Goal: Task Accomplishment & Management: Use online tool/utility

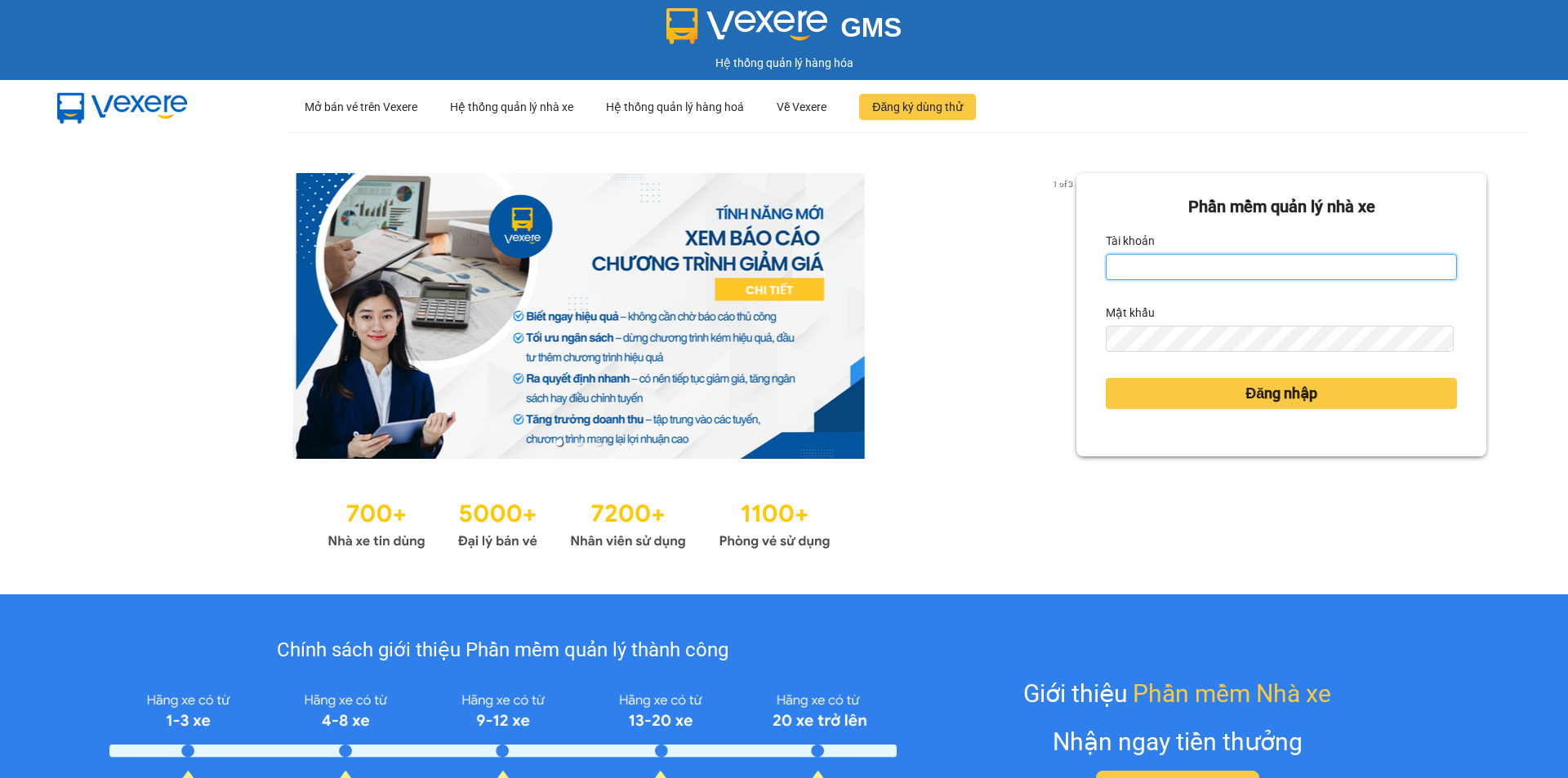
click at [1148, 258] on input "Tài khoản" at bounding box center [1281, 267] width 351 height 26
type input "cvlkhanh.hhg"
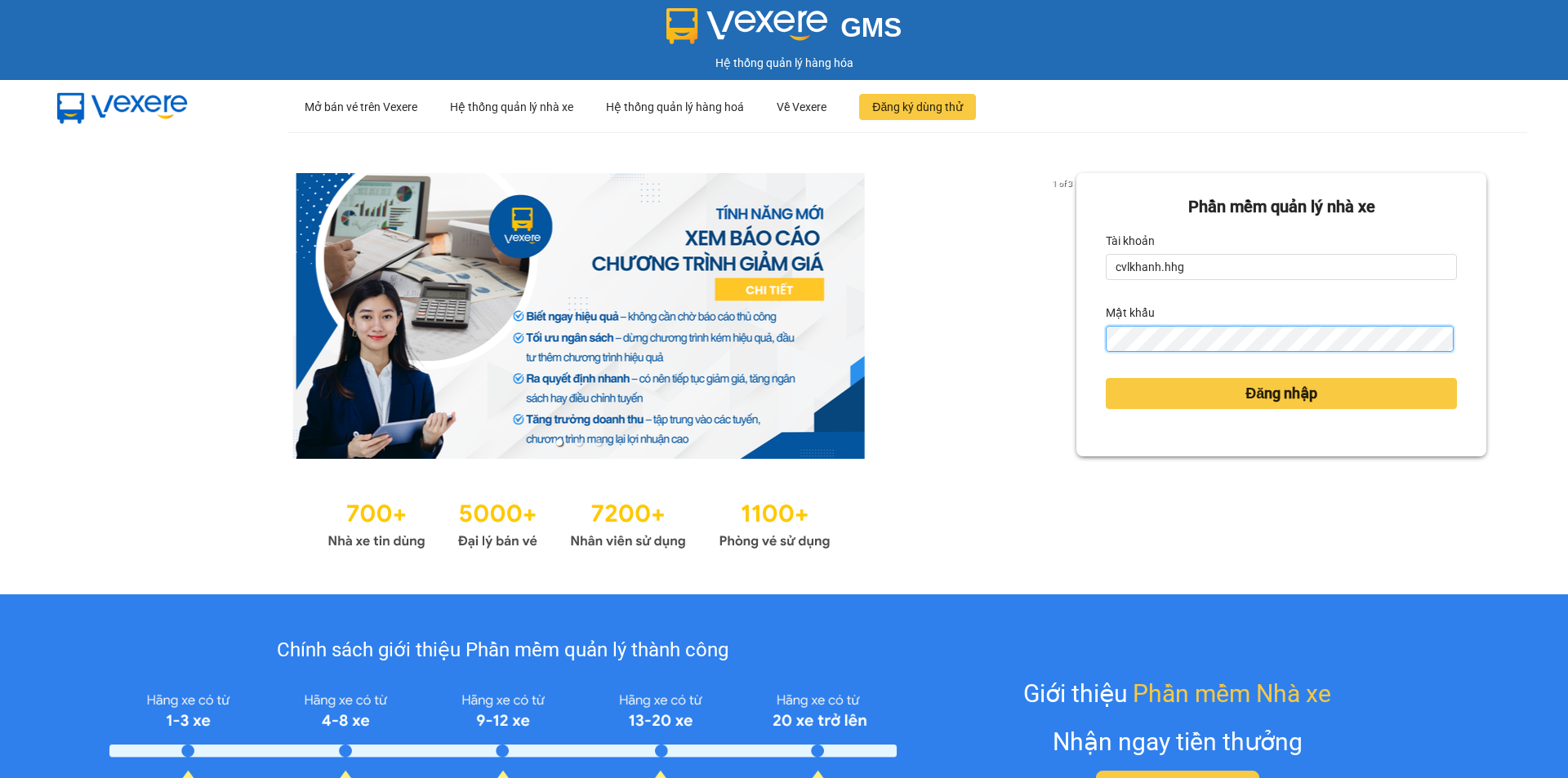
click at [1106, 378] on button "Đăng nhập" at bounding box center [1281, 394] width 351 height 31
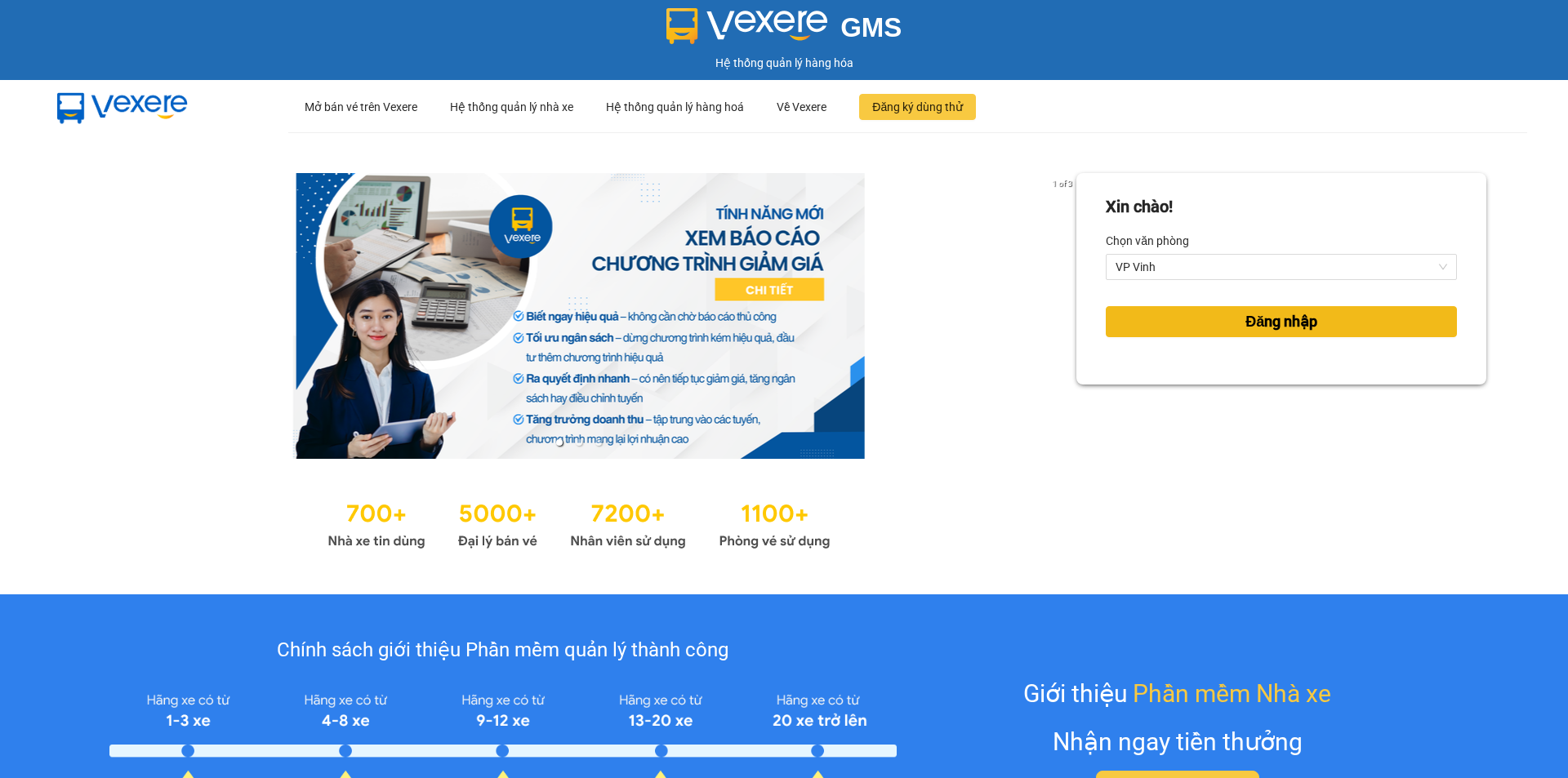
click at [1269, 317] on span "Đăng nhập" at bounding box center [1281, 322] width 72 height 23
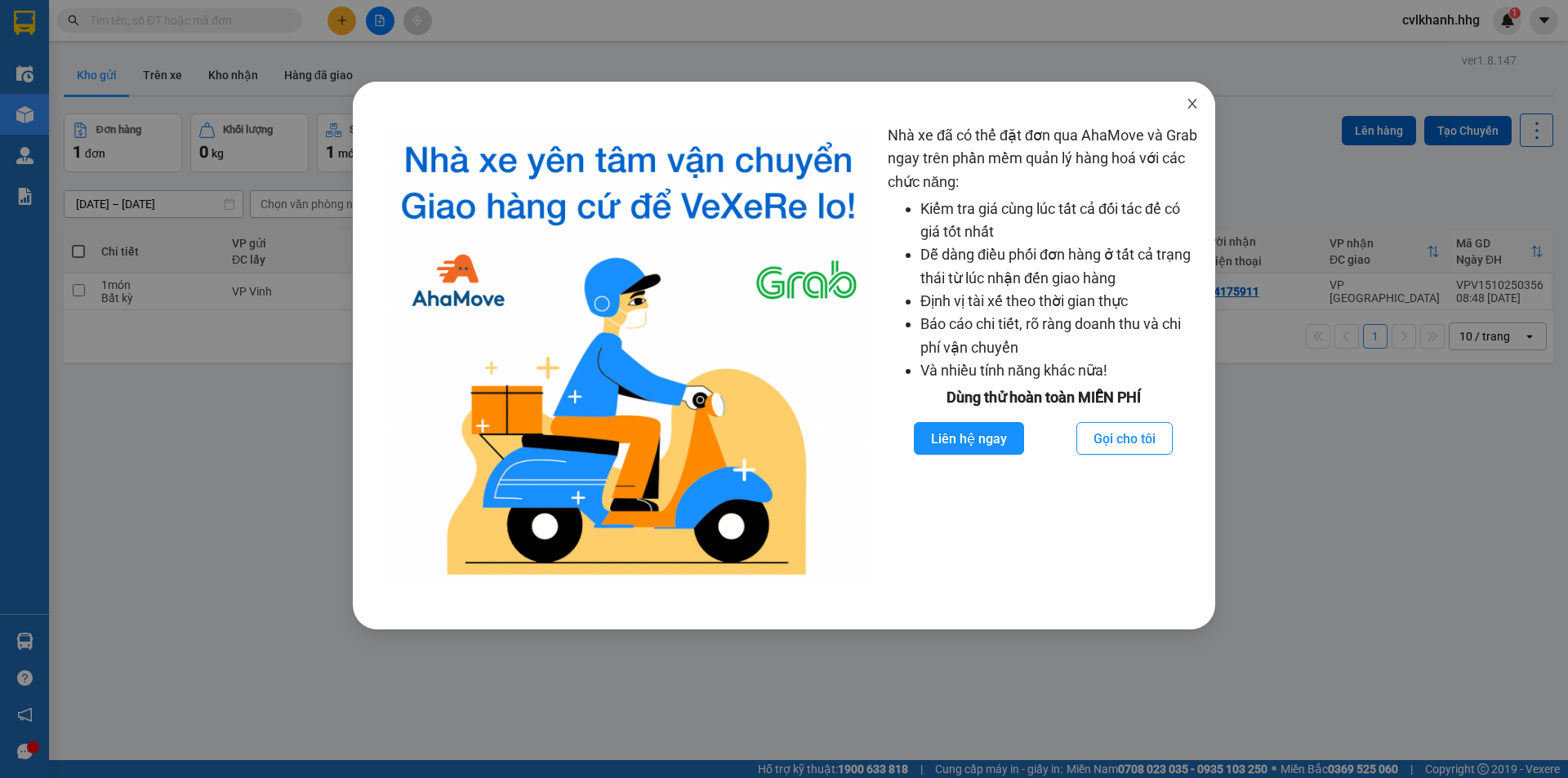
click at [1196, 107] on icon "close" at bounding box center [1193, 103] width 13 height 13
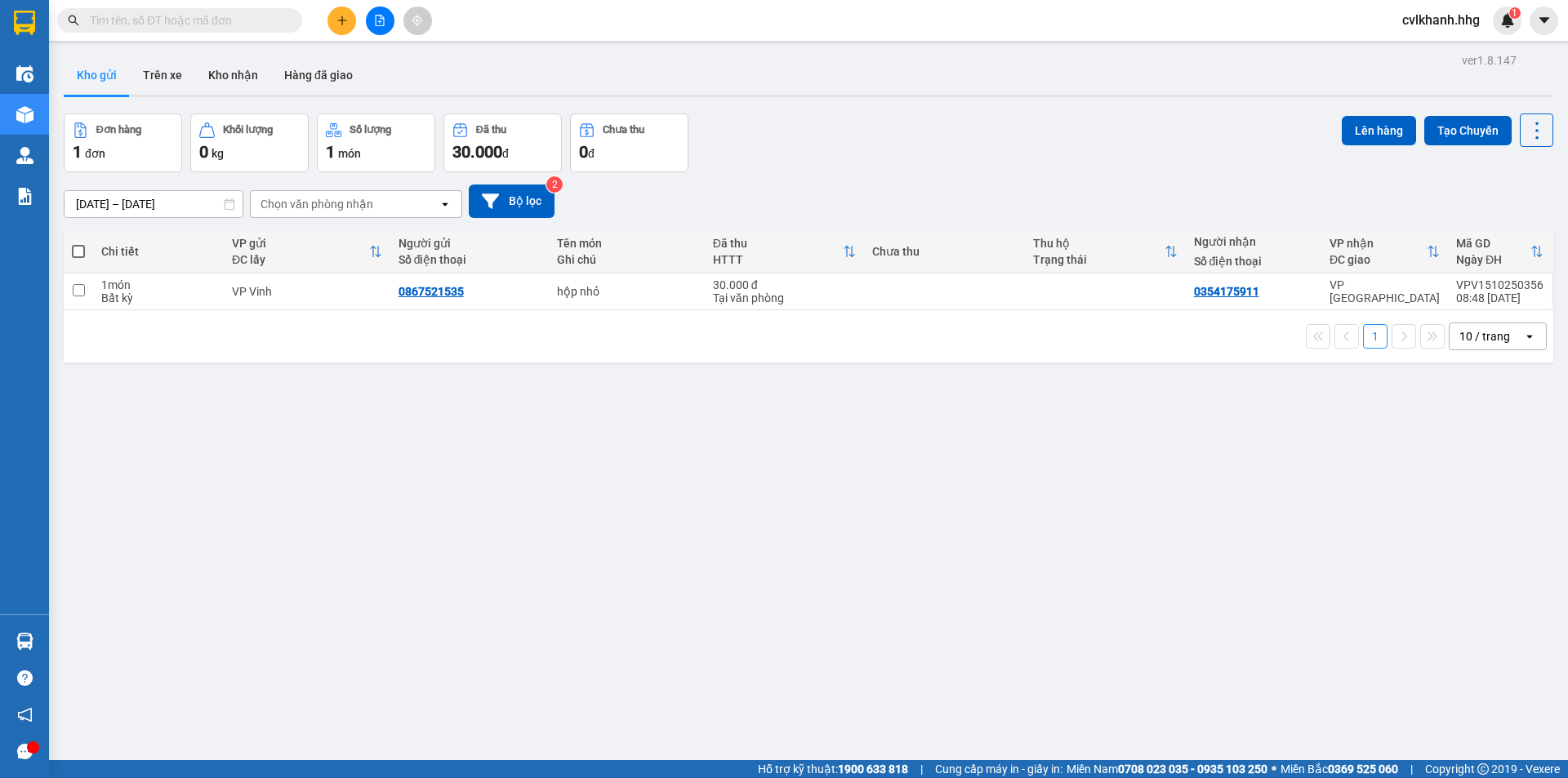
click at [359, 23] on div at bounding box center [379, 21] width 122 height 29
click at [367, 19] on button at bounding box center [380, 21] width 29 height 29
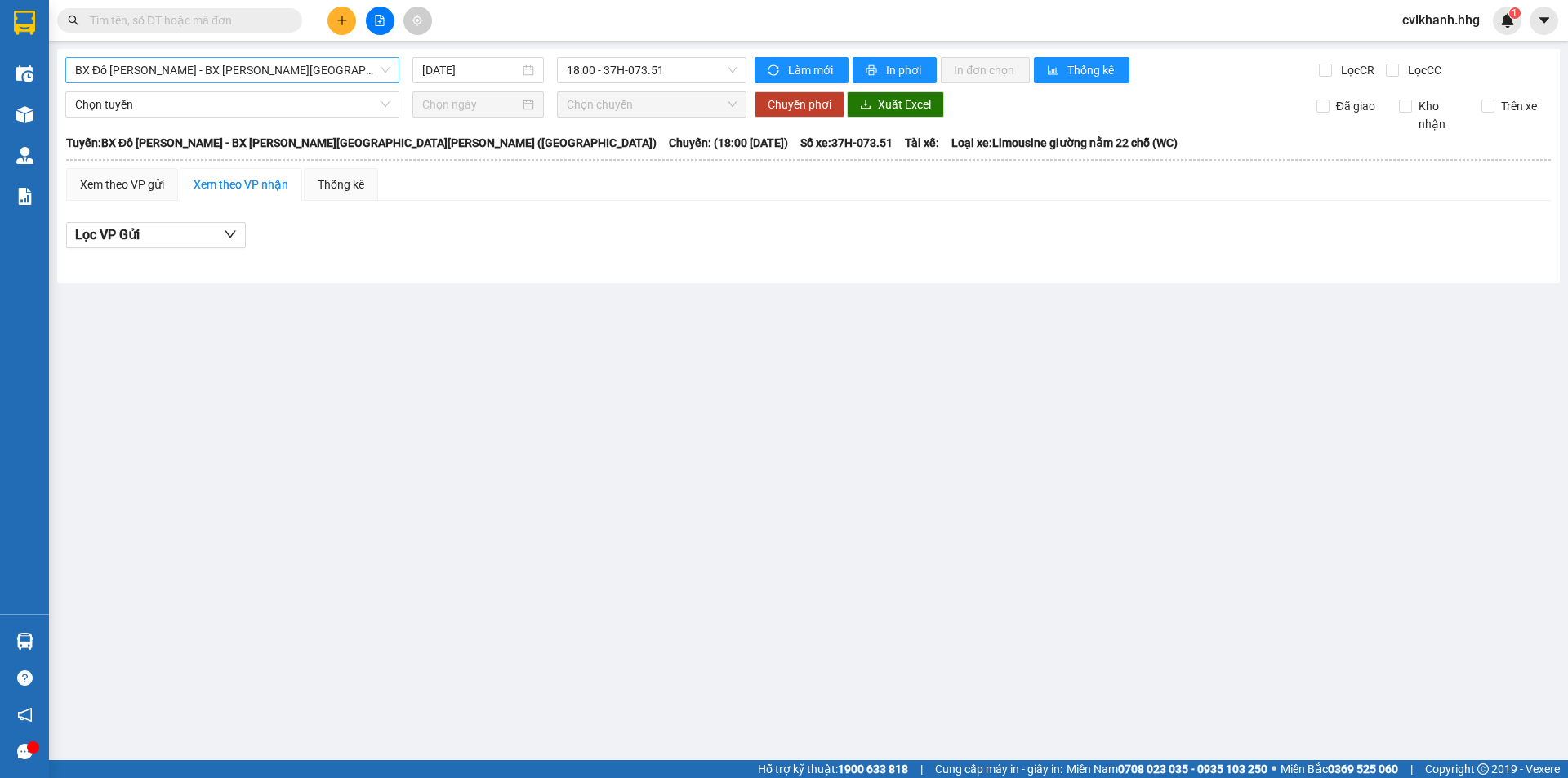
click at [268, 65] on span "BX Đô Lương - BX Quảng Ngãi (Limousine)" at bounding box center [232, 71] width 314 height 25
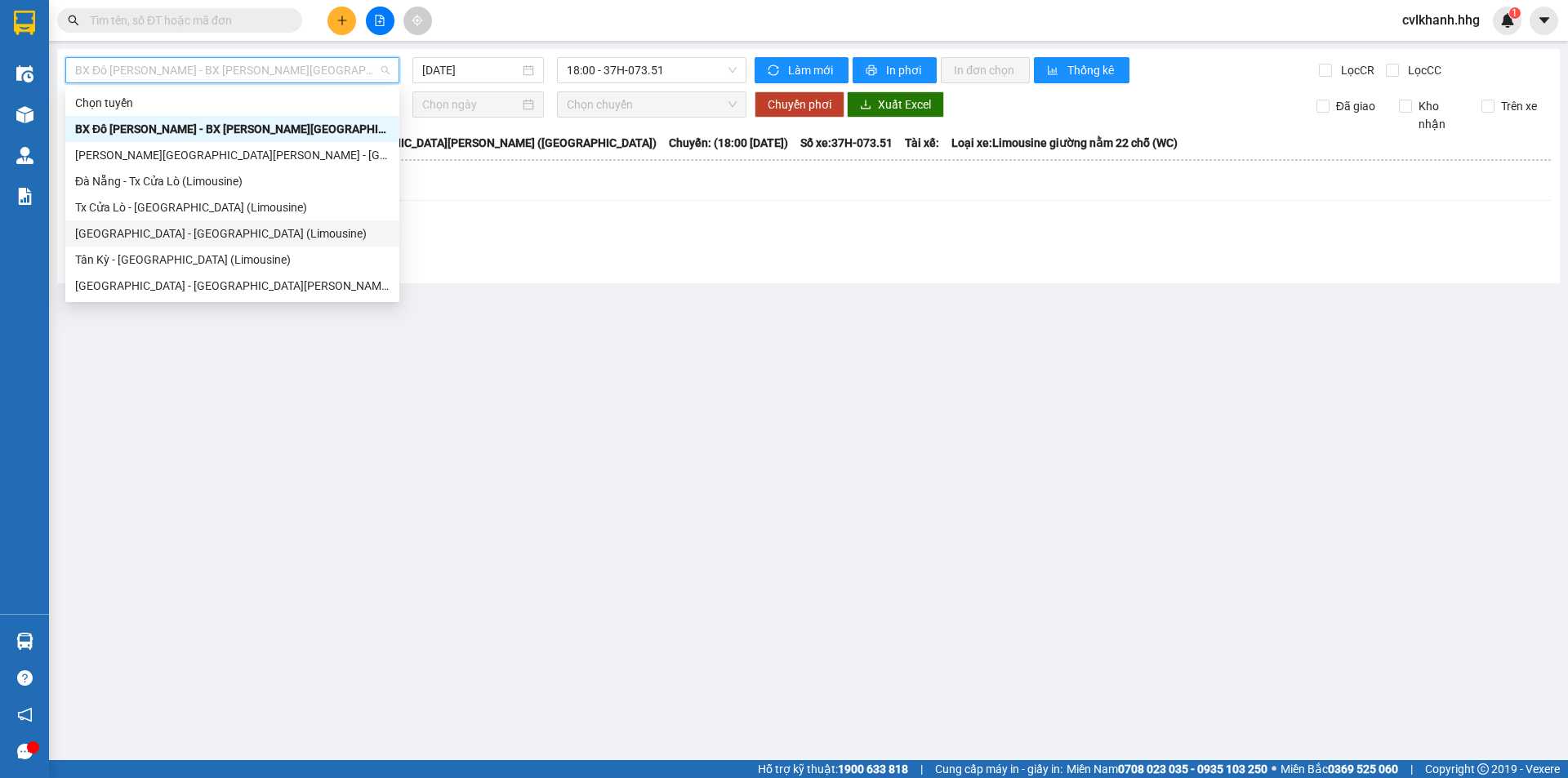
click at [151, 225] on div "Đà Nẵng - Tân Kỳ (Limousine)" at bounding box center [232, 234] width 314 height 18
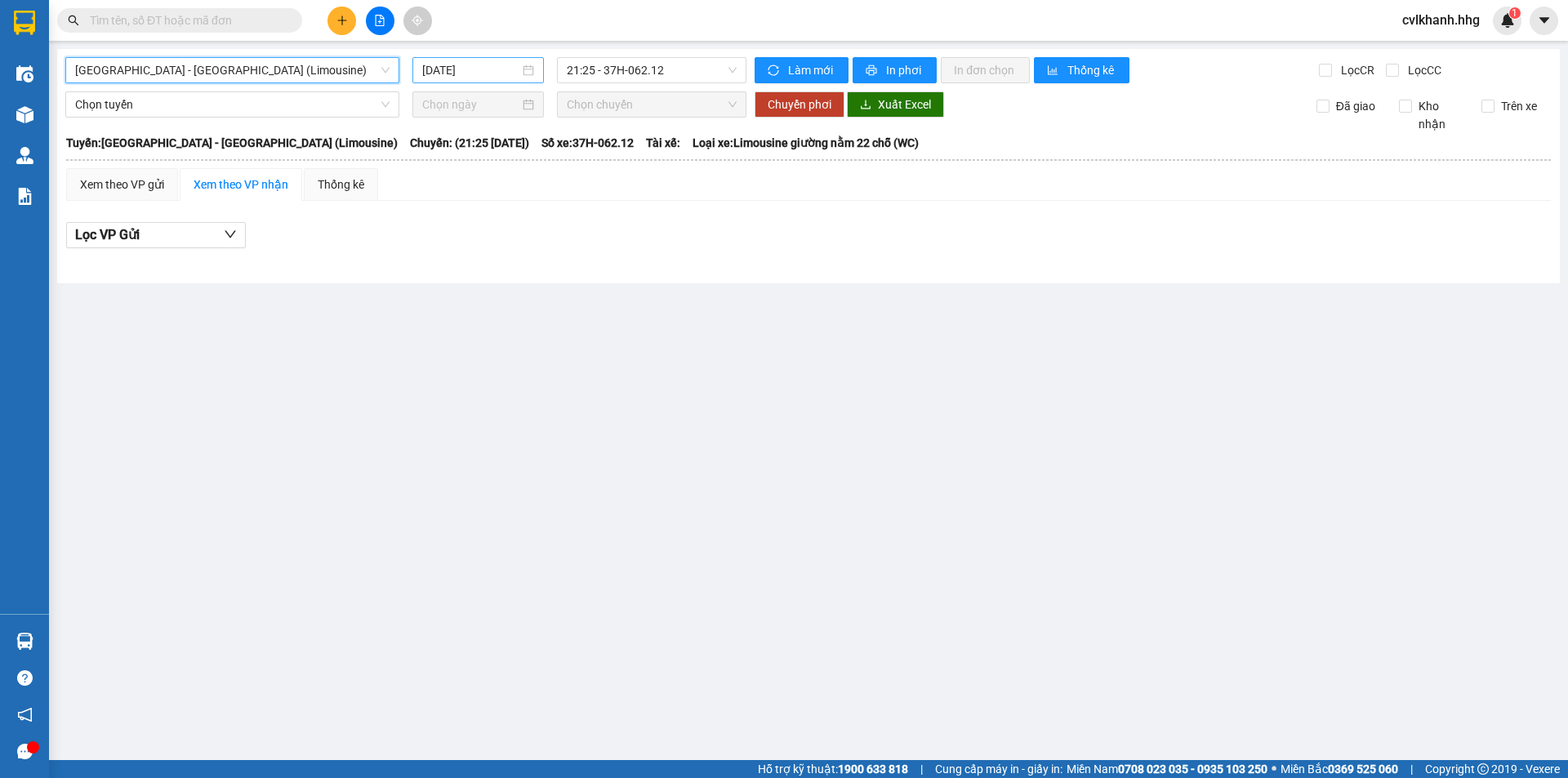
click at [531, 76] on div "[DATE]" at bounding box center [478, 71] width 112 height 18
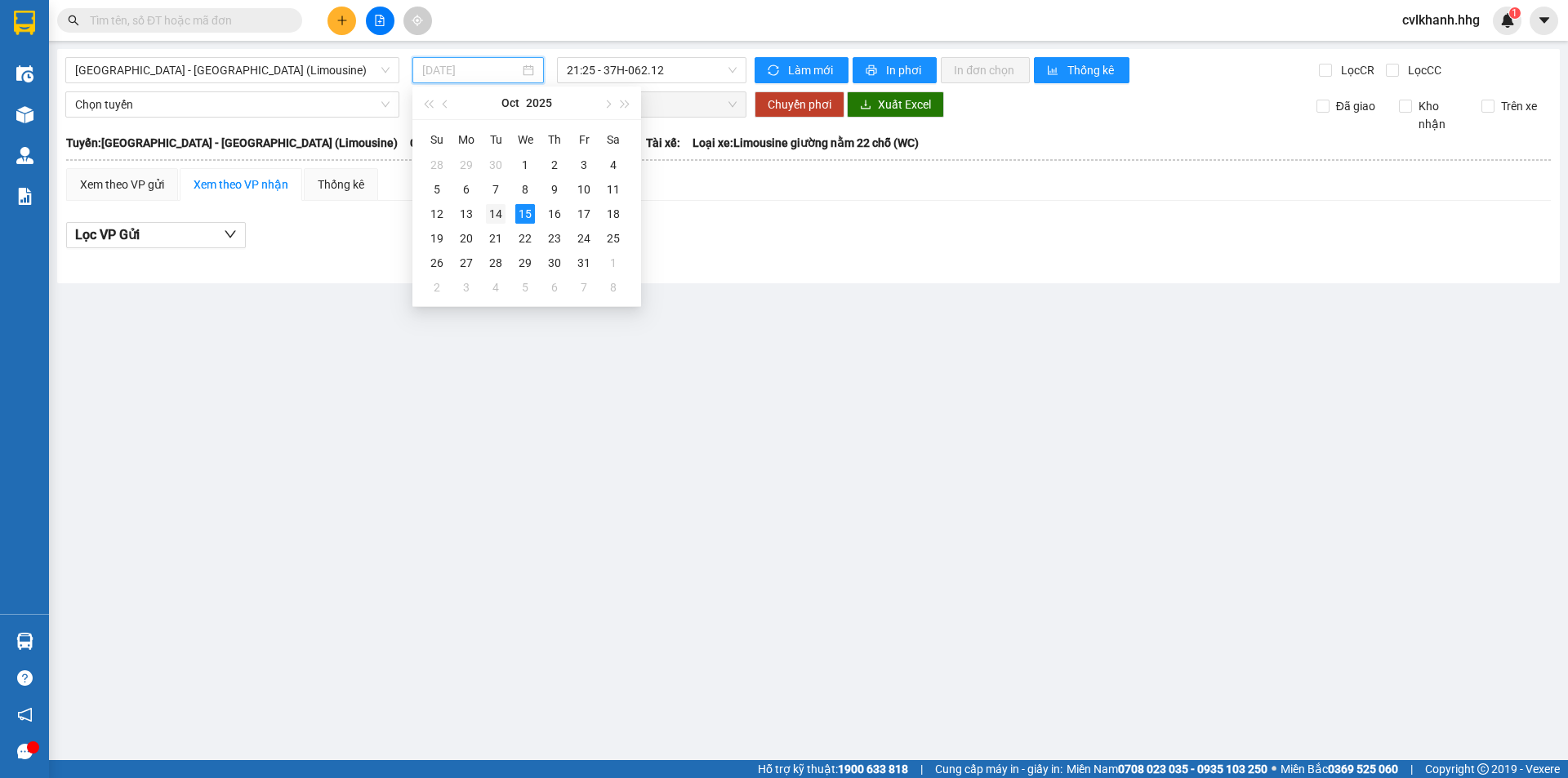
click at [494, 213] on div "14" at bounding box center [496, 214] width 20 height 20
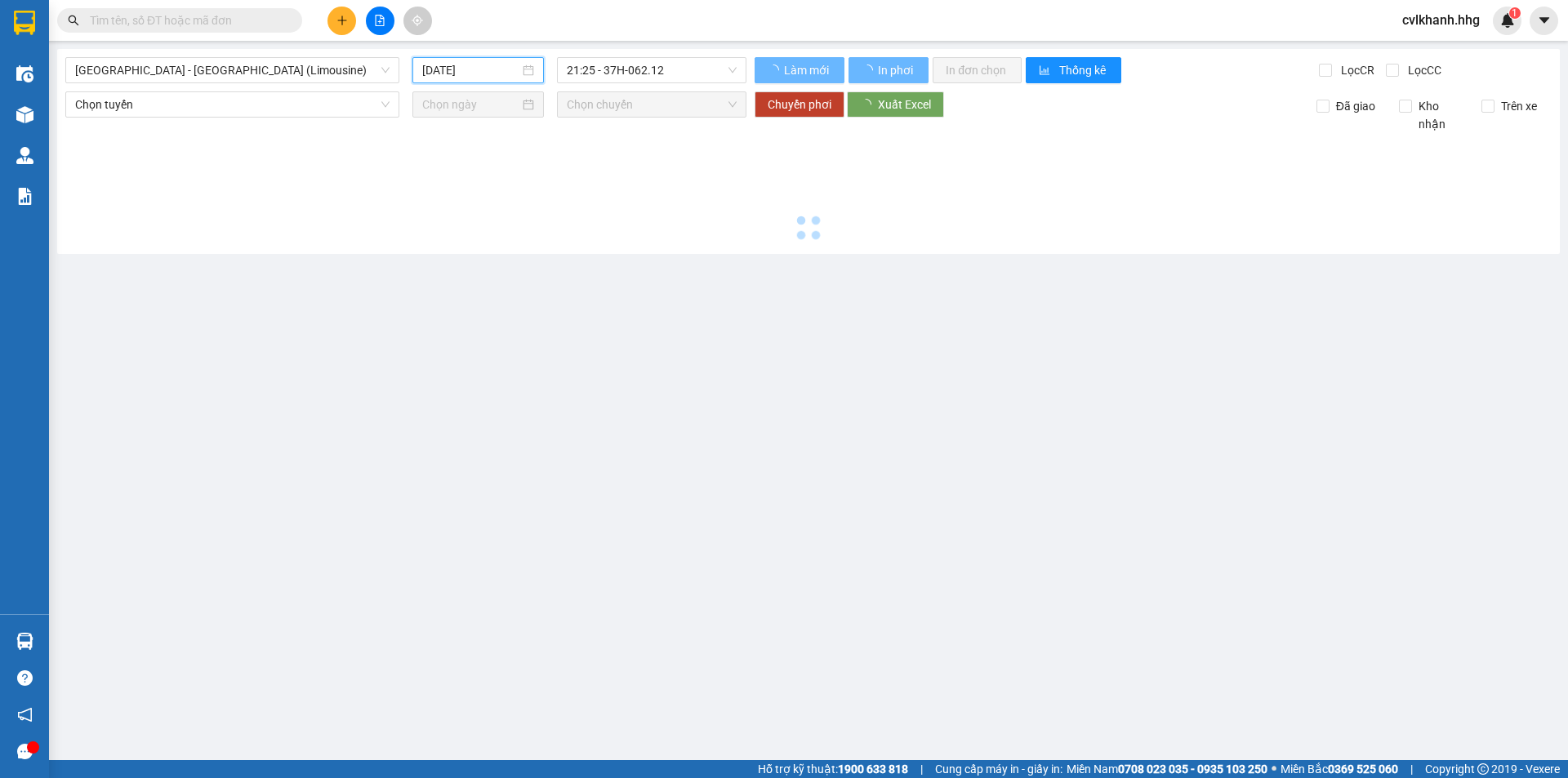
type input "14/10/2025"
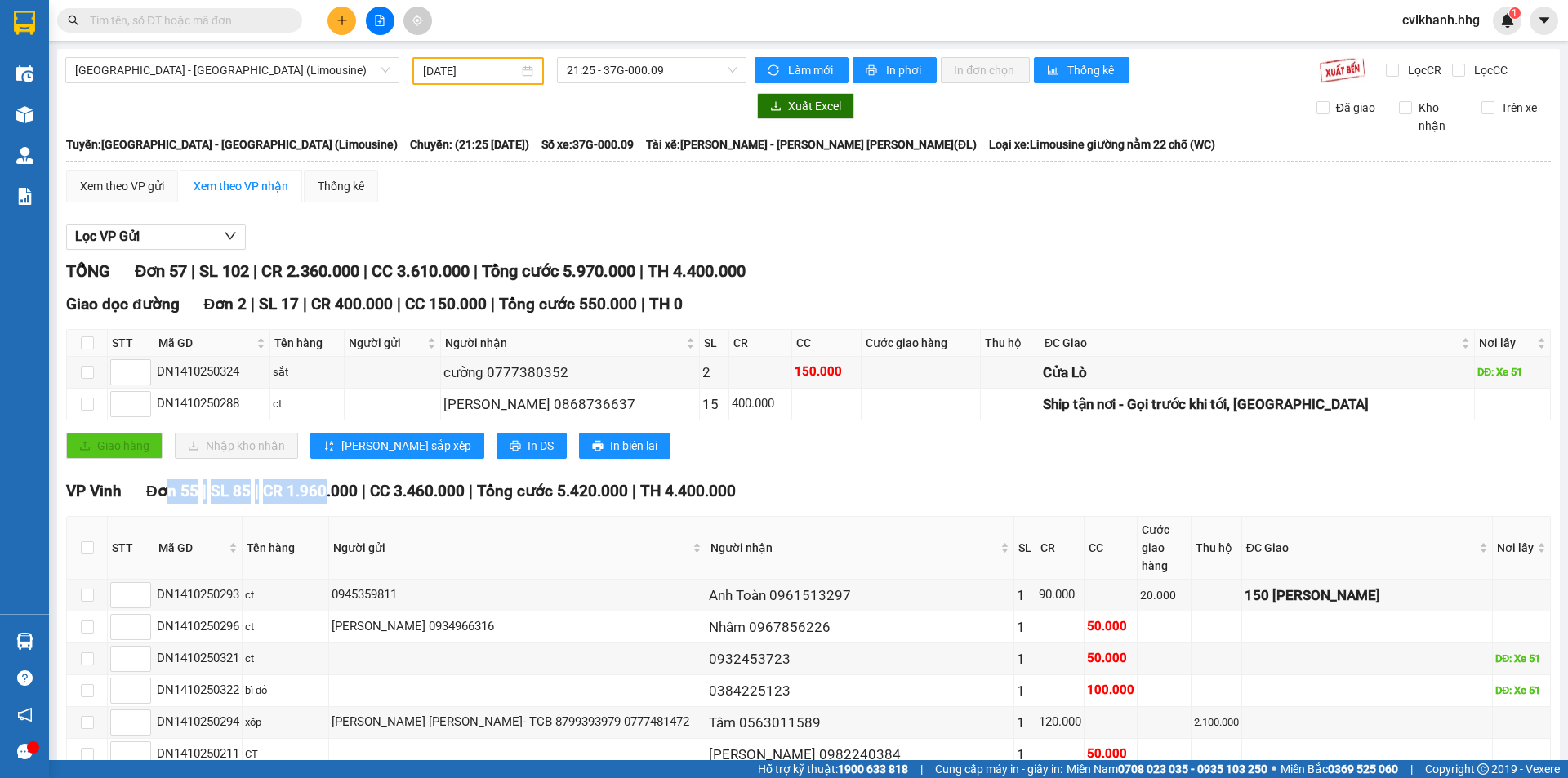
drag, startPoint x: 205, startPoint y: 492, endPoint x: 319, endPoint y: 492, distance: 114.0
click at [319, 492] on div "VP Vinh Đơn 55 | SL 85 | CR 1.960.000 | CC 3.460.000 | Tổng cước 5.420.000 | TH…" at bounding box center [809, 492] width 1485 height 25
click at [86, 542] on input "checkbox" at bounding box center [87, 548] width 13 height 13
checkbox input "true"
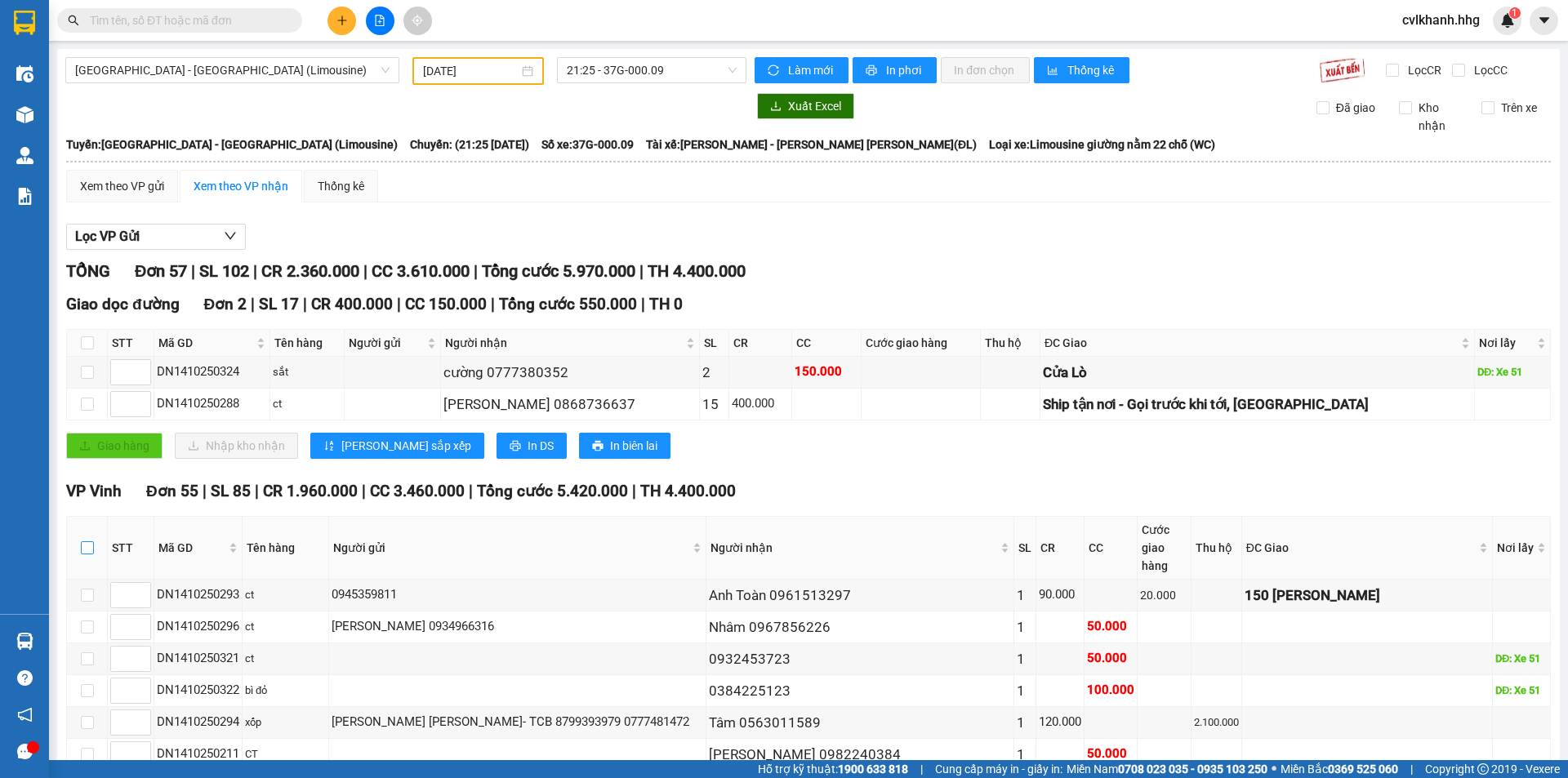
checkbox input "true"
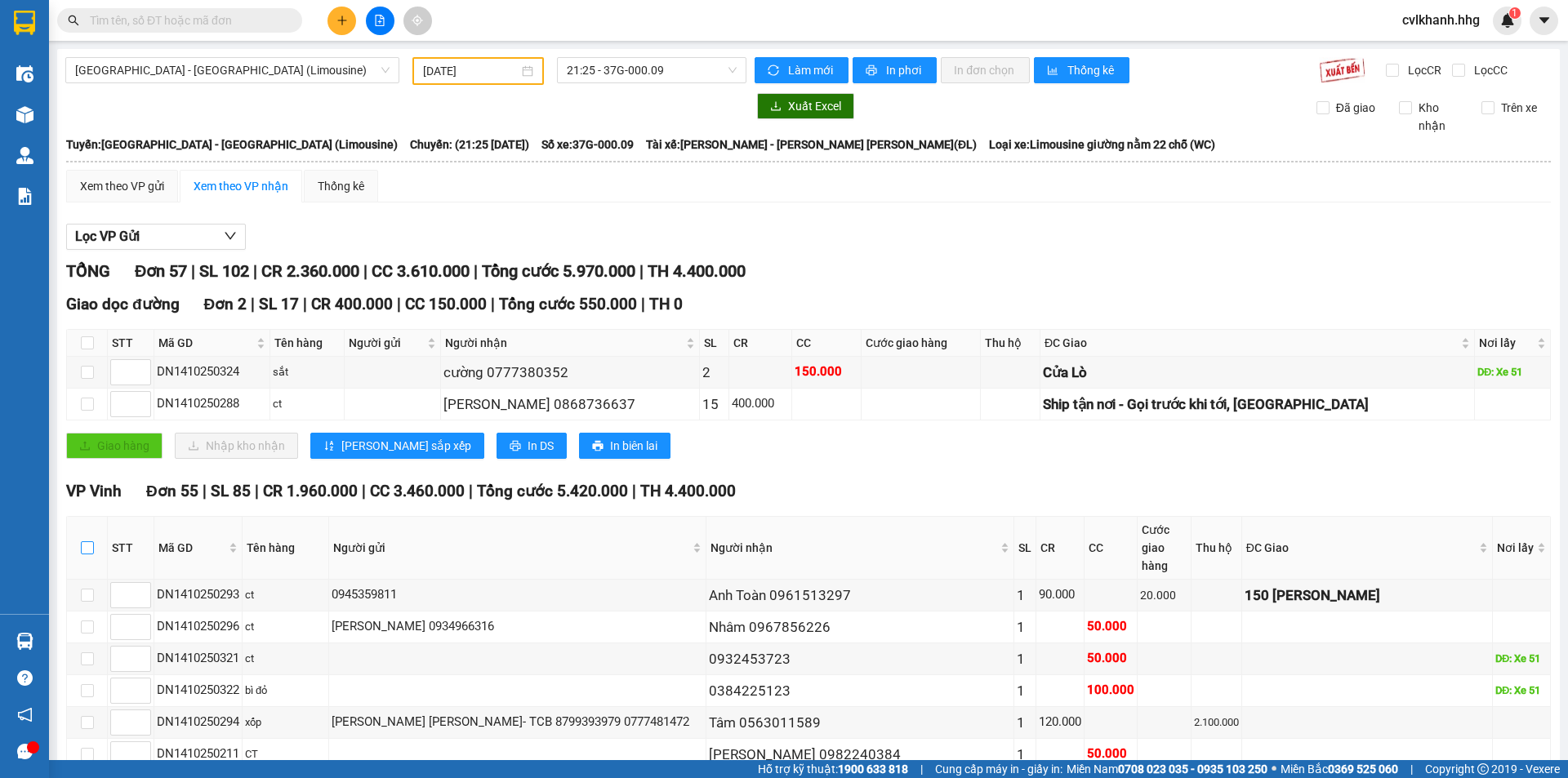
checkbox input "true"
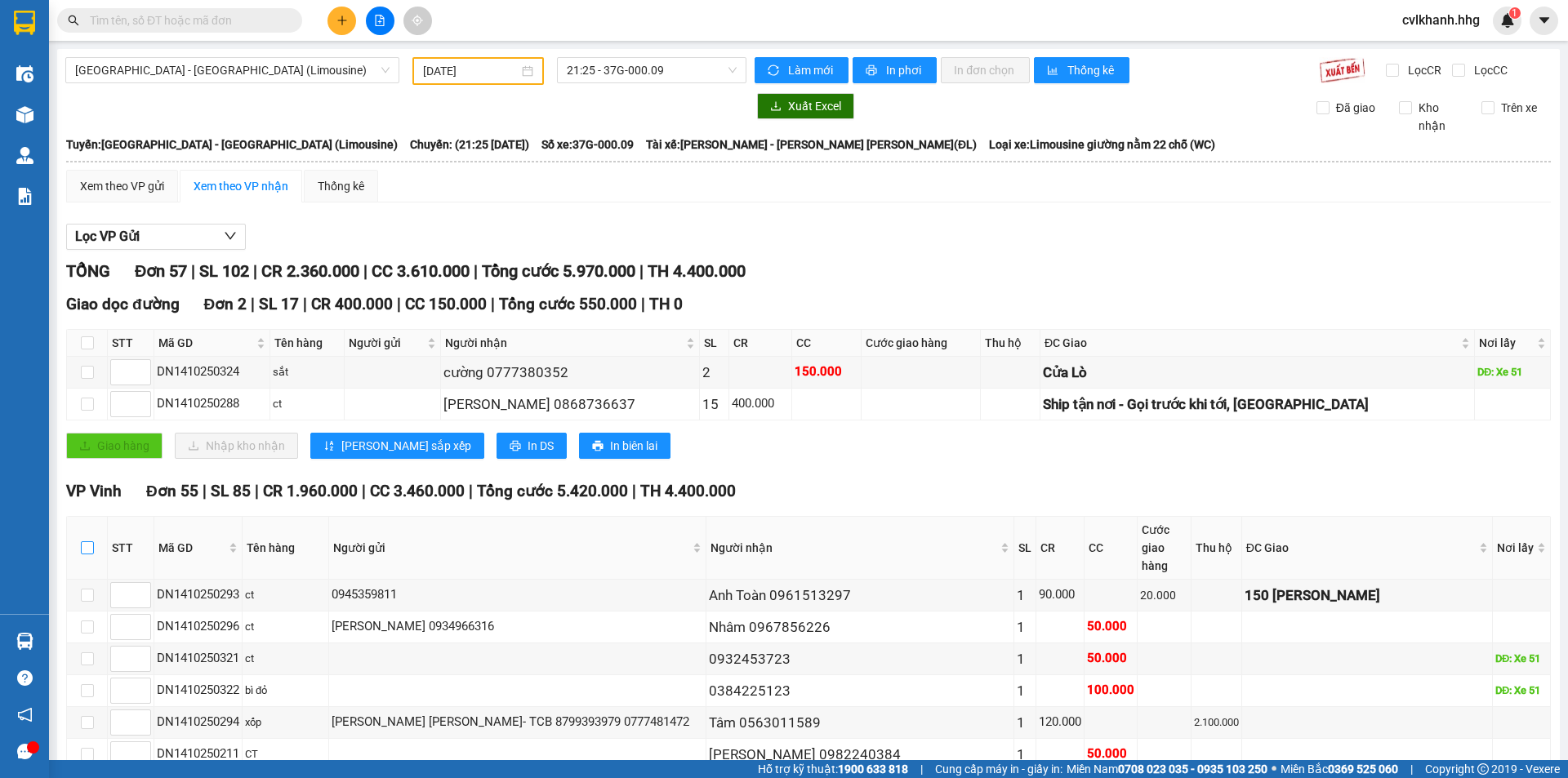
checkbox input "true"
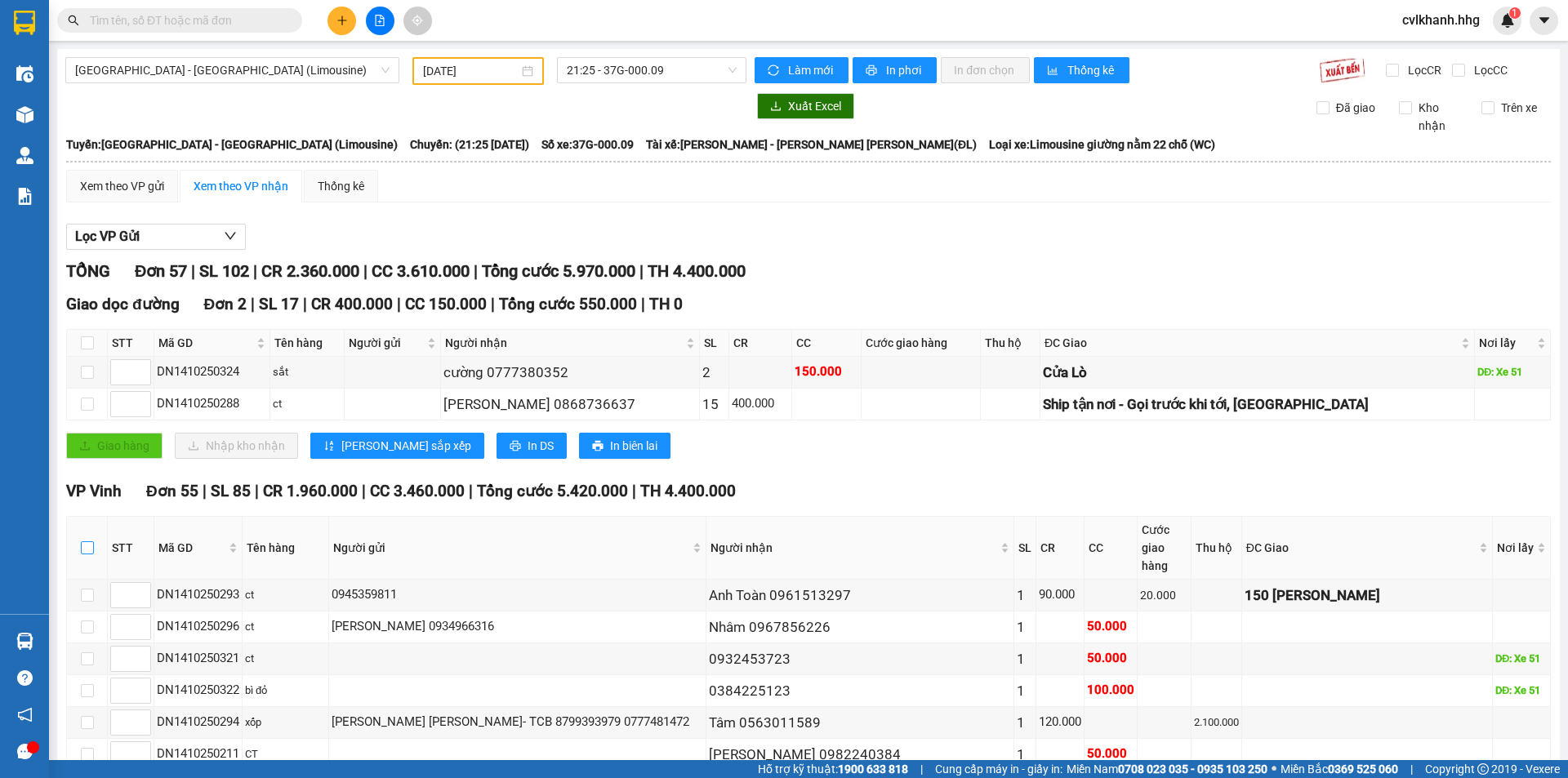
checkbox input "true"
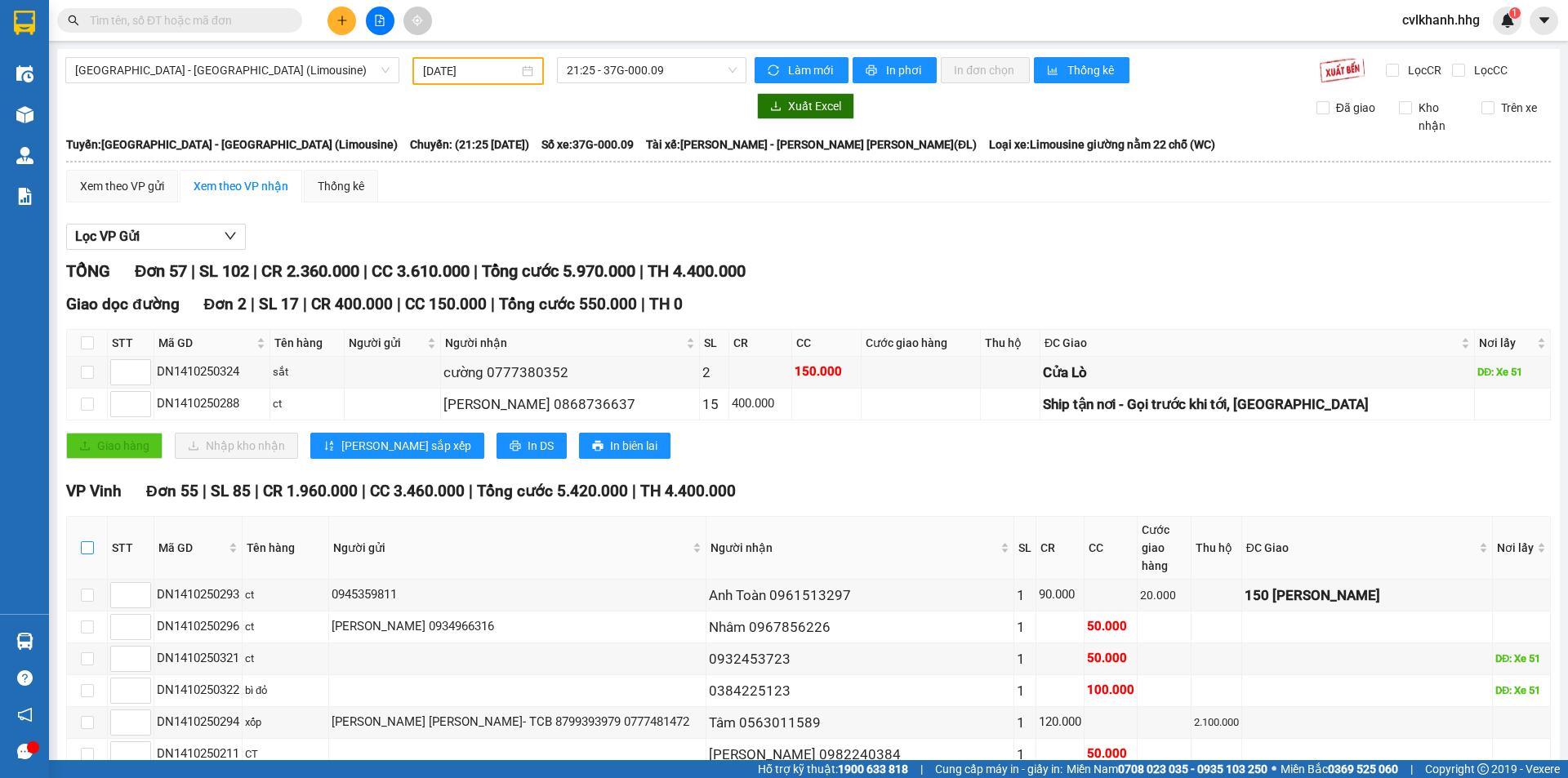
checkbox input "true"
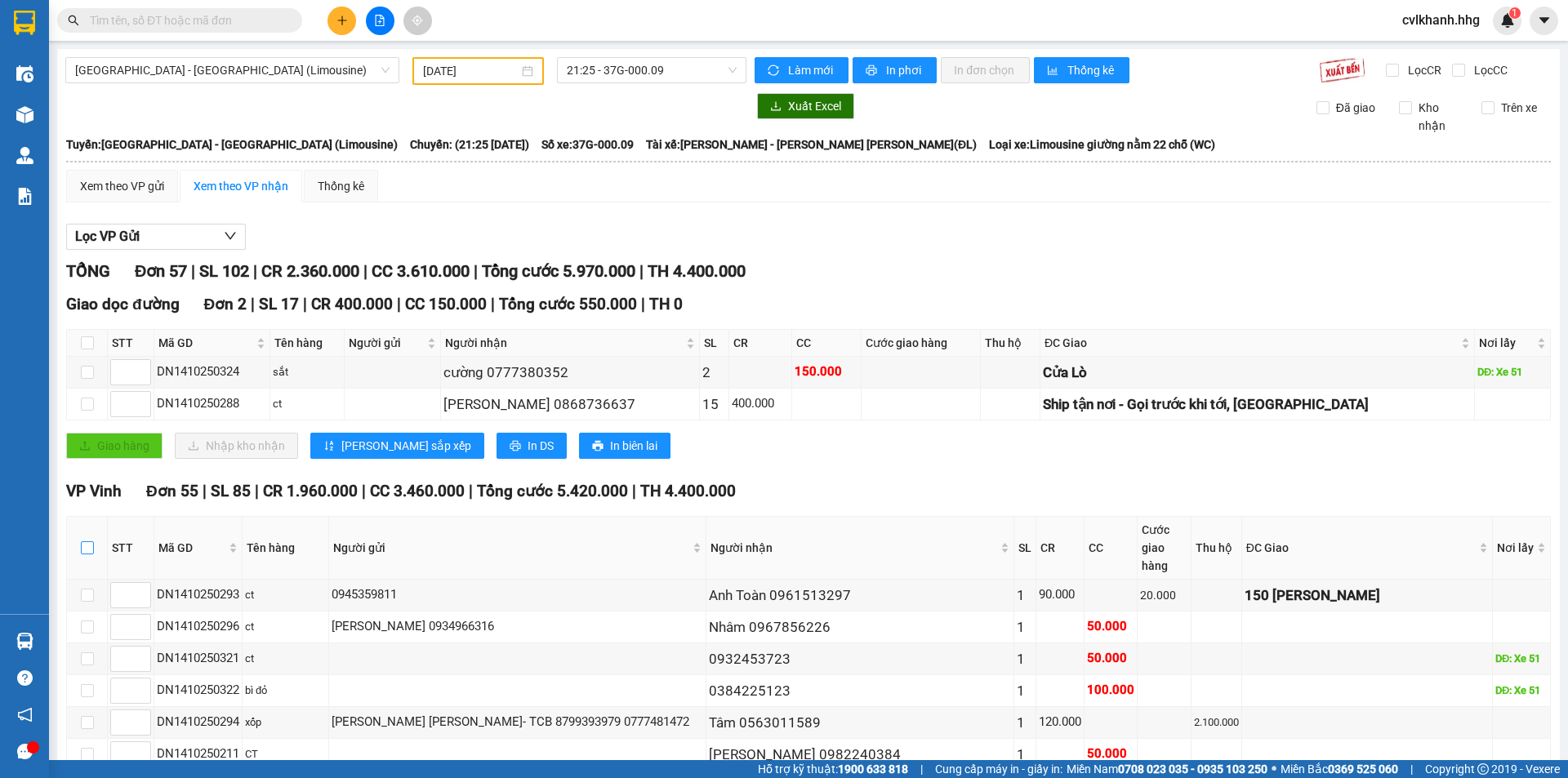
checkbox input "true"
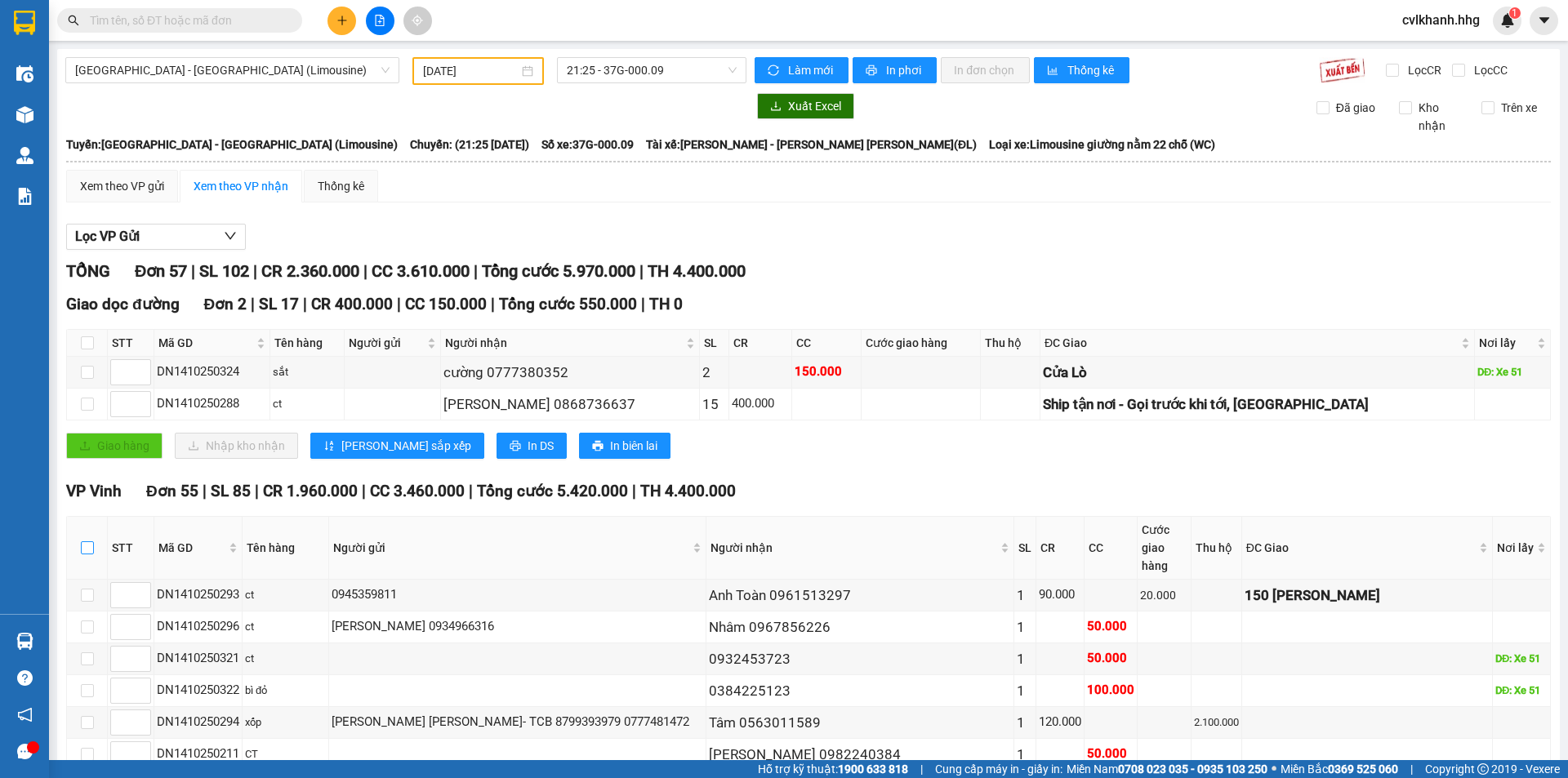
checkbox input "true"
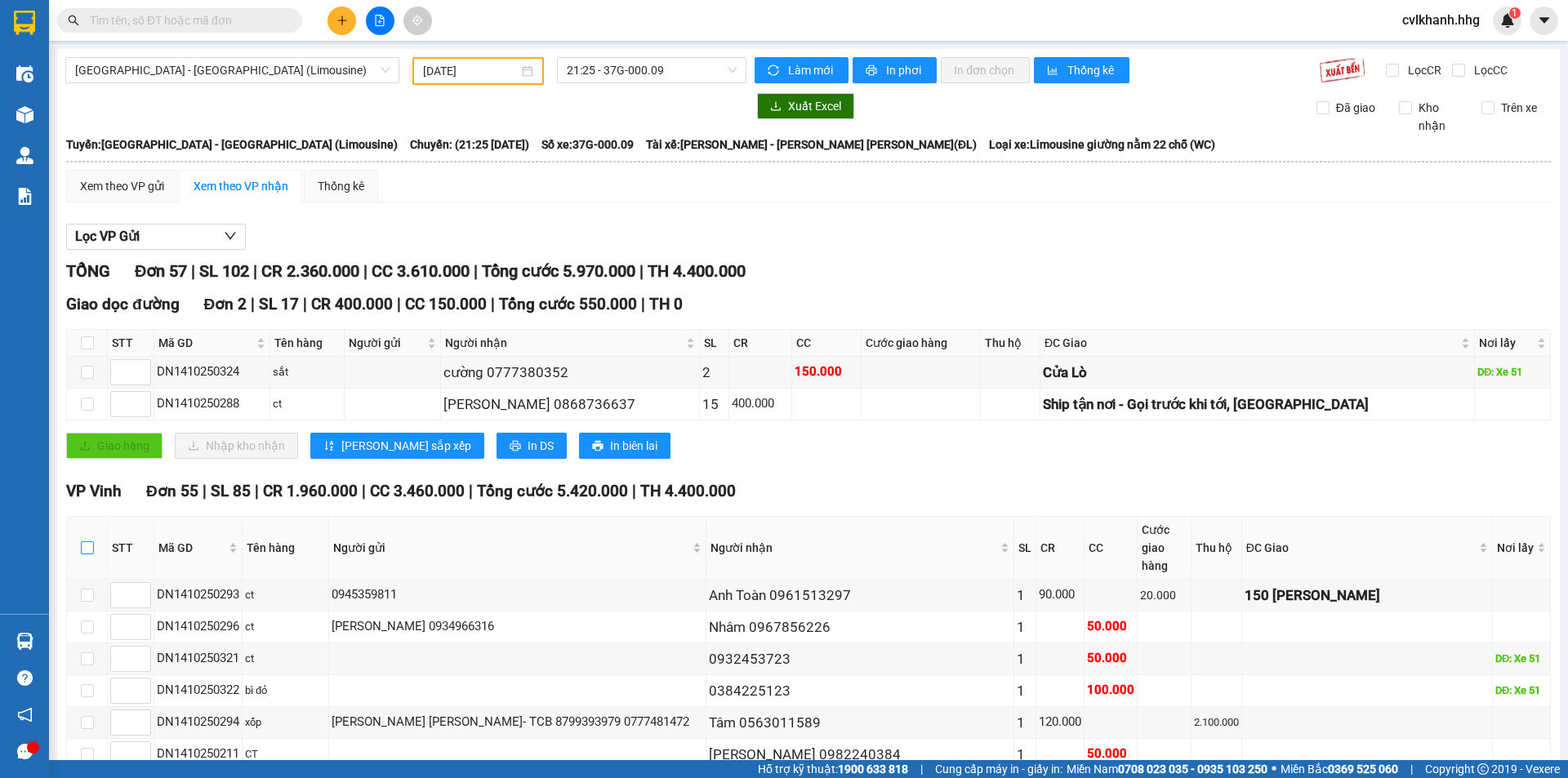
checkbox input "true"
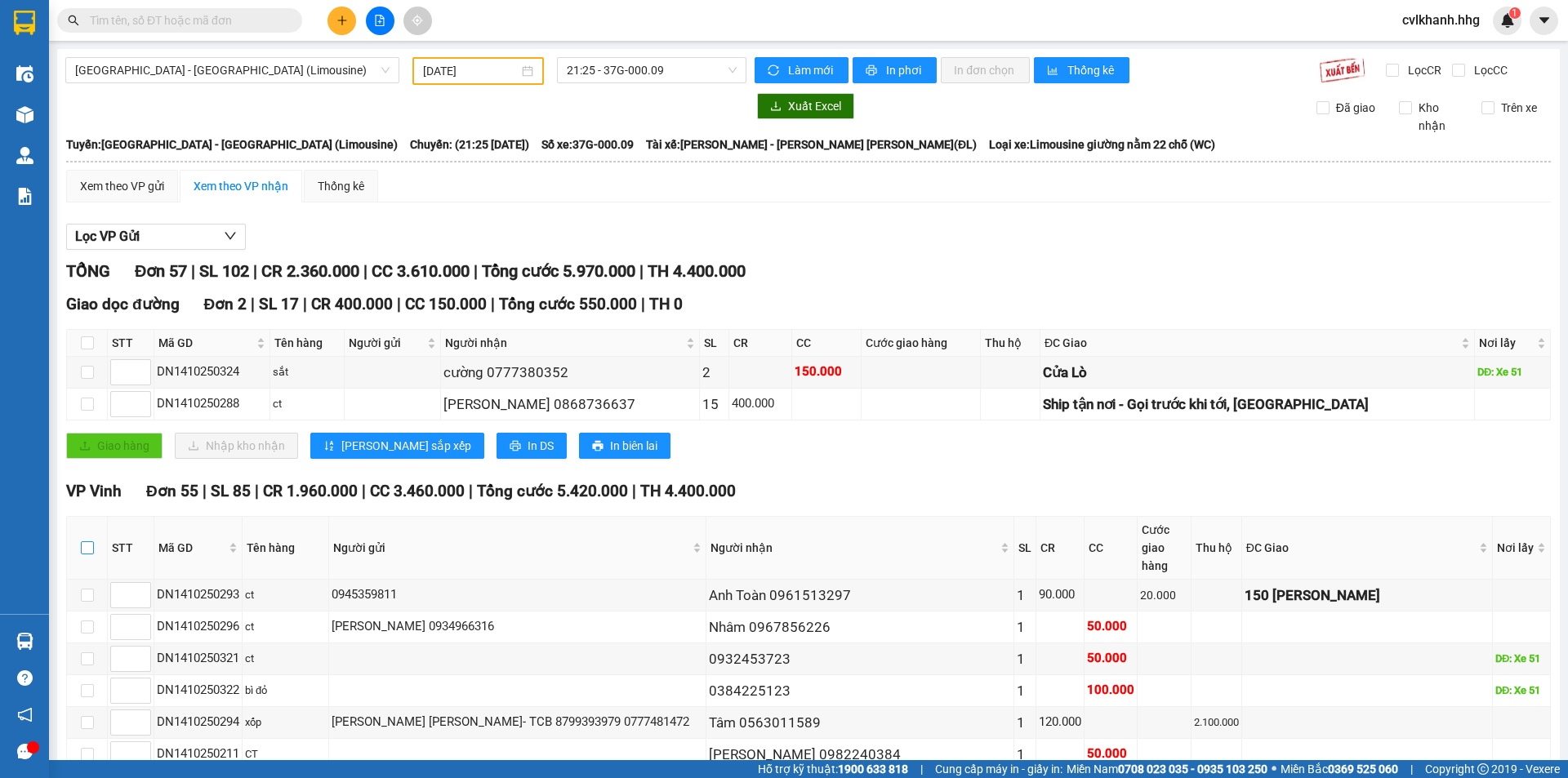
checkbox input "true"
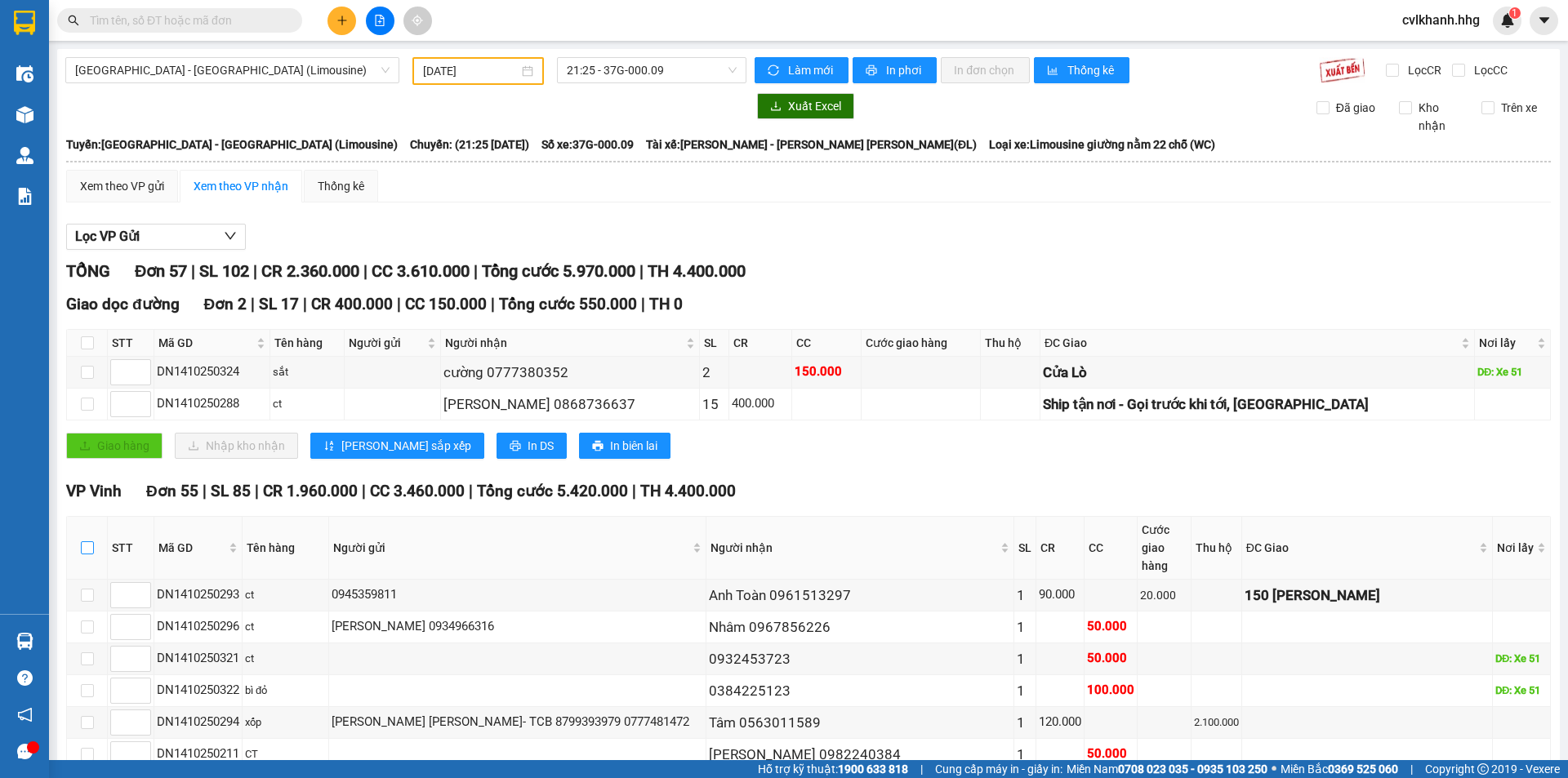
checkbox input "true"
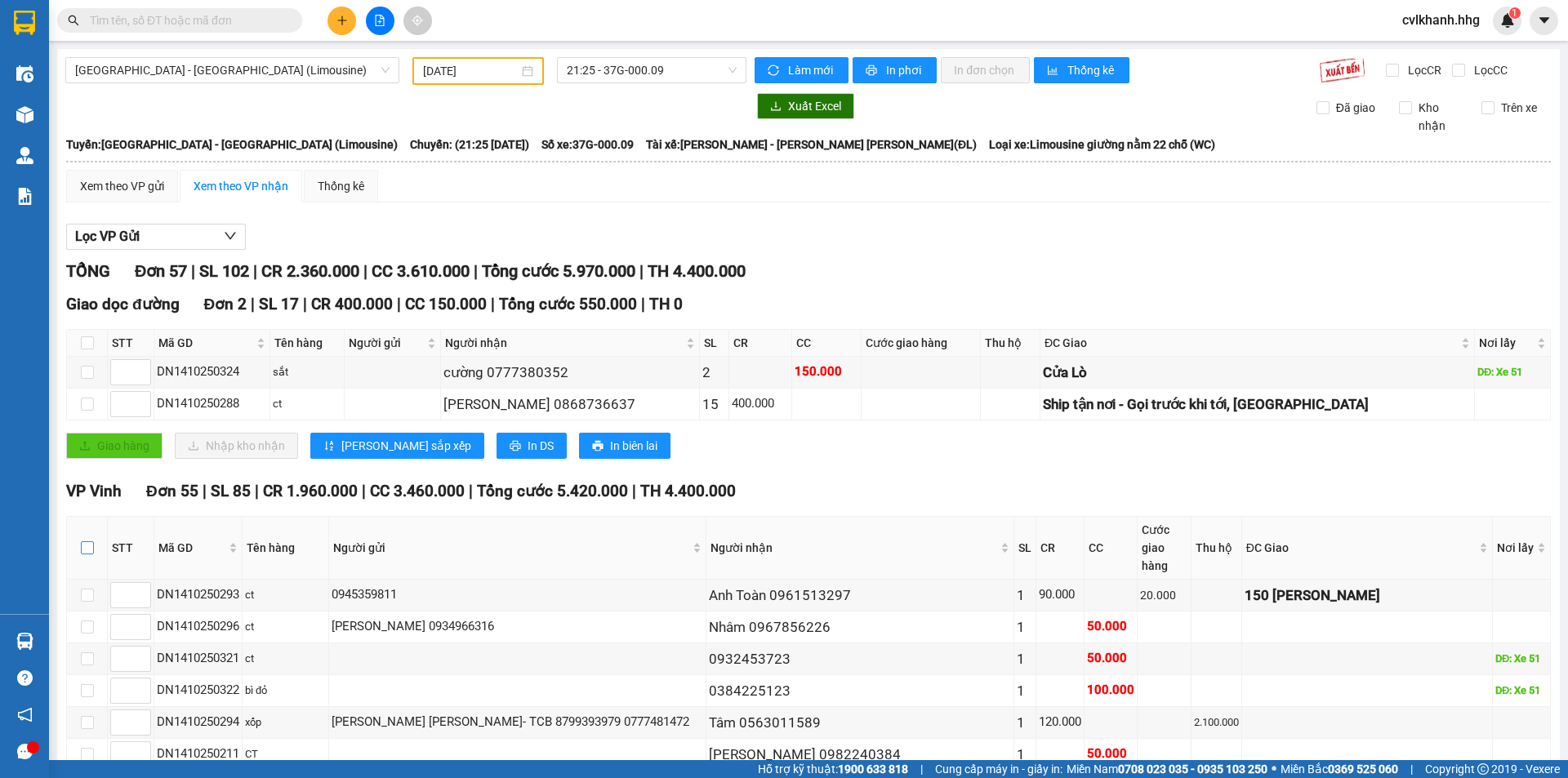
checkbox input "true"
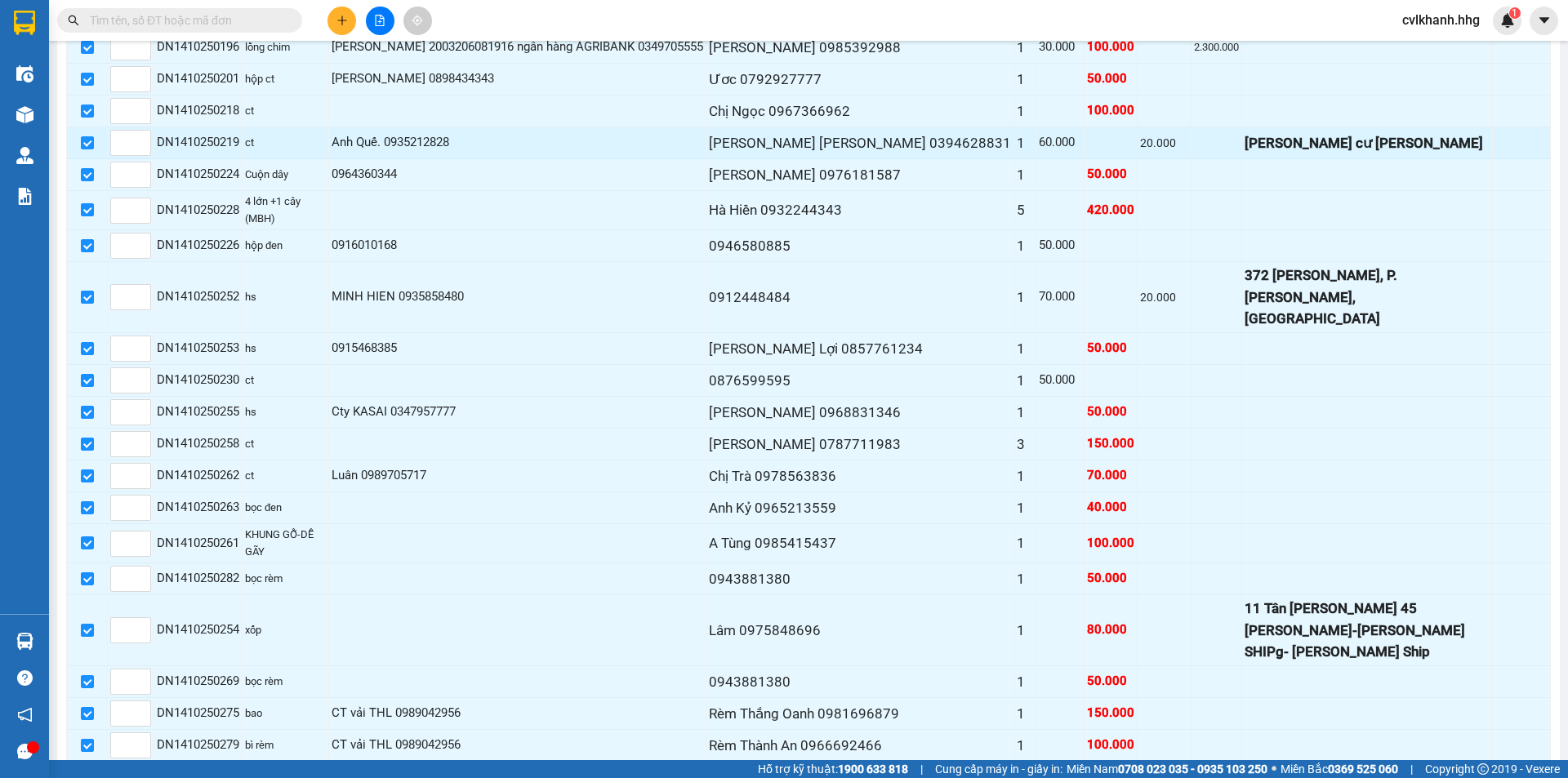
scroll to position [1662, 0]
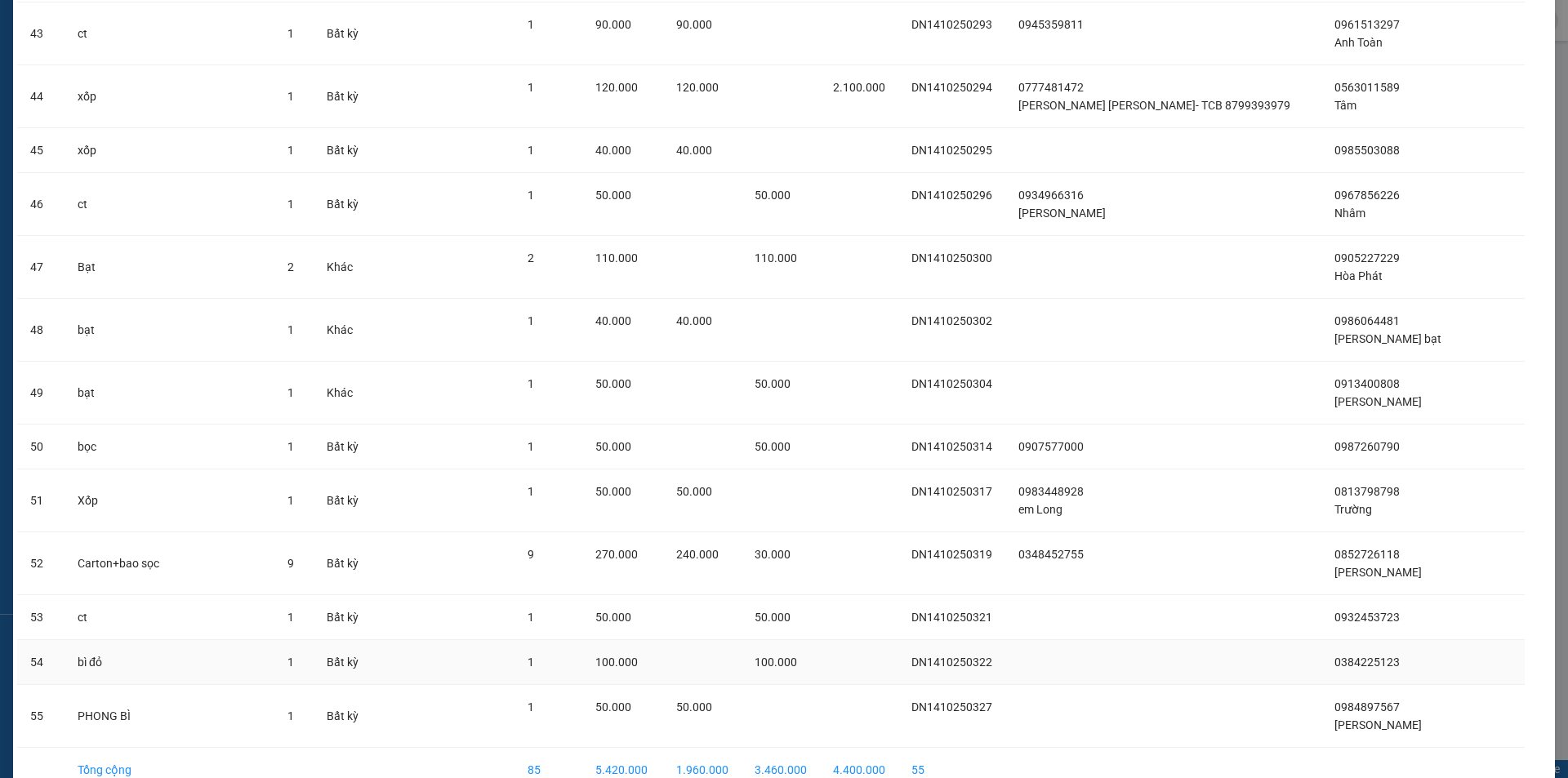
scroll to position [2739, 0]
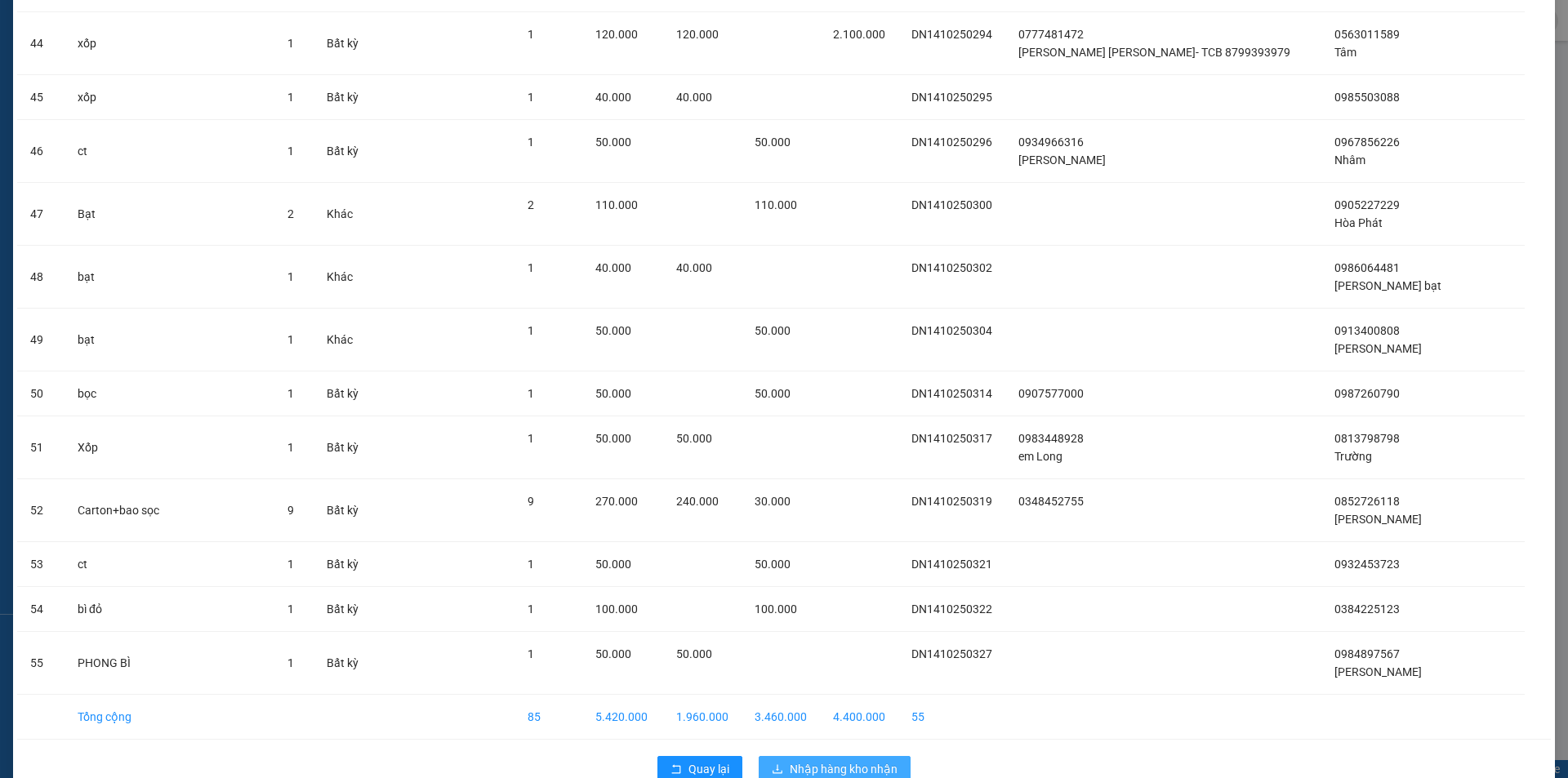
click at [850, 760] on span "Nhập hàng kho nhận" at bounding box center [843, 769] width 108 height 18
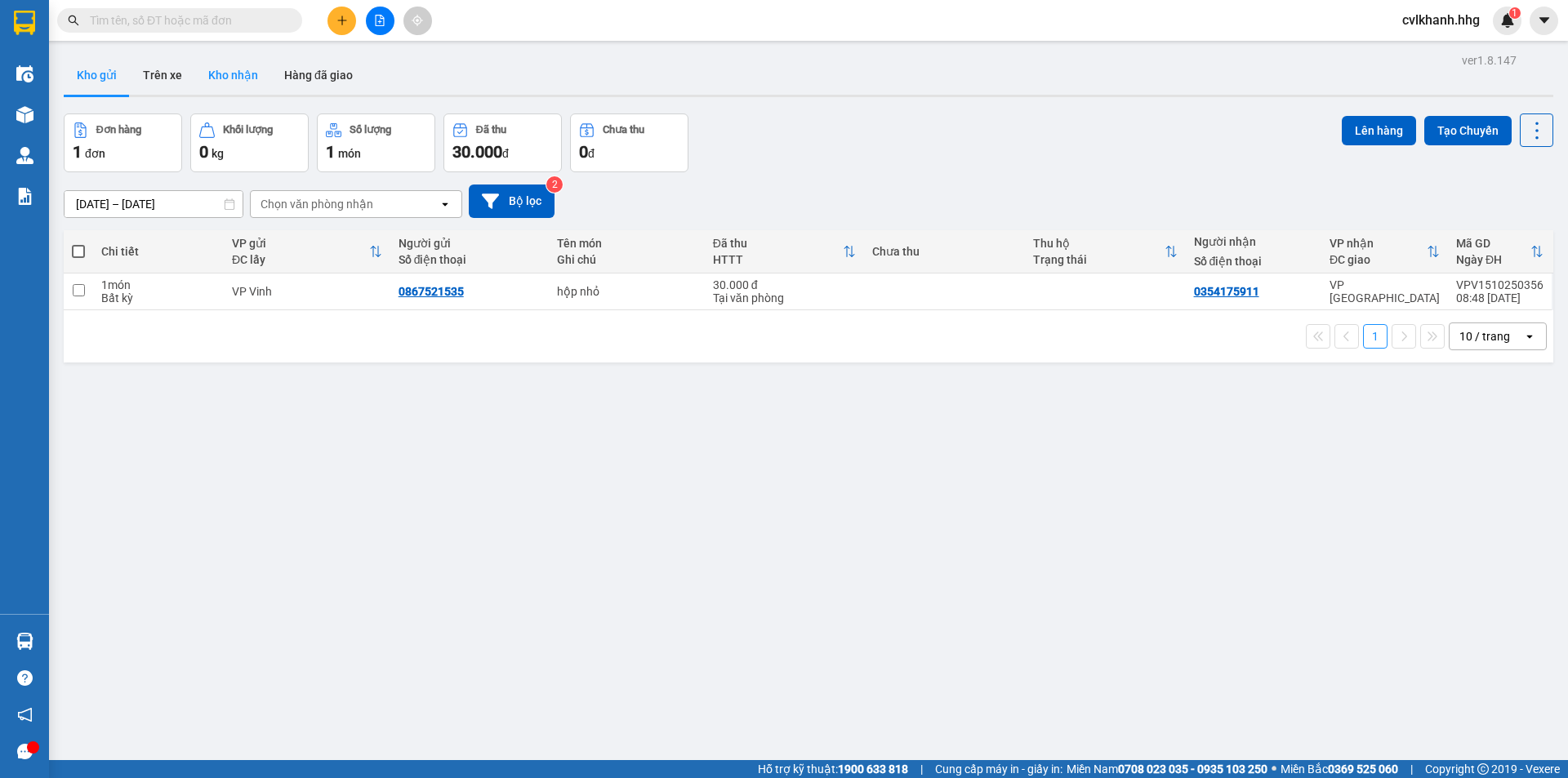
click at [242, 80] on button "Kho nhận" at bounding box center [233, 76] width 76 height 39
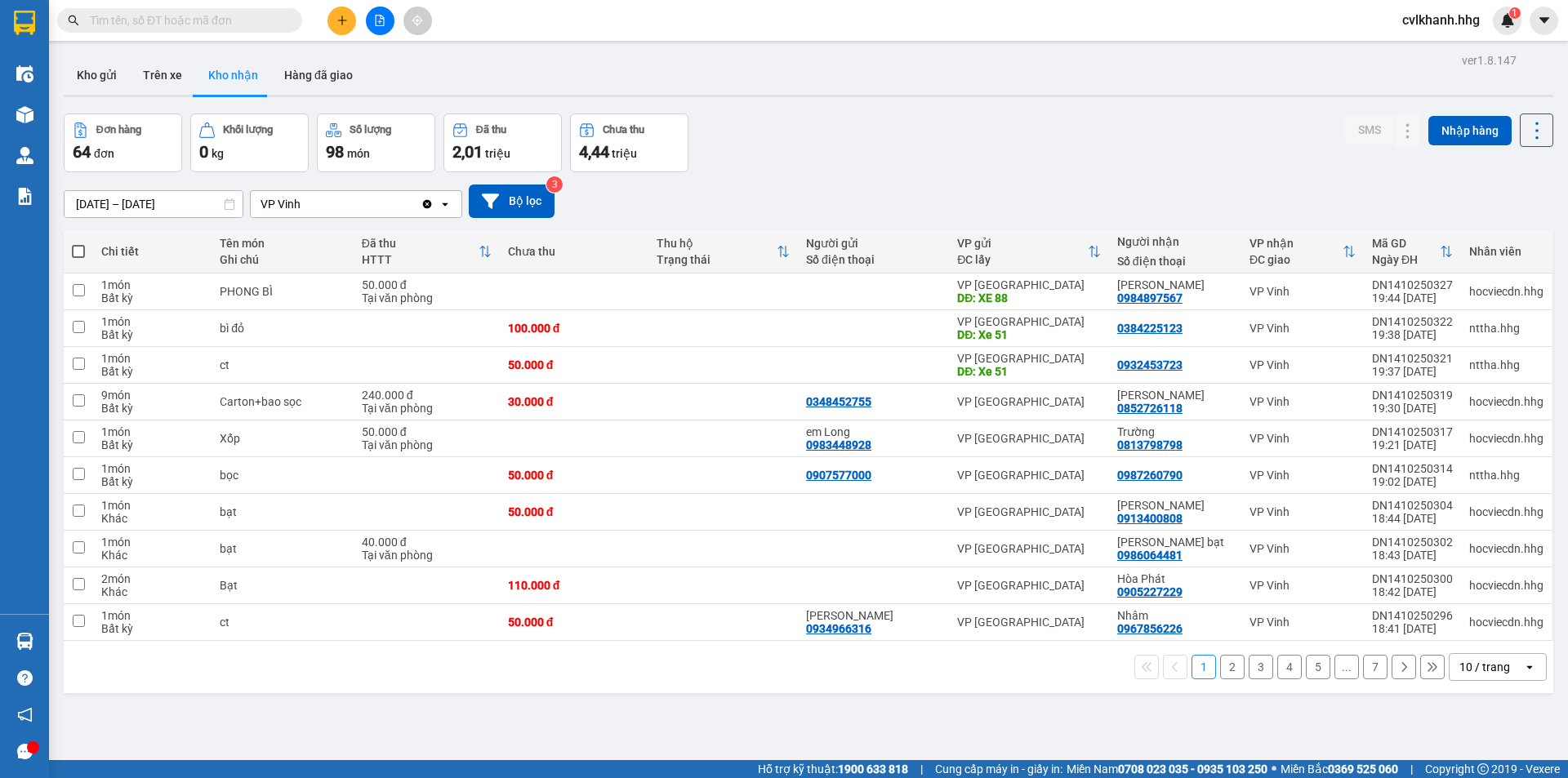
click at [1485, 670] on div "10 / trang" at bounding box center [1485, 667] width 51 height 16
click at [1470, 635] on span "100 / trang" at bounding box center [1479, 631] width 59 height 16
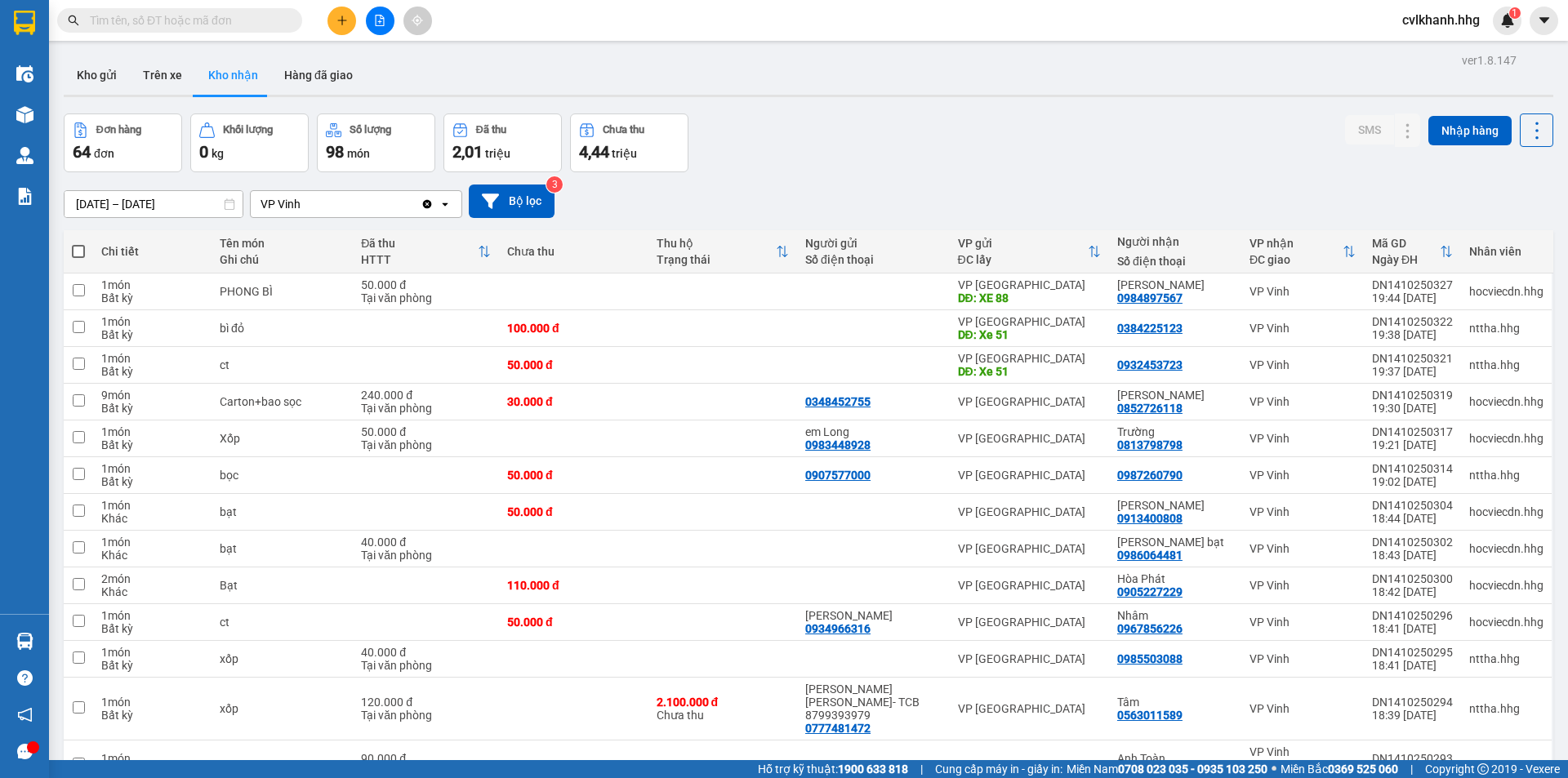
click at [136, 22] on input "text" at bounding box center [186, 21] width 193 height 18
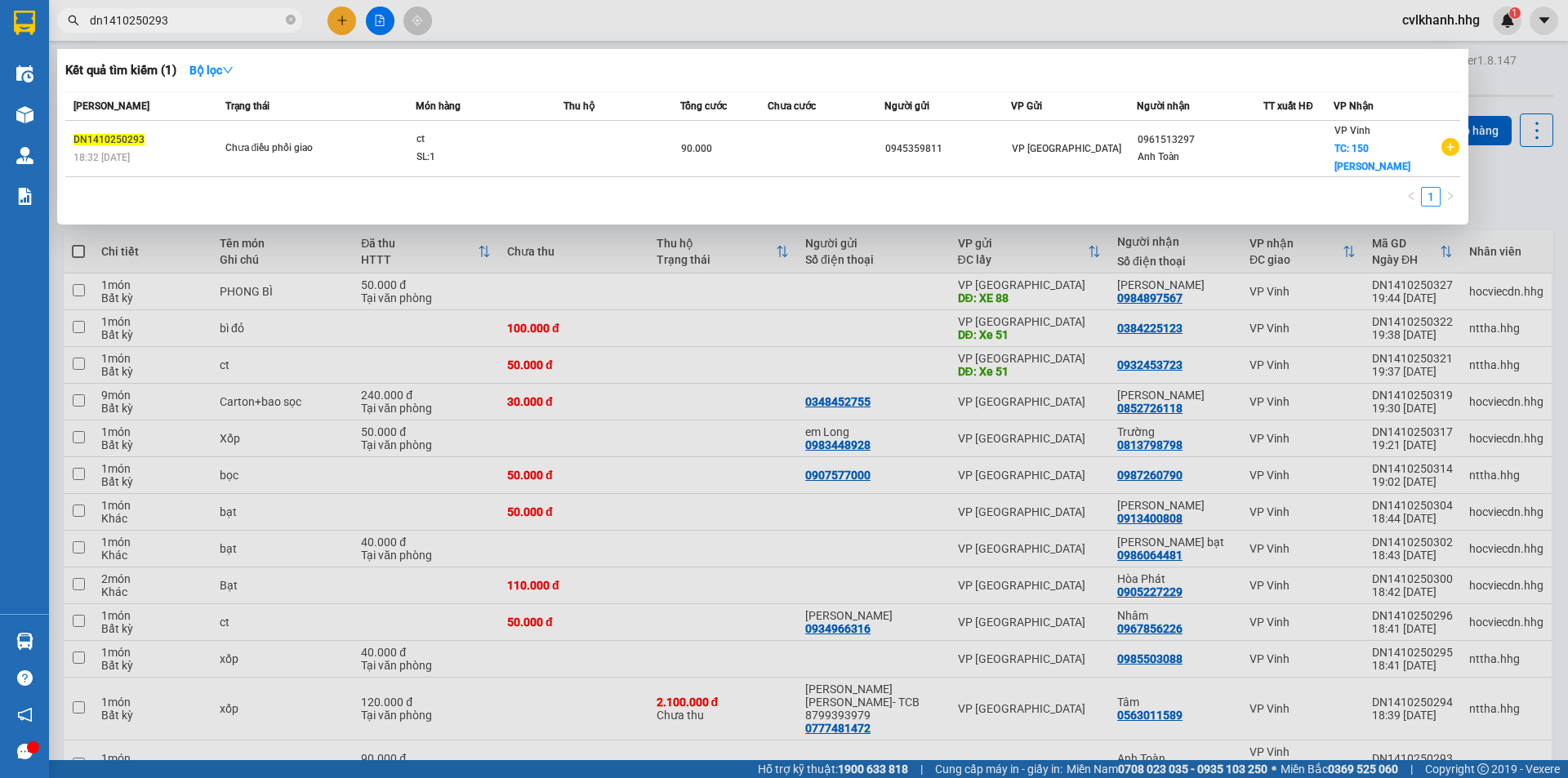
type input "dn1410250293"
click at [725, 112] on span "Tổng cước" at bounding box center [704, 106] width 47 height 18
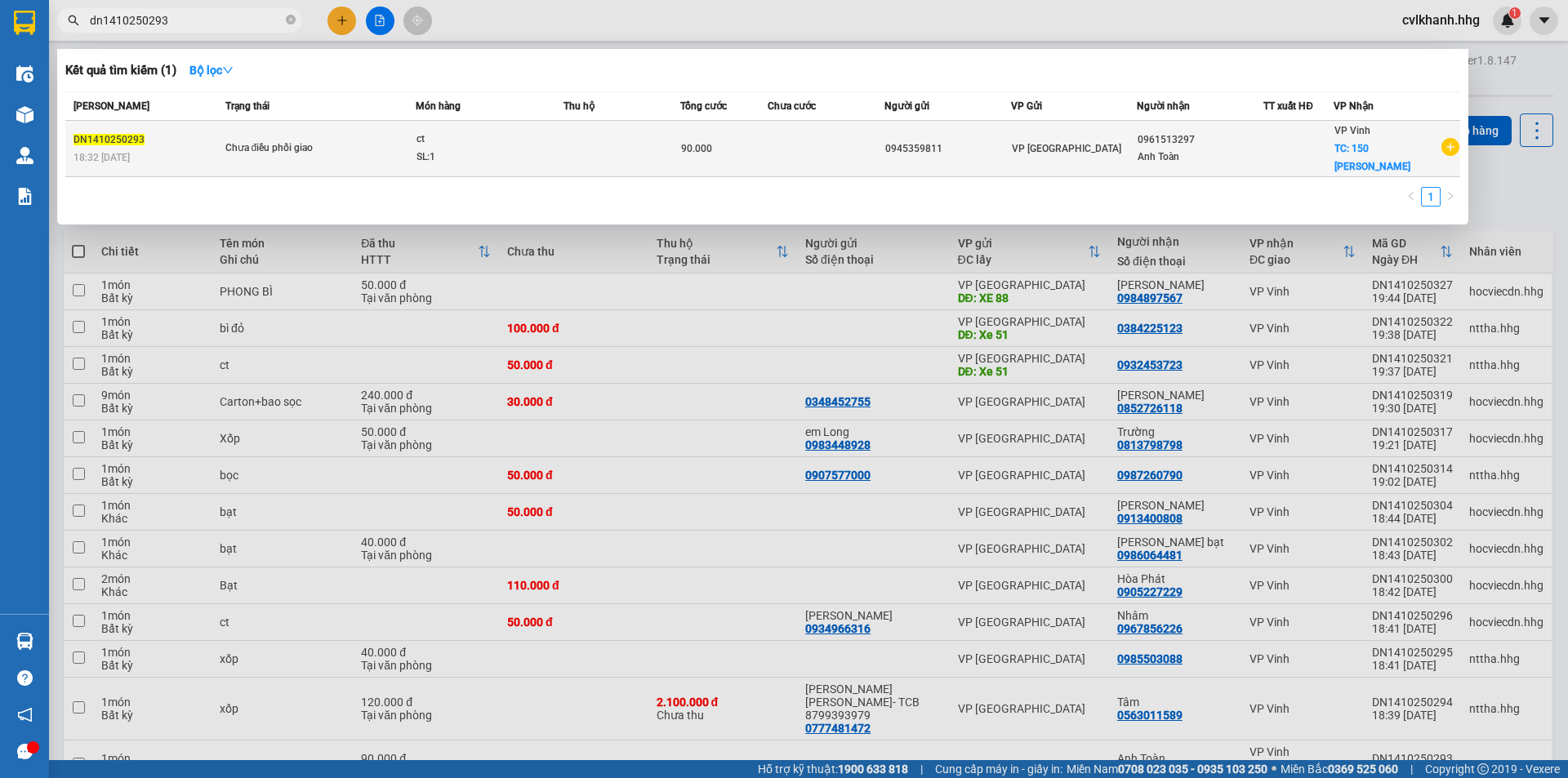
click at [687, 158] on td "90.000" at bounding box center [724, 149] width 87 height 57
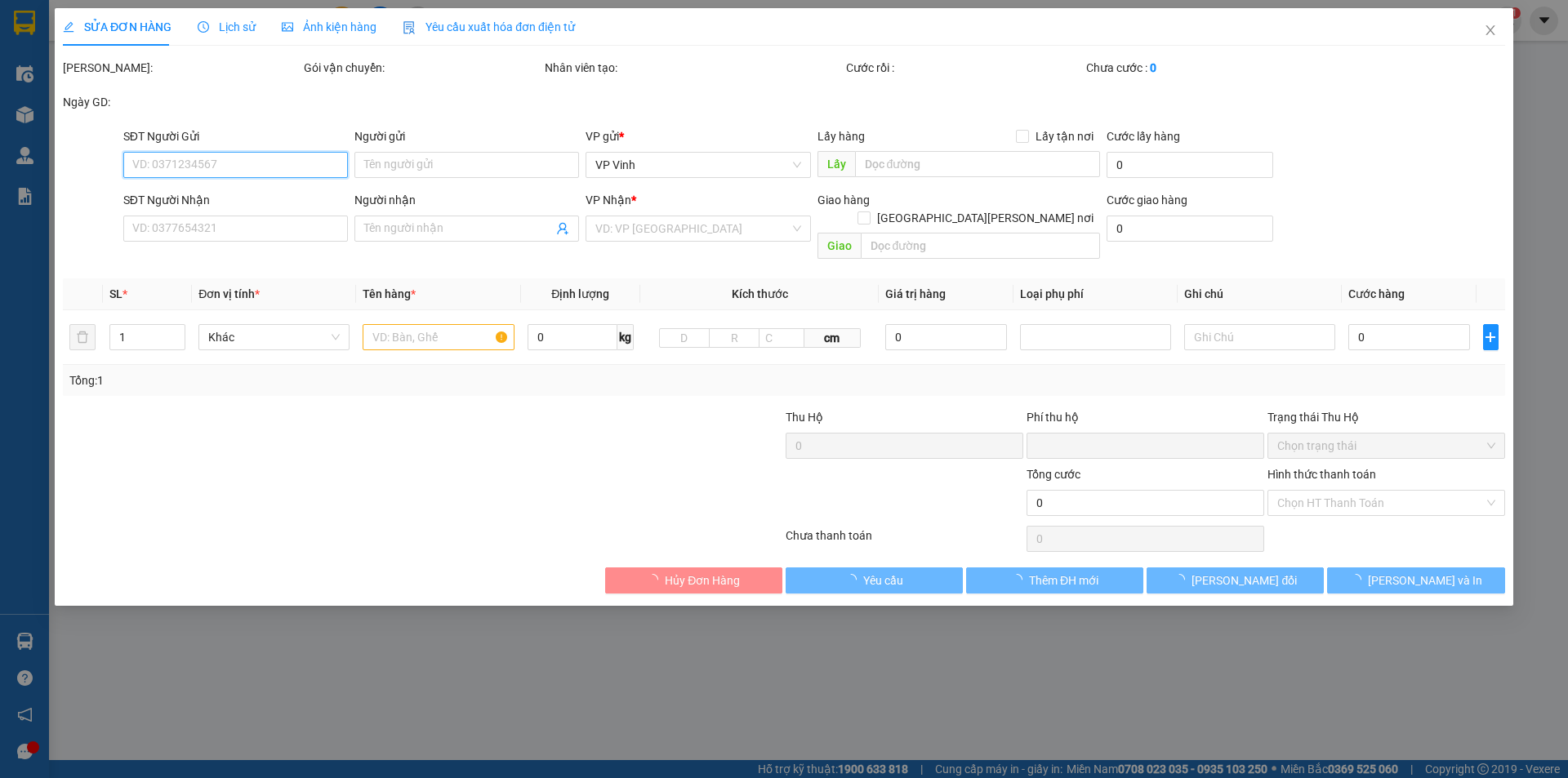
type input "0945359811"
type input "0961513297"
type input "Anh Toàn"
checkbox input "true"
type input "150 Nguyễn Sỹ Sách"
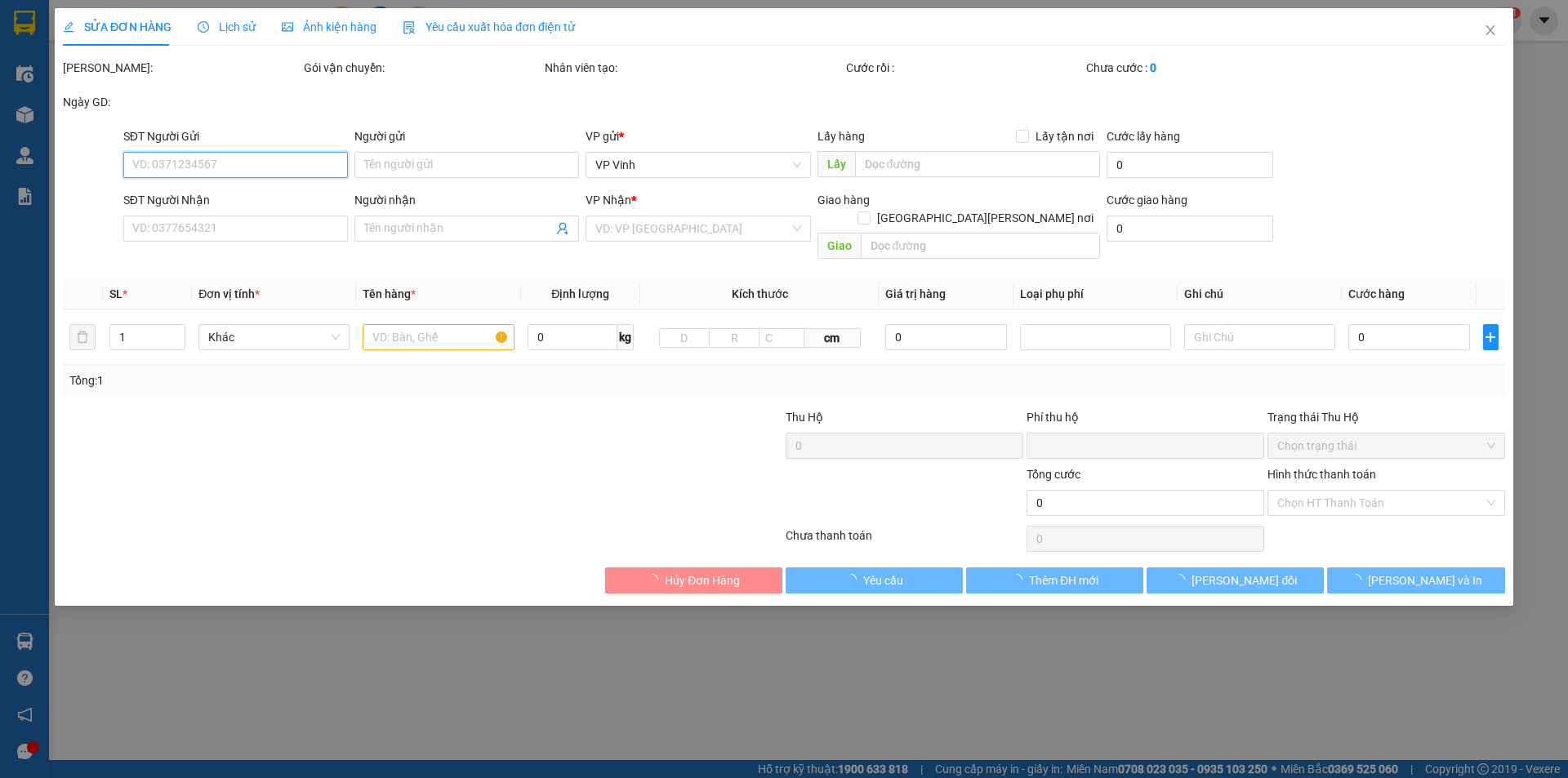
type input "0"
type input "90.000"
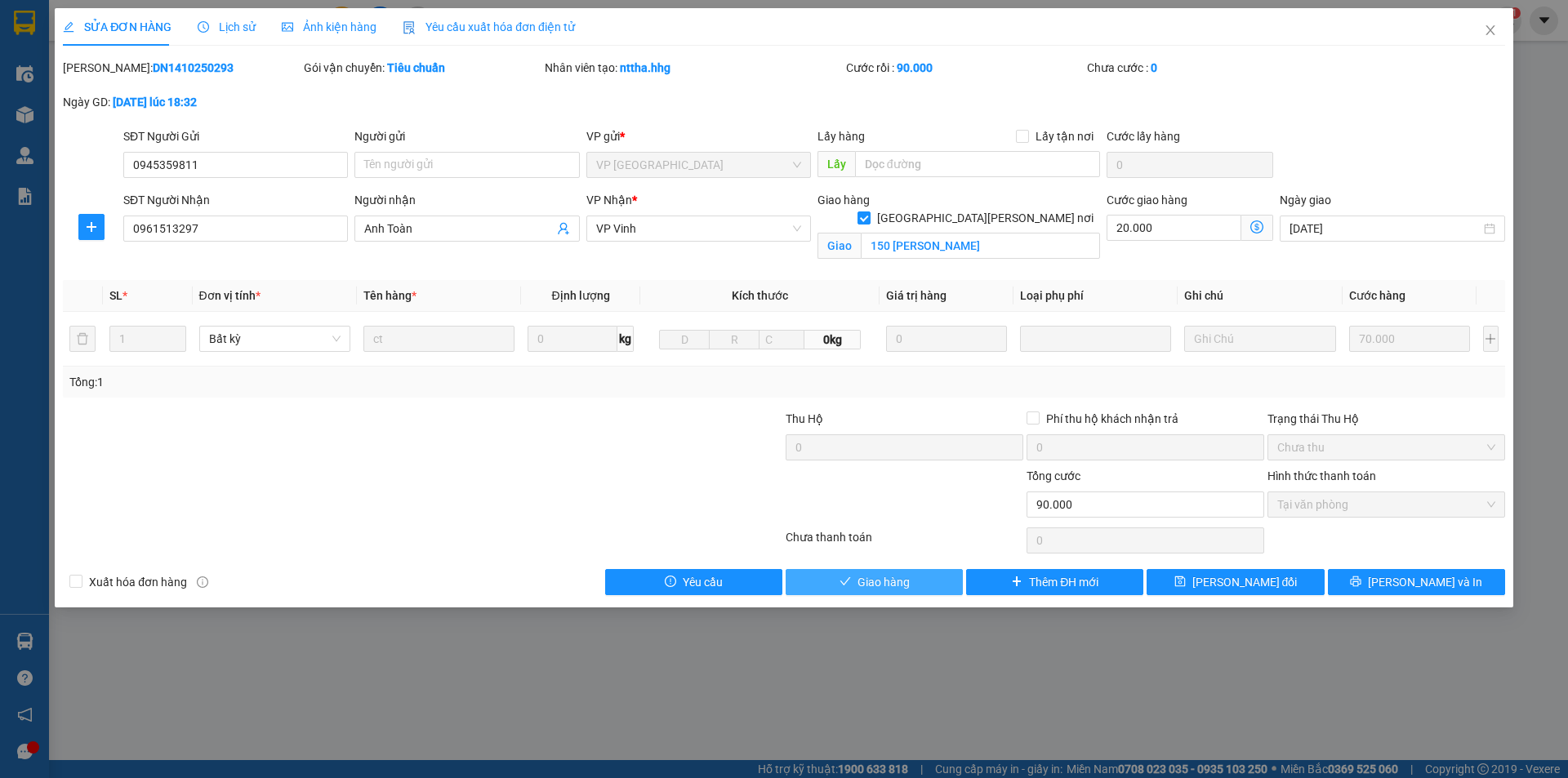
click at [891, 586] on span "Giao hàng" at bounding box center [884, 582] width 53 height 18
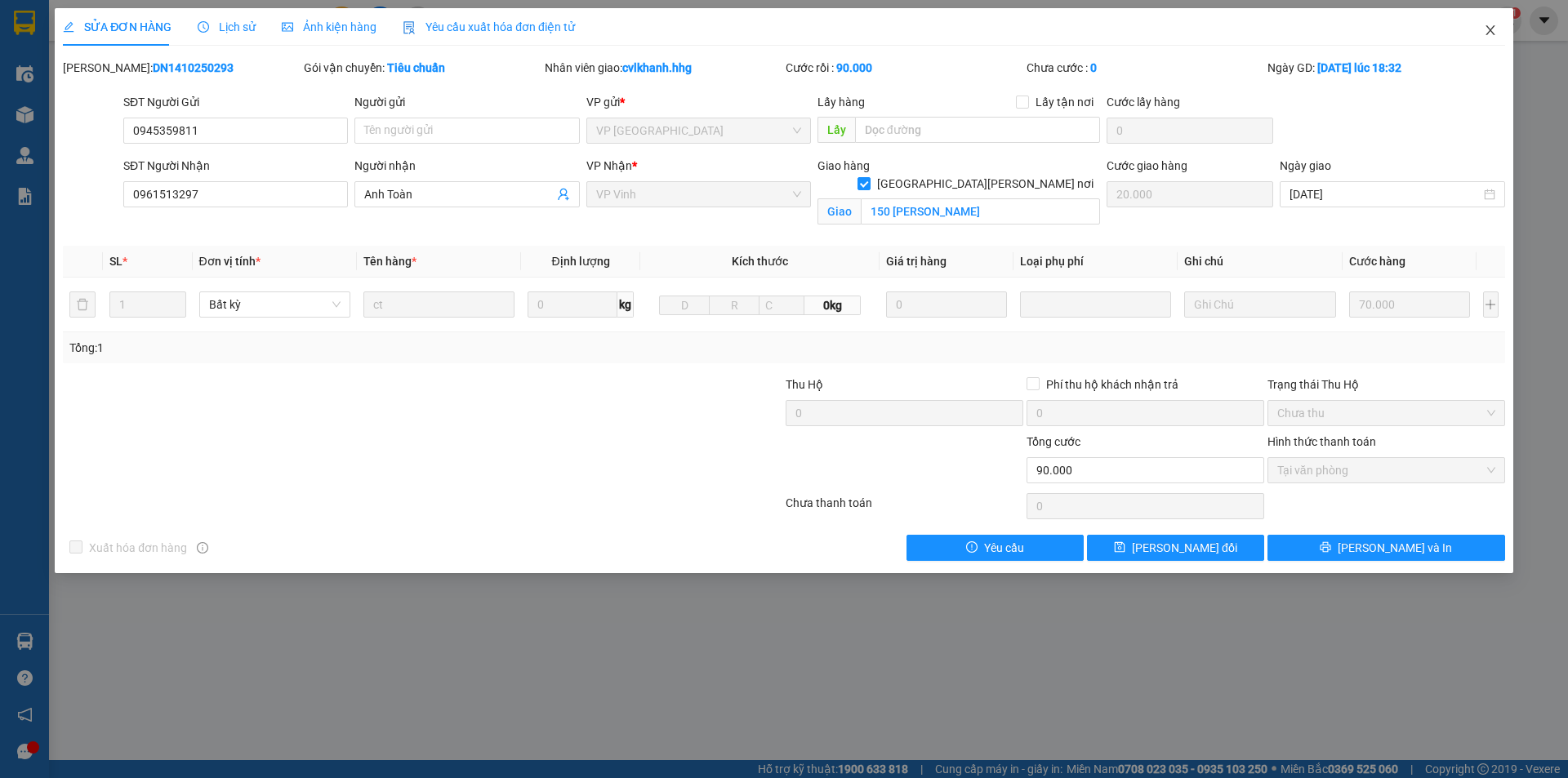
click at [1496, 29] on icon "close" at bounding box center [1491, 30] width 13 height 13
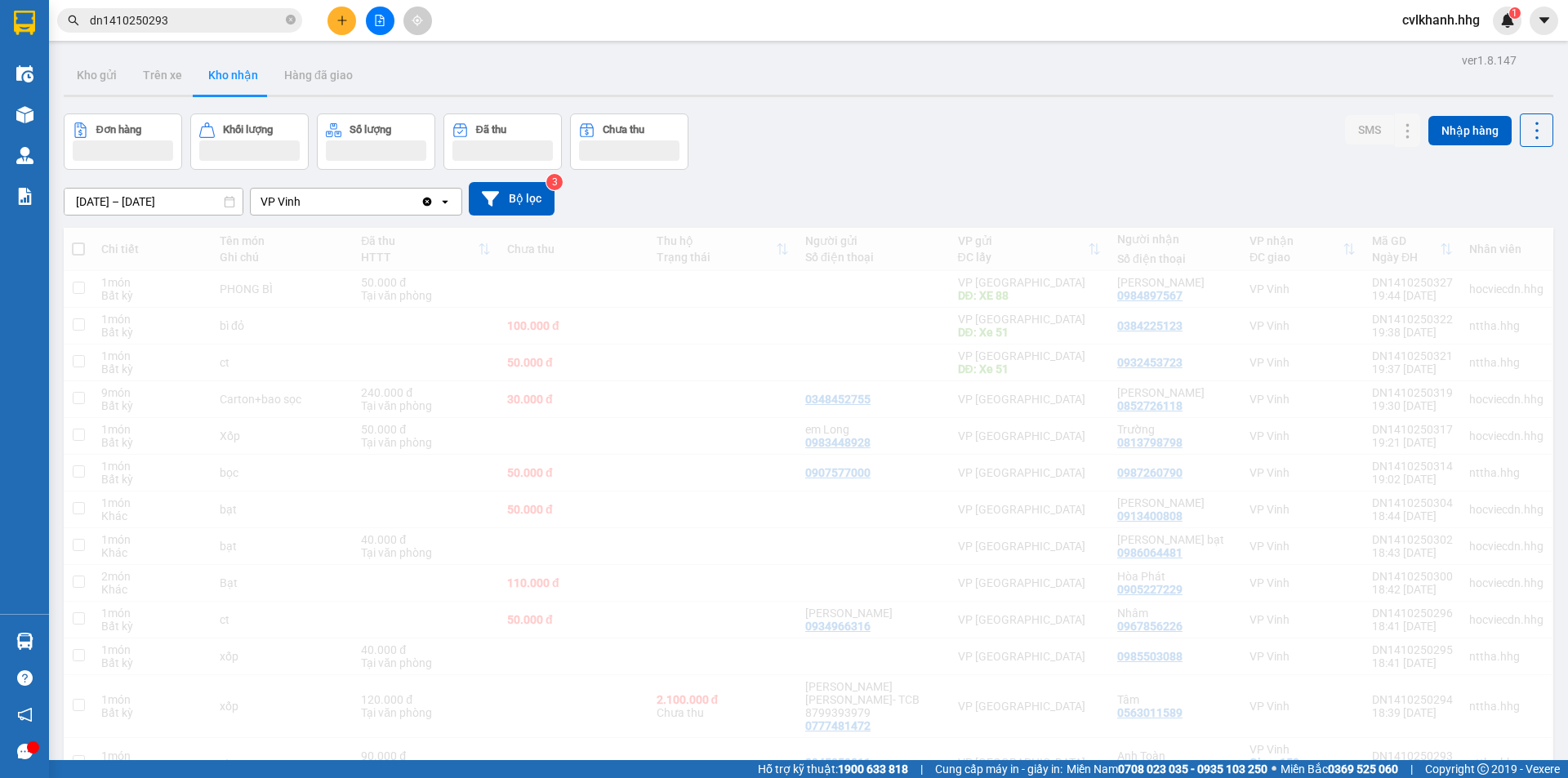
click at [184, 16] on input "dn1410250293" at bounding box center [186, 21] width 193 height 18
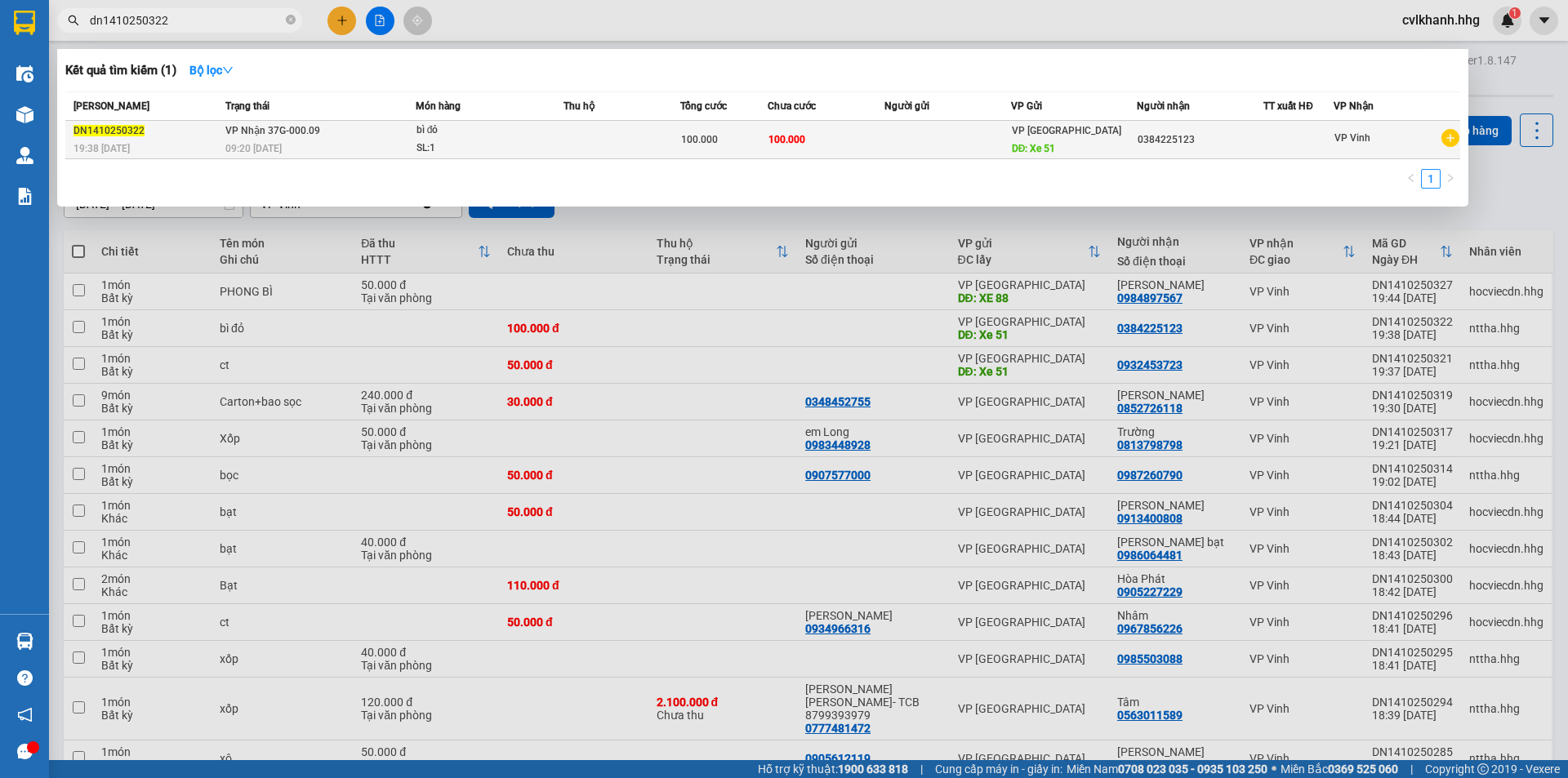
type input "dn1410250322"
click at [472, 127] on div "bì đỏ" at bounding box center [477, 130] width 122 height 18
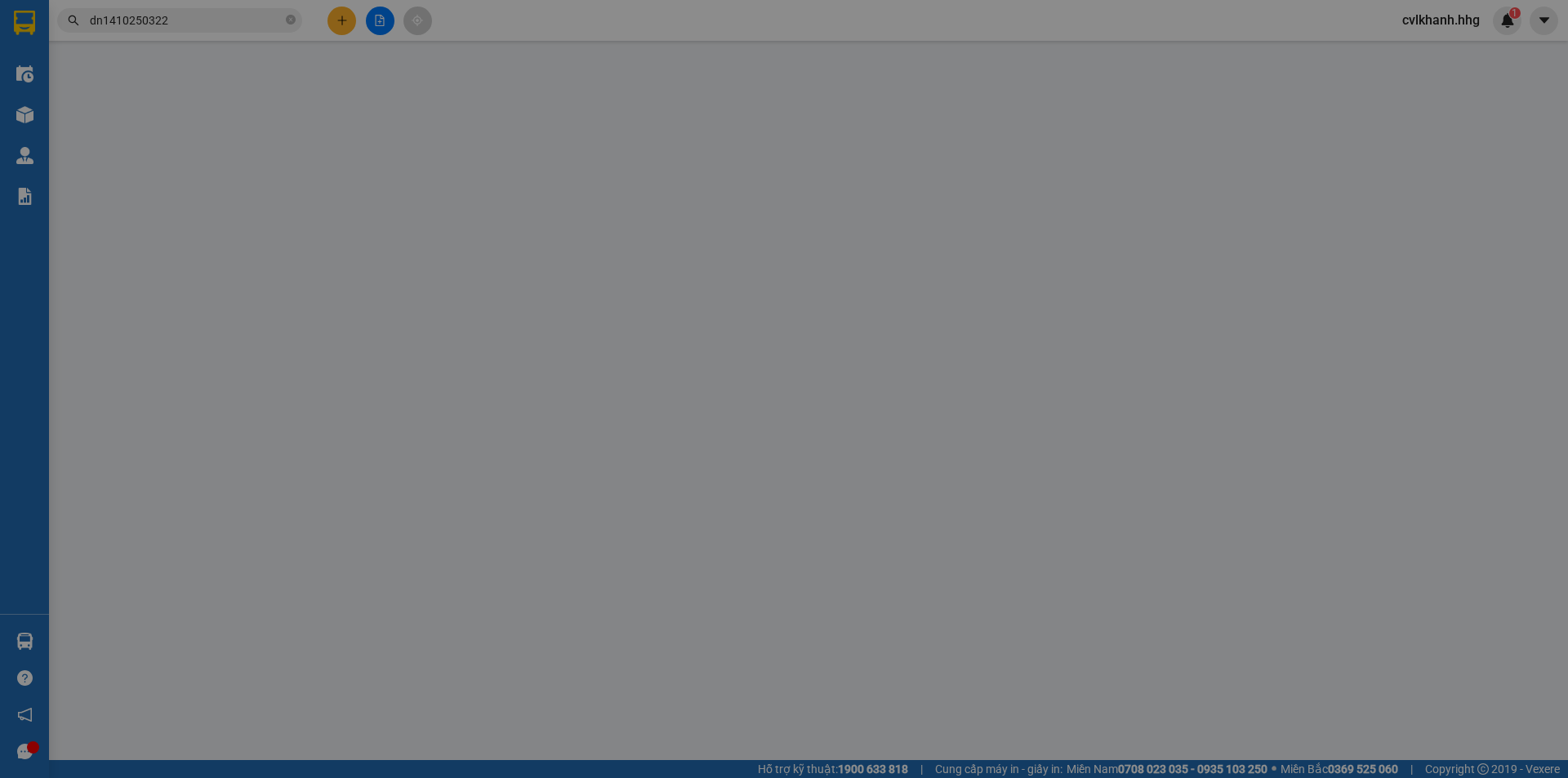
type input "Xe 51"
type input "0384225123"
type input "0"
type input "100.000"
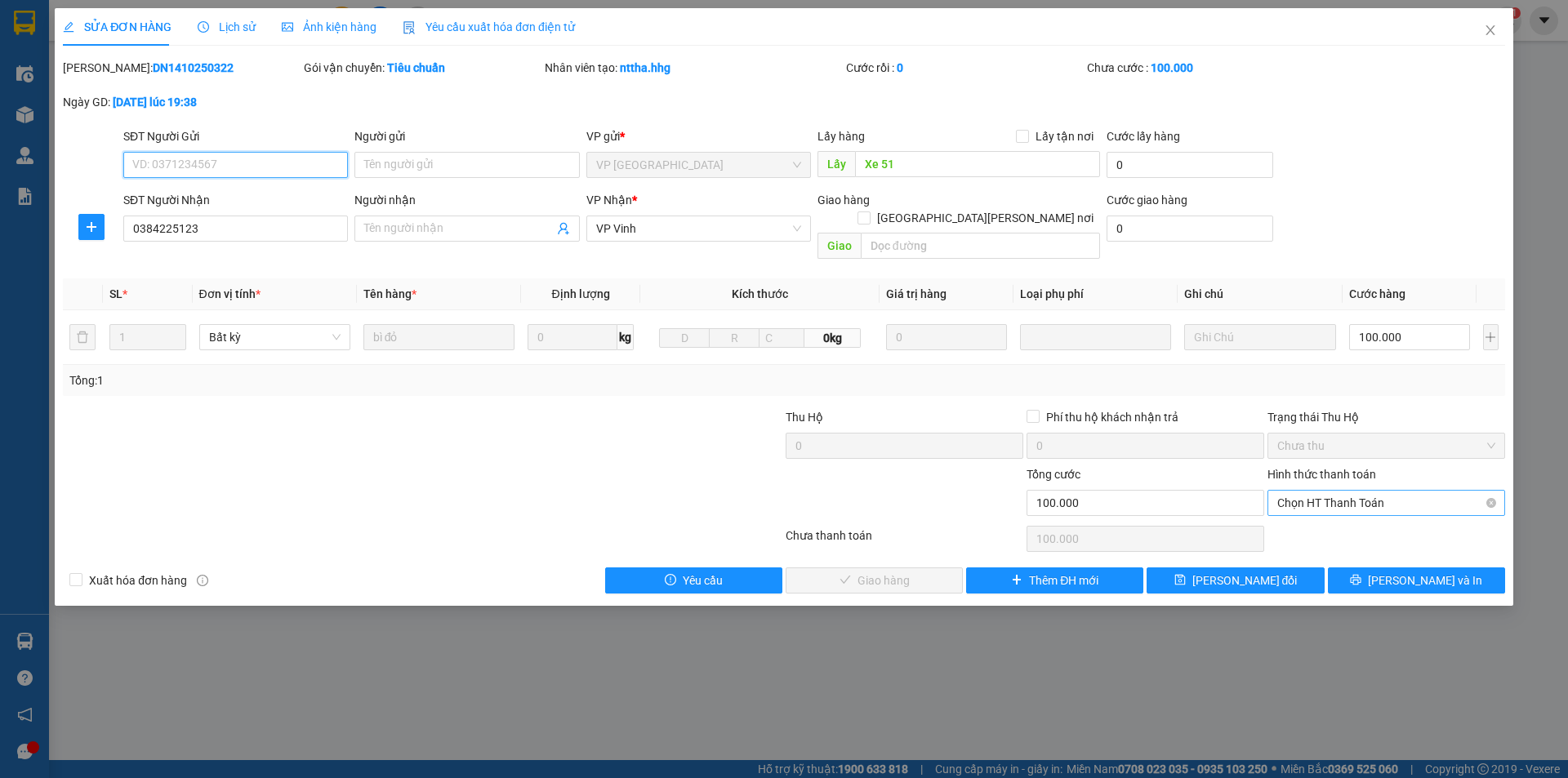
click at [1308, 491] on span "Chọn HT Thanh Toán" at bounding box center [1387, 503] width 218 height 25
click at [1301, 511] on div "Tại văn phòng" at bounding box center [1387, 518] width 218 height 18
type input "0"
click at [916, 571] on span "[PERSON_NAME] và Giao hàng" at bounding box center [927, 580] width 221 height 18
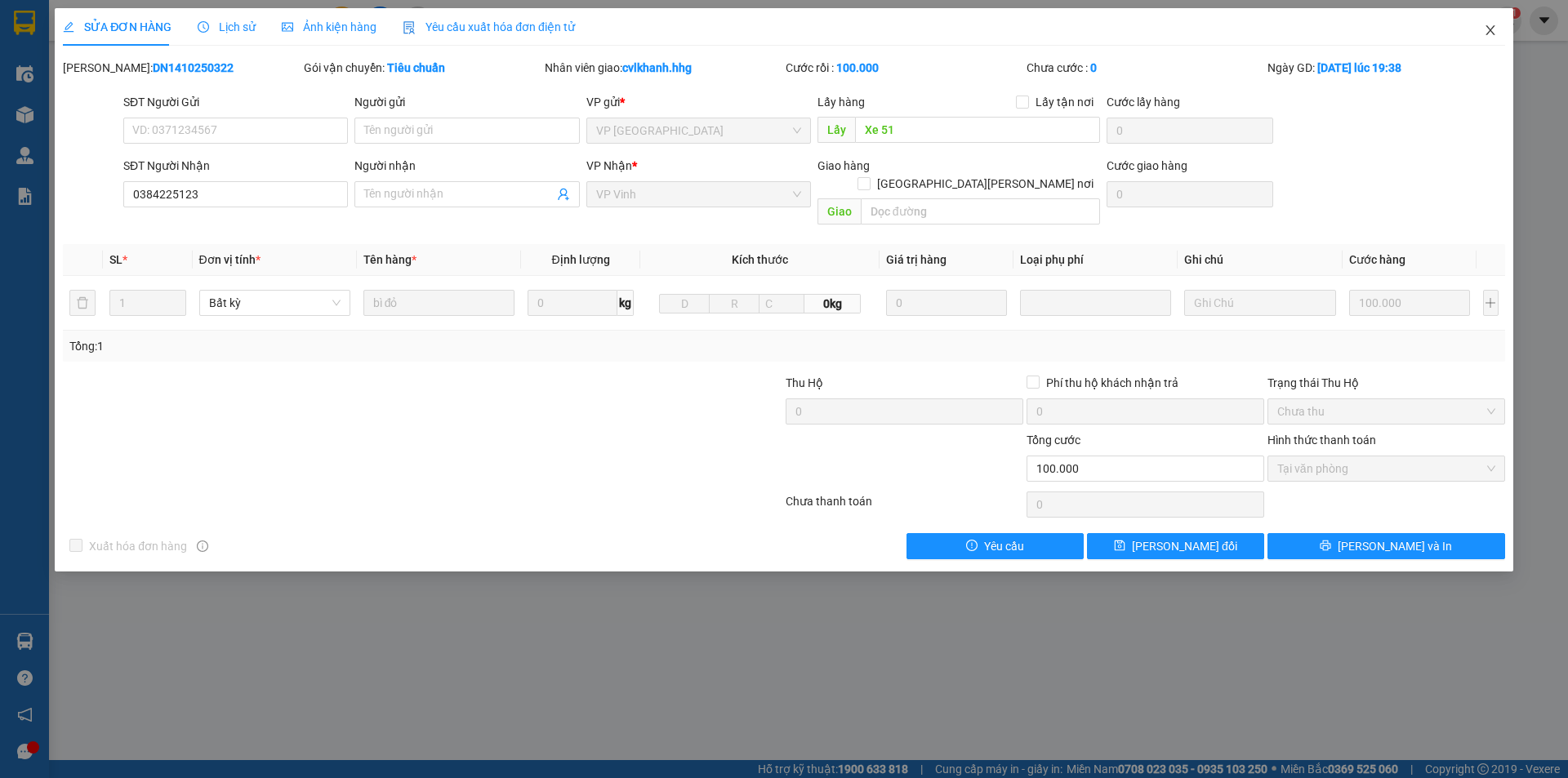
click at [1494, 26] on icon "close" at bounding box center [1491, 30] width 13 height 13
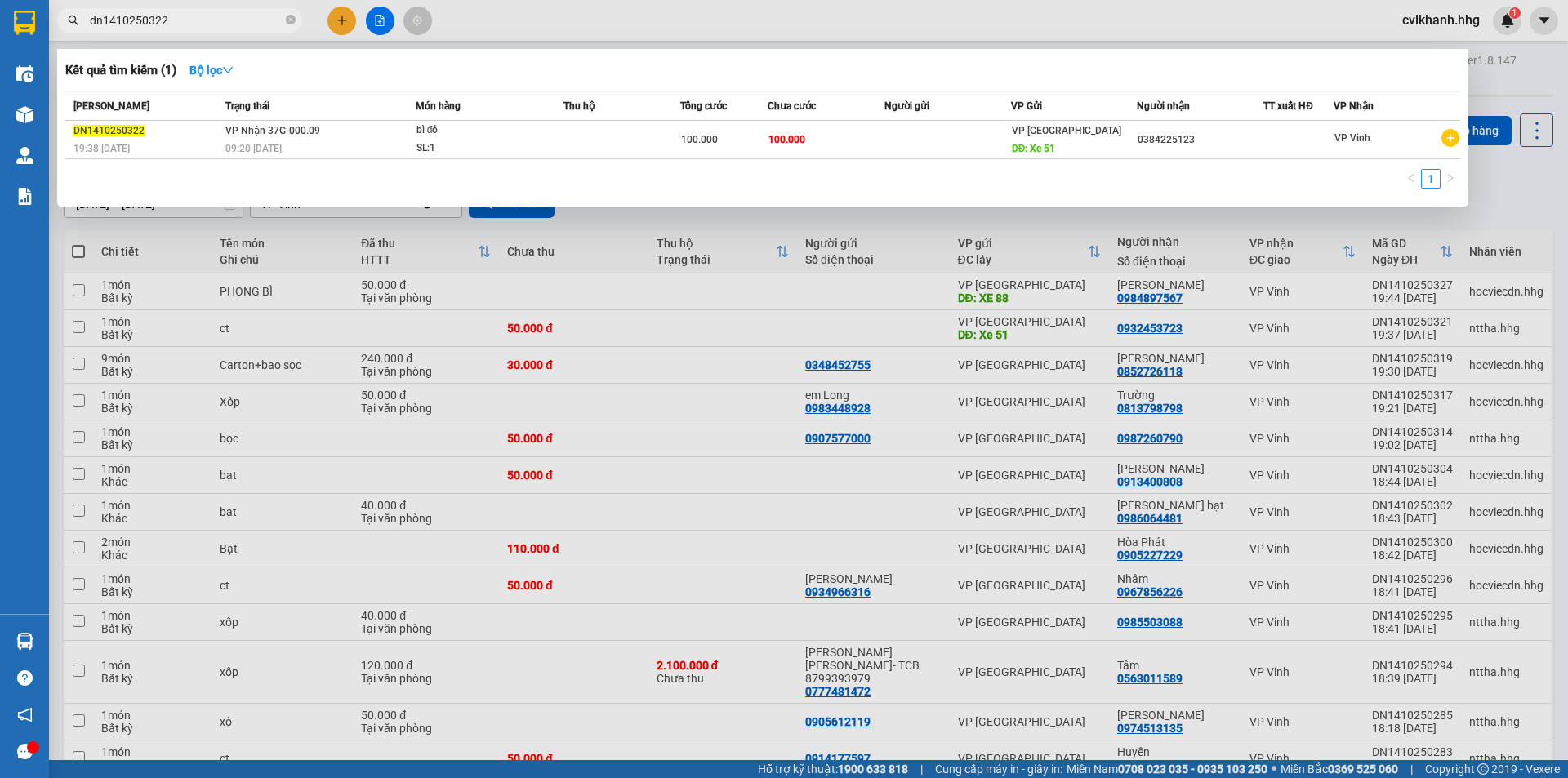
click at [218, 21] on input "dn1410250322" at bounding box center [186, 21] width 193 height 18
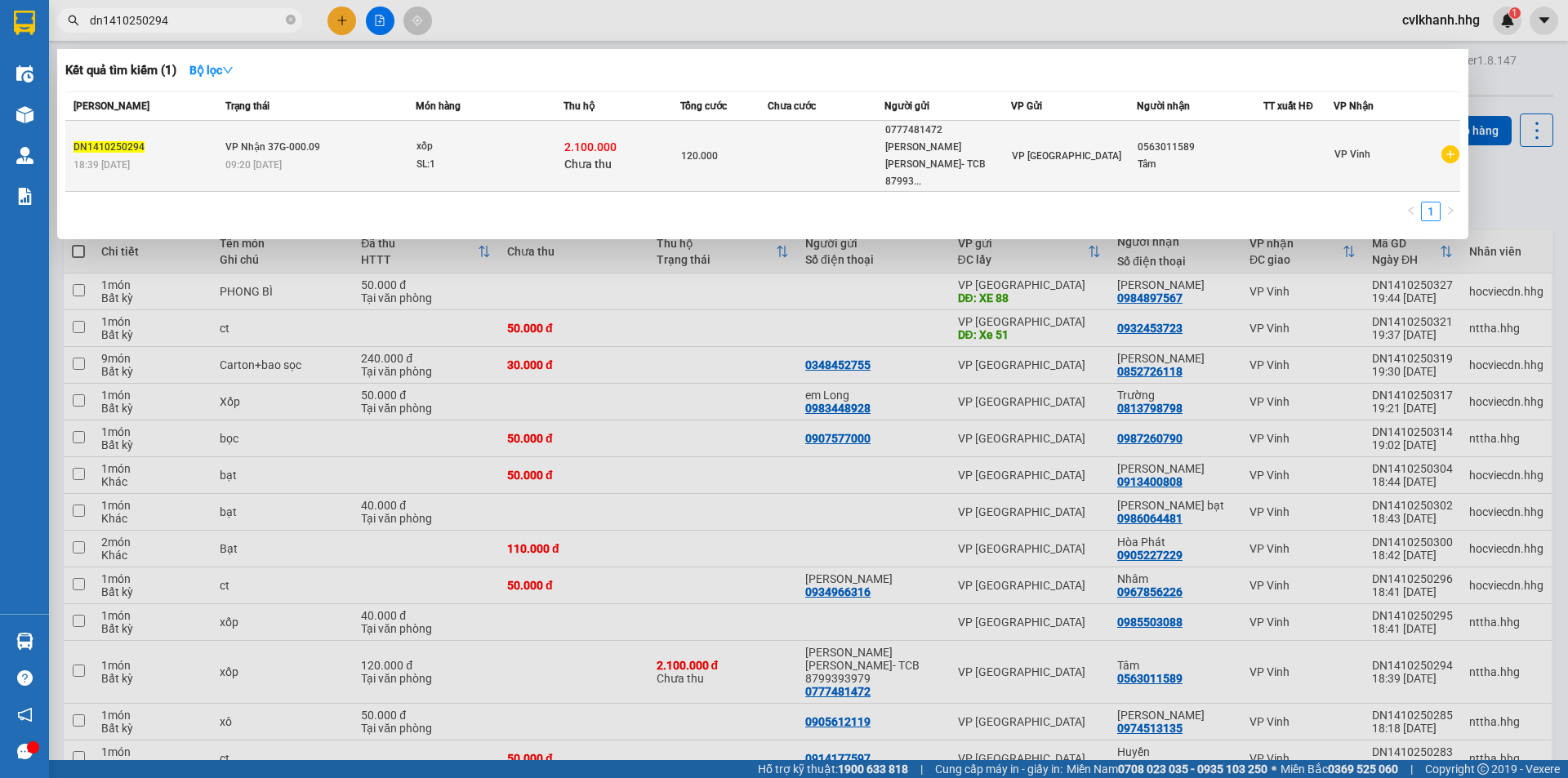
type input "dn1410250294"
click at [357, 146] on td "VP Nhận 37G-000.09 09:20 [DATE]" at bounding box center [319, 156] width 195 height 71
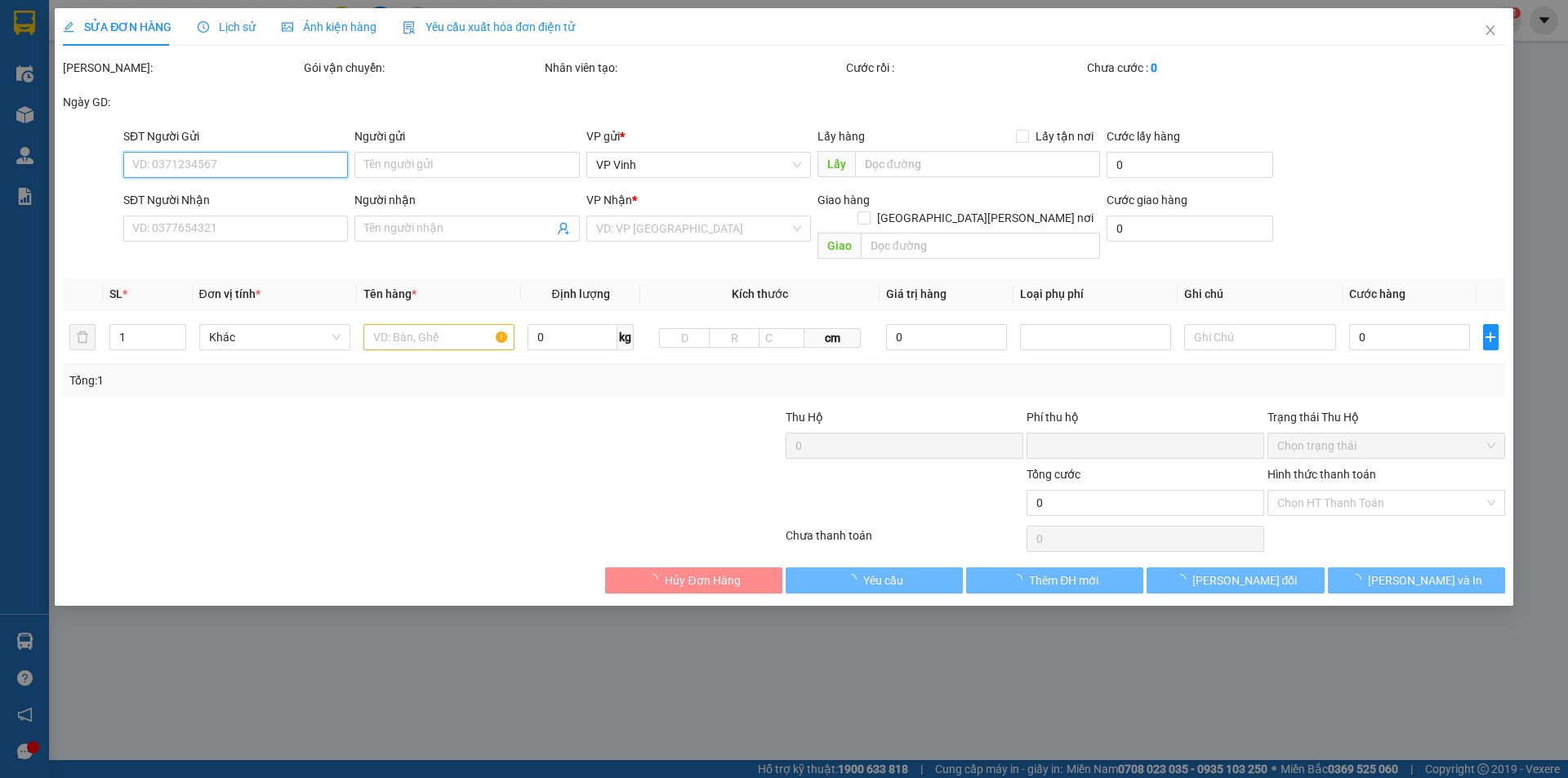
type input "0777481472"
type input "Trần Thị Minh Thảo- TCB 8799393979"
type input "0563011589"
type input "Tâm"
type input "20.000"
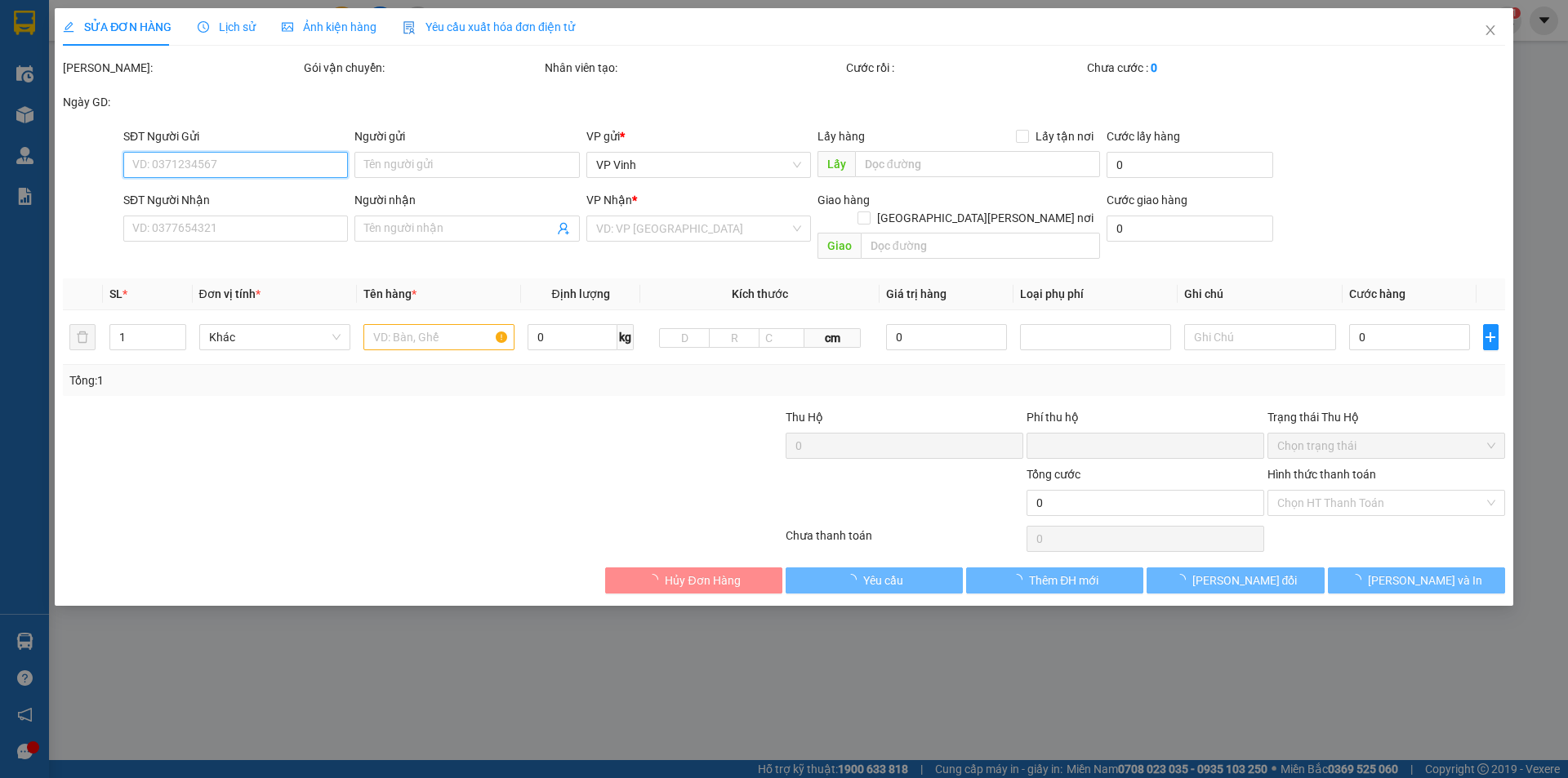
type input "120.000"
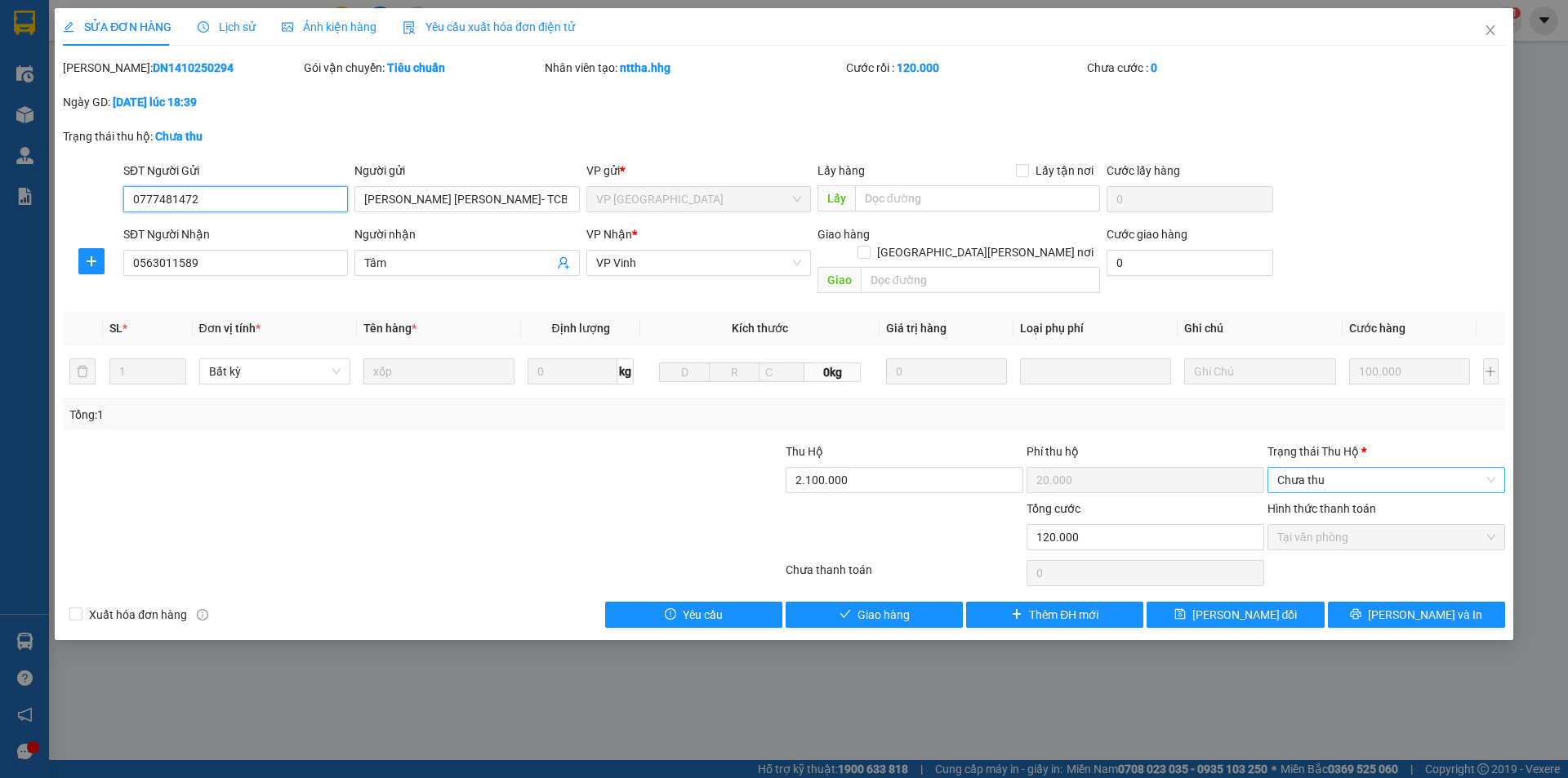
click at [1419, 468] on span "Chưa thu" at bounding box center [1387, 480] width 218 height 25
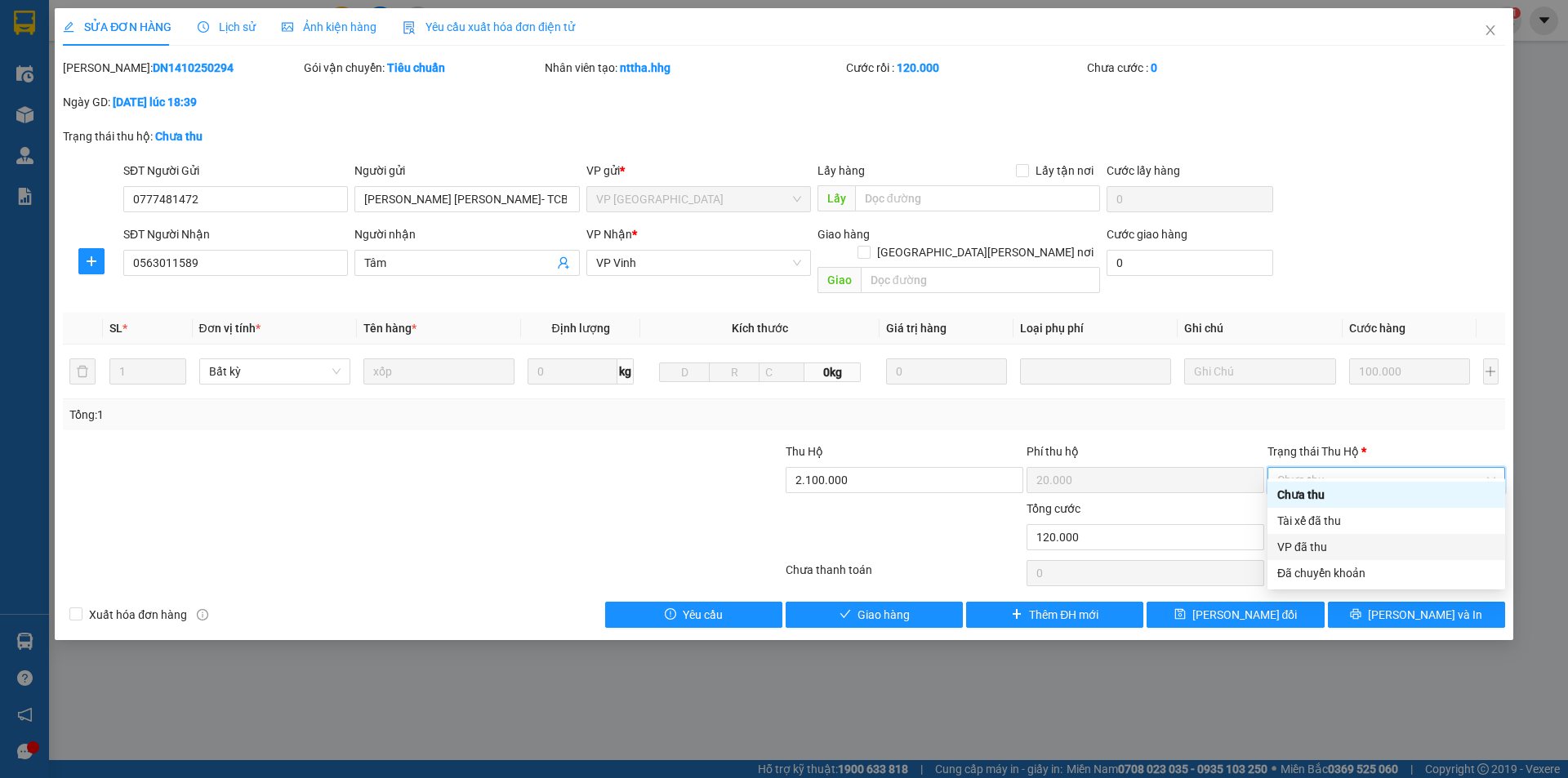
click at [1296, 552] on div "VP đã thu" at bounding box center [1387, 547] width 218 height 18
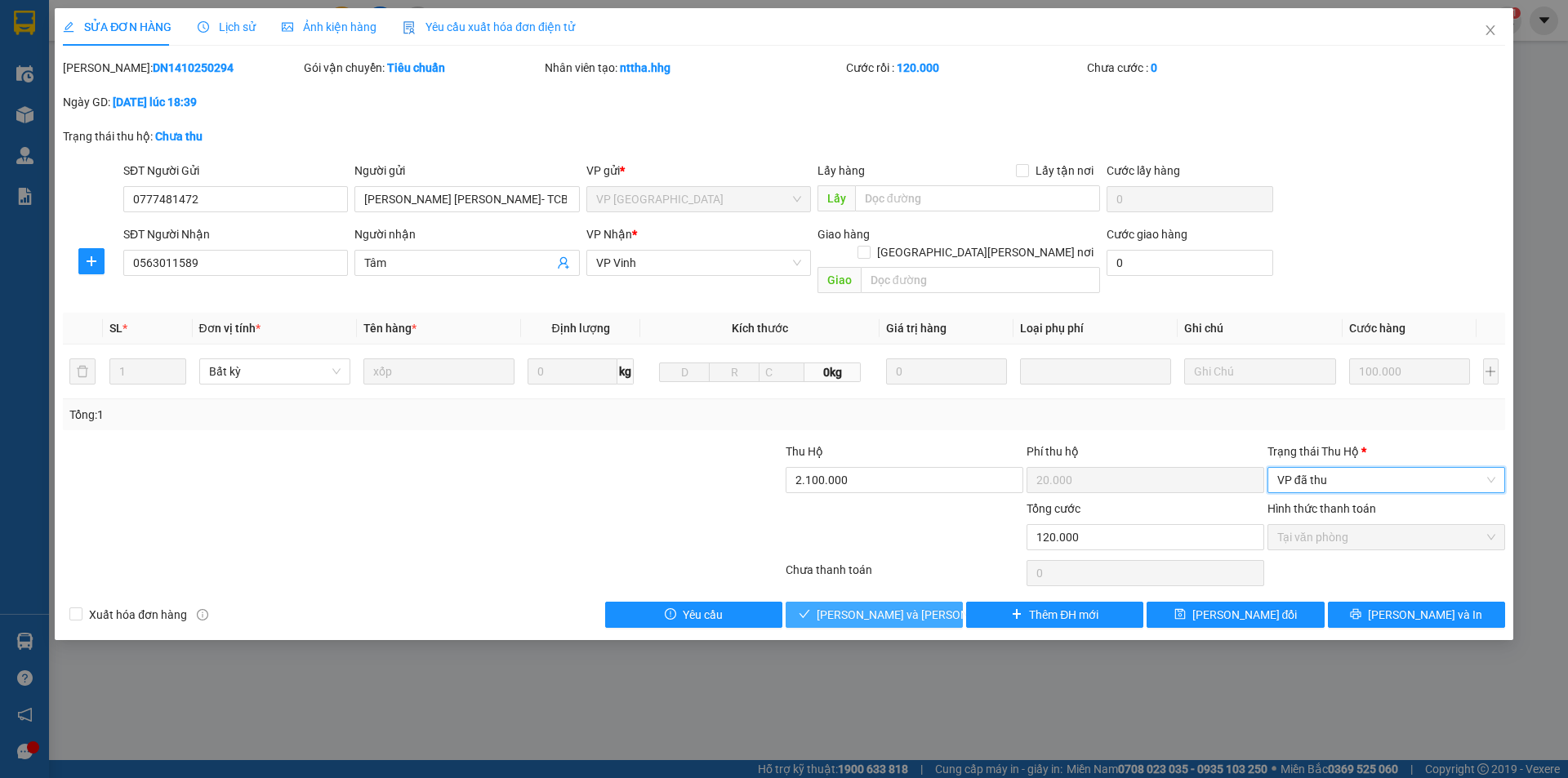
click at [881, 606] on span "[PERSON_NAME] và Giao hàng" at bounding box center [927, 615] width 221 height 18
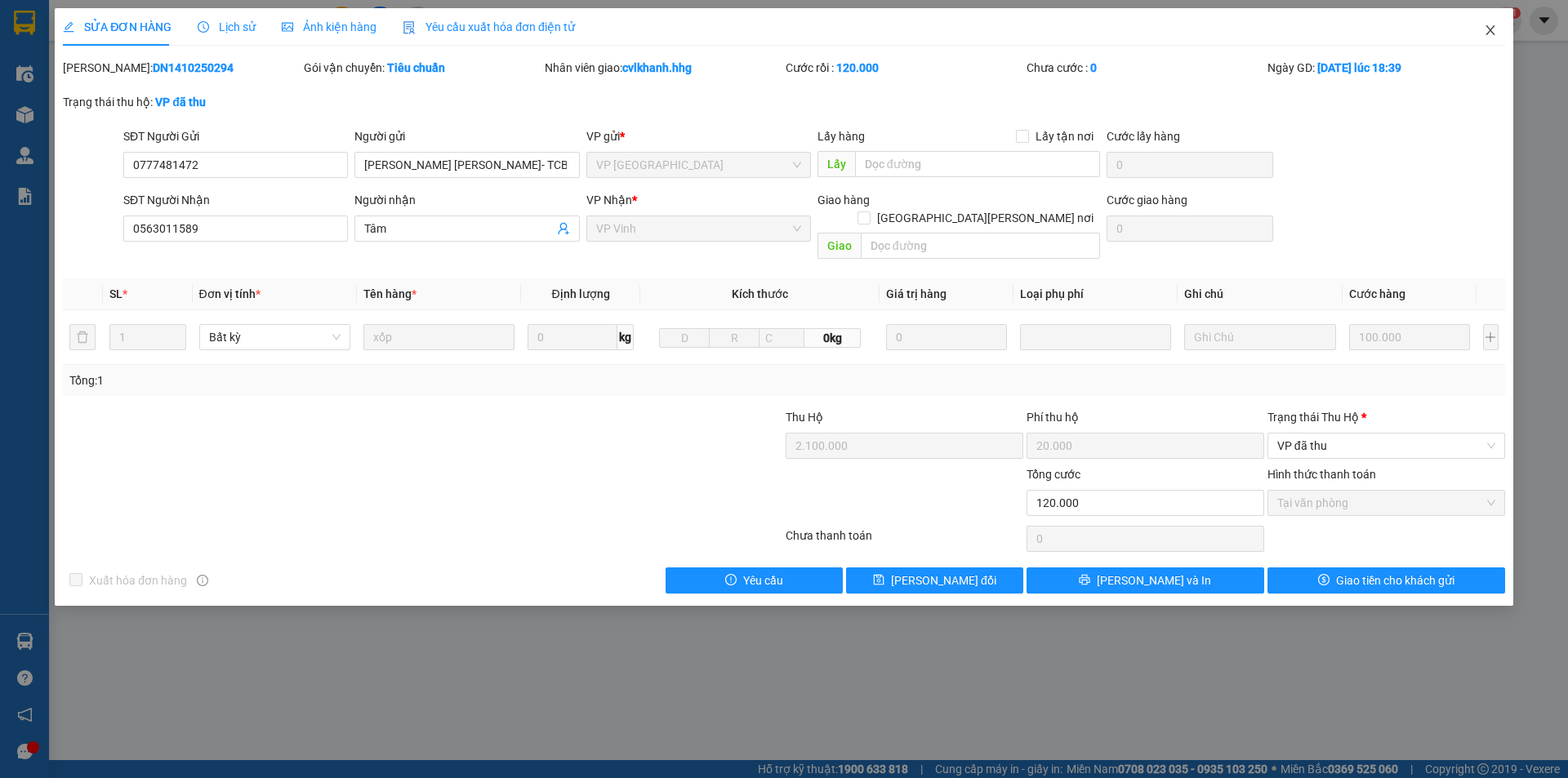
click at [1495, 34] on icon "close" at bounding box center [1491, 30] width 13 height 13
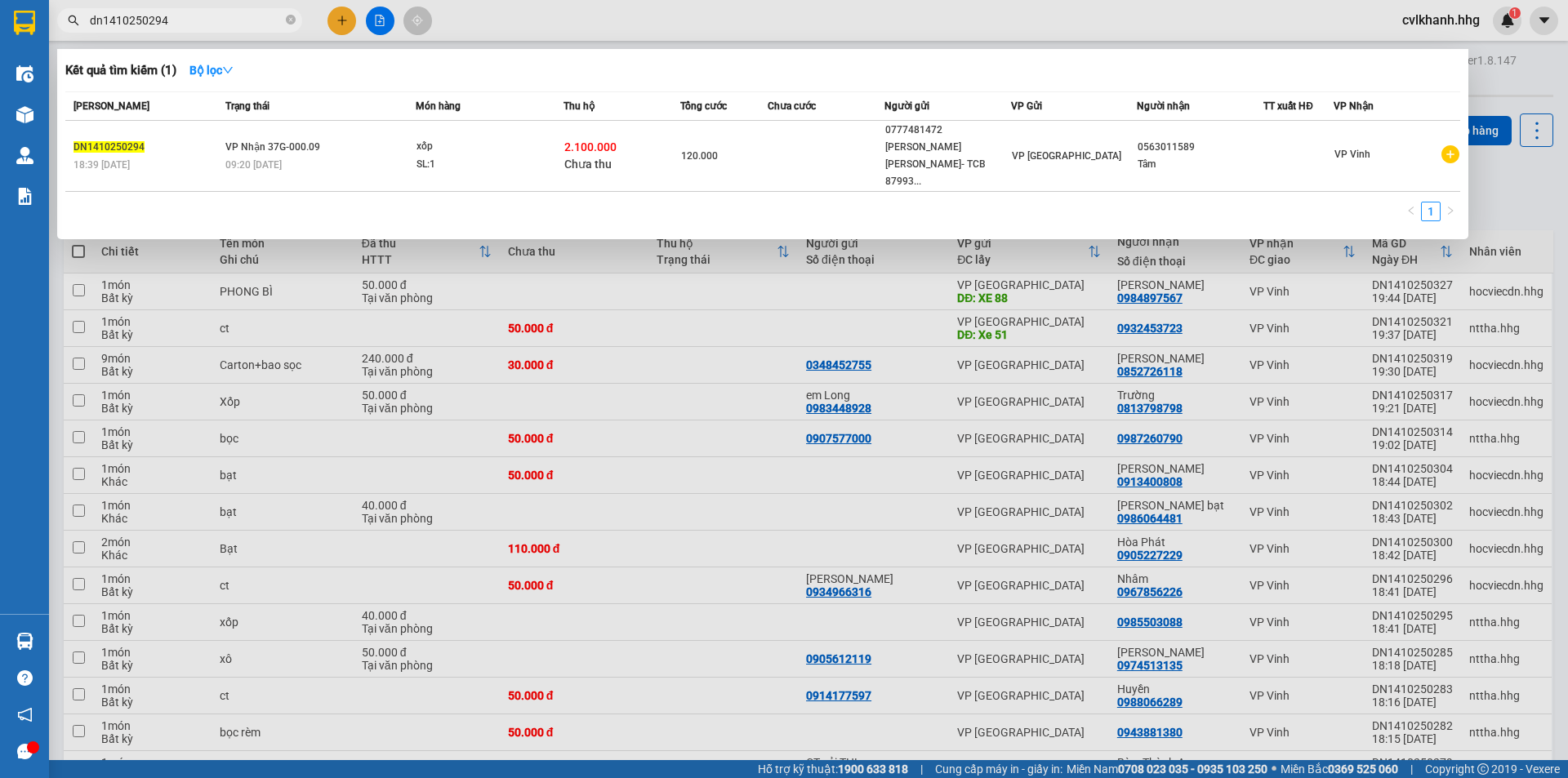
click at [177, 11] on input "dn1410250294" at bounding box center [186, 21] width 193 height 18
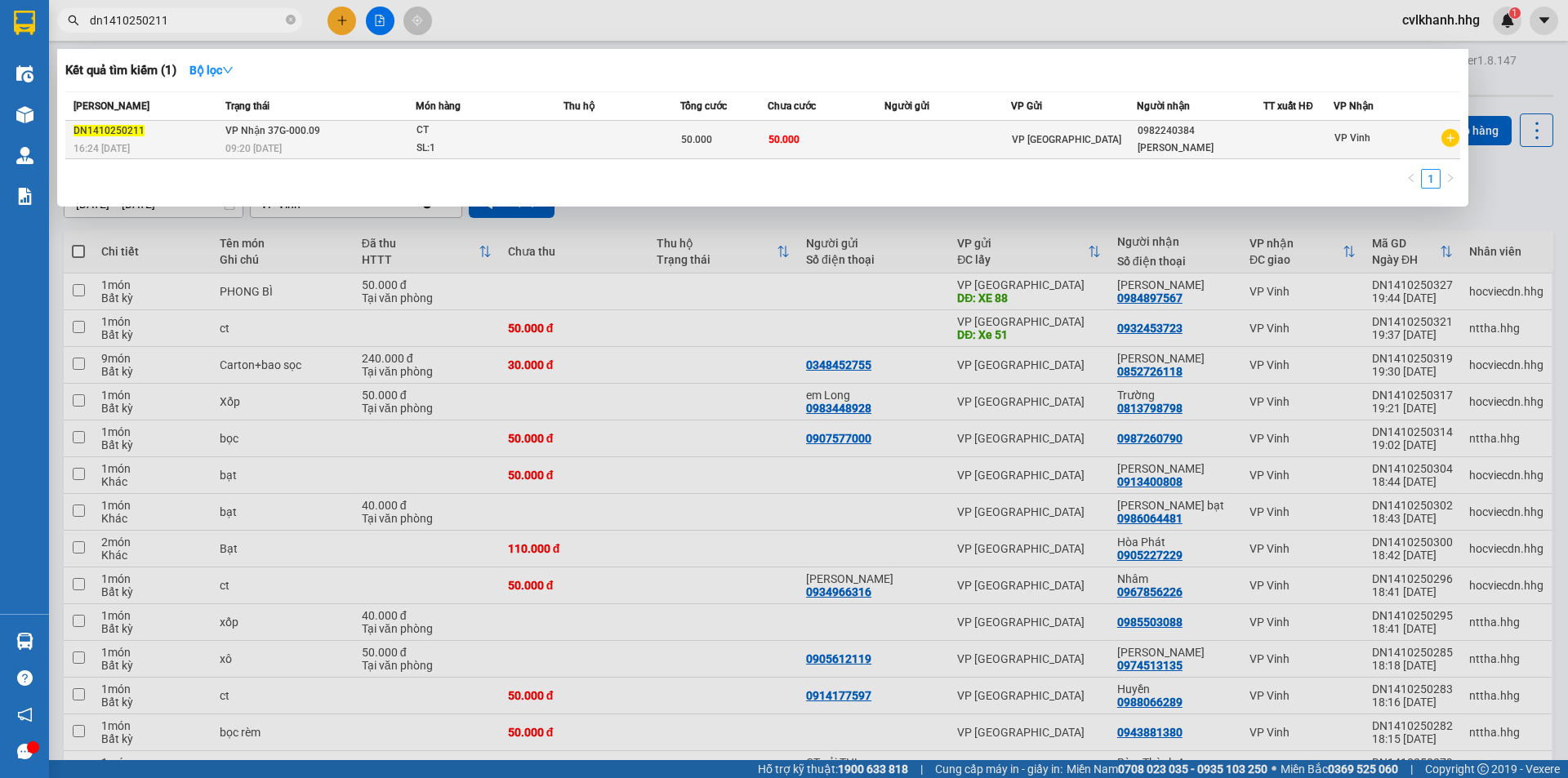
type input "dn1410250211"
click at [727, 148] on div "50.000" at bounding box center [724, 140] width 85 height 18
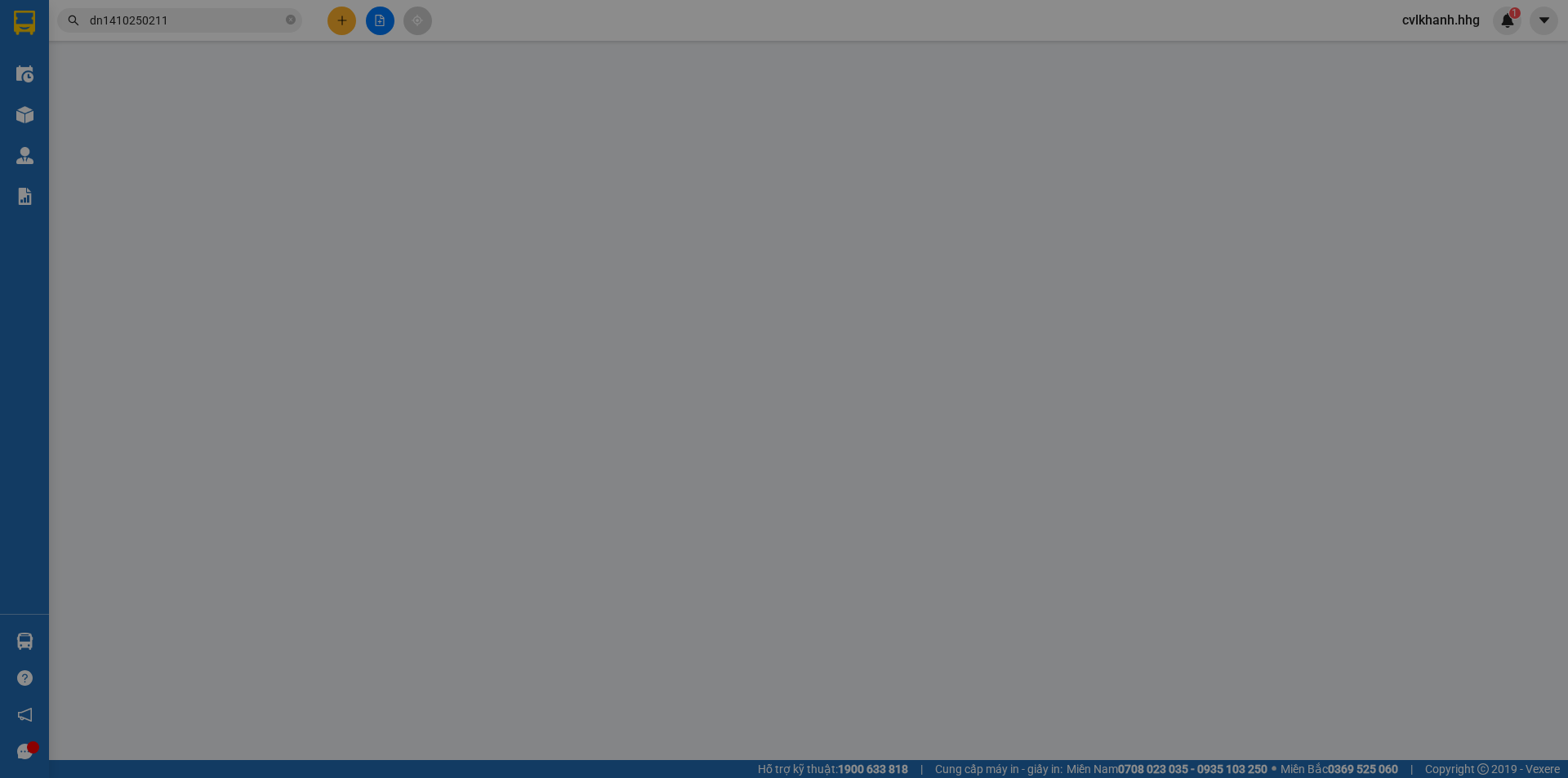
type input "0982240384"
type input "[PERSON_NAME]"
type input "0"
type input "50.000"
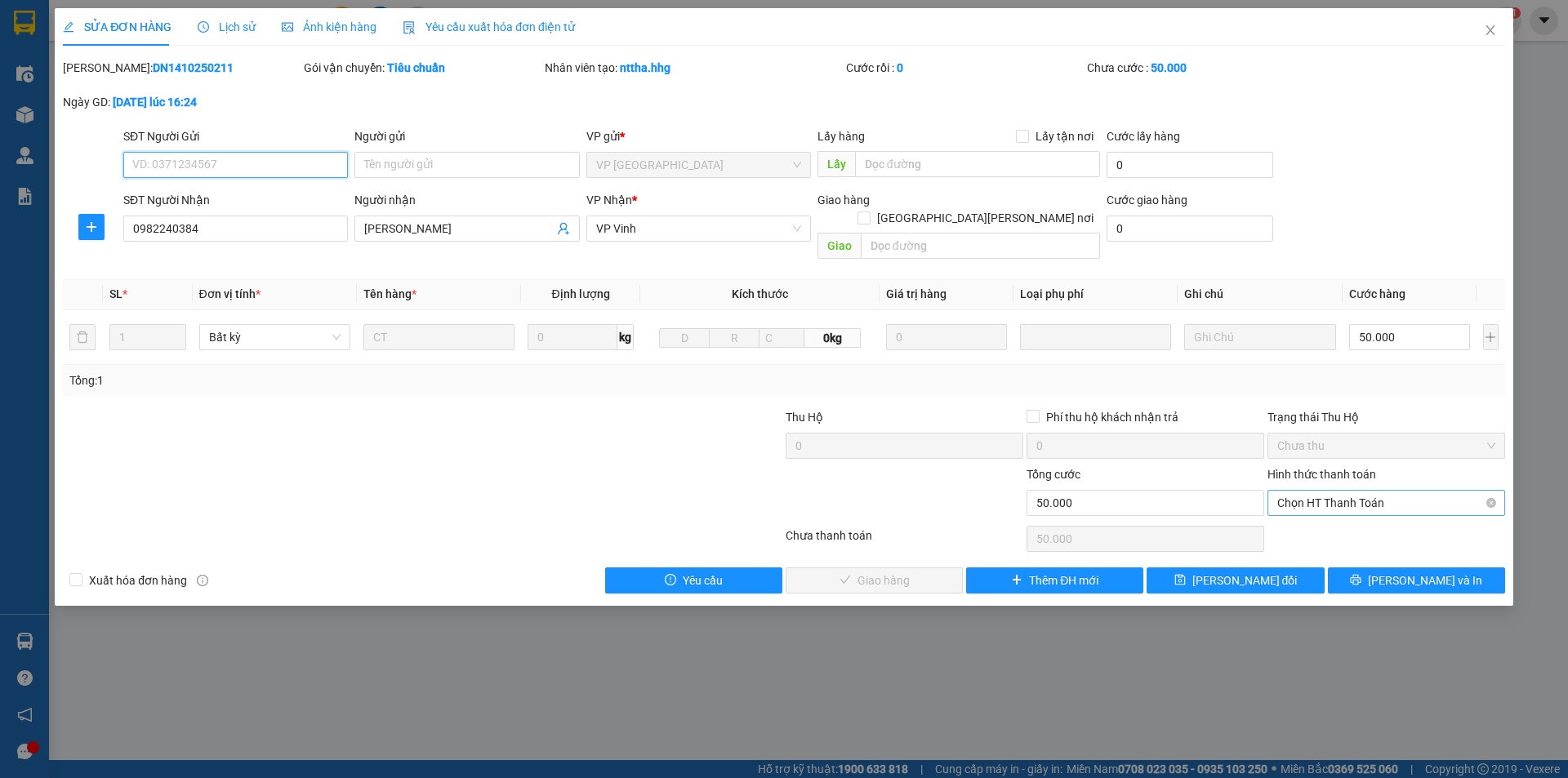
drag, startPoint x: 1341, startPoint y: 482, endPoint x: 1340, endPoint y: 497, distance: 15.0
click at [1341, 491] on span "Chọn HT Thanh Toán" at bounding box center [1387, 503] width 218 height 25
click at [1334, 525] on div "Tại văn phòng" at bounding box center [1387, 518] width 218 height 18
type input "0"
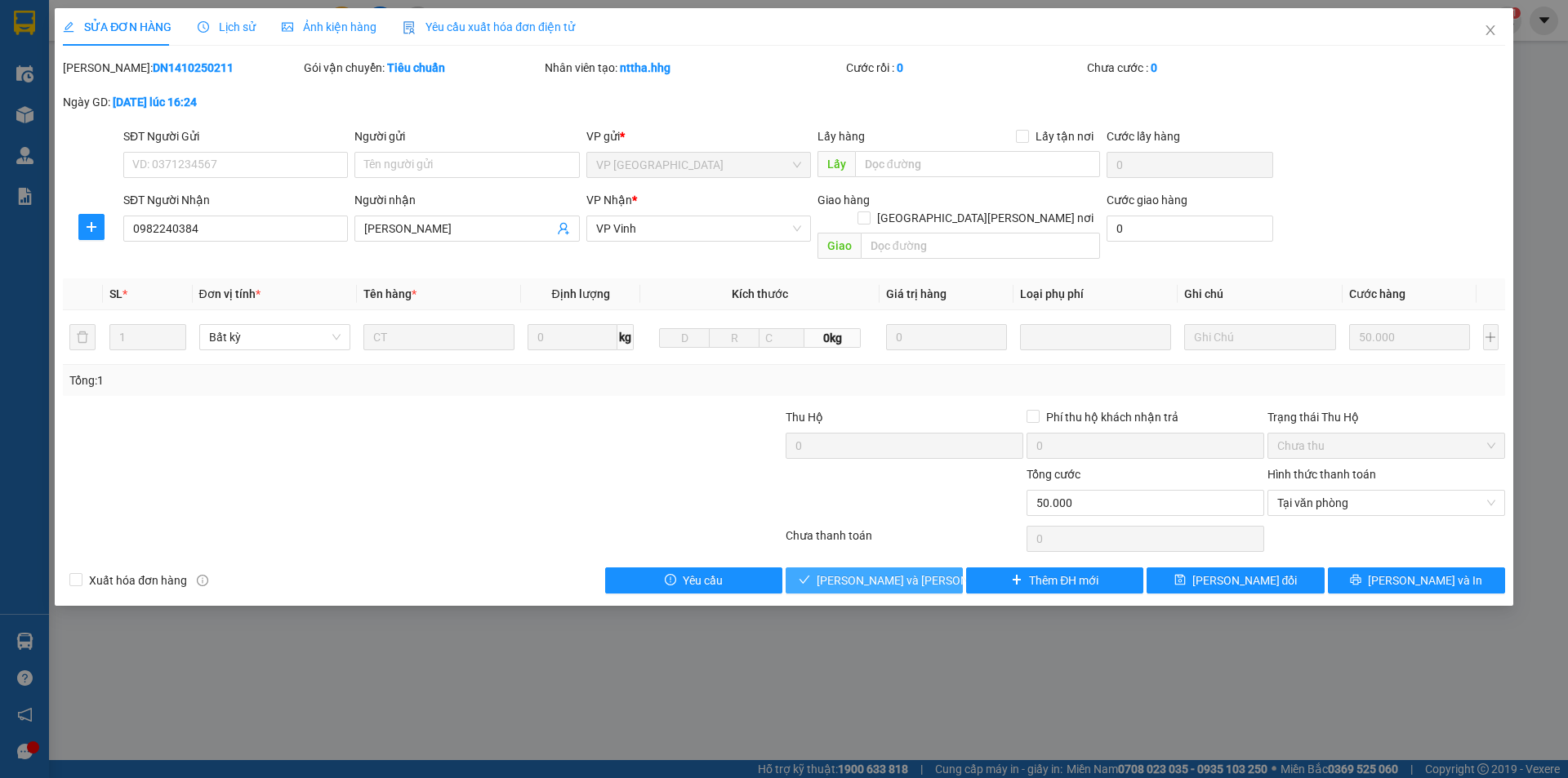
click at [909, 571] on span "[PERSON_NAME] và Giao hàng" at bounding box center [927, 580] width 221 height 18
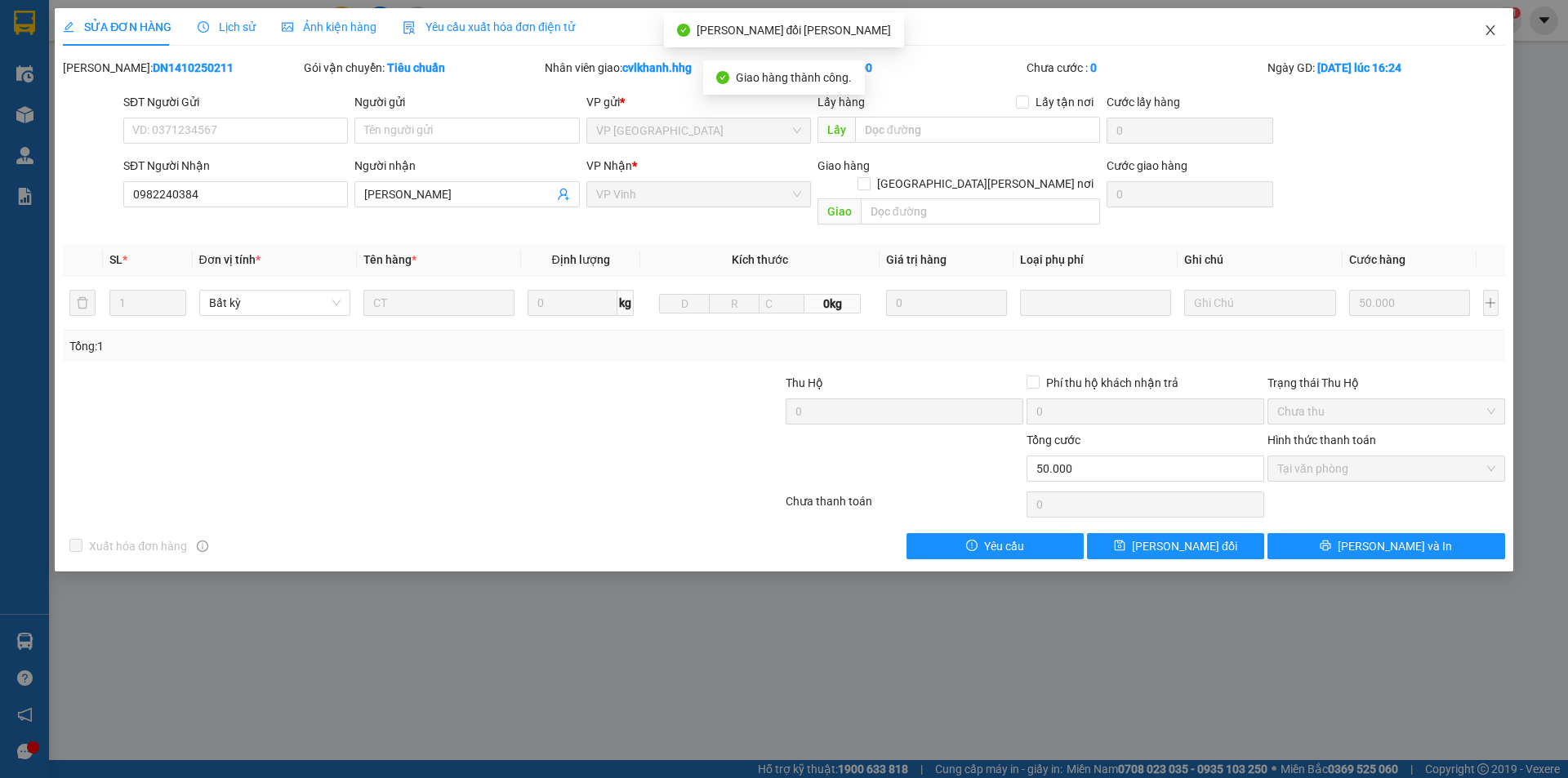
click at [1493, 34] on icon "close" at bounding box center [1490, 30] width 9 height 10
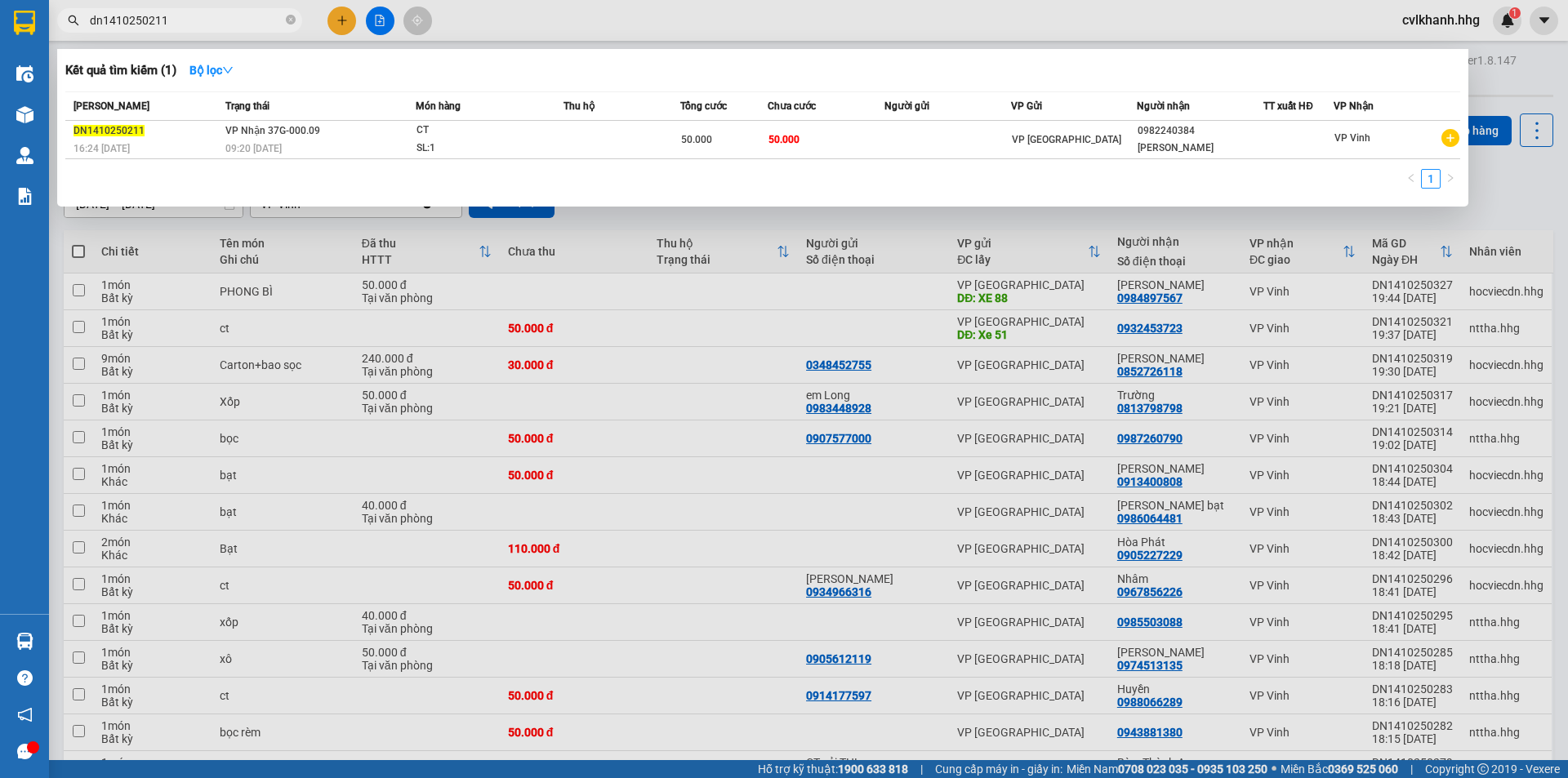
click at [200, 22] on input "dn1410250211" at bounding box center [186, 21] width 193 height 18
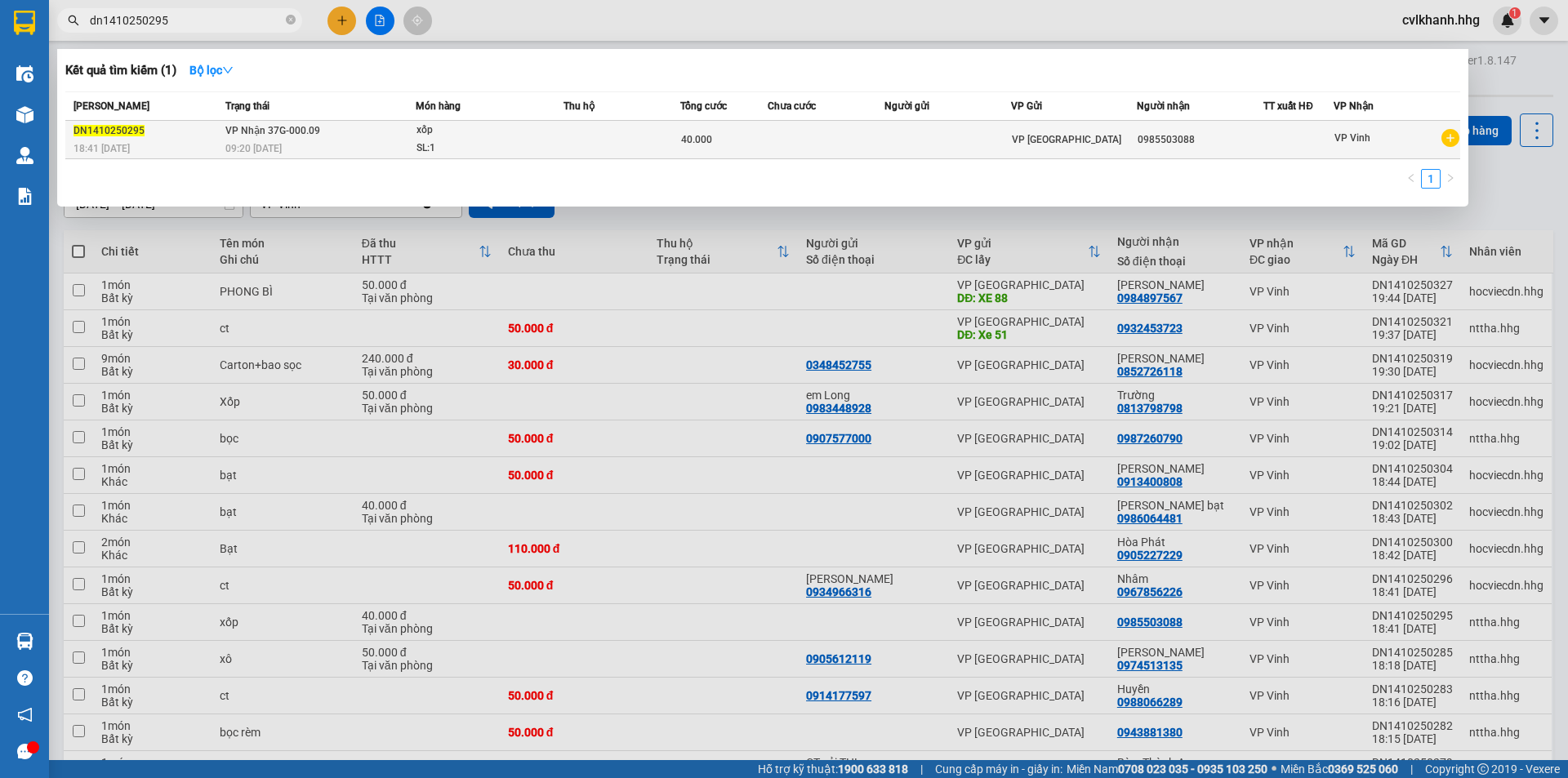
type input "dn1410250295"
click at [495, 134] on div "xốp" at bounding box center [477, 130] width 122 height 18
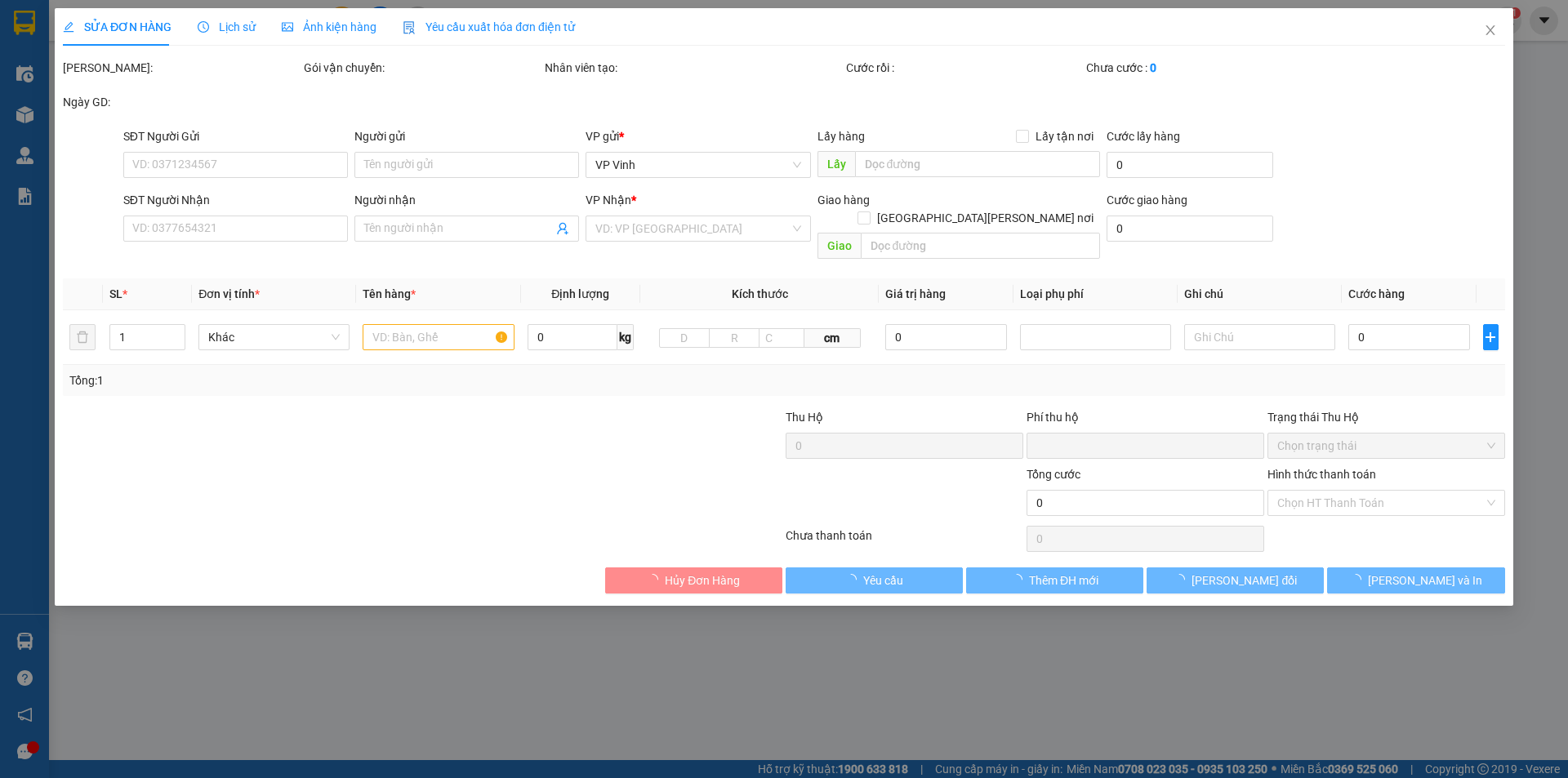
type input "0985503088"
type input "0"
type input "40.000"
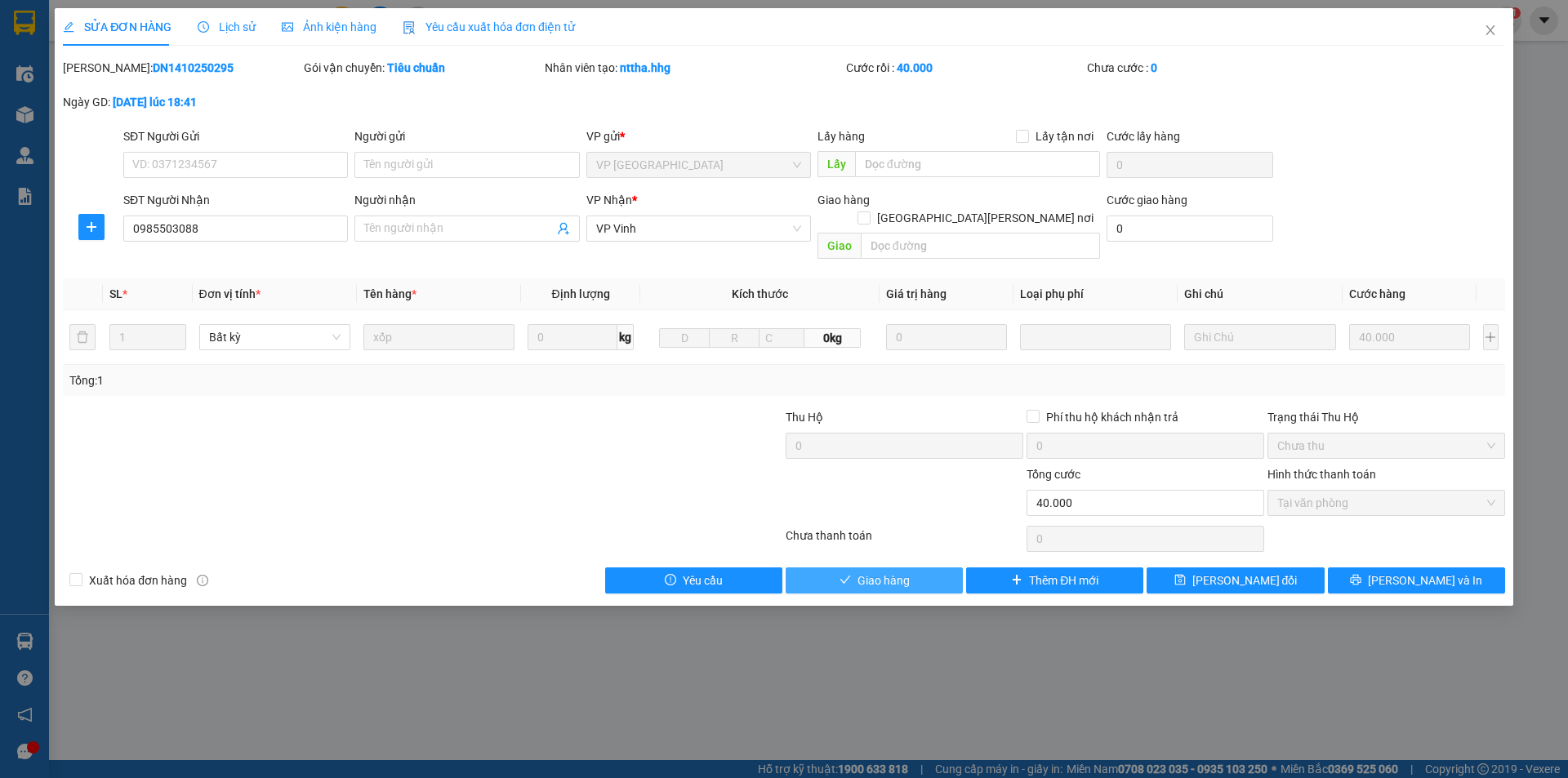
click at [860, 571] on span "Giao hàng" at bounding box center [884, 580] width 53 height 18
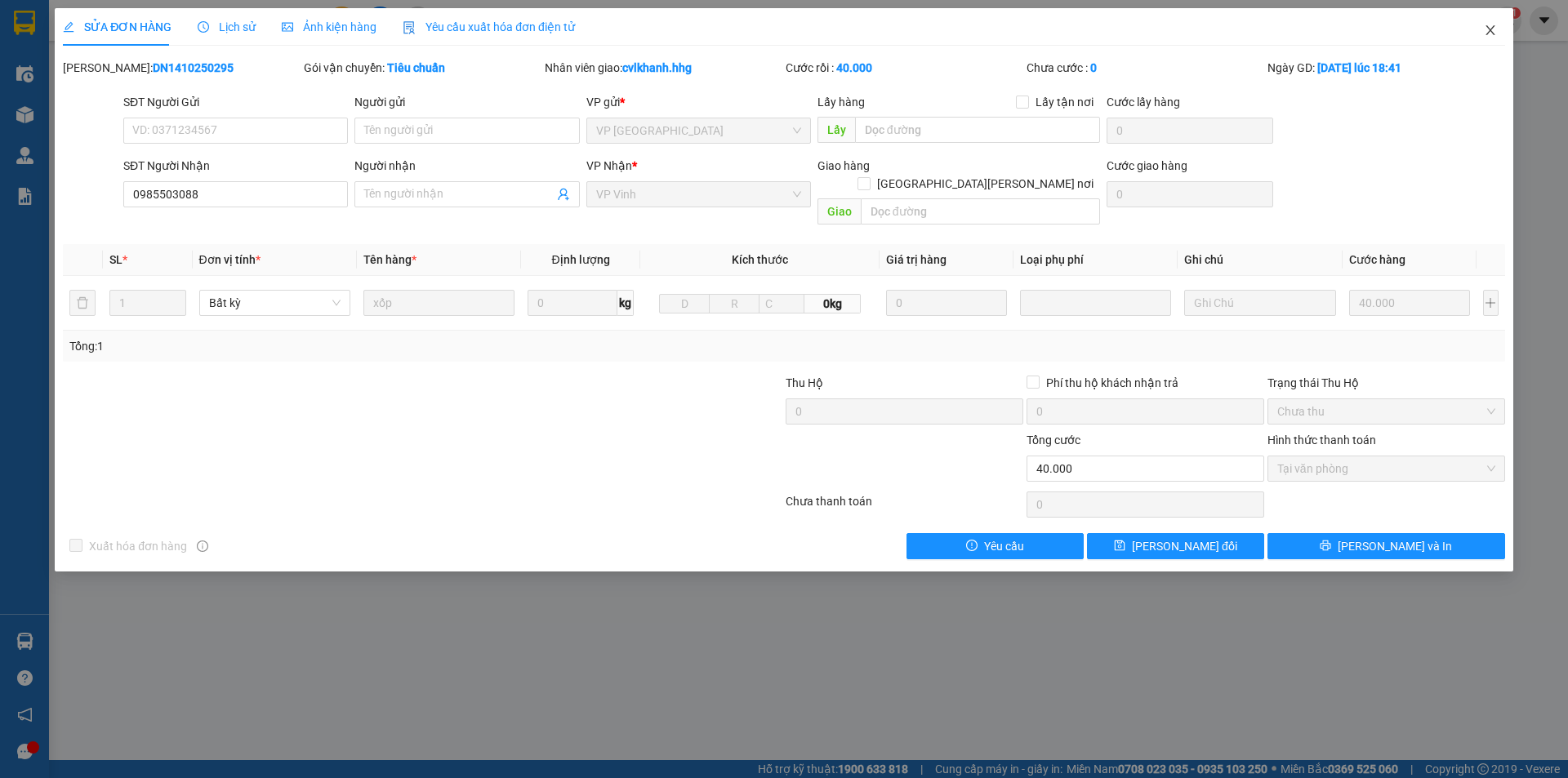
click at [1490, 30] on icon "close" at bounding box center [1491, 30] width 13 height 13
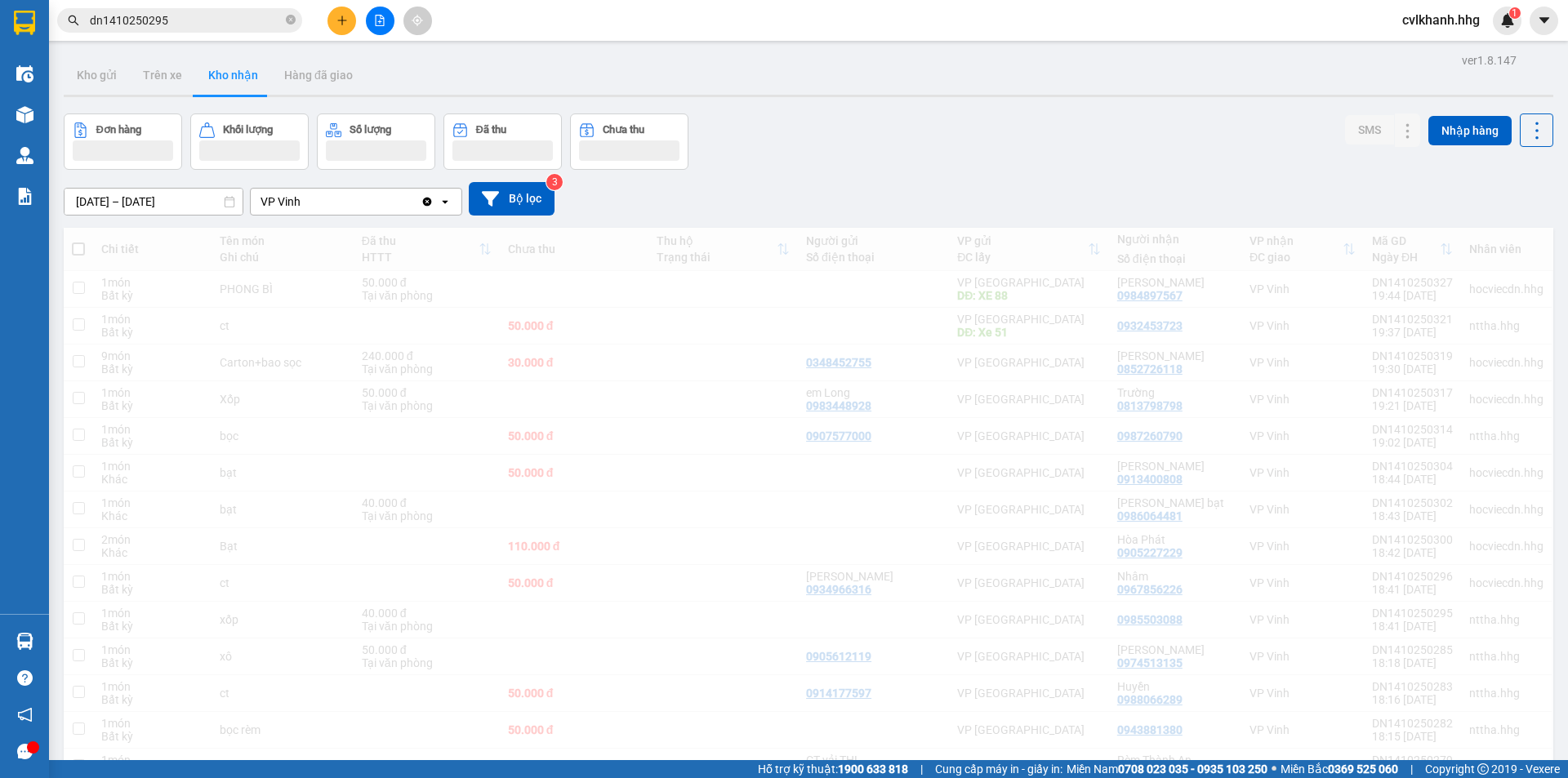
click at [171, 18] on input "dn1410250295" at bounding box center [186, 21] width 193 height 18
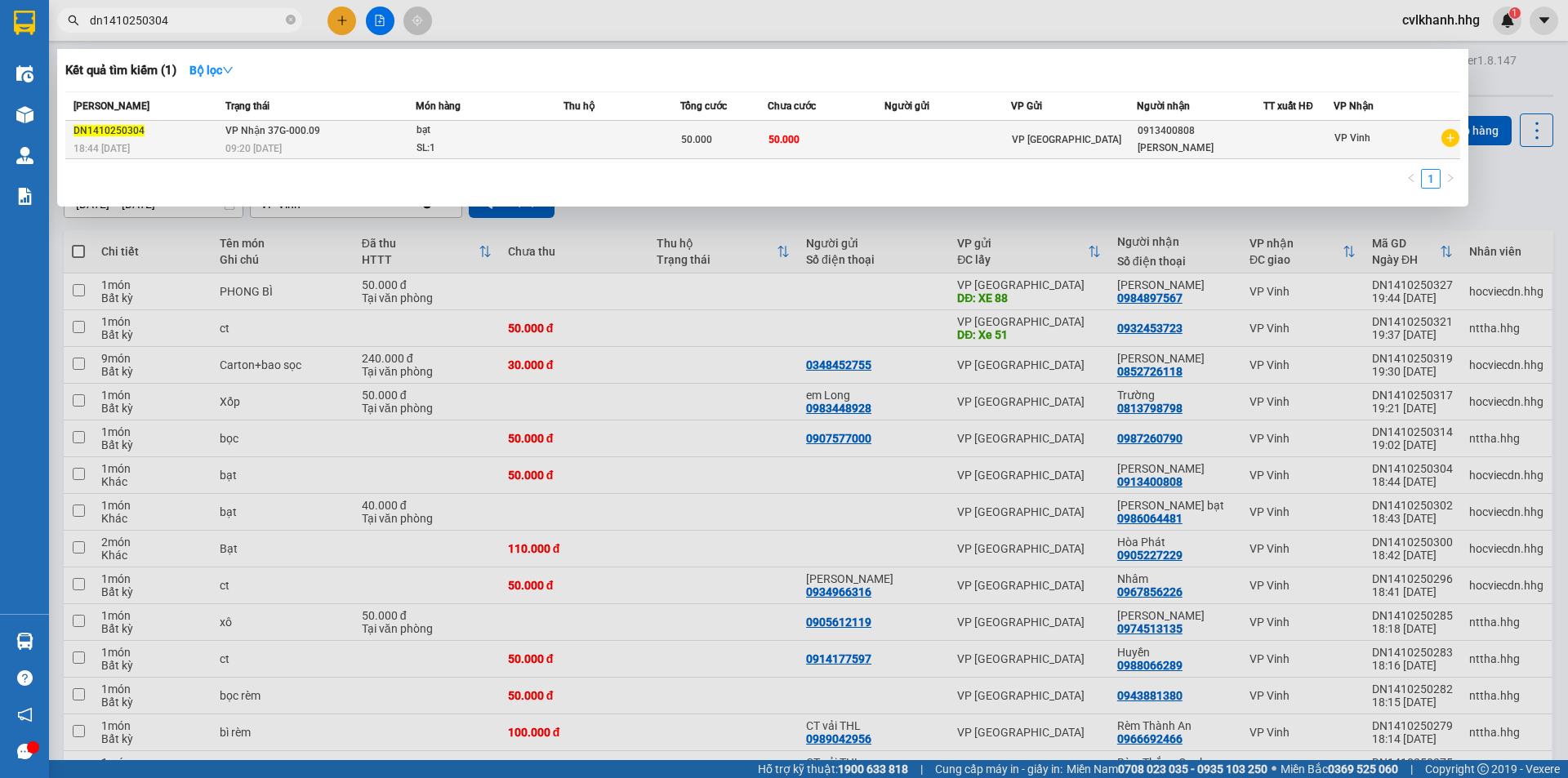
type input "dn1410250304"
click at [644, 135] on td at bounding box center [622, 140] width 117 height 39
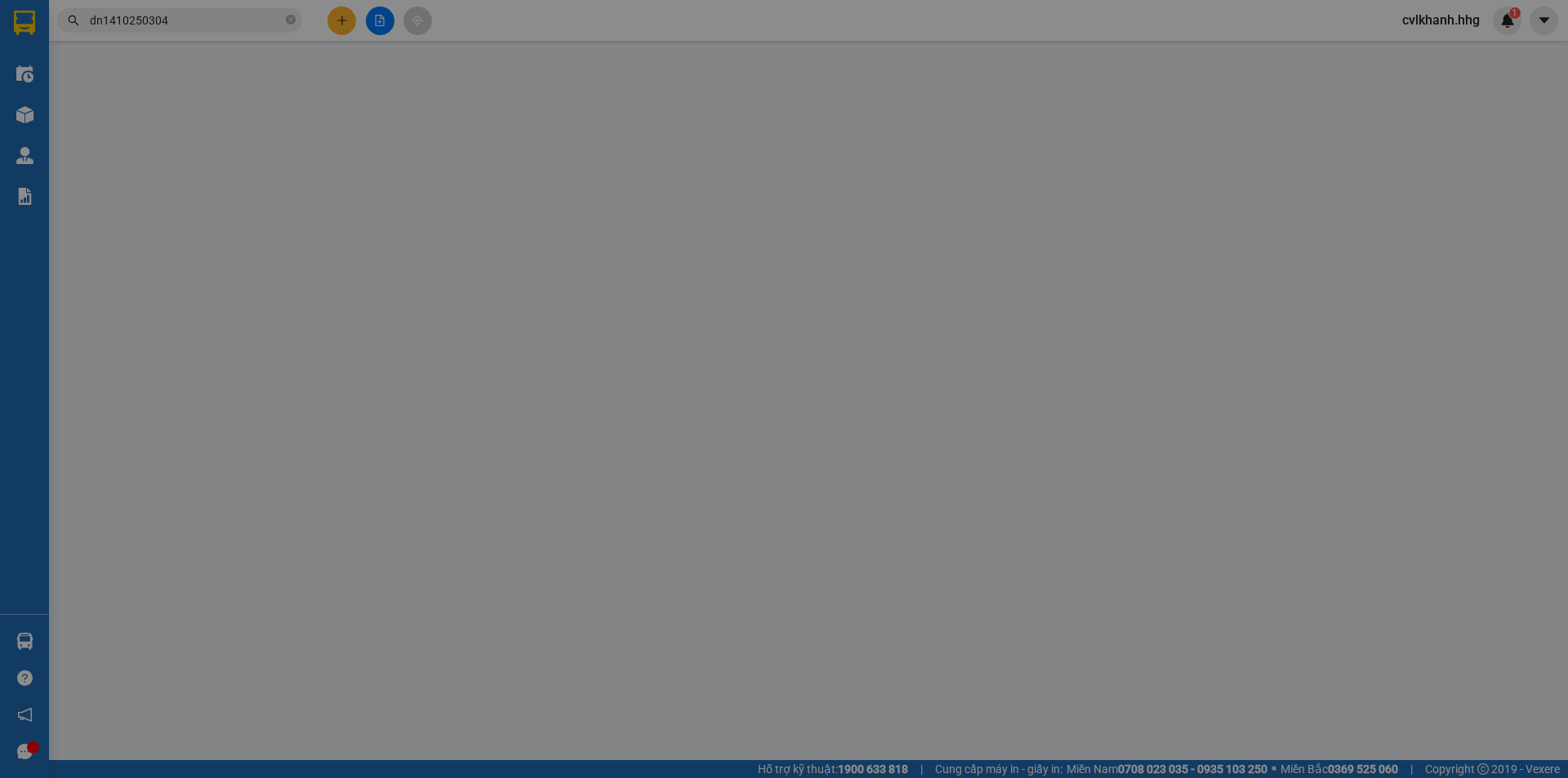
type input "0913400808"
type input "Đức Vinh"
type input "0"
type input "50.000"
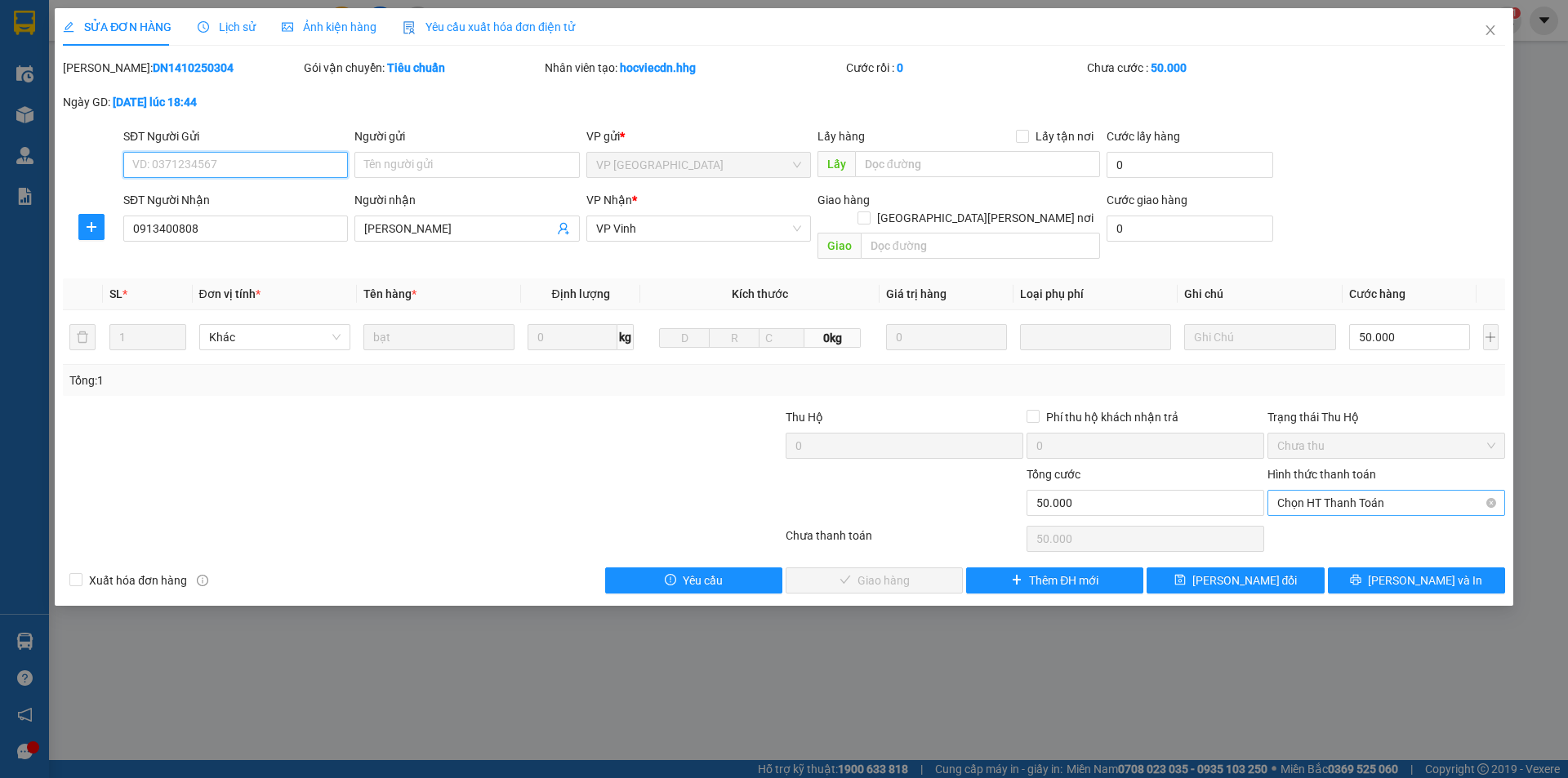
click at [1308, 493] on span "Chọn HT Thanh Toán" at bounding box center [1387, 503] width 218 height 25
click at [1301, 507] on div "Tại văn phòng" at bounding box center [1387, 518] width 238 height 26
type input "0"
click at [842, 571] on span "[PERSON_NAME] và Giao hàng" at bounding box center [927, 580] width 221 height 18
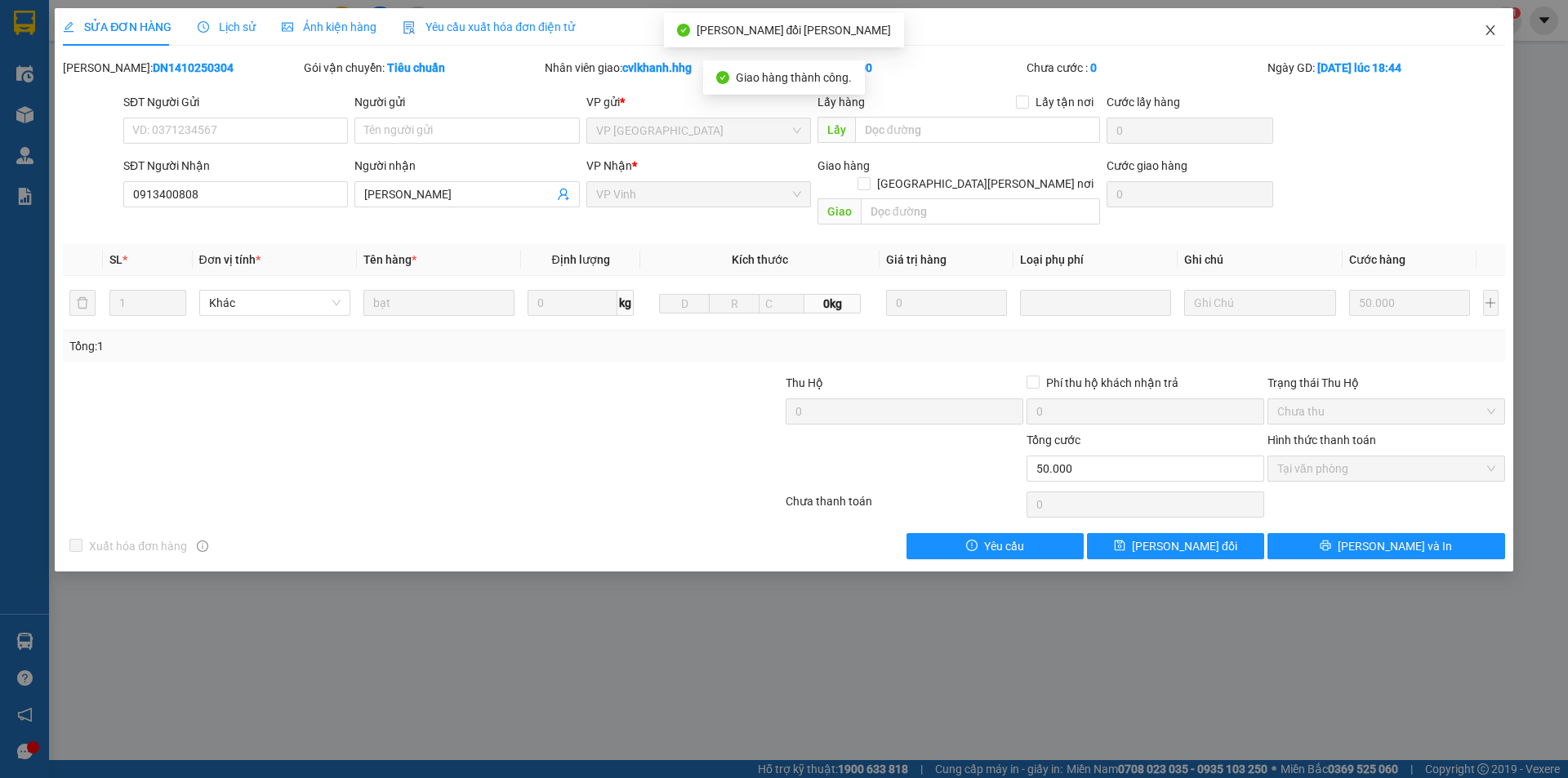
click at [1501, 35] on span "Close" at bounding box center [1491, 31] width 46 height 46
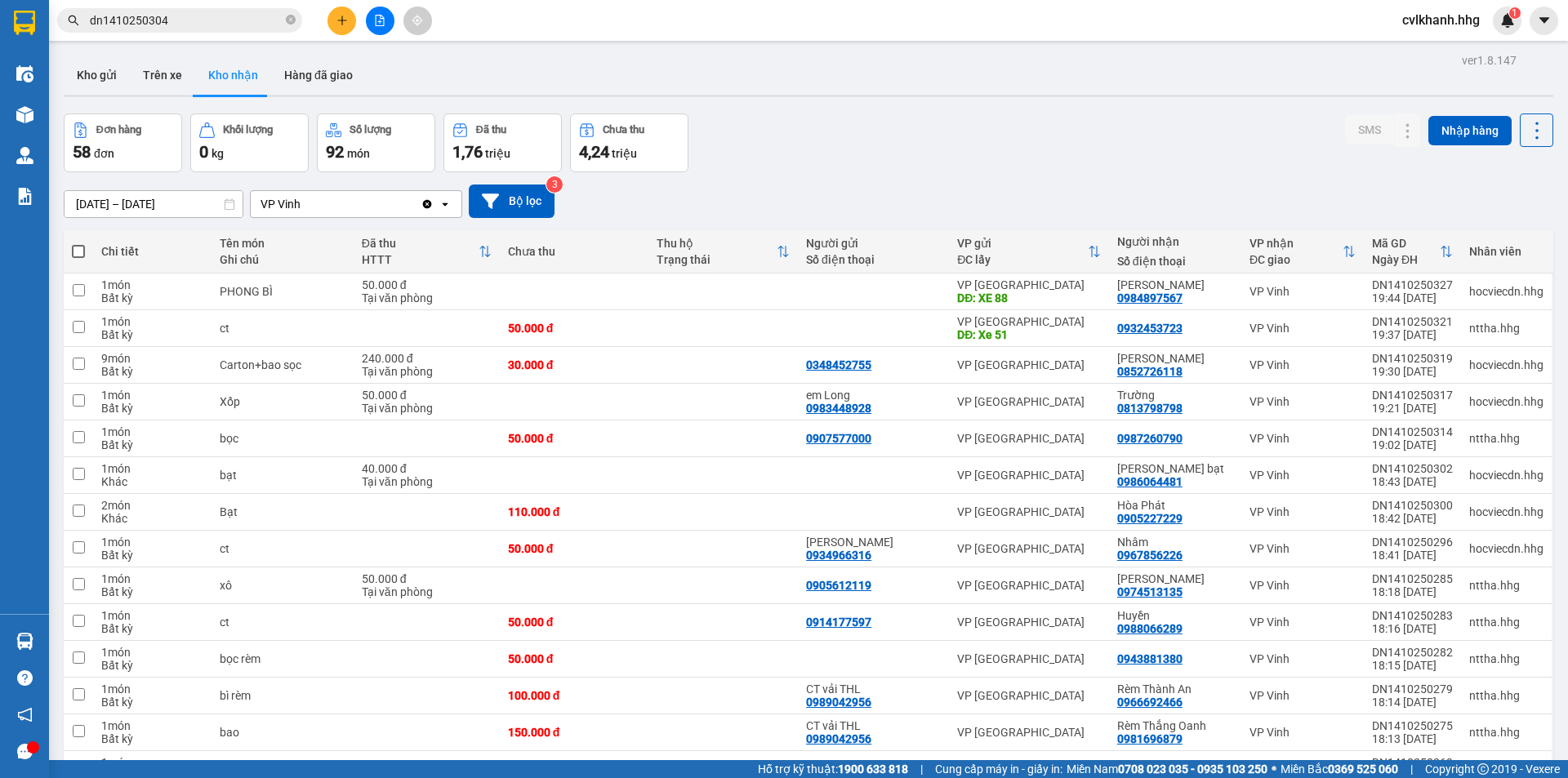
click at [209, 22] on input "dn1410250304" at bounding box center [186, 21] width 193 height 18
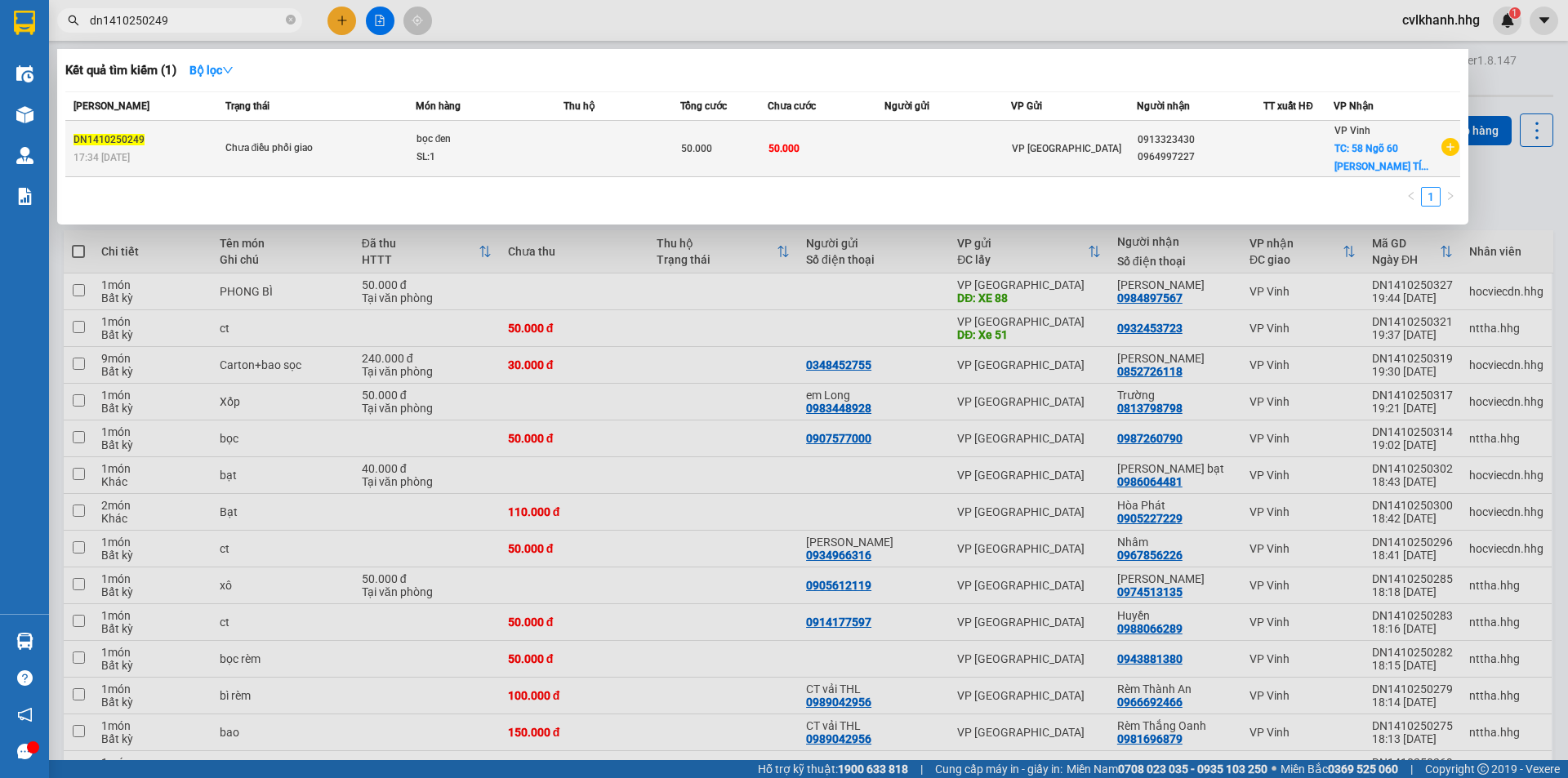
type input "dn1410250249"
click at [658, 147] on td at bounding box center [622, 149] width 117 height 57
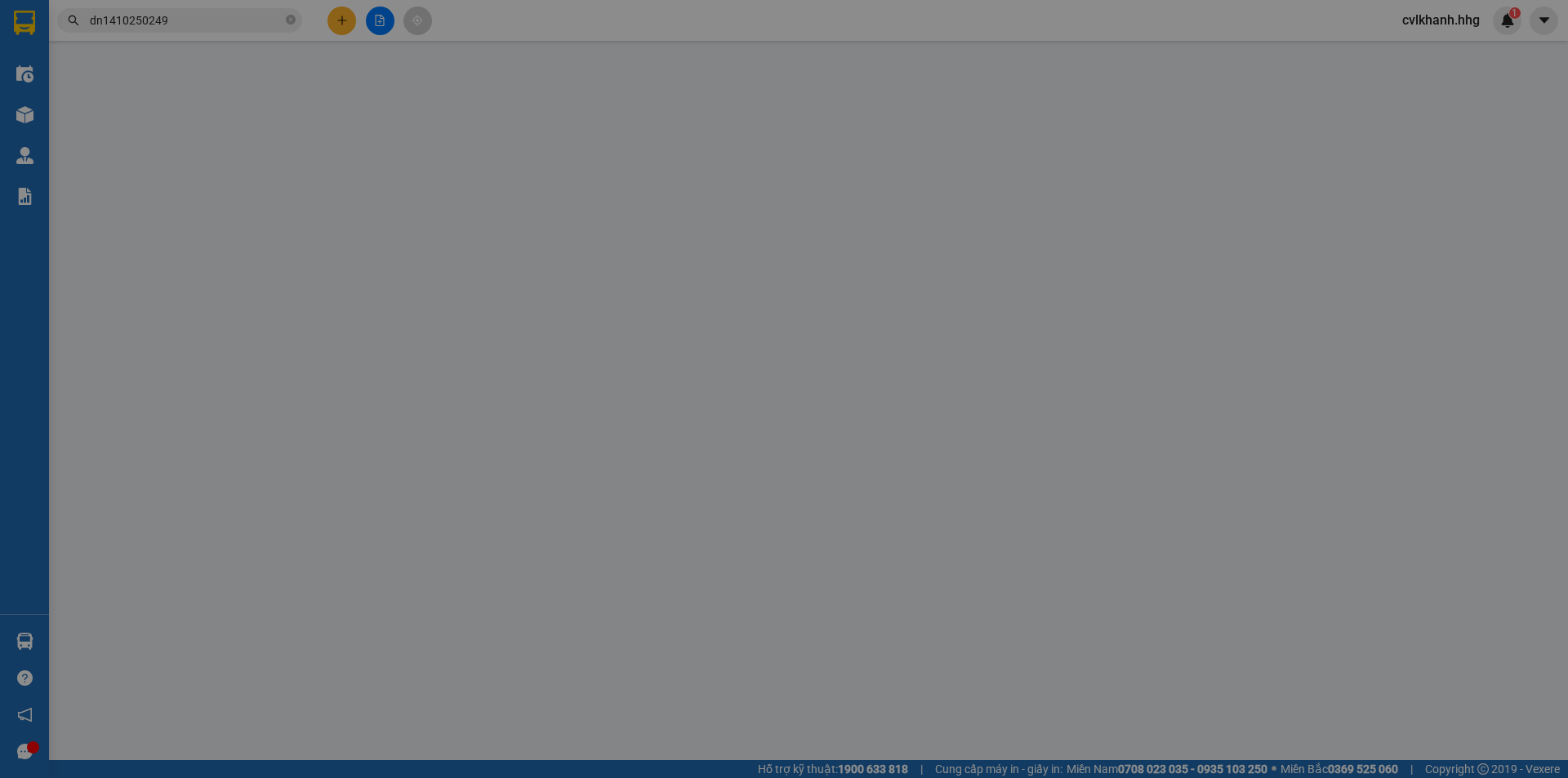
type input "0913323430"
type input "0964997227"
checkbox input "true"
type input "58 Ngõ 60 Đào Tấn -CHƯA TÍNH PHÍ"
type input "0"
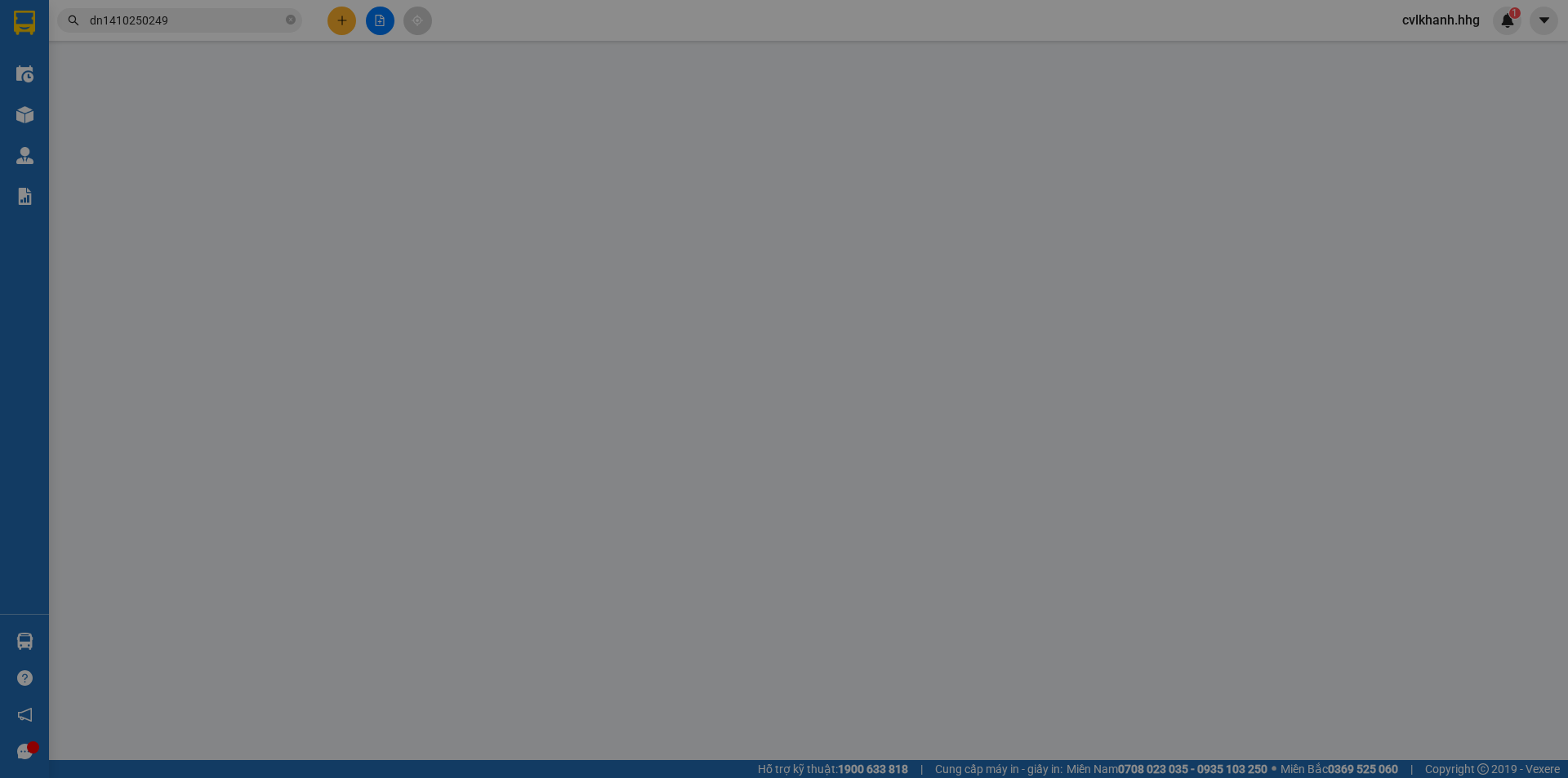
type input "50.000"
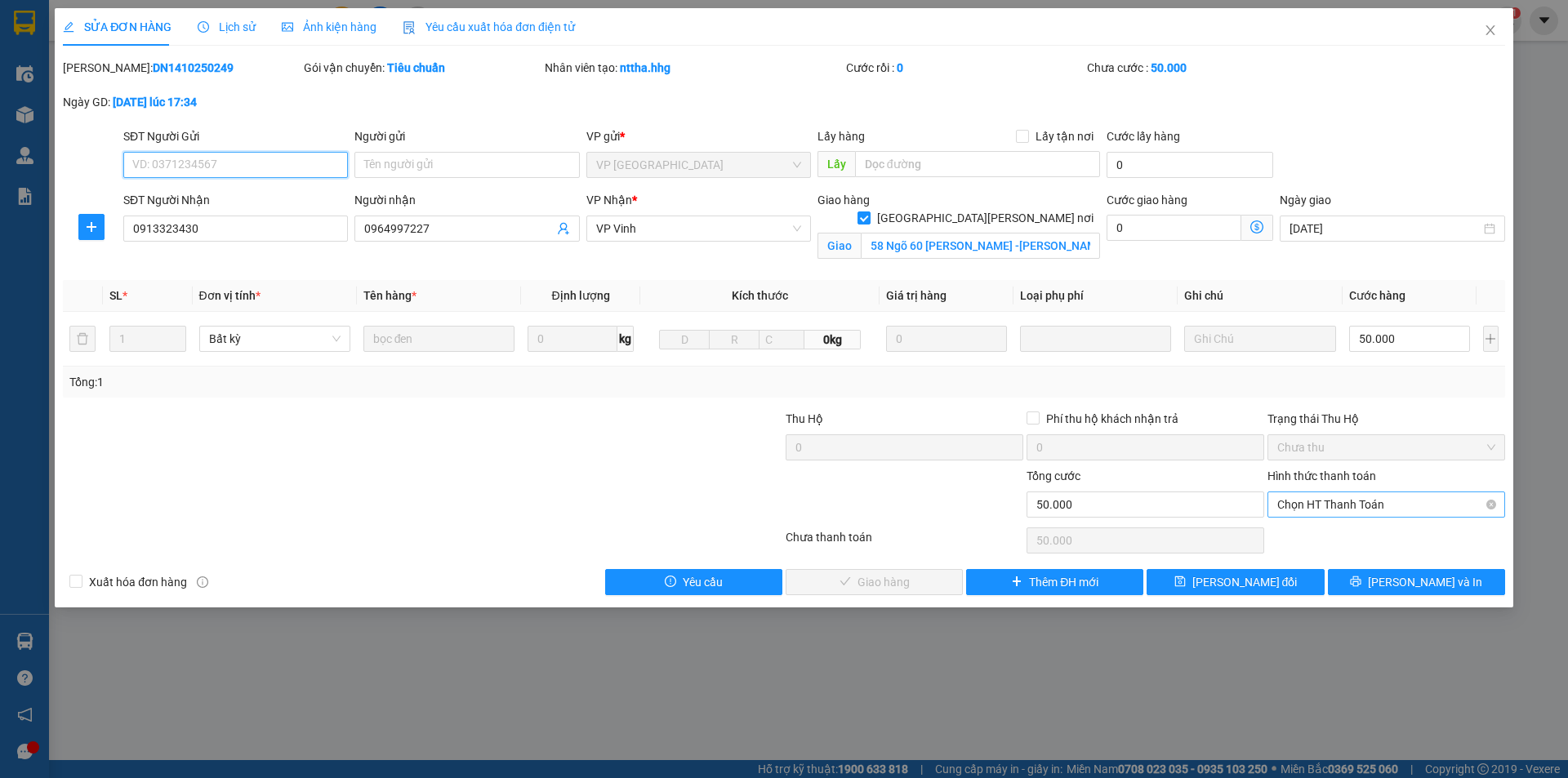
click at [1340, 507] on span "Chọn HT Thanh Toán" at bounding box center [1387, 505] width 218 height 25
click at [1318, 550] on div "Tại văn phòng" at bounding box center [1387, 538] width 238 height 26
type input "0"
click at [864, 584] on span "[PERSON_NAME] và Giao hàng" at bounding box center [927, 582] width 221 height 18
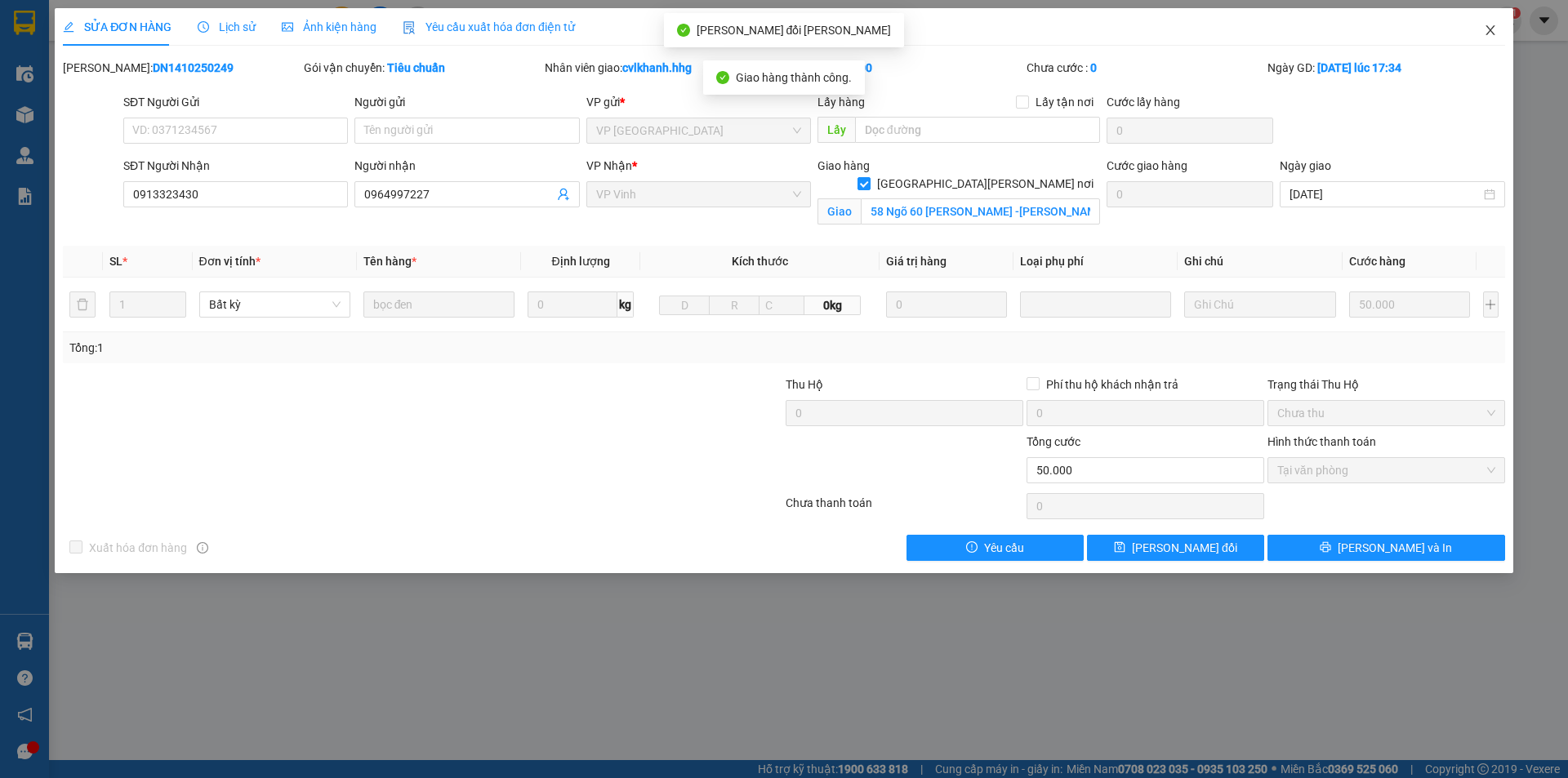
click at [1489, 33] on icon "close" at bounding box center [1490, 30] width 9 height 10
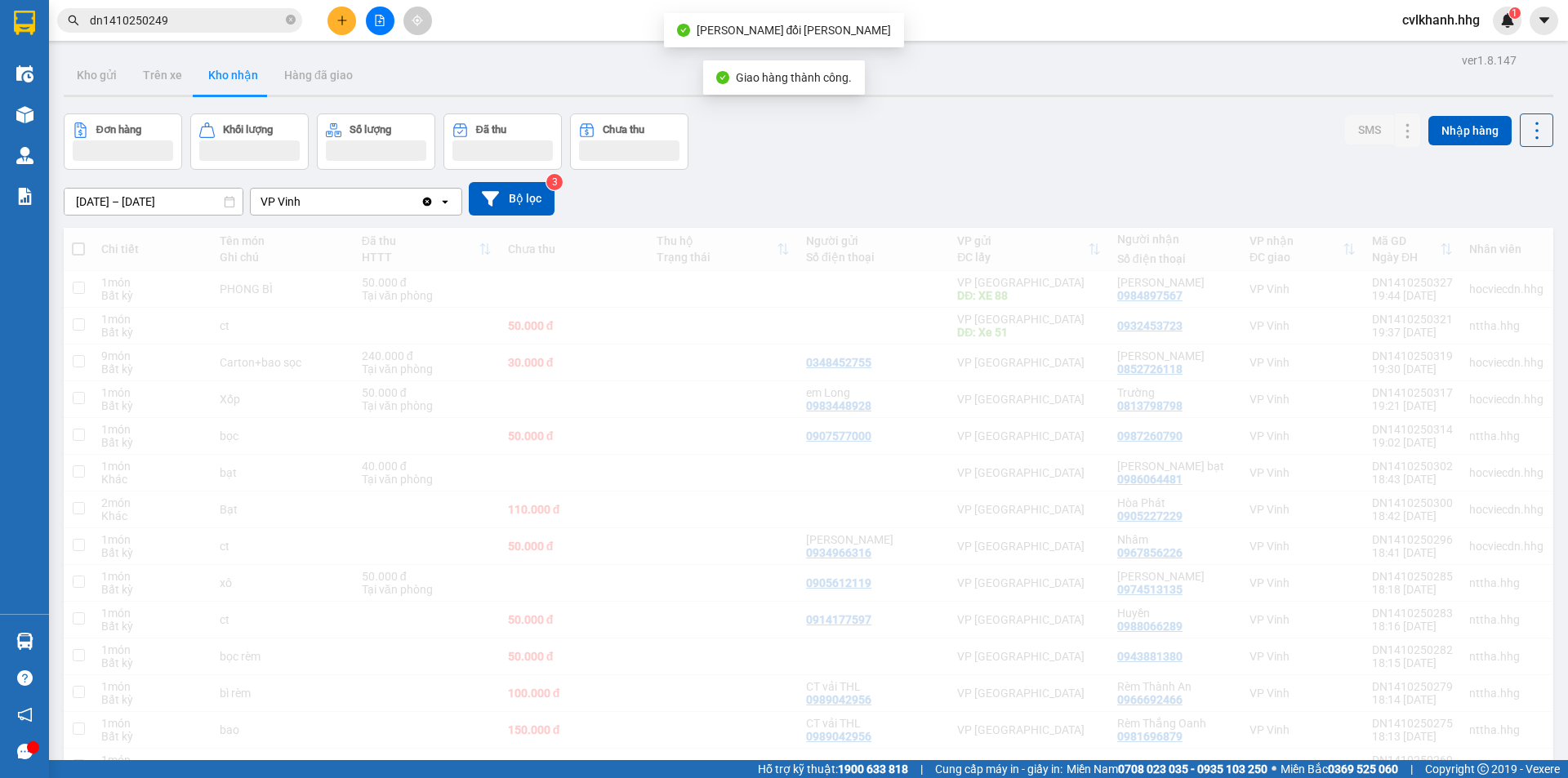
click at [196, 10] on span "dn1410250249" at bounding box center [180, 21] width 245 height 25
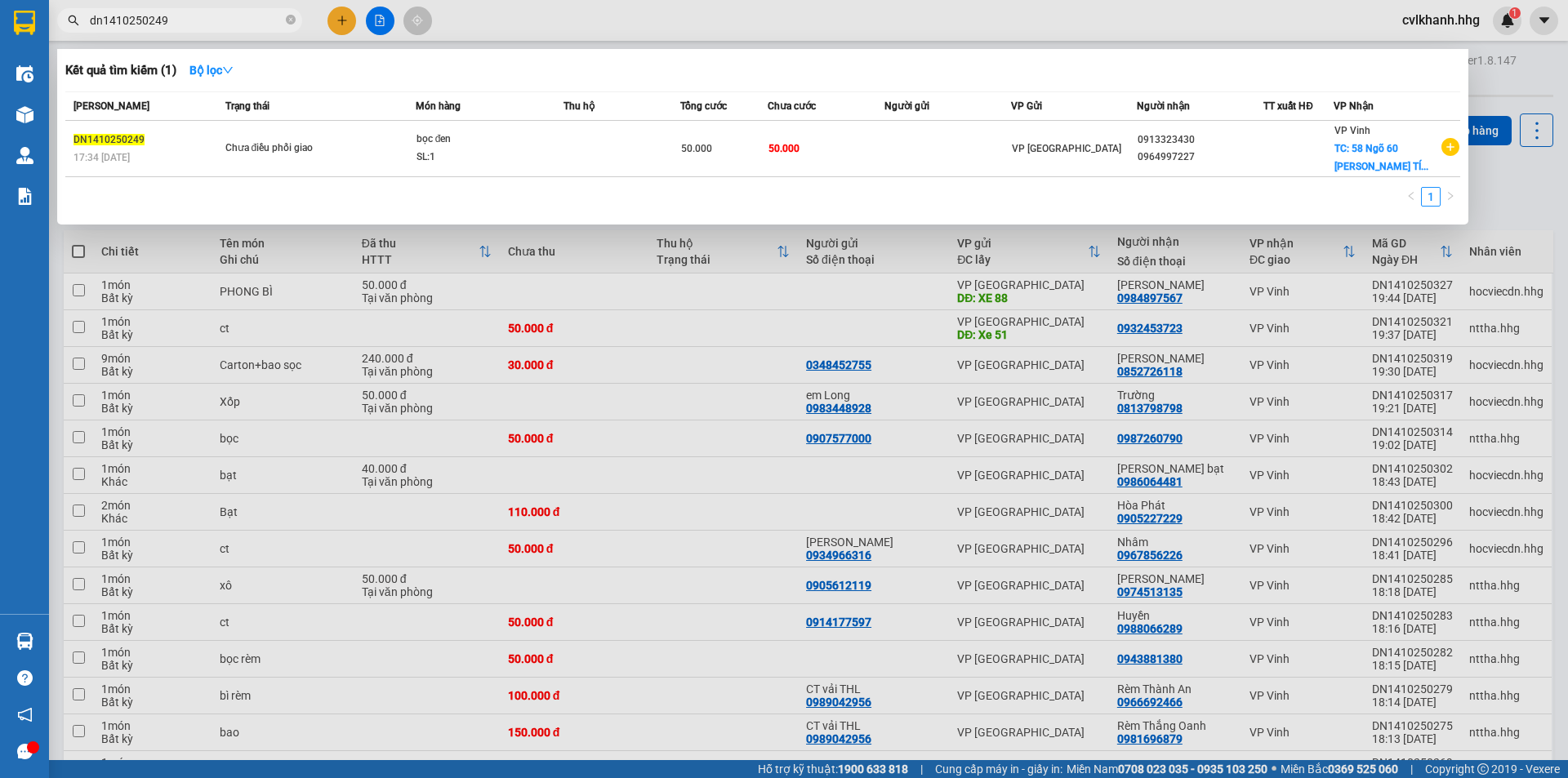
click at [190, 19] on input "dn1410250249" at bounding box center [186, 21] width 193 height 18
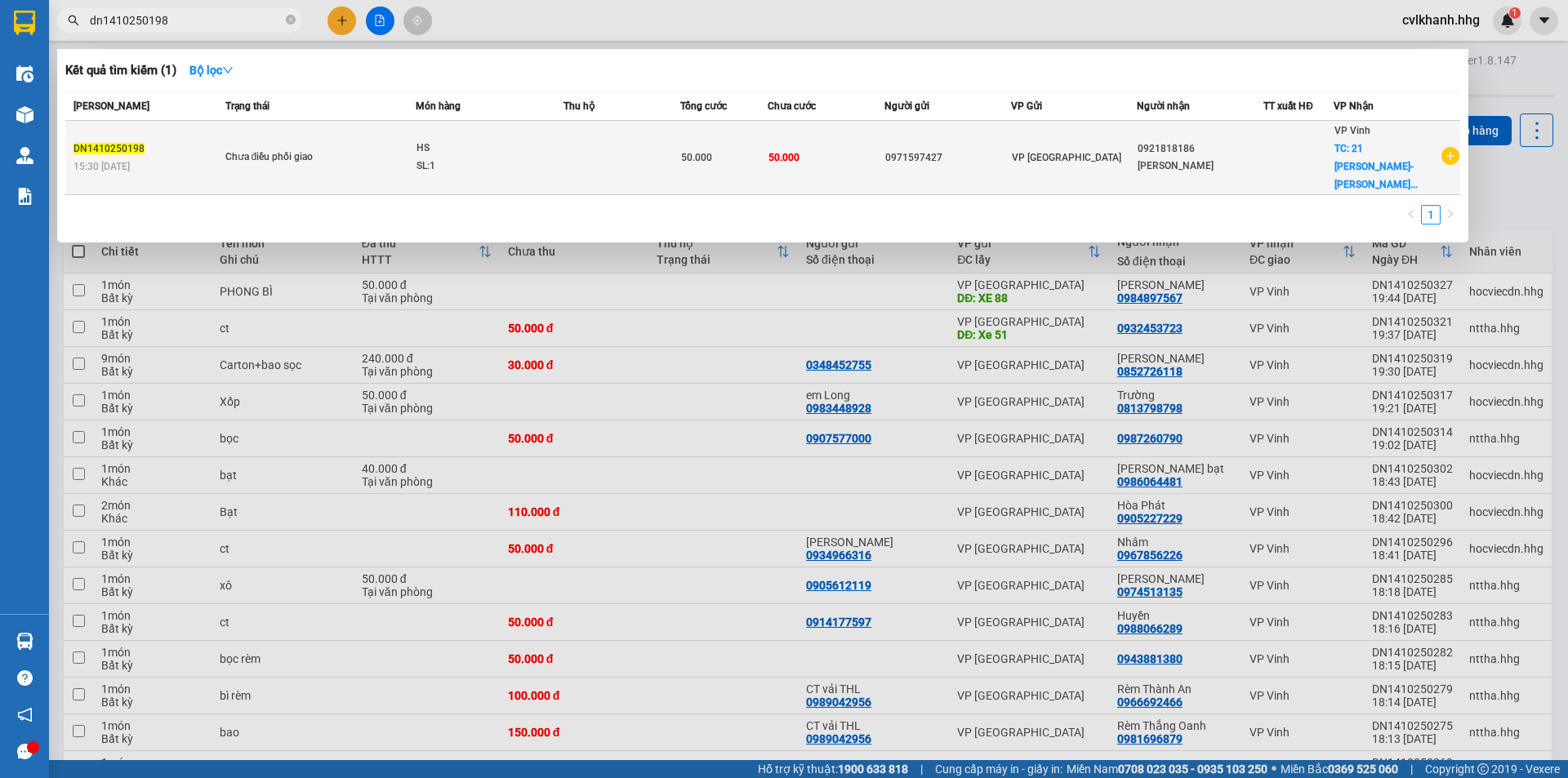
type input "dn1410250198"
click at [484, 140] on div "HS" at bounding box center [477, 149] width 122 height 18
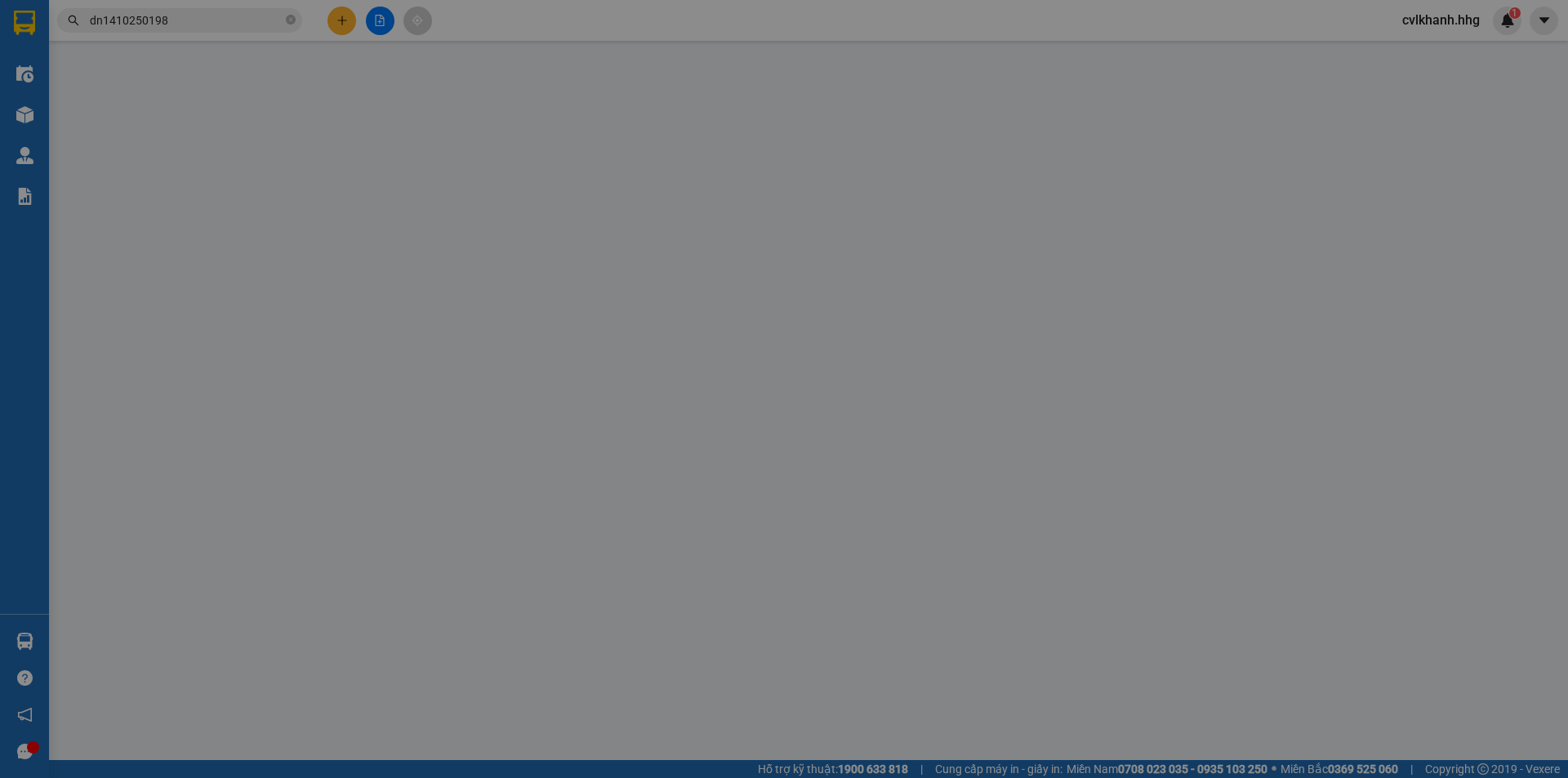
type input "0971597427"
type input "0921818186"
type input "Chị Linh"
checkbox input "true"
type input "21 Quang Trung- CHƯA TÍNH SHIP"
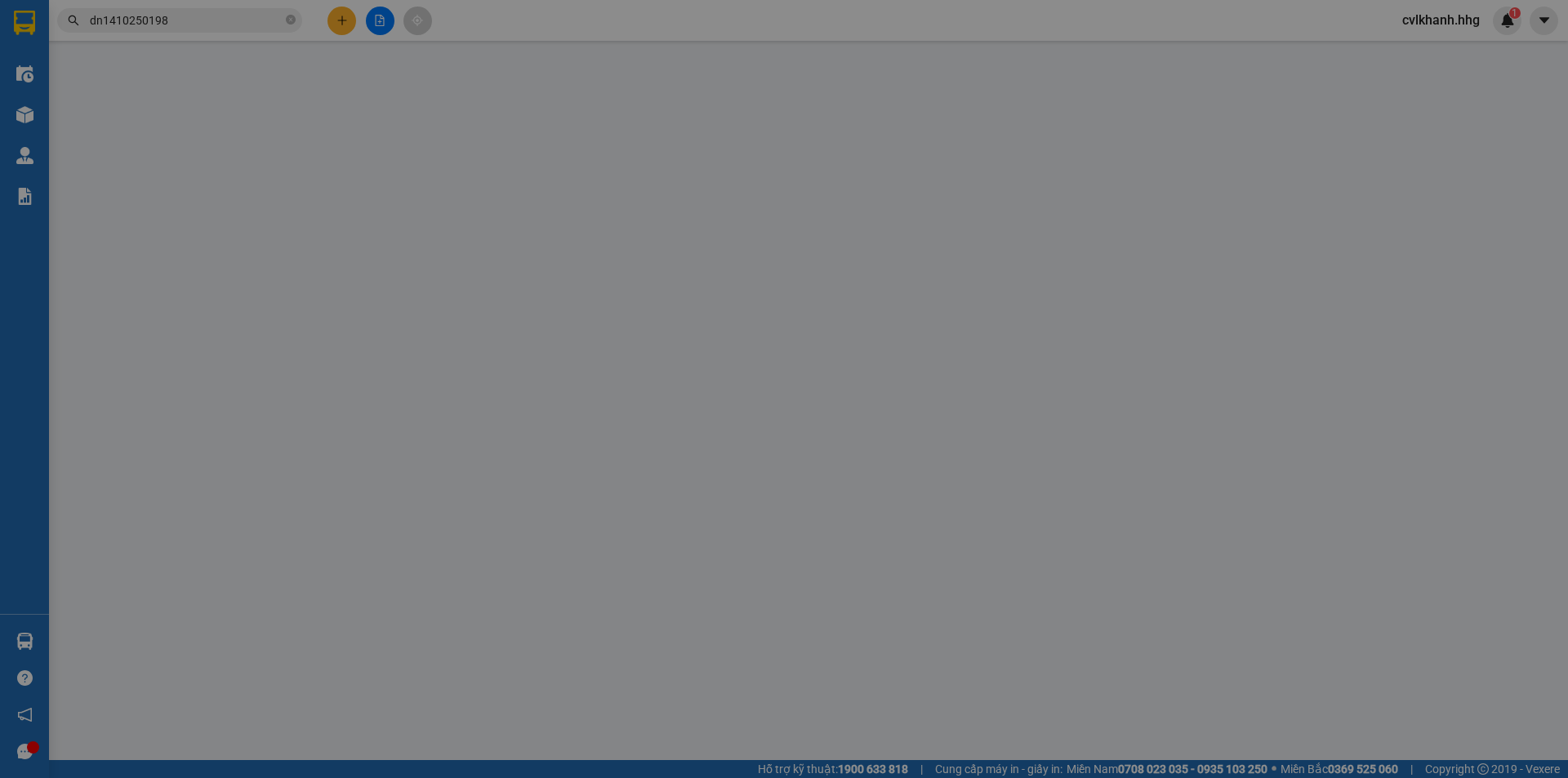
type input "0"
type input "50.000"
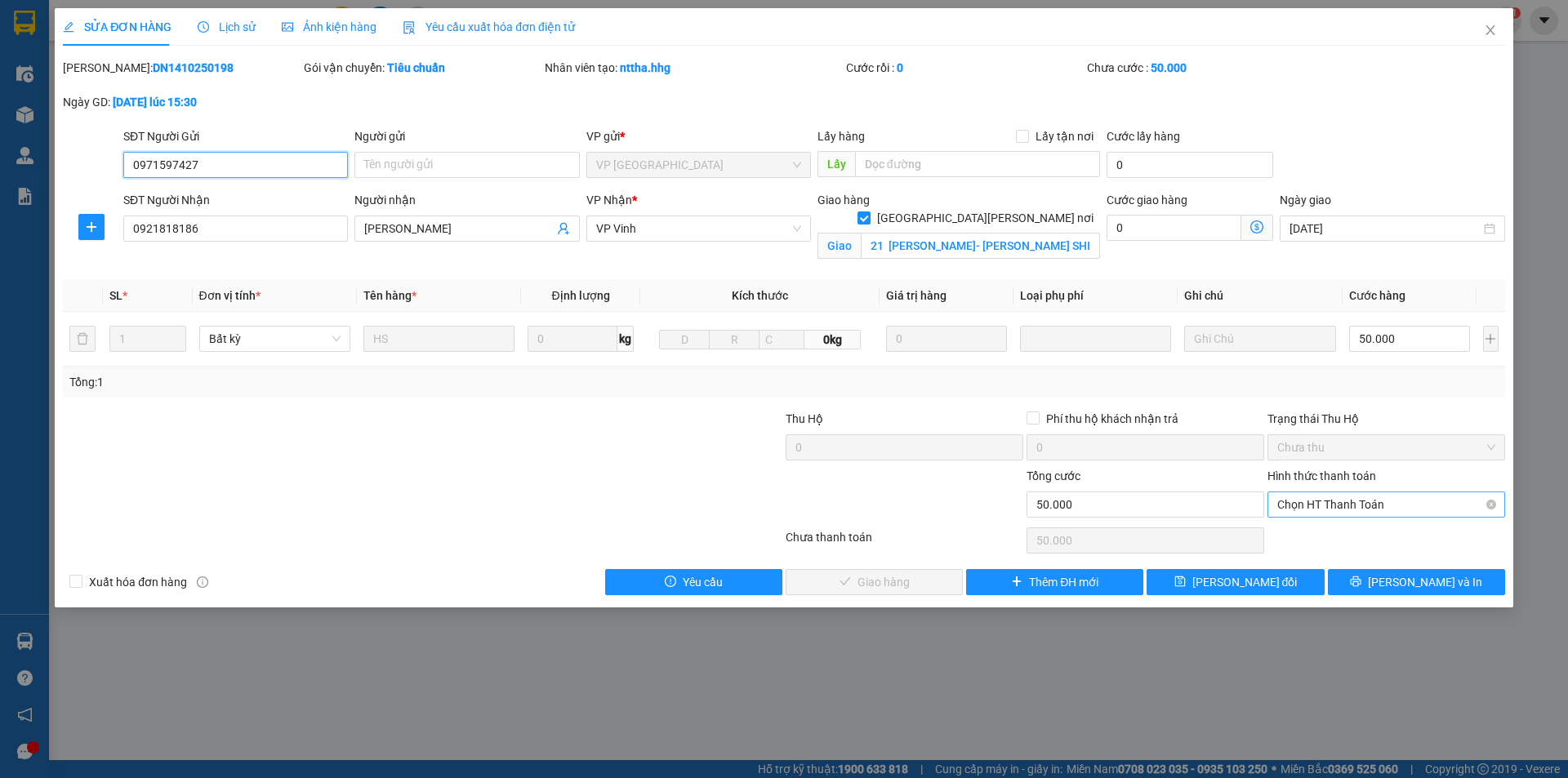
click at [1327, 499] on span "Chọn HT Thanh Toán" at bounding box center [1387, 505] width 218 height 25
click at [1308, 537] on div "Tại văn phòng" at bounding box center [1387, 538] width 218 height 18
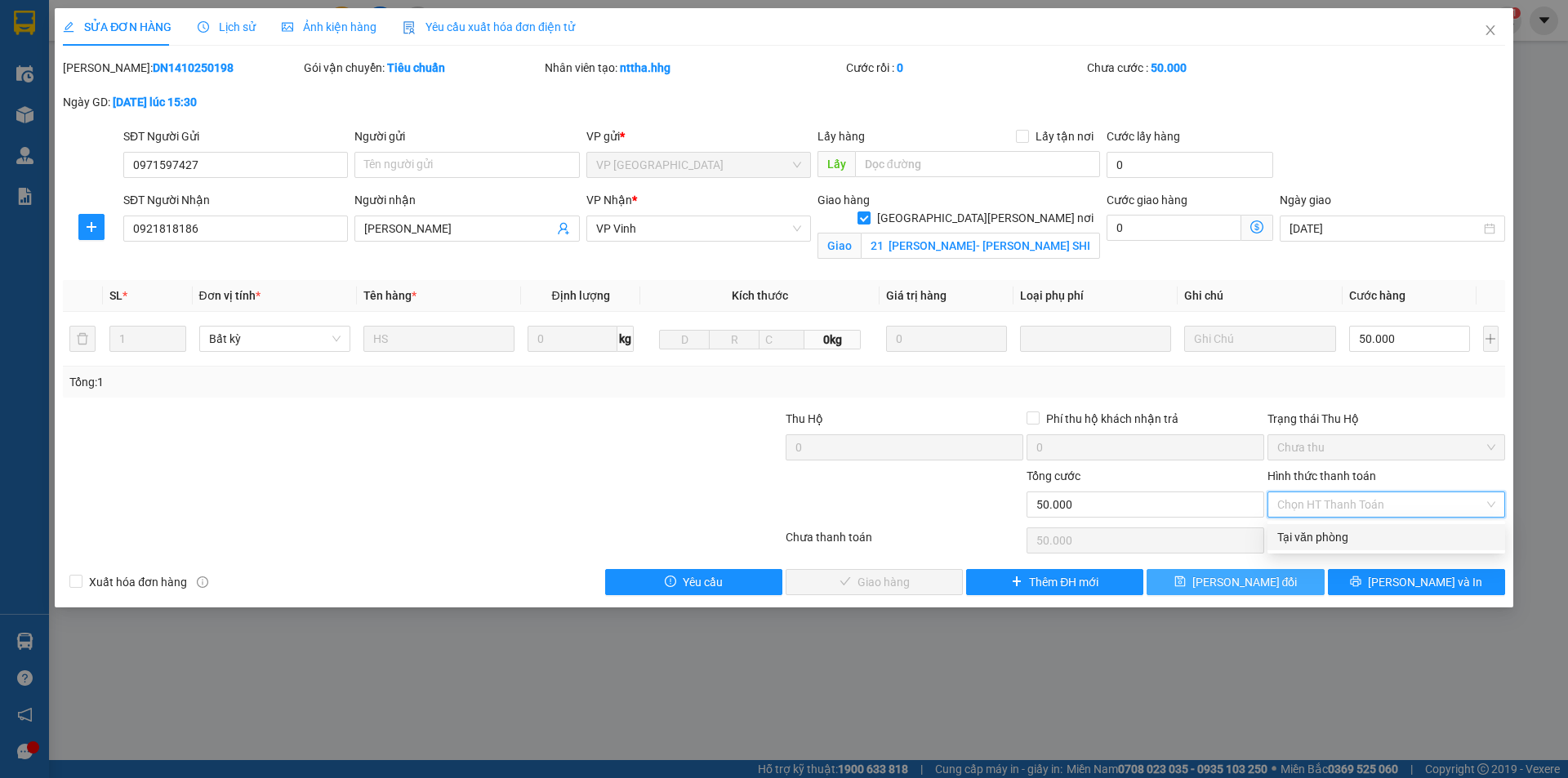
type input "0"
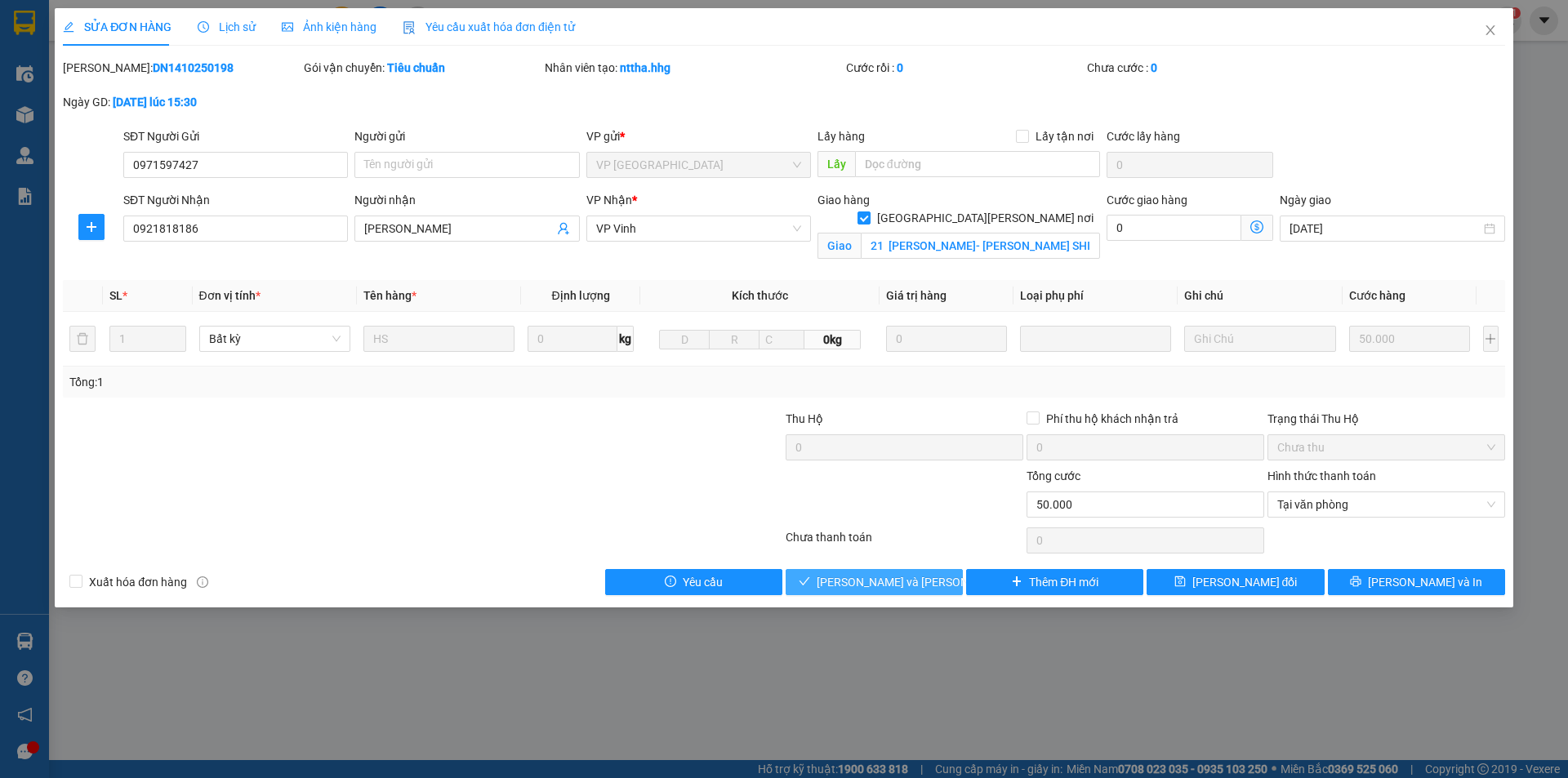
click at [917, 587] on span "[PERSON_NAME] và Giao hàng" at bounding box center [927, 582] width 221 height 18
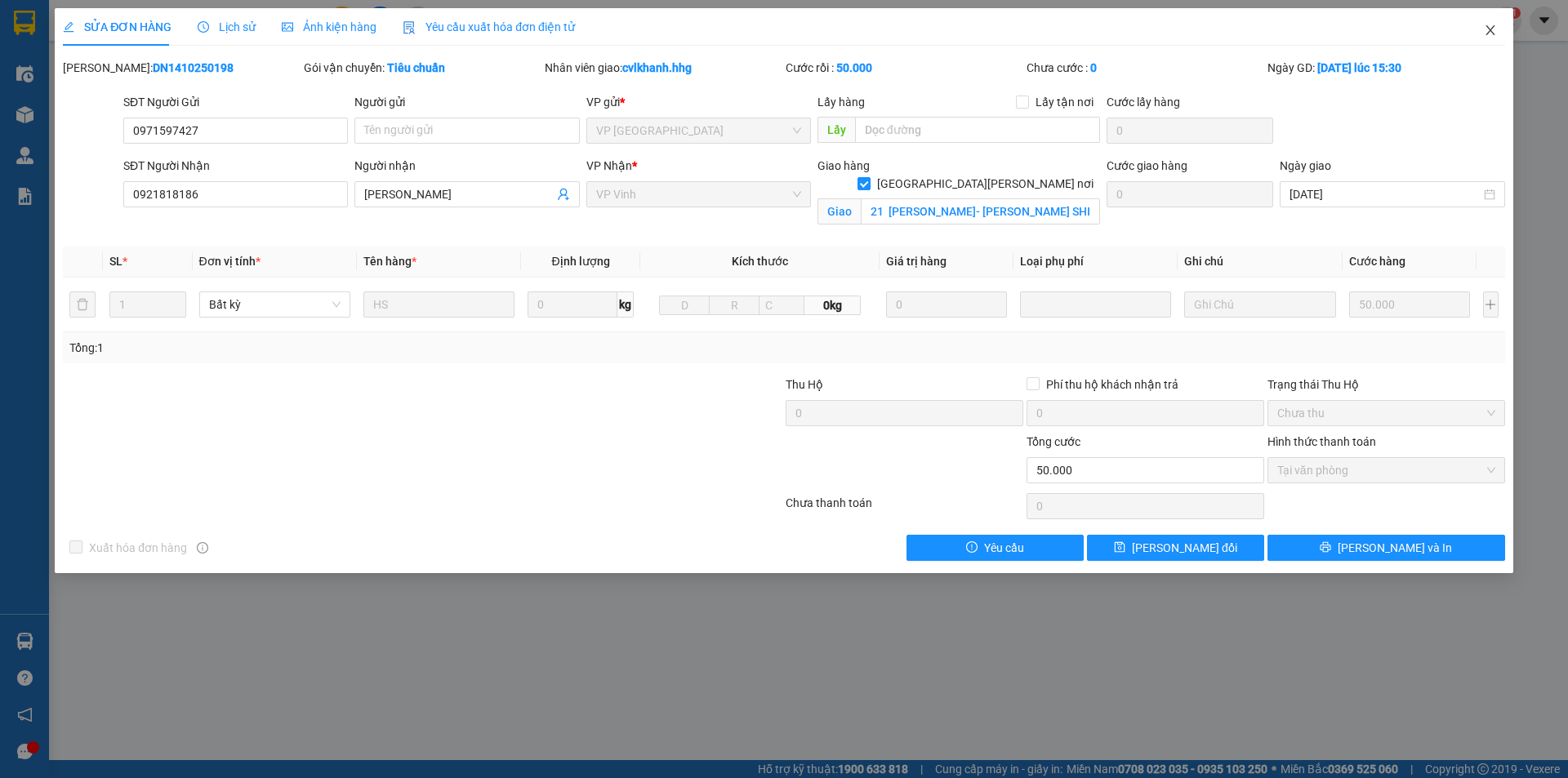
click at [1484, 24] on span "Close" at bounding box center [1491, 31] width 46 height 46
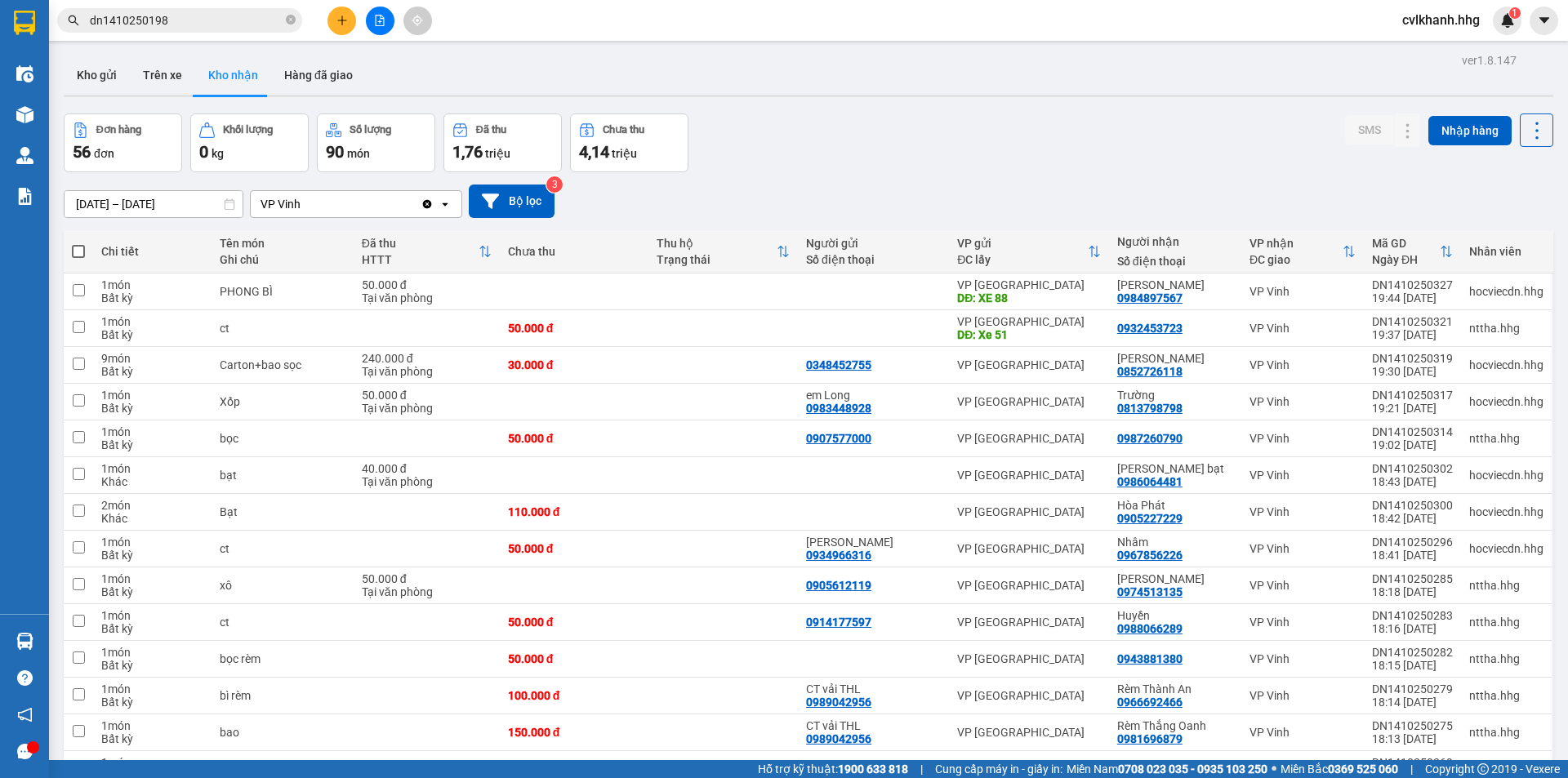
click at [217, 16] on input "dn1410250198" at bounding box center [186, 21] width 193 height 18
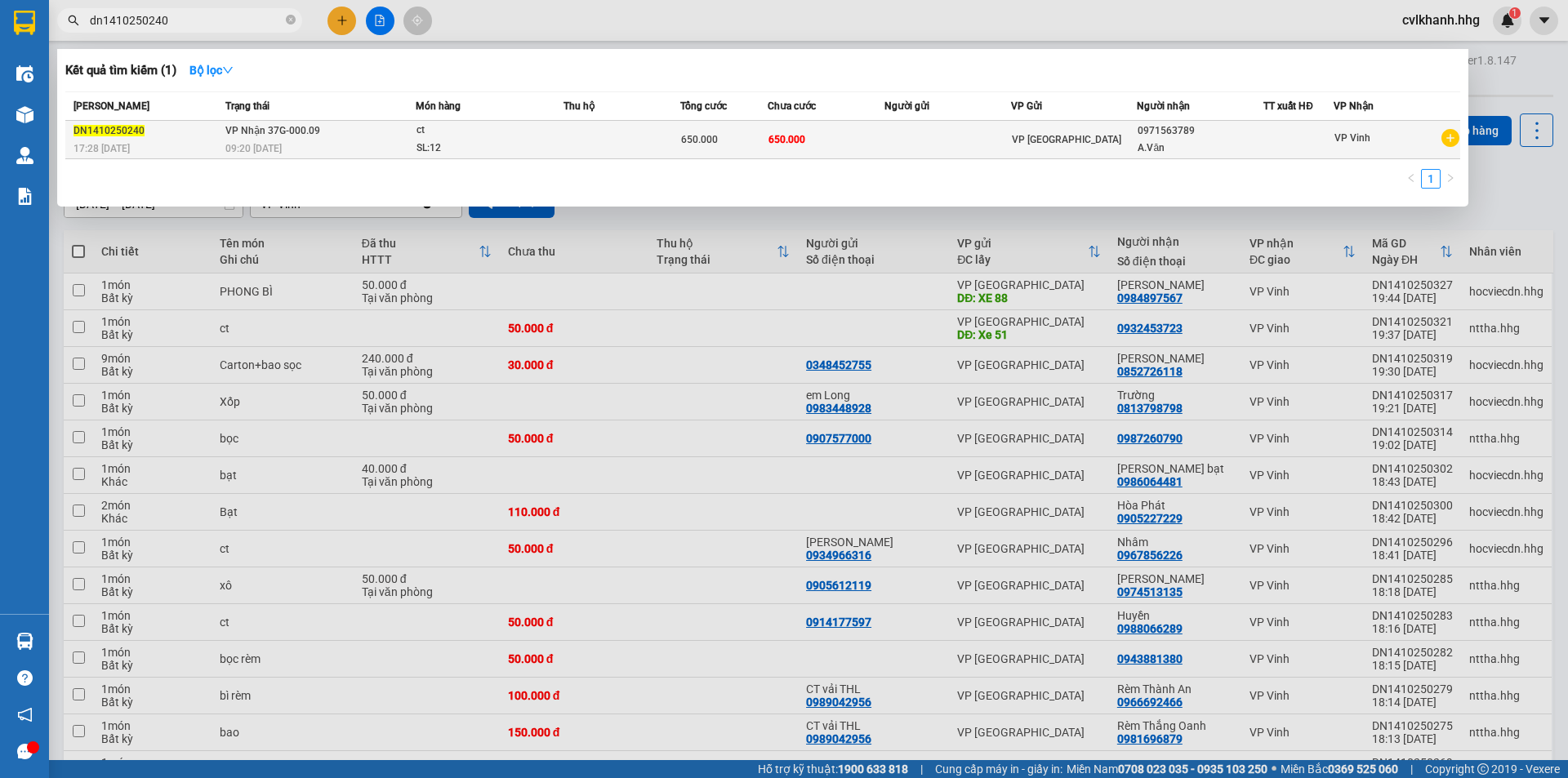
type input "dn1410250240"
click at [465, 135] on div "ct" at bounding box center [477, 130] width 122 height 18
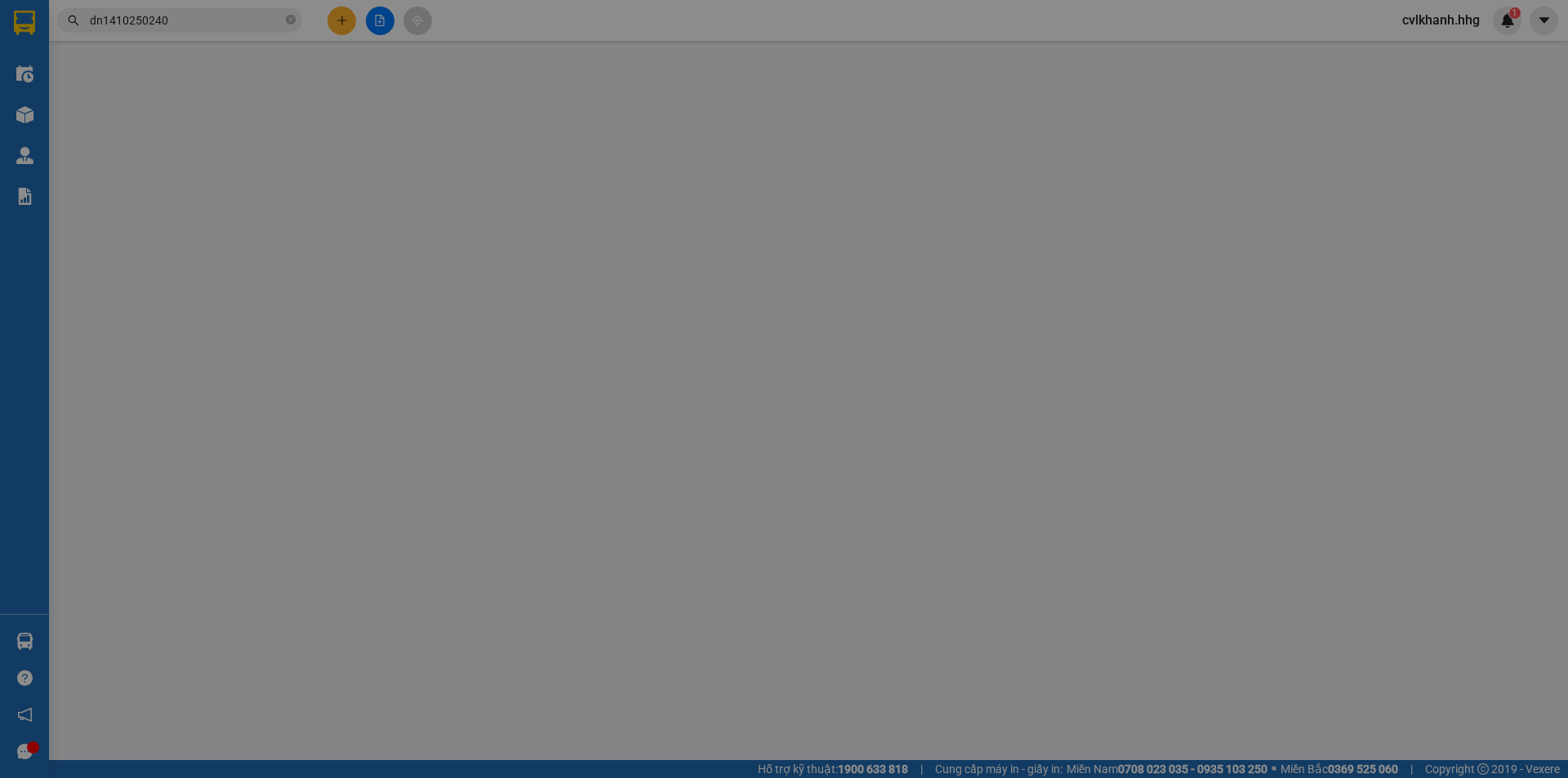
type input "0971563789"
type input "A.Văn"
type input "0"
type input "650.000"
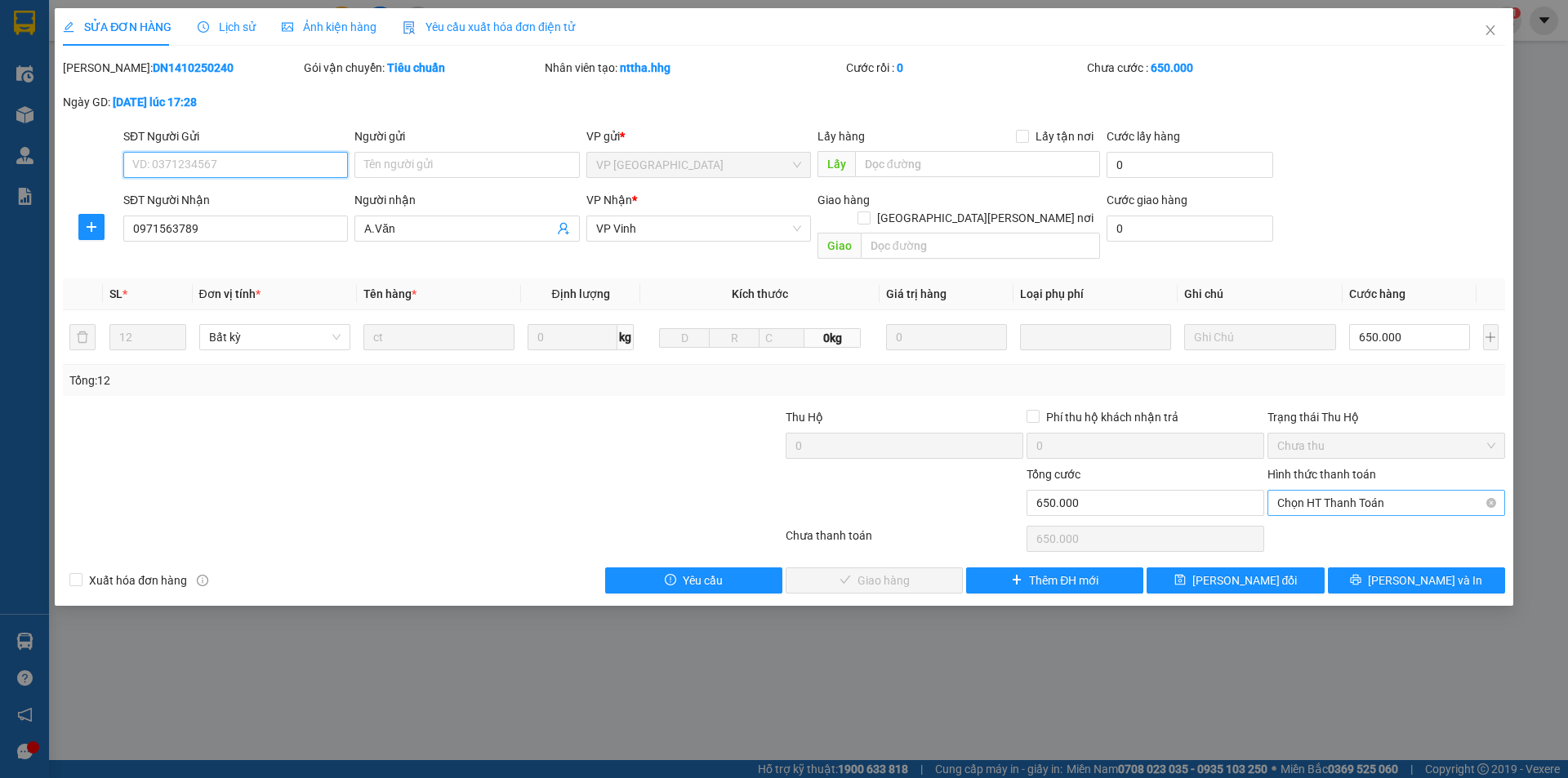
click at [1319, 491] on span "Chọn HT Thanh Toán" at bounding box center [1387, 503] width 218 height 25
click at [1321, 510] on div "Tại văn phòng" at bounding box center [1387, 518] width 218 height 18
type input "0"
click at [898, 571] on span "[PERSON_NAME] và Giao hàng" at bounding box center [927, 580] width 221 height 18
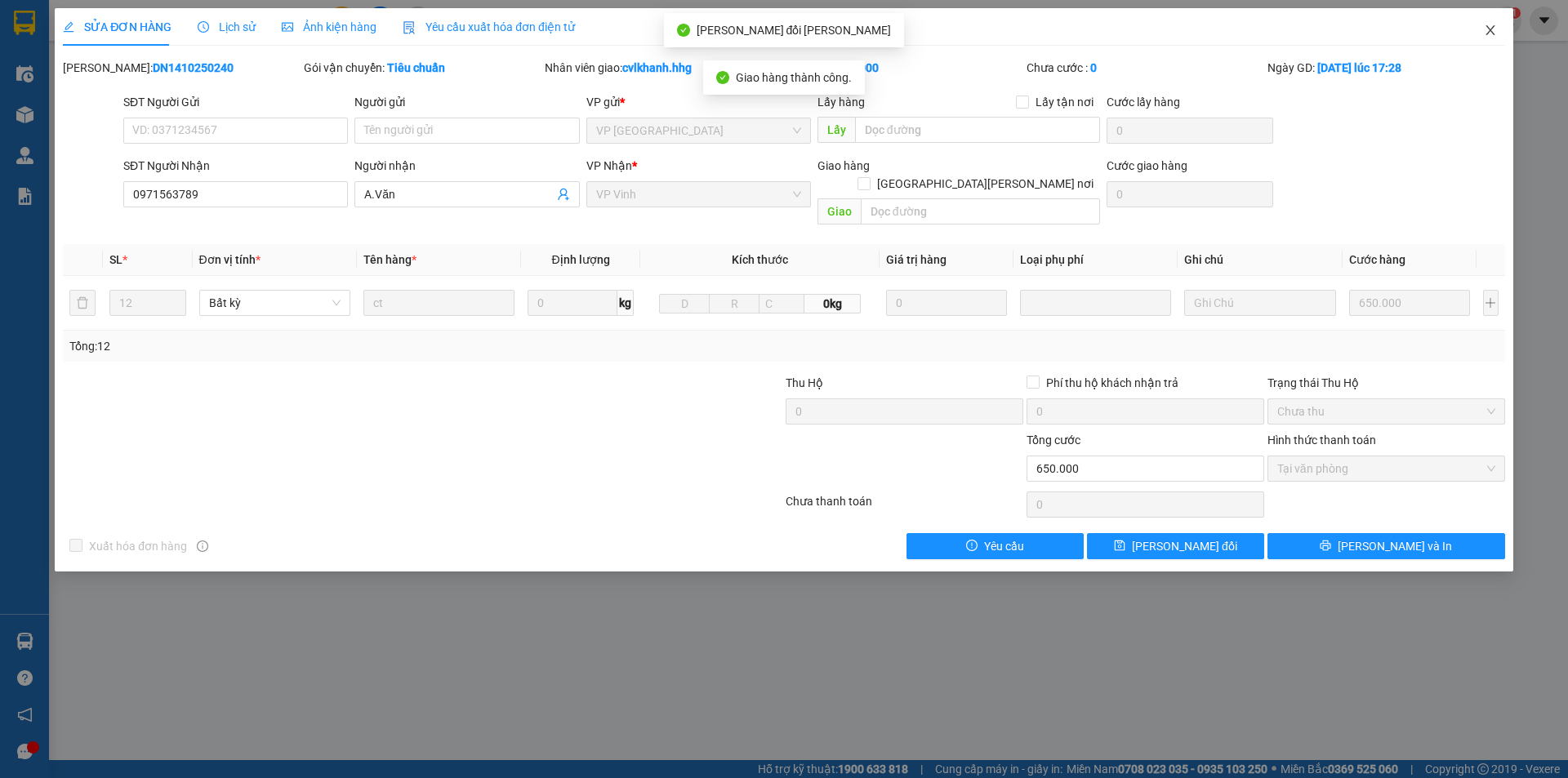
click at [1486, 33] on icon "close" at bounding box center [1491, 30] width 13 height 13
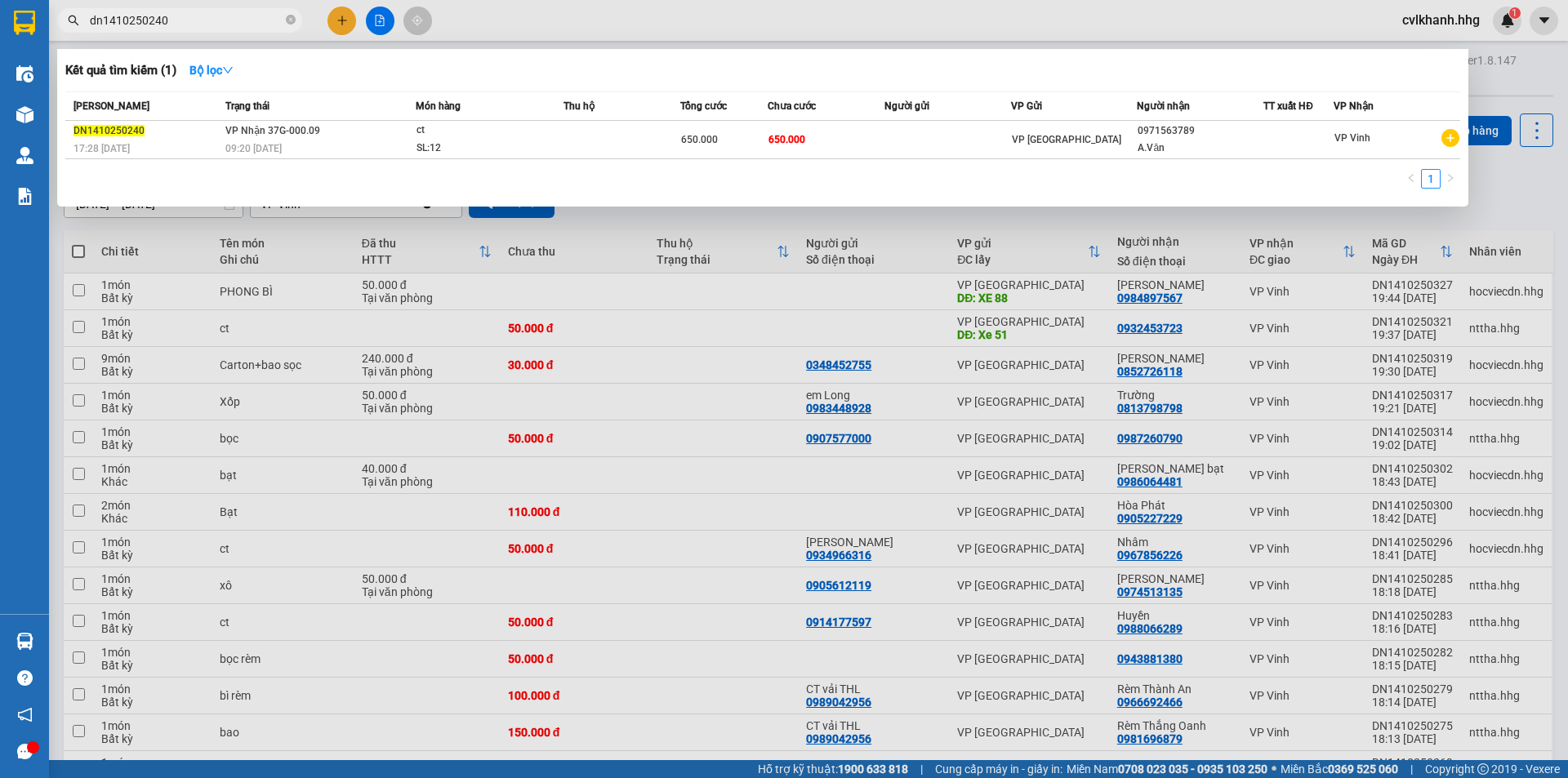
click at [186, 19] on input "dn1410250240" at bounding box center [186, 21] width 193 height 18
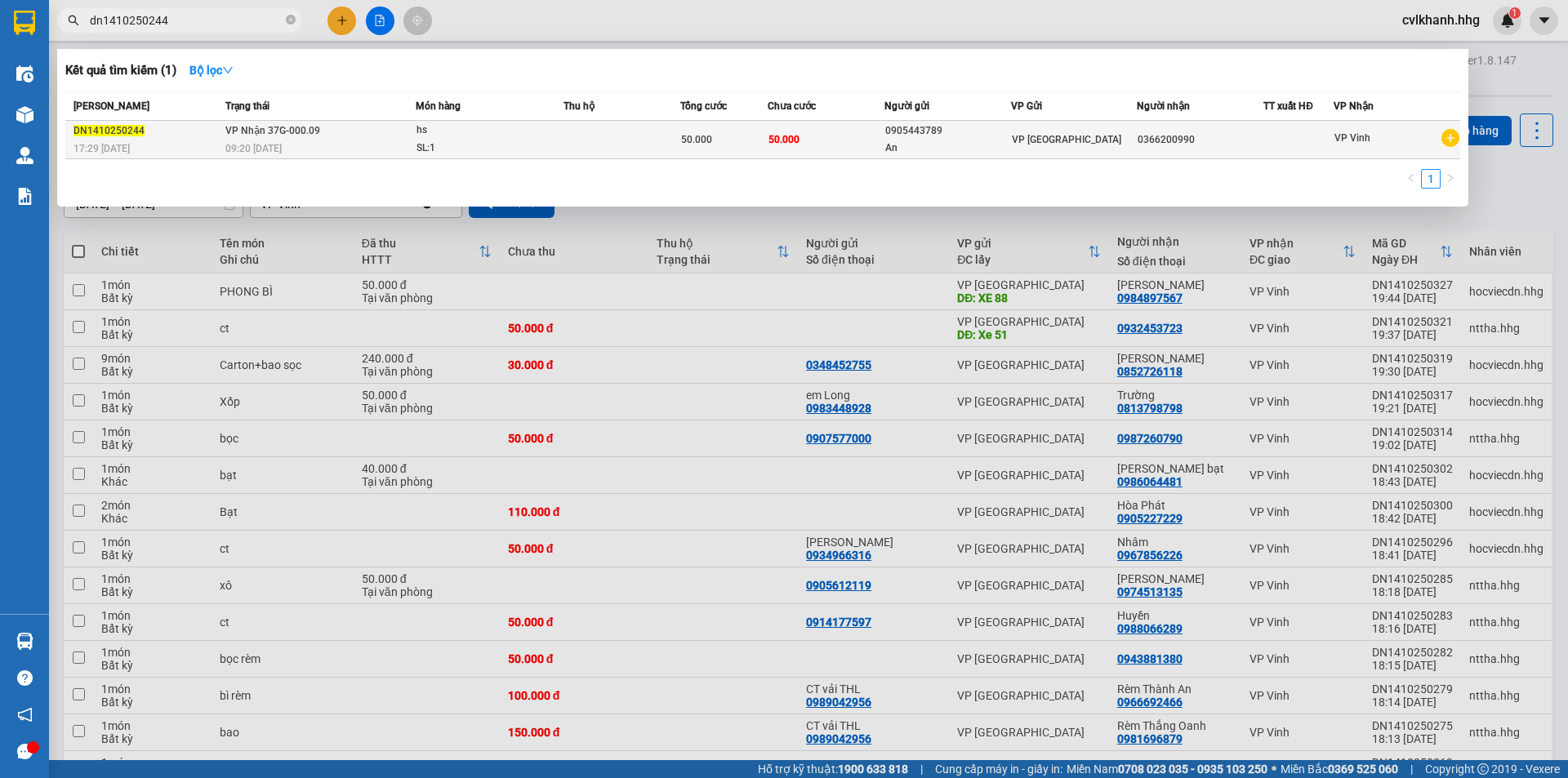
type input "dn1410250244"
click at [435, 126] on div "hs" at bounding box center [477, 130] width 122 height 18
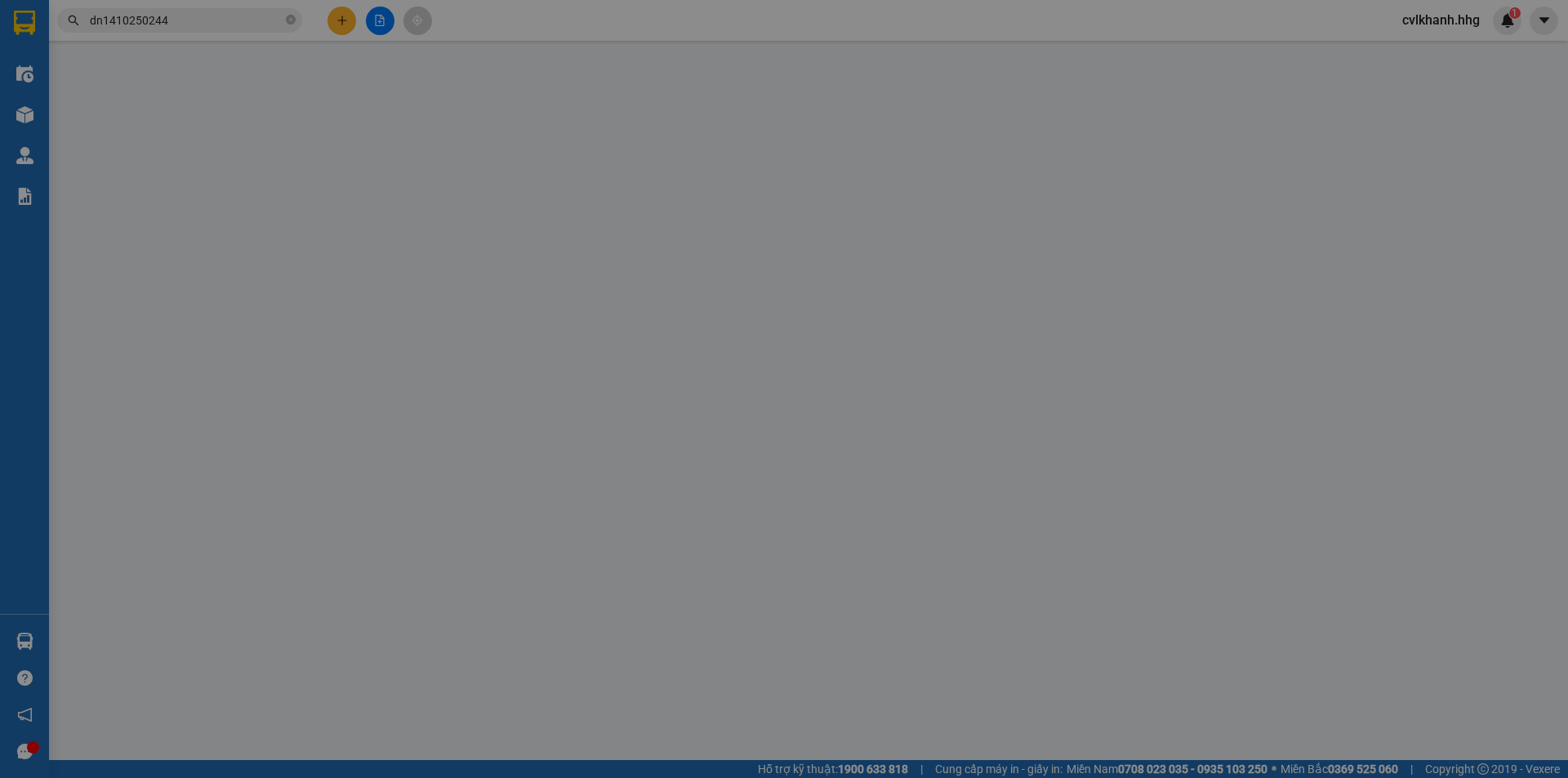
type input "0905443789"
type input "An"
type input "0366200990"
type input "0"
type input "50.000"
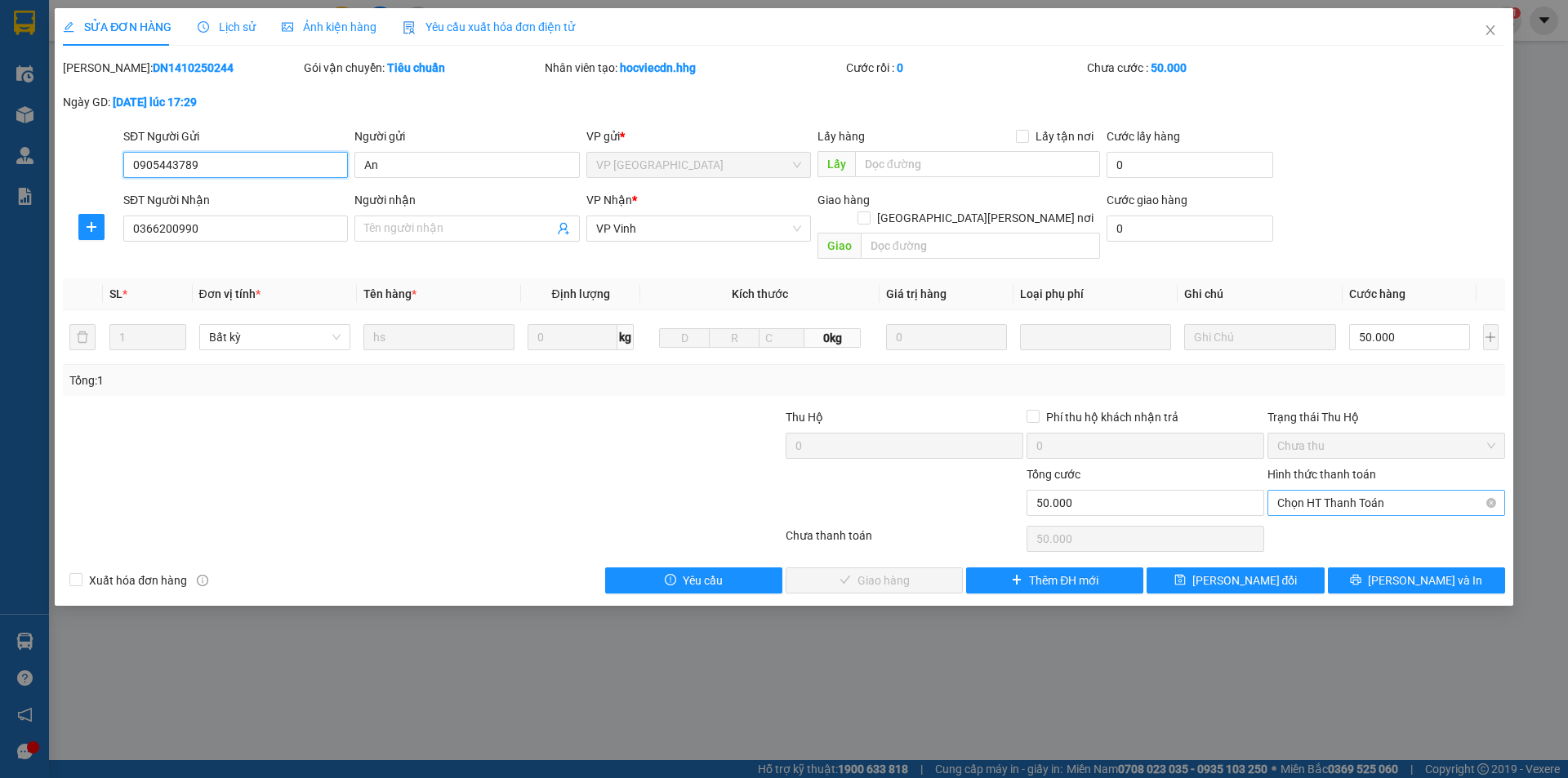
click at [1295, 491] on span "Chọn HT Thanh Toán" at bounding box center [1387, 503] width 218 height 25
click at [1297, 507] on div "Tại văn phòng" at bounding box center [1387, 518] width 238 height 26
type input "0"
click at [910, 571] on span "[PERSON_NAME] và Giao hàng" at bounding box center [927, 580] width 221 height 18
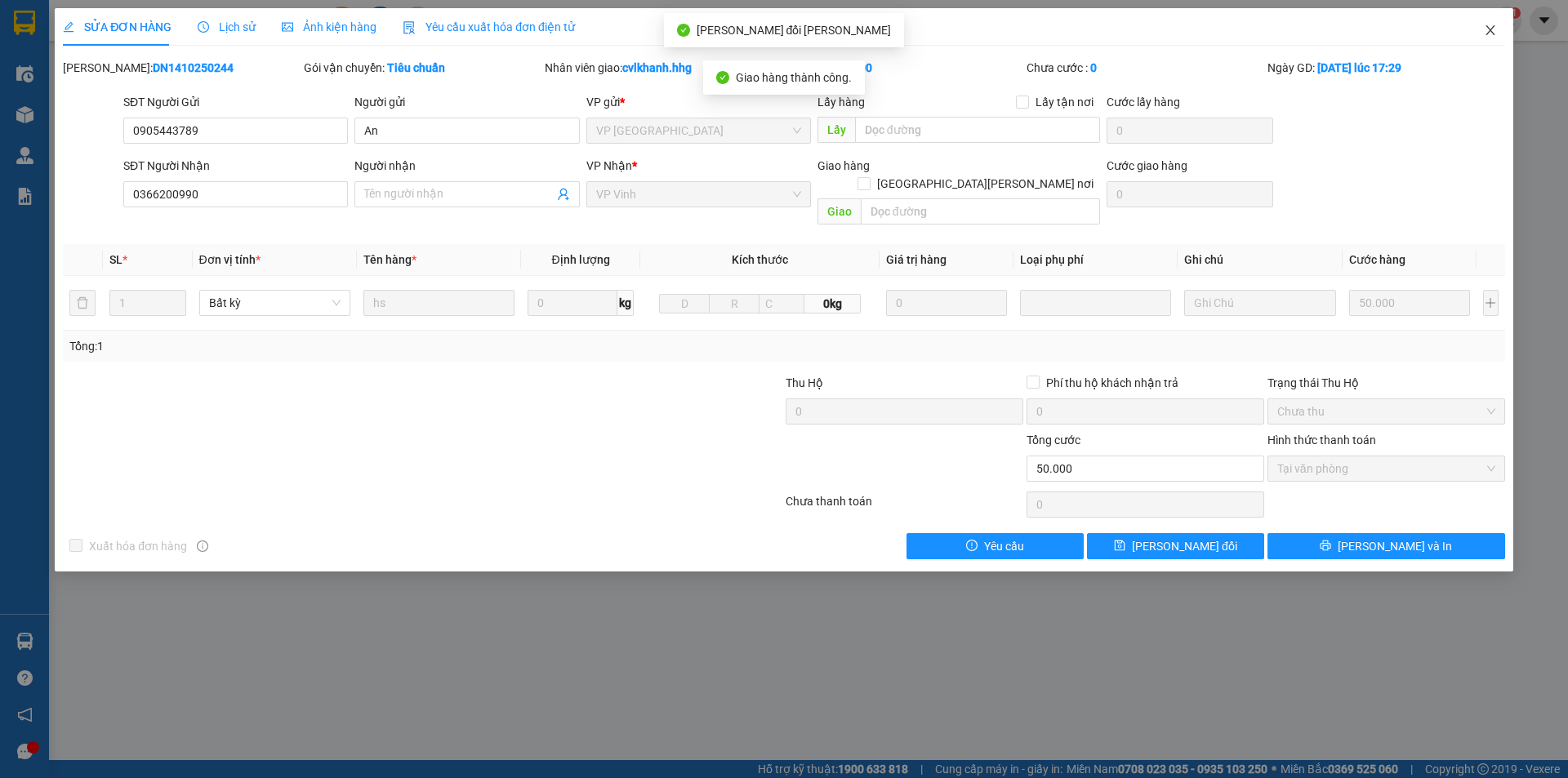
drag, startPoint x: 1486, startPoint y: 25, endPoint x: 314, endPoint y: 13, distance: 1172.1
click at [1487, 25] on icon "close" at bounding box center [1491, 30] width 13 height 13
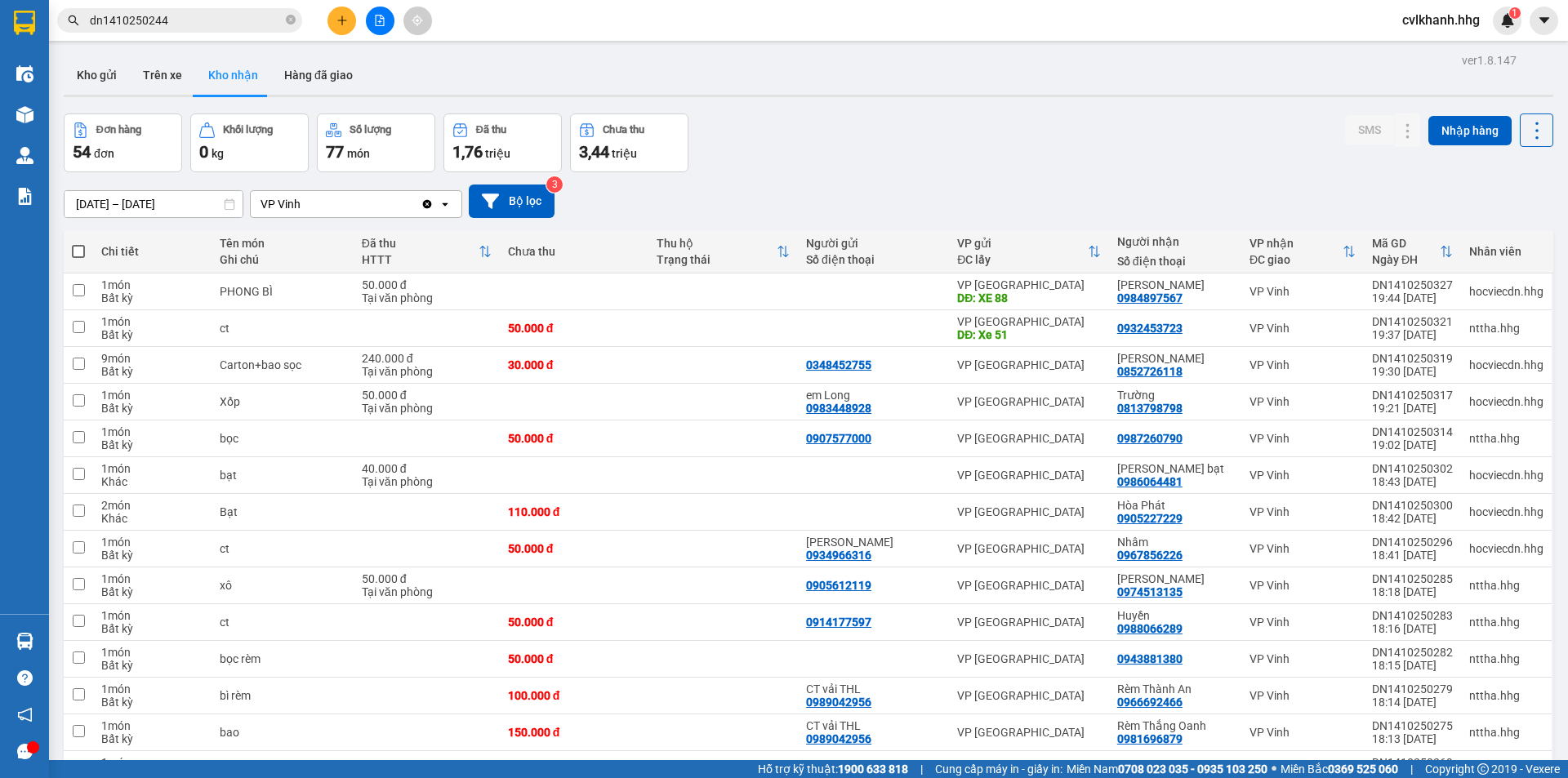
click at [177, 21] on input "dn1410250244" at bounding box center [186, 21] width 193 height 18
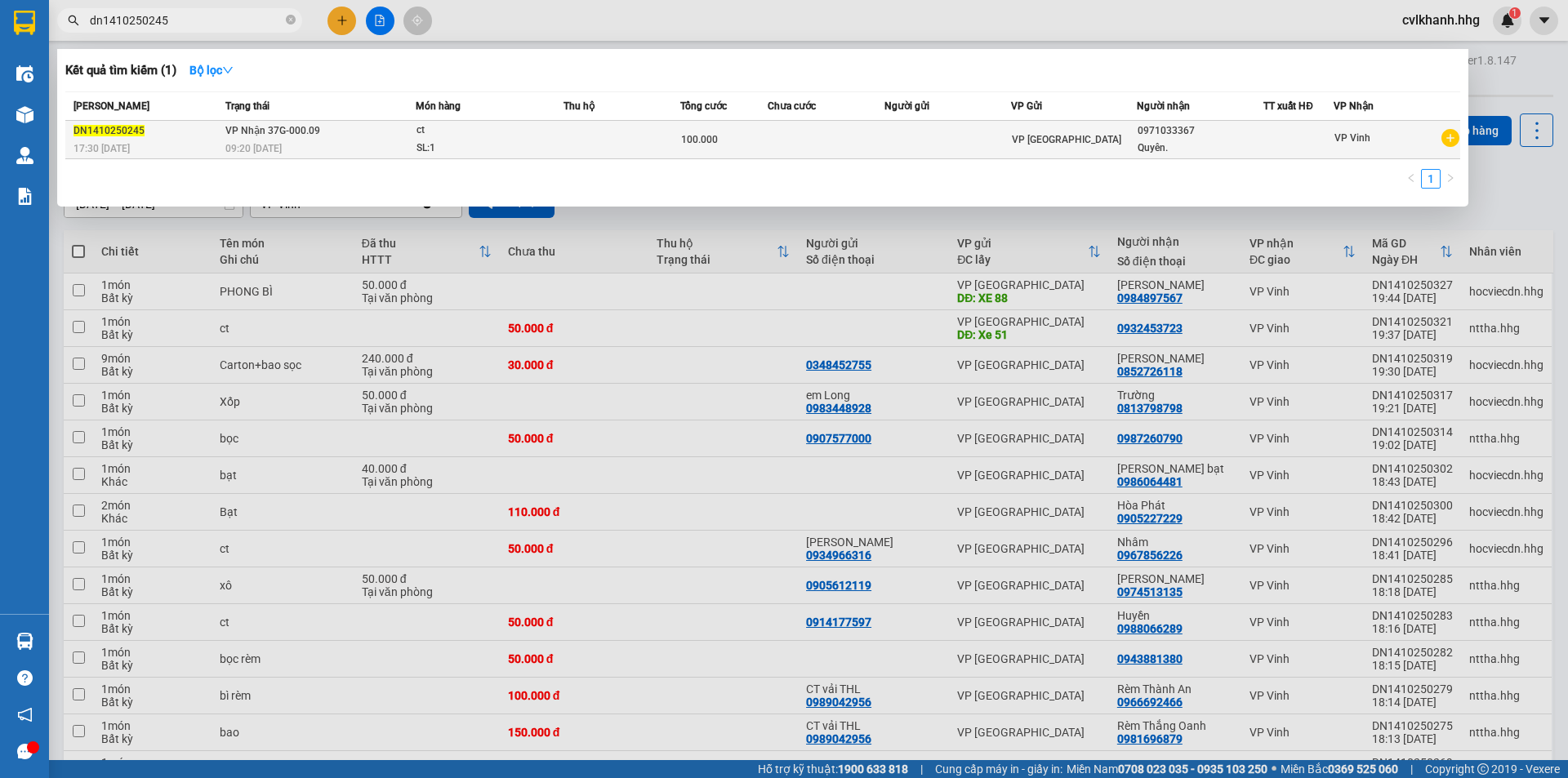
type input "dn1410250245"
click at [607, 130] on td at bounding box center [622, 140] width 117 height 39
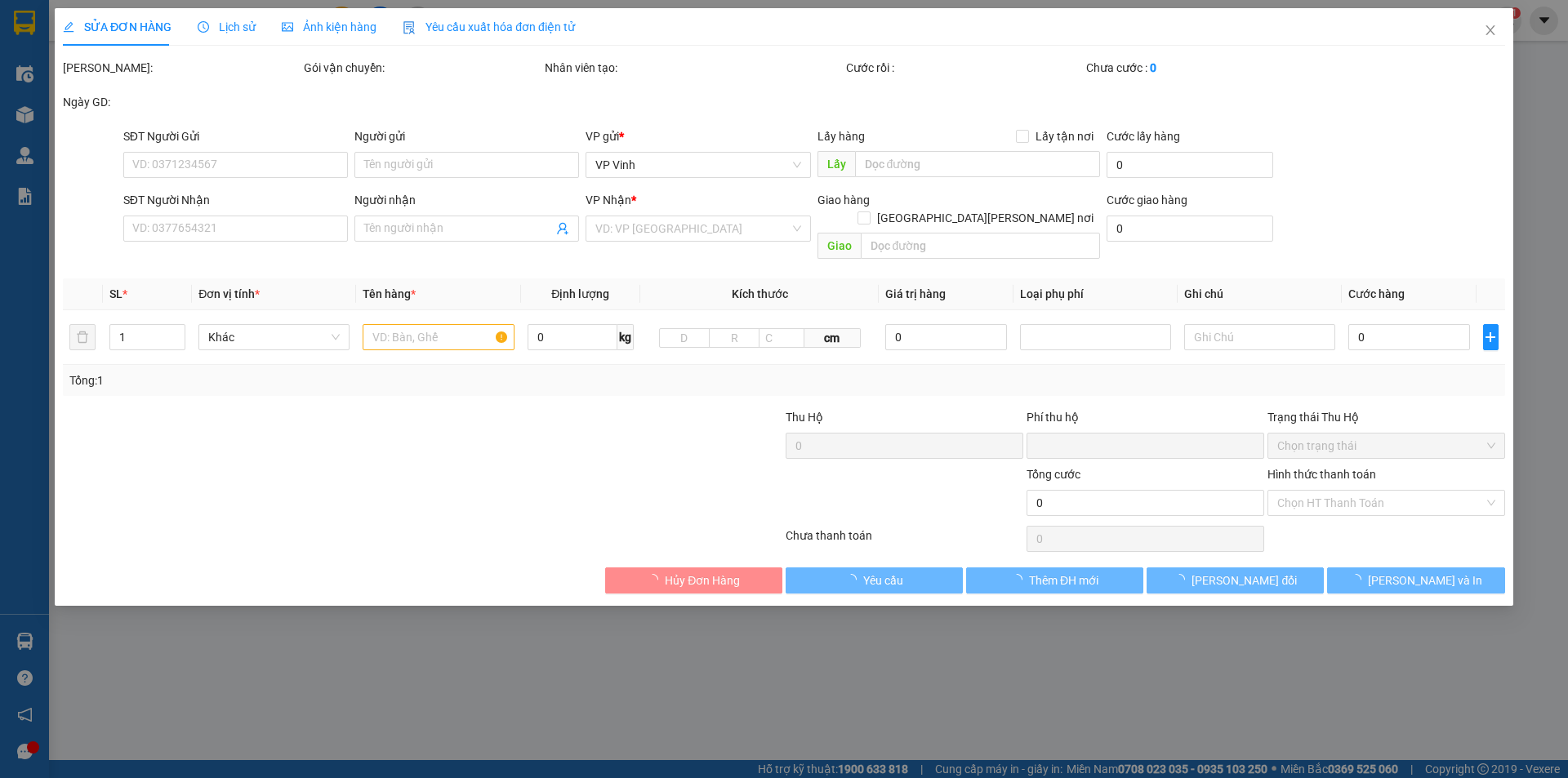
type input "0971033367"
type input "Quyên."
type input "0"
type input "100.000"
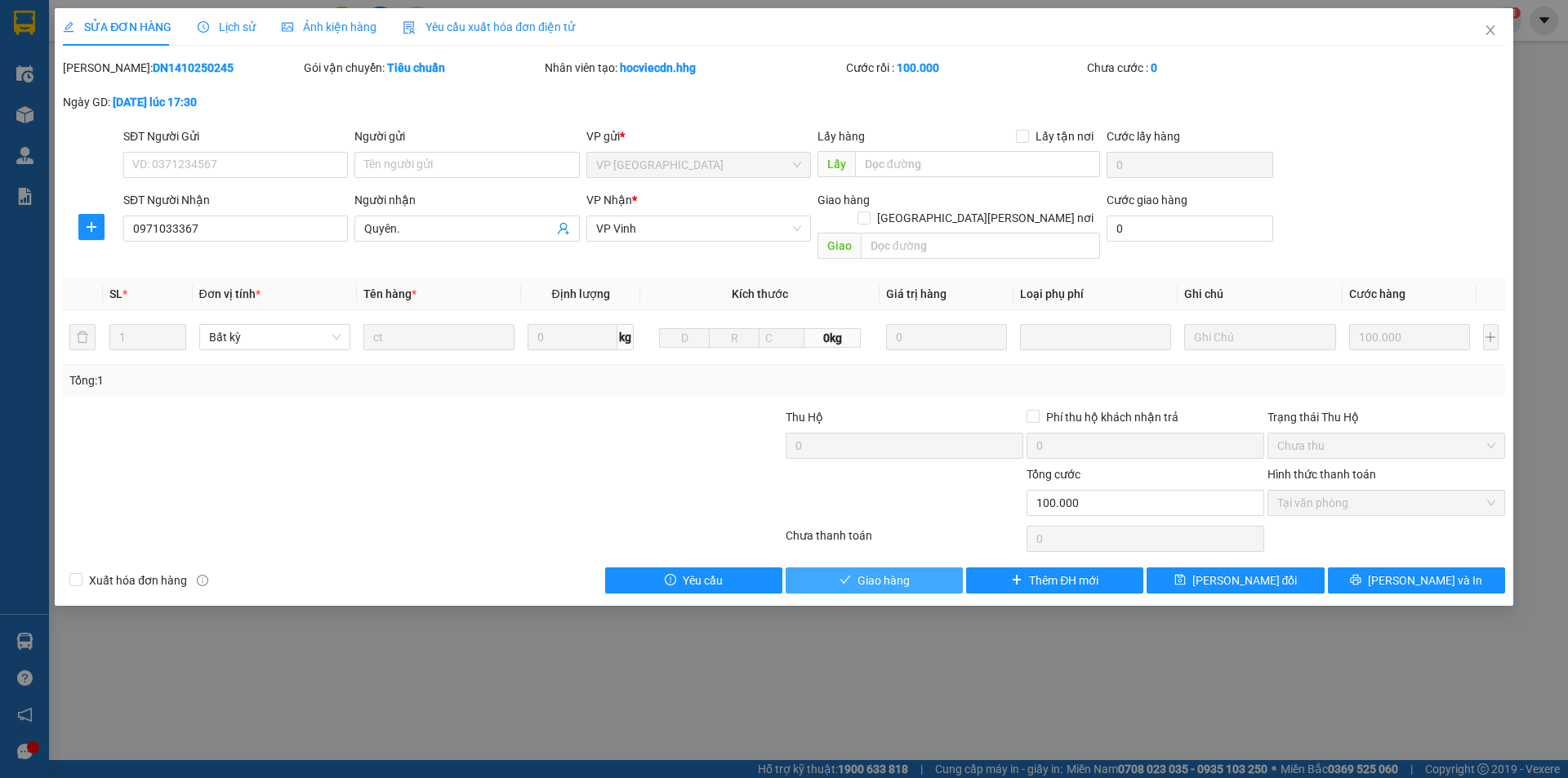
click at [876, 571] on span "Giao hàng" at bounding box center [884, 580] width 53 height 18
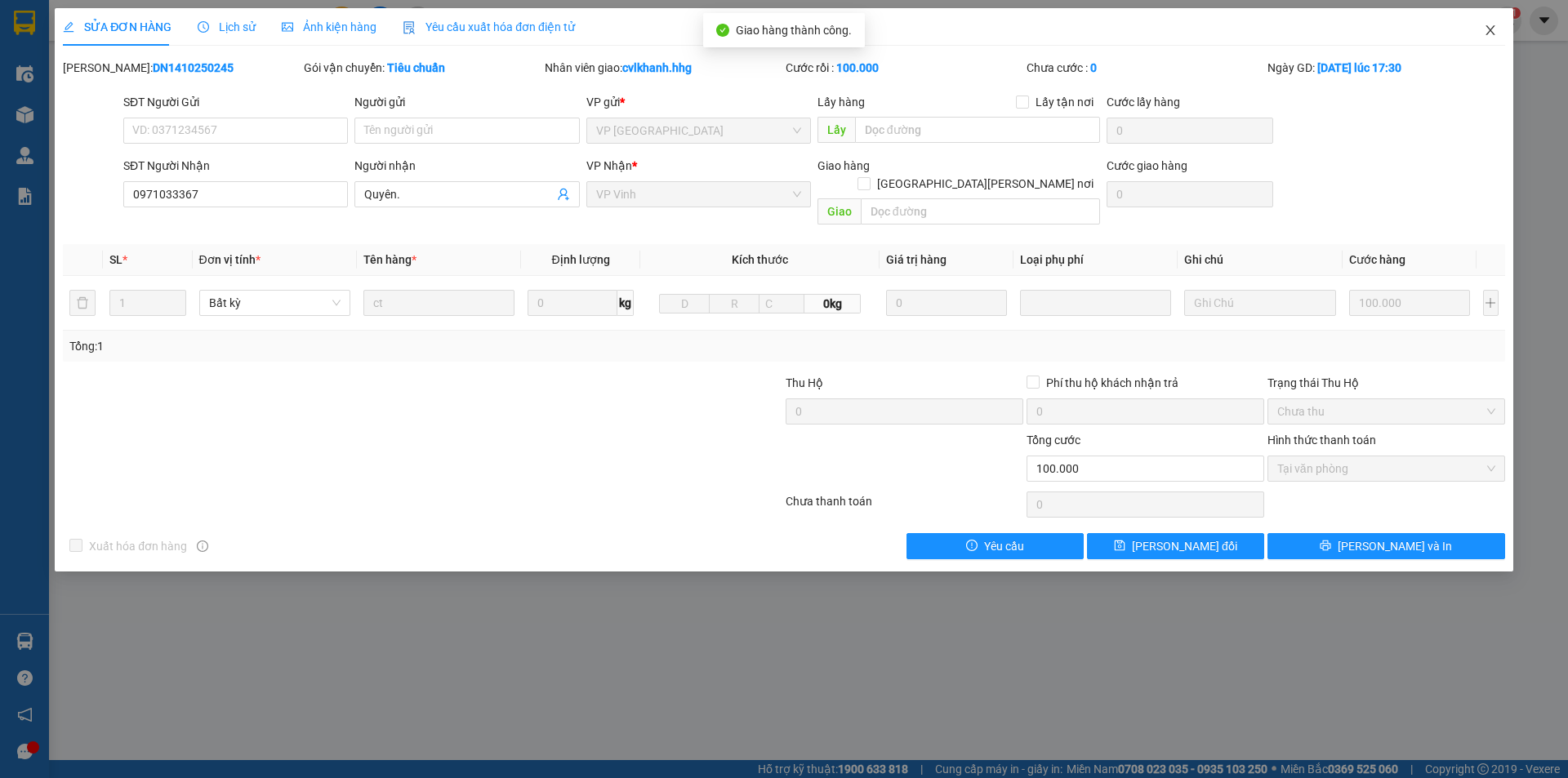
click at [1494, 30] on icon "close" at bounding box center [1491, 30] width 13 height 13
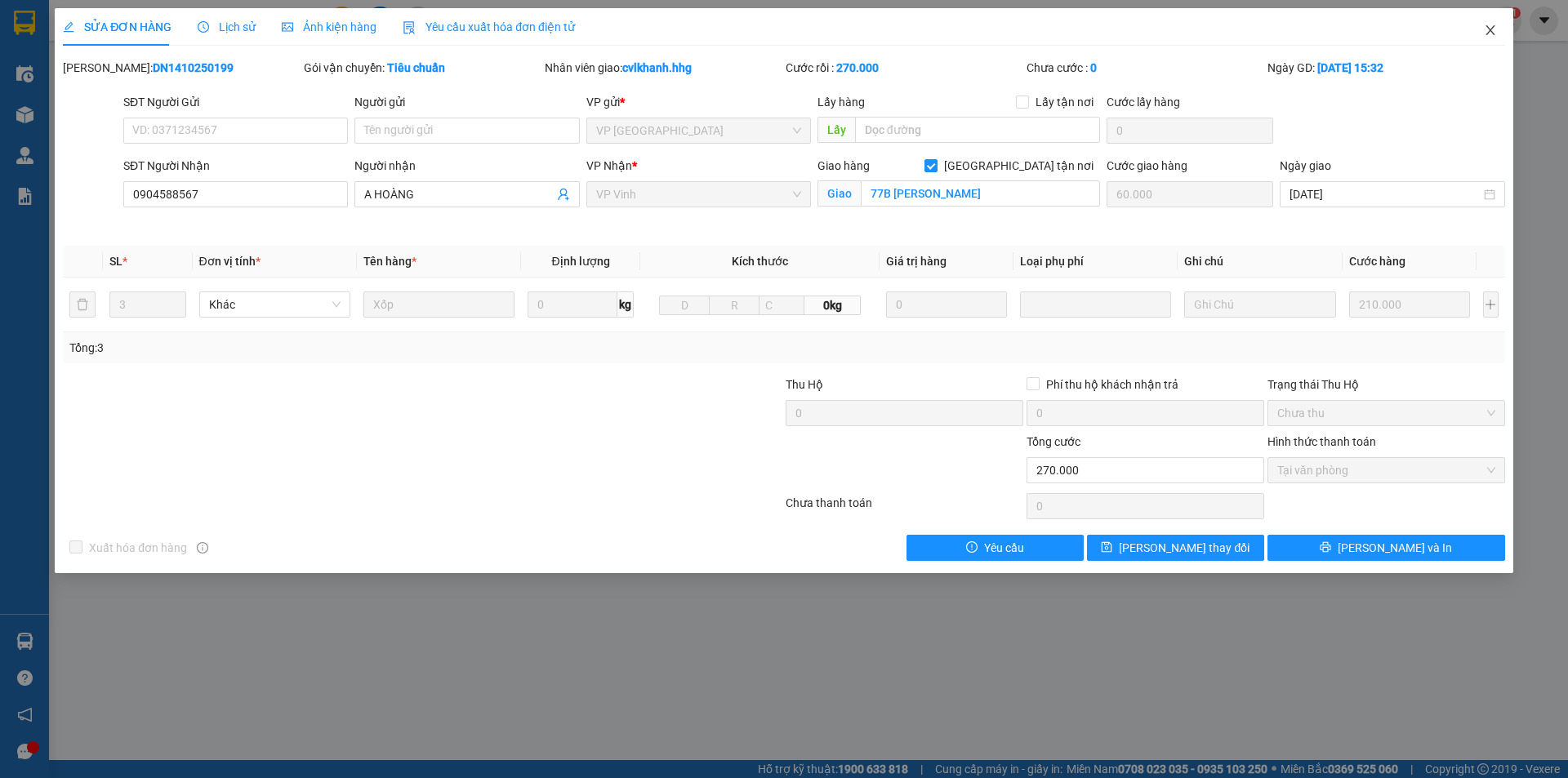
click at [1485, 31] on icon "close" at bounding box center [1491, 30] width 13 height 13
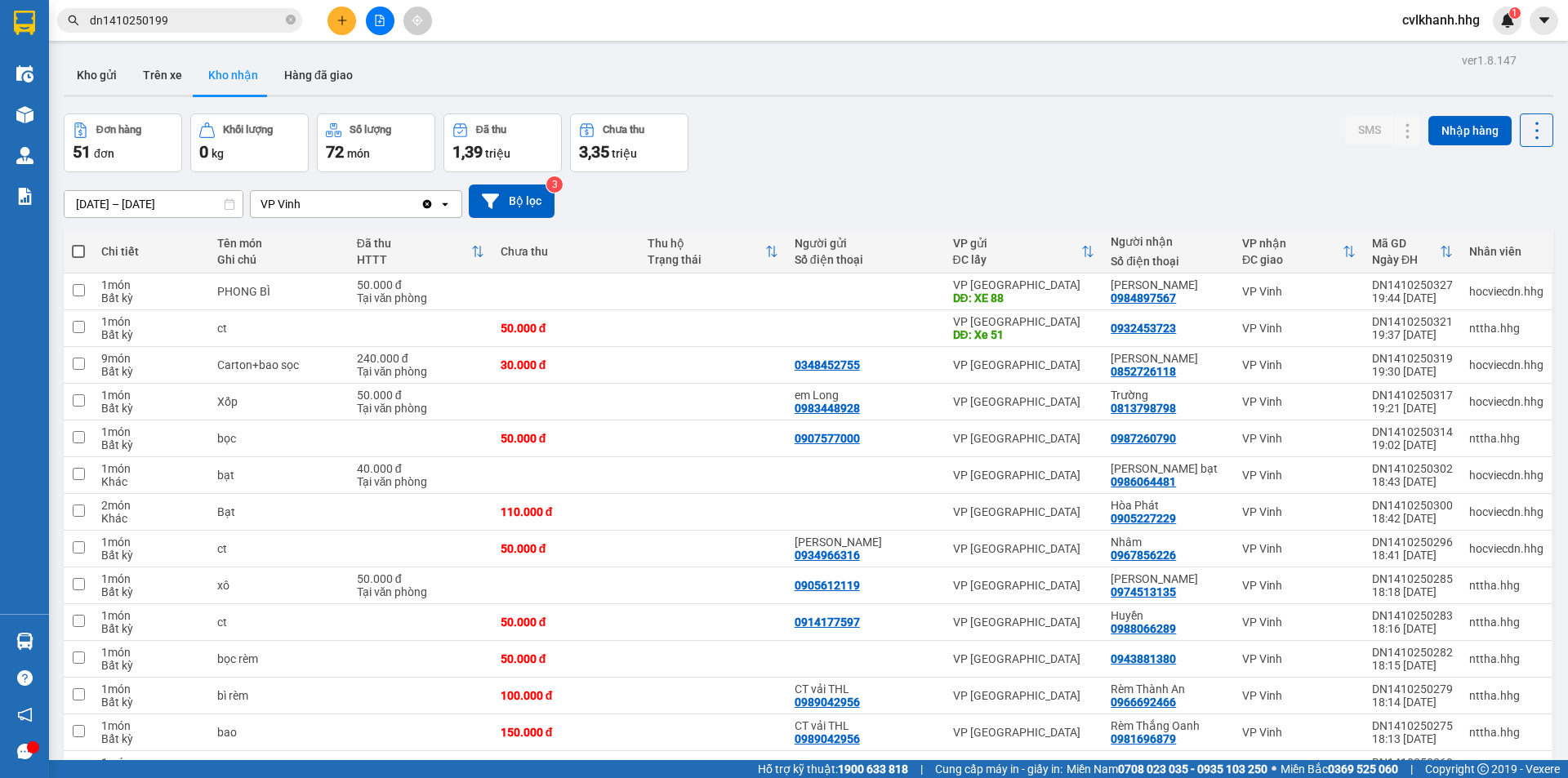
click at [214, 26] on input "dn1410250199" at bounding box center [186, 21] width 193 height 18
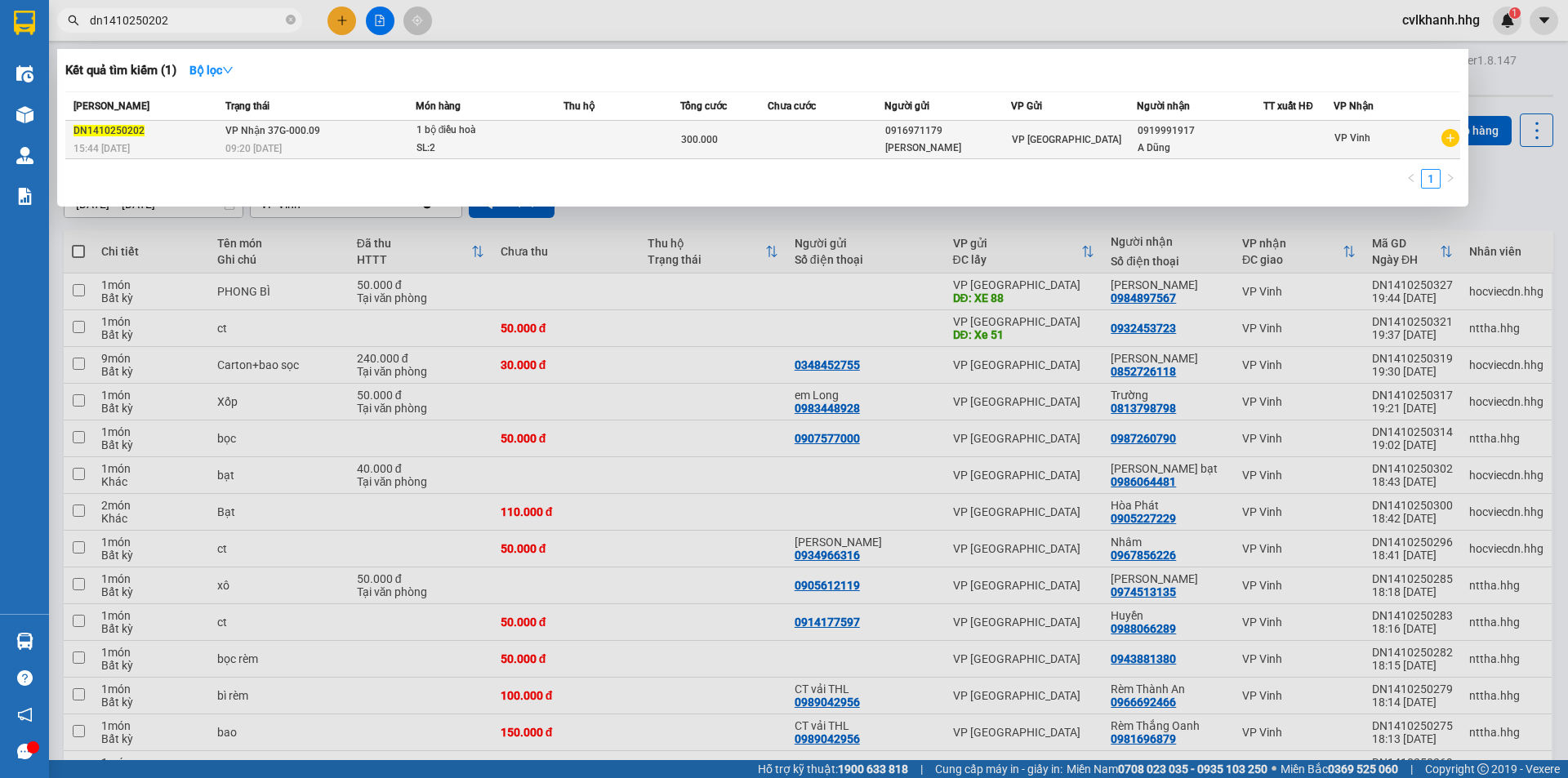
type input "dn1410250202"
click at [326, 135] on td "VP Nhận 37G-000.09 09:20 [DATE]" at bounding box center [319, 140] width 195 height 39
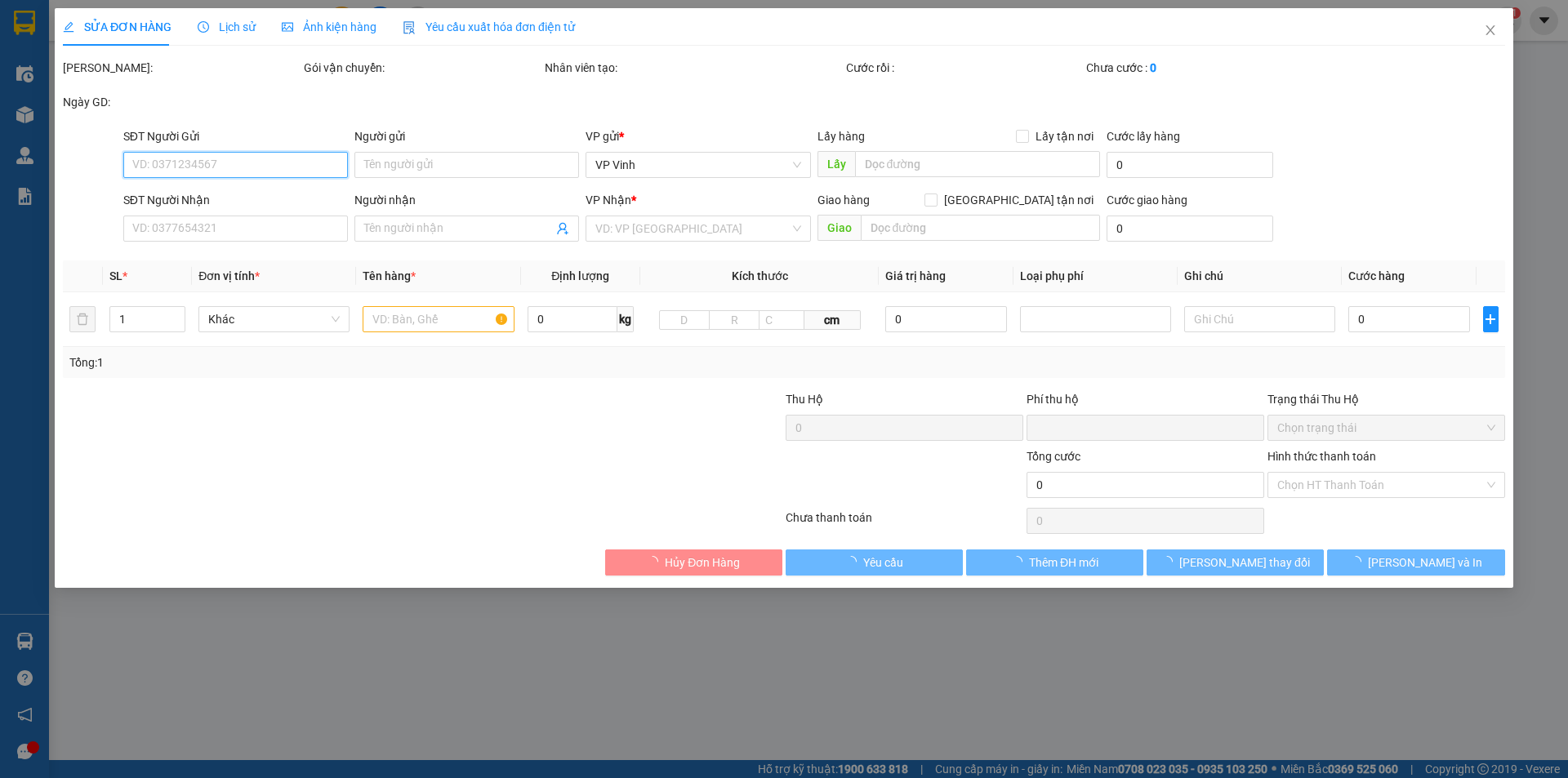
type input "0916971179"
type input "[PERSON_NAME]"
type input "0919991917"
type input "A Dũng"
type input "0"
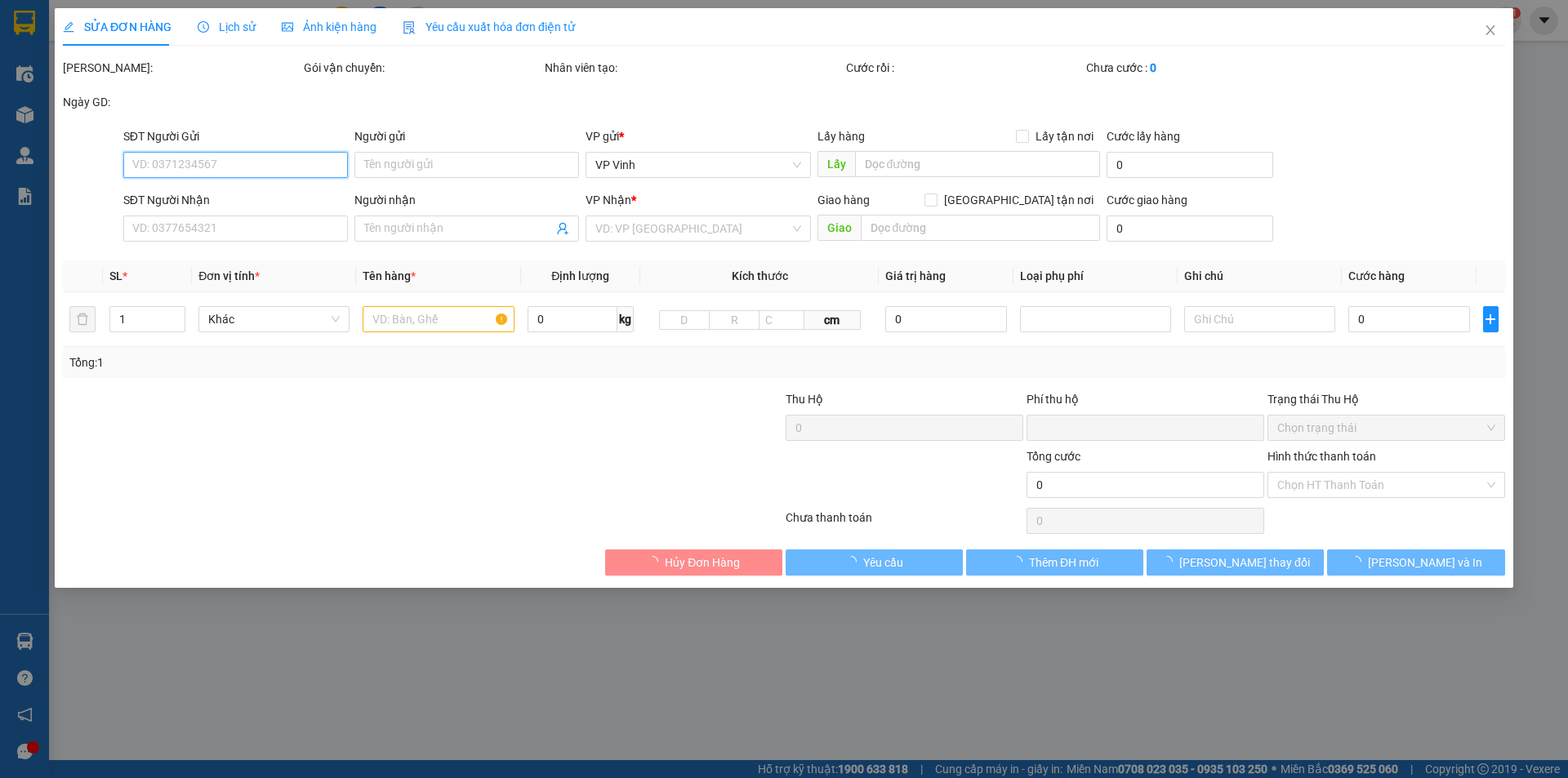
type input "300.000"
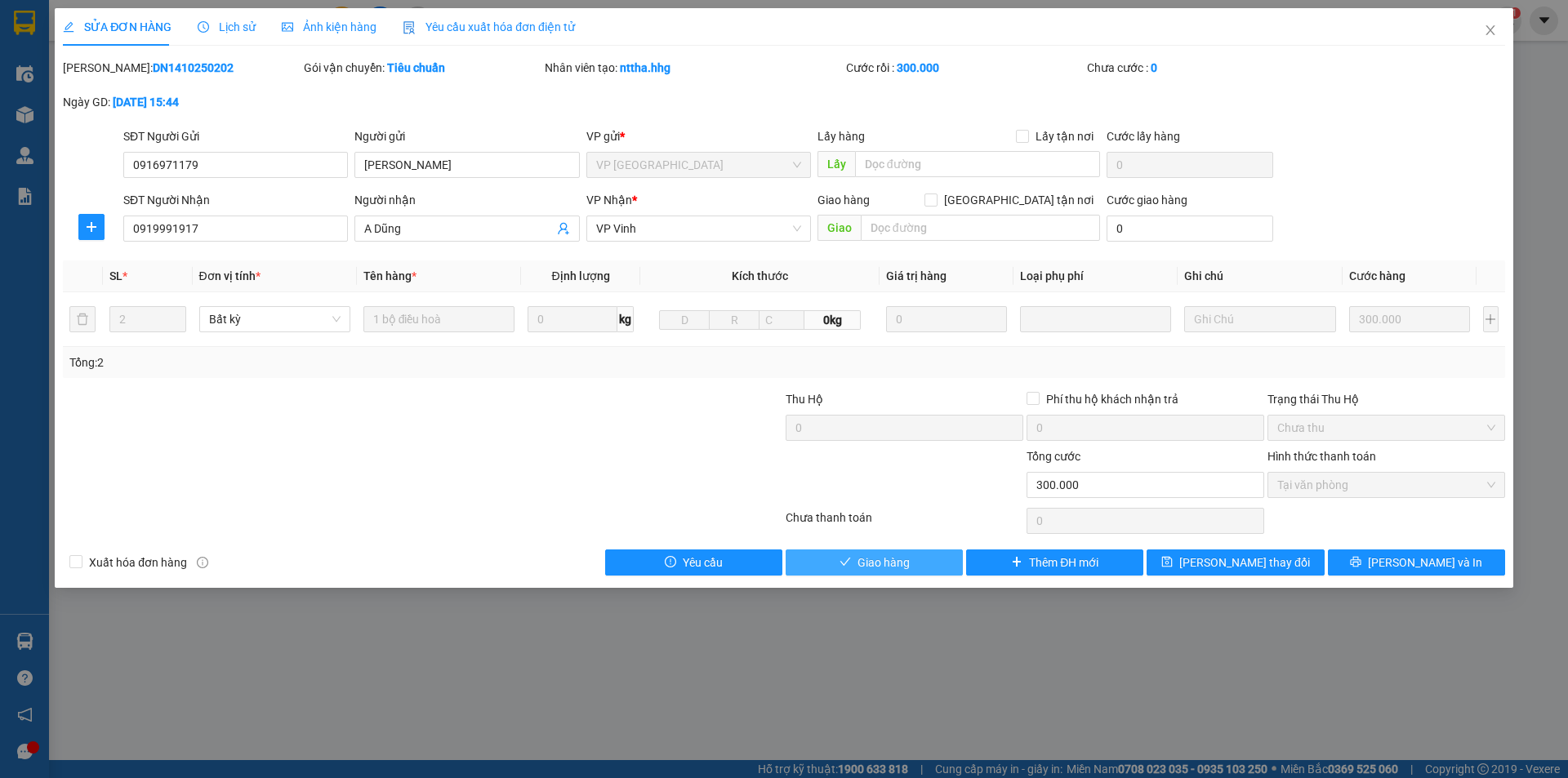
click at [922, 563] on button "Giao hàng" at bounding box center [874, 563] width 177 height 26
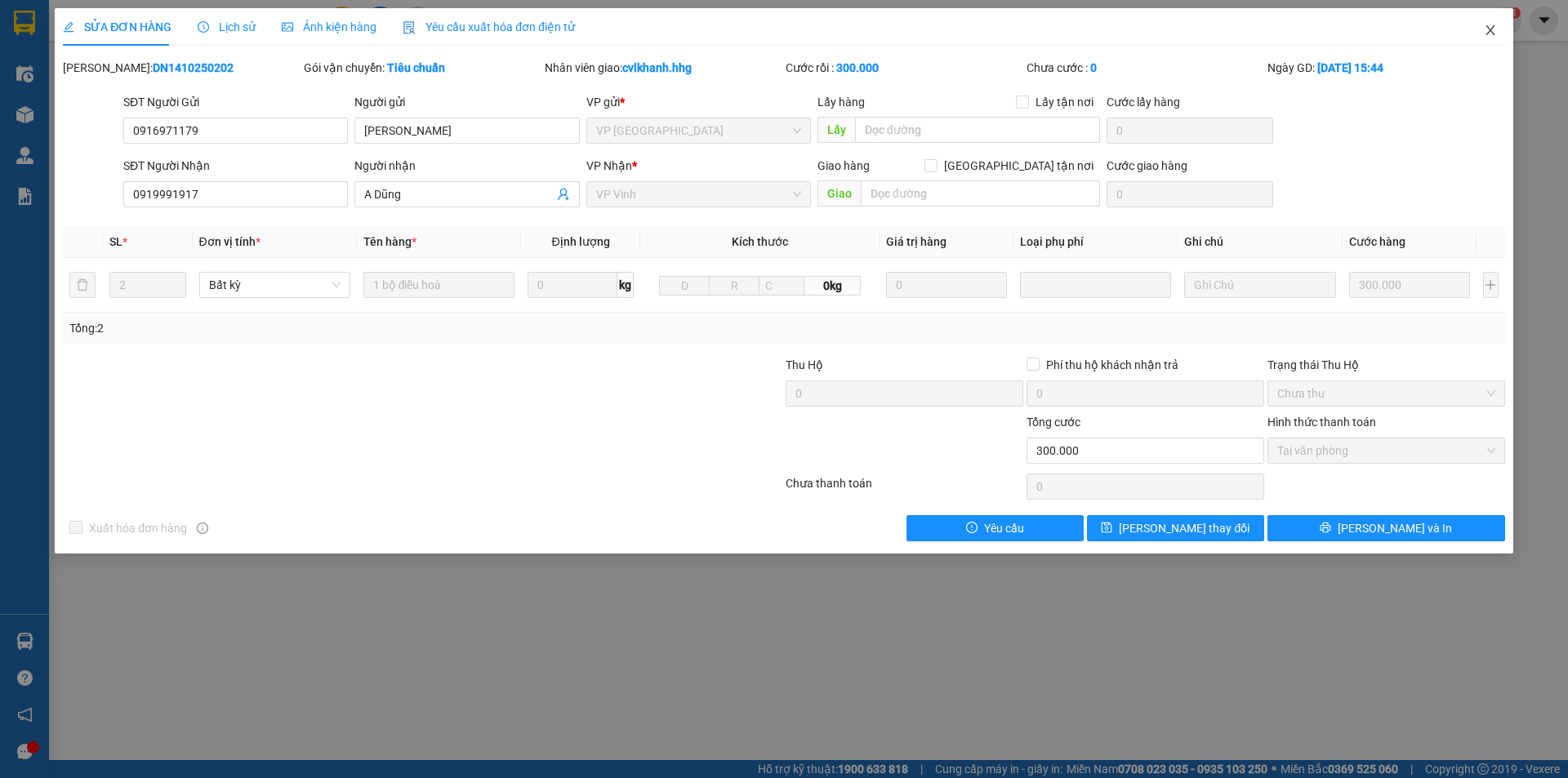
click at [1487, 32] on icon "close" at bounding box center [1491, 30] width 13 height 13
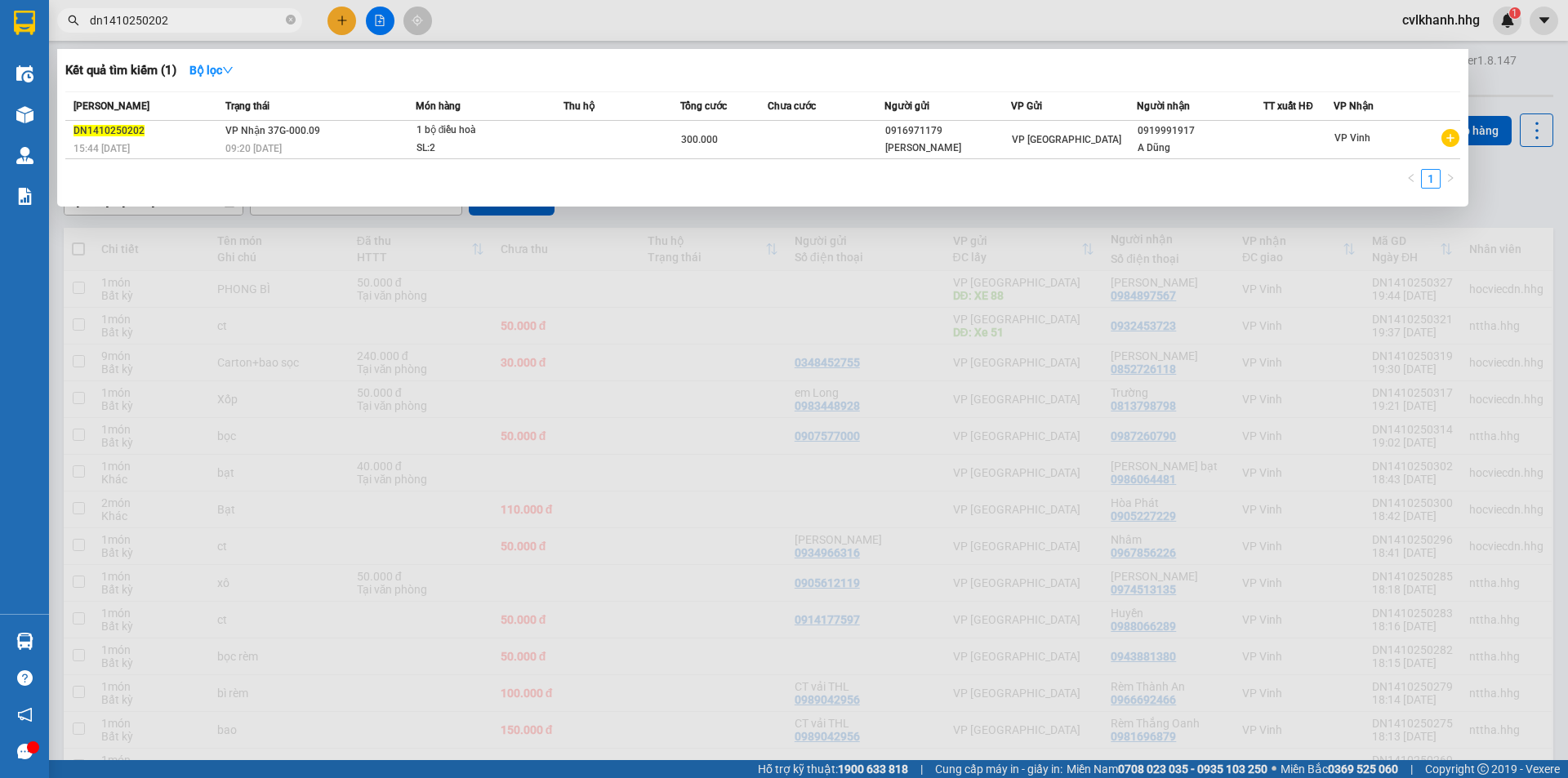
click at [213, 29] on input "dn1410250202" at bounding box center [186, 21] width 193 height 18
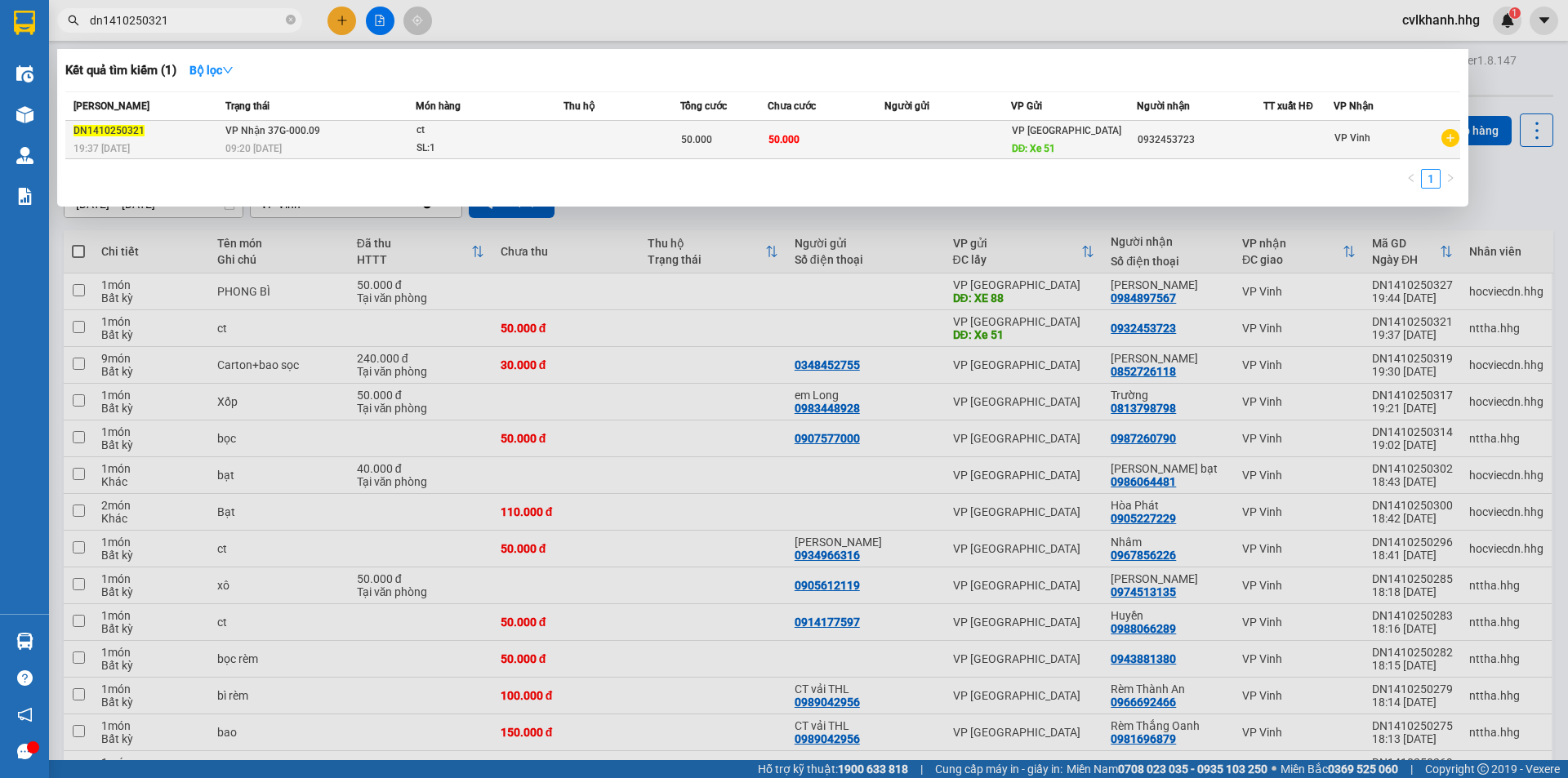
type input "dn1410250321"
click at [517, 140] on div "SL: 1" at bounding box center [477, 149] width 122 height 18
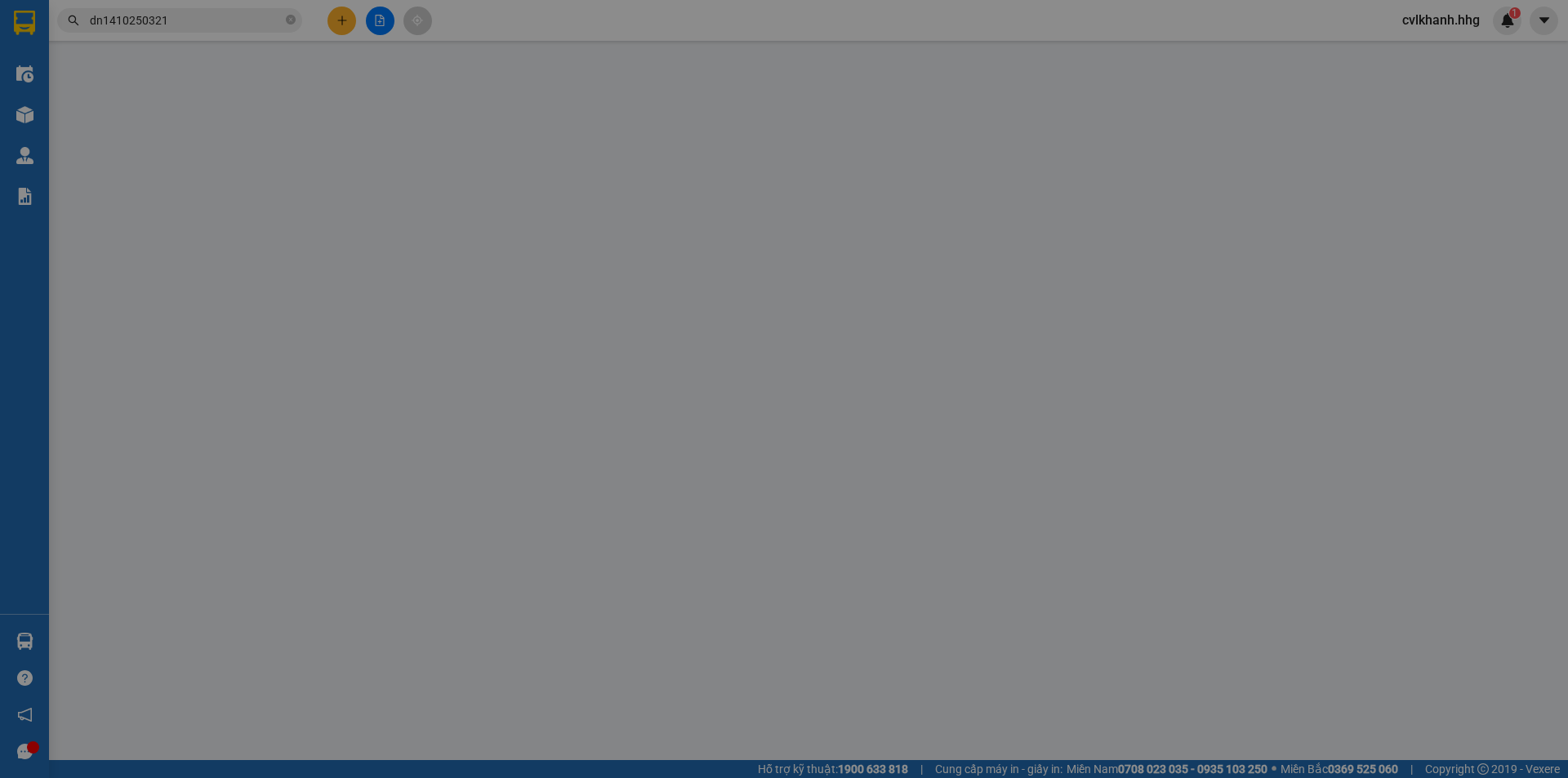
type input "Xe 51"
type input "0932453723"
type input "0"
type input "50.000"
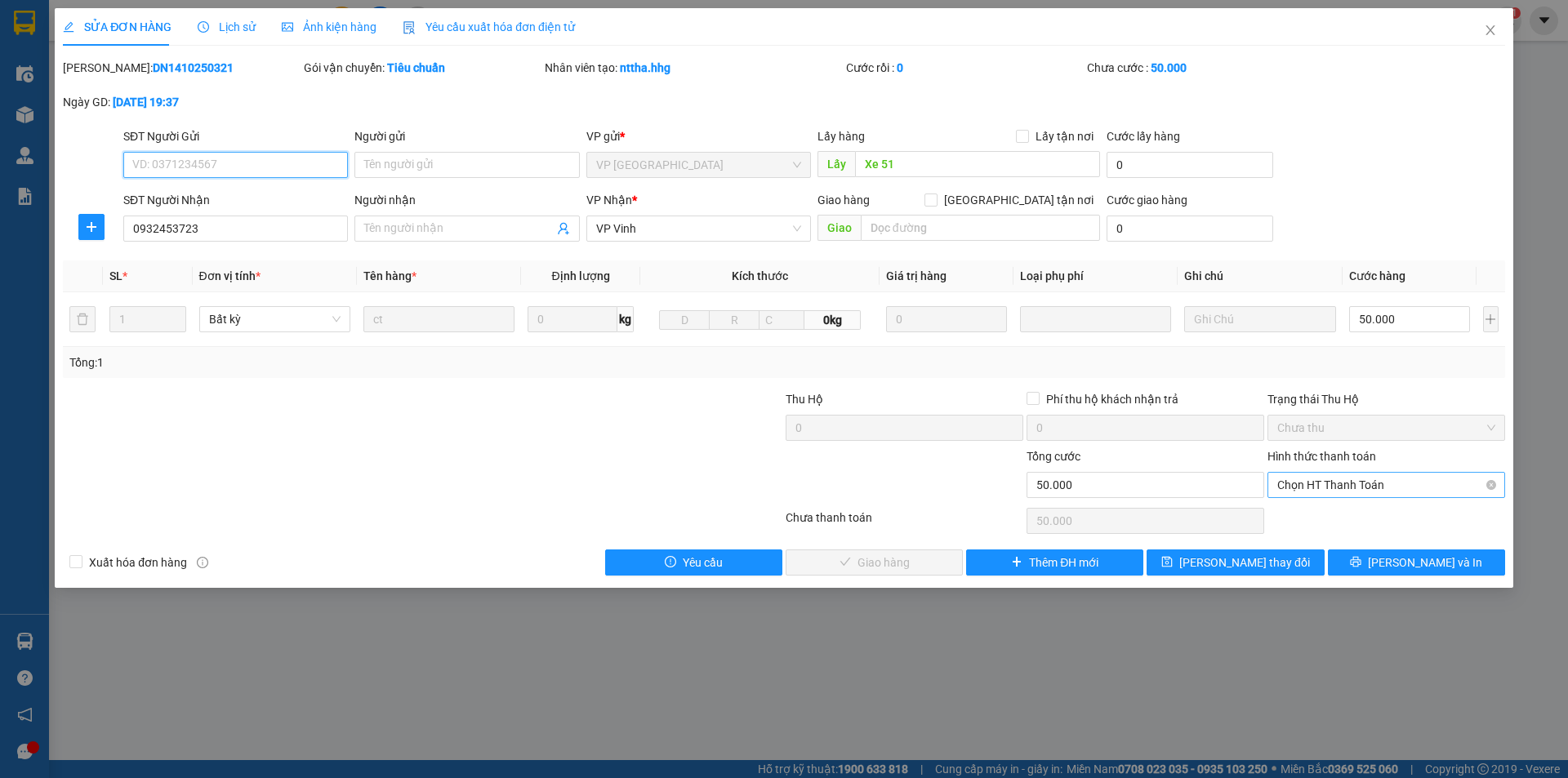
click at [1349, 486] on span "Chọn HT Thanh Toán" at bounding box center [1387, 485] width 218 height 25
drag, startPoint x: 1301, startPoint y: 524, endPoint x: 1246, endPoint y: 519, distance: 55.2
click at [1303, 521] on div "Tại văn phòng" at bounding box center [1387, 518] width 218 height 18
type input "0"
click at [916, 563] on span "[PERSON_NAME] và Giao hàng" at bounding box center [895, 563] width 157 height 18
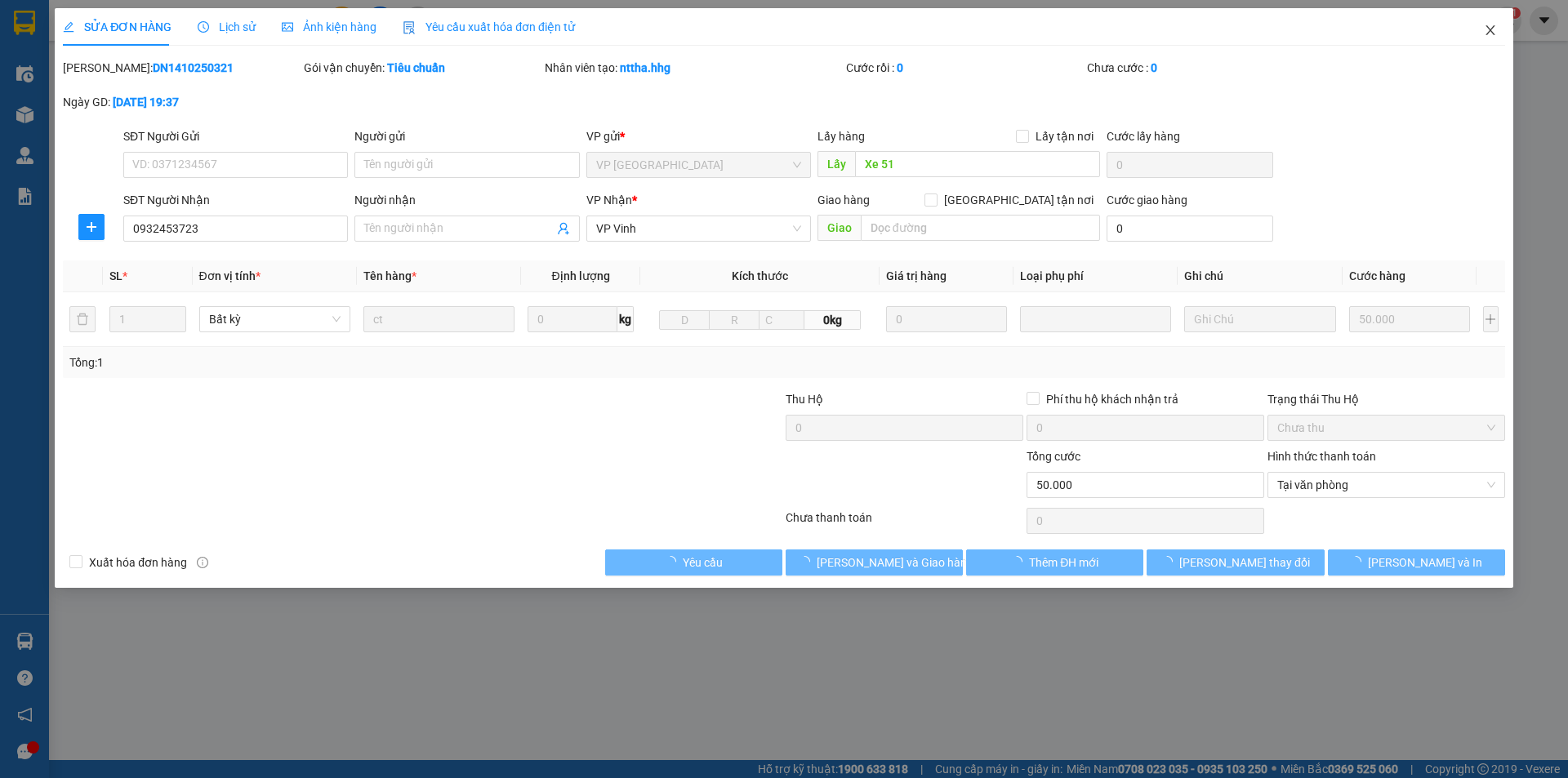
click at [1492, 31] on icon "close" at bounding box center [1491, 30] width 13 height 13
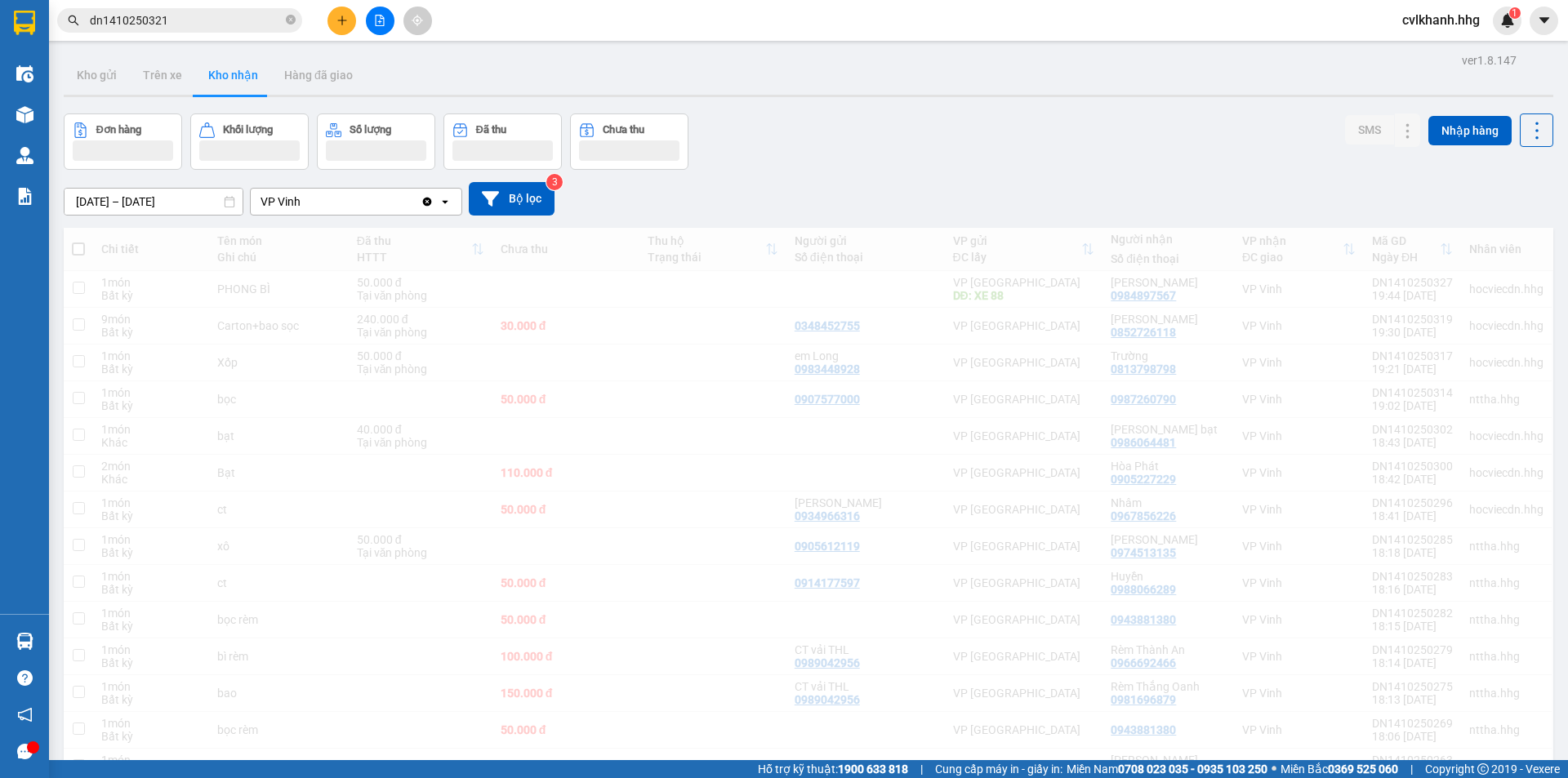
click at [174, 12] on input "dn1410250321" at bounding box center [186, 21] width 193 height 18
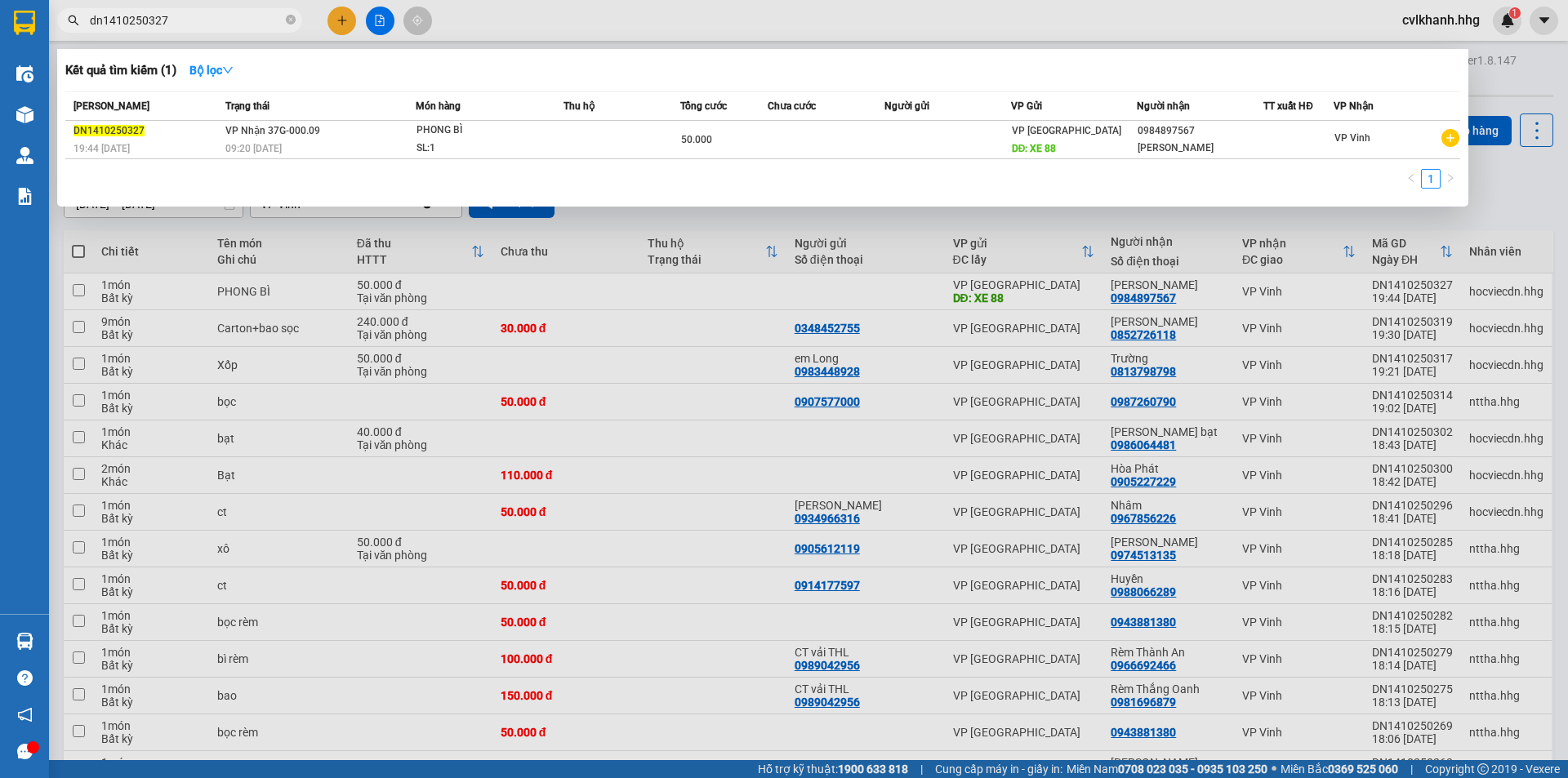
type input "dn1410250327"
click at [670, 141] on td at bounding box center [622, 140] width 117 height 39
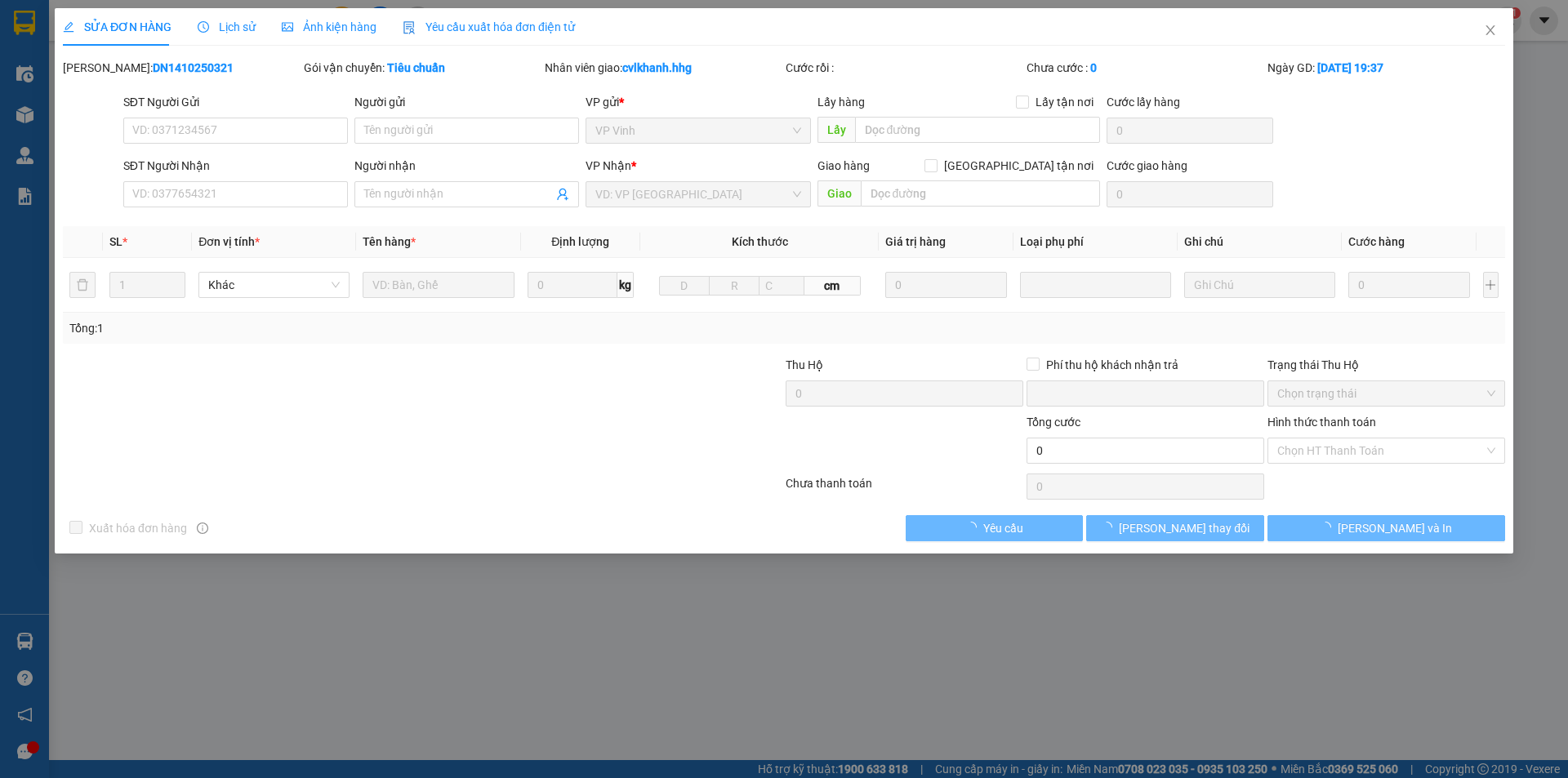
type input "XE 88"
type input "0984897567"
type input "[PERSON_NAME]"
type input "0"
type input "50.000"
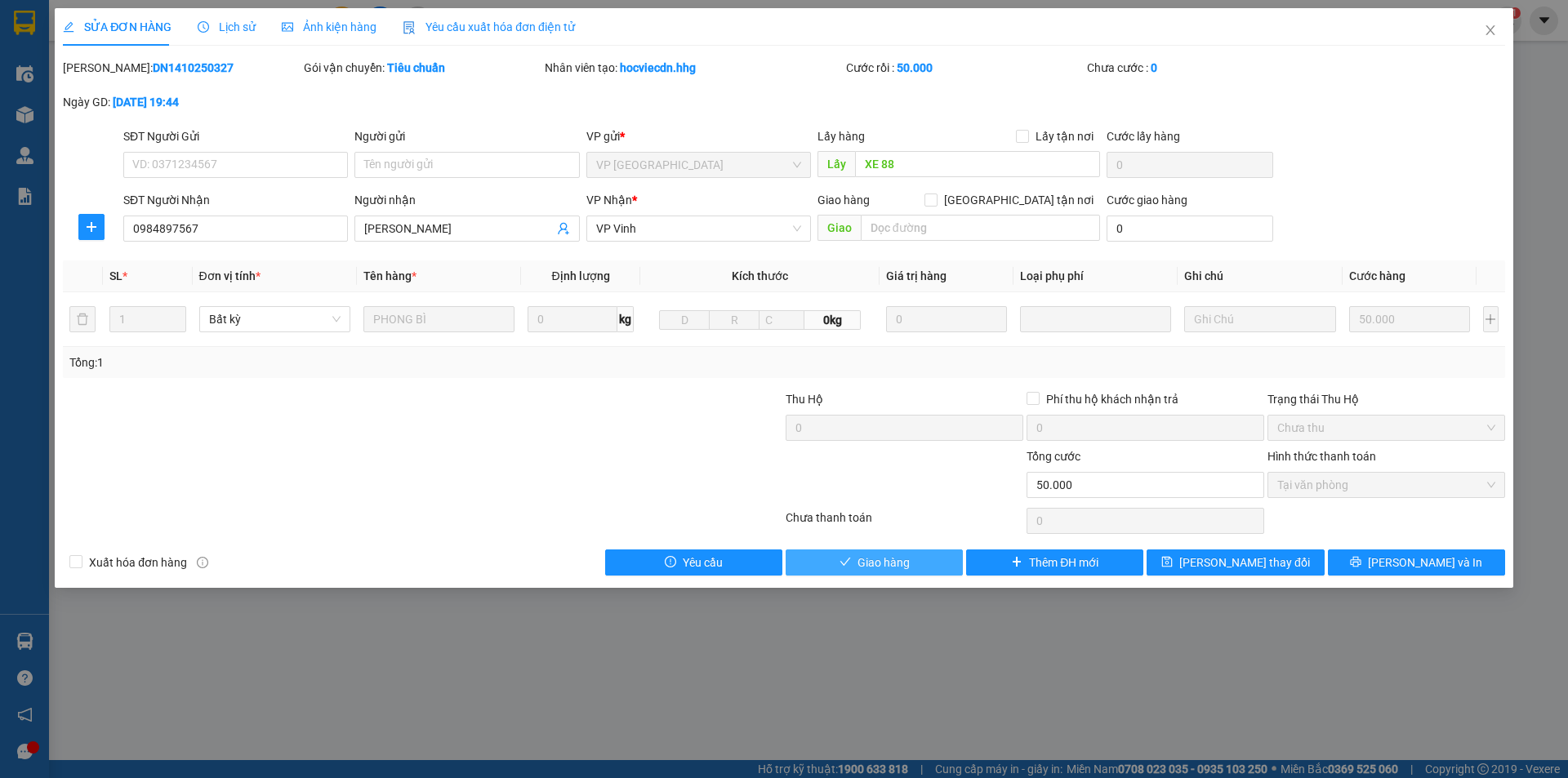
click at [869, 561] on span "Giao hàng" at bounding box center [884, 563] width 53 height 18
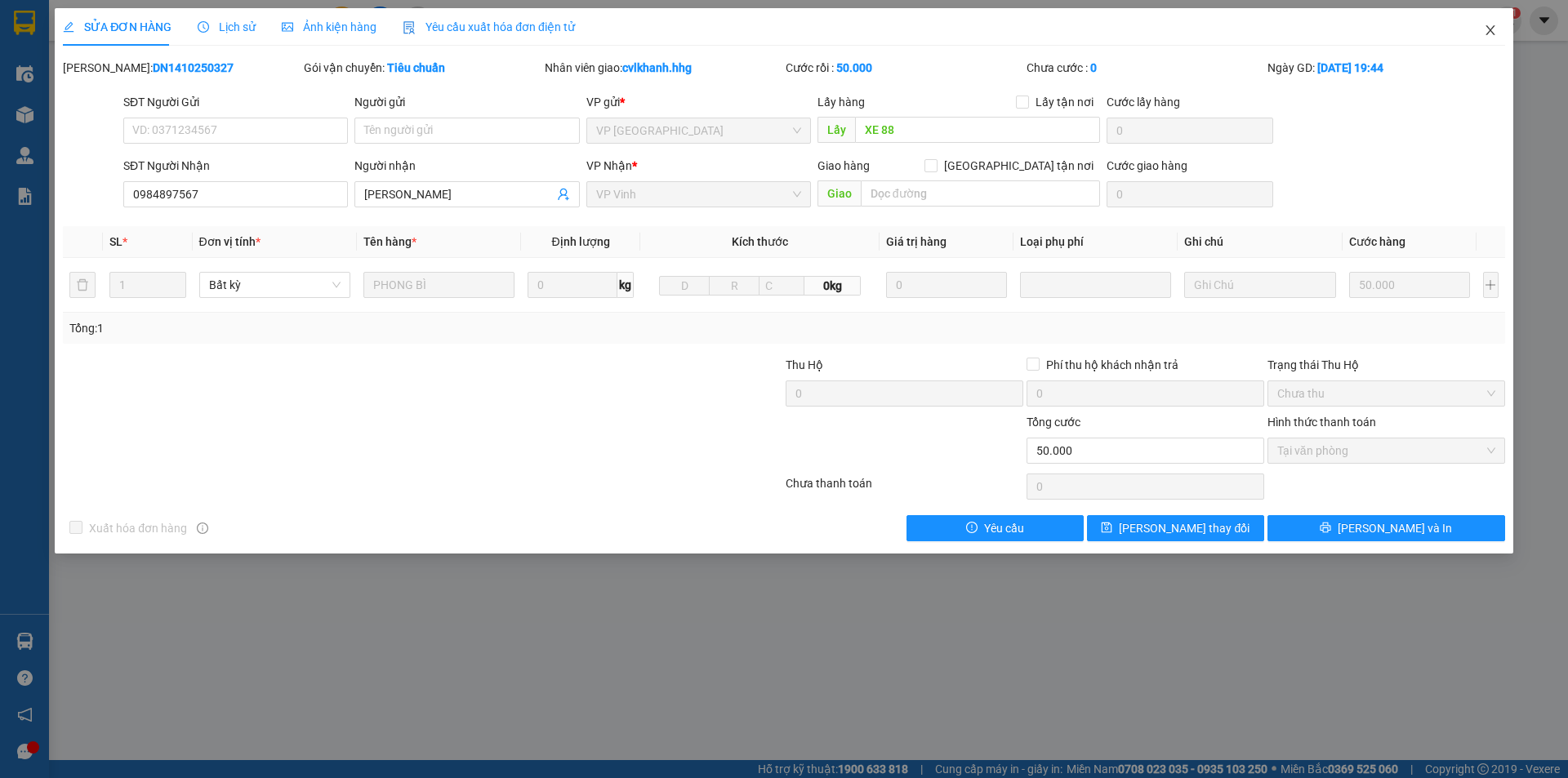
click at [1490, 37] on span "Close" at bounding box center [1491, 31] width 46 height 46
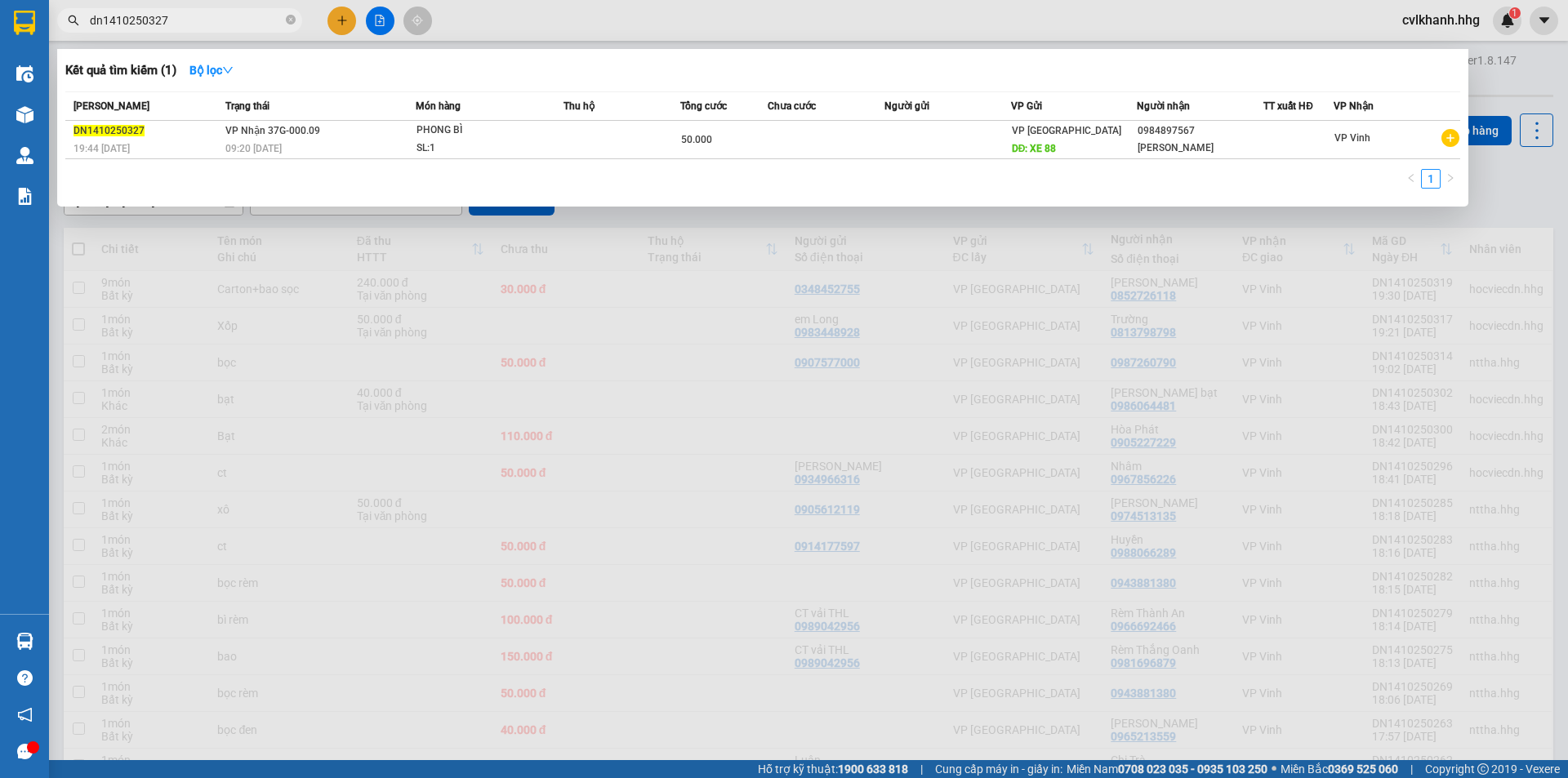
click at [195, 16] on input "dn1410250327" at bounding box center [186, 21] width 193 height 18
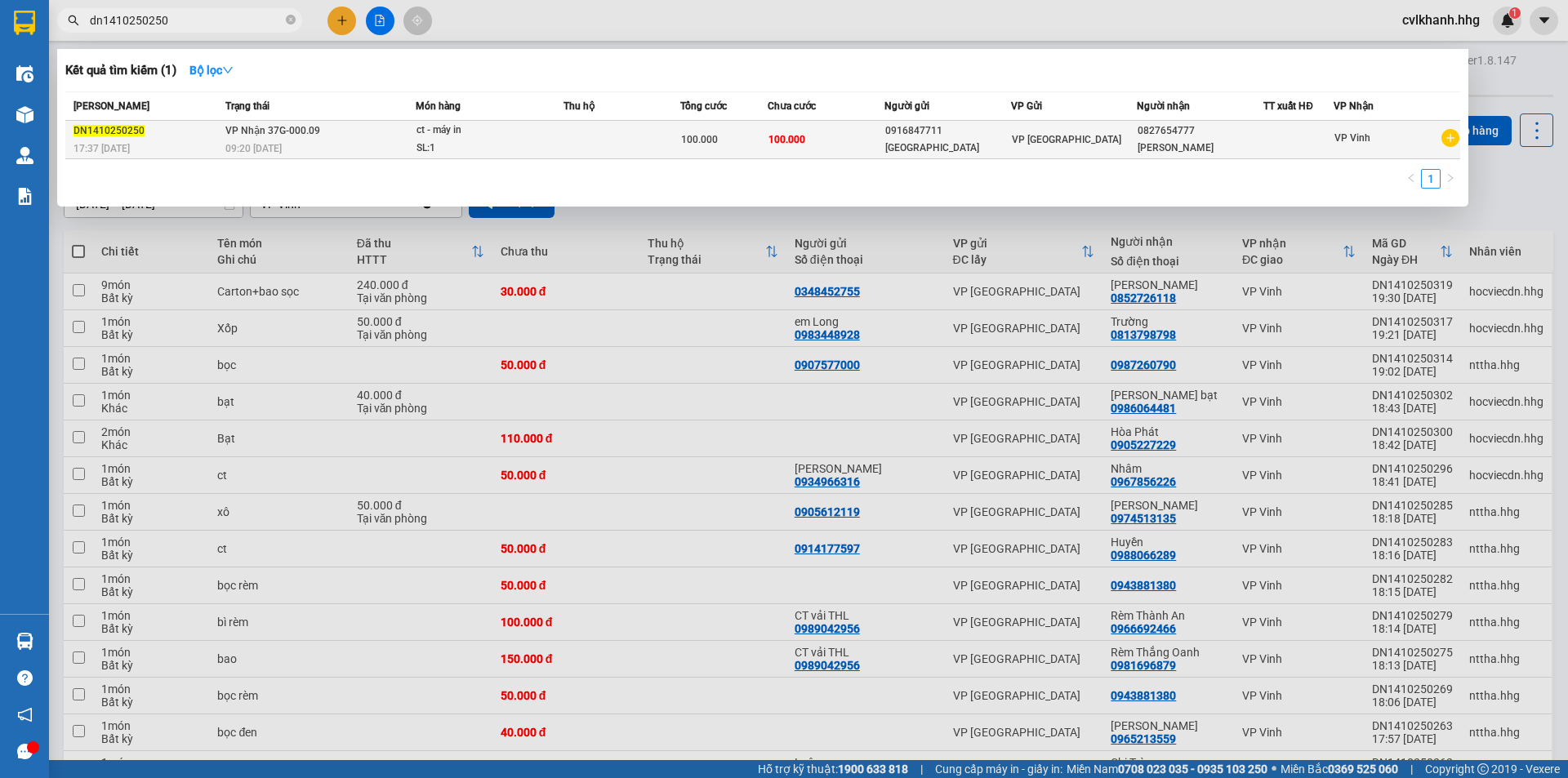
type input "dn1410250250"
click at [398, 143] on div "09:20 [DATE]" at bounding box center [320, 149] width 190 height 18
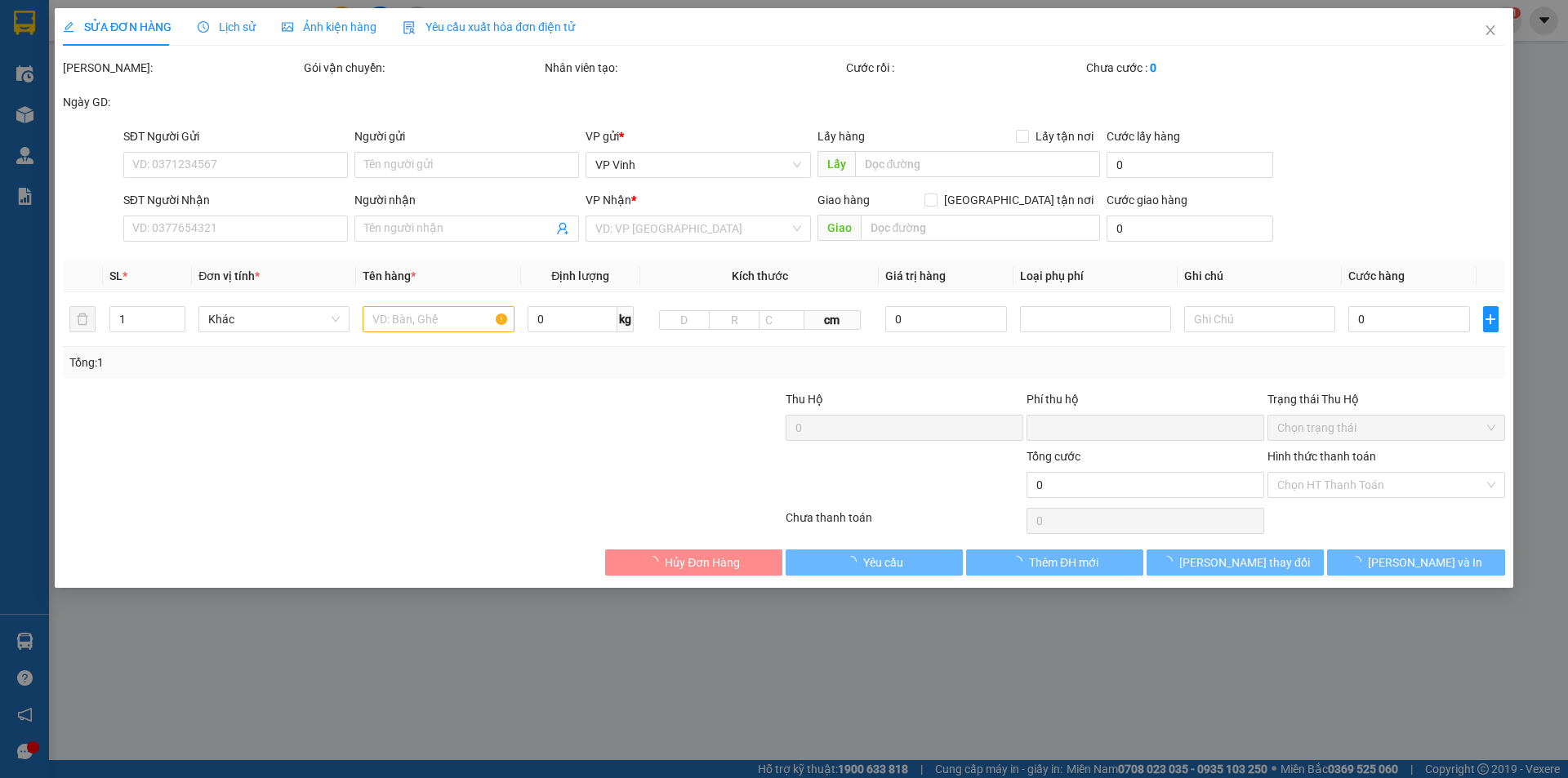
type input "0916847711"
type input "[GEOGRAPHIC_DATA]"
type input "0827654777"
type input "[PERSON_NAME]"
type input "0"
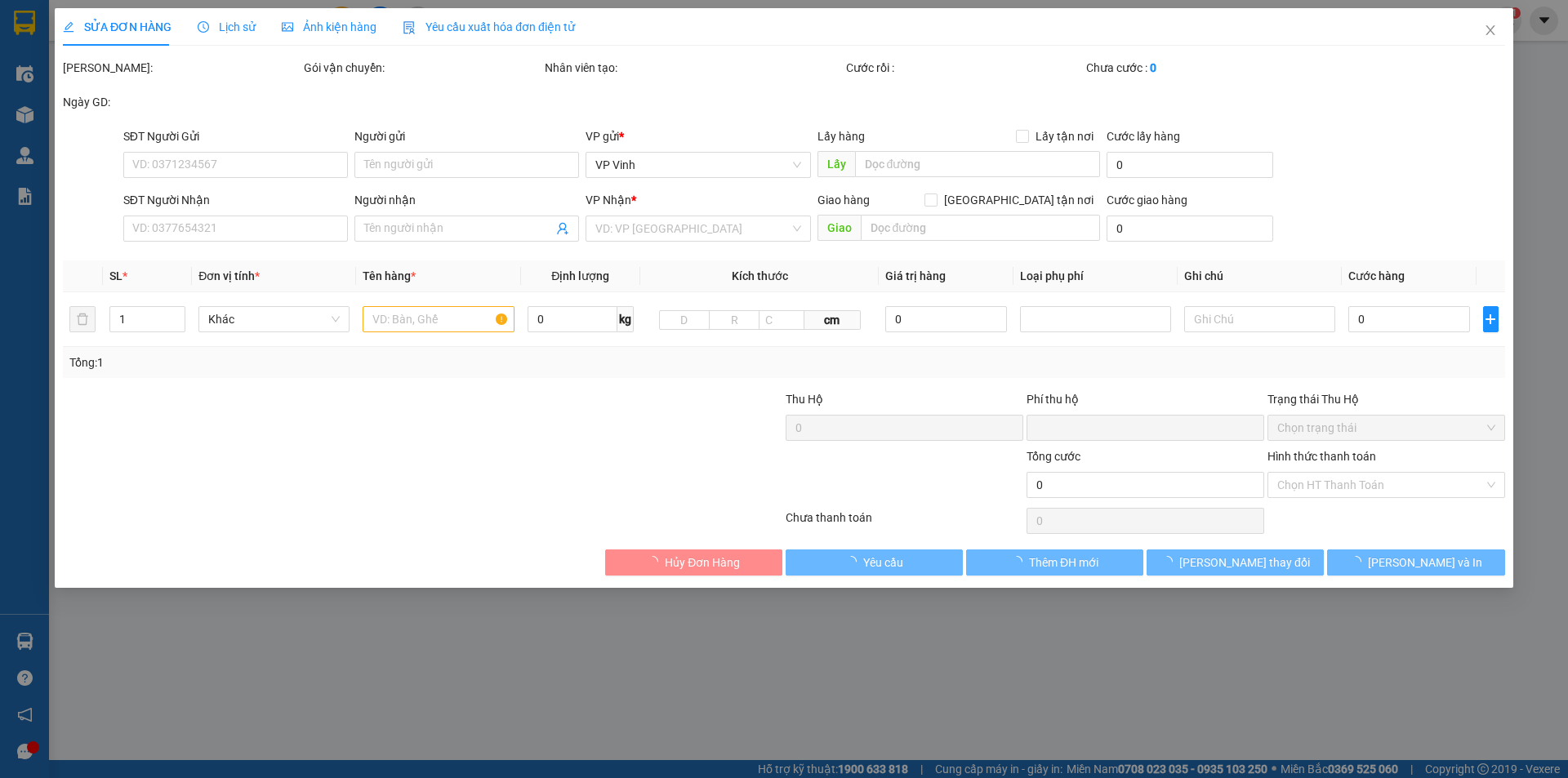
type input "100.000"
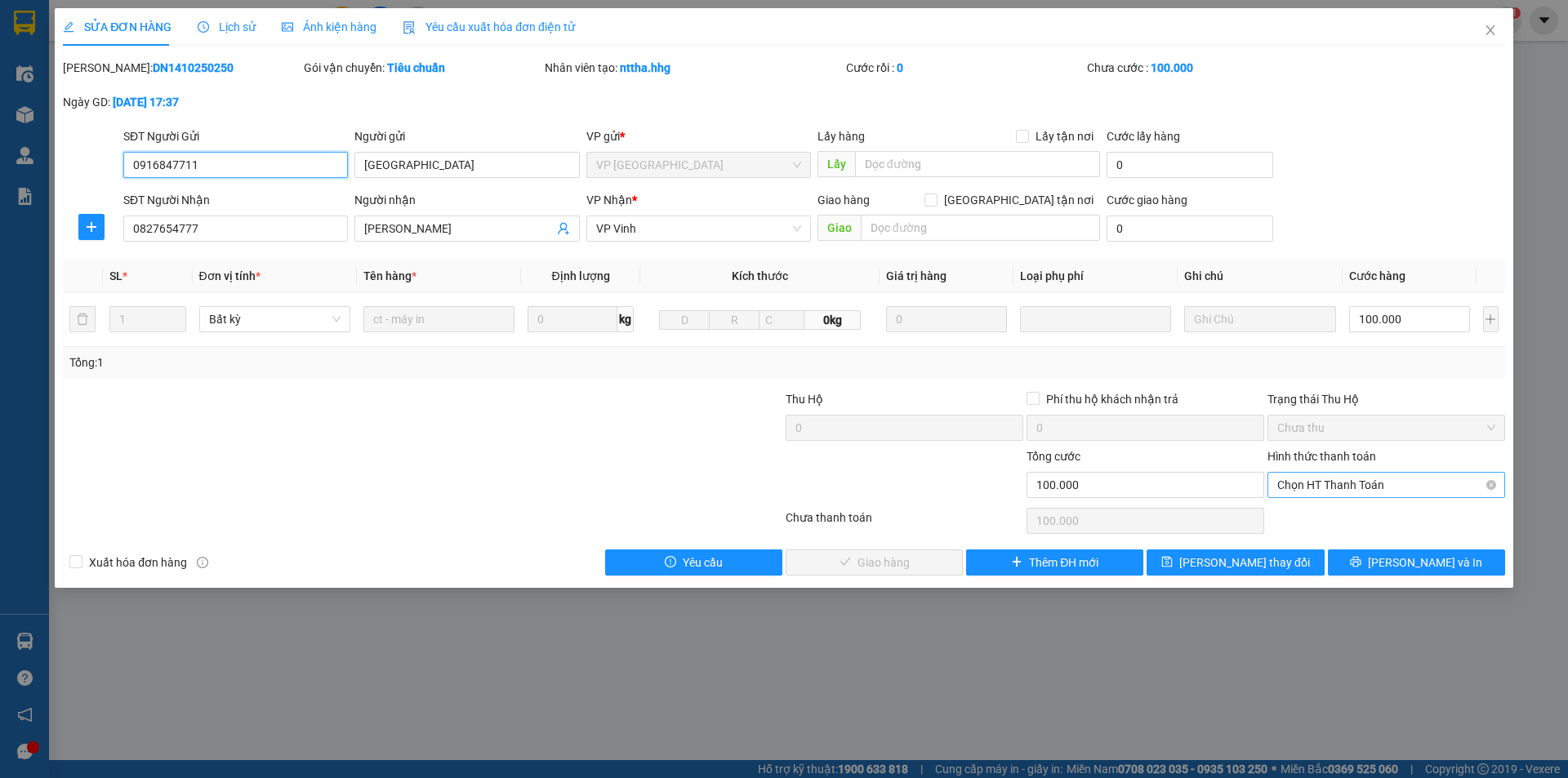
click at [1313, 489] on span "Chọn HT Thanh Toán" at bounding box center [1387, 485] width 218 height 25
click at [1292, 510] on div "Tại văn phòng" at bounding box center [1387, 518] width 218 height 18
type input "0"
click at [905, 559] on span "[PERSON_NAME] và Giao hàng" at bounding box center [895, 563] width 157 height 18
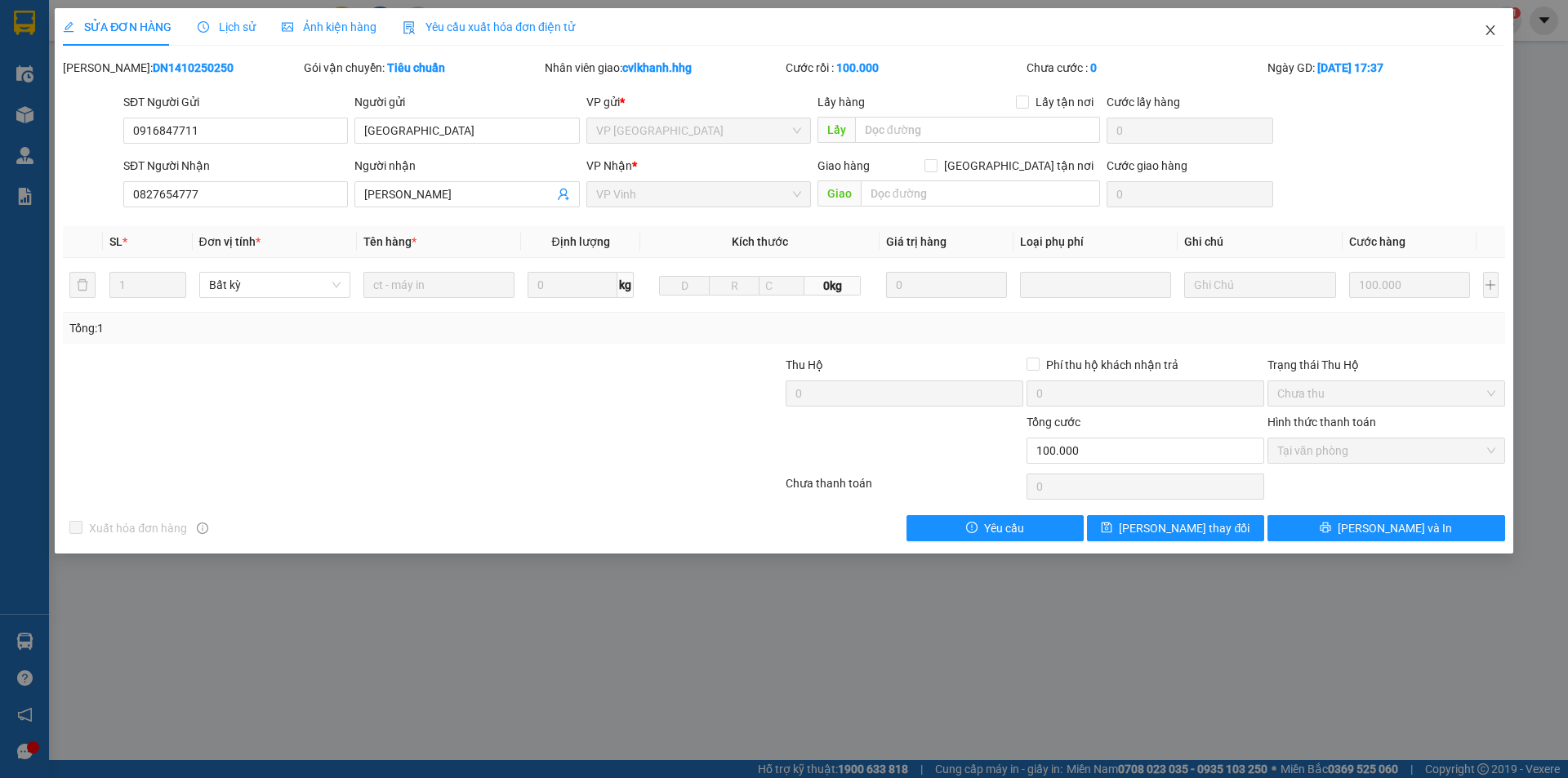
click at [1497, 24] on span "Close" at bounding box center [1491, 31] width 46 height 46
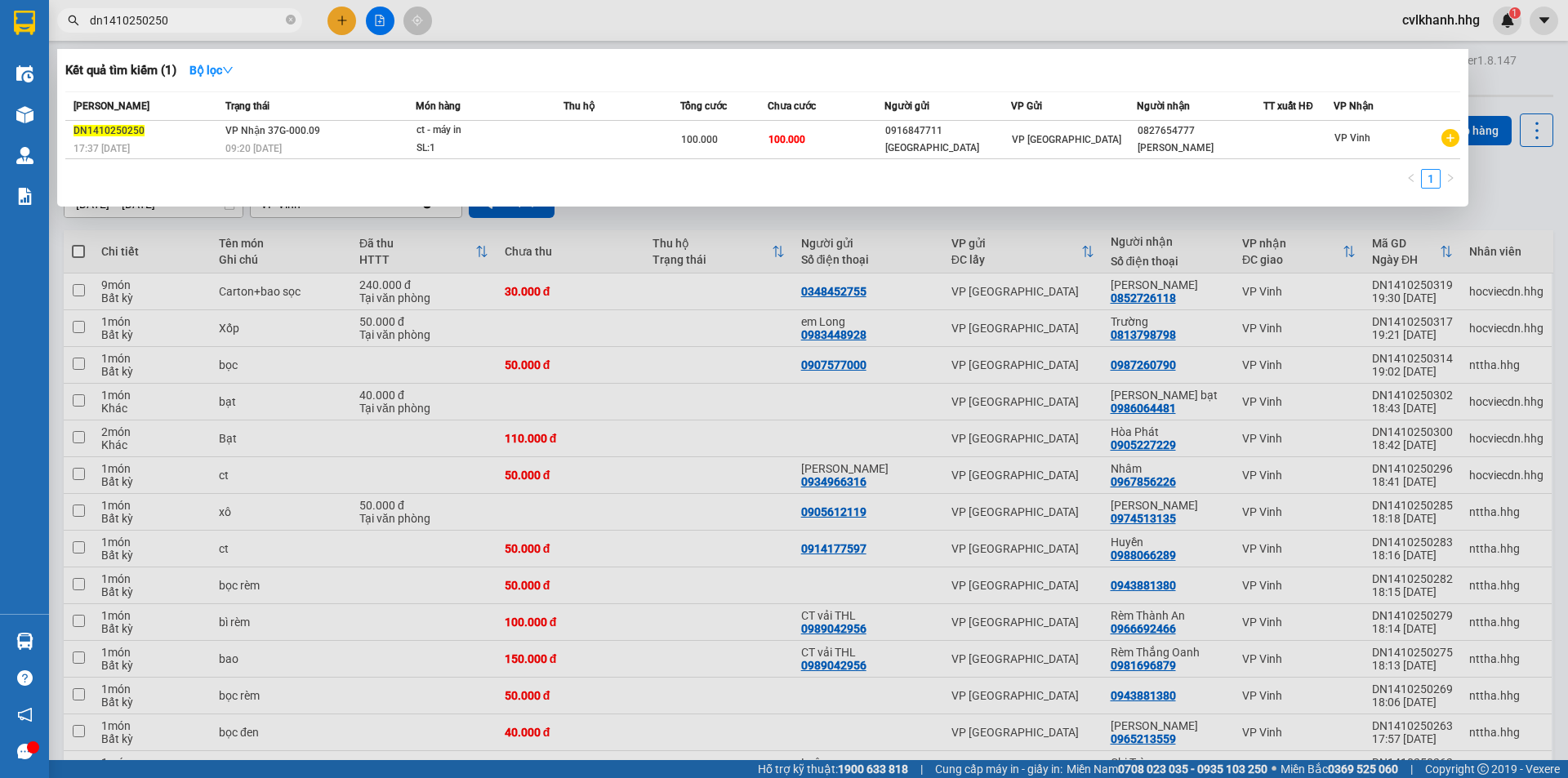
click at [196, 18] on input "dn1410250250" at bounding box center [186, 21] width 193 height 18
type input "dn1410250314"
click at [452, 139] on div "bọc" at bounding box center [477, 130] width 122 height 18
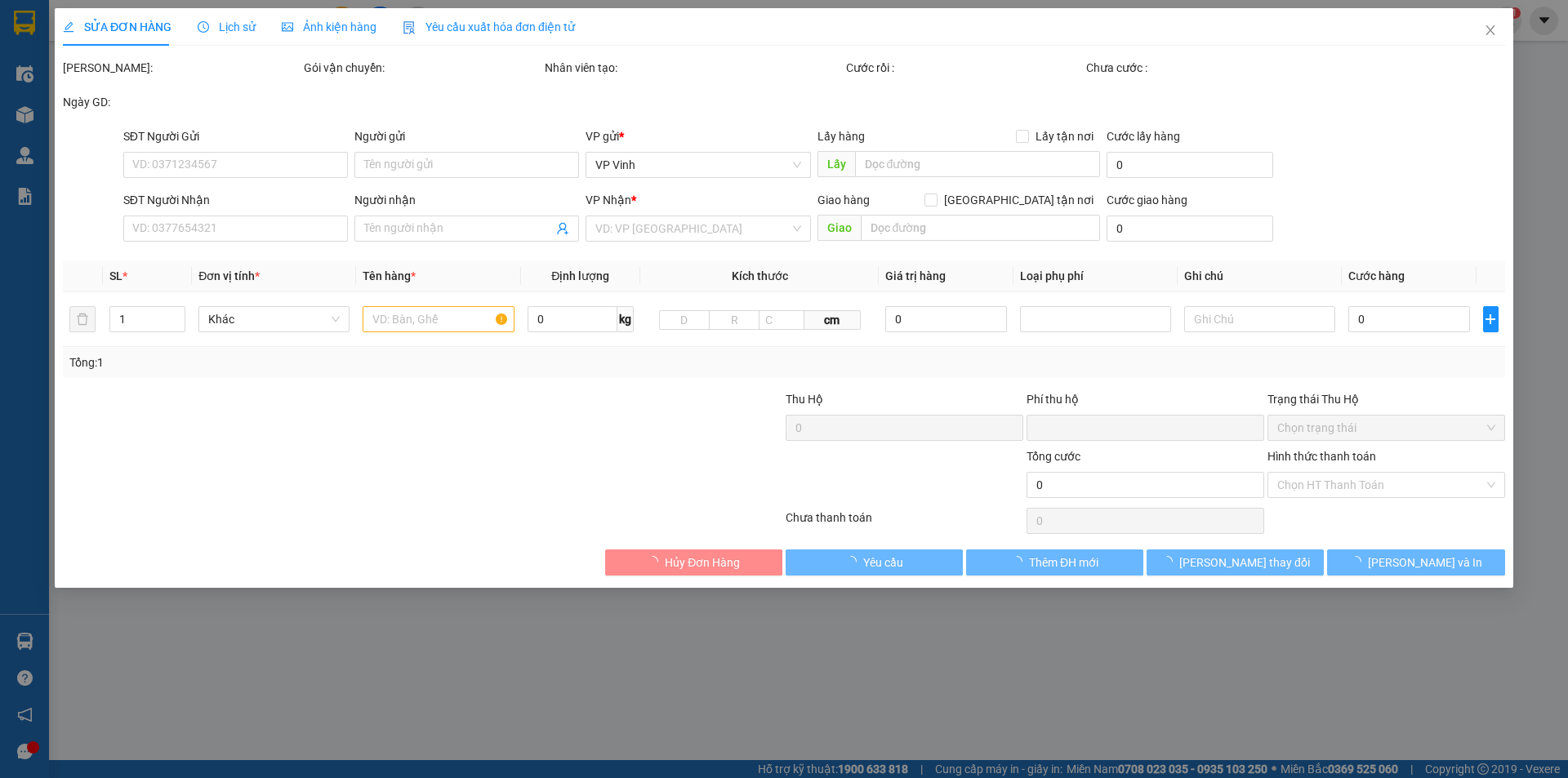
type input "0907577000"
type input "0987260790"
type input "0"
type input "50.000"
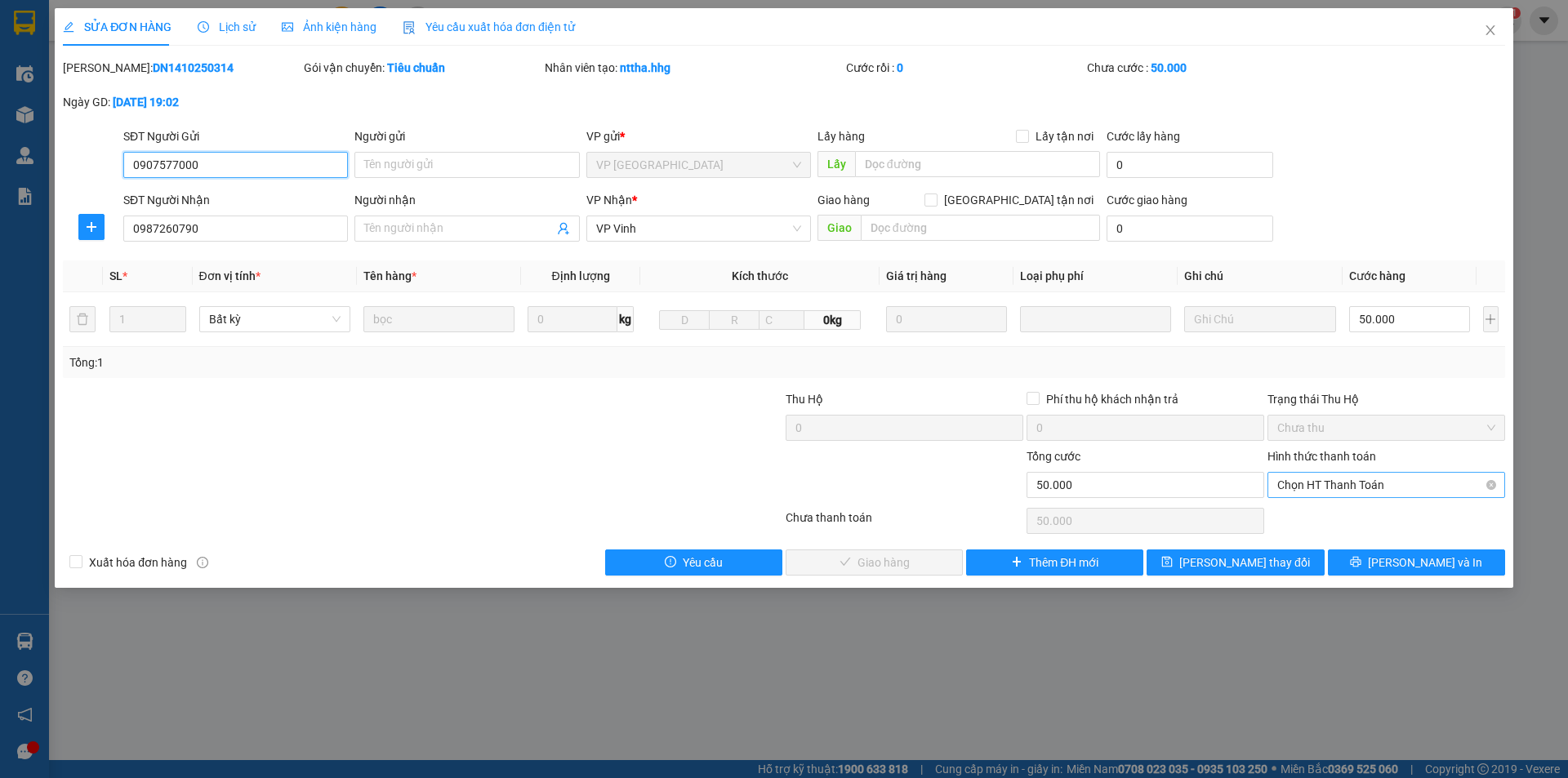
click at [1332, 480] on span "Chọn HT Thanh Toán" at bounding box center [1387, 485] width 218 height 25
click at [1306, 518] on div "Tại văn phòng" at bounding box center [1387, 518] width 218 height 18
type input "0"
click at [926, 558] on span "[PERSON_NAME] và Giao hàng" at bounding box center [895, 563] width 157 height 18
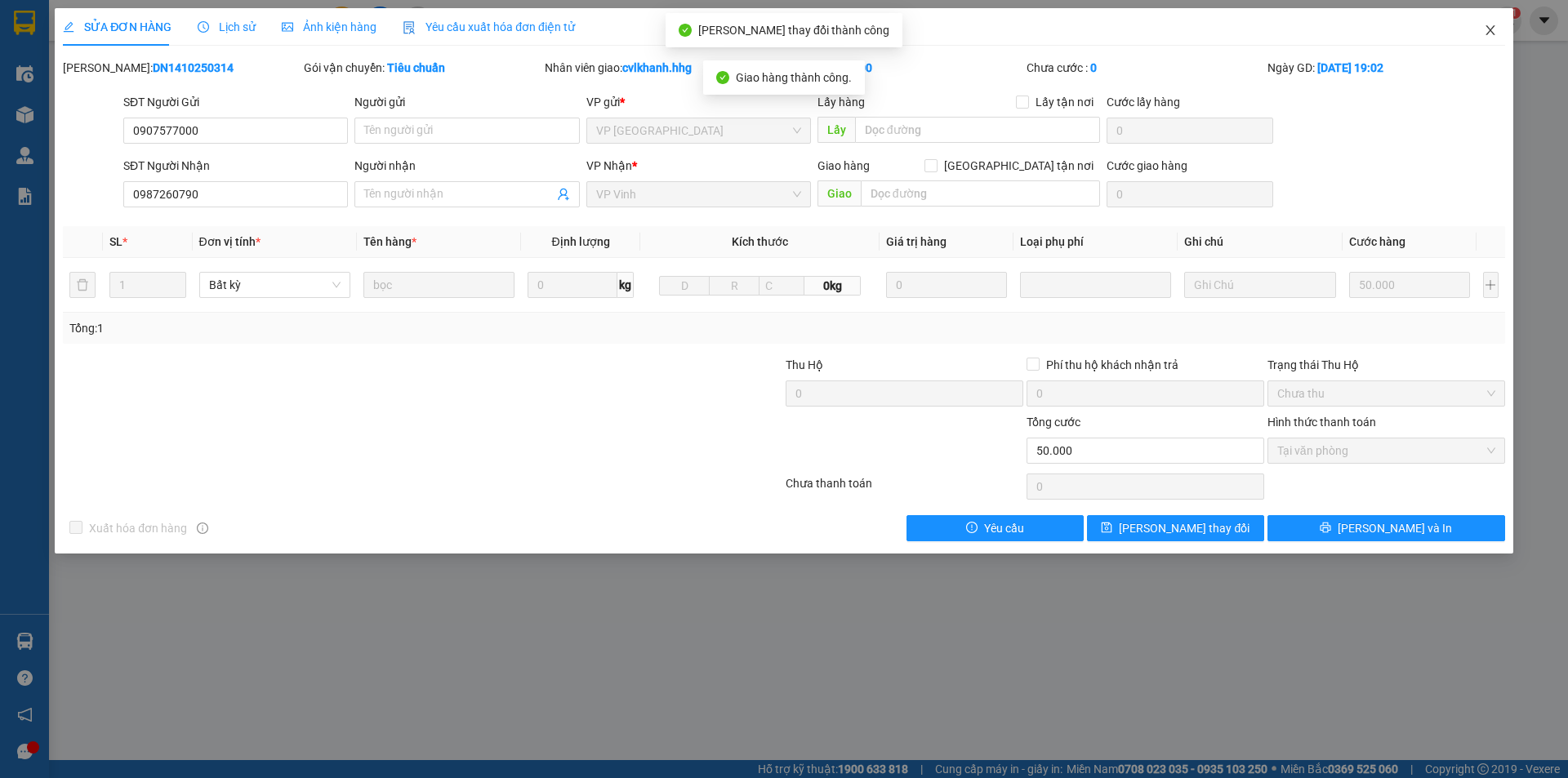
click at [1486, 32] on icon "close" at bounding box center [1491, 30] width 13 height 13
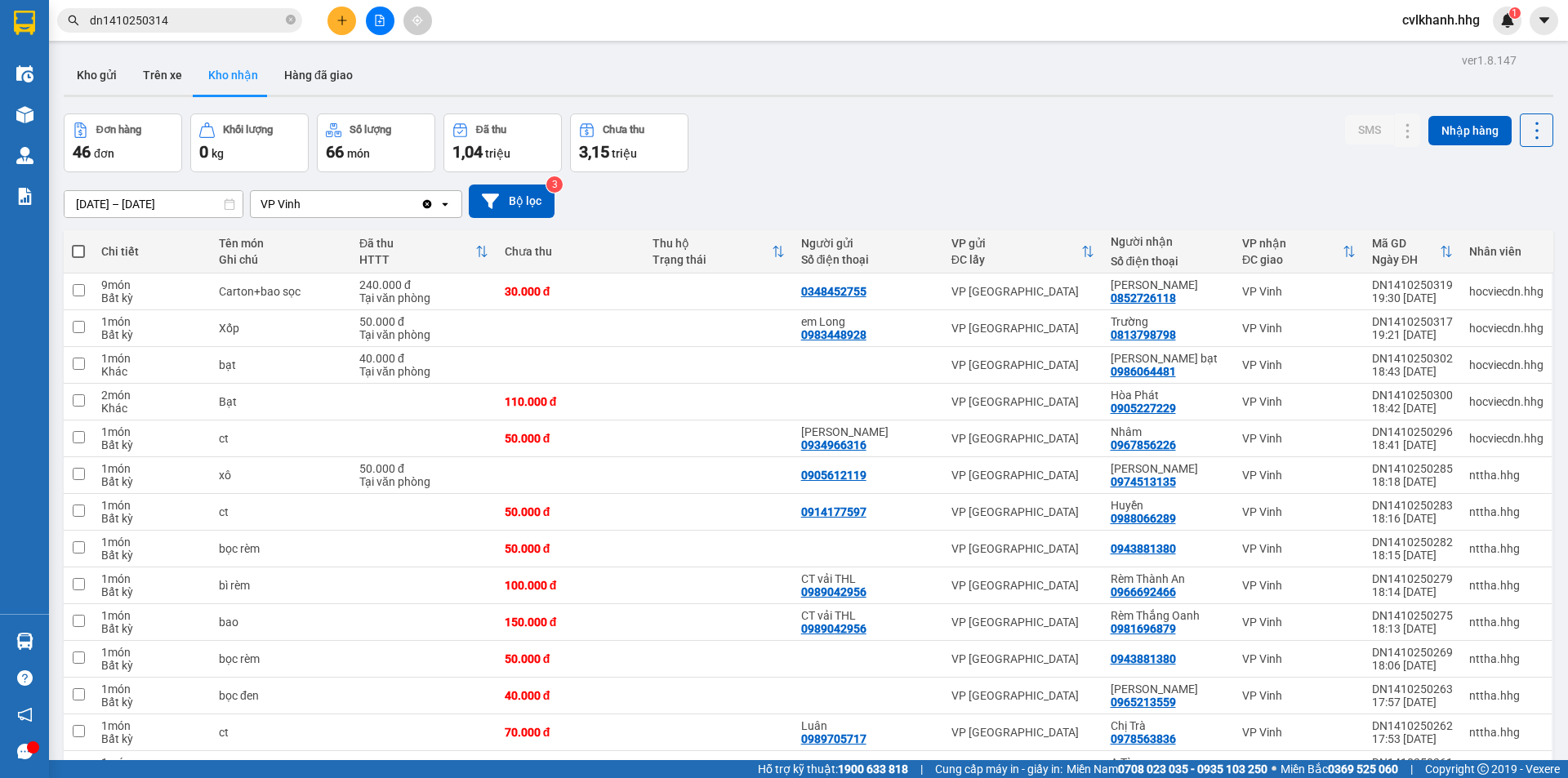
click at [196, 25] on input "dn1410250314" at bounding box center [186, 21] width 193 height 18
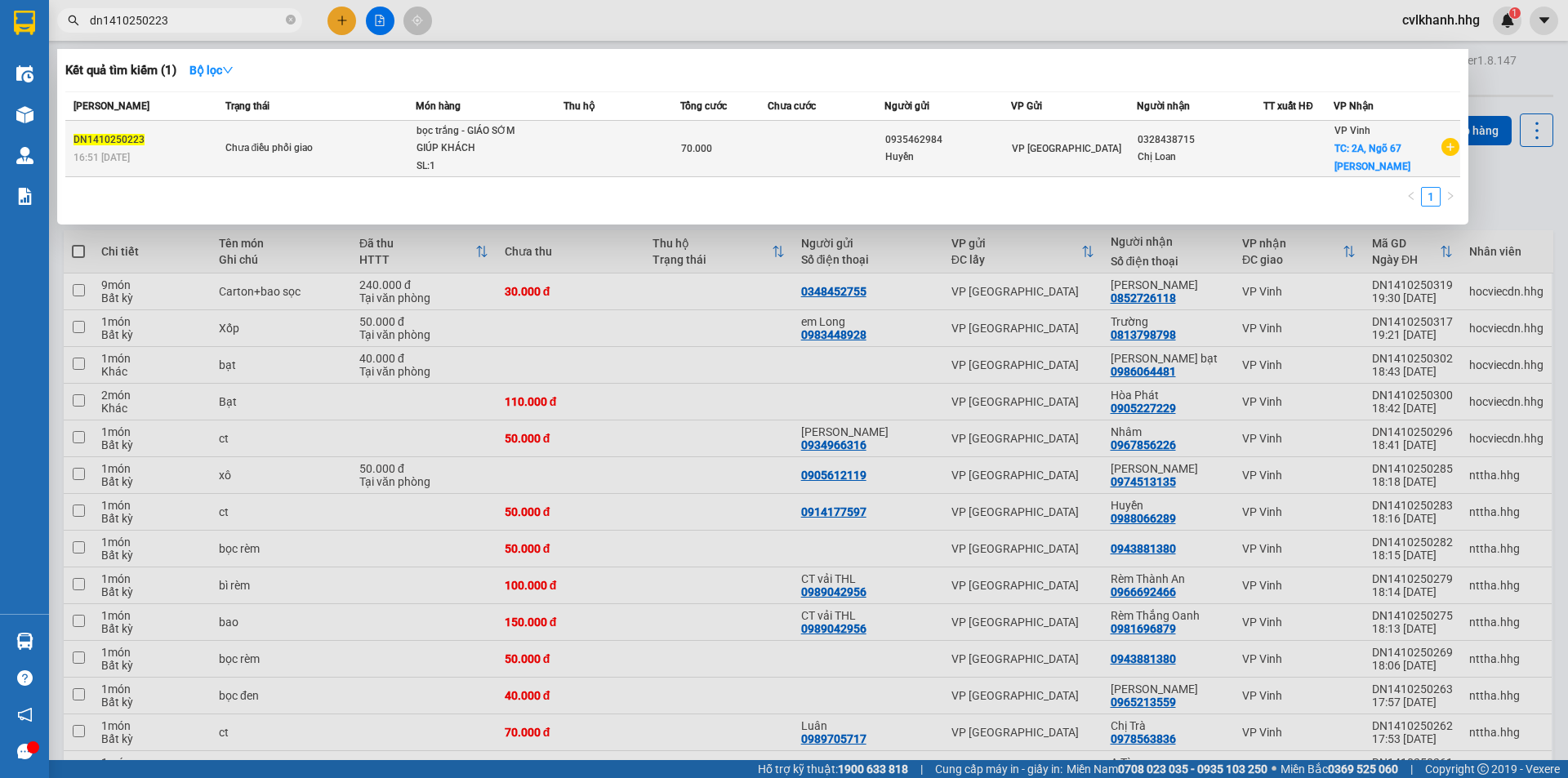
type input "dn1410250223"
click at [401, 139] on td "Chưa điều phối giao" at bounding box center [319, 149] width 195 height 57
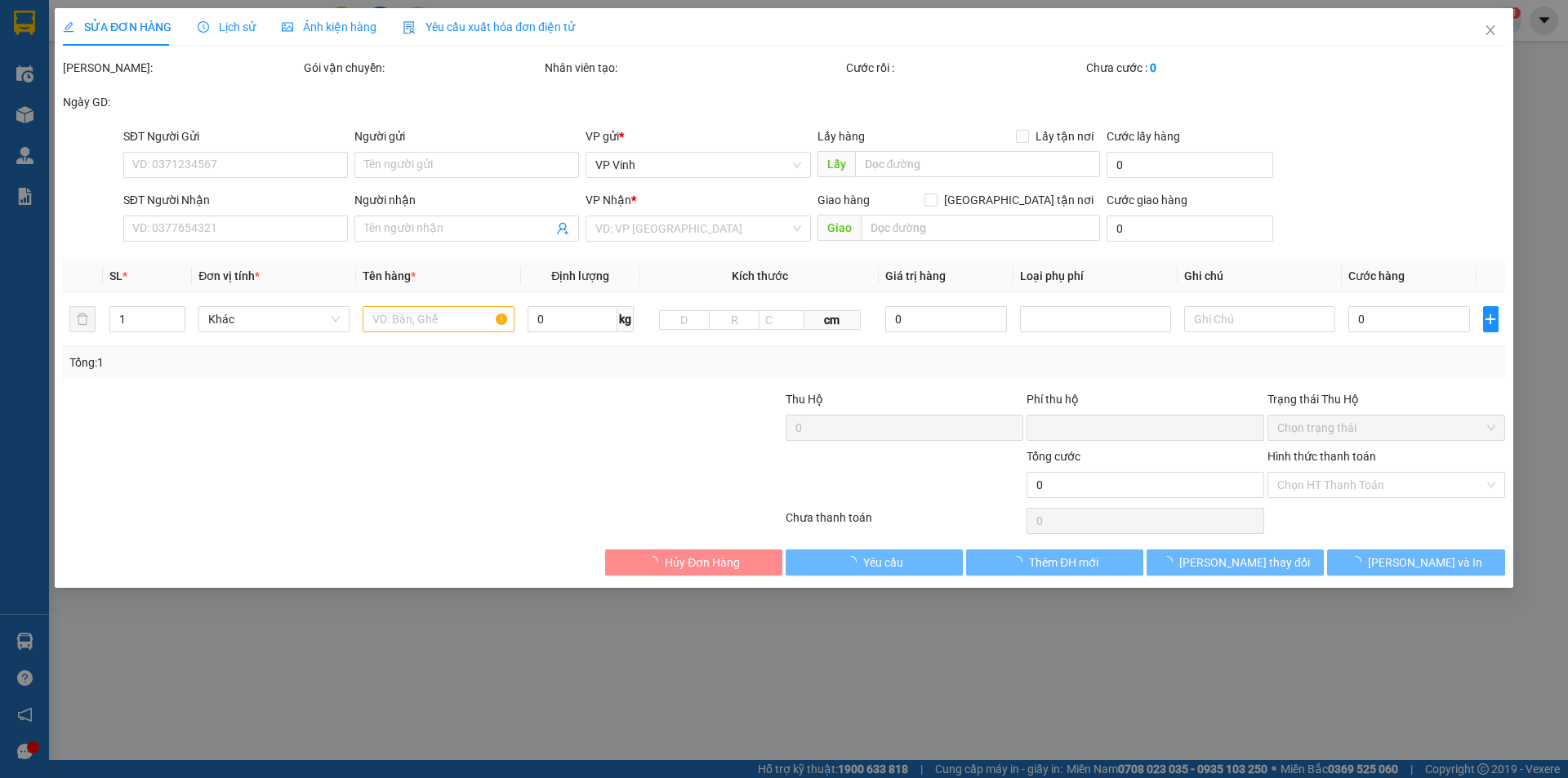
type input "0935462984"
type input "Huyền"
type input "0328438715"
type input "Chị Loan"
checkbox input "true"
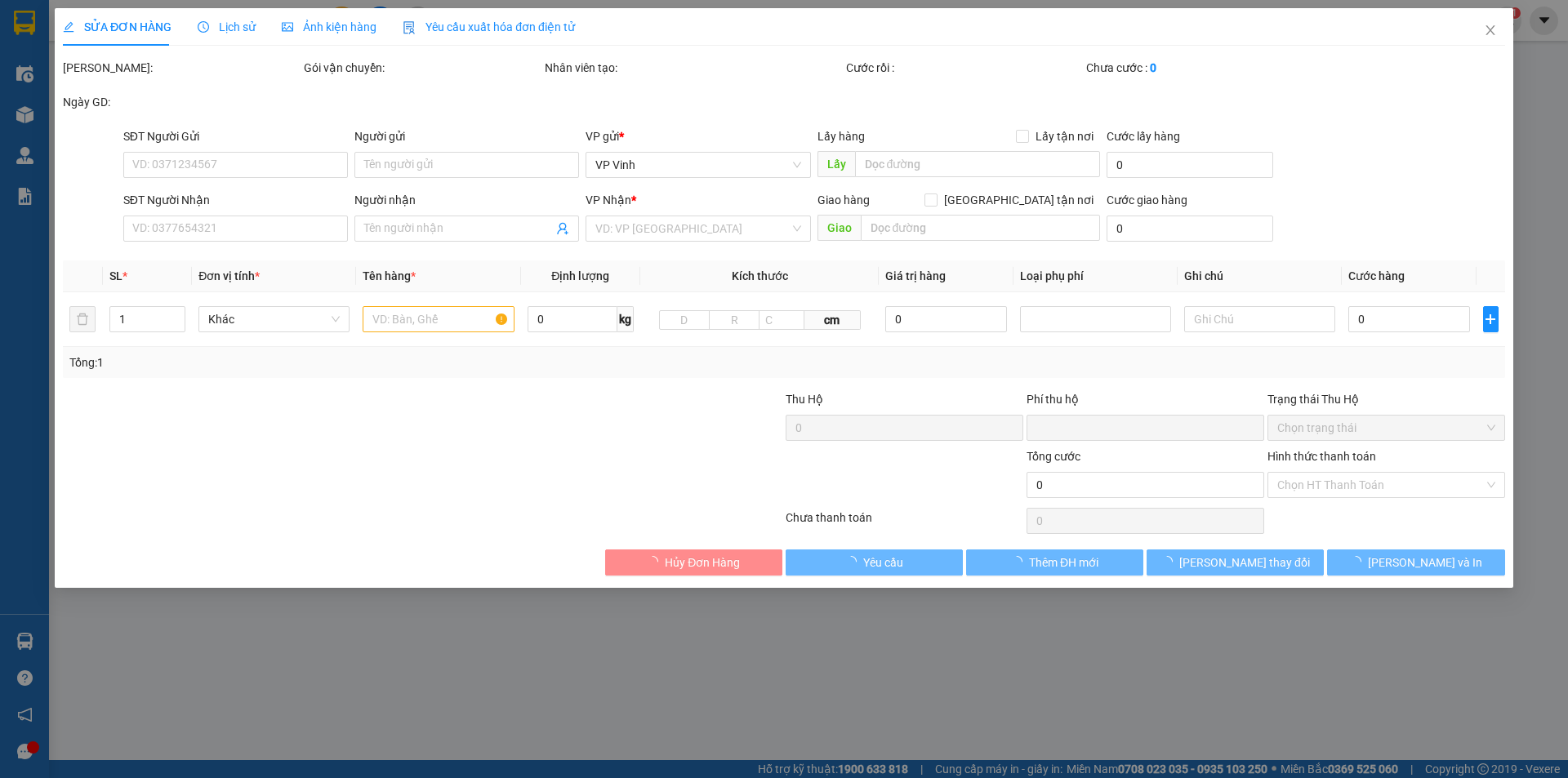
type input "2A, Ngõ 67 [PERSON_NAME]"
type input "0"
type input "70.000"
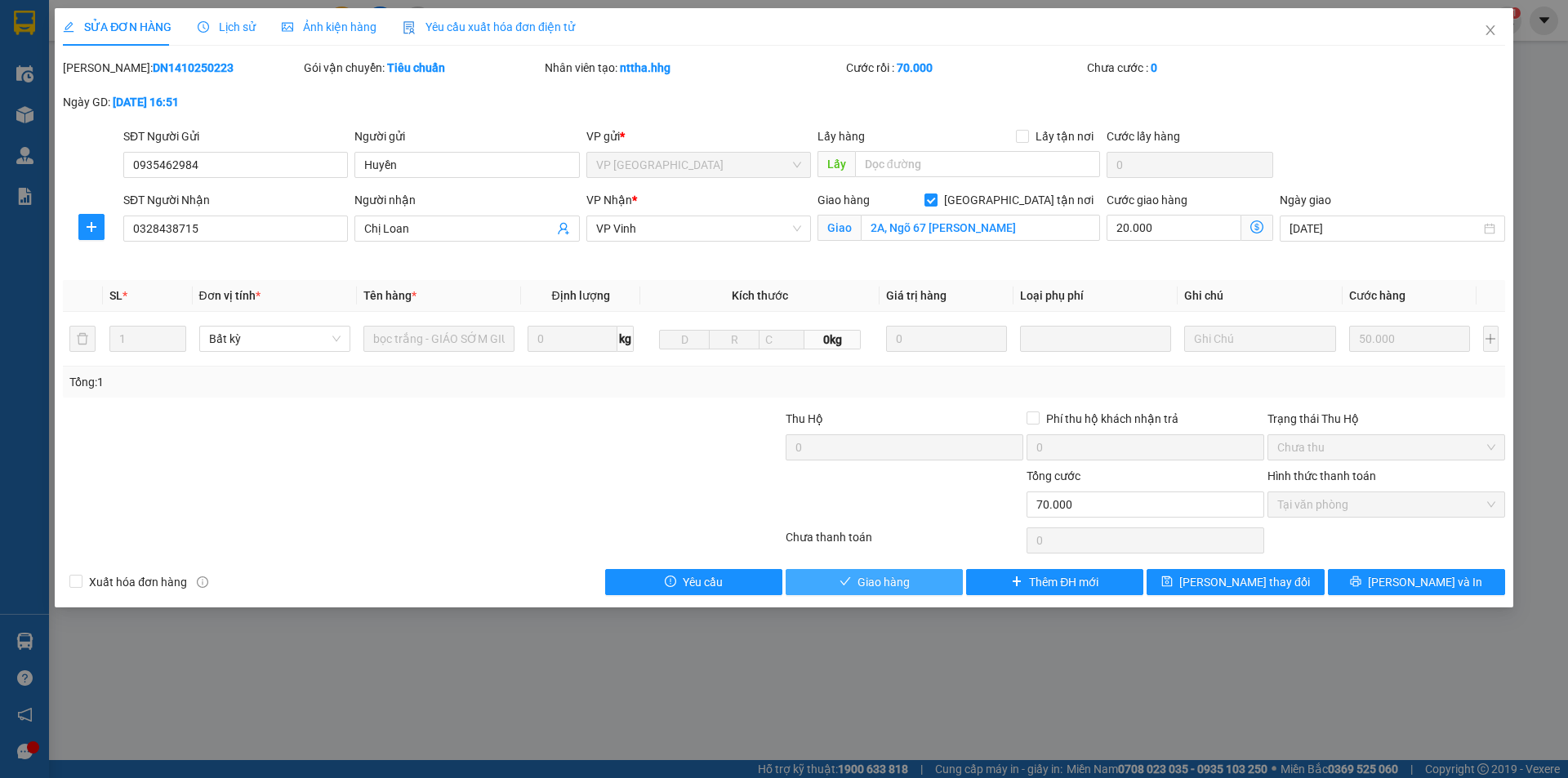
click at [883, 586] on span "Giao hàng" at bounding box center [884, 582] width 53 height 18
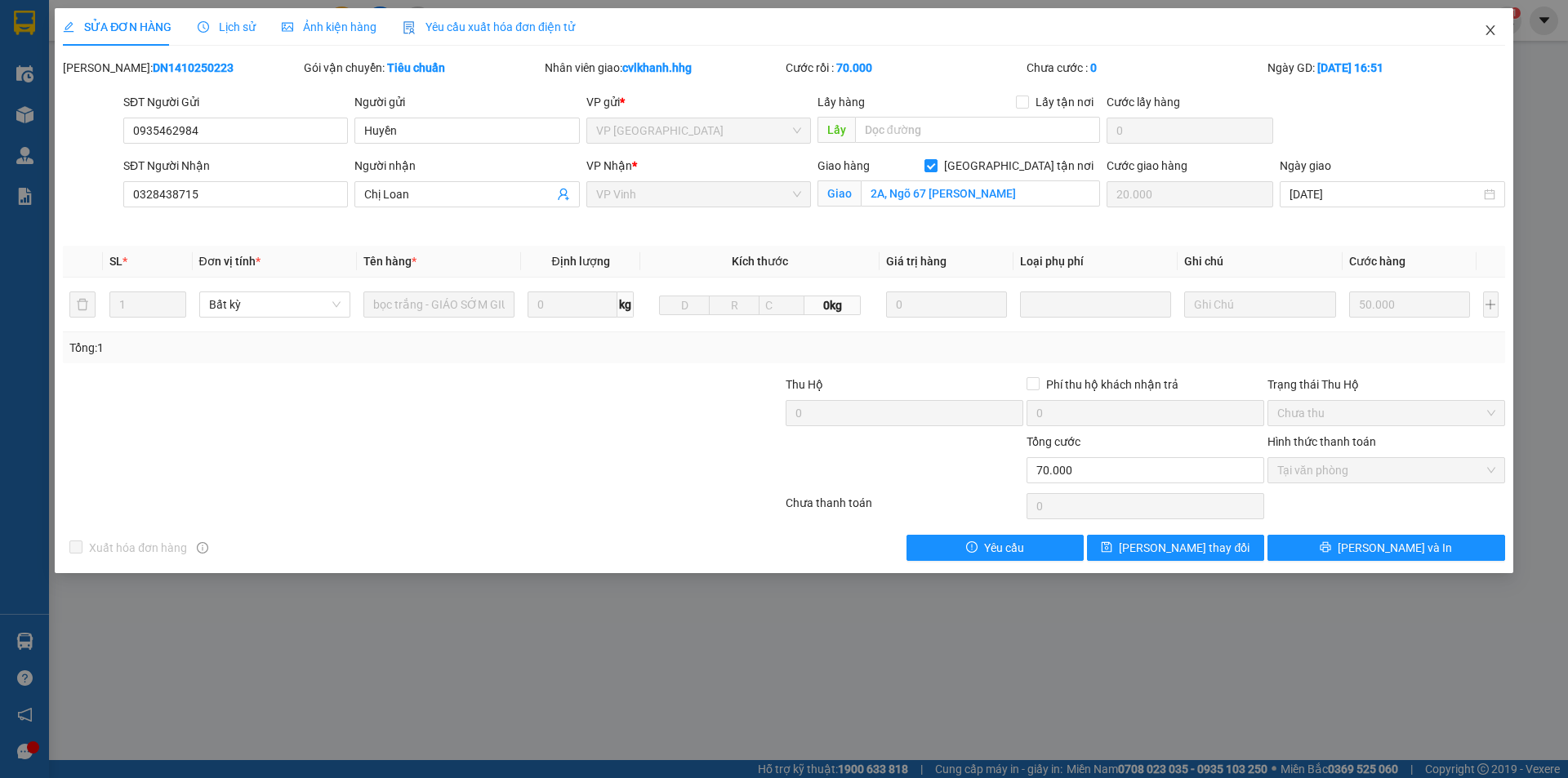
click at [1500, 30] on span "Close" at bounding box center [1491, 31] width 46 height 46
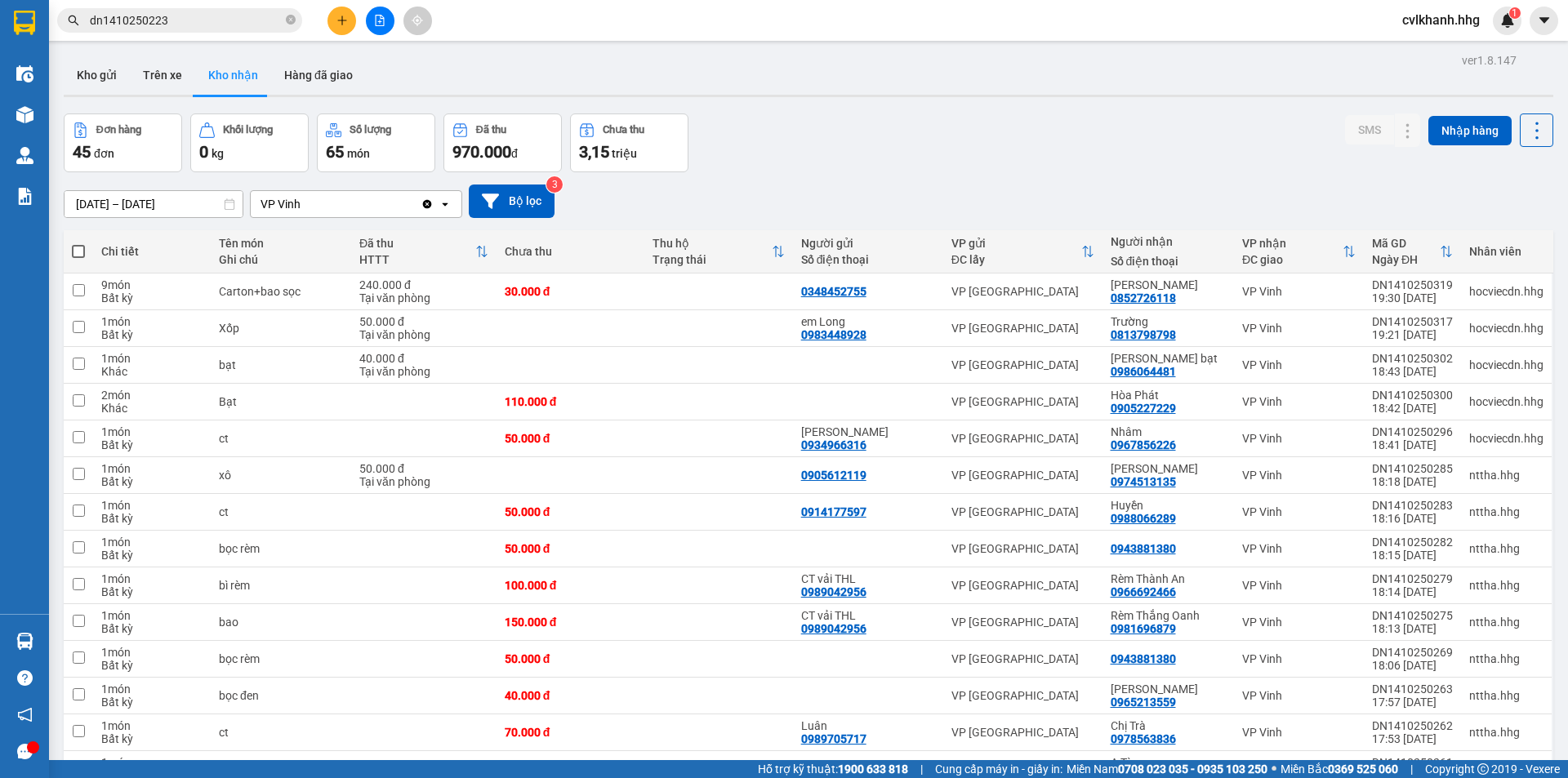
click at [187, 16] on input "dn1410250223" at bounding box center [186, 21] width 193 height 18
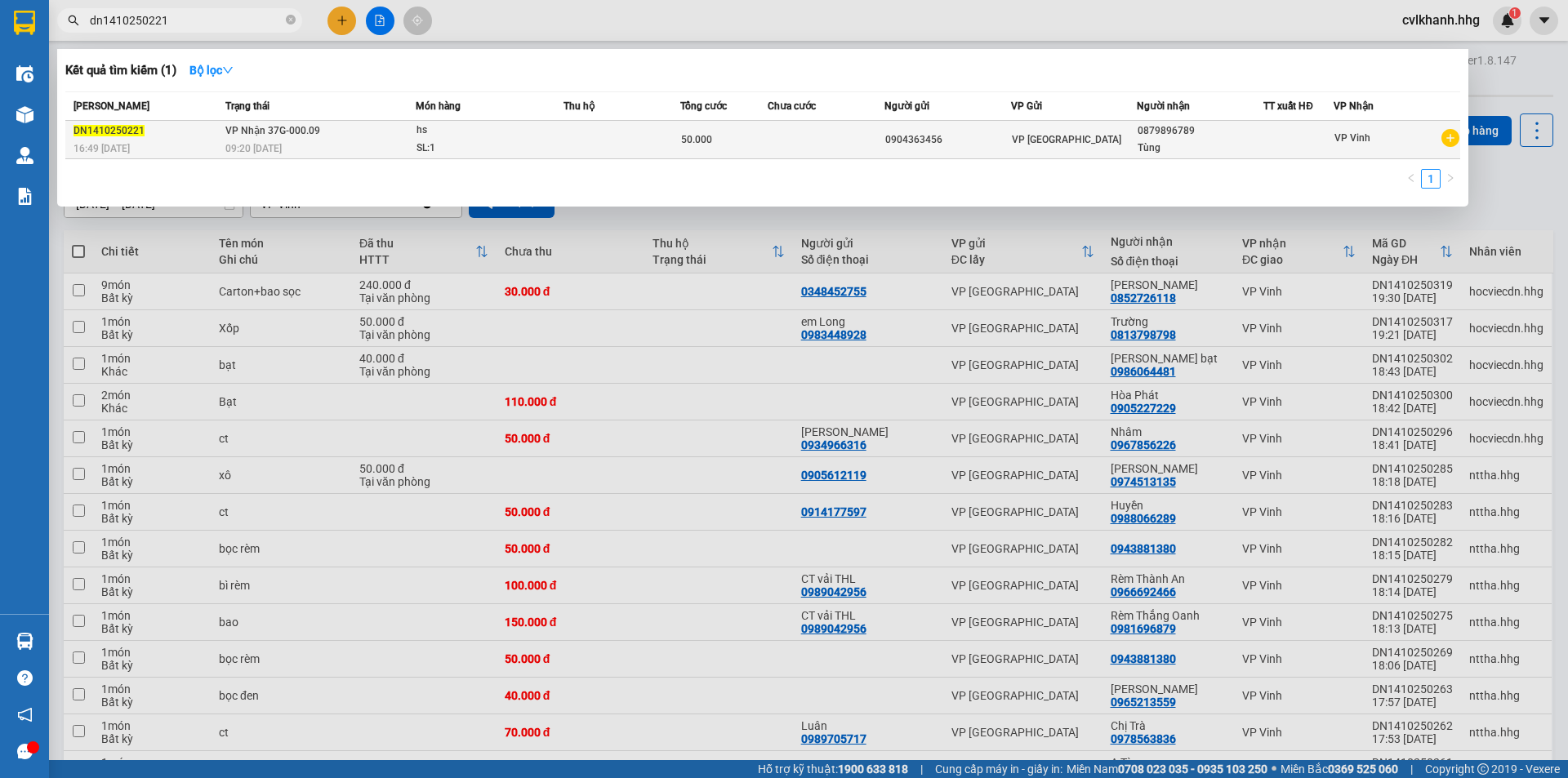
type input "dn1410250221"
click at [524, 144] on div "SL: 1" at bounding box center [477, 149] width 122 height 18
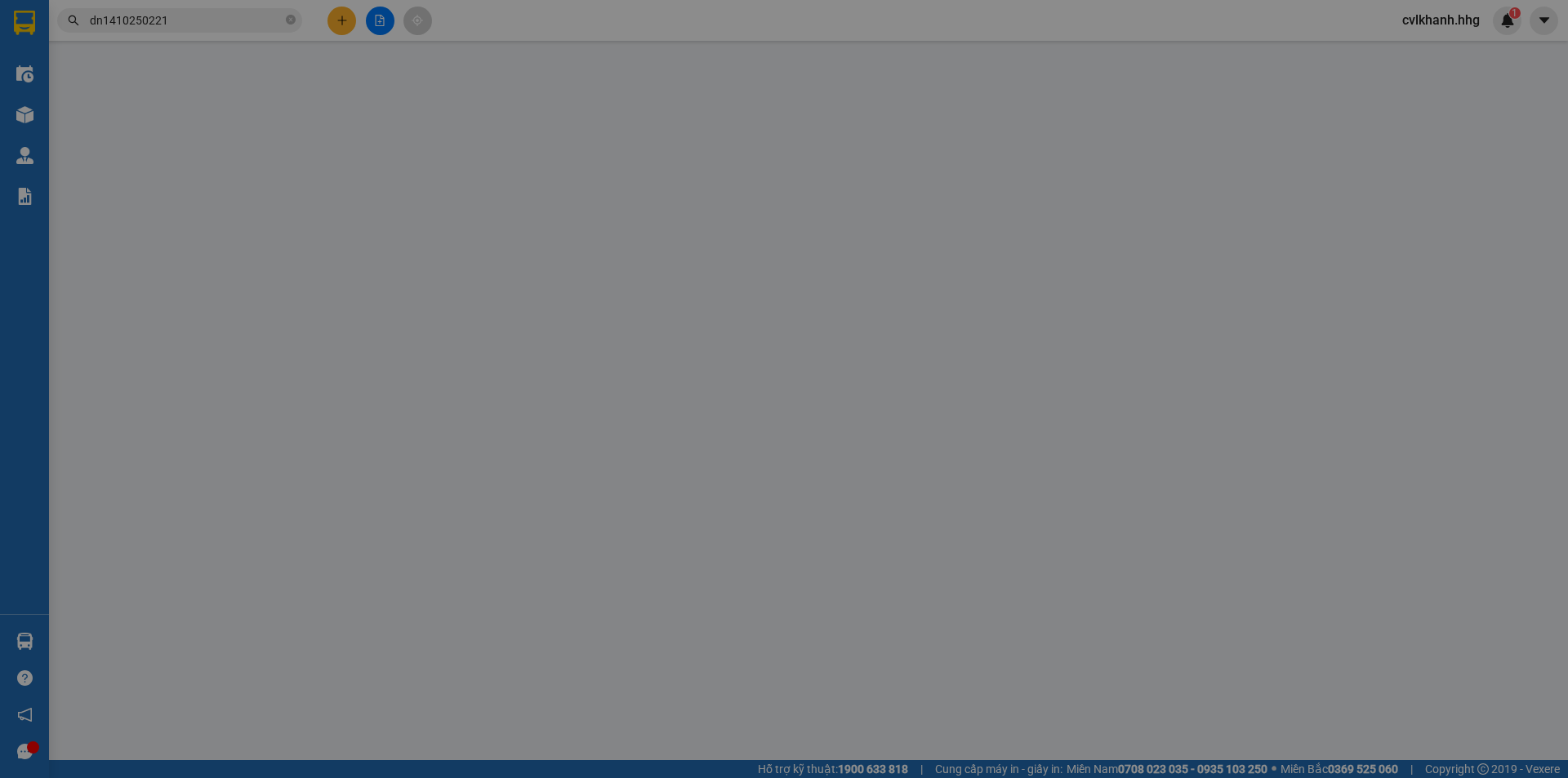
type input "0904363456"
type input "0879896789"
type input "Tùng"
type input "0"
type input "50.000"
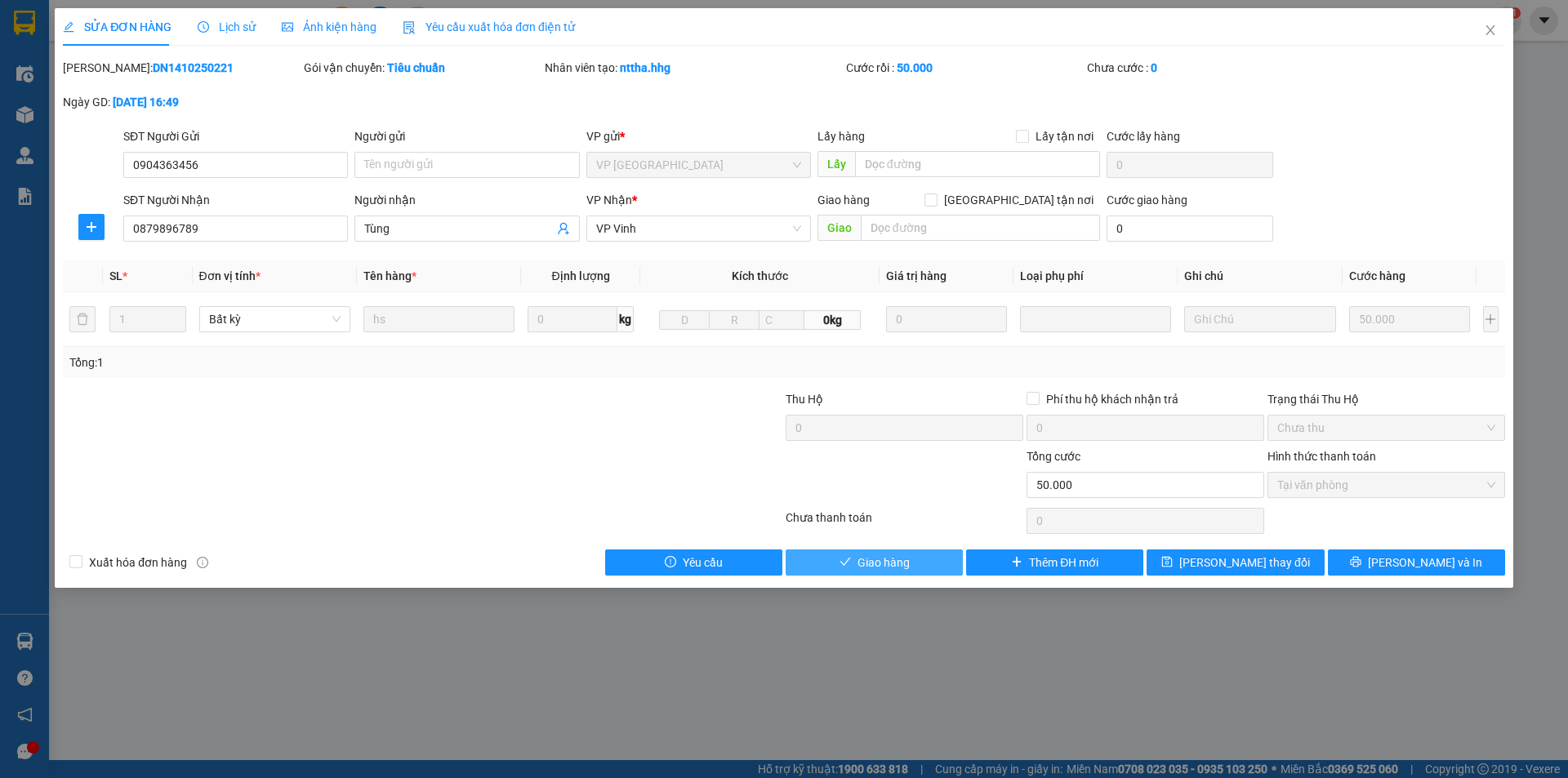
click at [880, 556] on span "Giao hàng" at bounding box center [884, 563] width 53 height 18
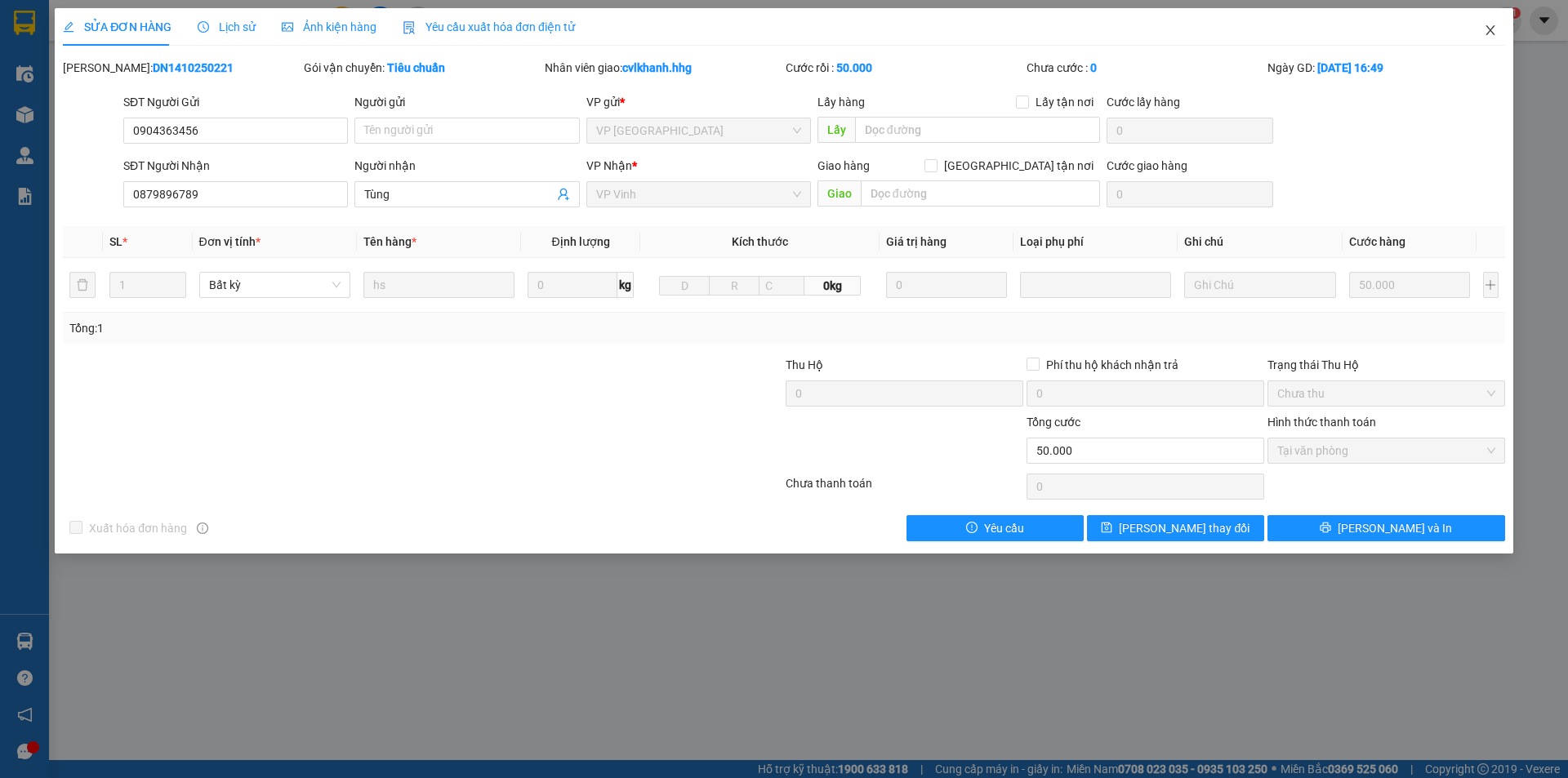
click at [1490, 25] on icon "close" at bounding box center [1491, 30] width 13 height 13
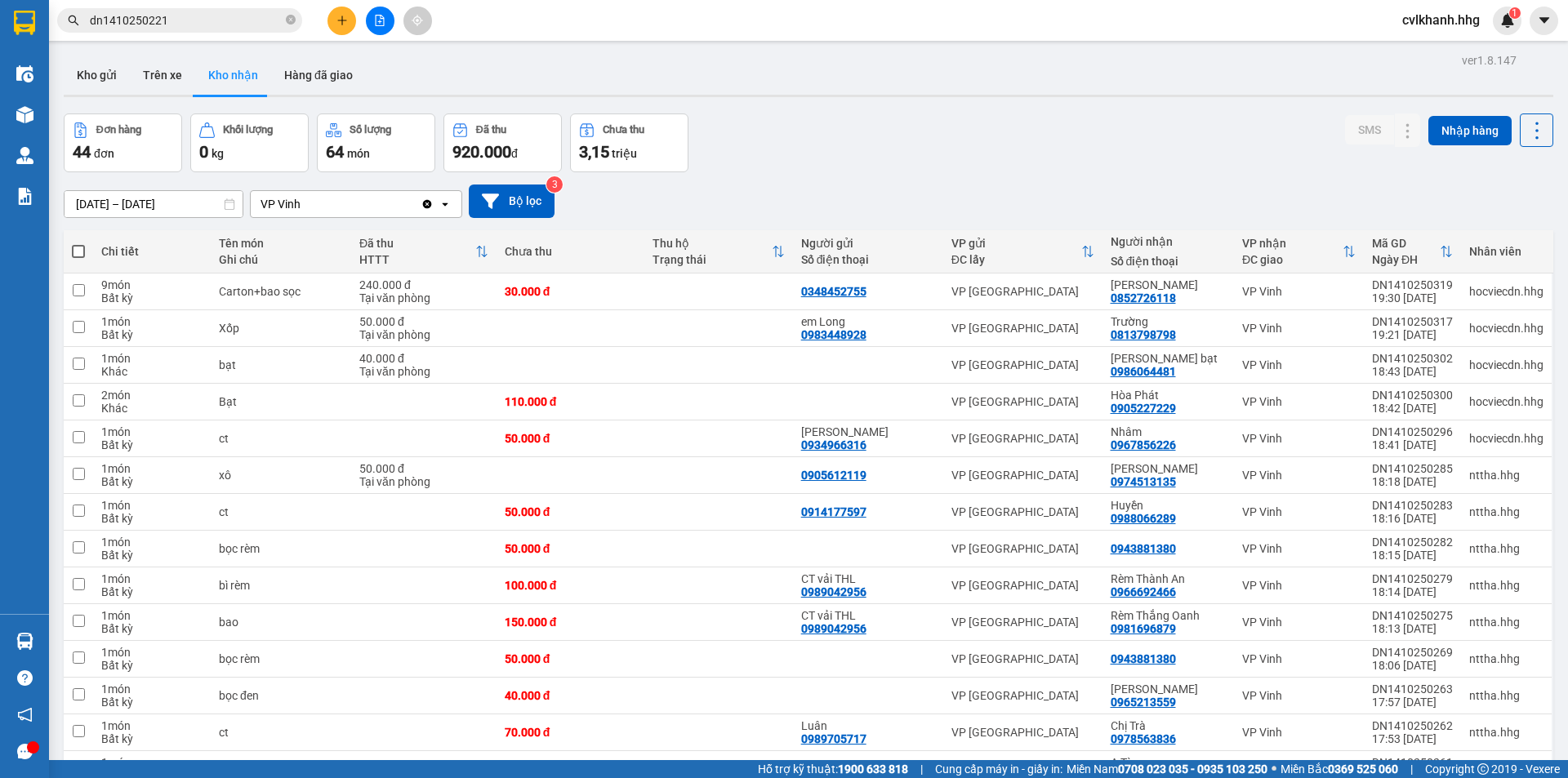
click at [216, 20] on input "dn1410250221" at bounding box center [186, 21] width 193 height 18
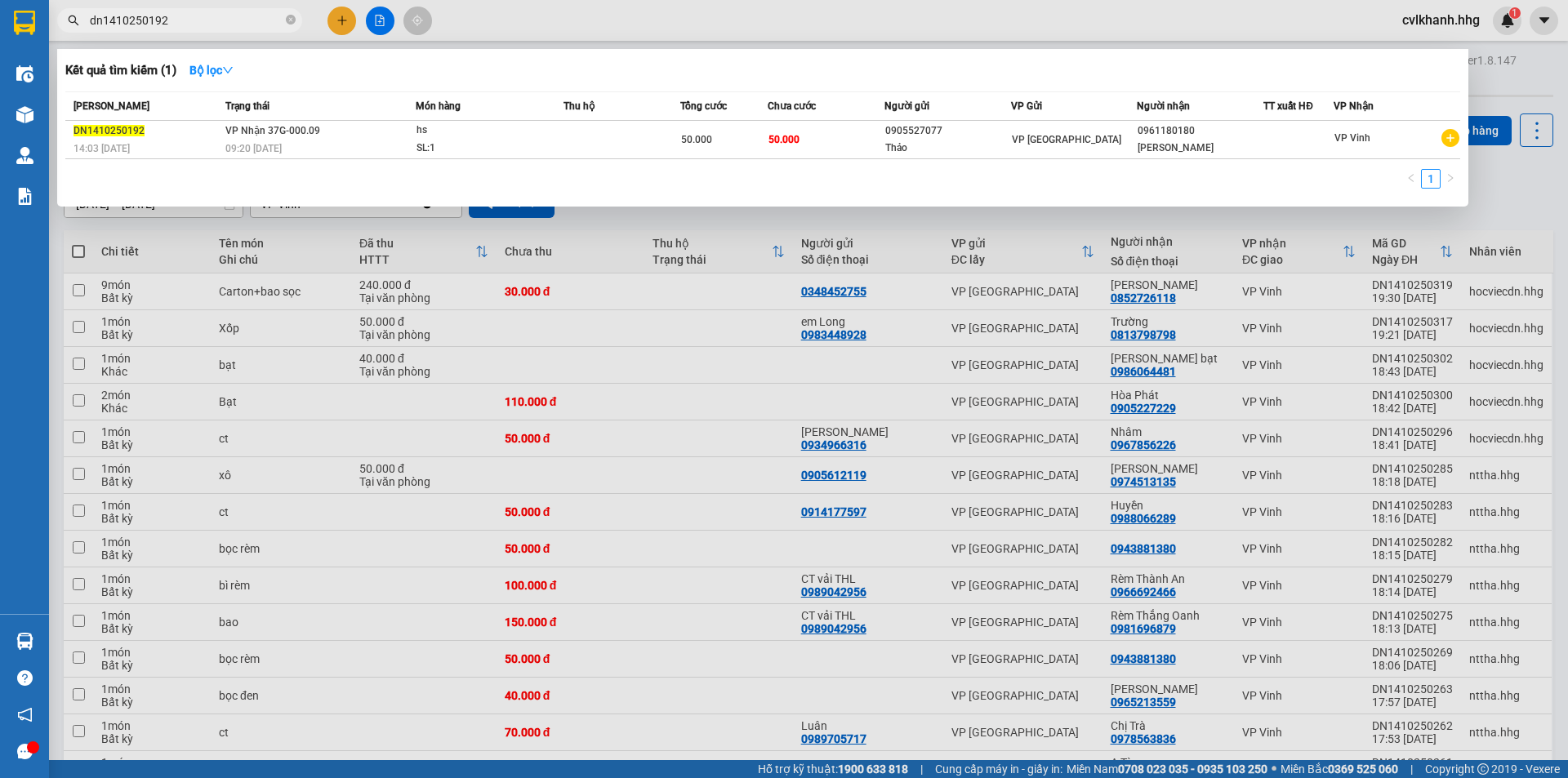
type input "dn1410250192"
click at [552, 134] on span "hs SL: 1" at bounding box center [489, 139] width 146 height 35
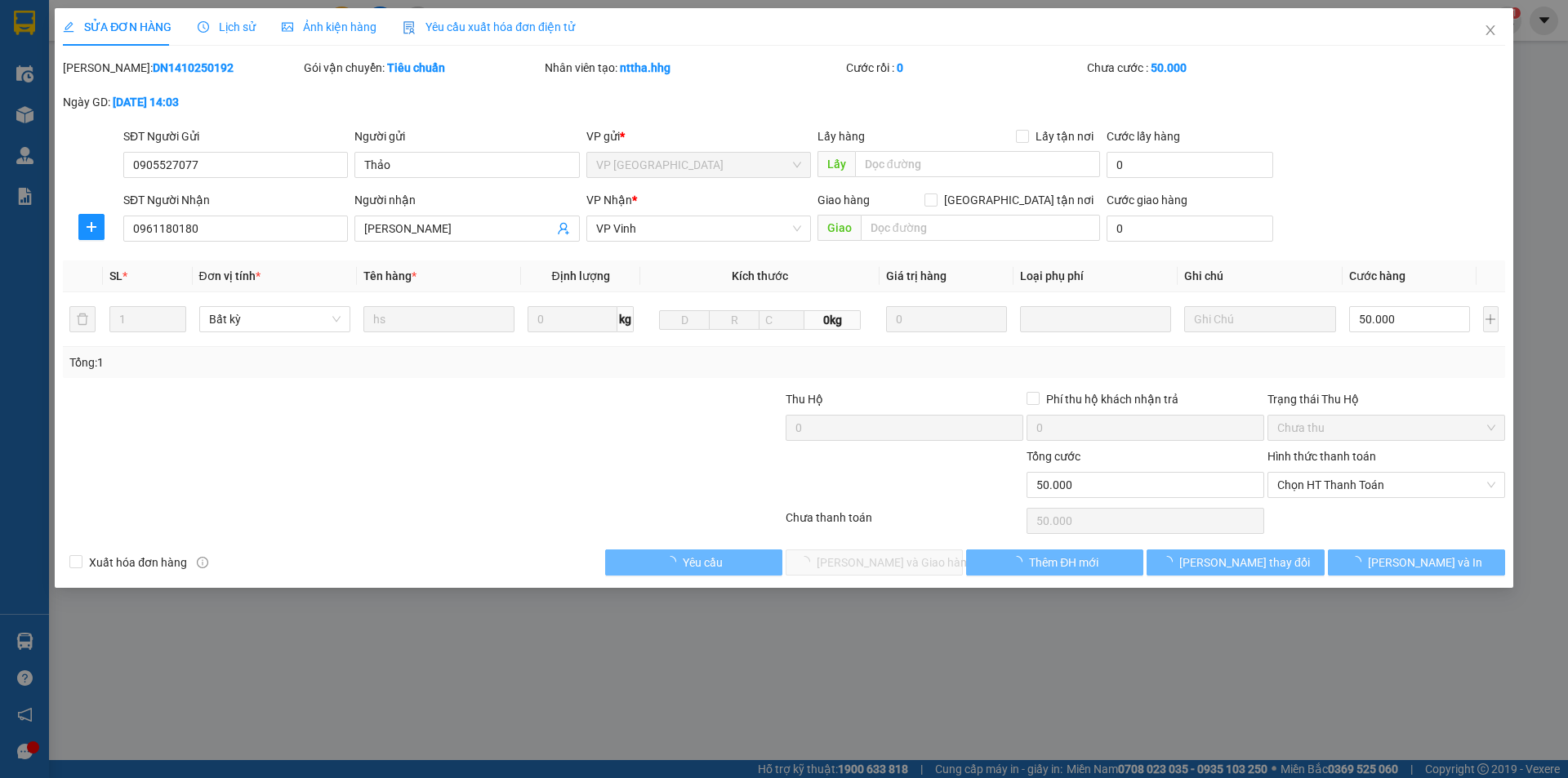
type input "0905527077"
type input "Thảo"
type input "0961180180"
type input "[PERSON_NAME]"
type input "0"
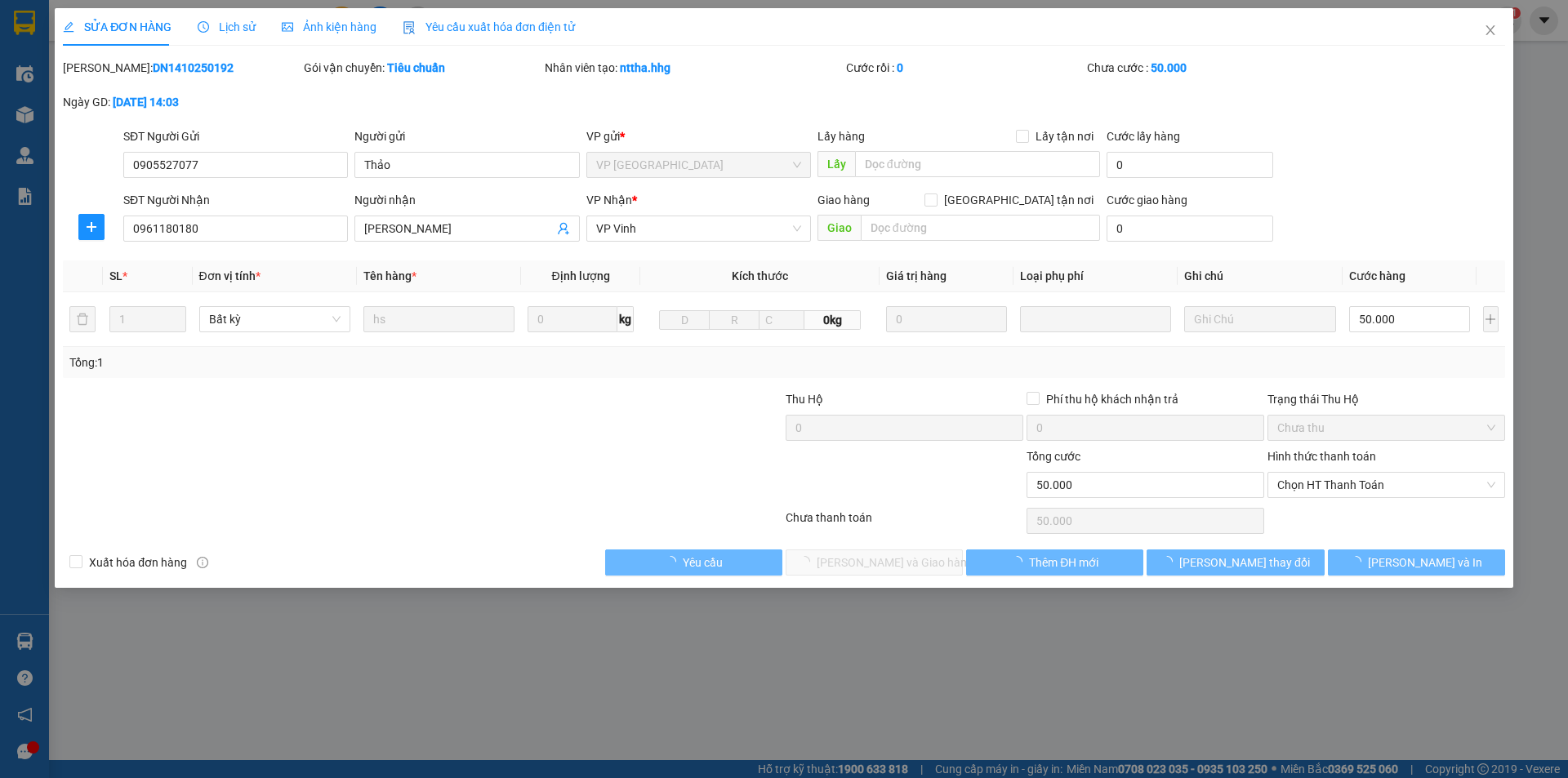
type input "50.000"
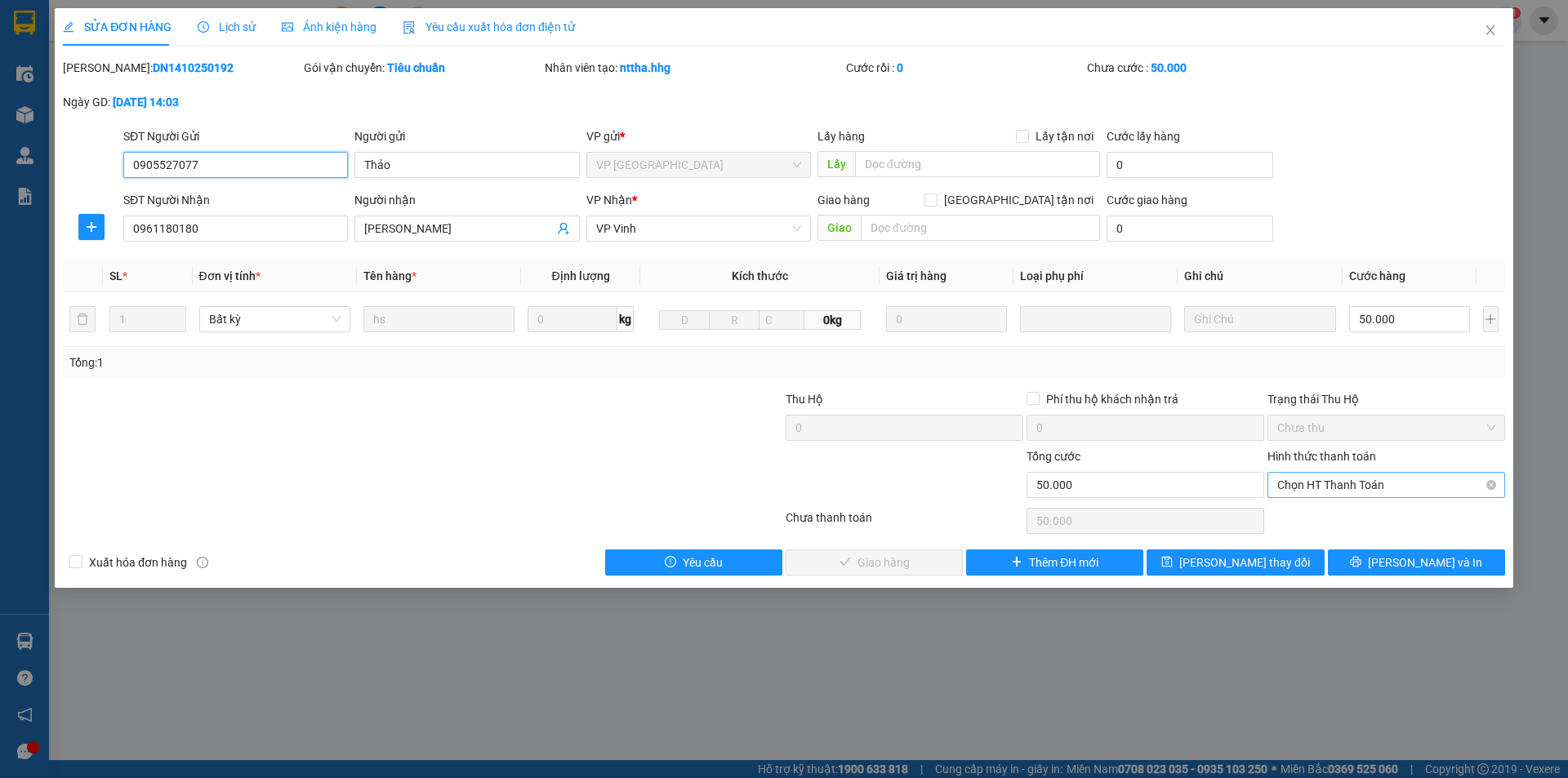
click at [1326, 492] on span "Chọn HT Thanh Toán" at bounding box center [1387, 485] width 218 height 25
click at [1323, 519] on div "Tại văn phòng" at bounding box center [1387, 518] width 218 height 18
type input "0"
click at [845, 563] on span "[PERSON_NAME] và Giao hàng" at bounding box center [895, 563] width 157 height 18
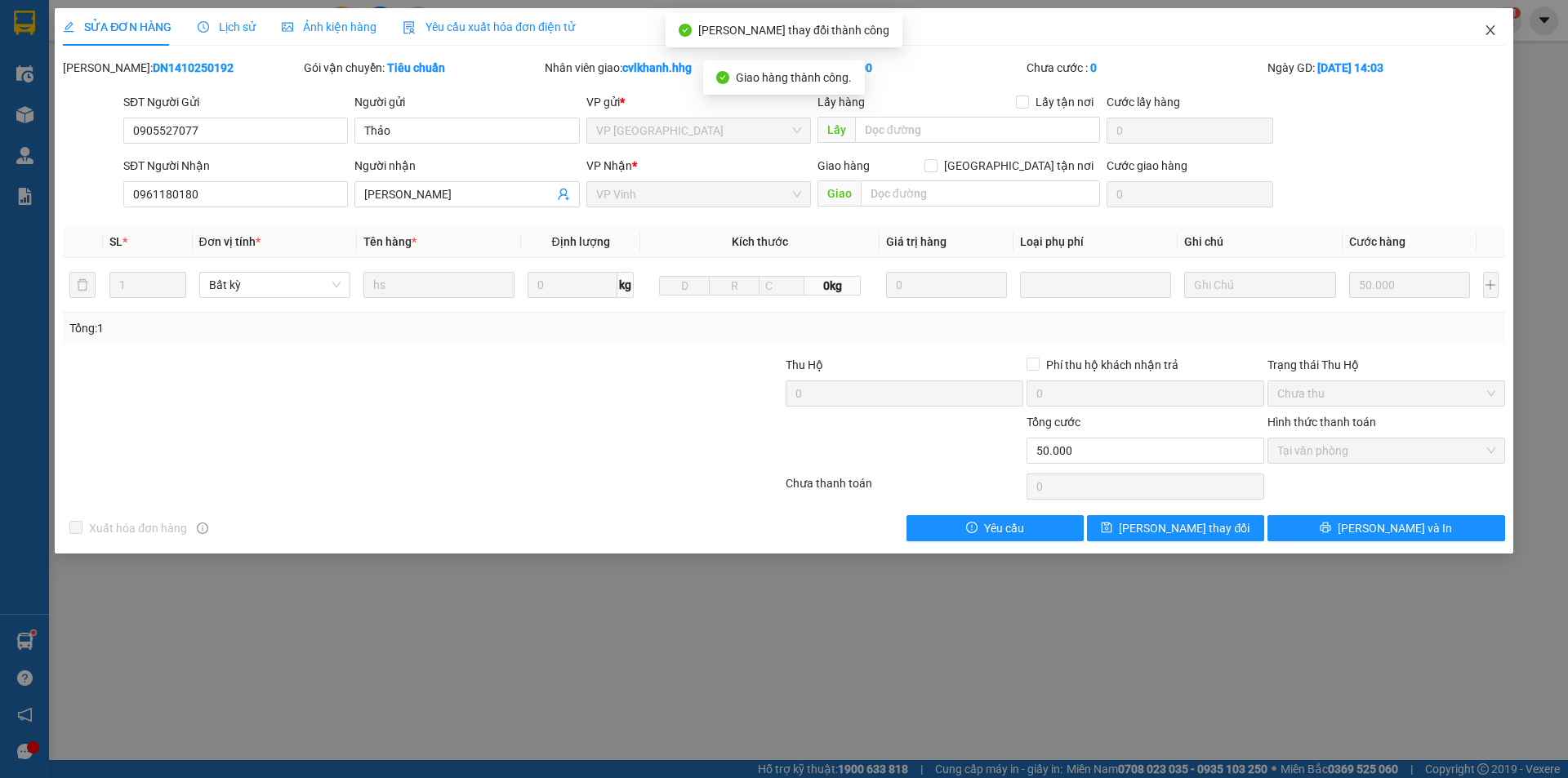
click at [1486, 30] on icon "close" at bounding box center [1491, 30] width 13 height 13
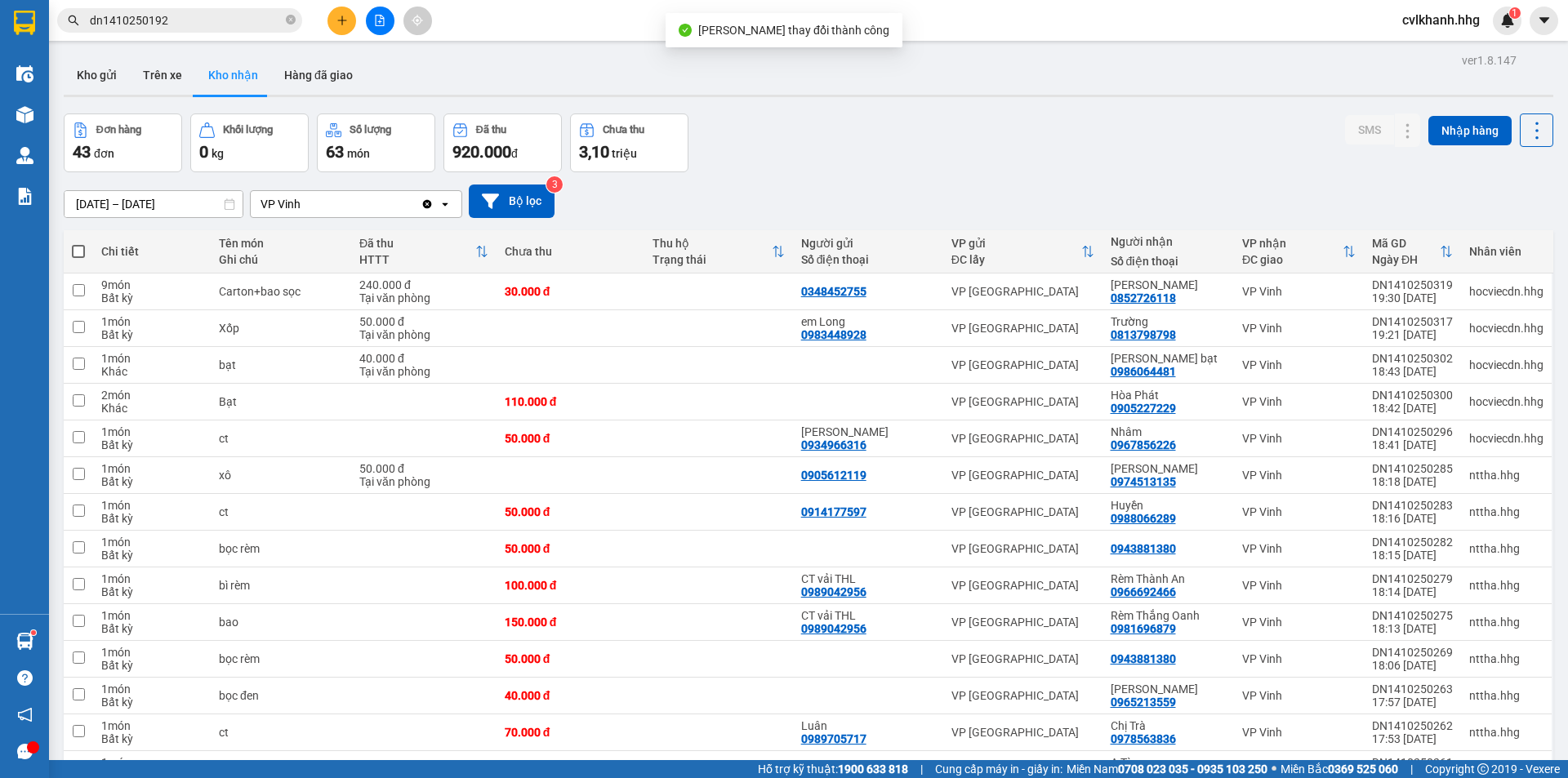
click at [210, 20] on input "dn1410250192" at bounding box center [186, 21] width 193 height 18
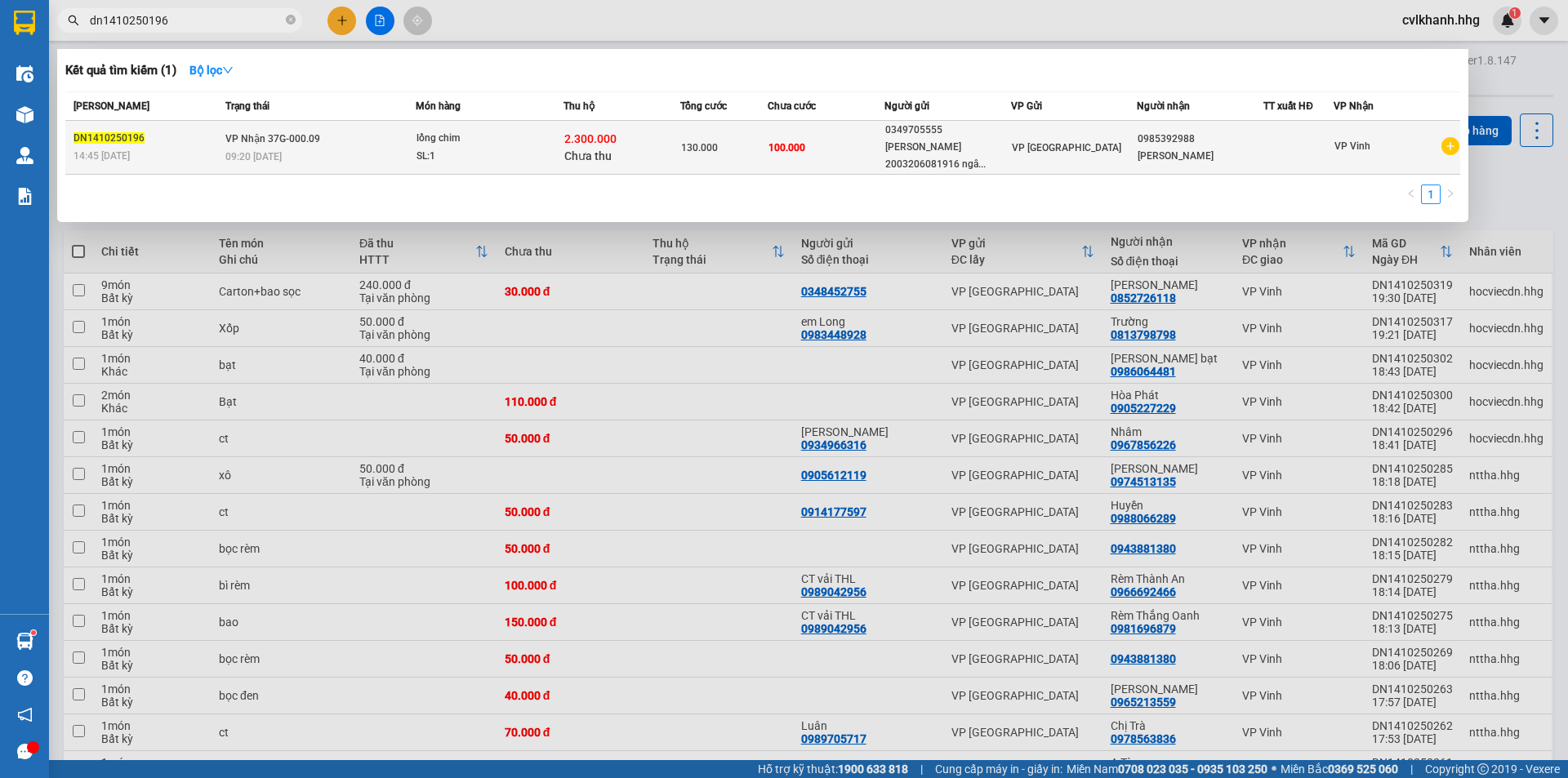
type input "dn1410250196"
click at [468, 148] on div "SL: 1" at bounding box center [477, 157] width 122 height 18
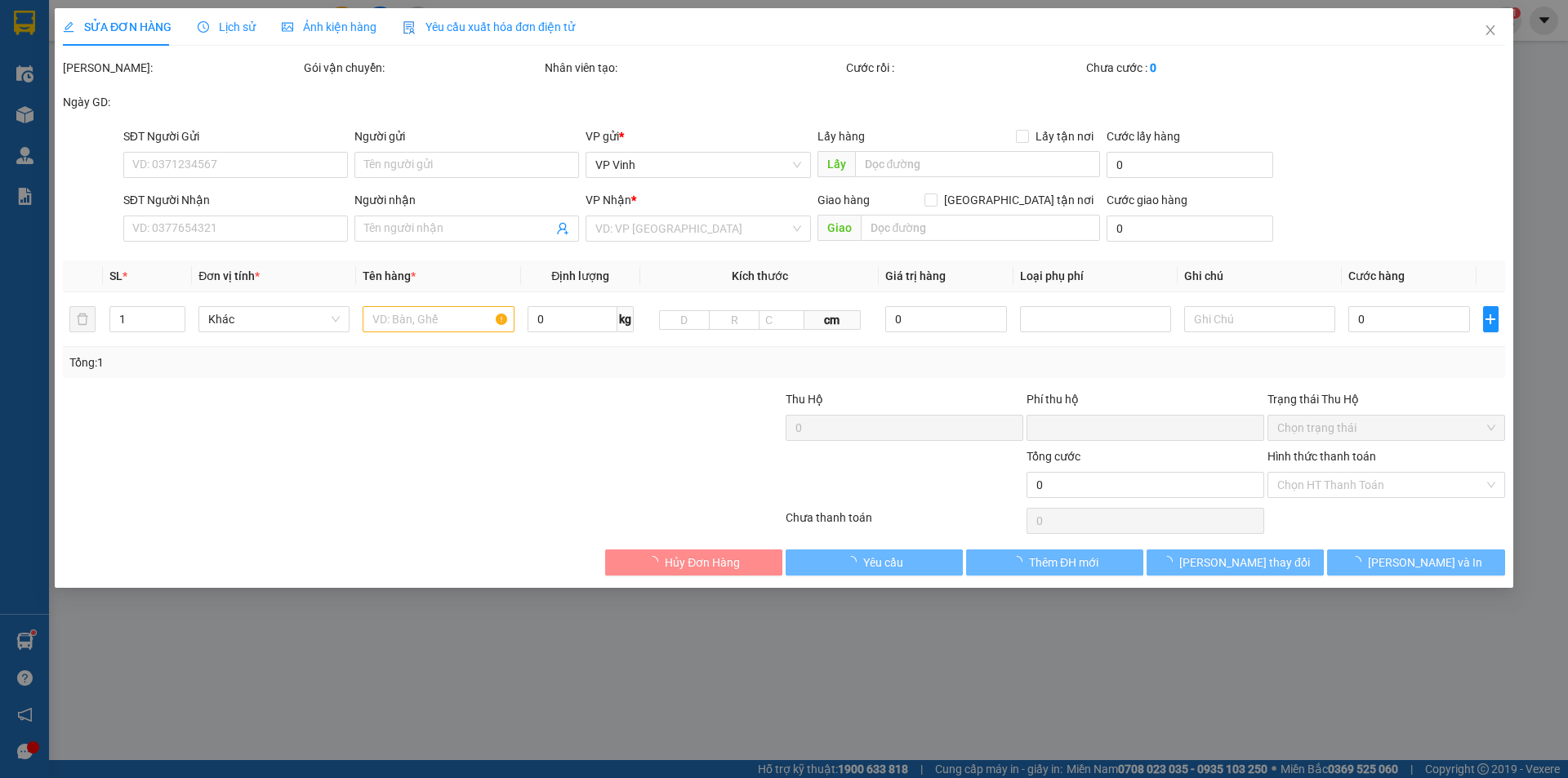
type input "0349705555"
type input "[PERSON_NAME] 2003206081916 ngân hàng AGRIBANK"
type input "0985392988"
type input "[PERSON_NAME]"
type input "30.000"
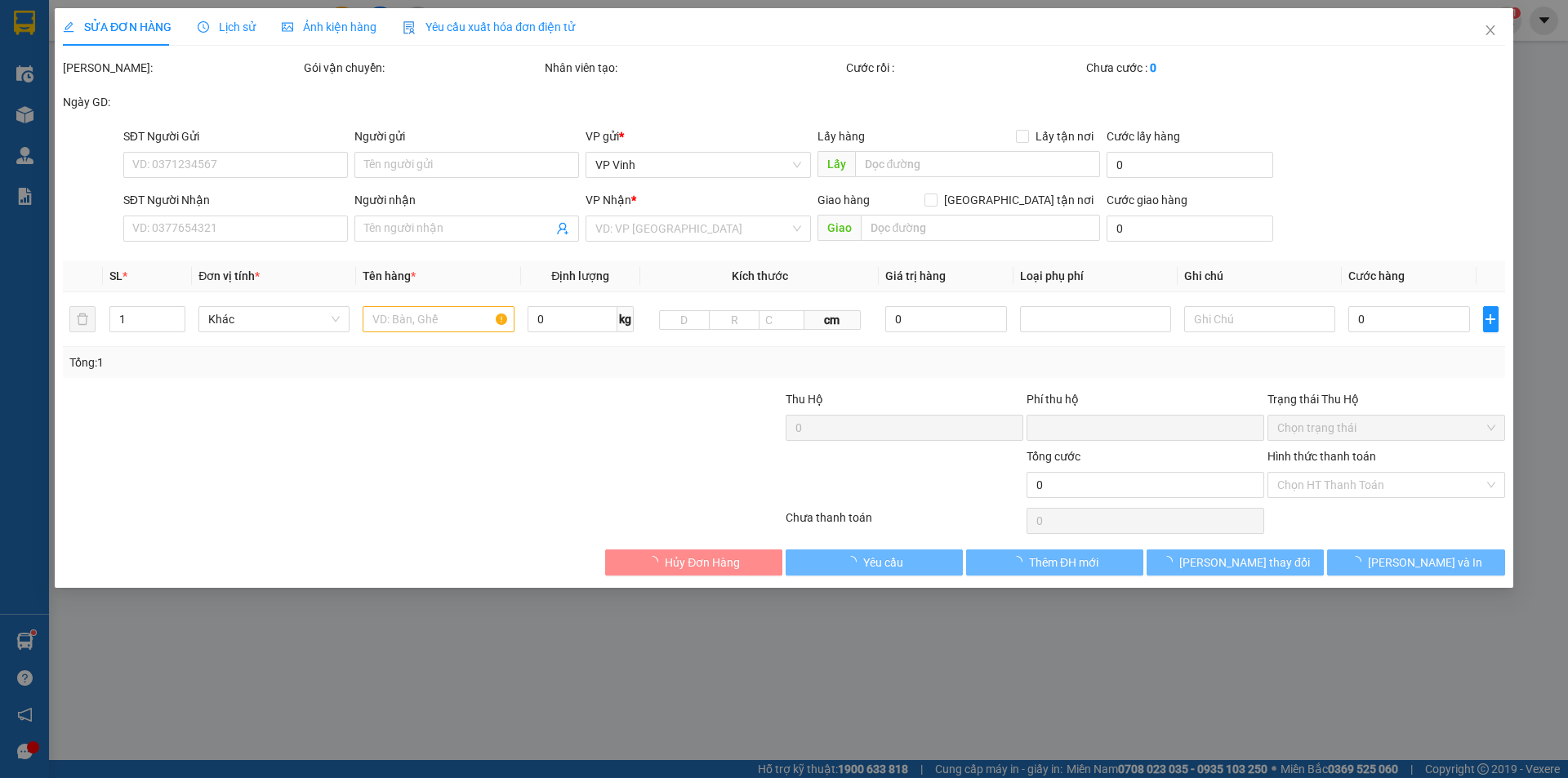
type input "130.000"
type input "30.000"
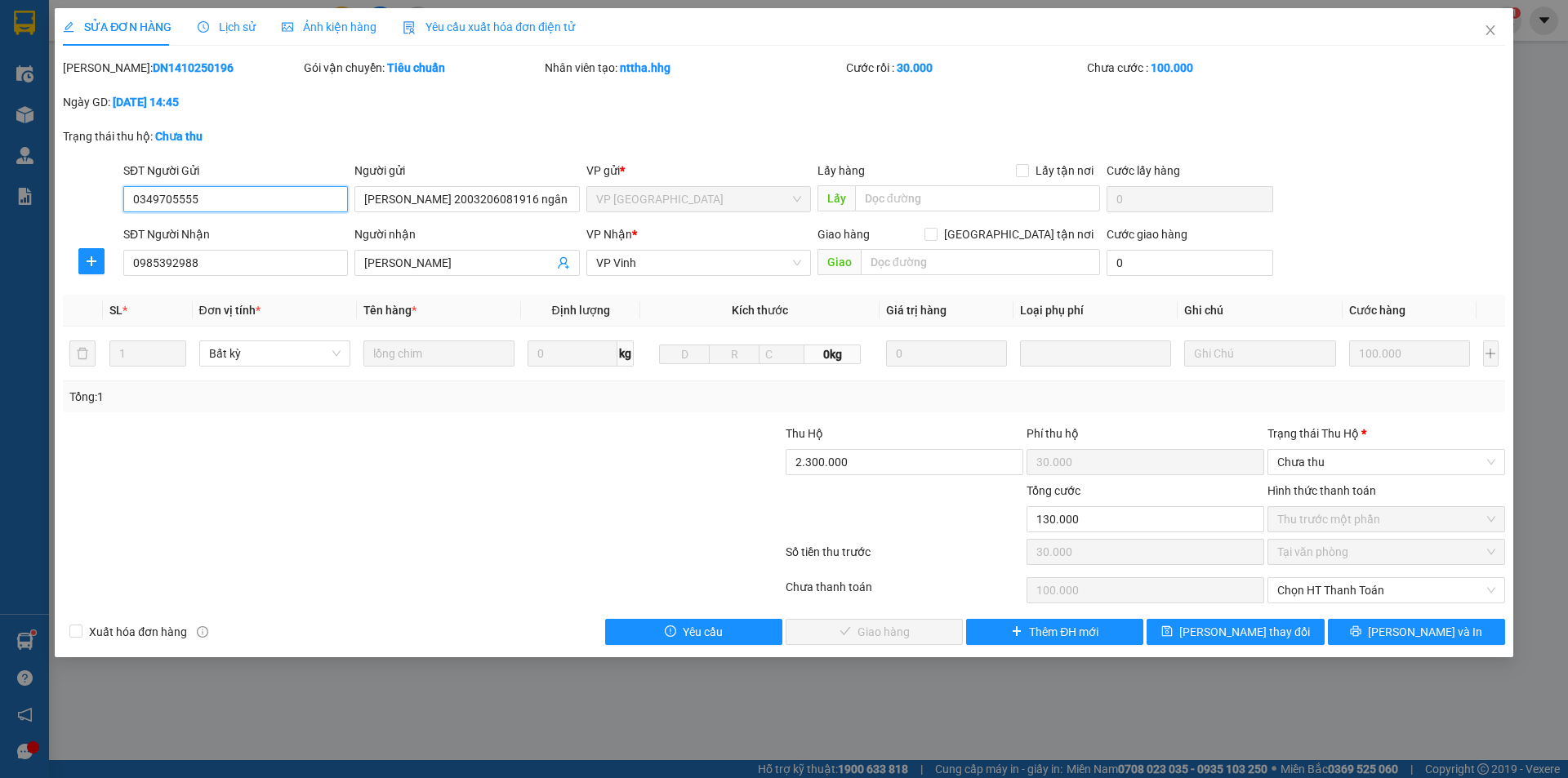
click at [1389, 525] on span "Thu trước một phần" at bounding box center [1387, 519] width 218 height 25
click at [1372, 455] on span "Chưa thu" at bounding box center [1387, 462] width 218 height 25
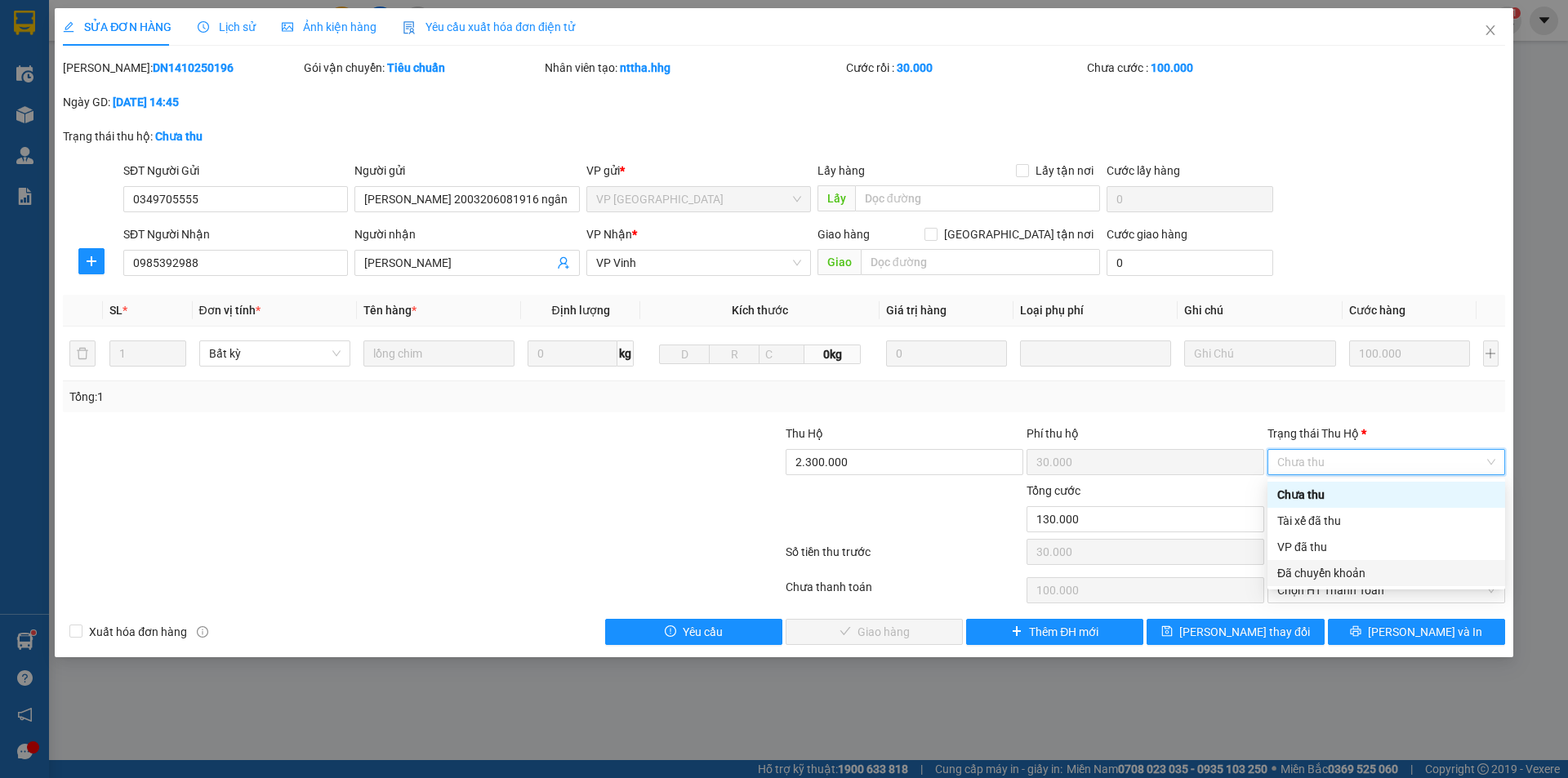
click at [1325, 573] on div "Đã chuyển khoản" at bounding box center [1387, 574] width 218 height 18
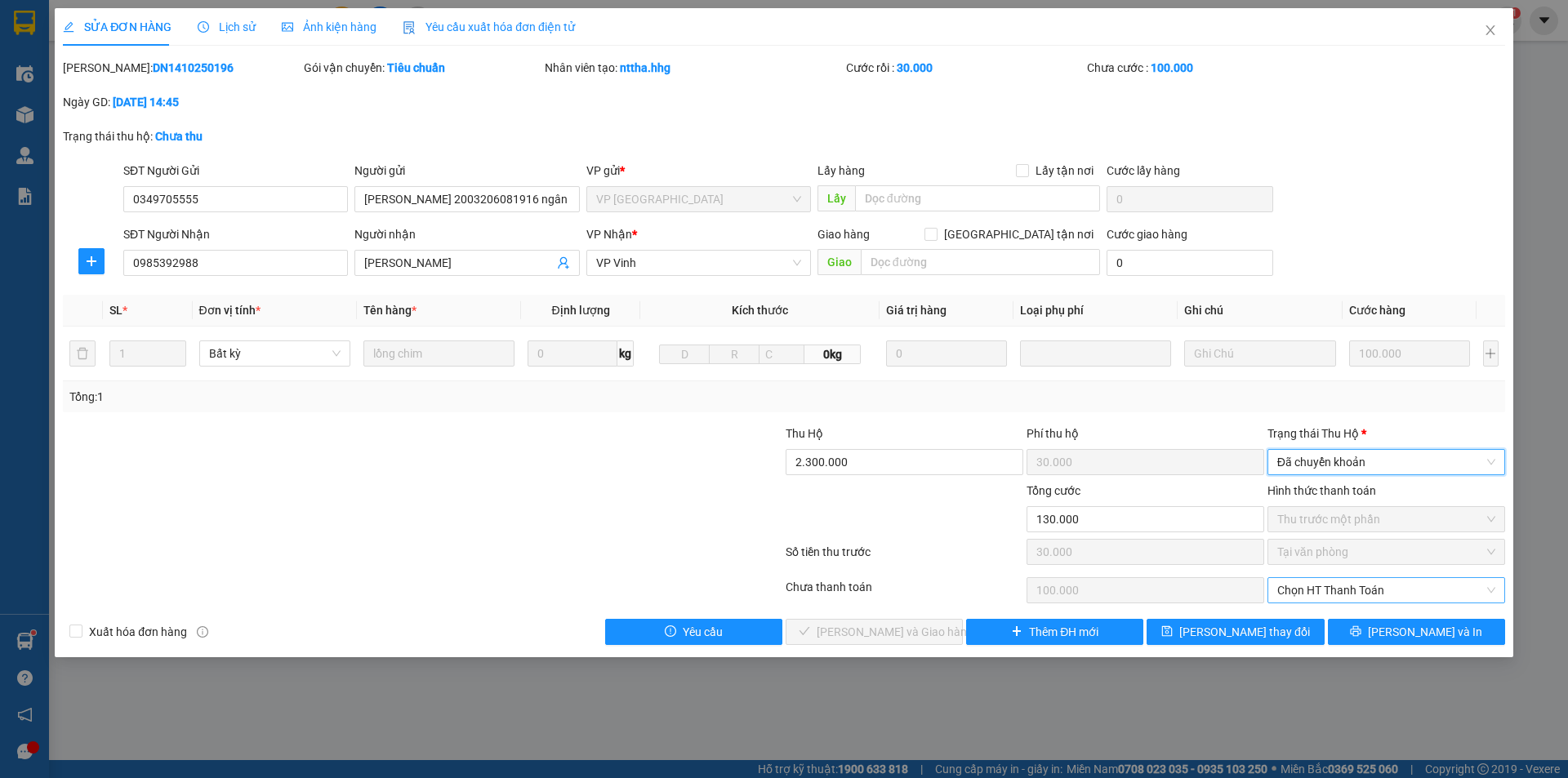
click at [1311, 589] on span "Chọn HT Thanh Toán" at bounding box center [1387, 590] width 218 height 25
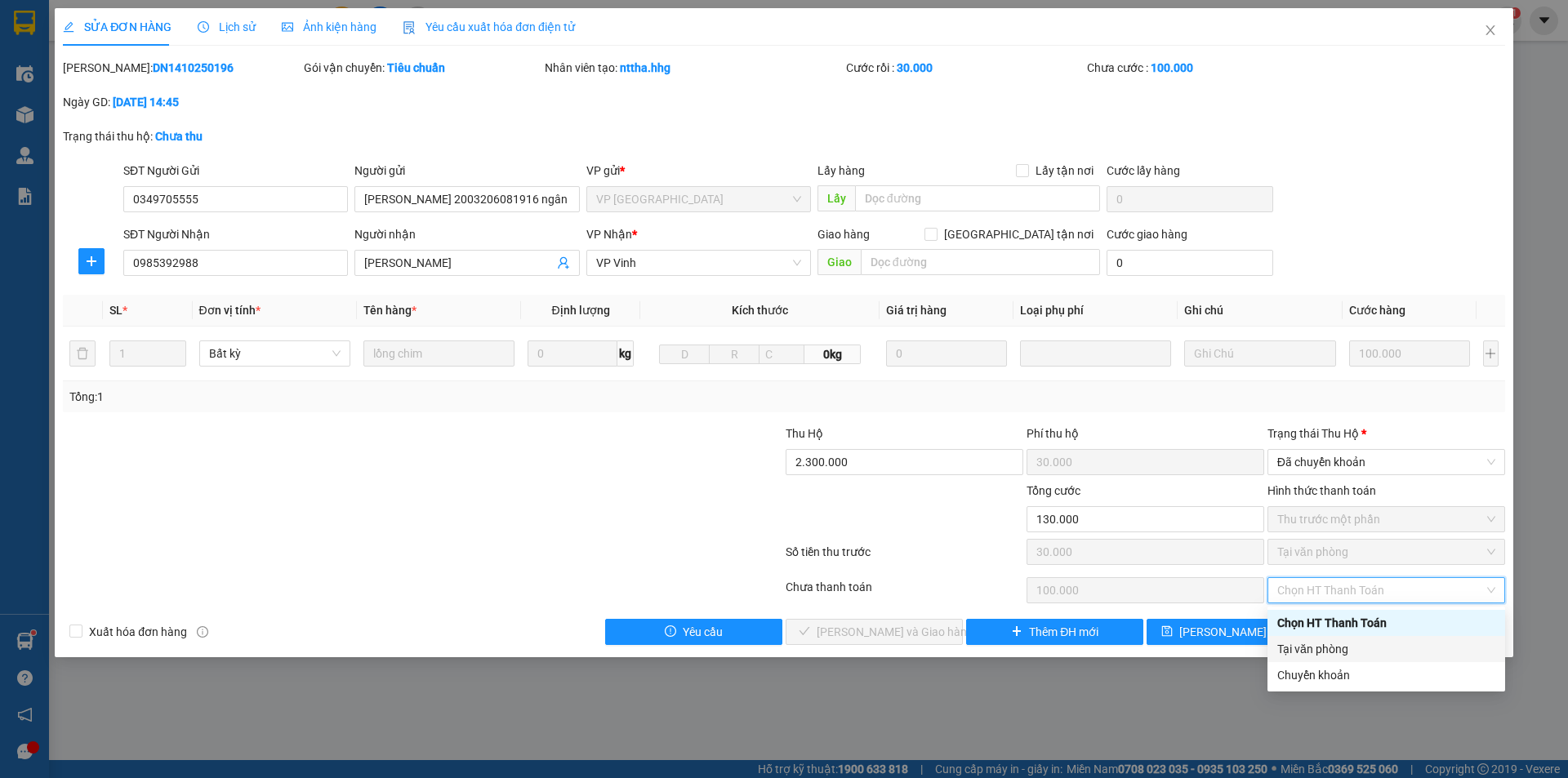
click at [1300, 645] on div "Tại văn phòng" at bounding box center [1387, 649] width 218 height 18
type input "0"
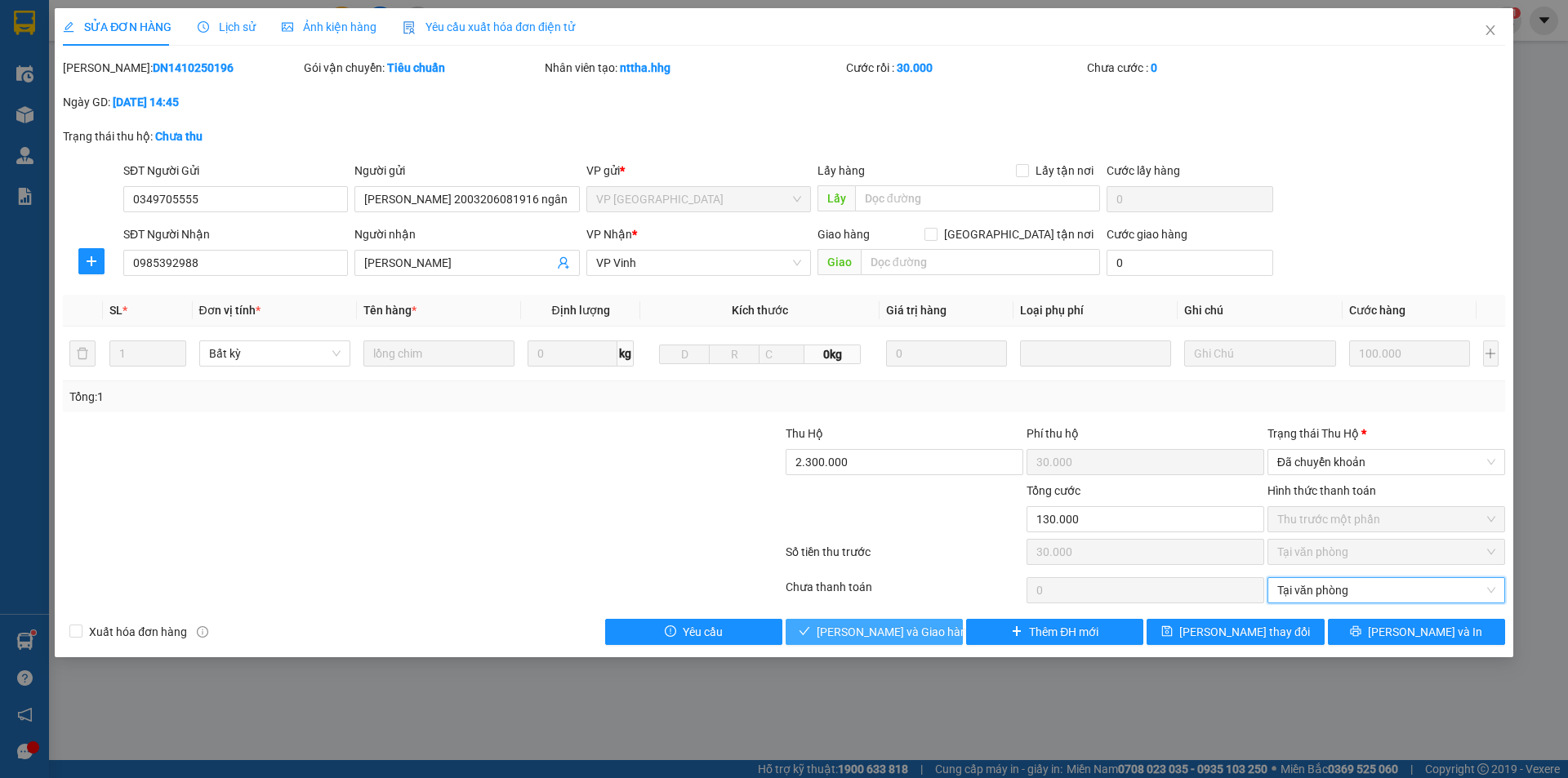
click at [906, 631] on span "[PERSON_NAME] và Giao hàng" at bounding box center [895, 632] width 157 height 18
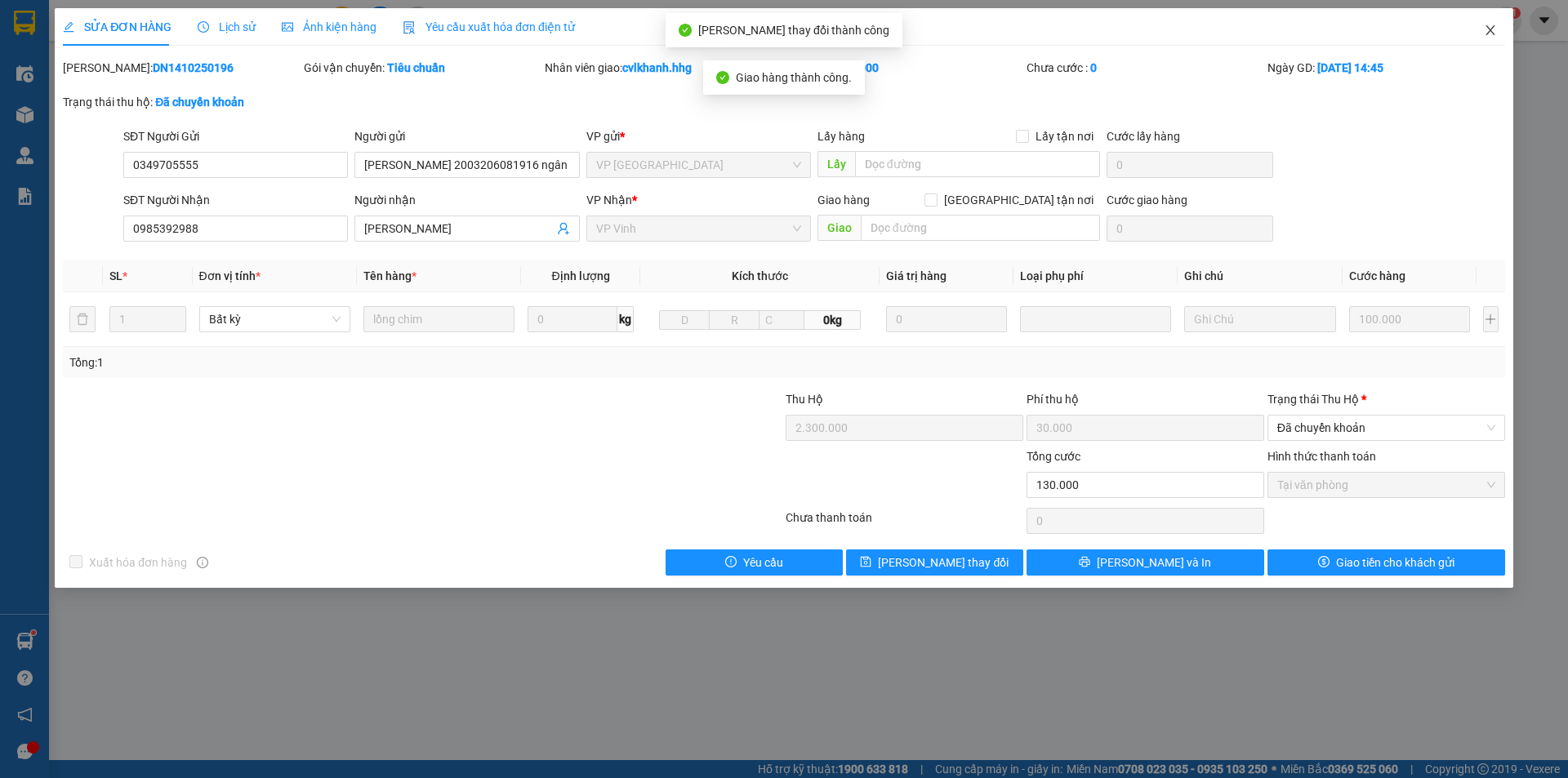
click at [1491, 31] on icon "close" at bounding box center [1490, 30] width 9 height 10
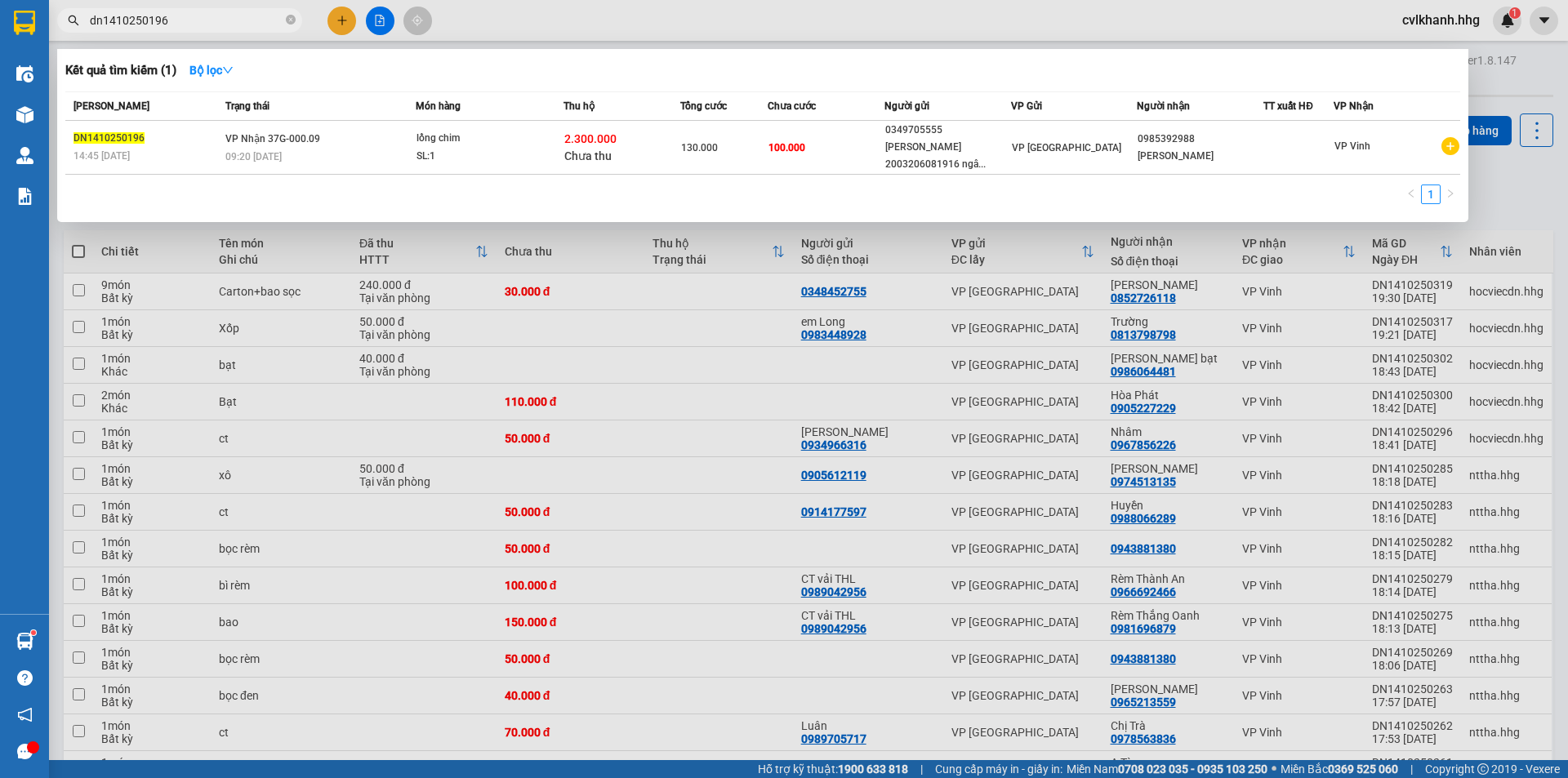
click at [230, 22] on input "dn1410250196" at bounding box center [186, 21] width 193 height 18
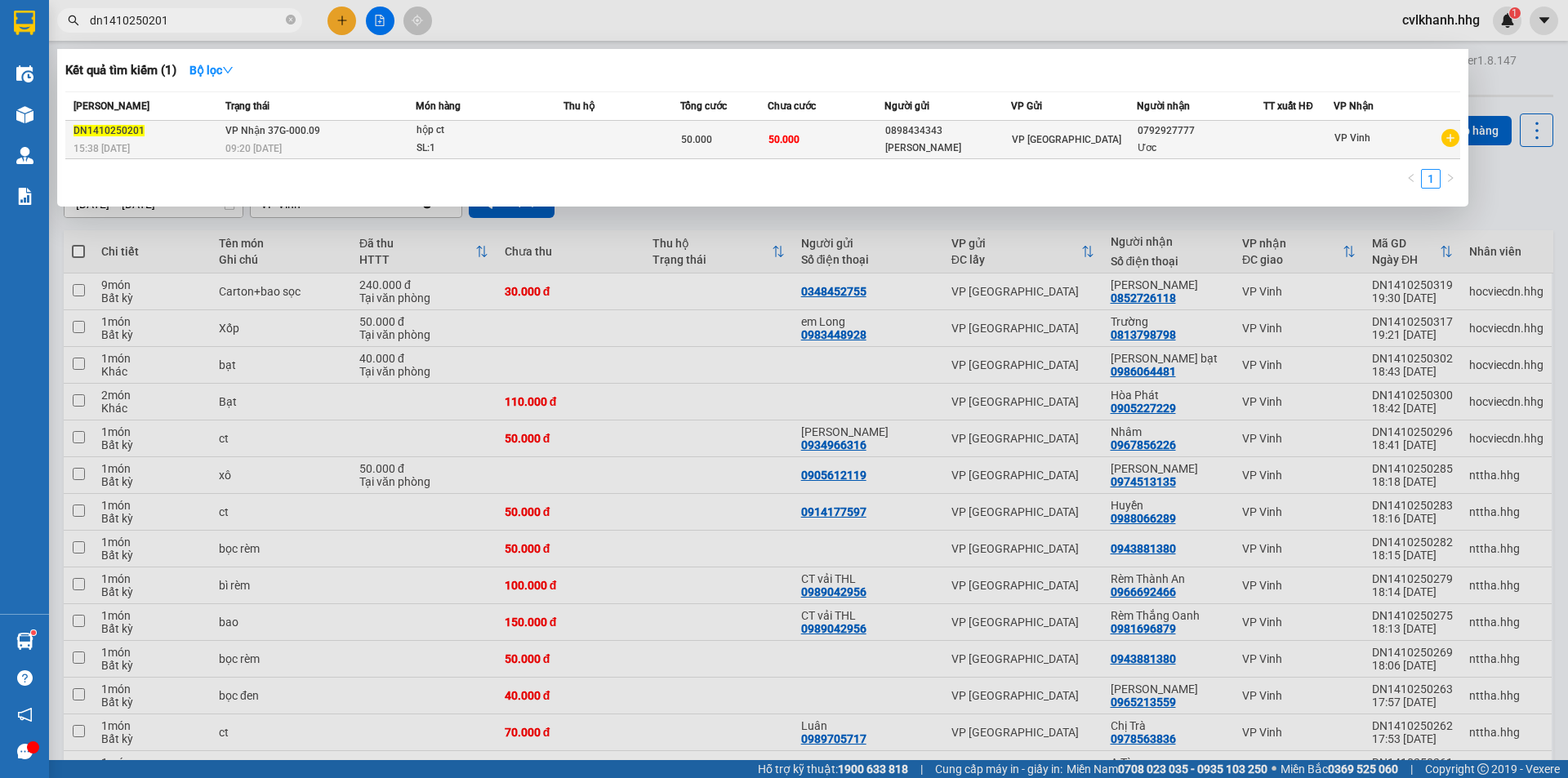
type input "dn1410250201"
click at [538, 138] on span "hộp ct SL: 1" at bounding box center [489, 139] width 146 height 35
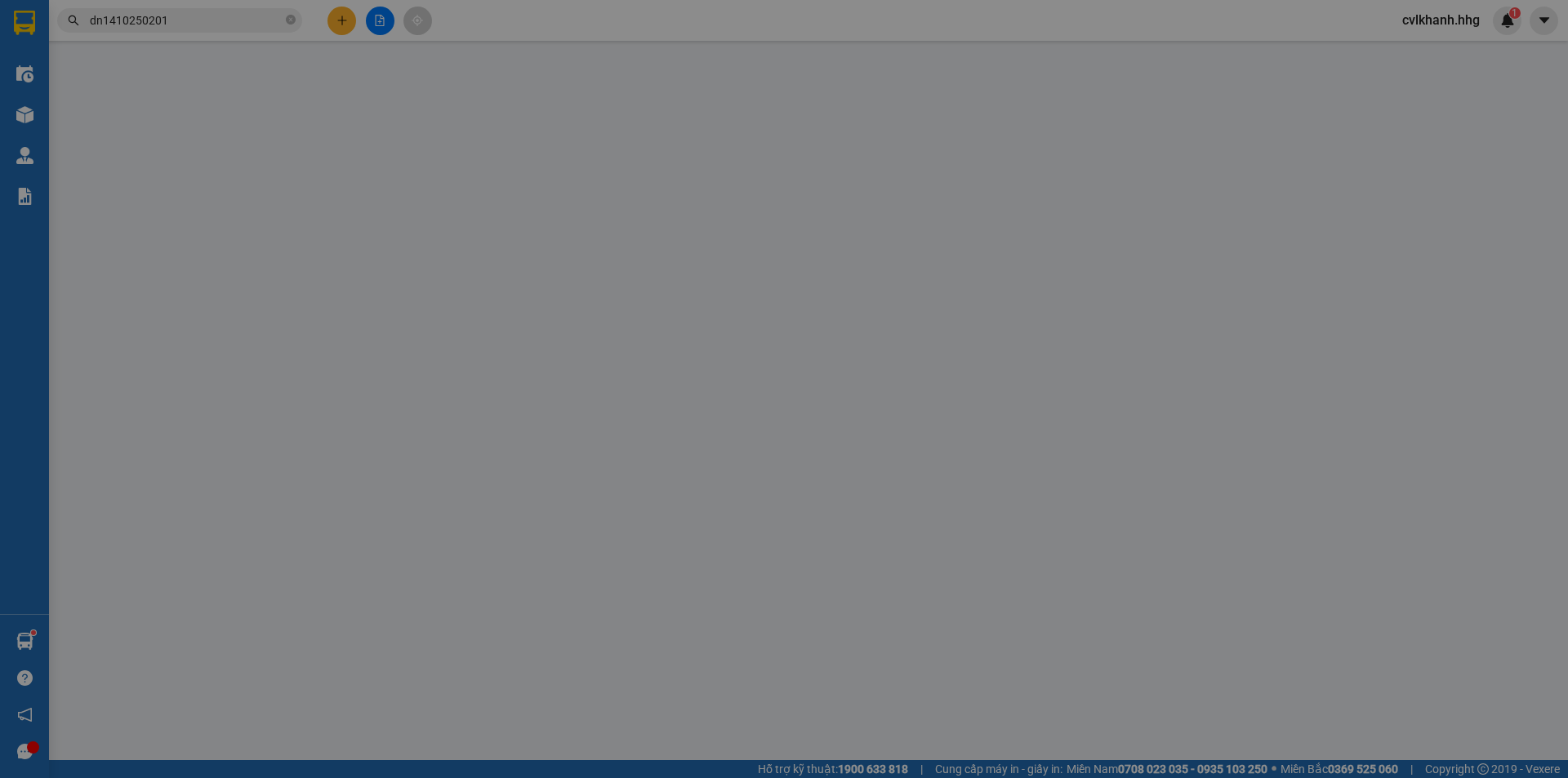
type input "0898434343"
type input "[PERSON_NAME]"
type input "0792927777"
type input "Ươc"
type input "0"
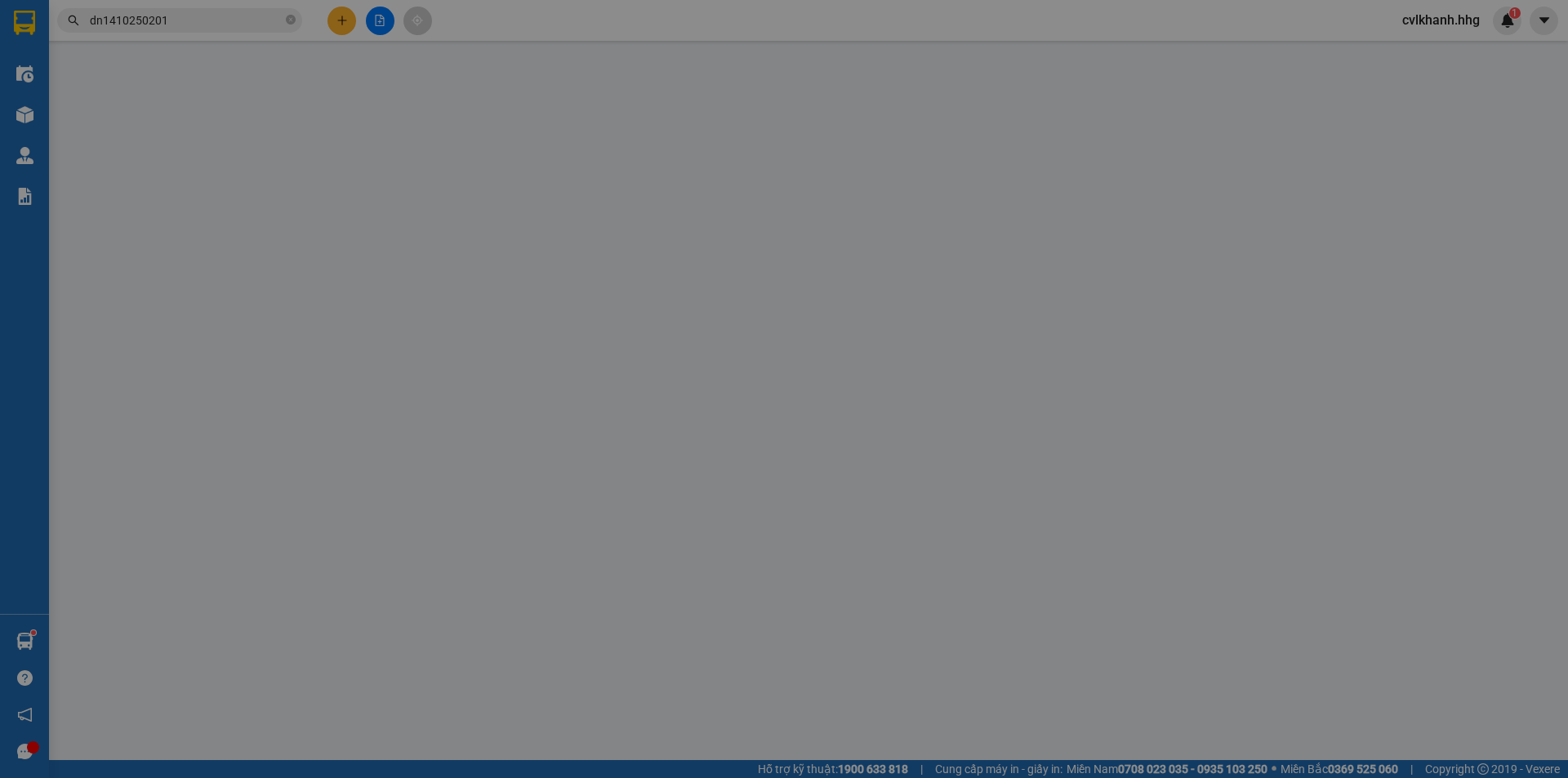
type input "50.000"
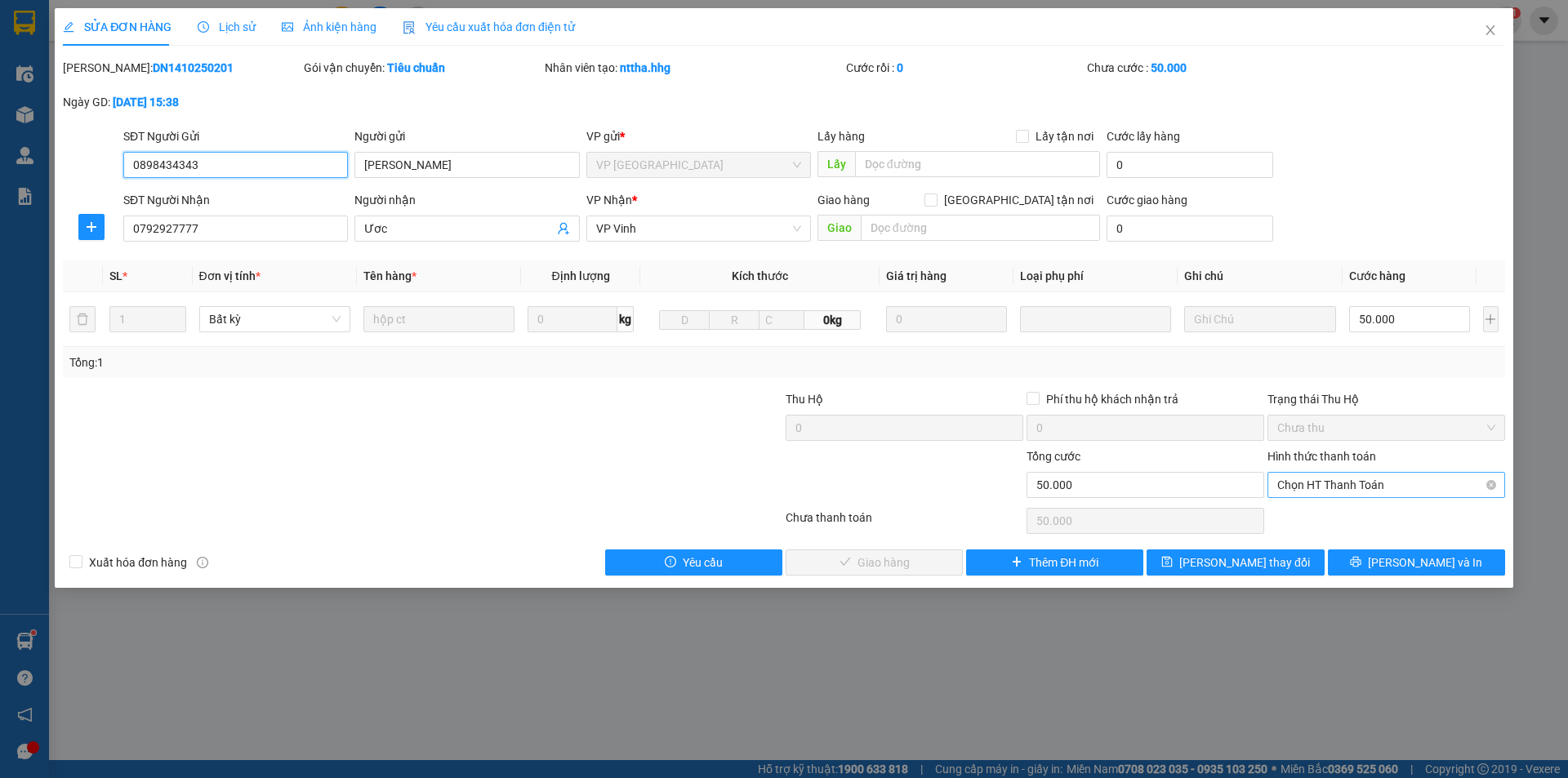
click at [1323, 476] on span "Chọn HT Thanh Toán" at bounding box center [1387, 485] width 218 height 25
click at [1325, 501] on div "Total Paid Fee 0 Total UnPaid Fee 50.000 Cash Collection Total Fee Mã ĐH: DN141…" at bounding box center [784, 318] width 1442 height 517
click at [1311, 485] on span "Chọn HT Thanh Toán" at bounding box center [1387, 485] width 218 height 25
click at [1304, 510] on div "Tại văn phòng" at bounding box center [1387, 518] width 218 height 18
type input "0"
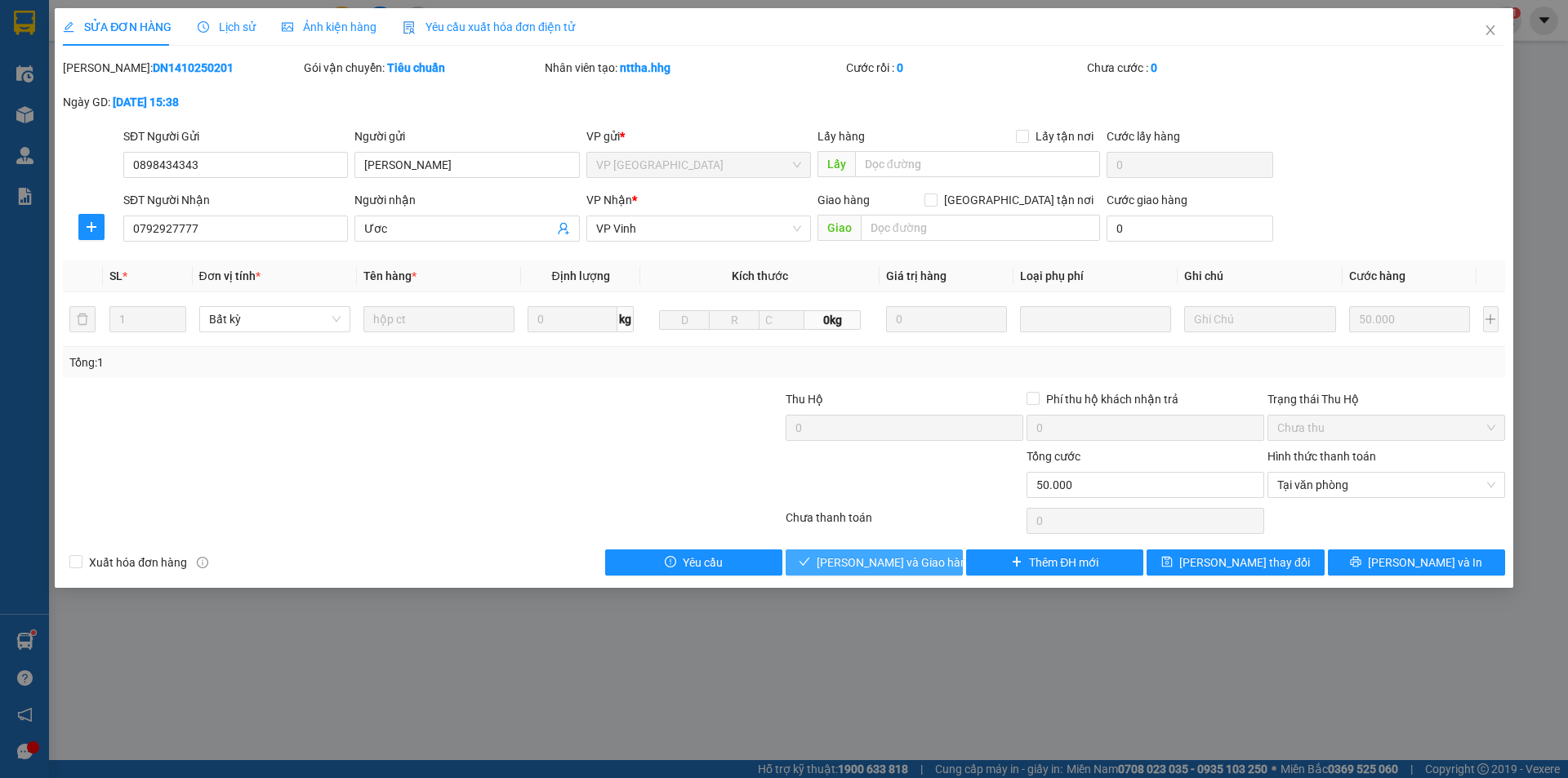
click at [872, 565] on span "[PERSON_NAME] và Giao hàng" at bounding box center [895, 563] width 157 height 18
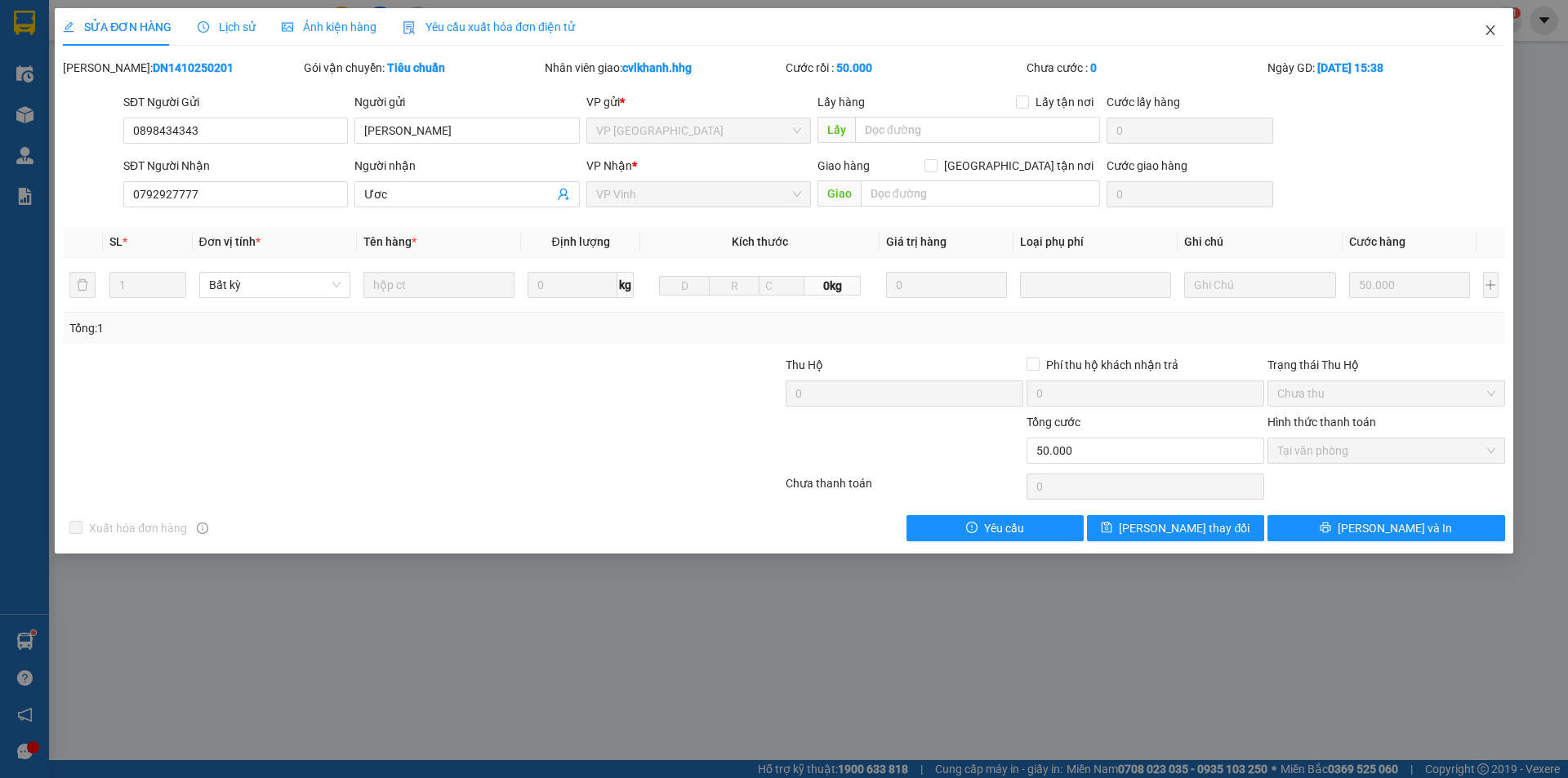
click at [1490, 27] on icon "close" at bounding box center [1491, 30] width 13 height 13
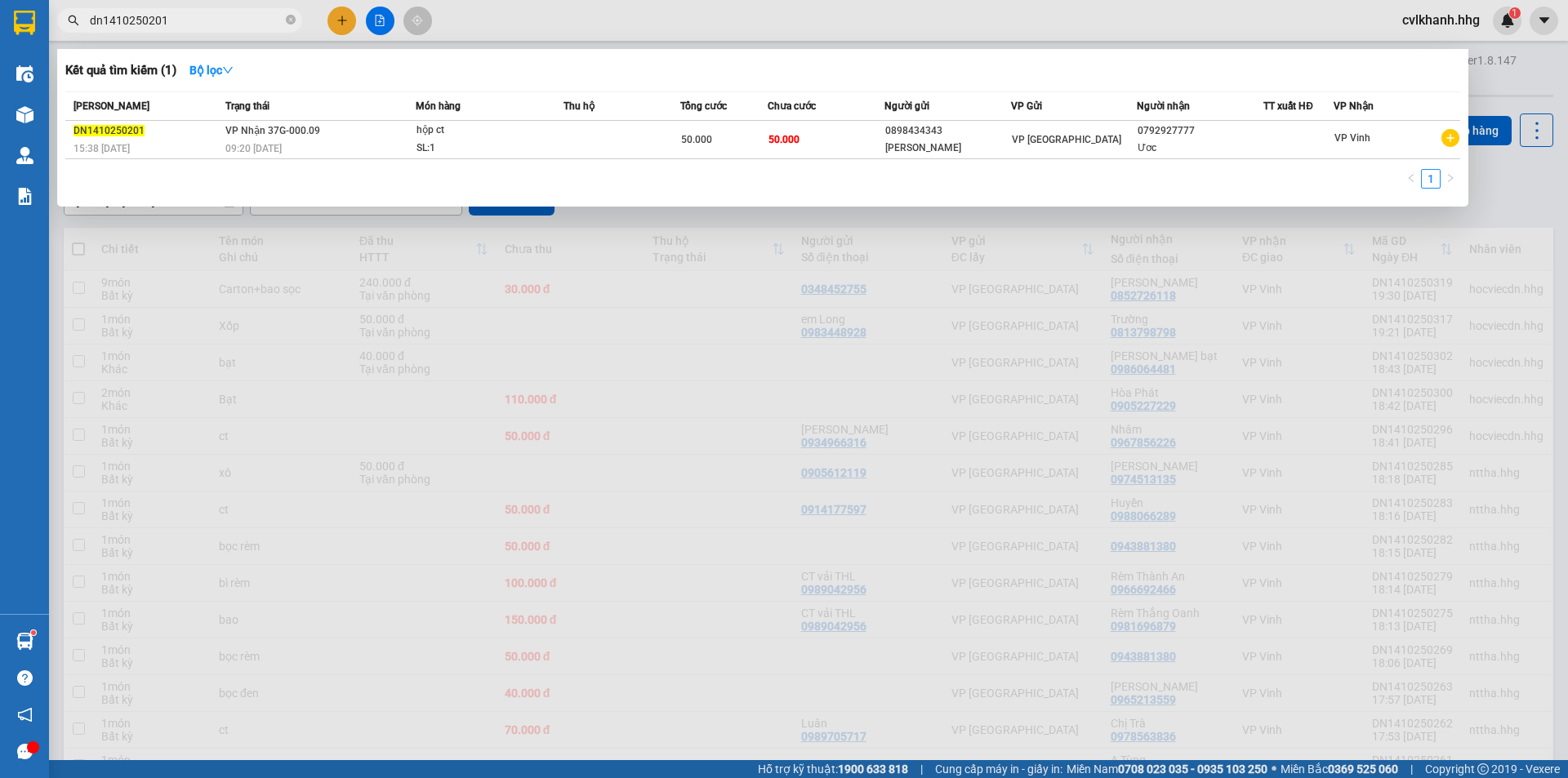
click at [186, 21] on input "dn1410250201" at bounding box center [186, 21] width 193 height 18
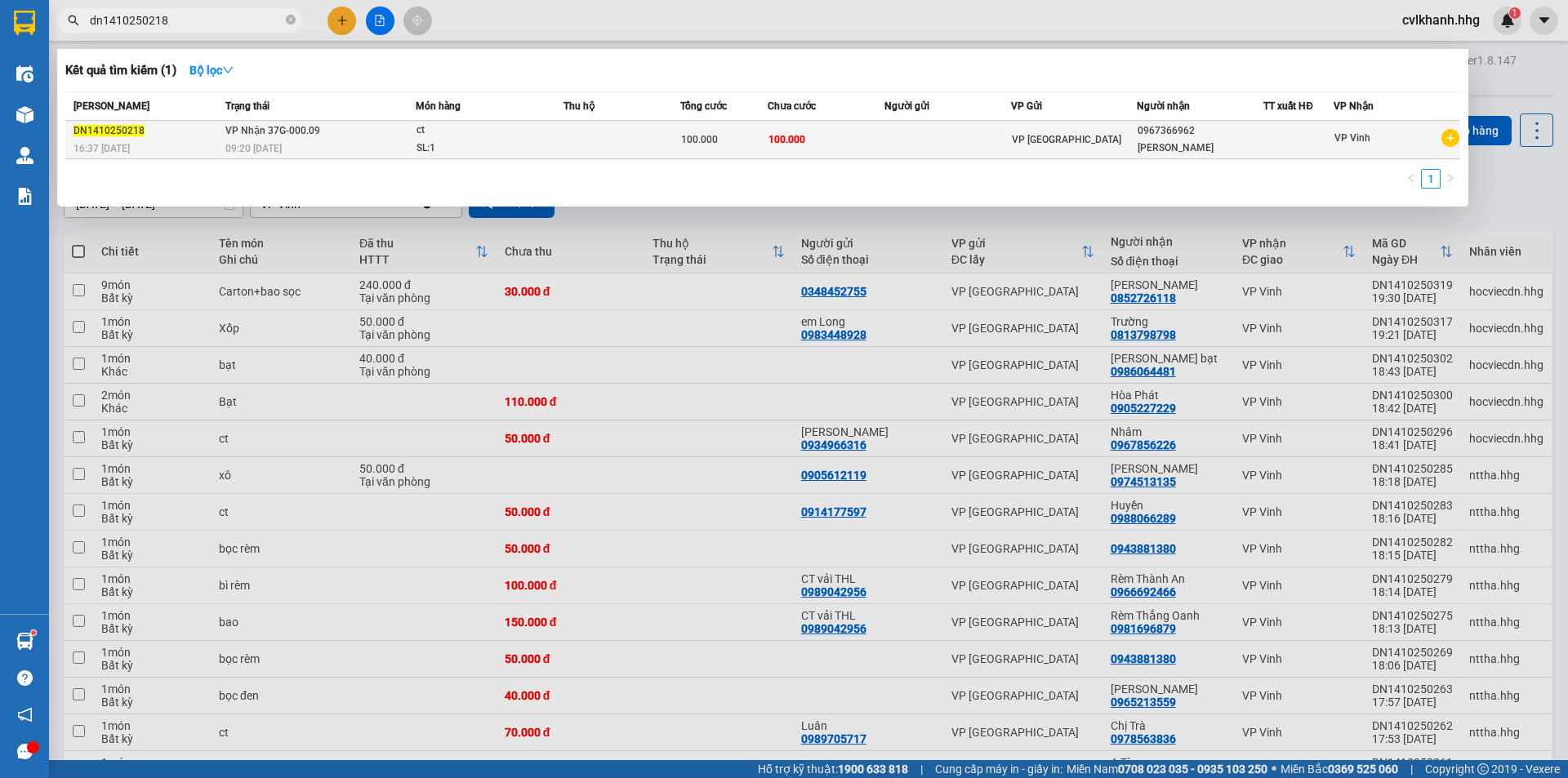
type input "dn1410250218"
click at [509, 131] on div "ct" at bounding box center [477, 130] width 122 height 18
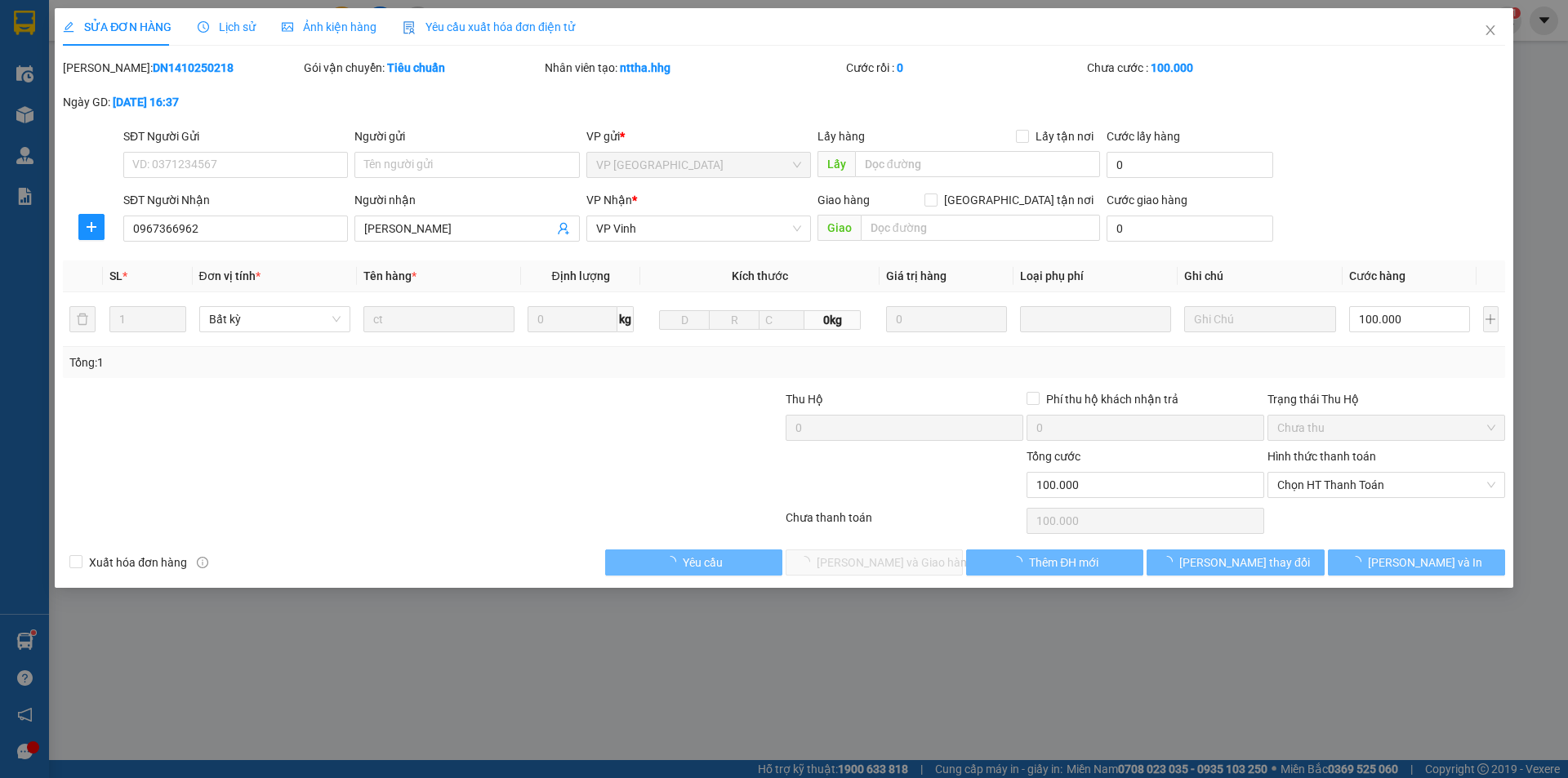
type input "0967366962"
type input "[PERSON_NAME]"
type input "0"
type input "100.000"
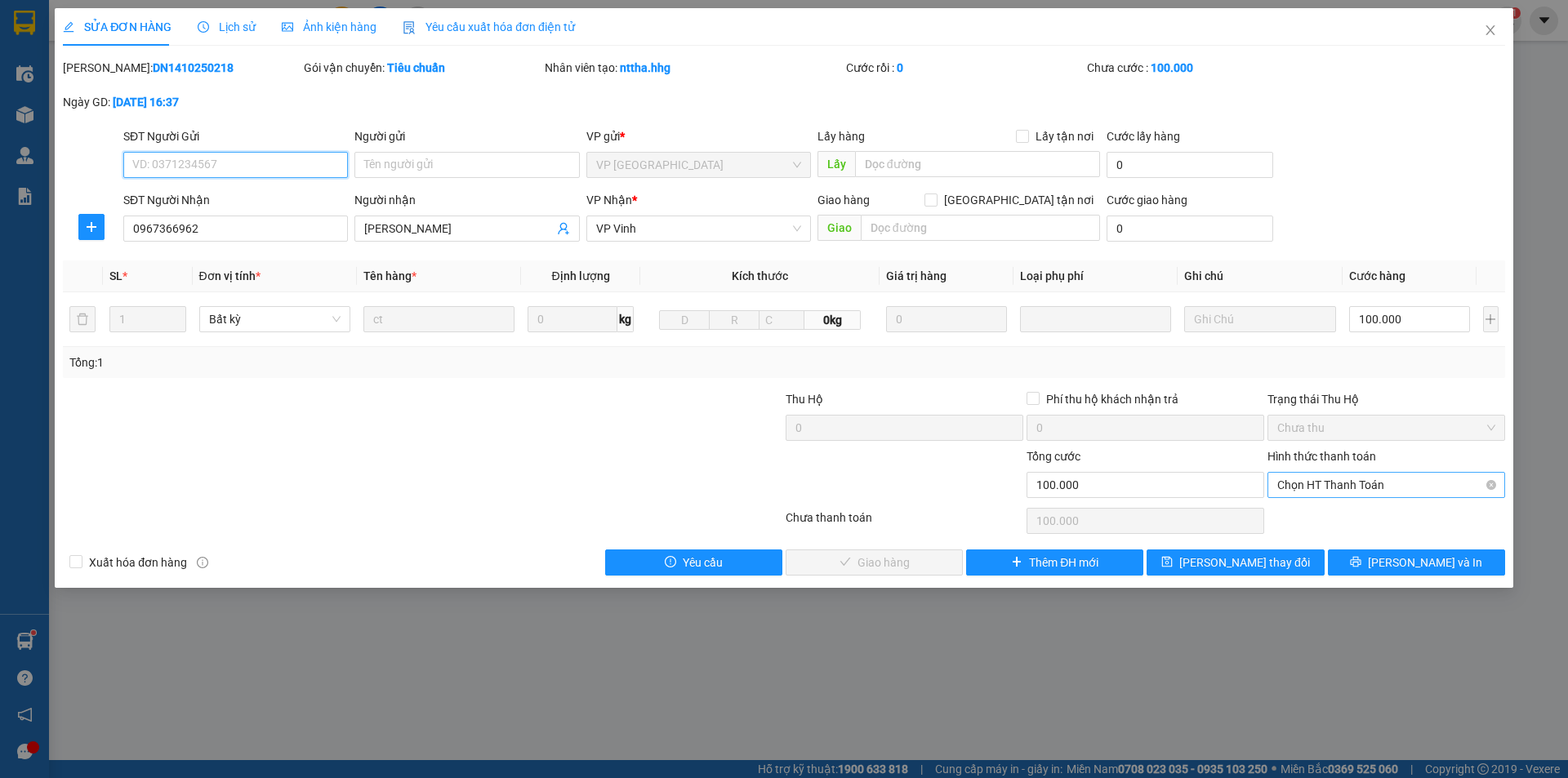
click at [1300, 484] on span "Chọn HT Thanh Toán" at bounding box center [1387, 485] width 218 height 25
click at [1294, 516] on div "Tại văn phòng" at bounding box center [1387, 518] width 218 height 18
type input "0"
click at [909, 556] on span "[PERSON_NAME] và Giao hàng" at bounding box center [895, 563] width 157 height 18
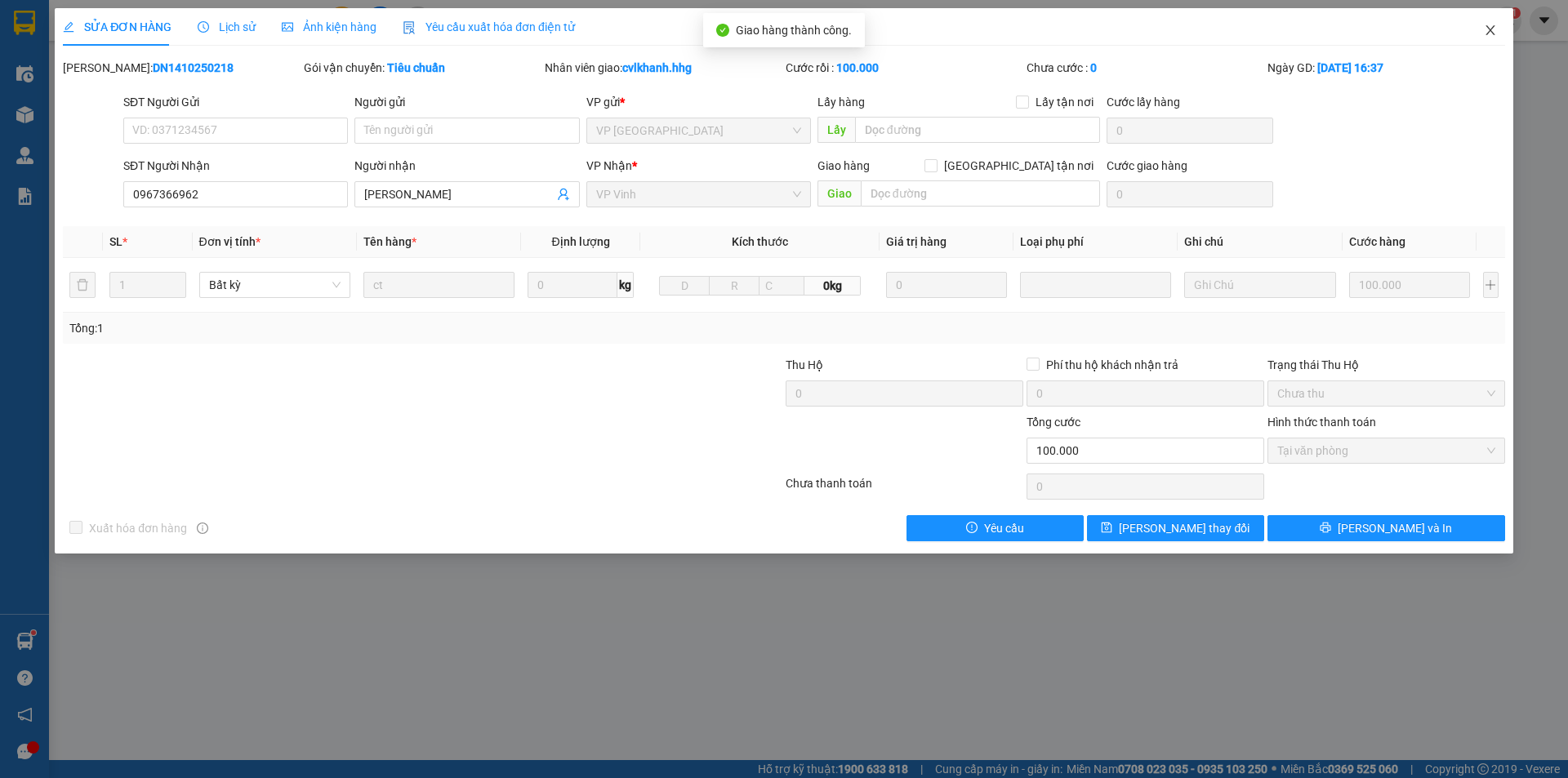
click at [1487, 27] on icon "close" at bounding box center [1490, 30] width 9 height 10
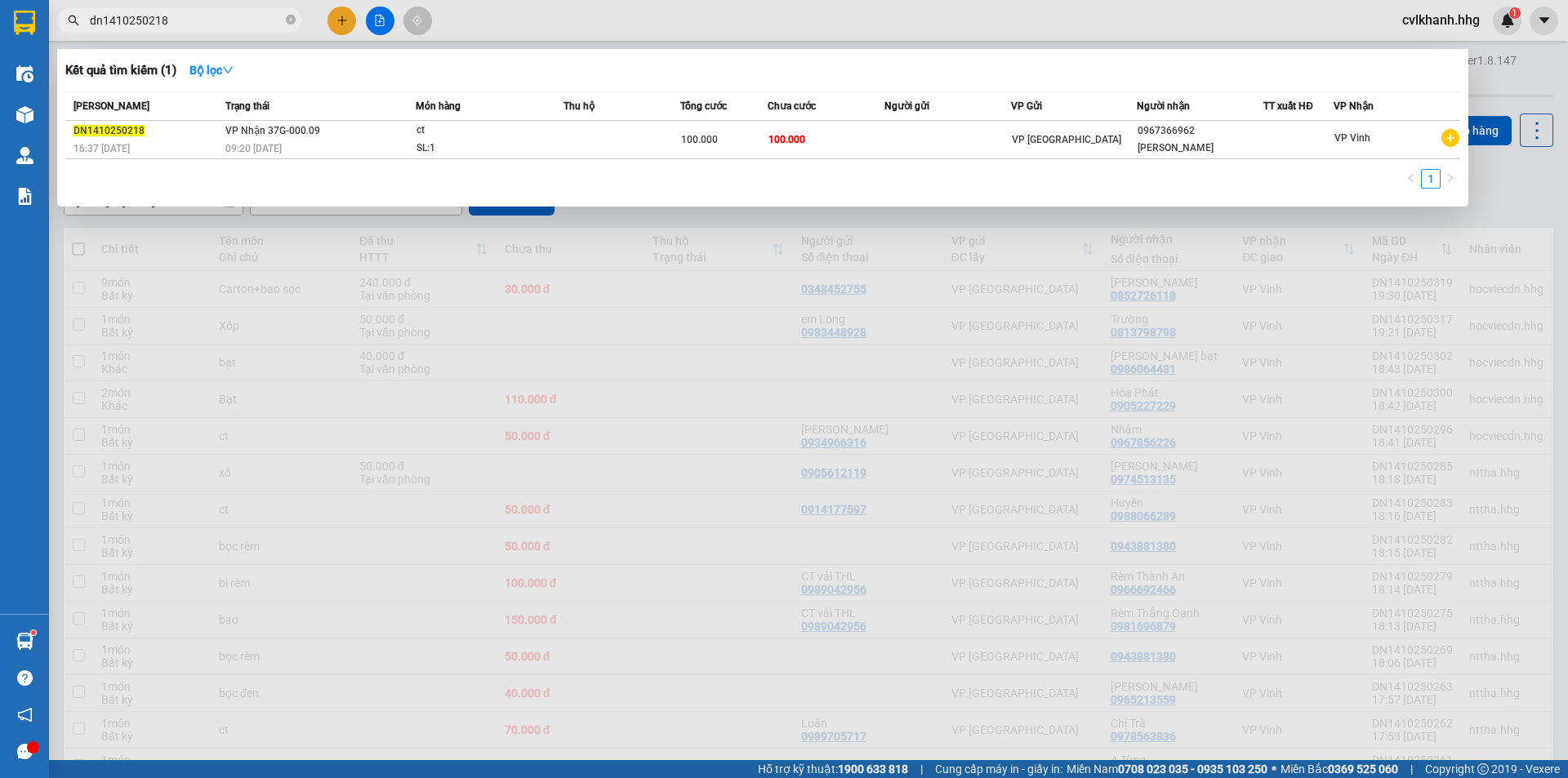
click at [208, 20] on input "dn1410250218" at bounding box center [186, 21] width 193 height 18
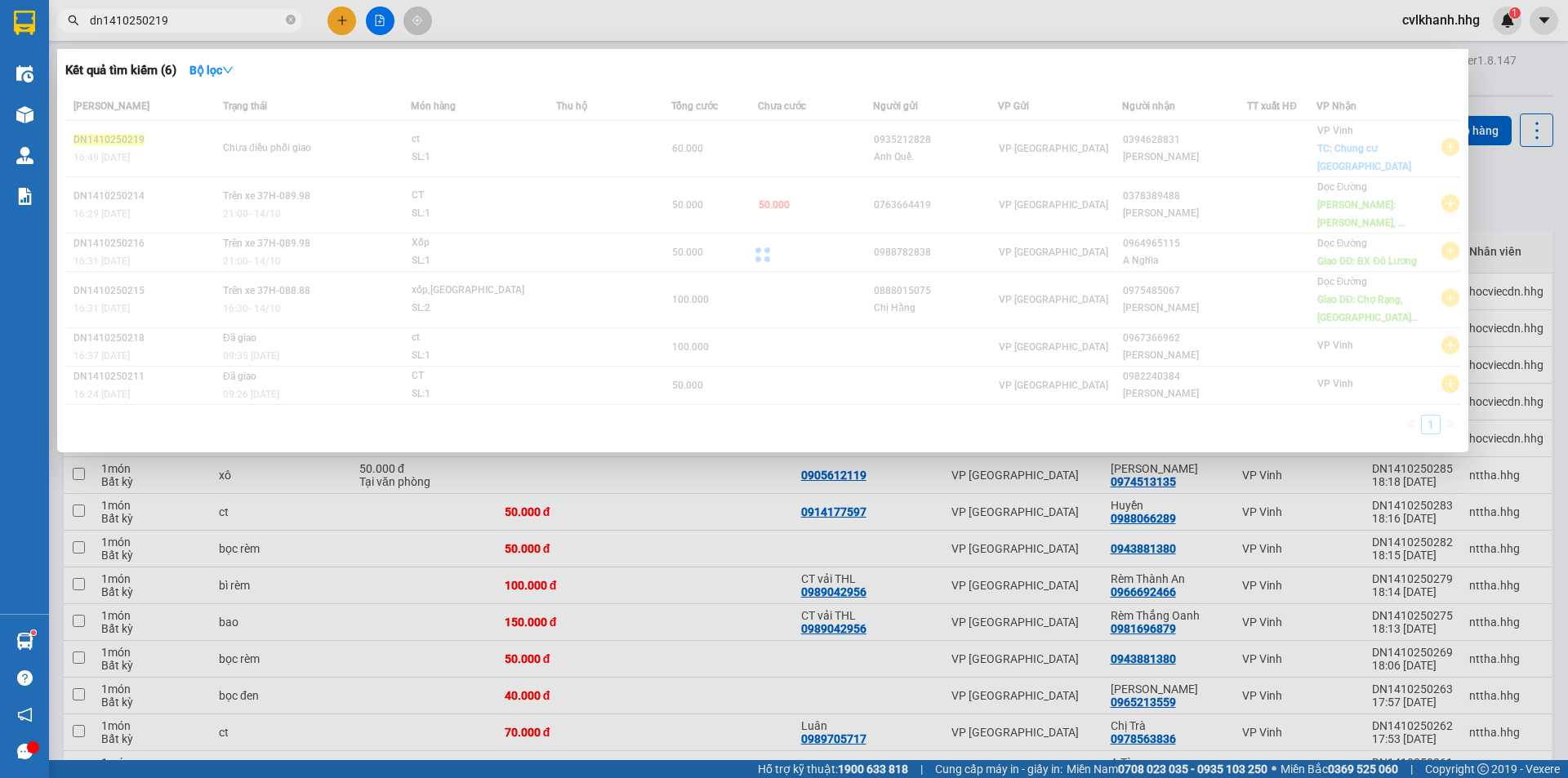
type input "dn1410250219"
click at [392, 143] on span "Chưa điều phối giao" at bounding box center [317, 149] width 187 height 18
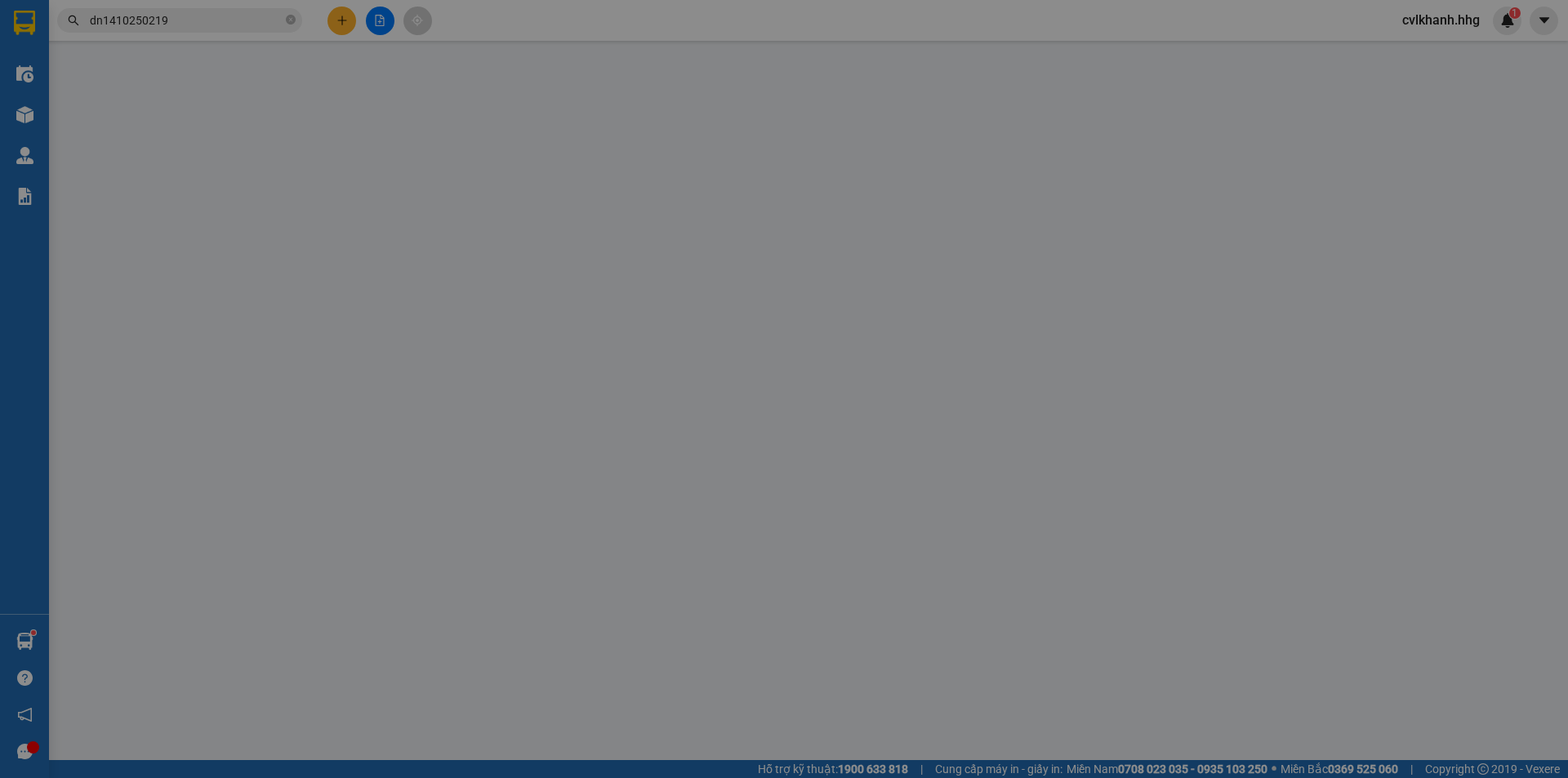
type input "0935212828"
type input "Anh Quế."
type input "0394628831"
type input "[PERSON_NAME]"
checkbox input "true"
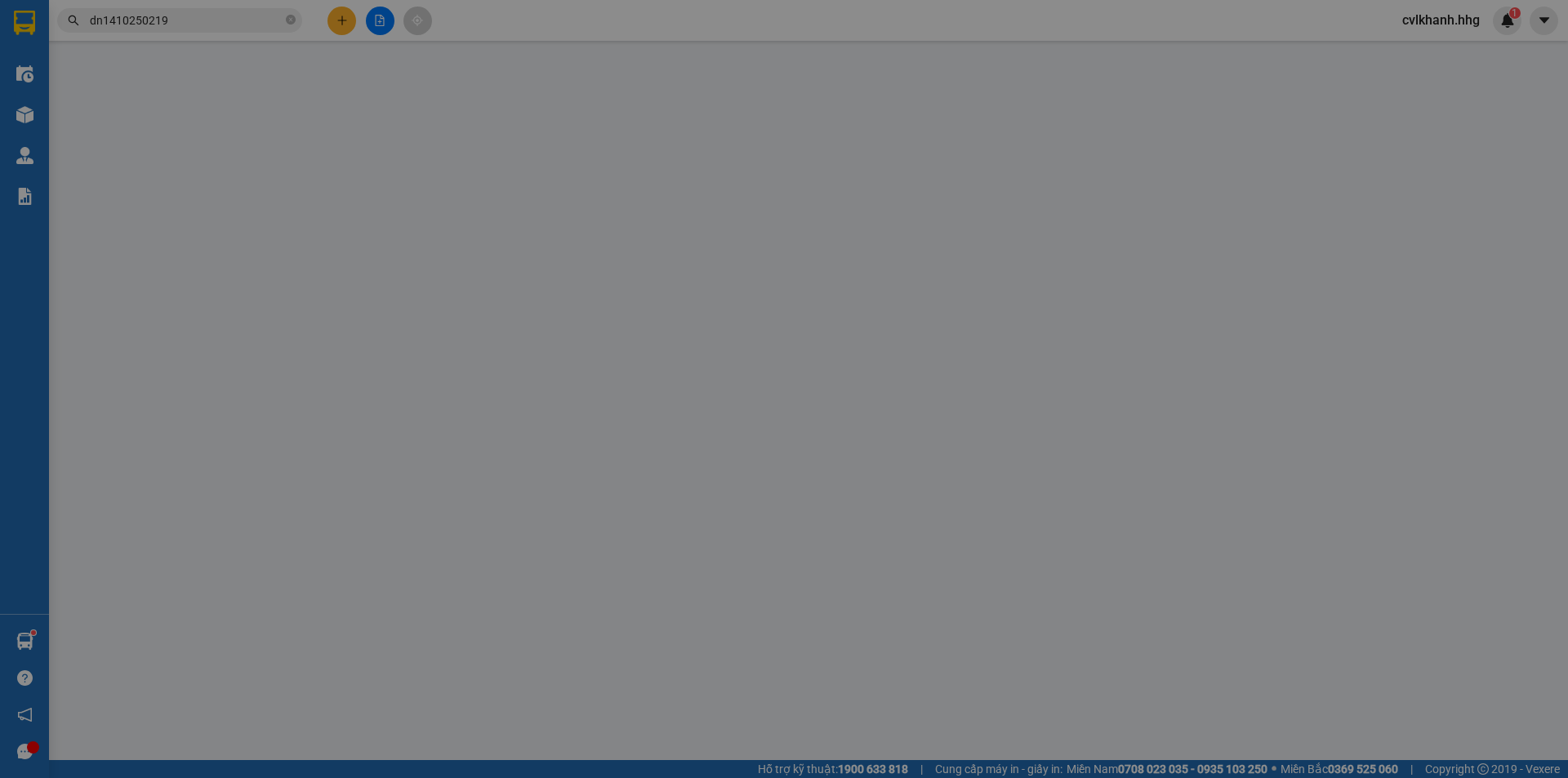
type input "Chung cư [GEOGRAPHIC_DATA]"
type input "0"
type input "60.000"
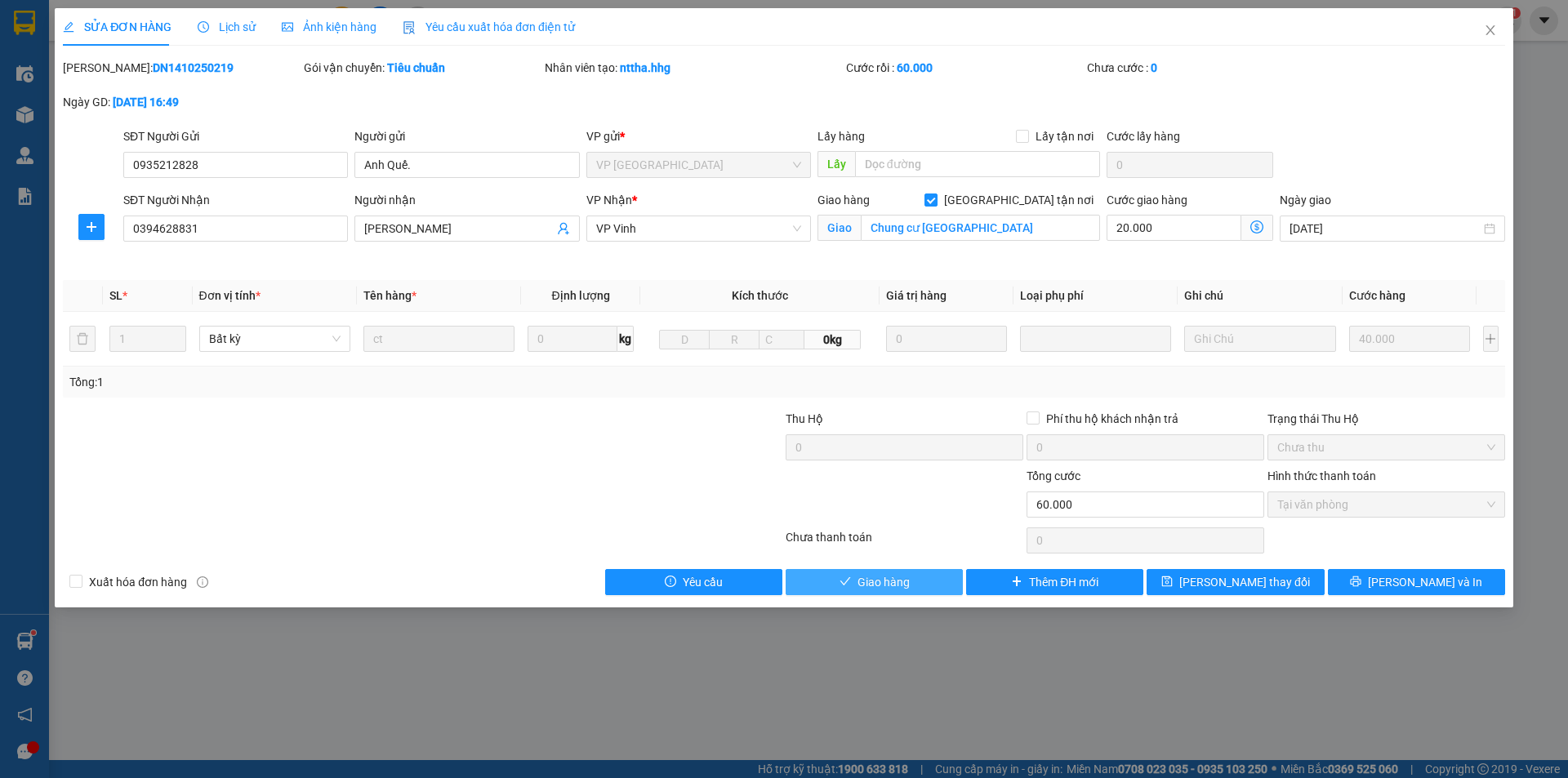
click at [861, 573] on span "Giao hàng" at bounding box center [884, 582] width 53 height 18
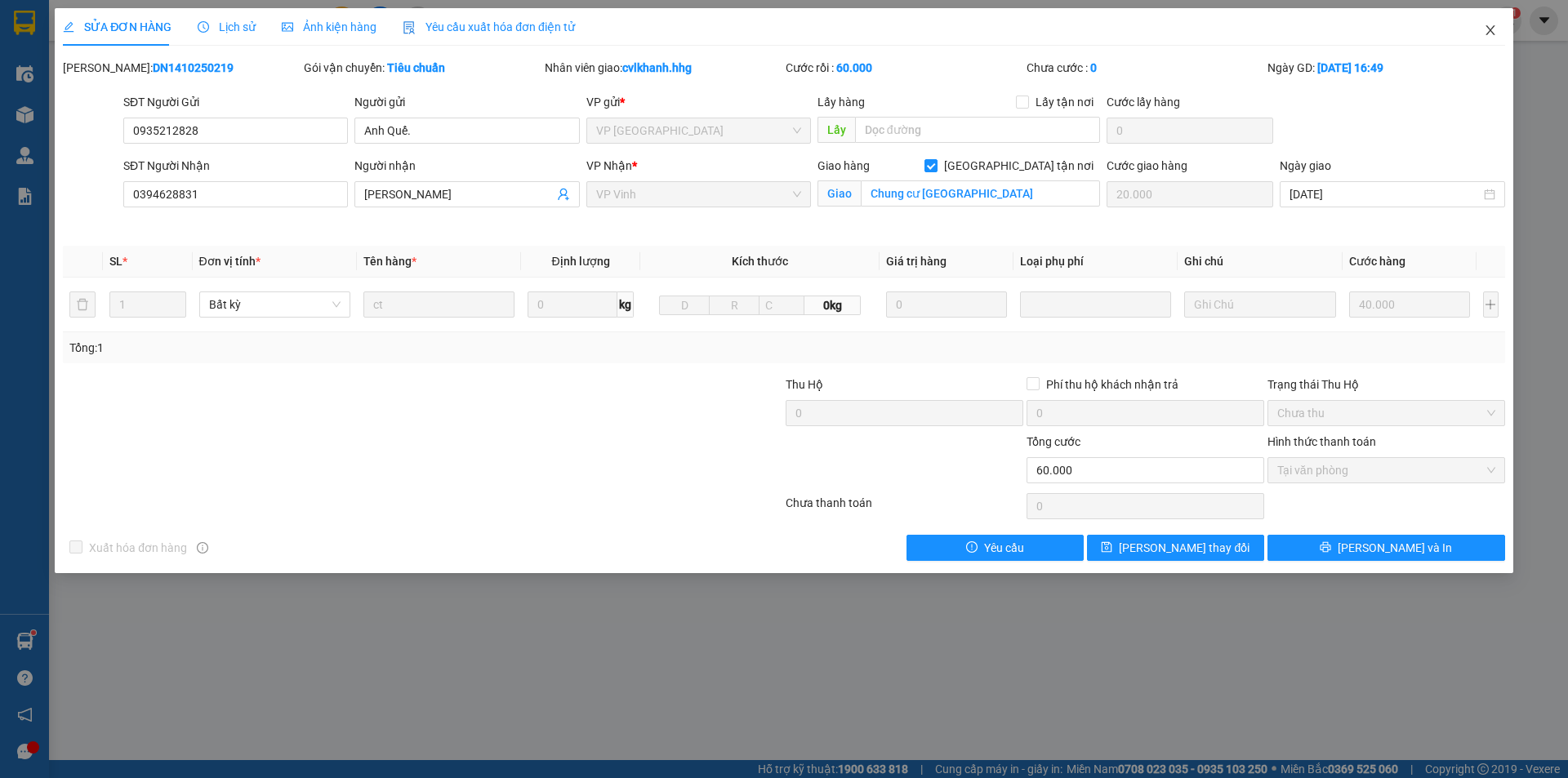
click at [1492, 31] on icon "close" at bounding box center [1491, 30] width 13 height 13
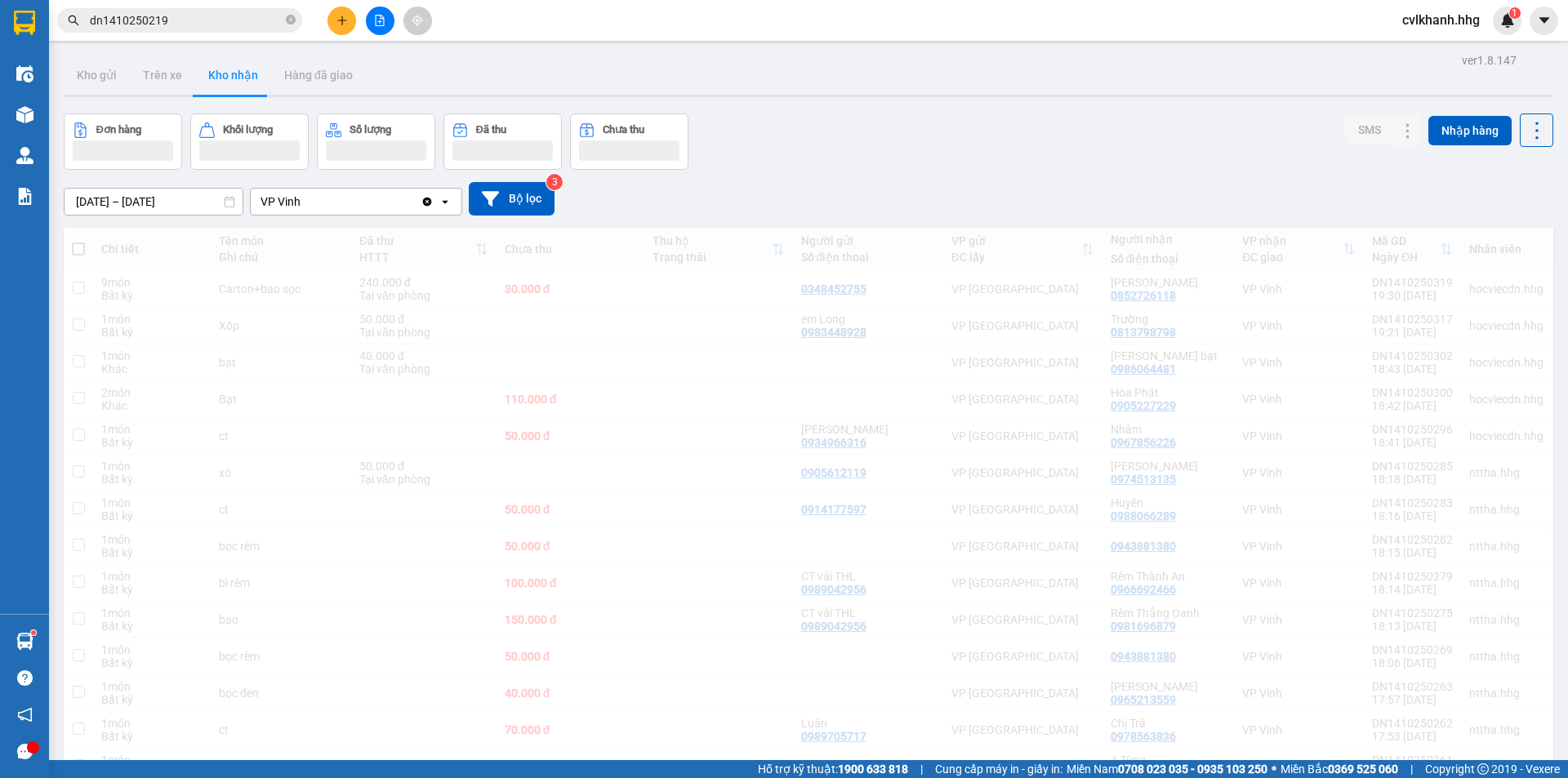
click at [191, 21] on input "dn1410250219" at bounding box center [186, 21] width 193 height 18
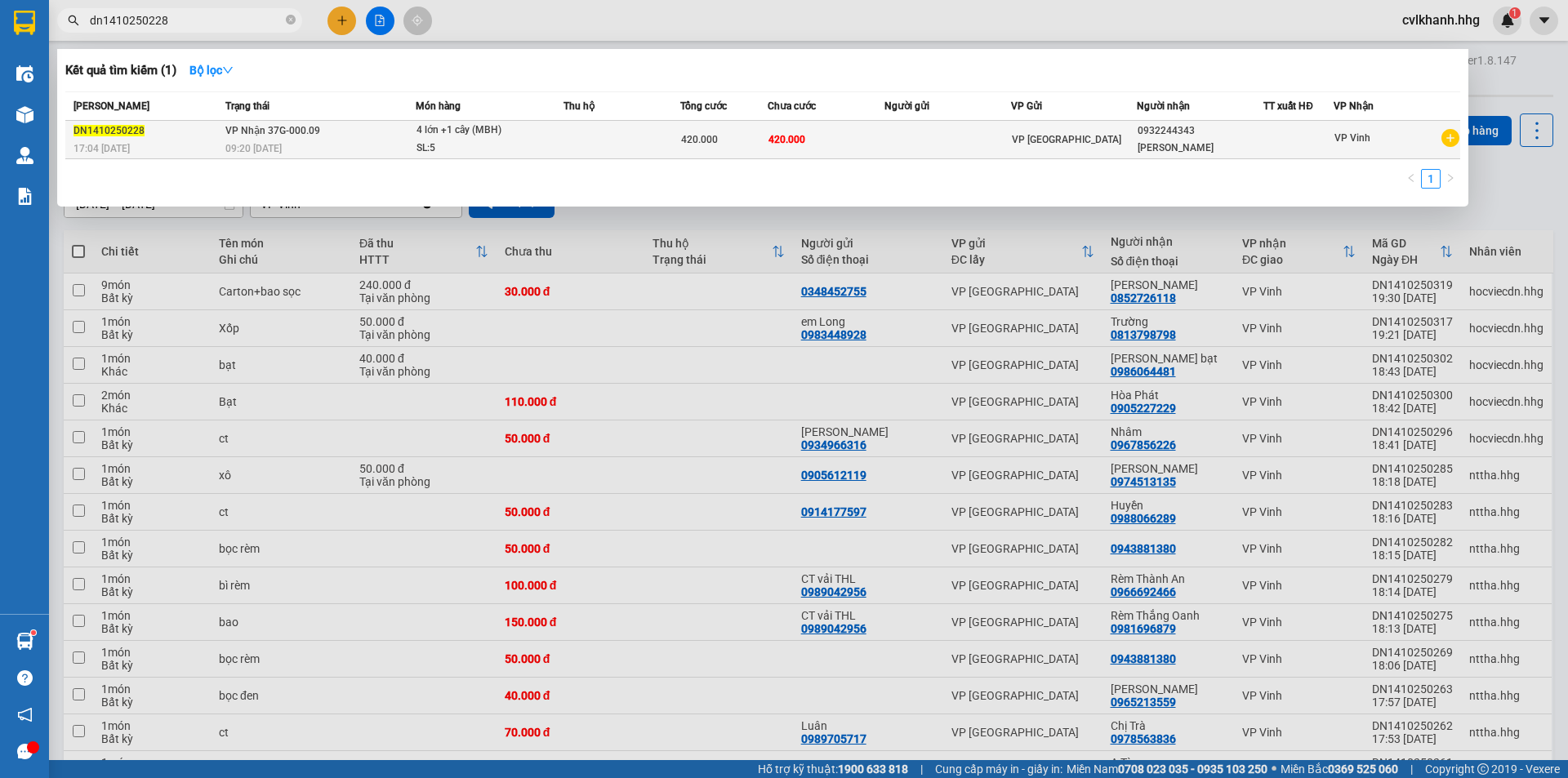
type input "dn1410250228"
click at [305, 139] on td "VP Nhận 37G-000.09 09:20 [DATE]" at bounding box center [319, 140] width 195 height 39
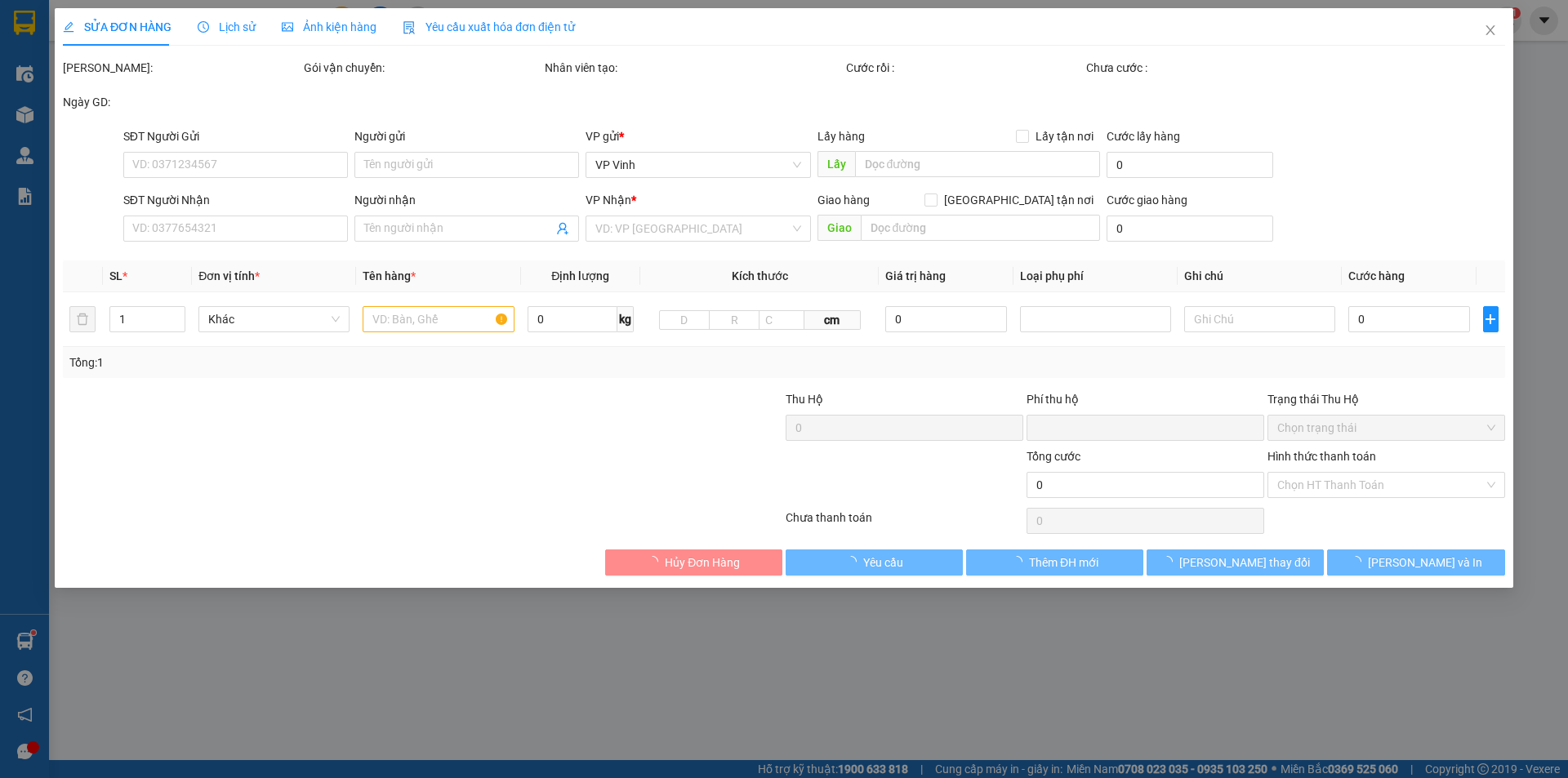
type input "0932244343"
type input "[PERSON_NAME]"
type input "0"
type input "420.000"
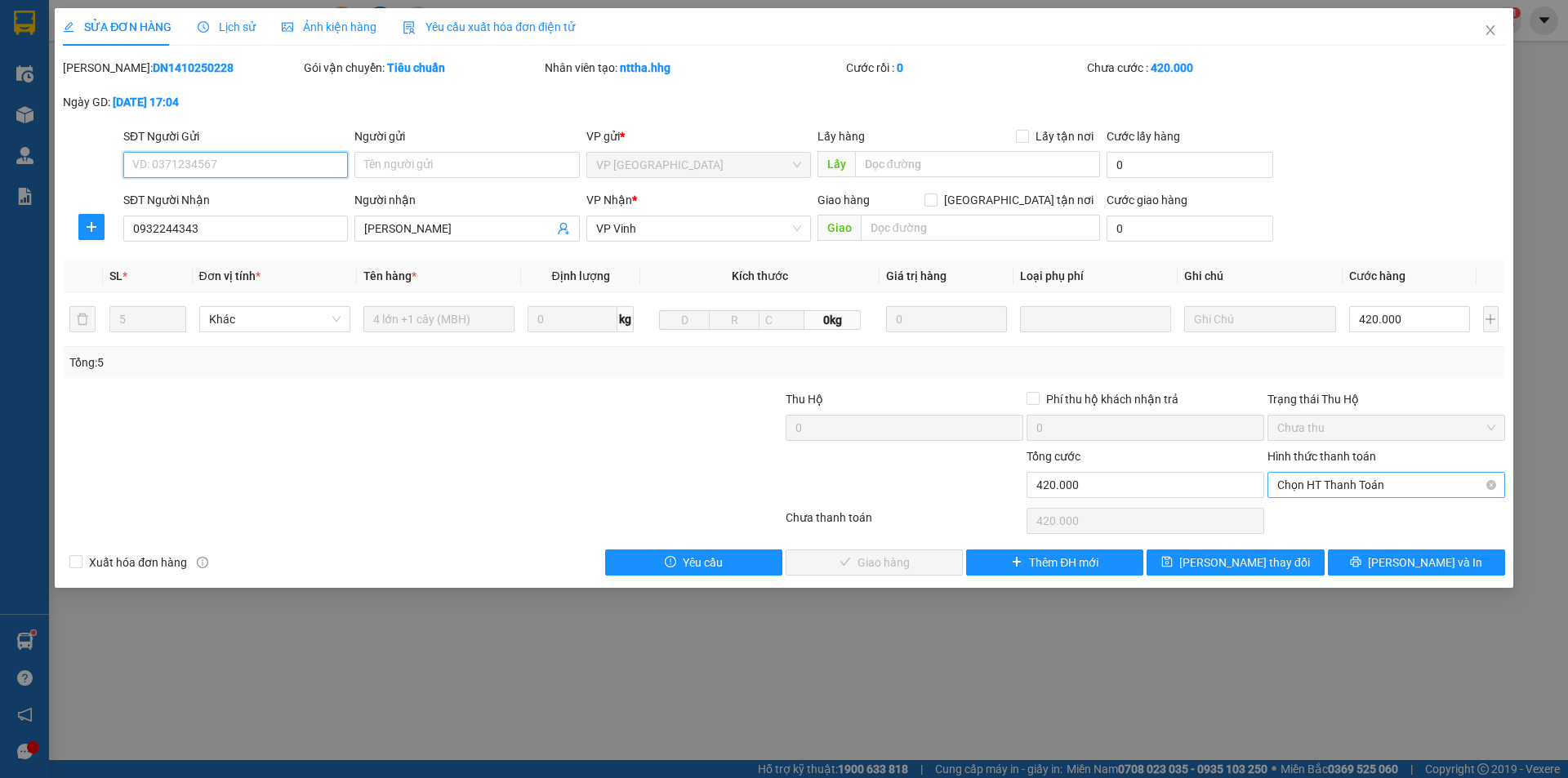
drag, startPoint x: 1340, startPoint y: 478, endPoint x: 1285, endPoint y: 531, distance: 76.4
click at [1339, 478] on span "Chọn HT Thanh Toán" at bounding box center [1387, 485] width 218 height 25
click at [1283, 531] on div "Total Paid Fee 0 Total UnPaid Fee 420.000 Cash Collection Total Fee Mã ĐH: DN14…" at bounding box center [784, 318] width 1442 height 517
click at [1321, 483] on span "Chọn HT Thanh Toán" at bounding box center [1387, 485] width 218 height 25
drag, startPoint x: 1294, startPoint y: 515, endPoint x: 1010, endPoint y: 547, distance: 285.8
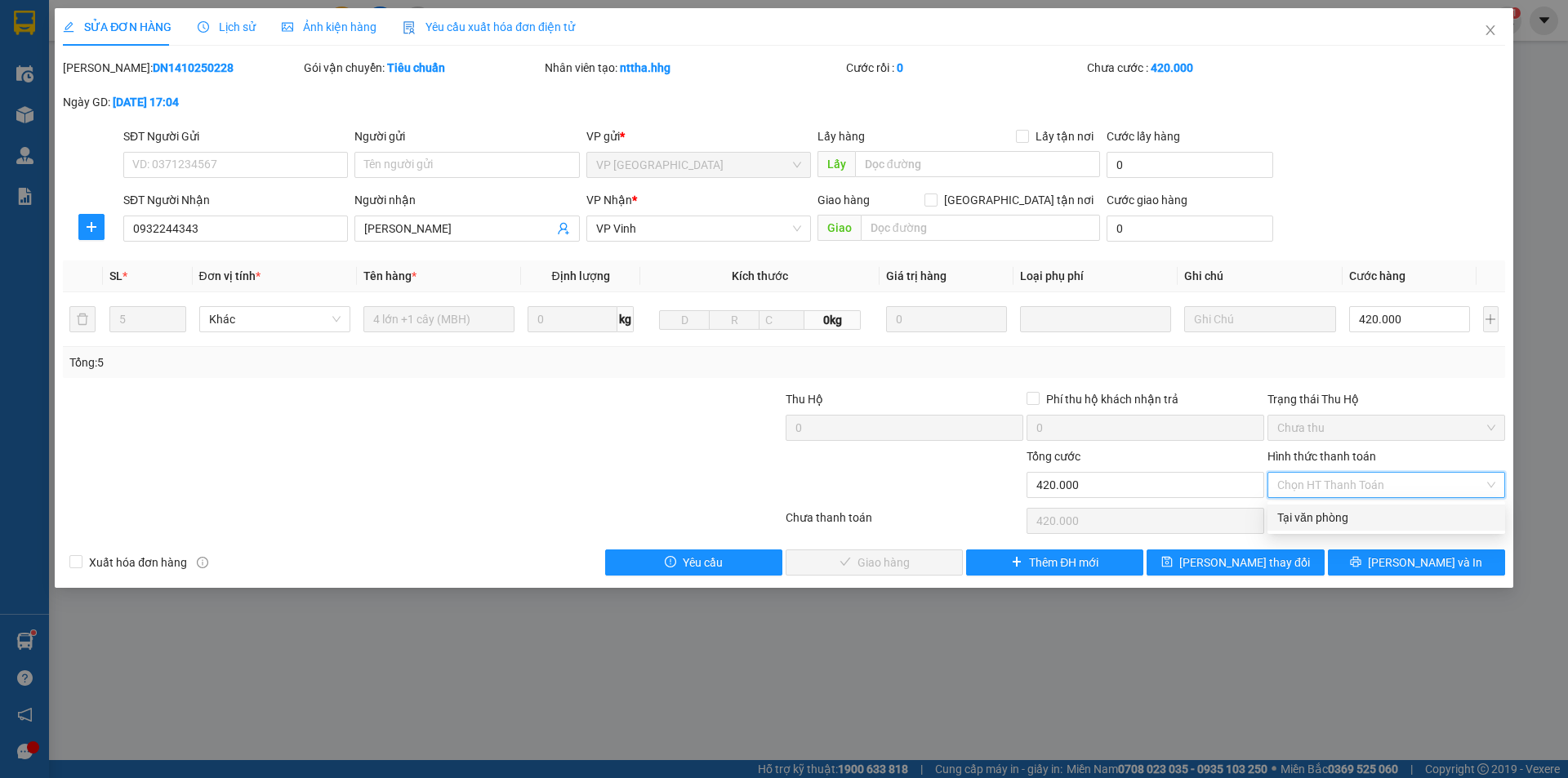
click at [1294, 514] on div "Tại văn phòng" at bounding box center [1387, 518] width 218 height 18
type input "0"
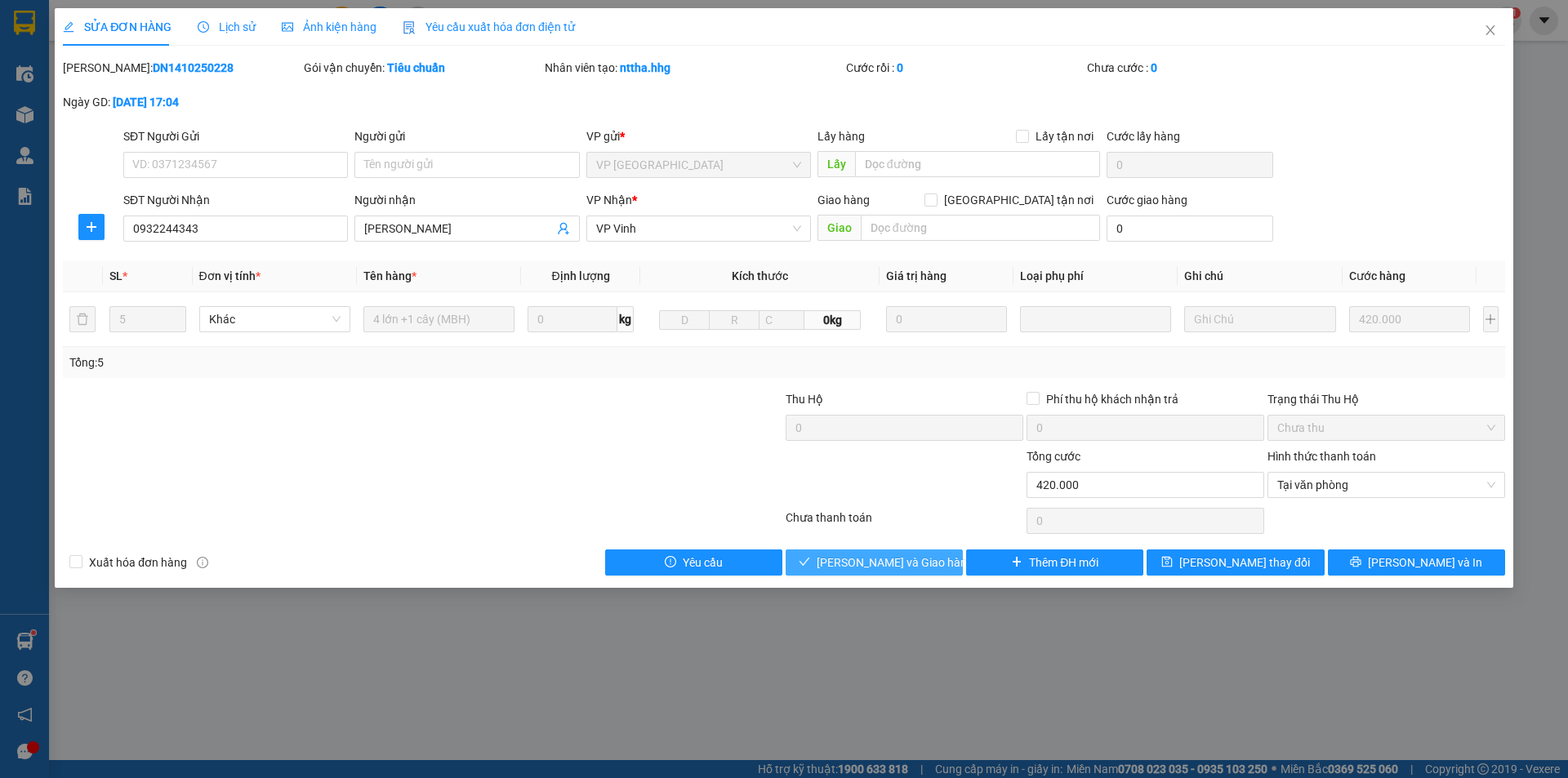
click at [895, 555] on span "[PERSON_NAME] và Giao hàng" at bounding box center [895, 563] width 157 height 18
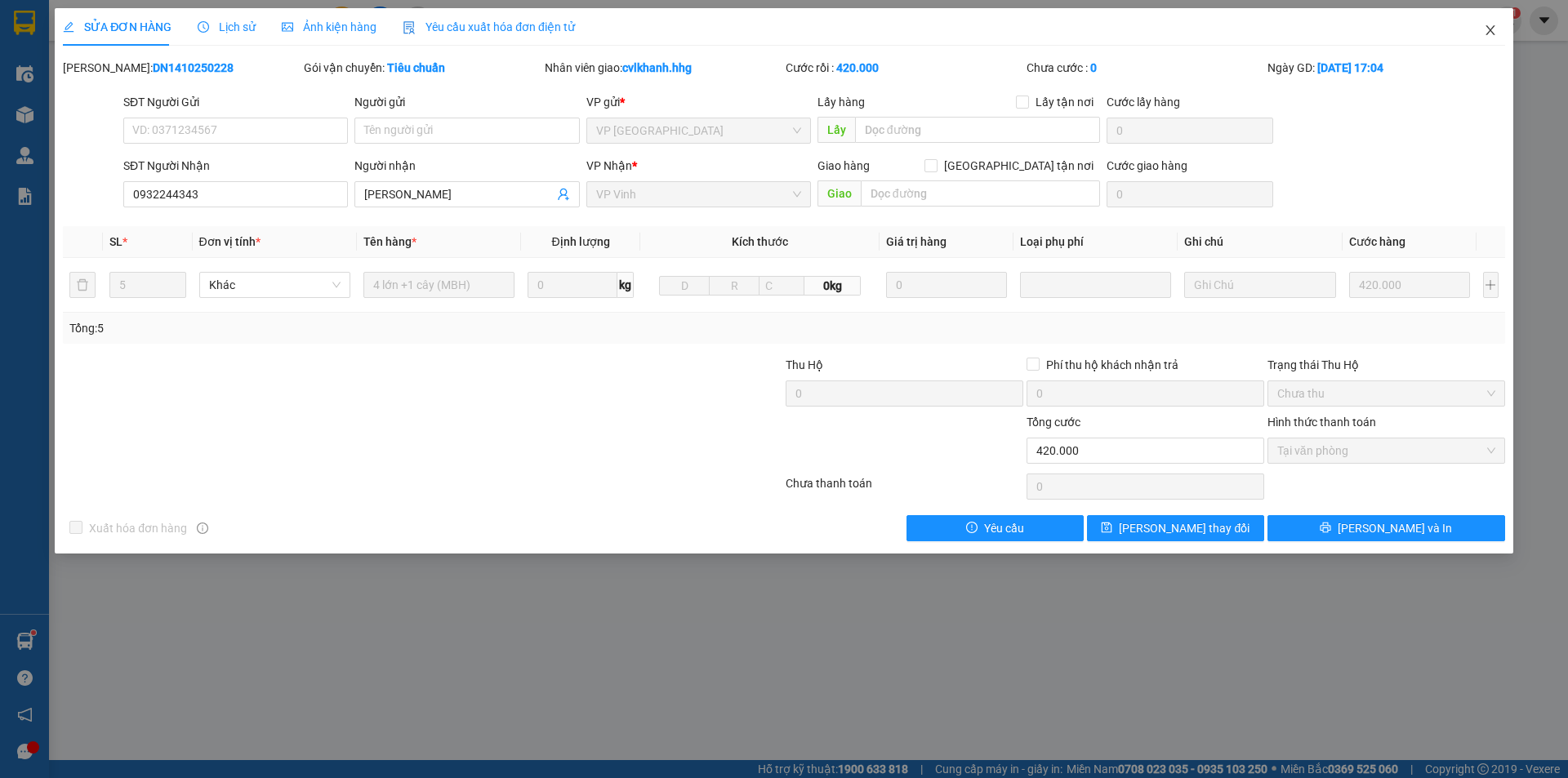
click at [1488, 27] on icon "close" at bounding box center [1490, 30] width 9 height 10
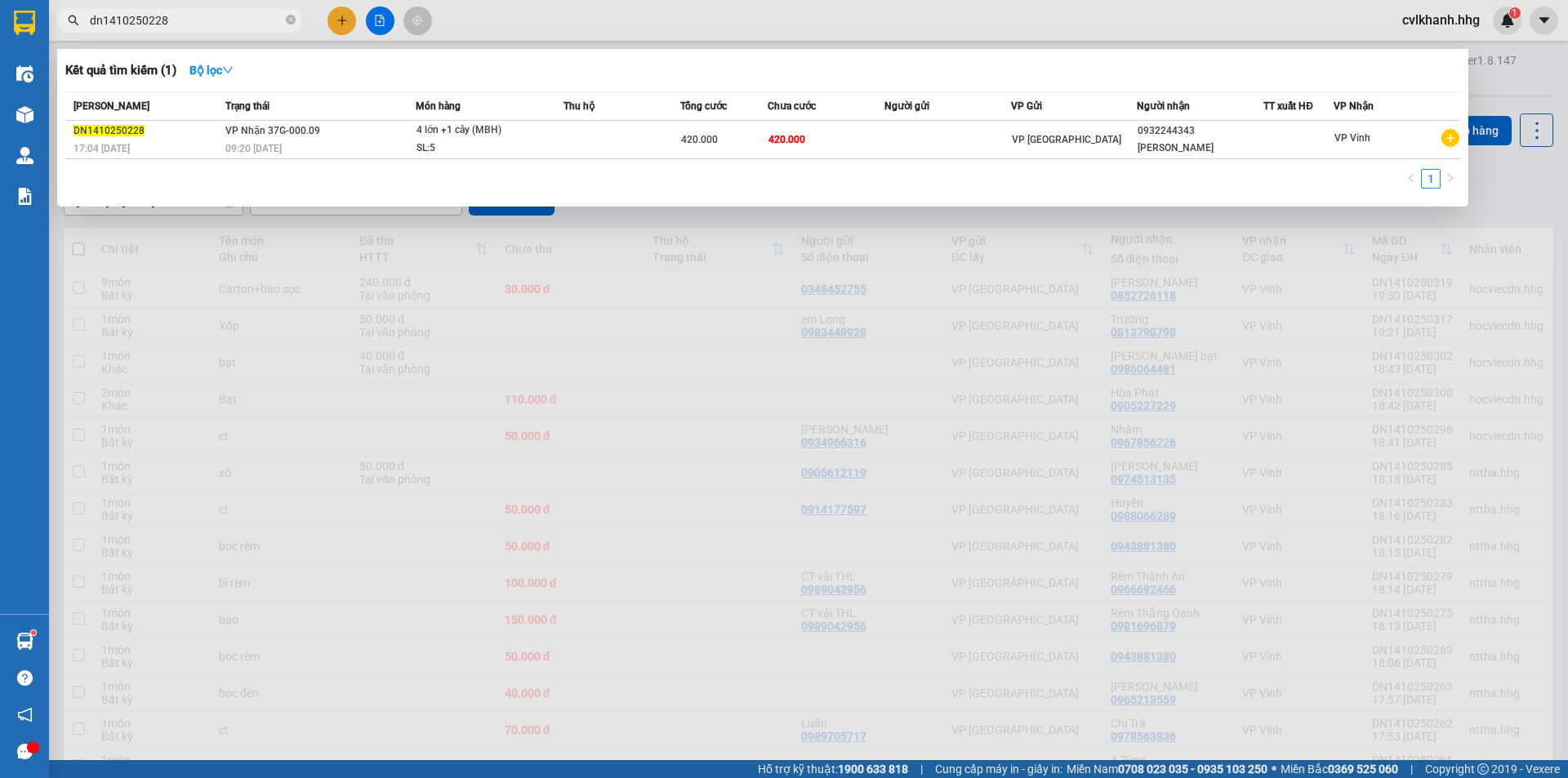
click at [186, 21] on input "dn1410250228" at bounding box center [186, 21] width 193 height 18
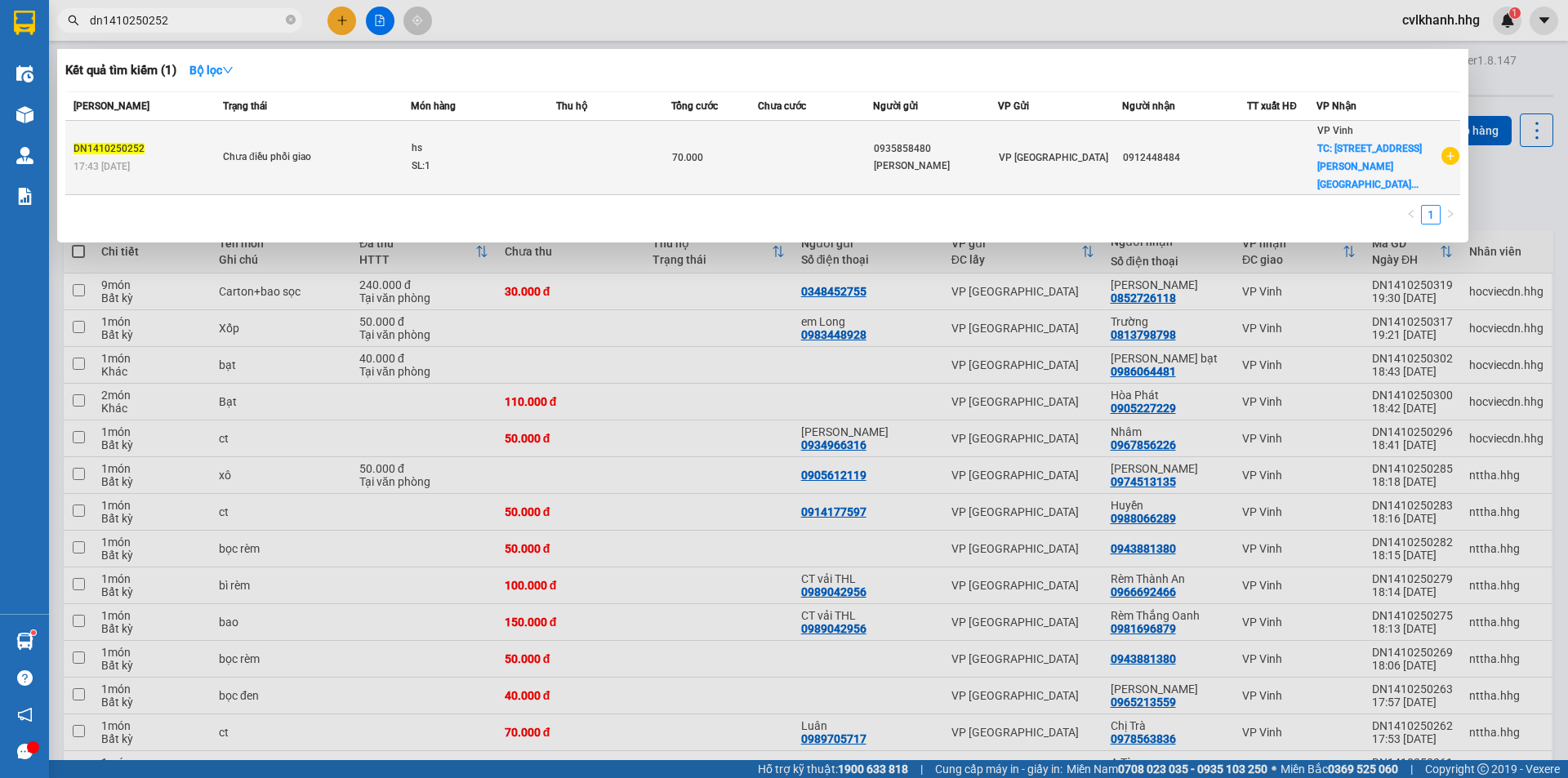
type input "dn1410250252"
click at [463, 140] on div "hs" at bounding box center [472, 149] width 122 height 18
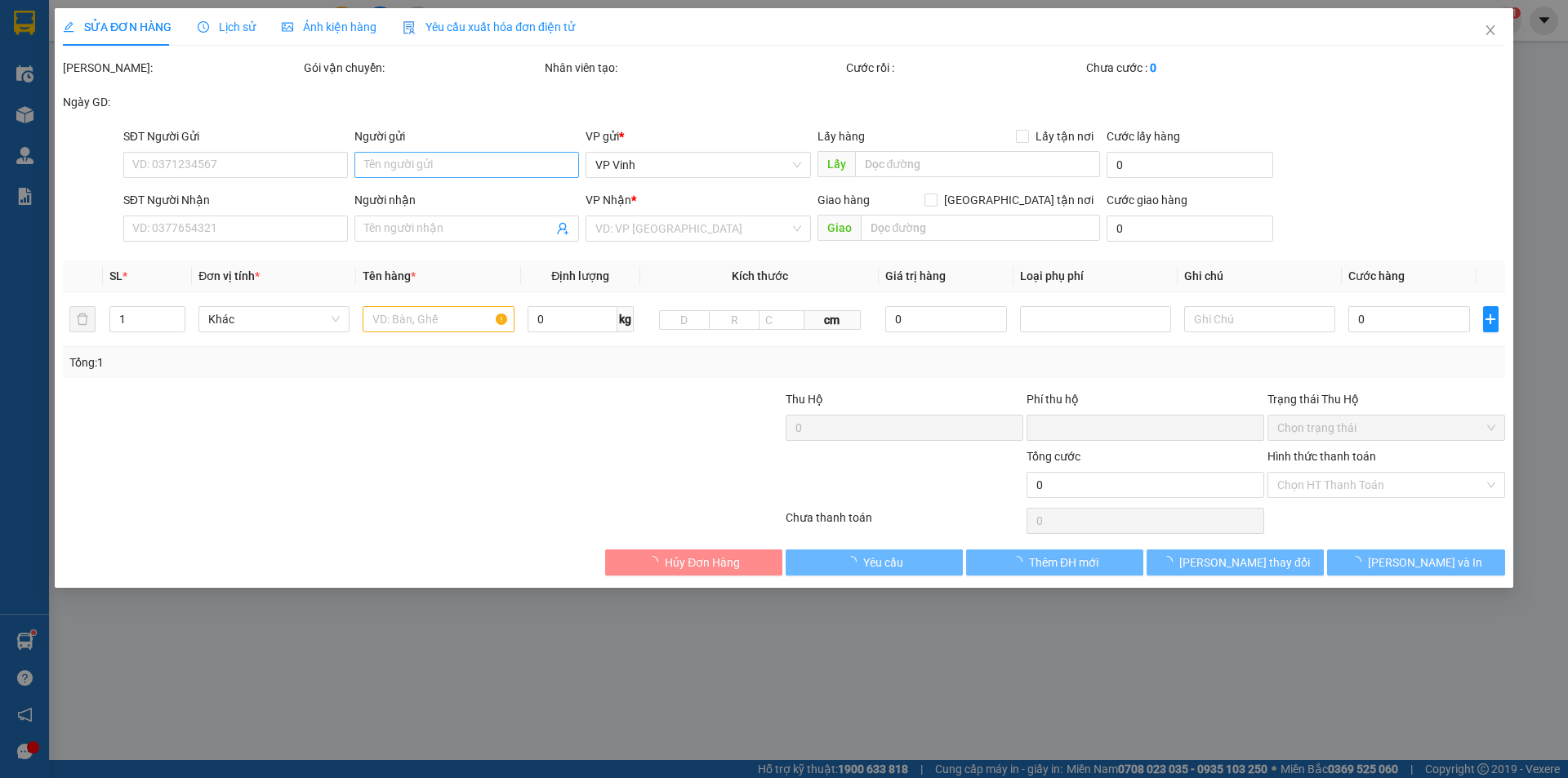
type input "0935858480"
type input "[PERSON_NAME]"
type input "0912448484"
checkbox input "true"
type input "[STREET_ADDRESS][PERSON_NAME] [GEOGRAPHIC_DATA], [GEOGRAPHIC_DATA]"
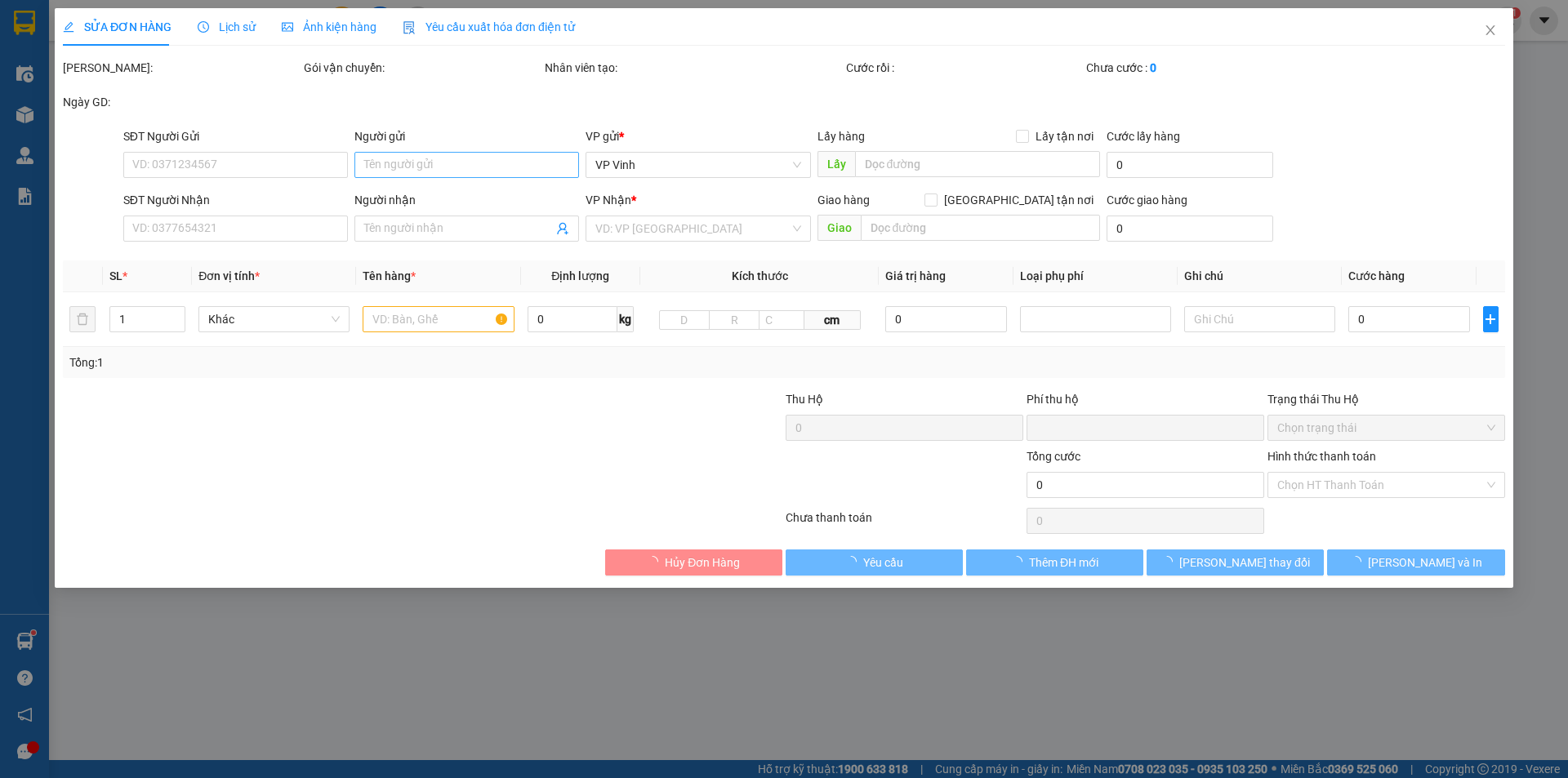
type input "0"
type input "70.000"
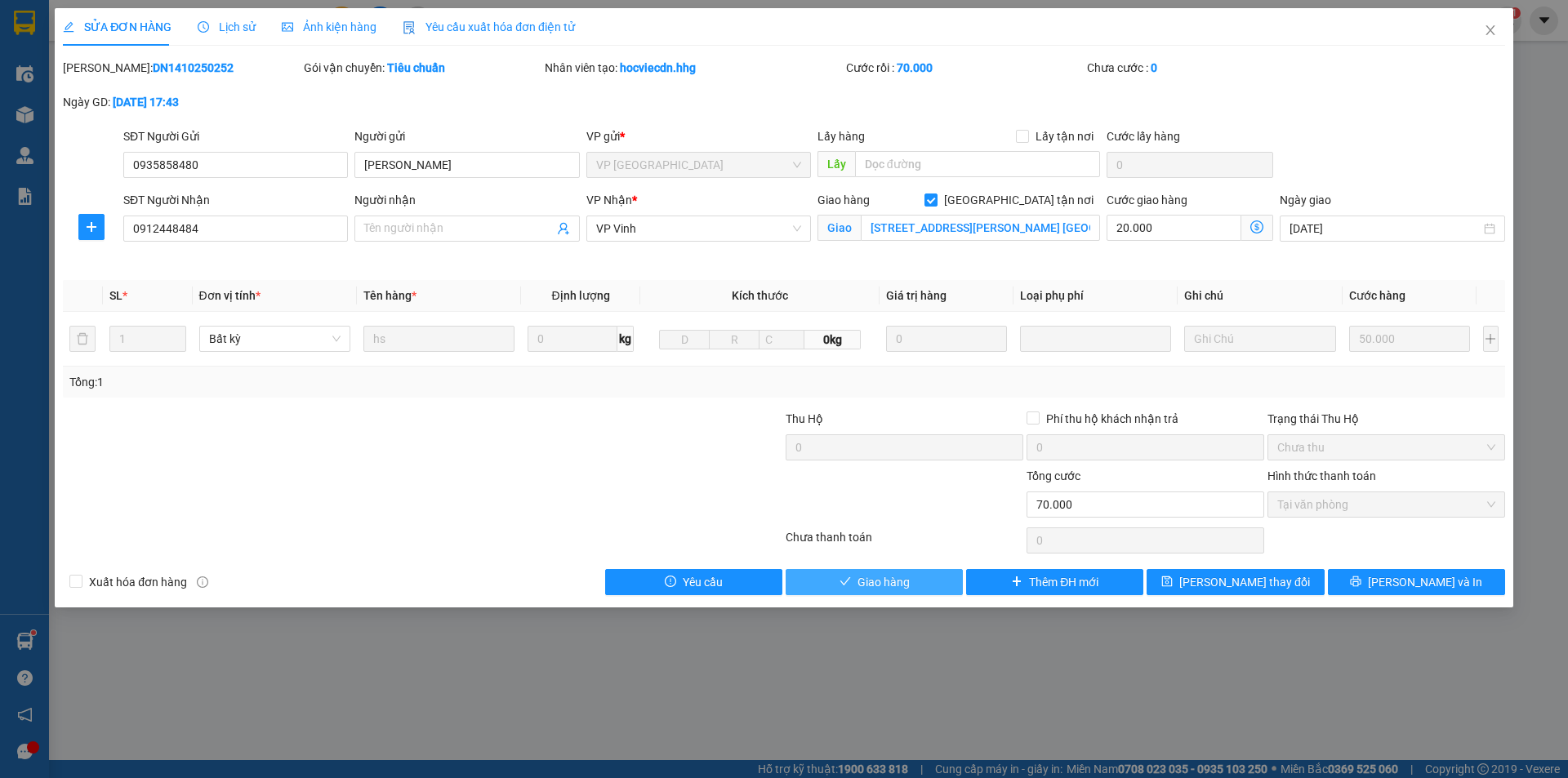
click at [885, 588] on span "Giao hàng" at bounding box center [884, 582] width 53 height 18
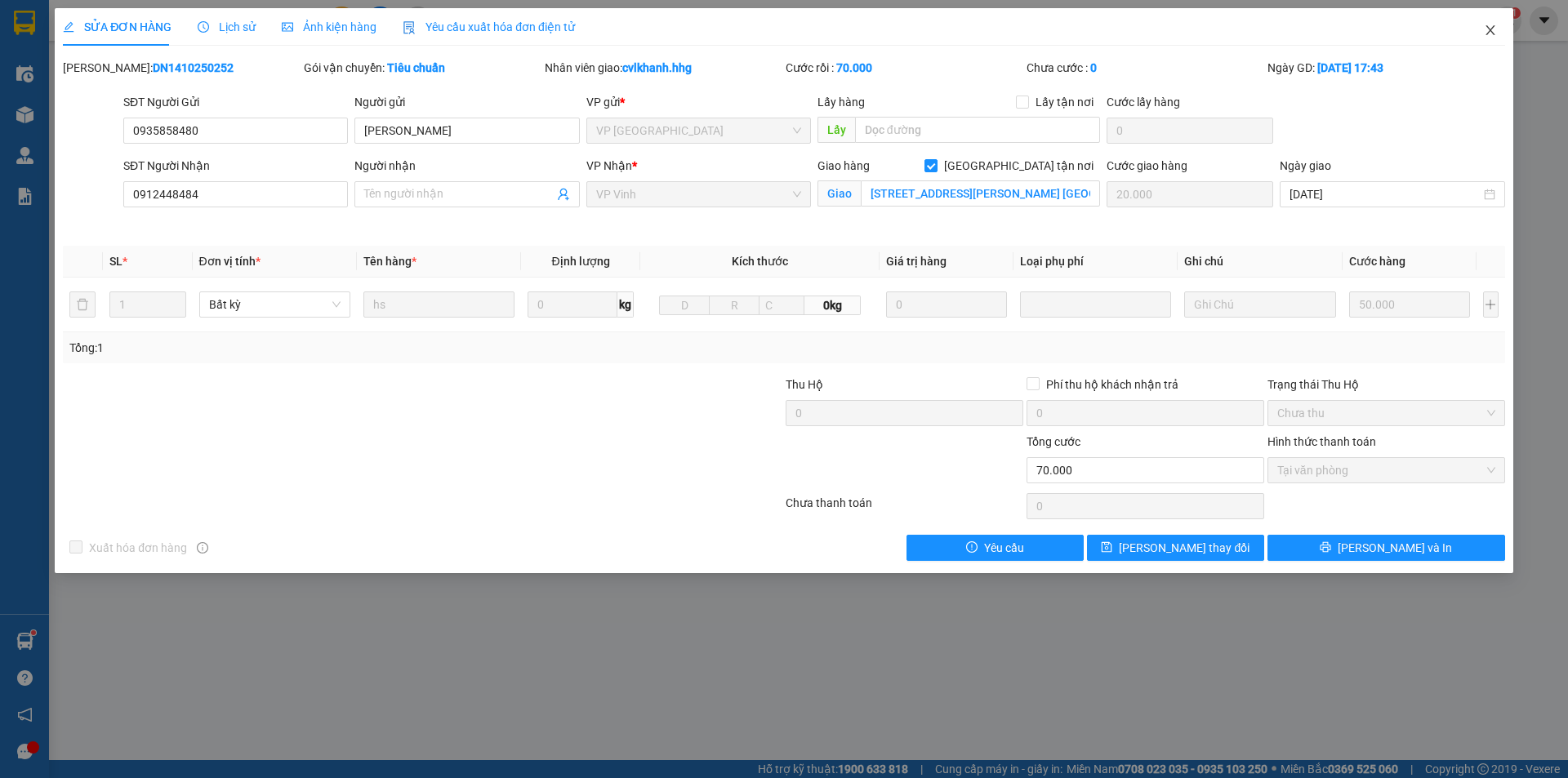
click at [1486, 30] on icon "close" at bounding box center [1491, 30] width 13 height 13
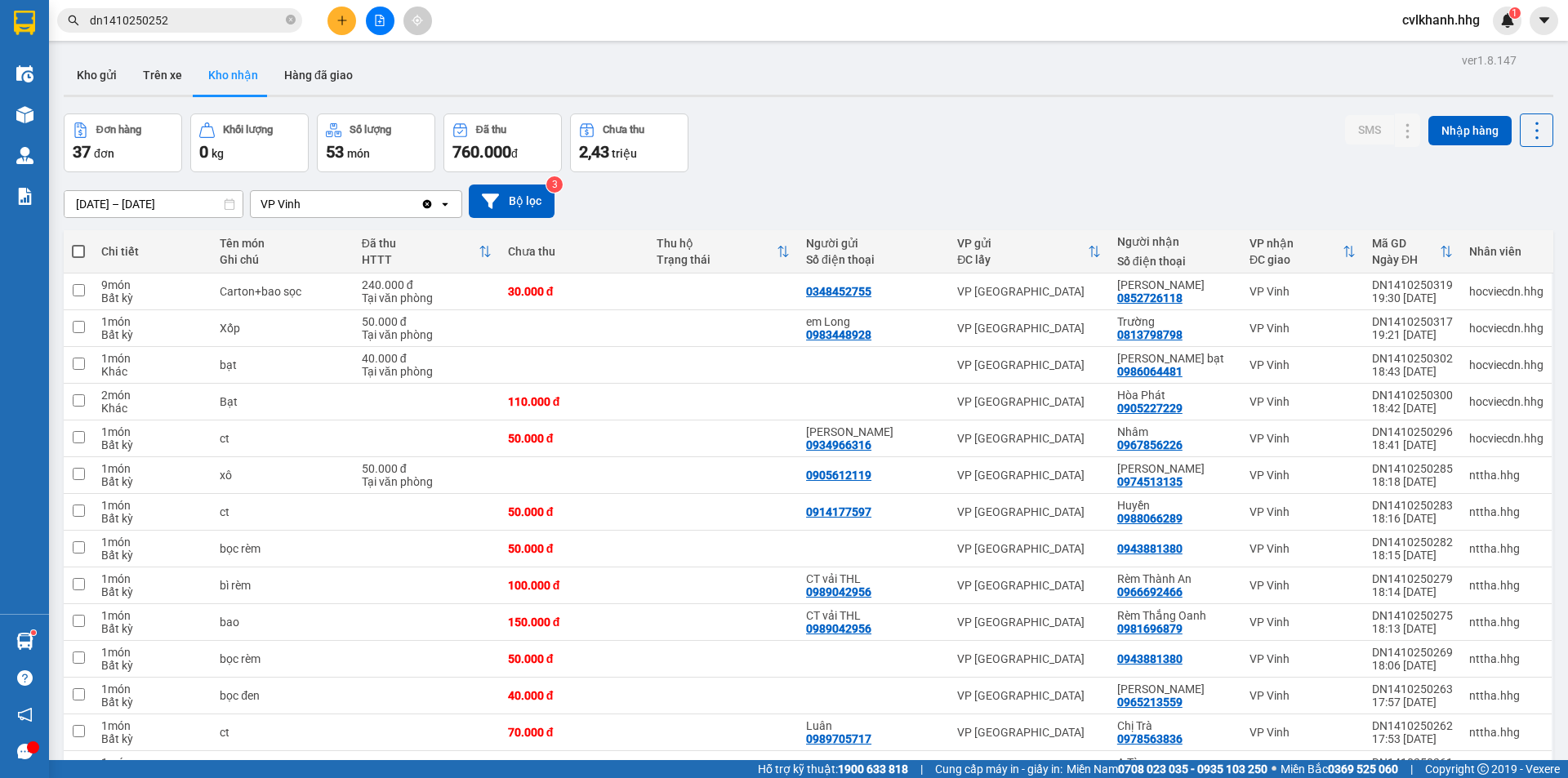
click at [221, 21] on input "dn1410250252" at bounding box center [186, 21] width 193 height 18
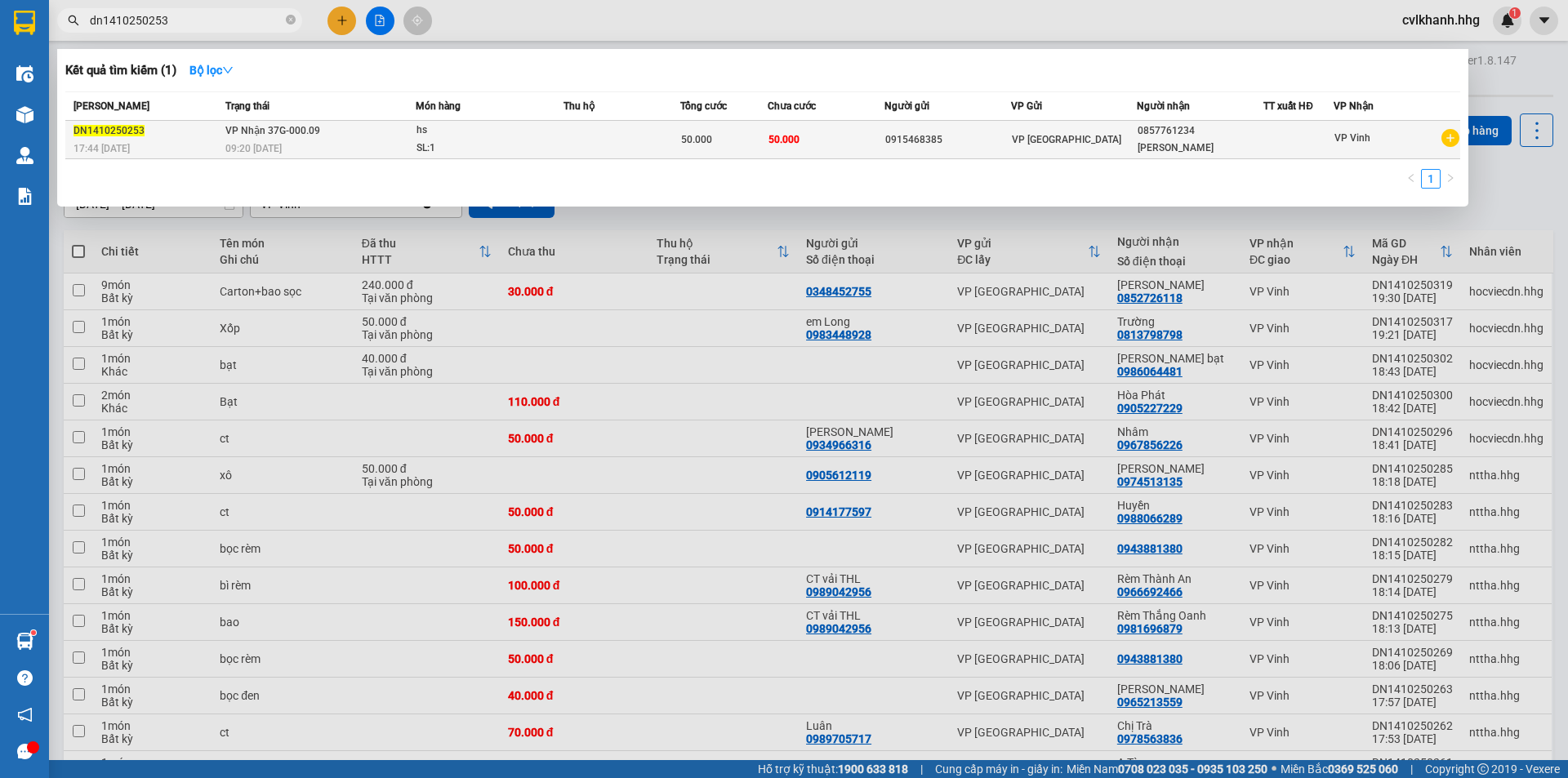
type input "dn1410250253"
click at [386, 130] on td "VP Nhận 37G-000.09 09:20 [DATE]" at bounding box center [319, 140] width 195 height 39
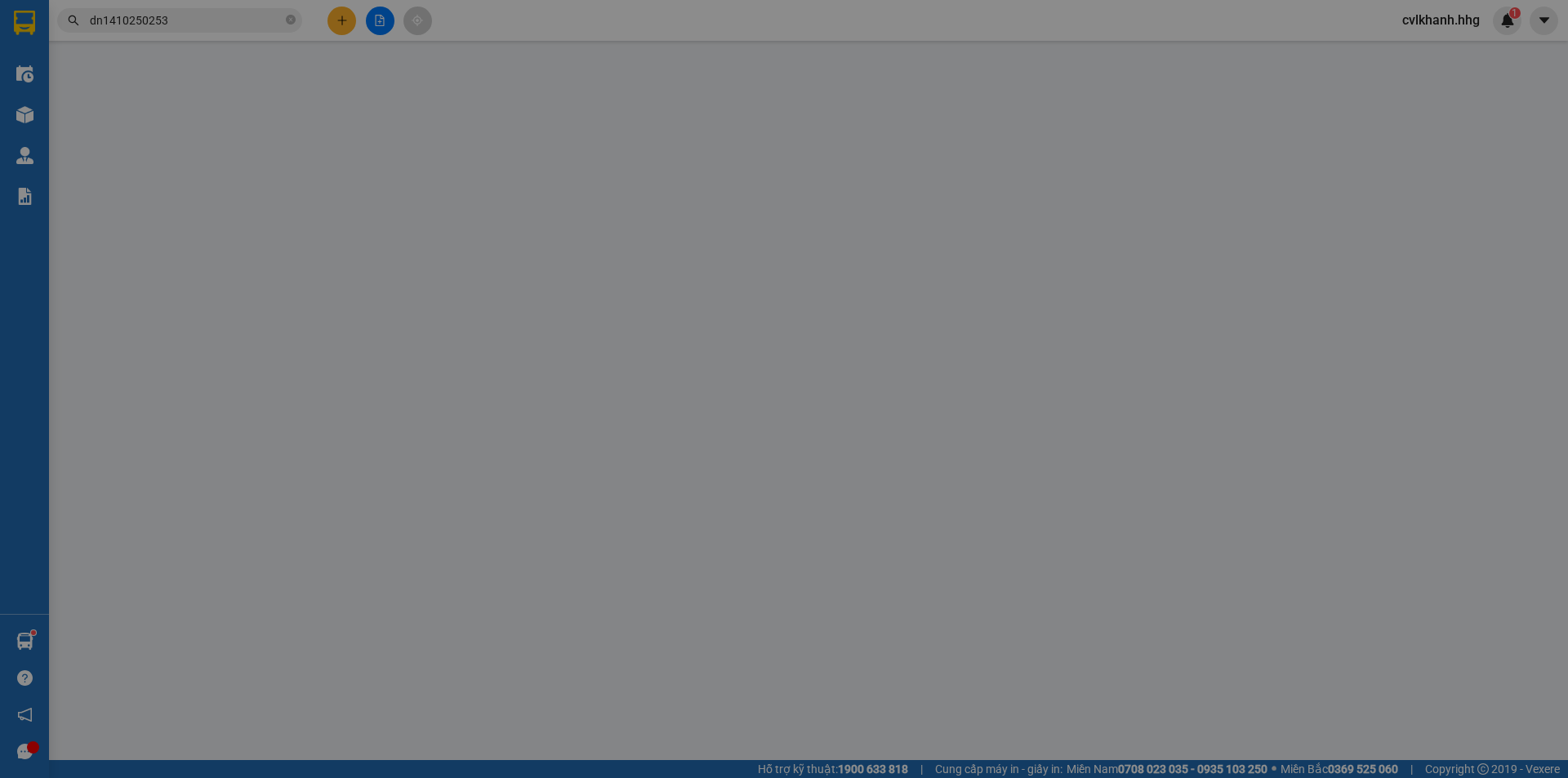
type input "0915468385"
type input "0857761234"
type input "[PERSON_NAME]"
type input "0"
type input "50.000"
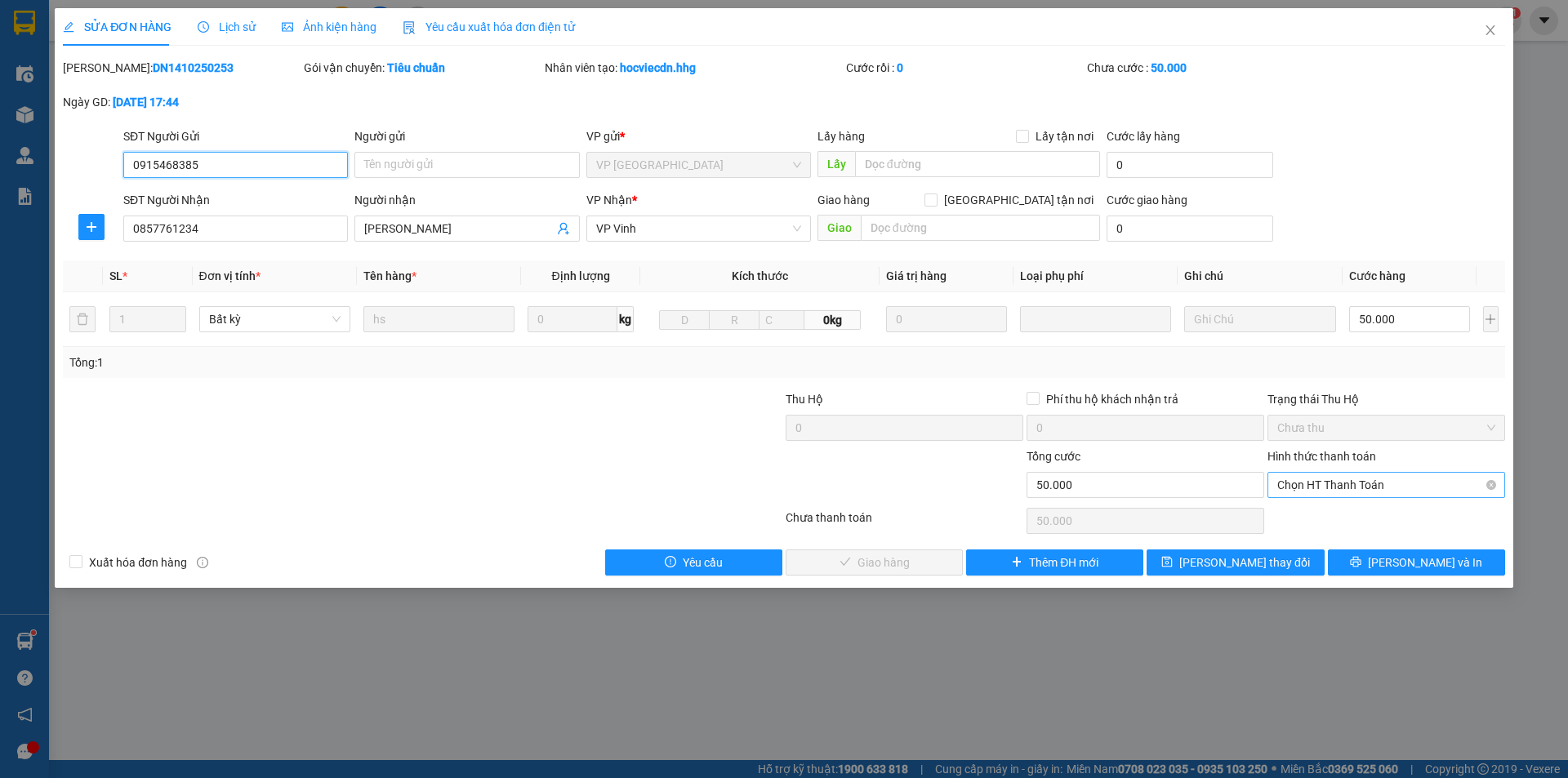
click at [1341, 484] on span "Chọn HT Thanh Toán" at bounding box center [1387, 485] width 218 height 25
click at [1309, 508] on div "Tại văn phòng" at bounding box center [1387, 518] width 238 height 26
type input "0"
click at [894, 556] on span "[PERSON_NAME] và Giao hàng" at bounding box center [895, 563] width 157 height 18
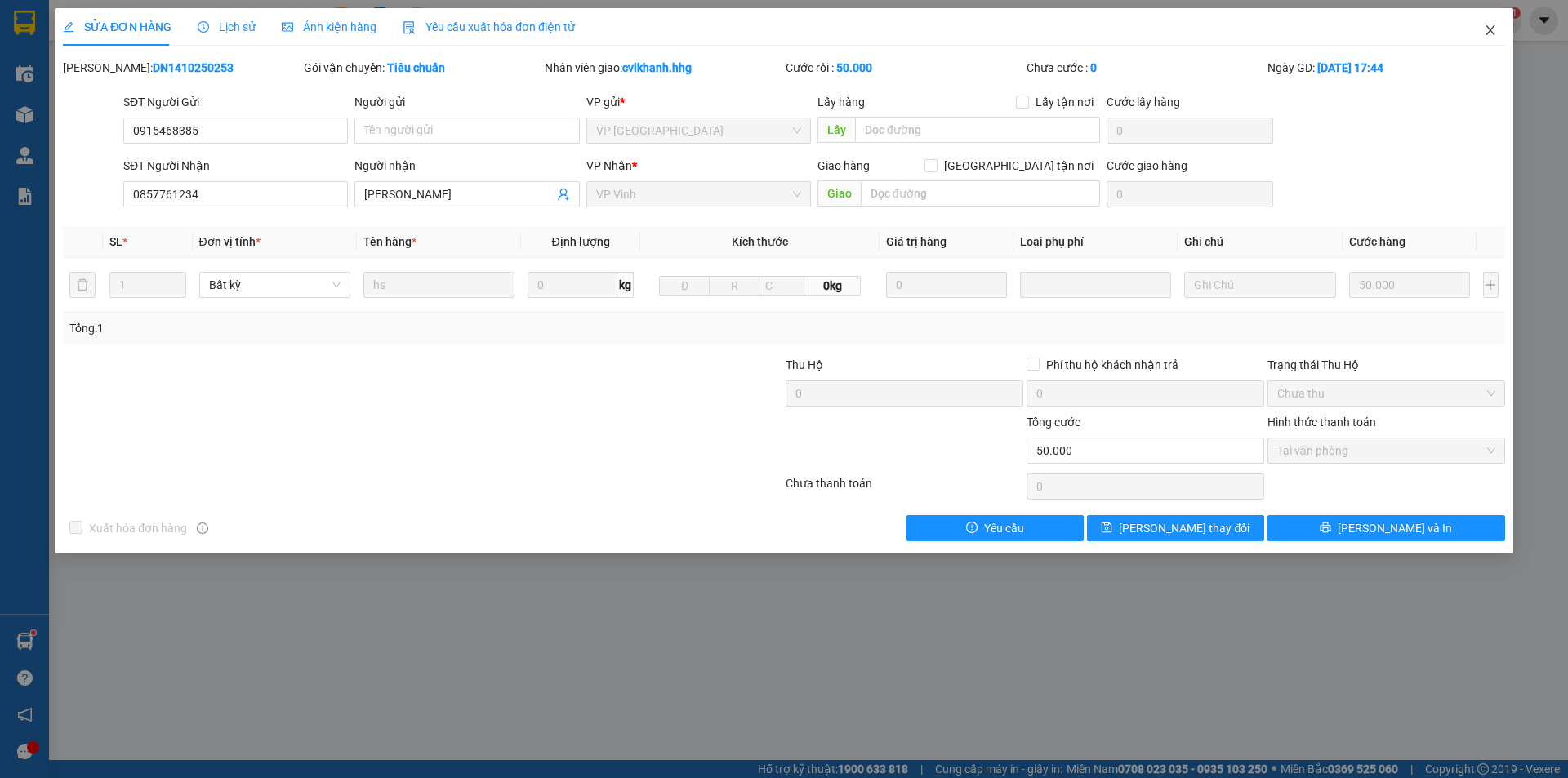
click at [1492, 28] on icon "close" at bounding box center [1491, 30] width 13 height 13
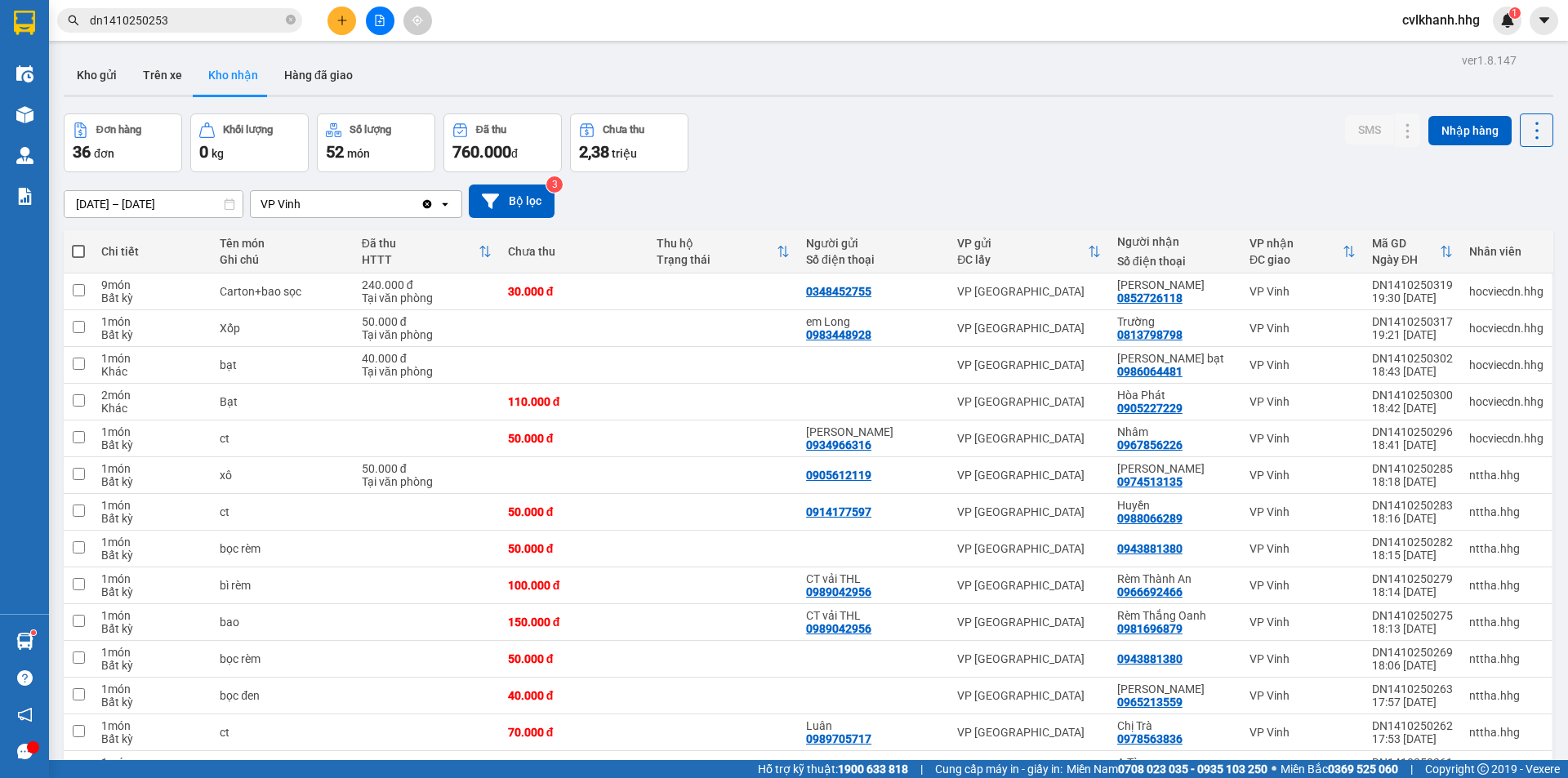
click at [207, 23] on input "dn1410250253" at bounding box center [186, 21] width 193 height 18
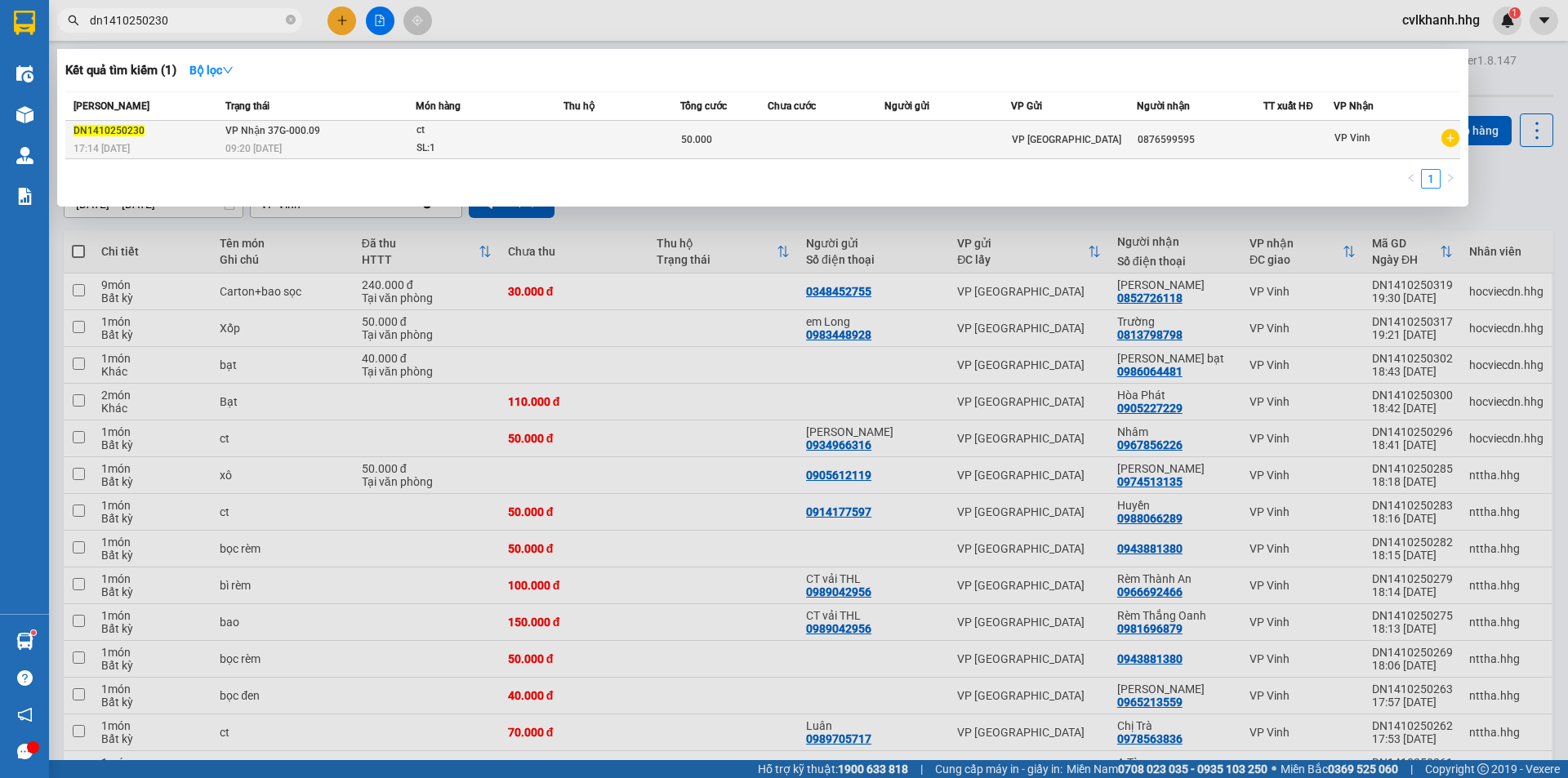
type input "dn1410250230"
click at [502, 130] on div "ct" at bounding box center [477, 130] width 122 height 18
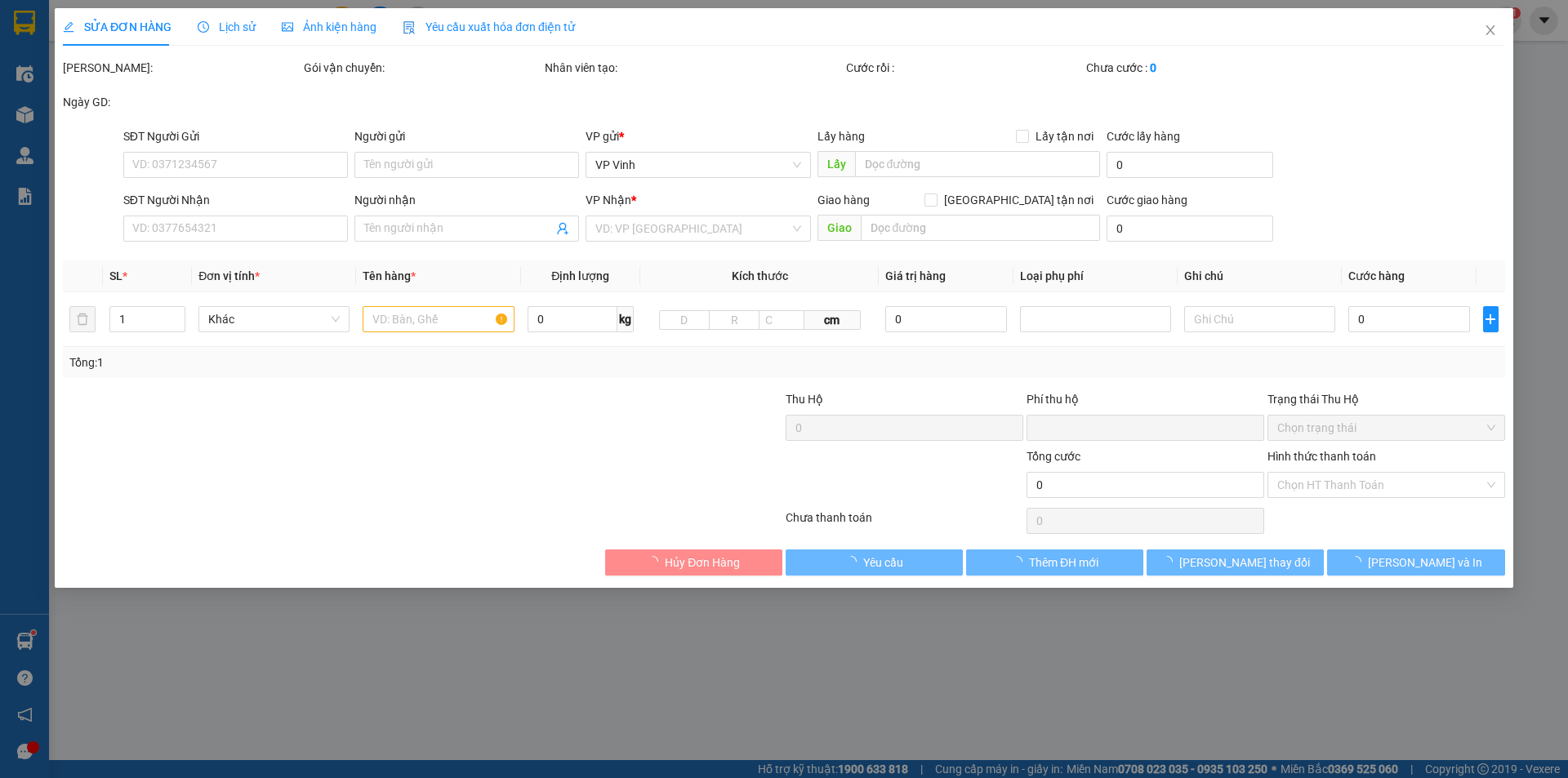
type input "0876599595"
type input "0"
type input "50.000"
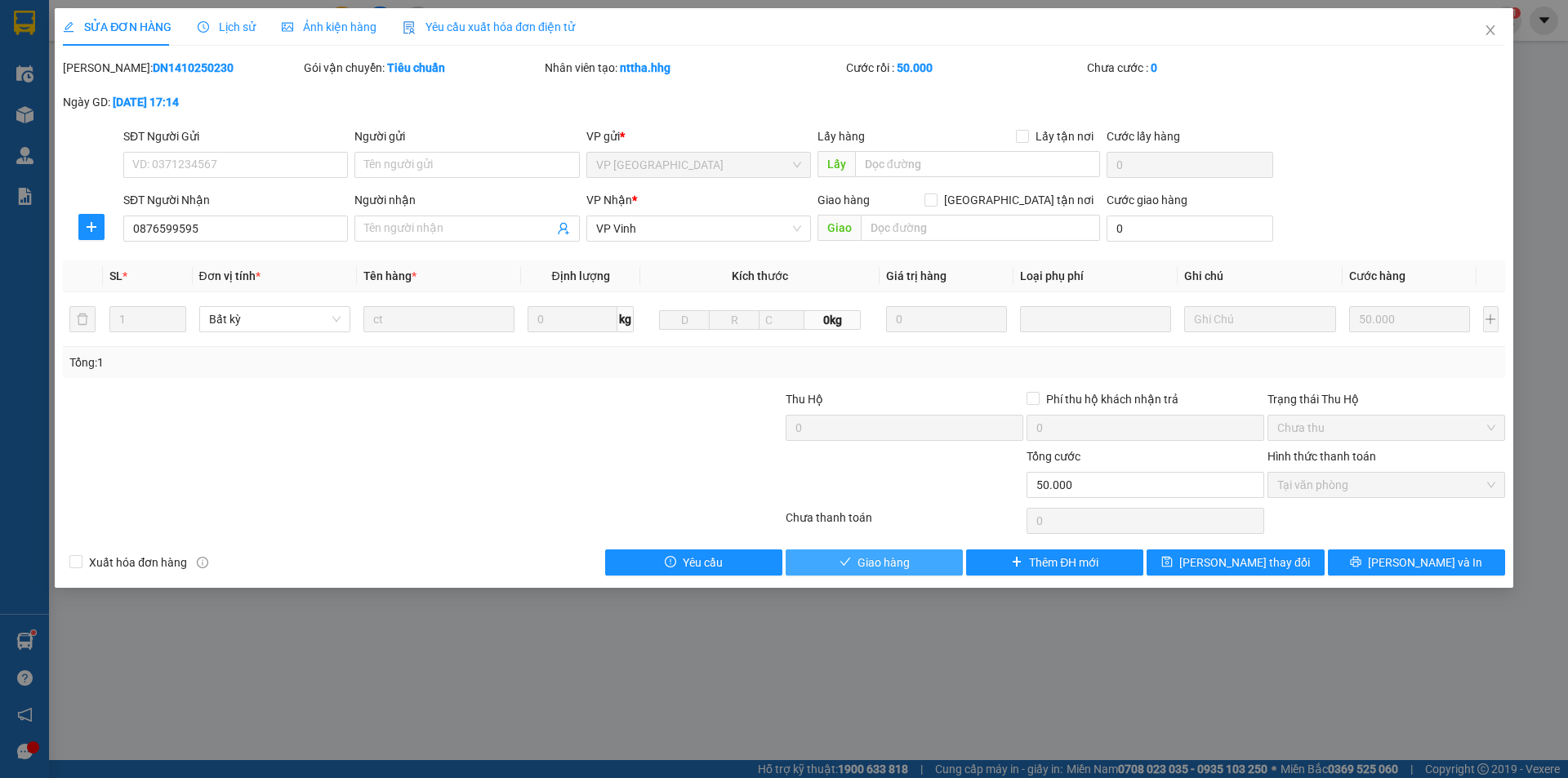
click at [884, 561] on span "Giao hàng" at bounding box center [884, 563] width 53 height 18
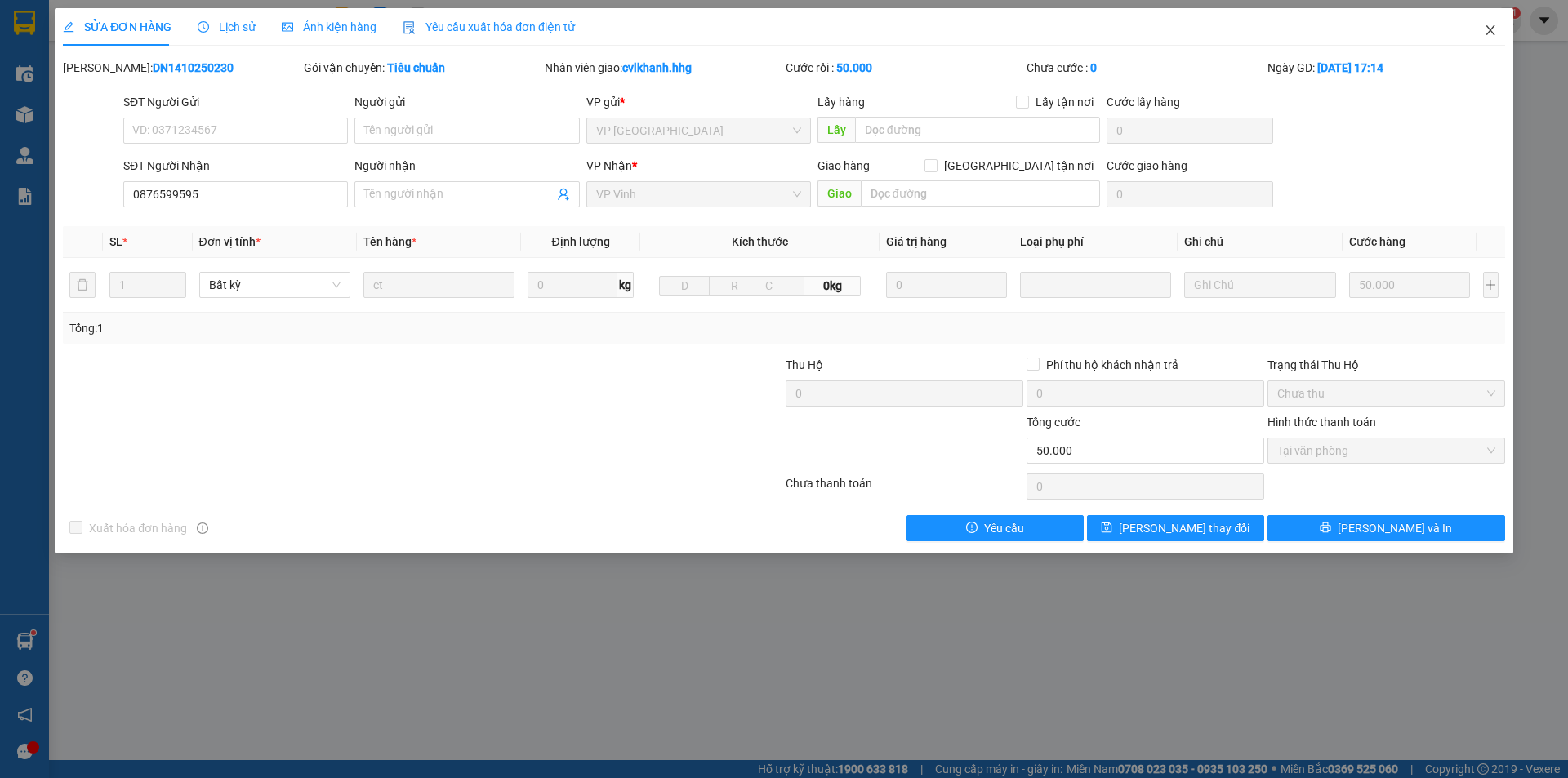
click at [1492, 34] on icon "close" at bounding box center [1490, 30] width 9 height 10
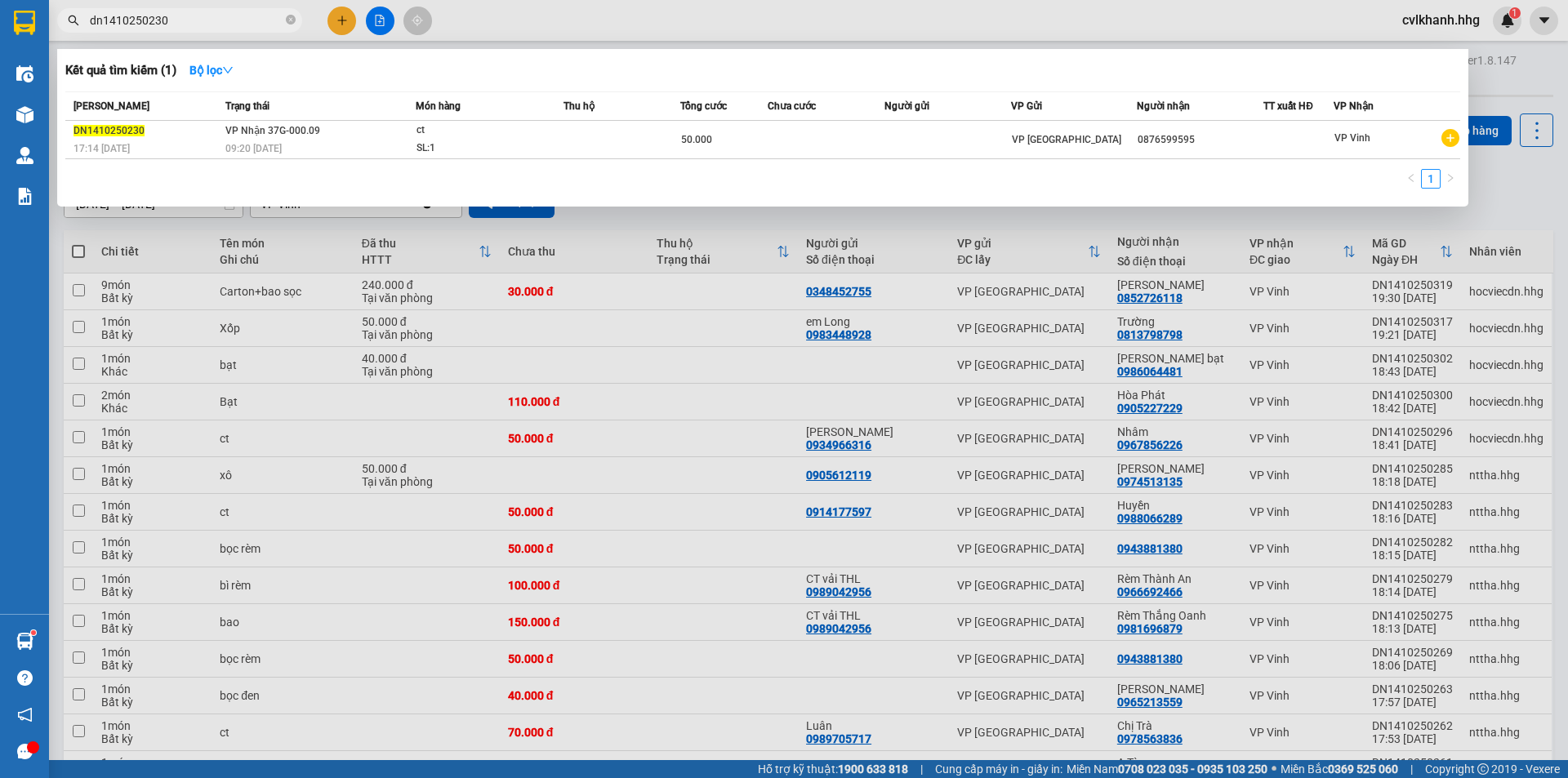
click at [196, 19] on input "dn1410250230" at bounding box center [186, 21] width 193 height 18
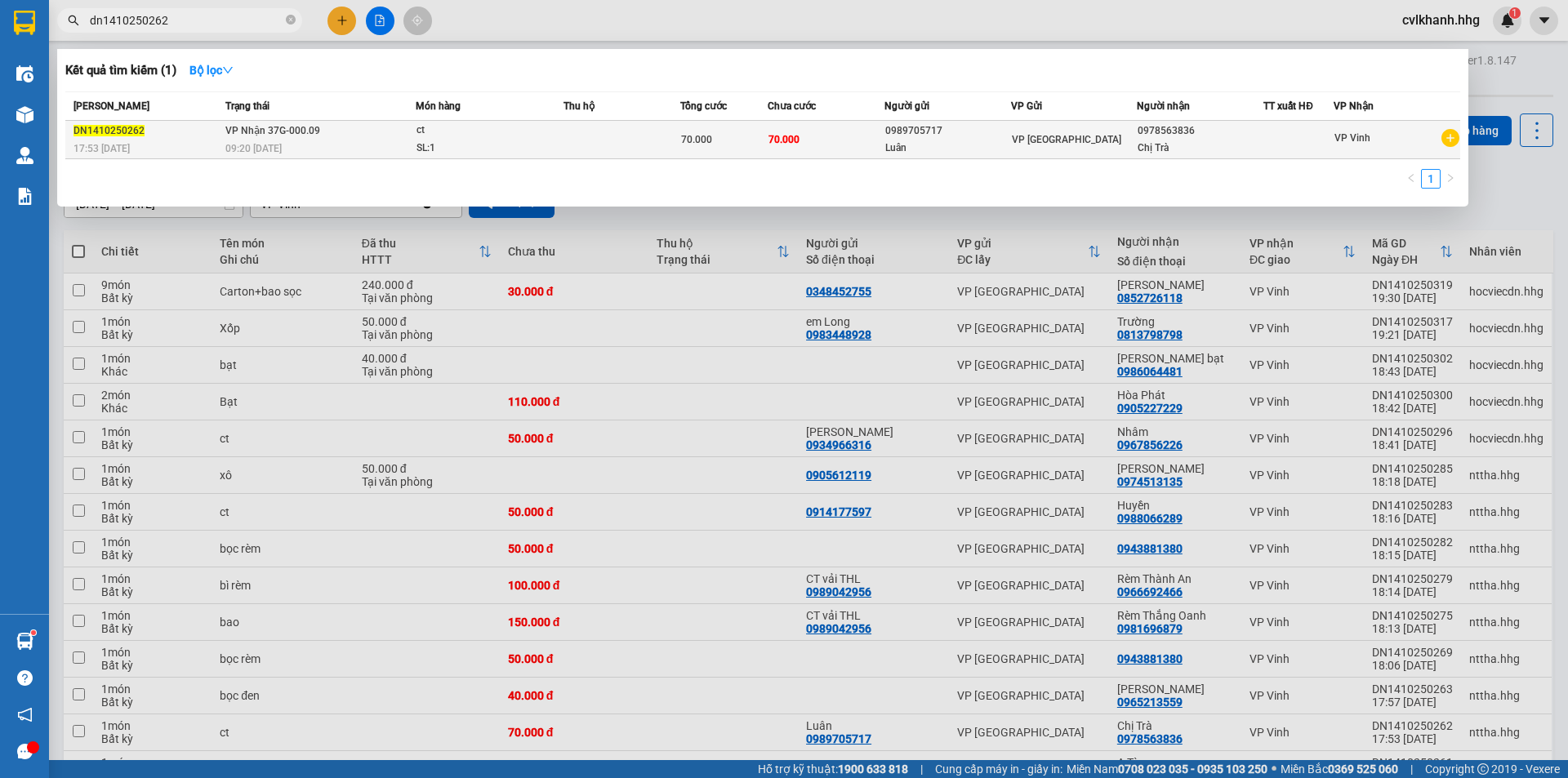
type input "dn1410250262"
click at [315, 142] on div "09:20 [DATE]" at bounding box center [320, 149] width 190 height 18
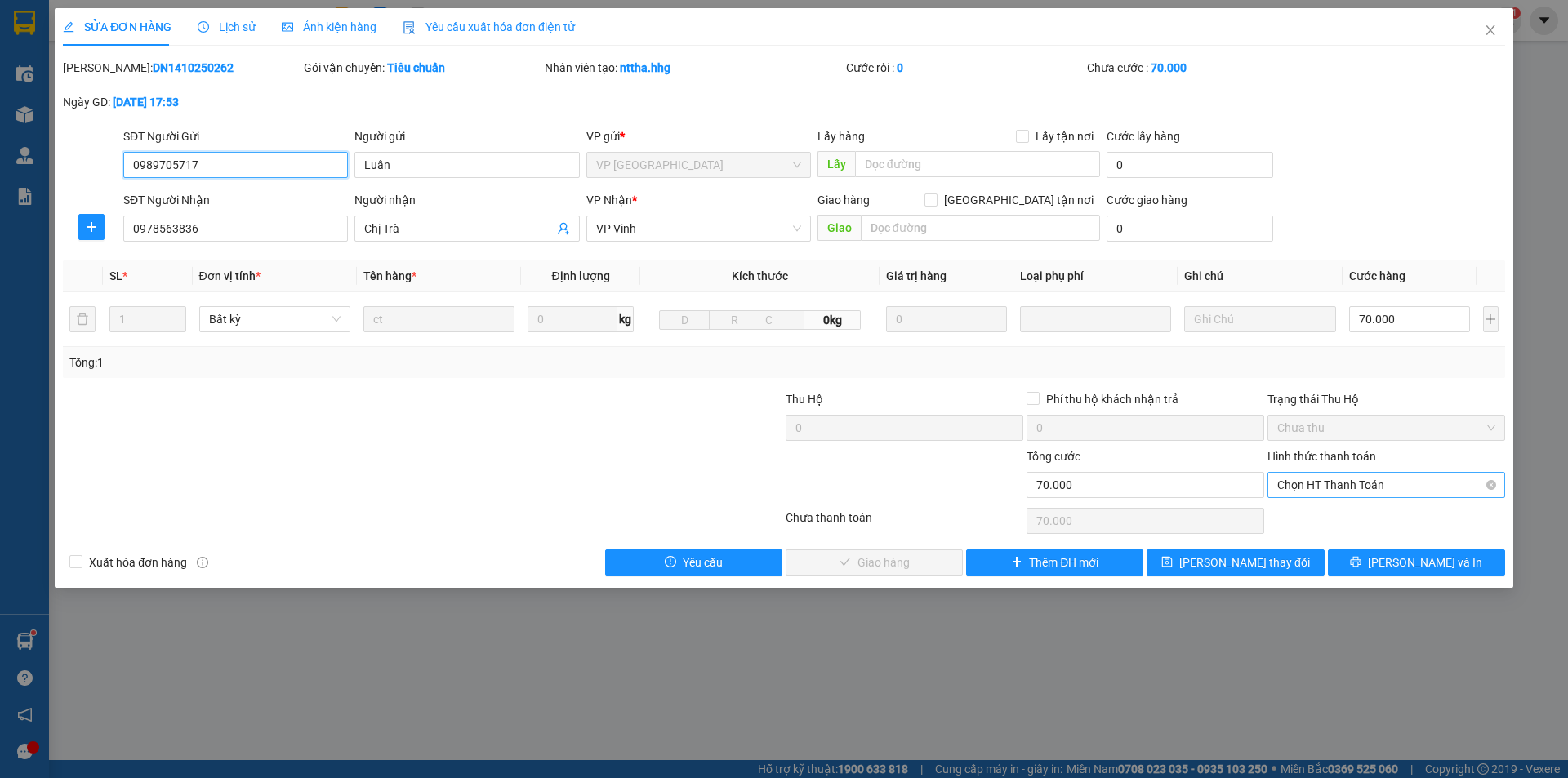
click at [1329, 485] on span "Chọn HT Thanh Toán" at bounding box center [1387, 485] width 218 height 25
click at [1301, 523] on div "Tại văn phòng" at bounding box center [1387, 518] width 218 height 18
type input "0"
click at [846, 574] on button "[PERSON_NAME] và Giao hàng" at bounding box center [874, 563] width 177 height 26
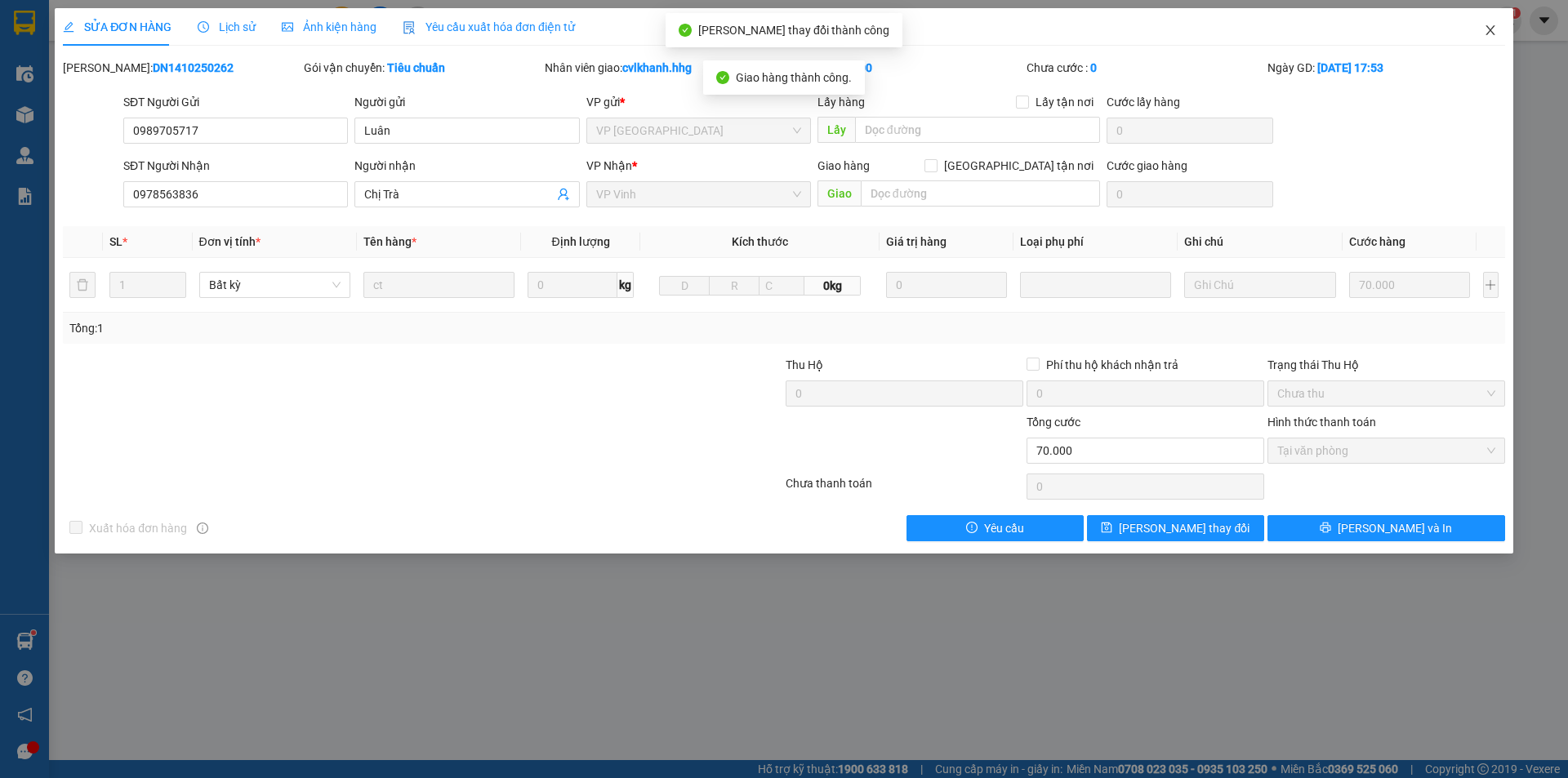
click at [1499, 20] on span "Close" at bounding box center [1491, 31] width 46 height 46
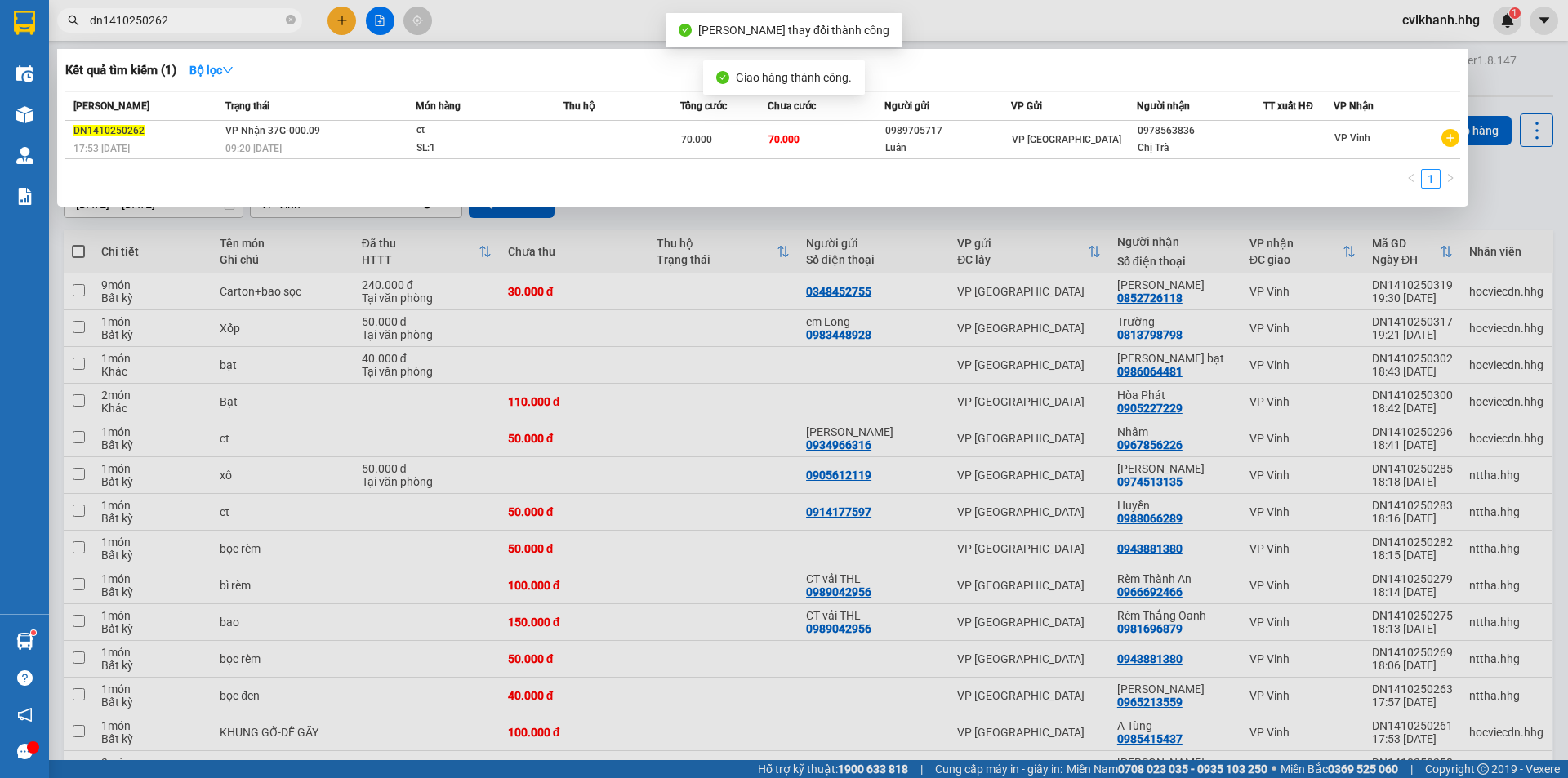
click at [210, 30] on span "dn1410250262" at bounding box center [180, 21] width 245 height 25
click at [209, 25] on input "dn1410250262" at bounding box center [186, 21] width 193 height 18
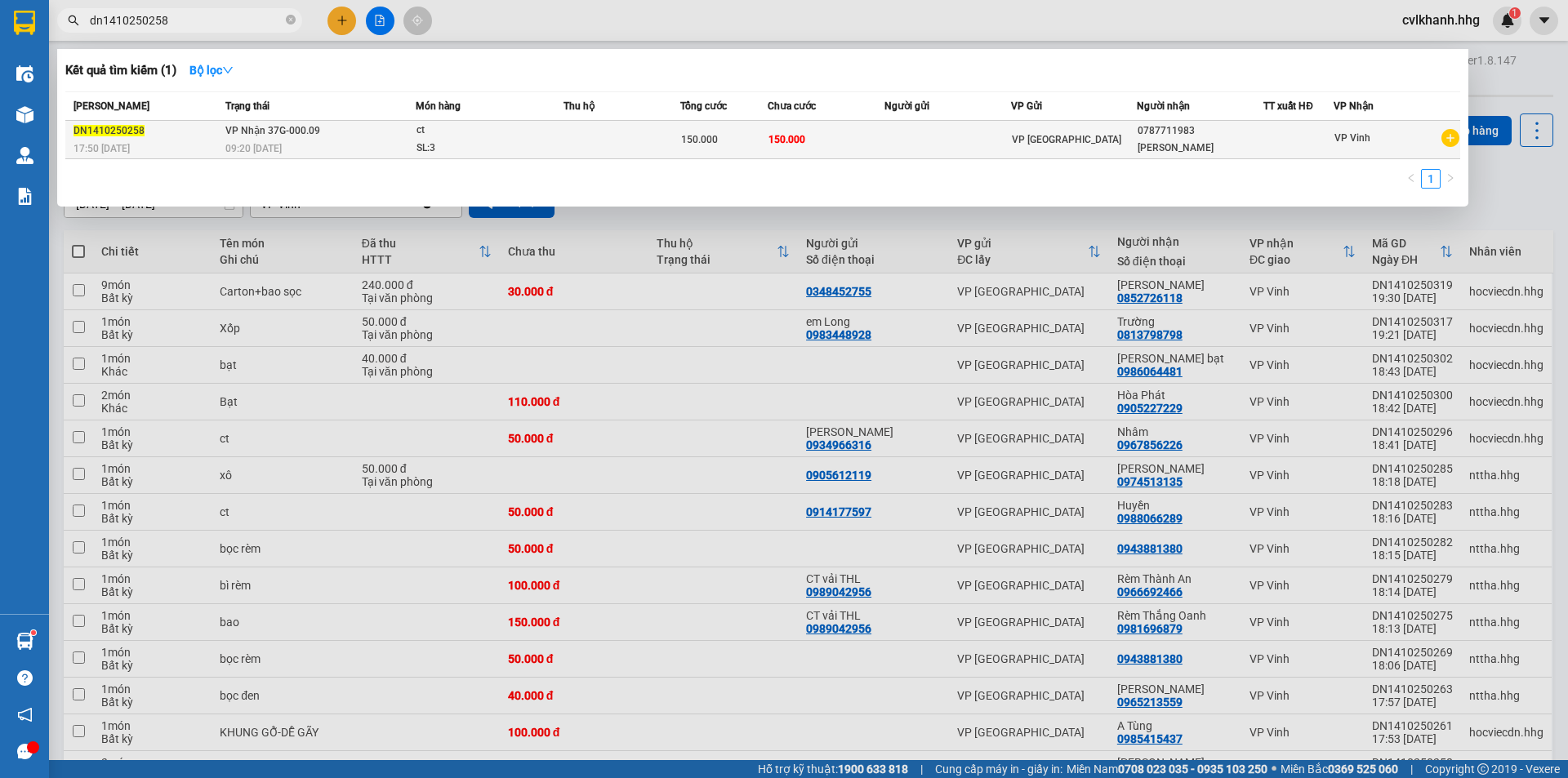
type input "dn1410250258"
click at [532, 150] on div "SL: 3" at bounding box center [477, 149] width 122 height 18
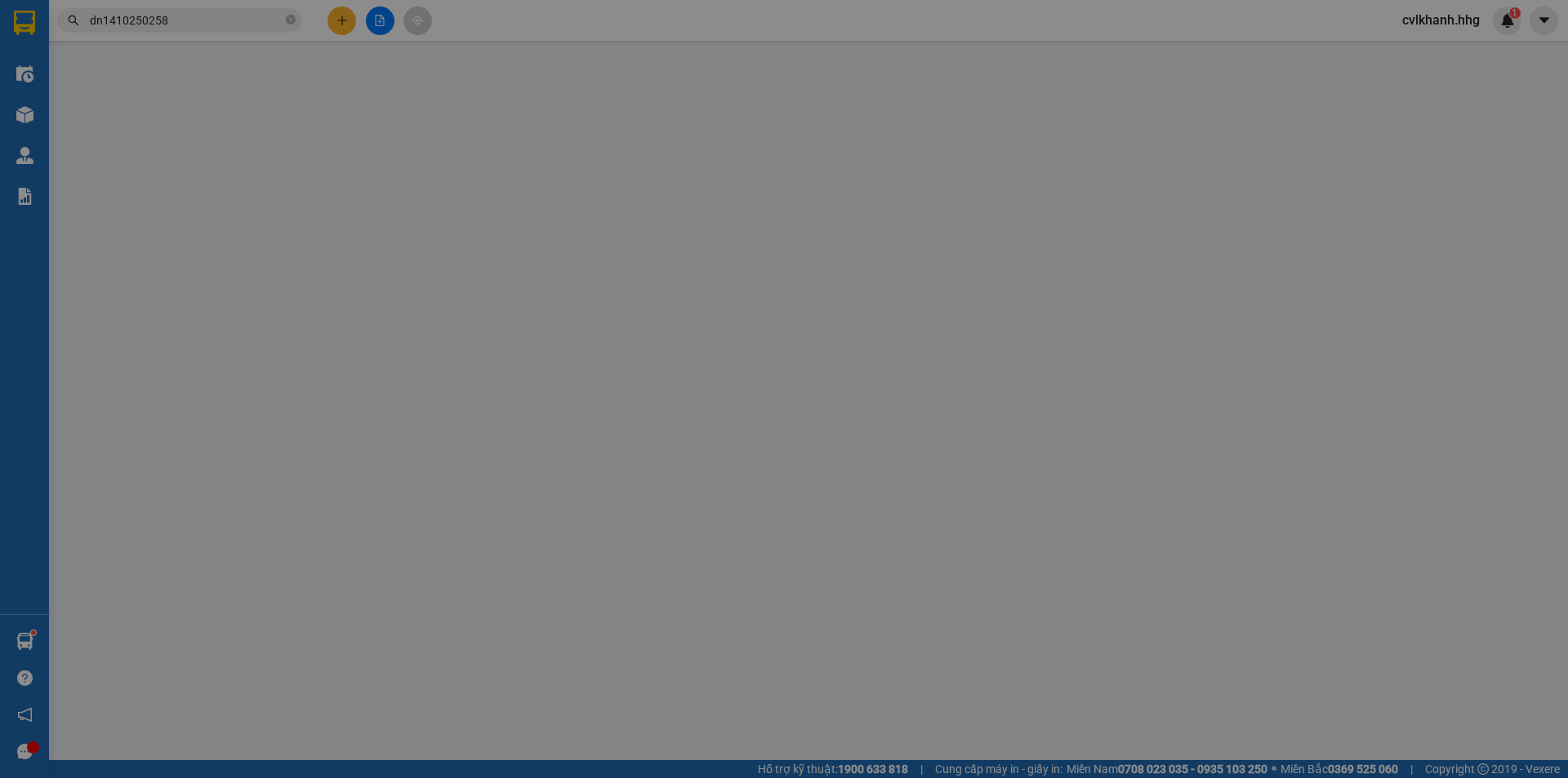
type input "0787711983"
type input "[PERSON_NAME]"
type input "0"
type input "150.000"
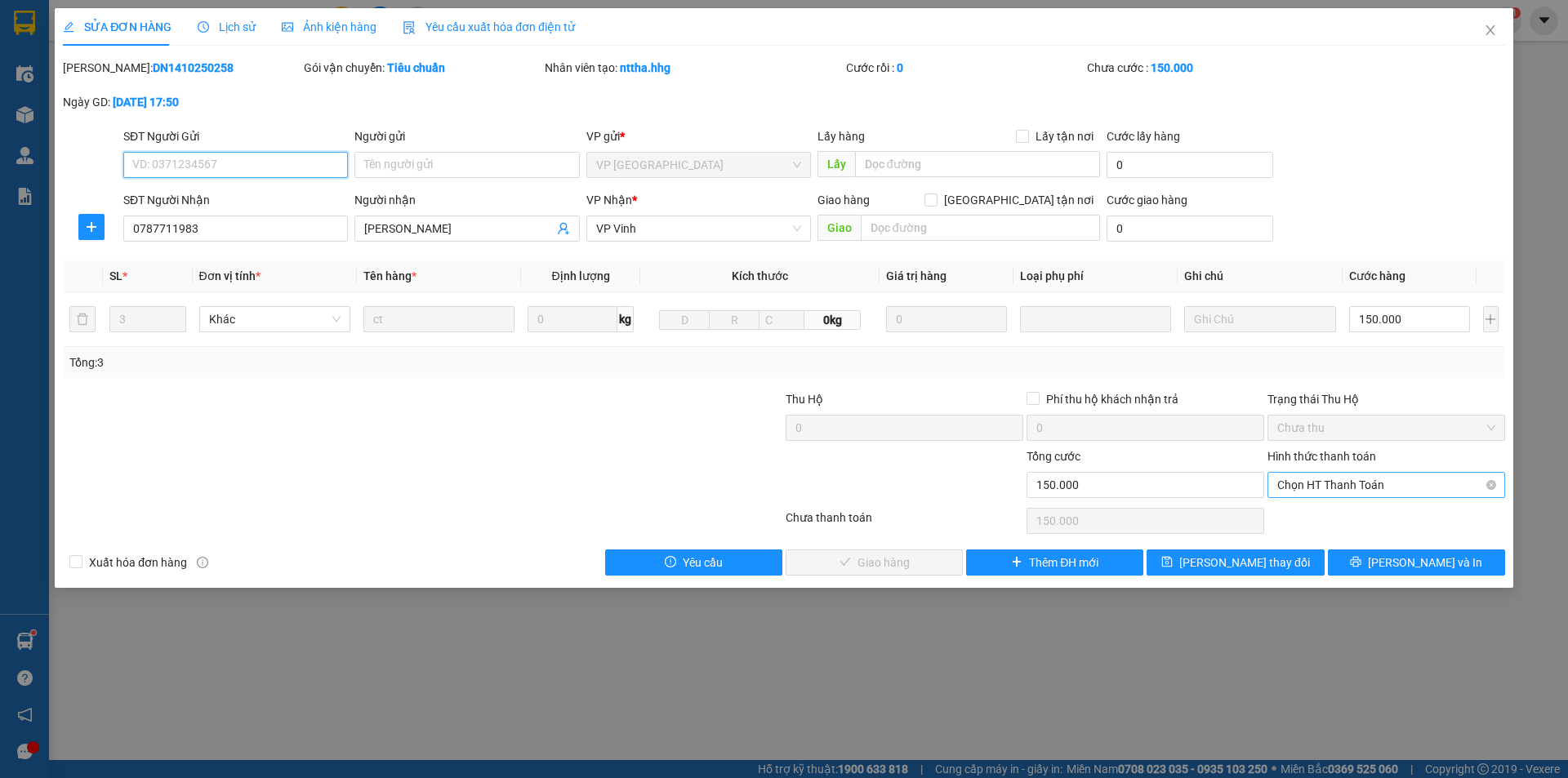
click at [1294, 483] on span "Chọn HT Thanh Toán" at bounding box center [1387, 485] width 218 height 25
click at [1342, 524] on div "Tại văn phòng" at bounding box center [1387, 518] width 218 height 18
type input "0"
click at [886, 570] on span "[PERSON_NAME] và Giao hàng" at bounding box center [895, 563] width 157 height 18
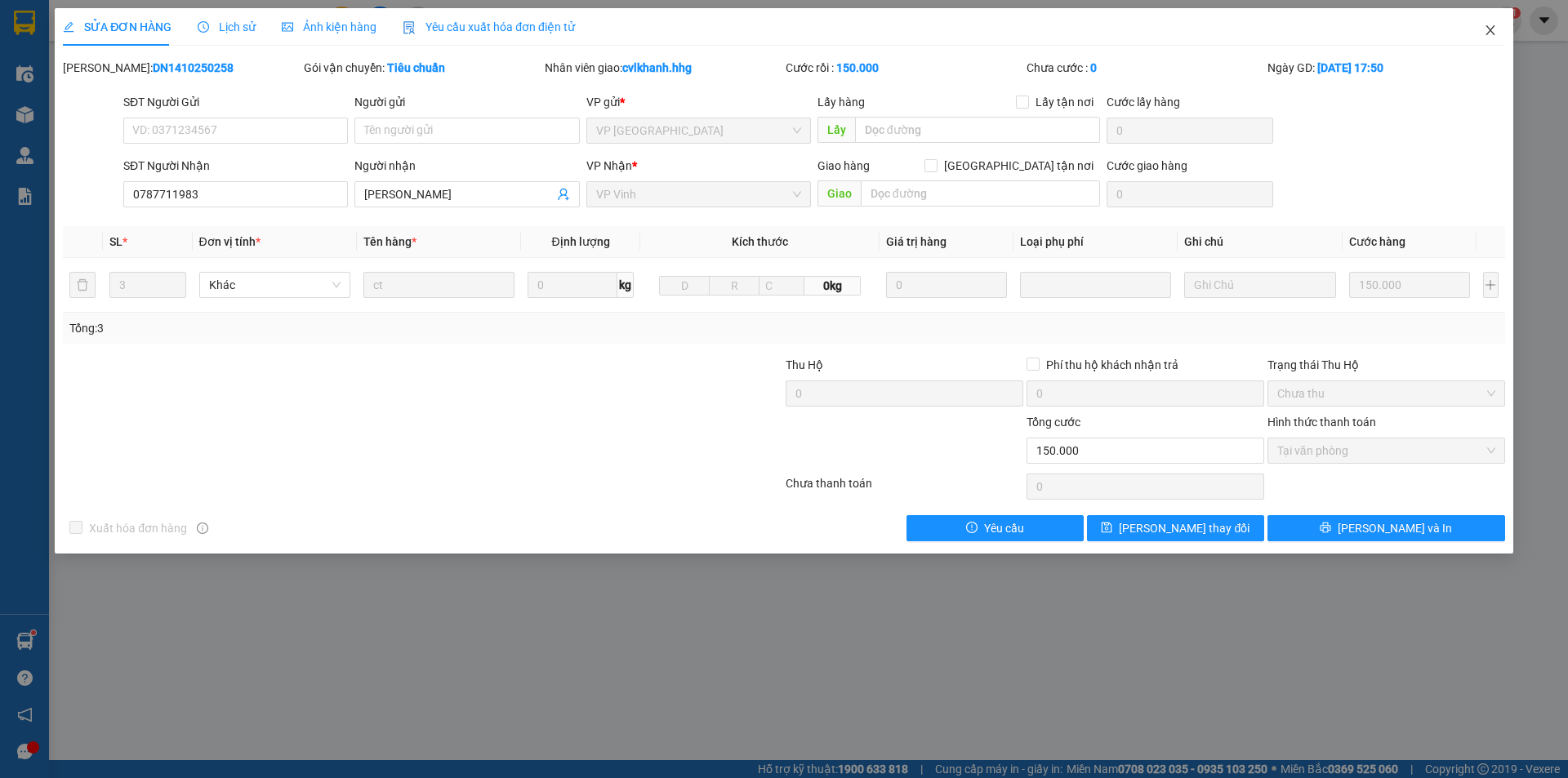
click at [1495, 28] on icon "close" at bounding box center [1491, 30] width 13 height 13
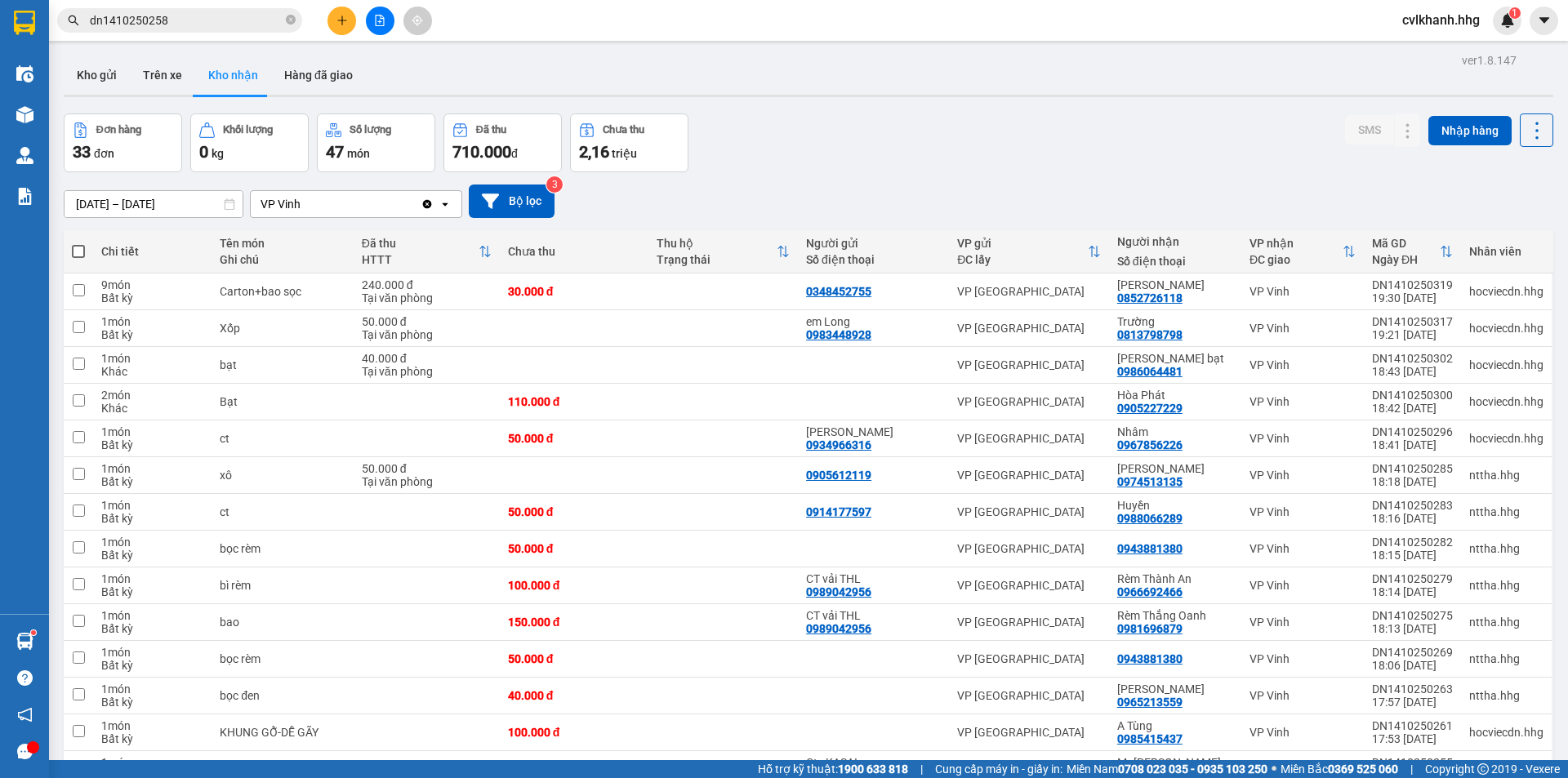
click at [209, 20] on input "dn1410250258" at bounding box center [186, 21] width 193 height 18
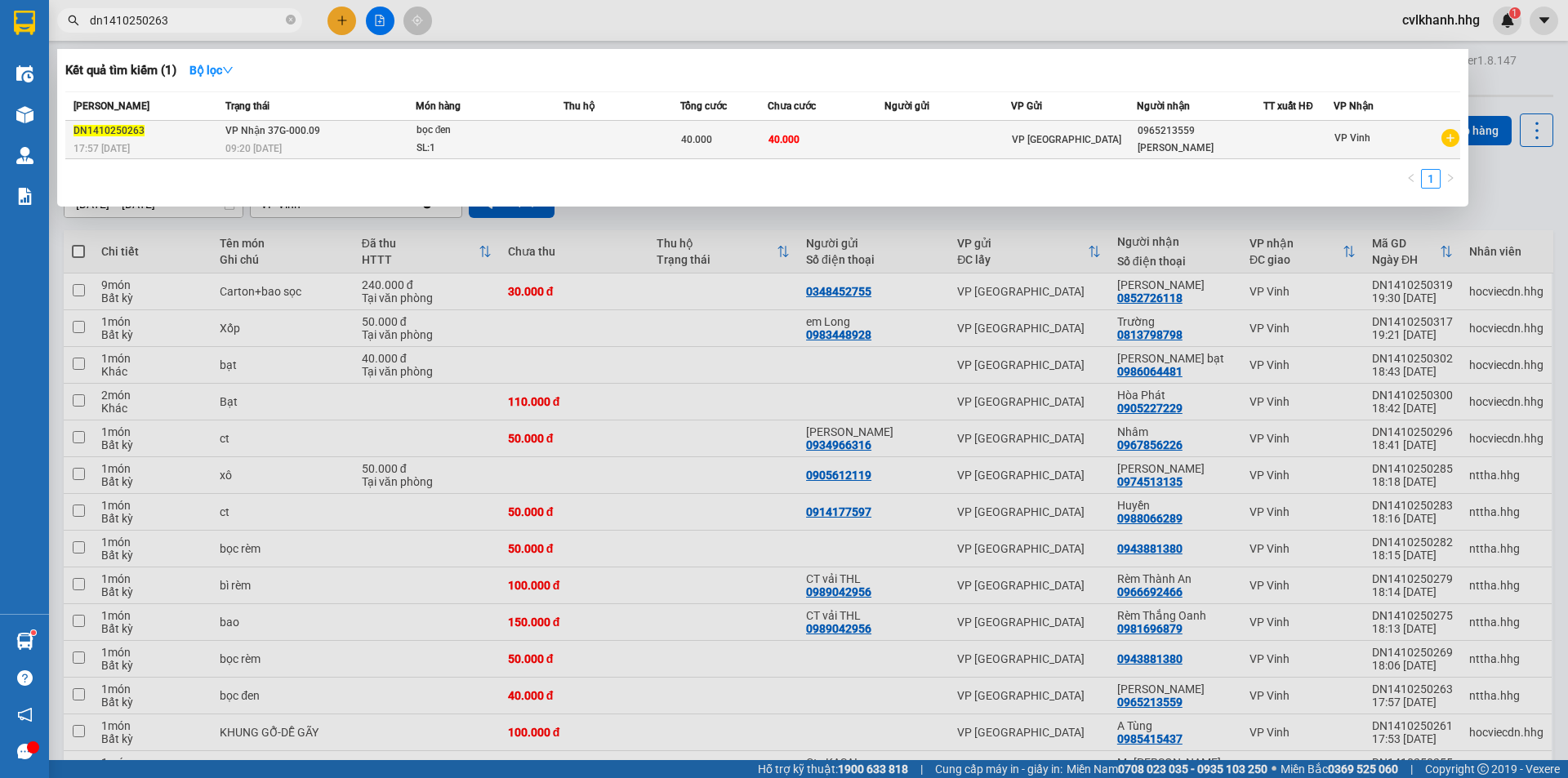
type input "dn1410250263"
click at [400, 142] on div "09:20 [DATE]" at bounding box center [320, 149] width 190 height 18
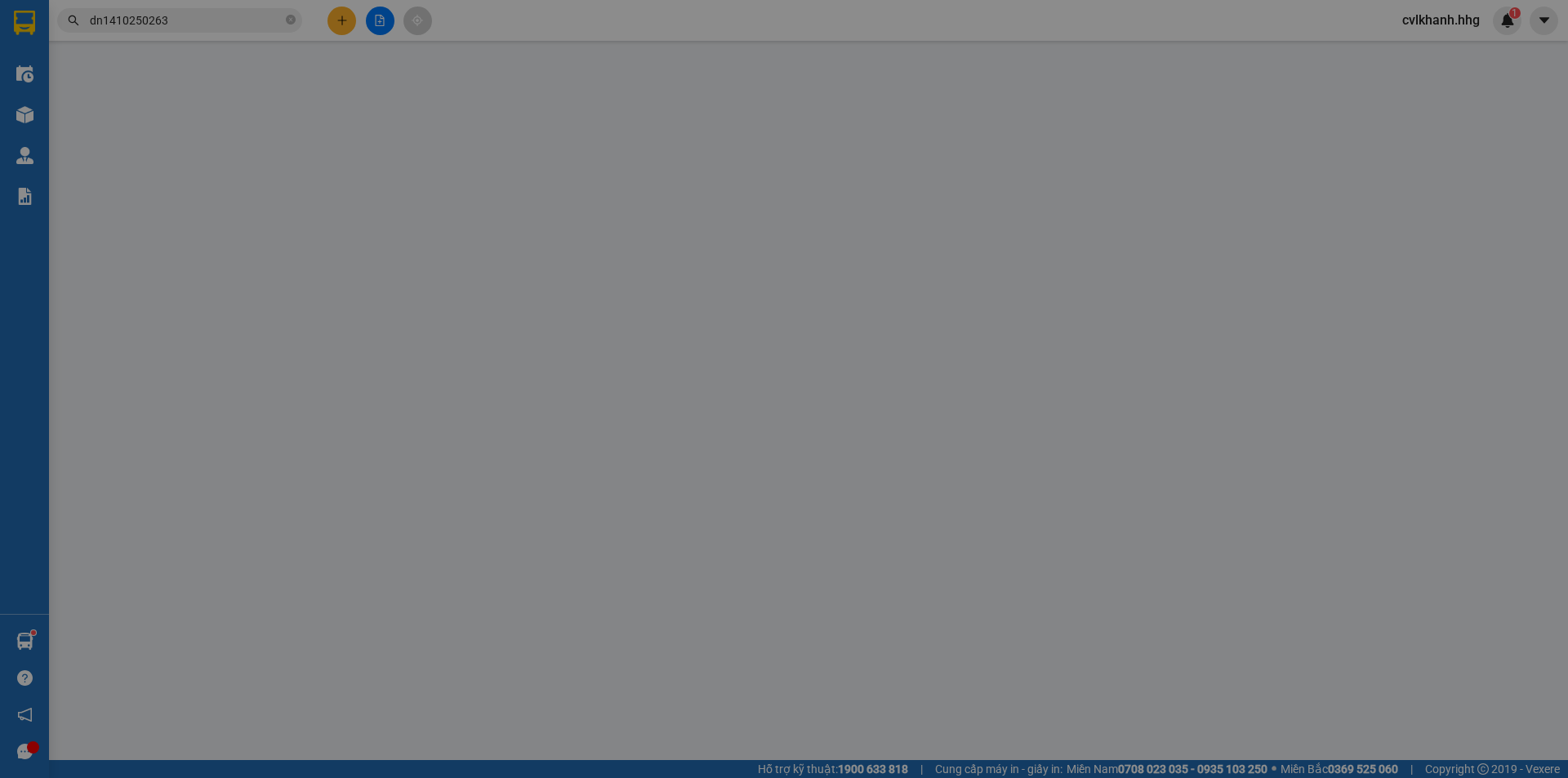
type input "0965213559"
type input "[PERSON_NAME]"
type input "0"
type input "40.000"
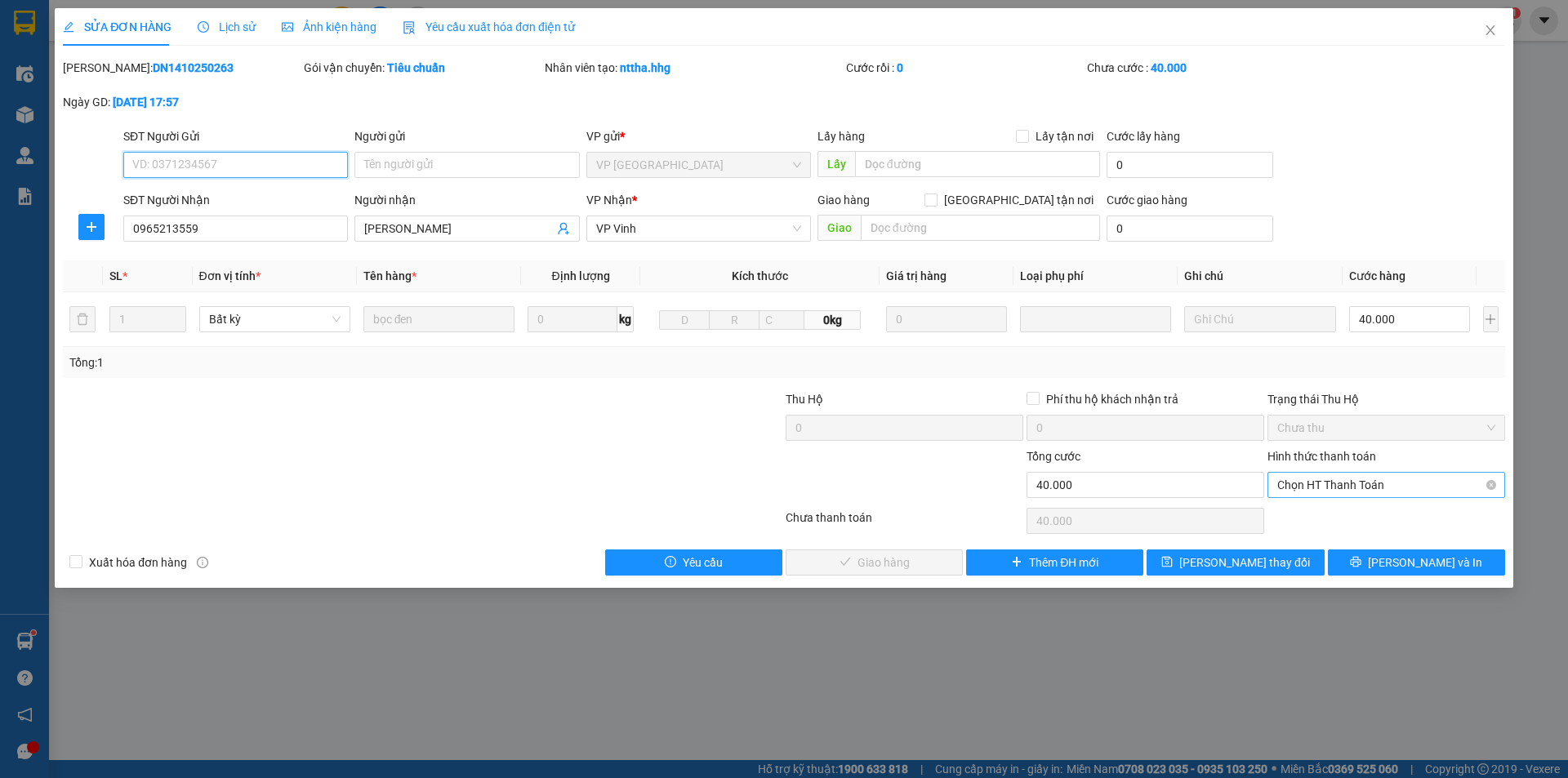
click at [1330, 481] on span "Chọn HT Thanh Toán" at bounding box center [1387, 485] width 218 height 25
drag, startPoint x: 1301, startPoint y: 514, endPoint x: 1203, endPoint y: 533, distance: 99.8
click at [1301, 513] on div "Tại văn phòng" at bounding box center [1387, 518] width 218 height 18
type input "0"
click at [898, 554] on span "[PERSON_NAME] và Giao hàng" at bounding box center [895, 563] width 157 height 18
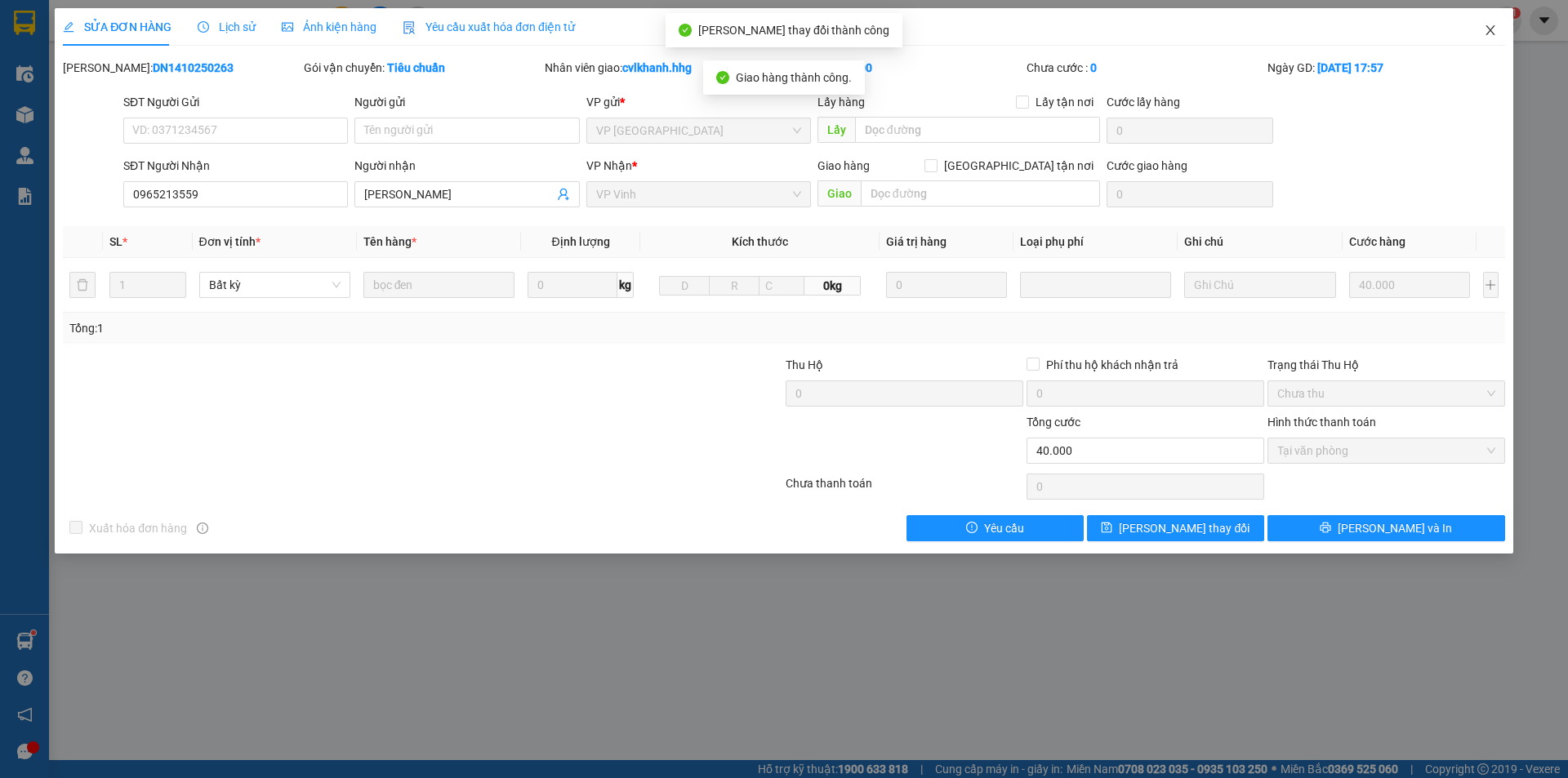
click at [1489, 32] on icon "close" at bounding box center [1491, 30] width 13 height 13
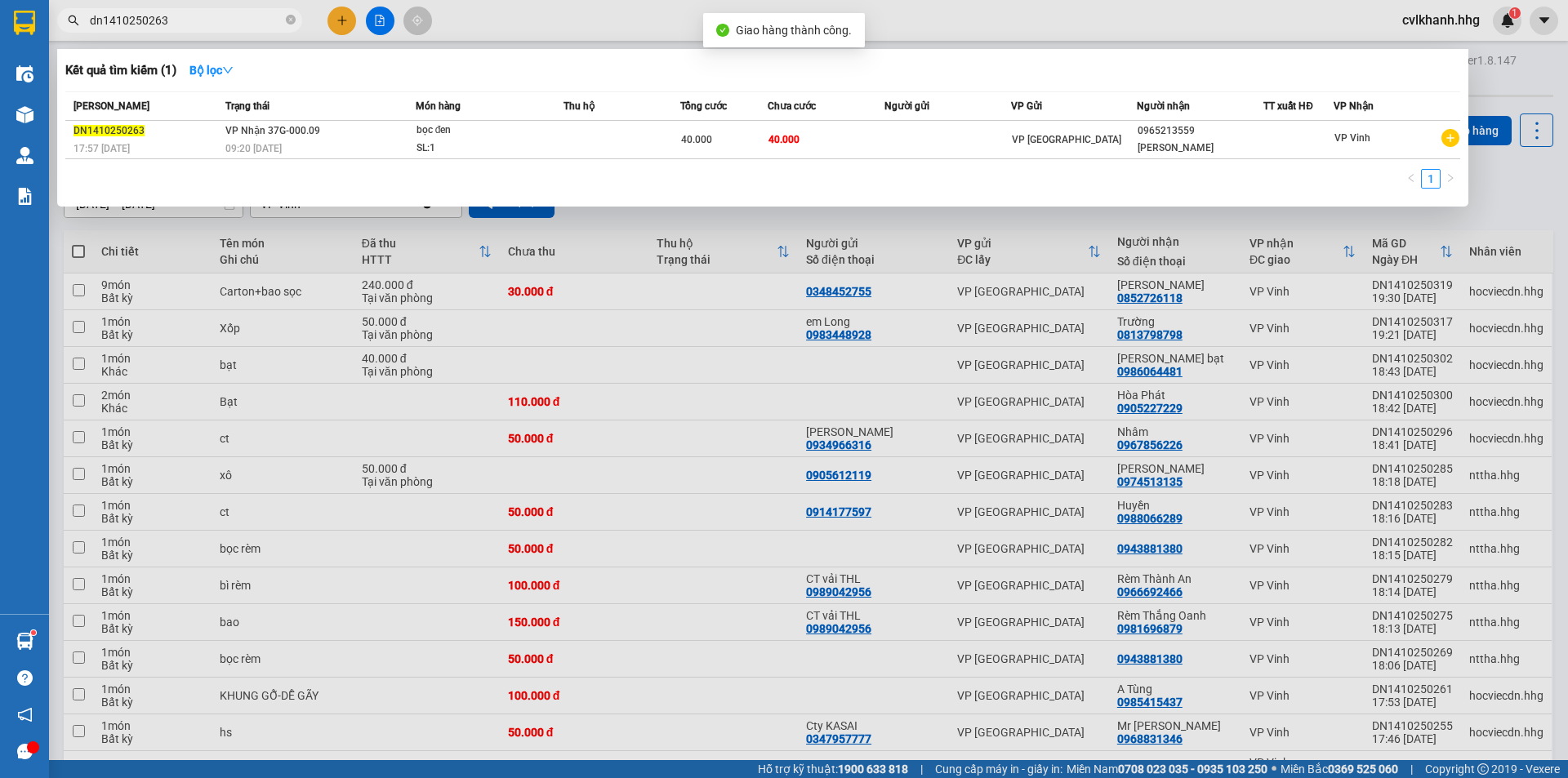
click at [180, 16] on input "dn1410250263" at bounding box center [186, 21] width 193 height 18
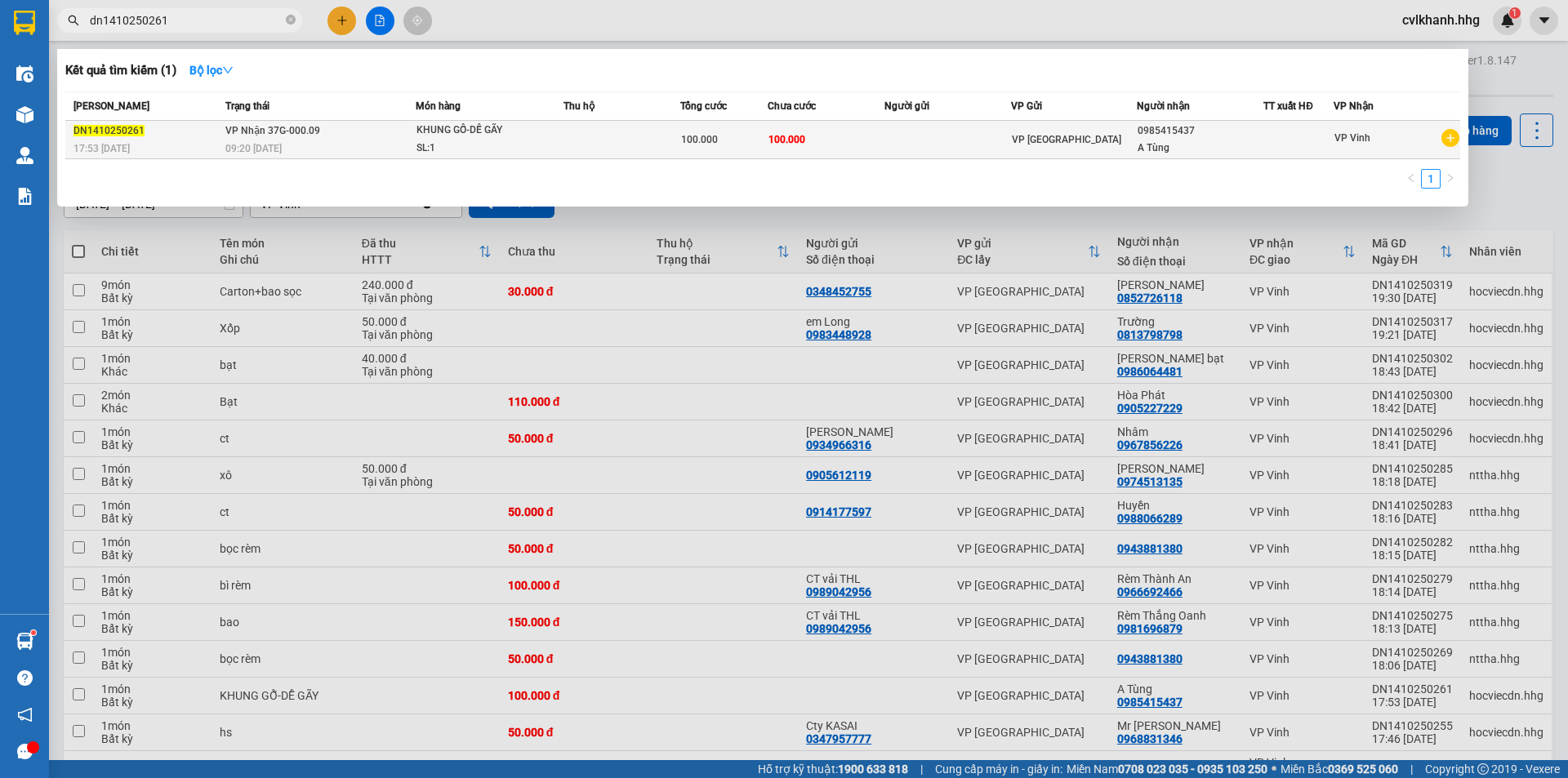
type input "dn1410250261"
click at [551, 126] on span "KHUNG GỖ-DỄ GÃY SL: 1" at bounding box center [489, 139] width 146 height 35
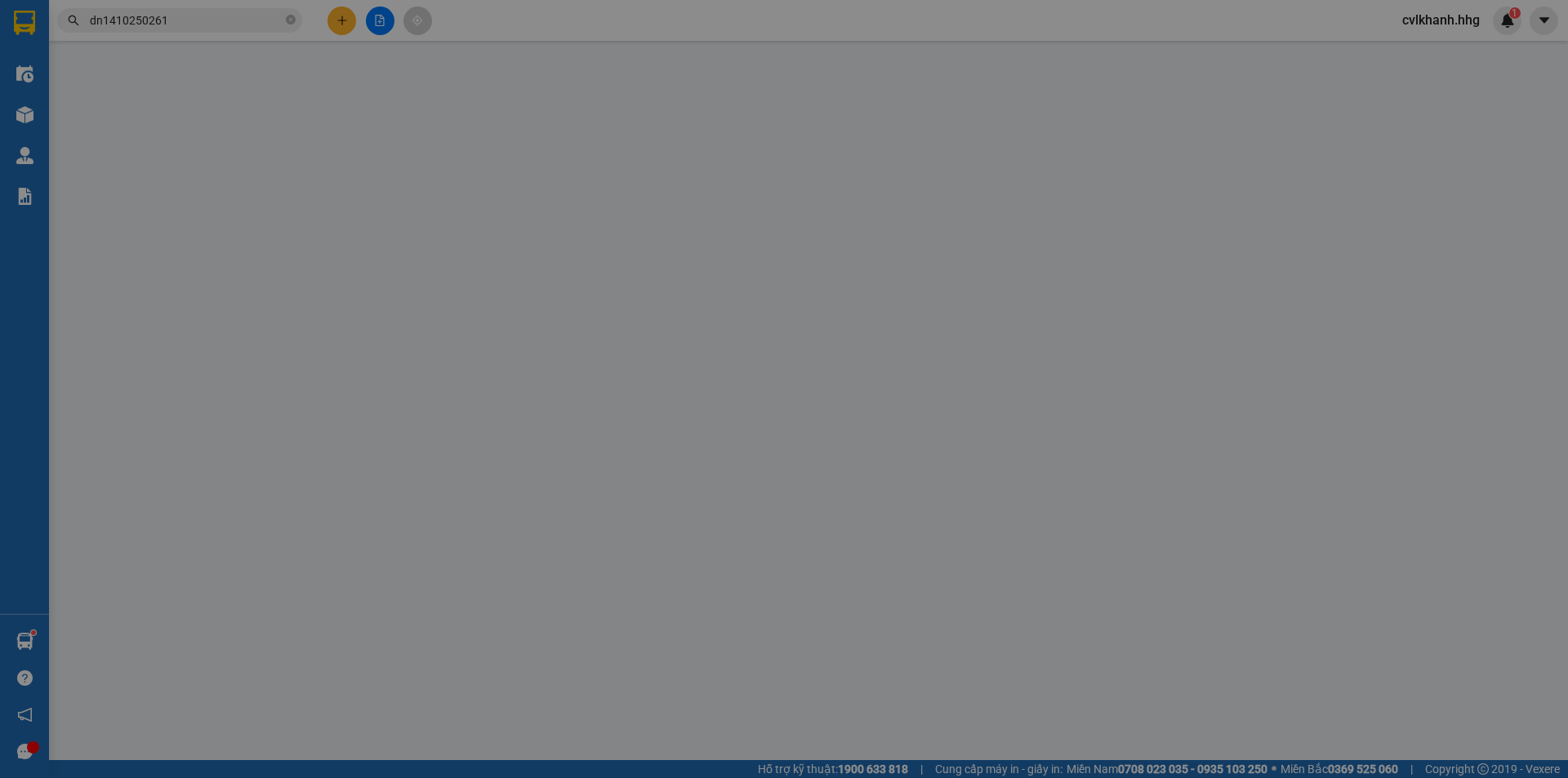
type input "0985415437"
type input "A Tùng"
type input "0"
type input "100.000"
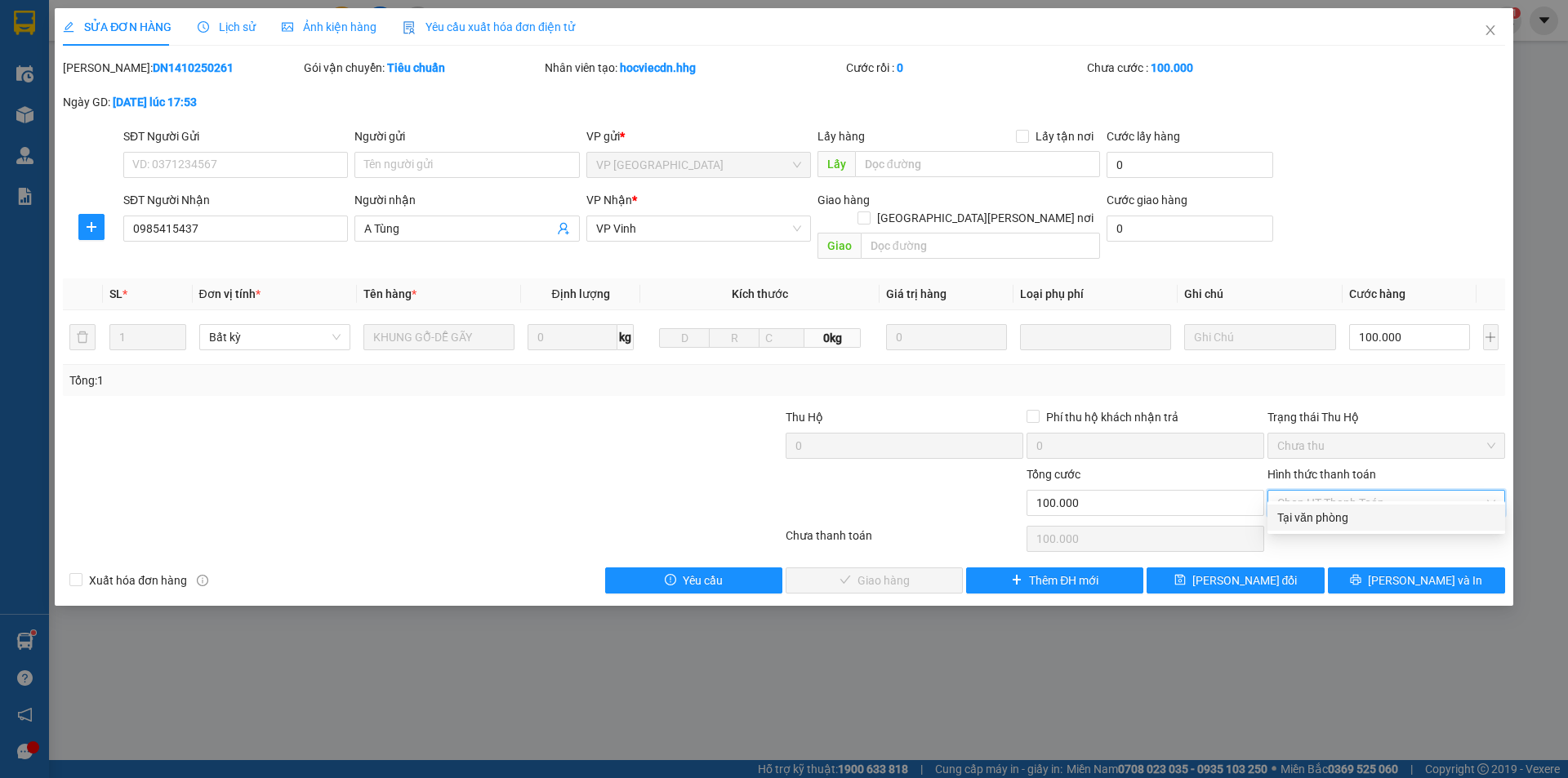
click at [1304, 523] on div "Tại văn phòng" at bounding box center [1387, 518] width 218 height 18
type input "0"
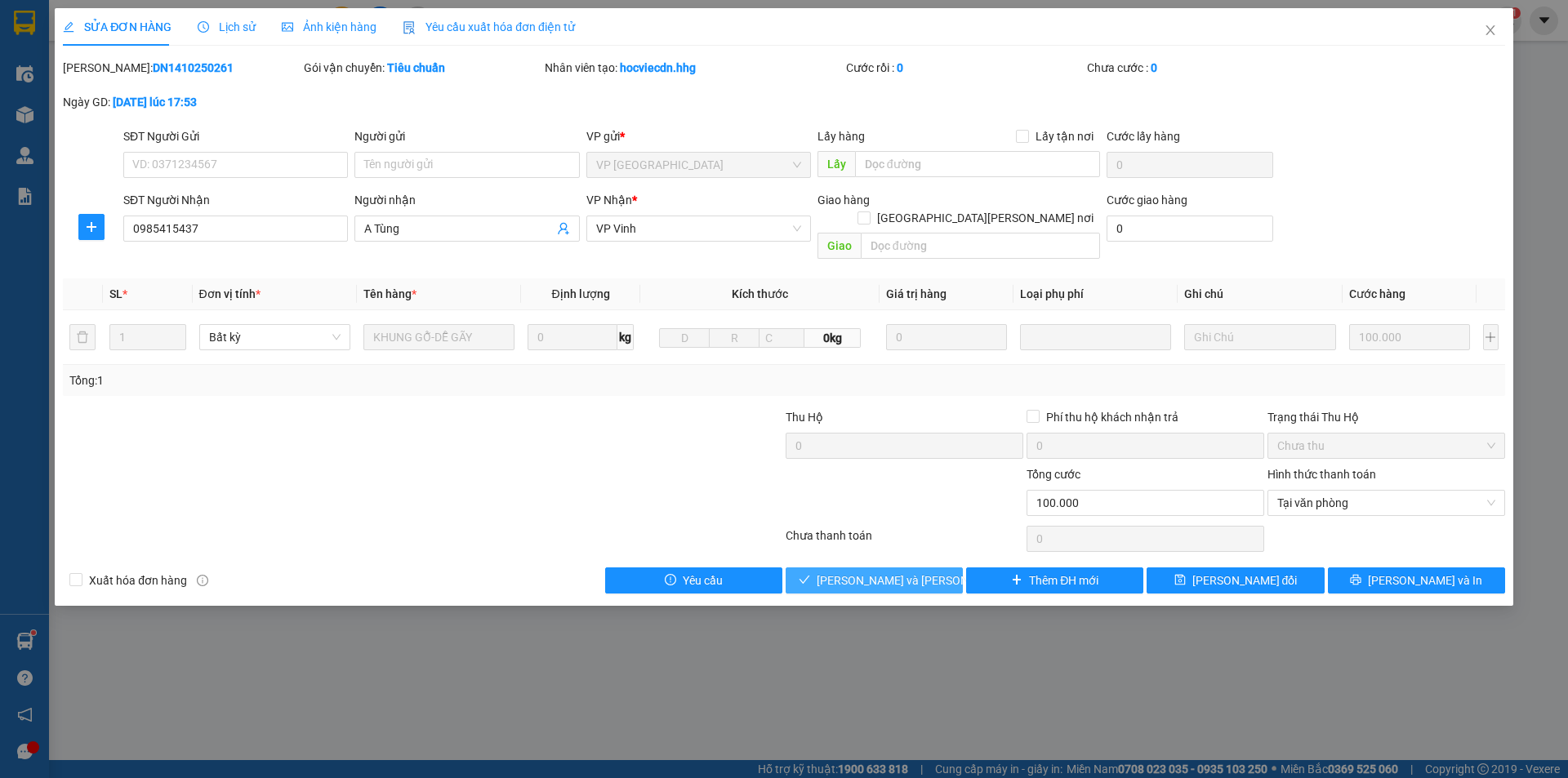
click at [908, 571] on span "[PERSON_NAME] và Giao hàng" at bounding box center [927, 580] width 221 height 18
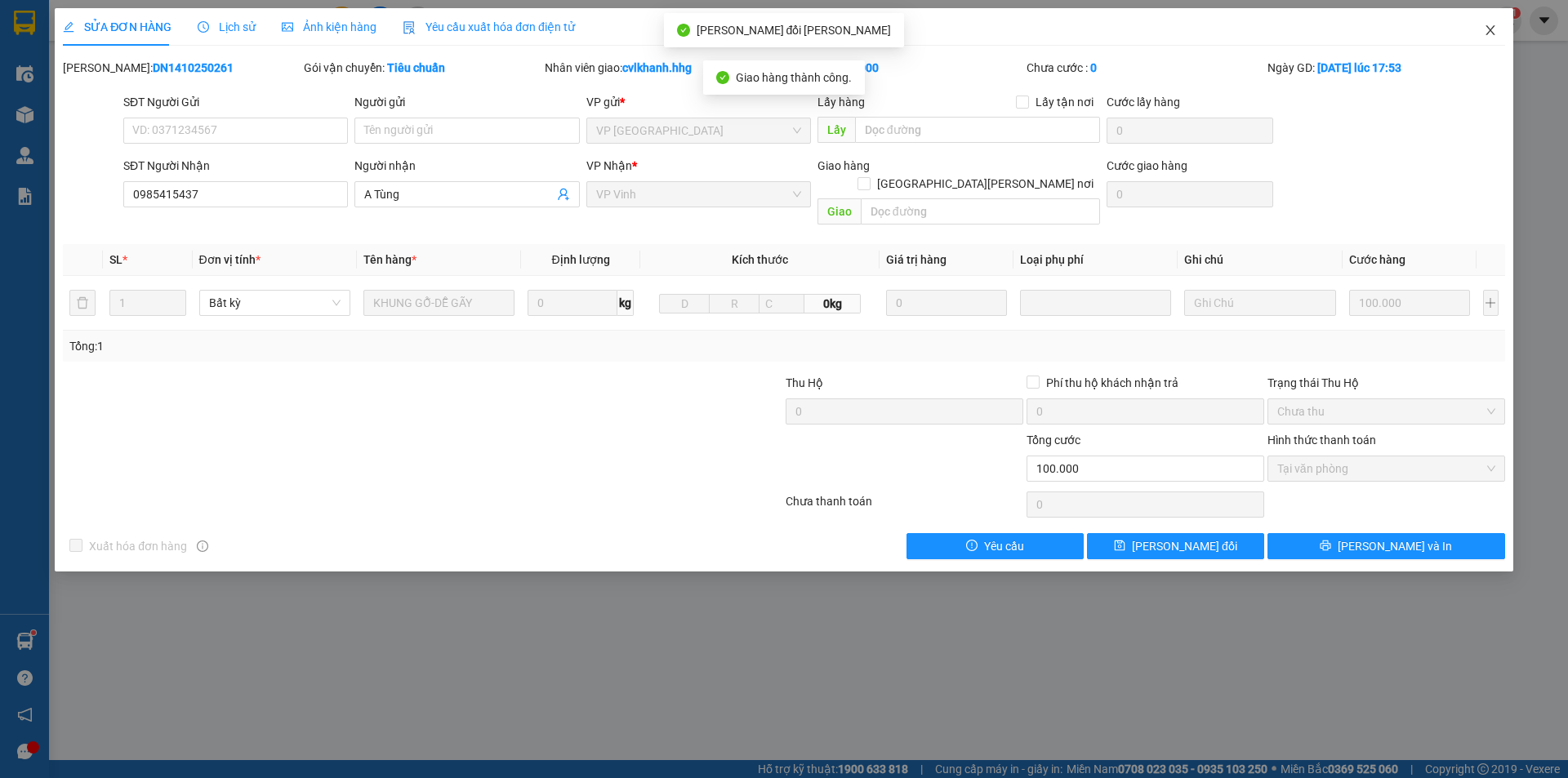
click at [1492, 30] on icon "close" at bounding box center [1490, 30] width 9 height 10
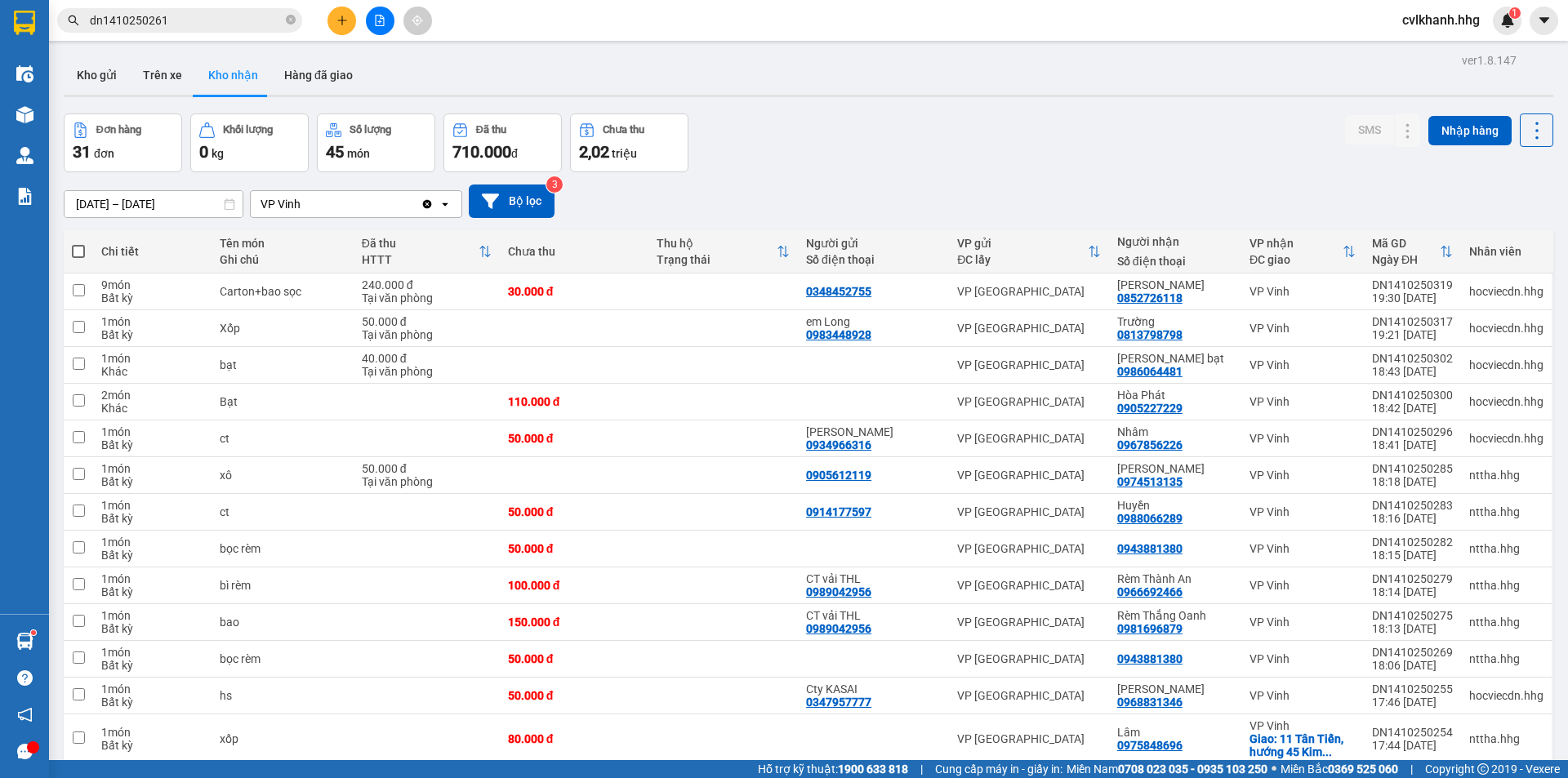
click at [199, 32] on span "dn1410250261" at bounding box center [180, 21] width 245 height 25
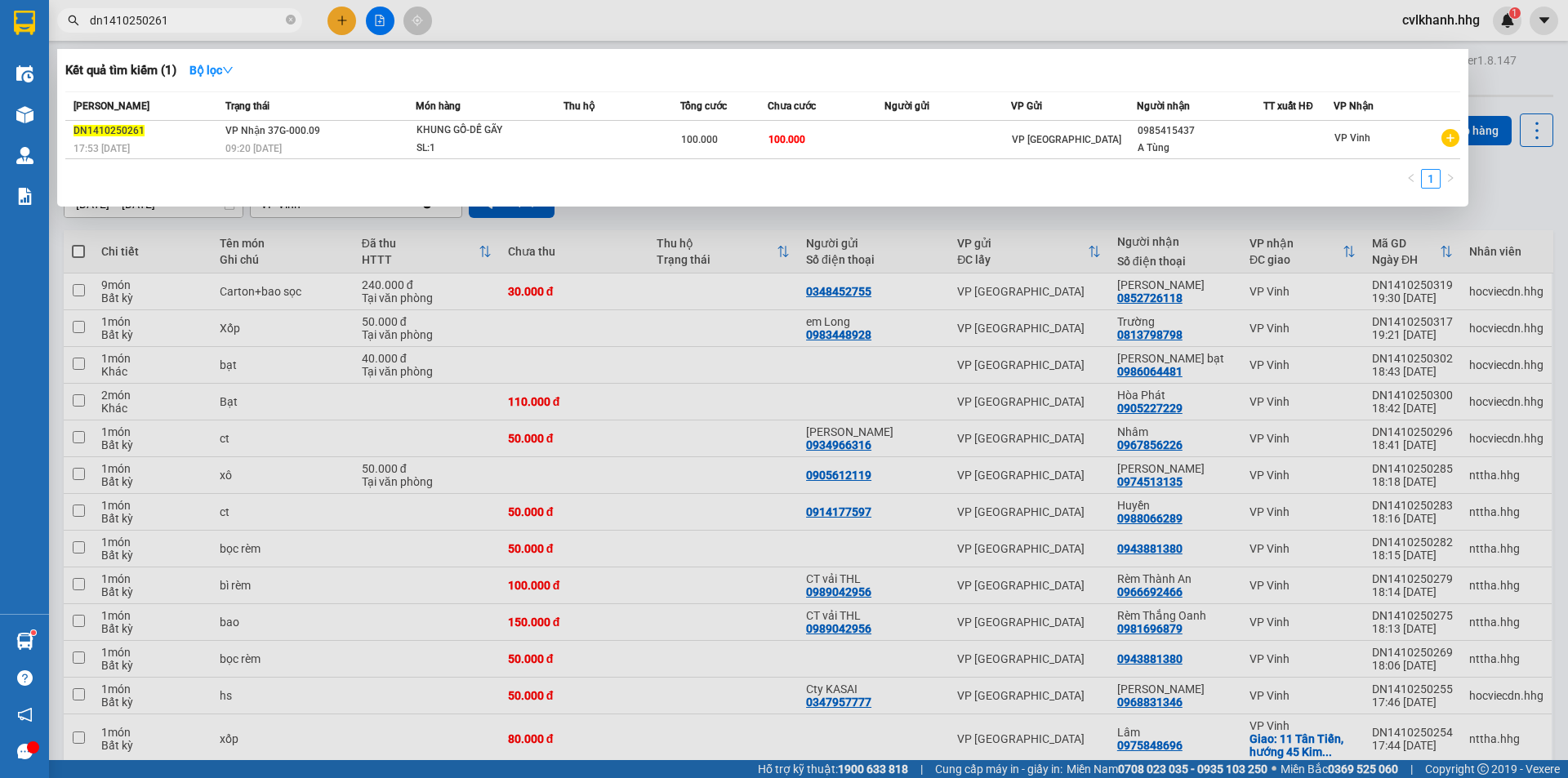
click at [199, 21] on input "dn1410250261" at bounding box center [186, 21] width 193 height 18
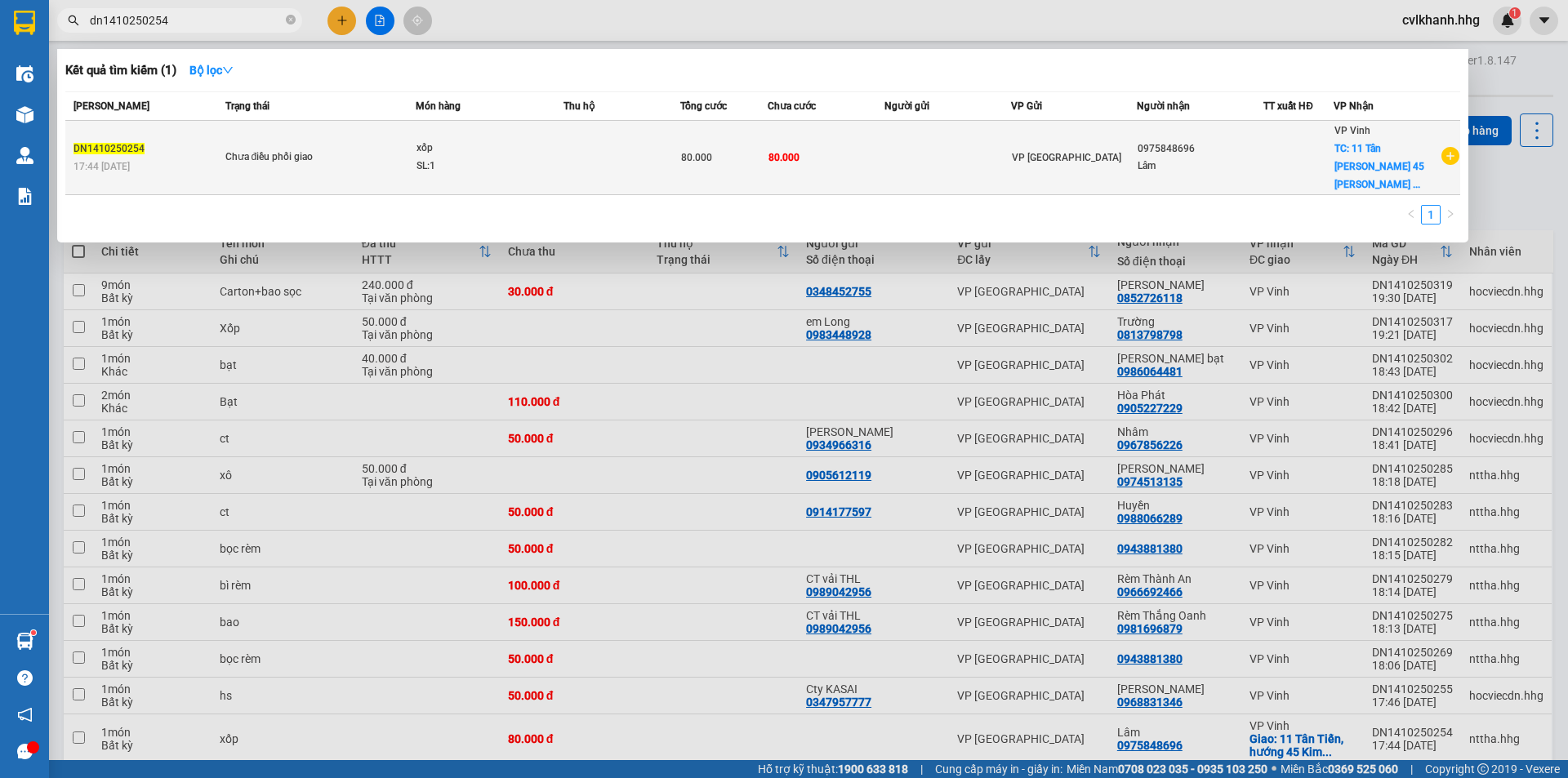
type input "dn1410250254"
click at [539, 140] on div "xốp" at bounding box center [477, 149] width 122 height 18
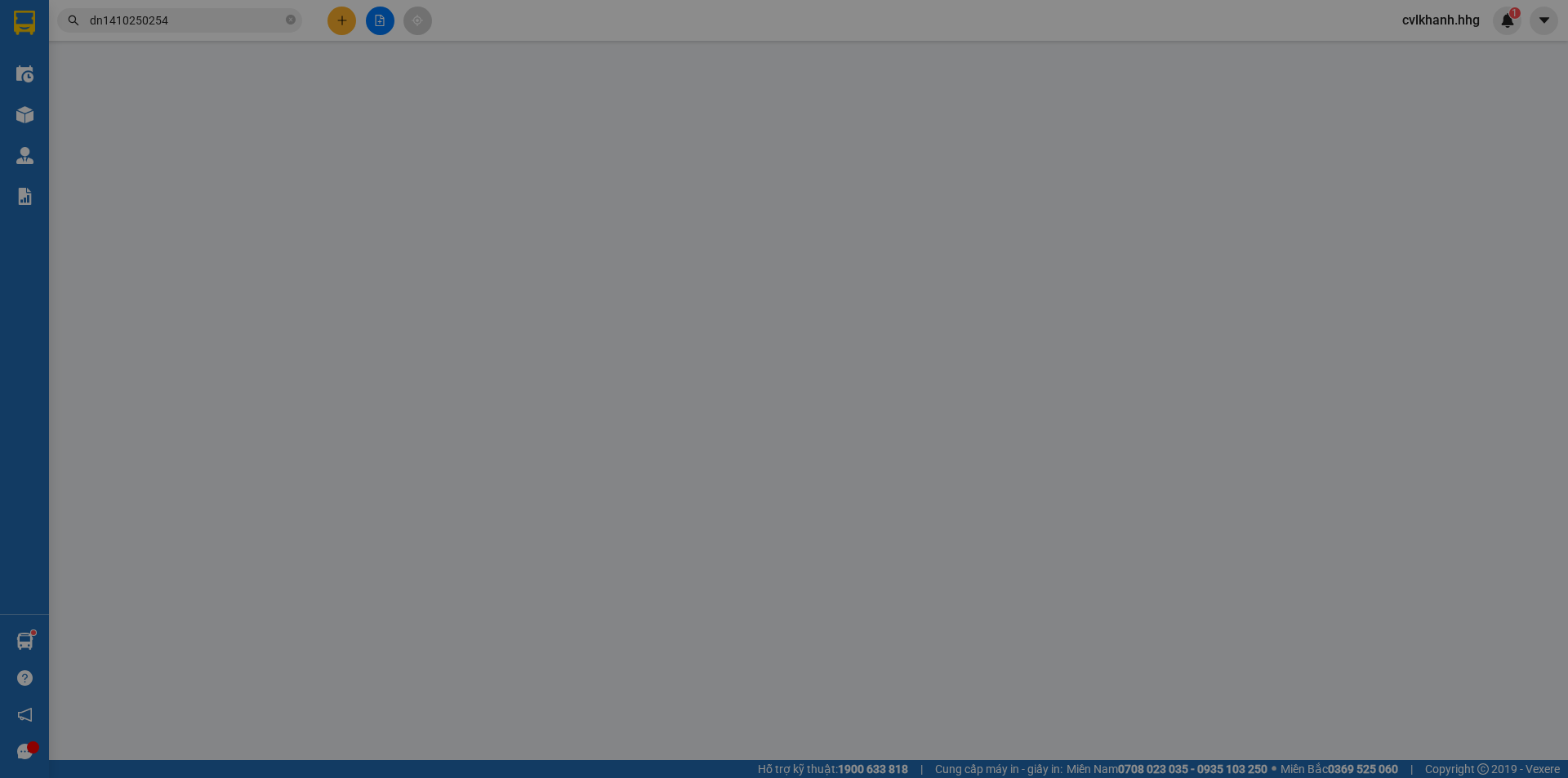
type input "0975848696"
type input "Lâm"
checkbox input "true"
type input "11 Tân Tiến, hướng 45 Kim Đồng-CHƯA TÍNH SHIPg- Chưa tính Ship"
type input "0"
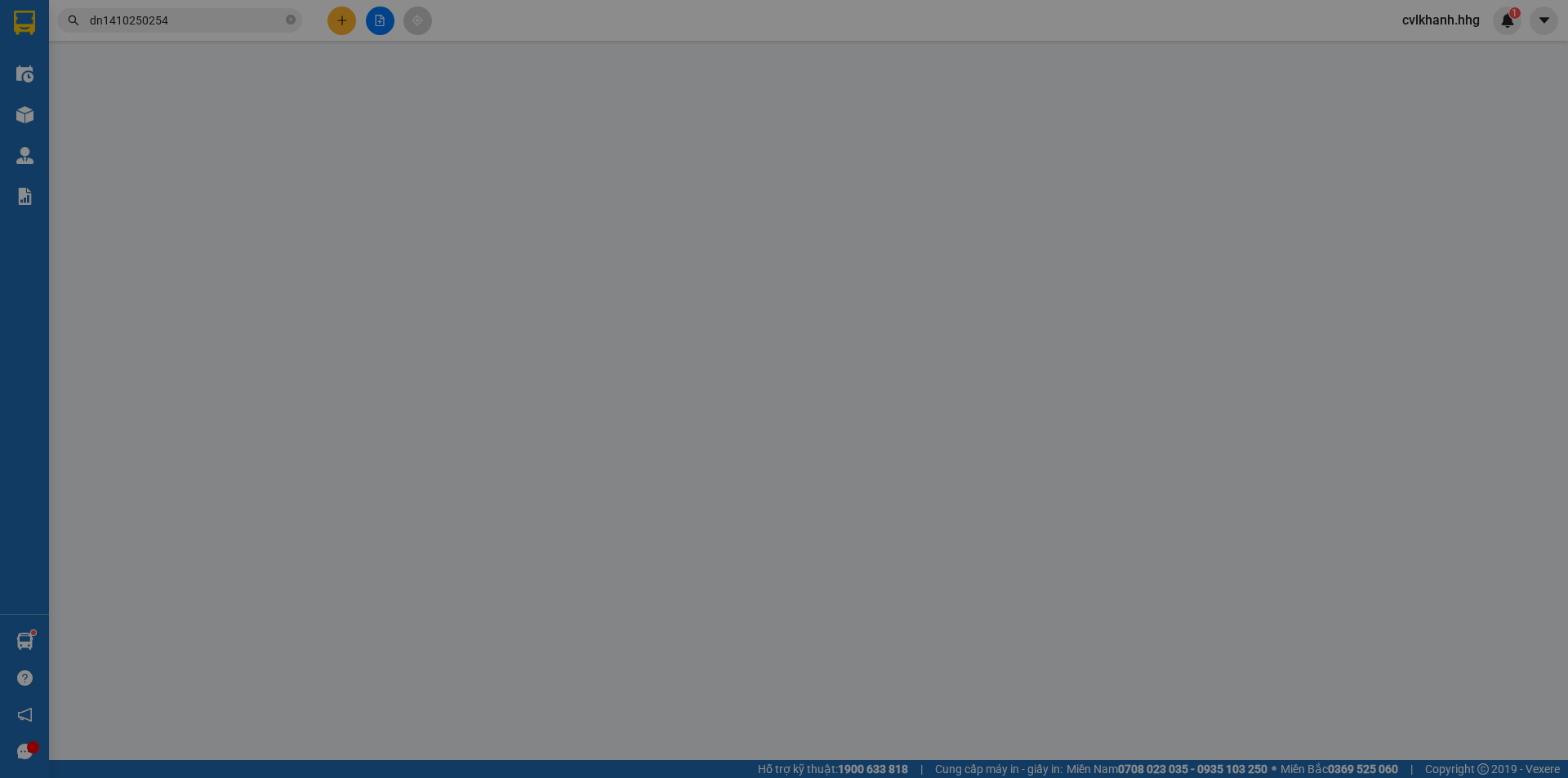
type input "80.000"
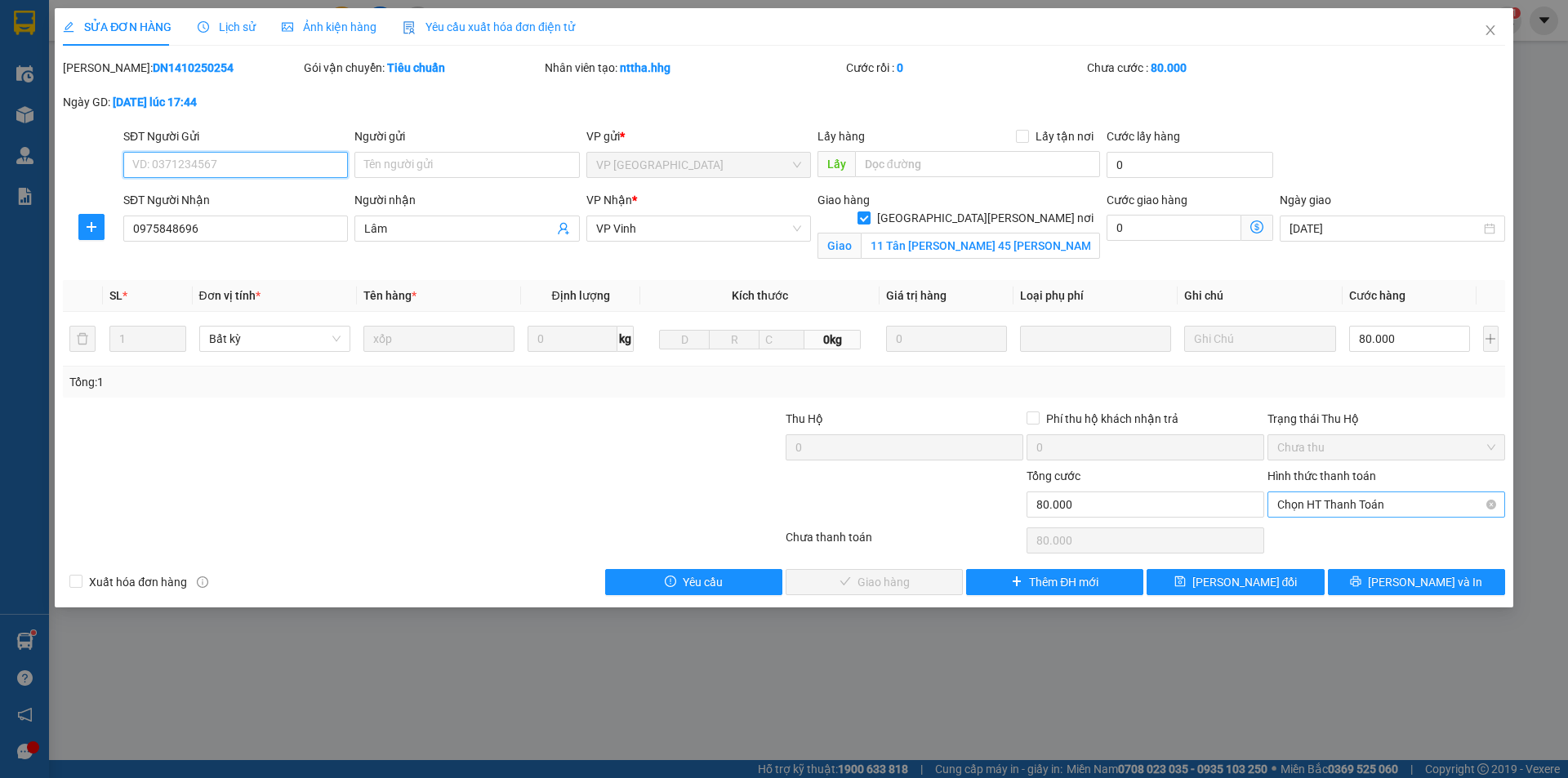
click at [1340, 497] on span "Chọn HT Thanh Toán" at bounding box center [1387, 505] width 218 height 25
click at [1329, 531] on div "Tại văn phòng" at bounding box center [1387, 538] width 218 height 18
type input "0"
click at [865, 580] on span "[PERSON_NAME] và Giao hàng" at bounding box center [927, 582] width 221 height 18
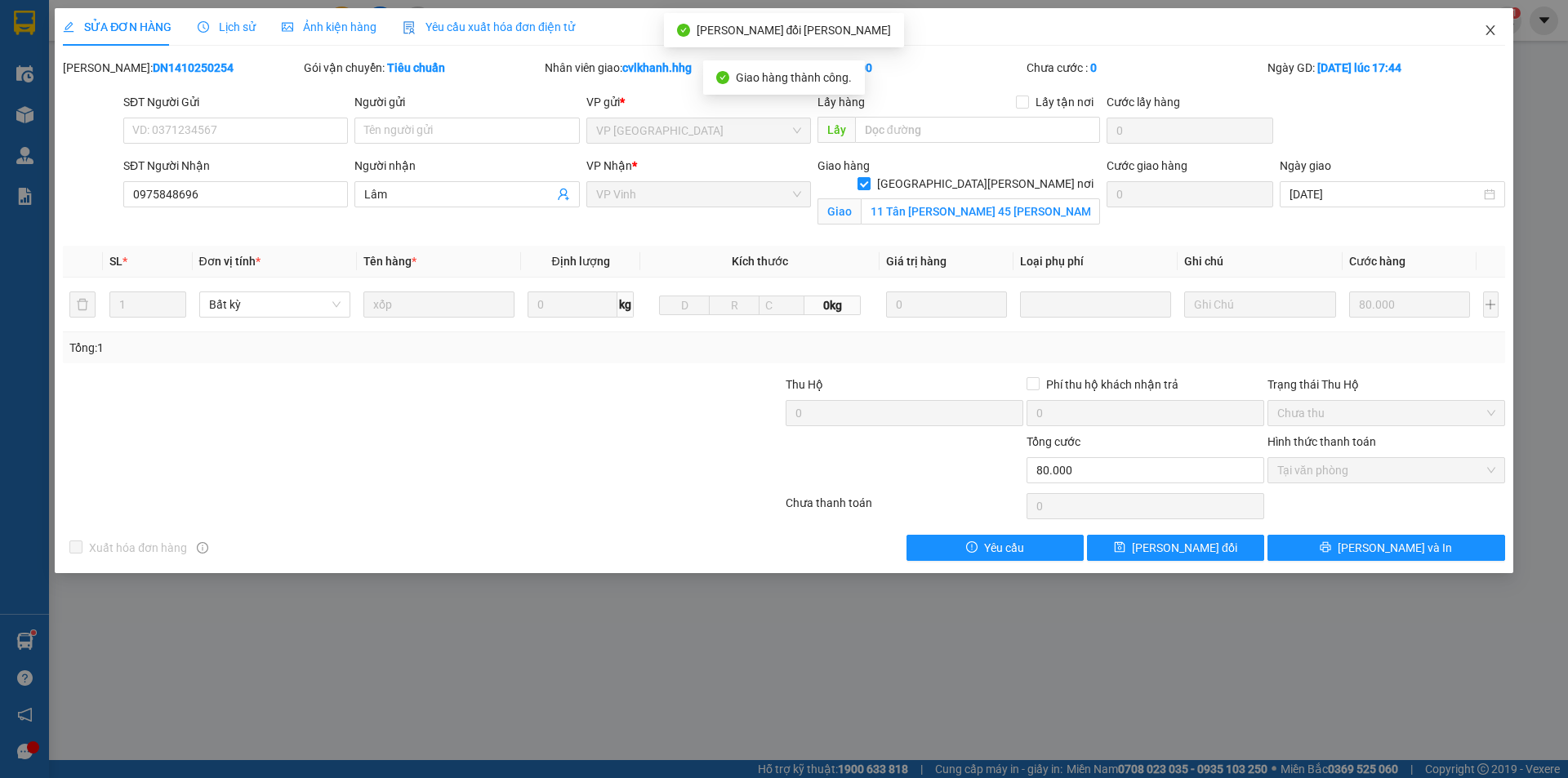
click at [1491, 33] on icon "close" at bounding box center [1491, 30] width 13 height 13
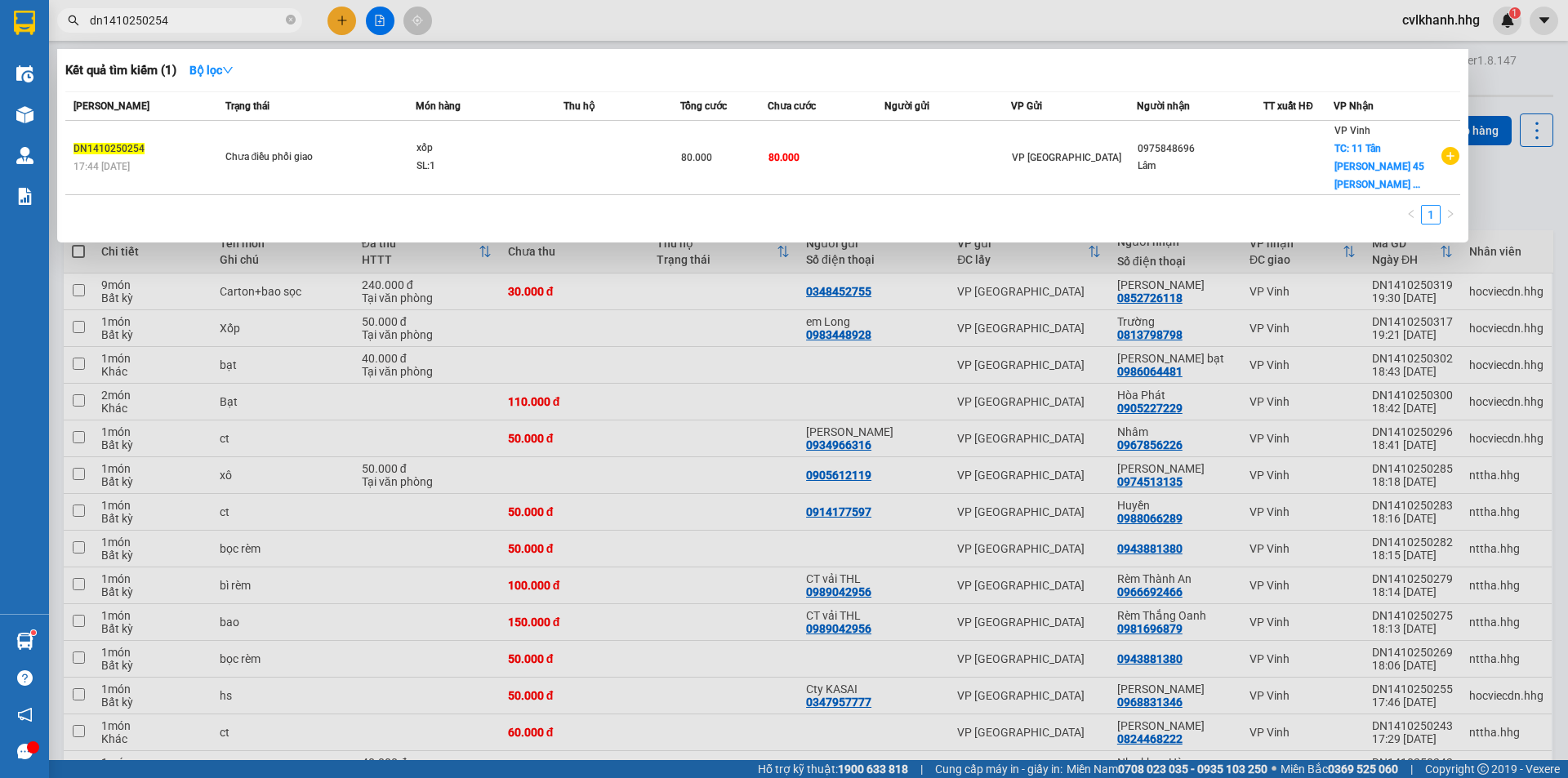
click at [203, 24] on input "dn1410250254" at bounding box center [186, 21] width 193 height 18
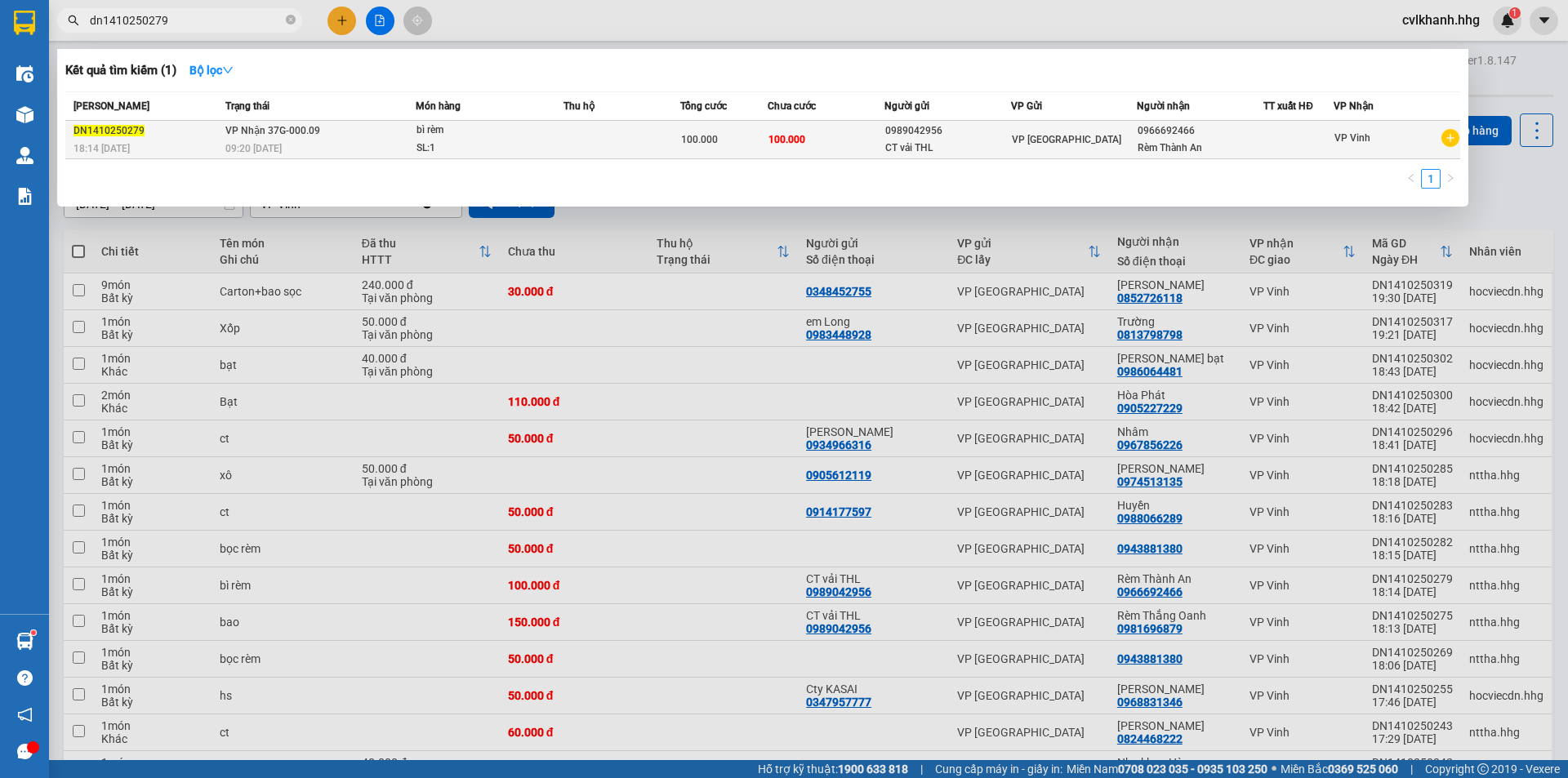
type input "dn1410250279"
click at [306, 144] on div "09:20 [DATE]" at bounding box center [320, 149] width 190 height 18
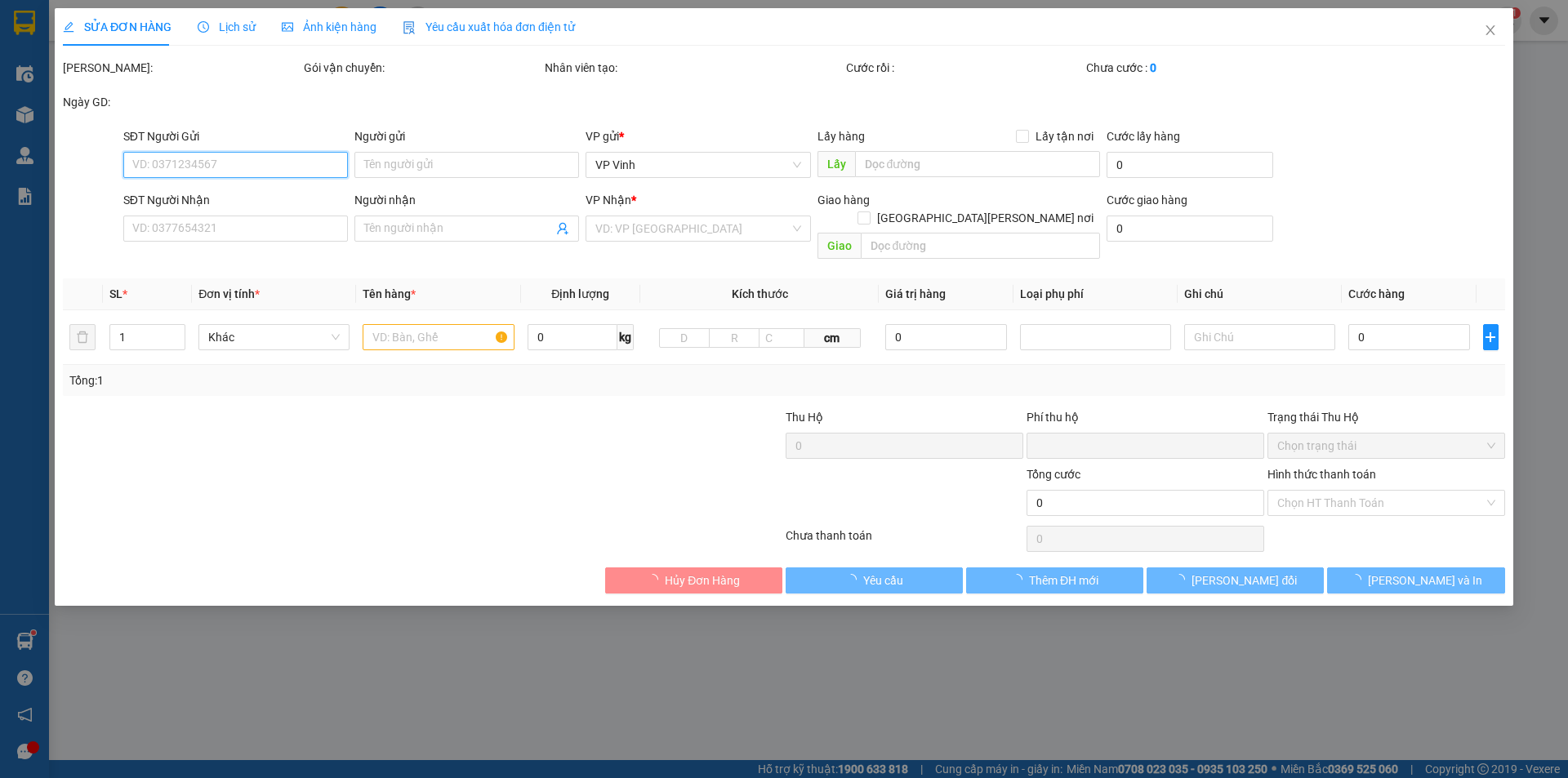
type input "0989042956"
type input "CT vải THL"
type input "0966692466"
type input "Rèm Thành An"
type input "0"
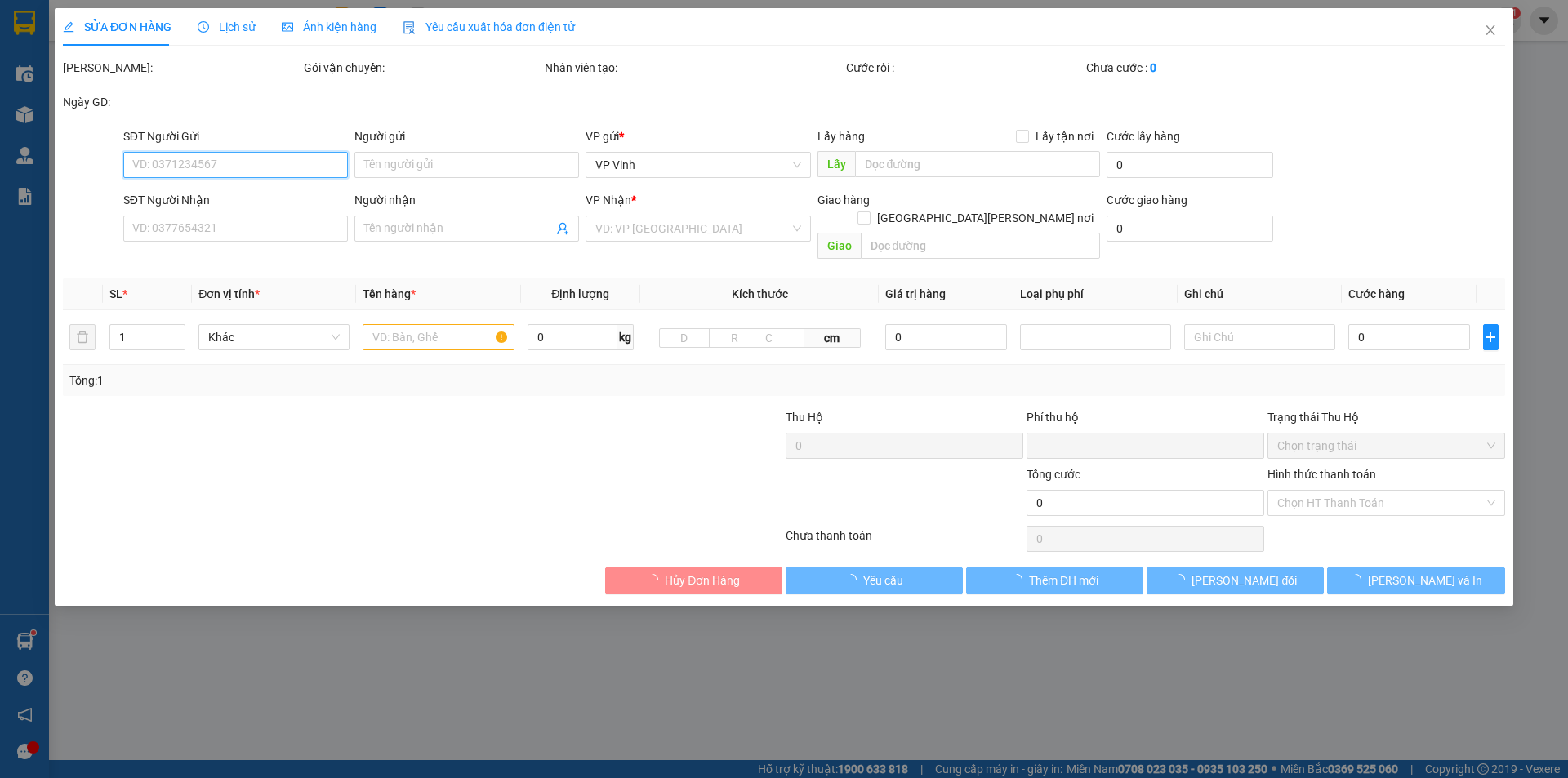
type input "100.000"
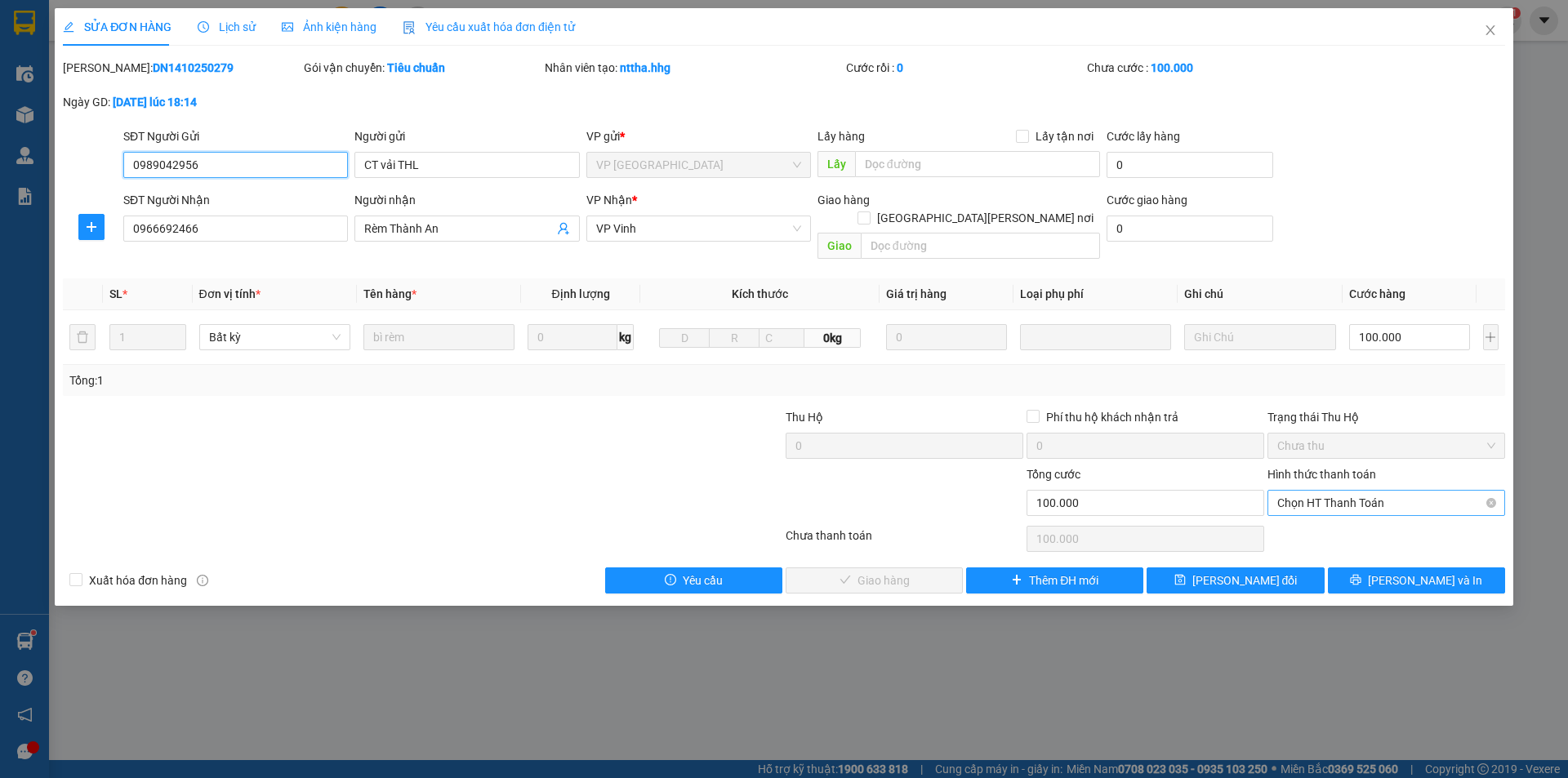
click at [1310, 491] on span "Chọn HT Thanh Toán" at bounding box center [1387, 503] width 218 height 25
click at [1330, 524] on div "Tại văn phòng" at bounding box center [1387, 518] width 218 height 18
type input "0"
click at [864, 571] on span "[PERSON_NAME] và Giao hàng" at bounding box center [927, 580] width 221 height 18
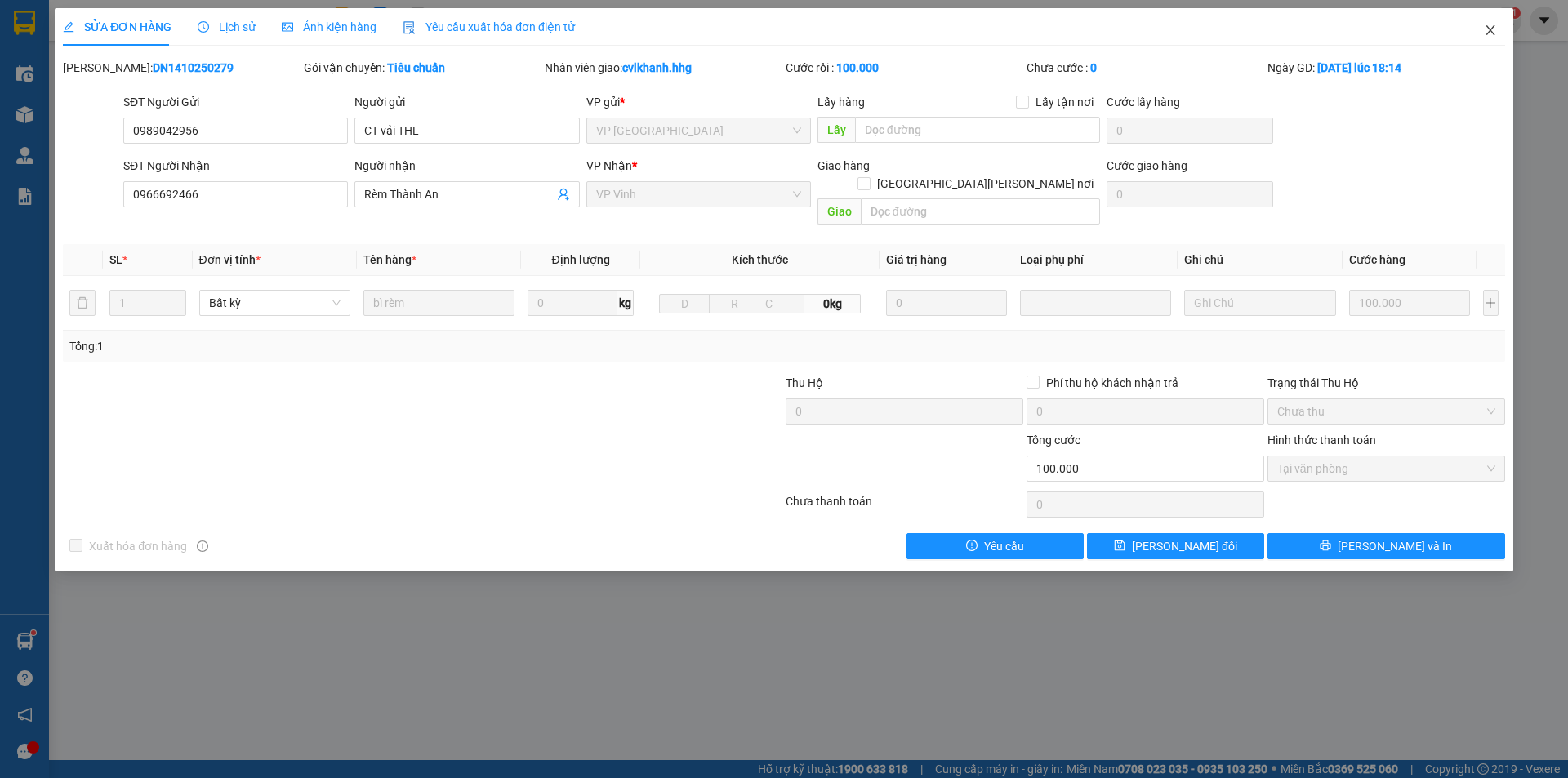
click at [1496, 30] on icon "close" at bounding box center [1491, 30] width 13 height 13
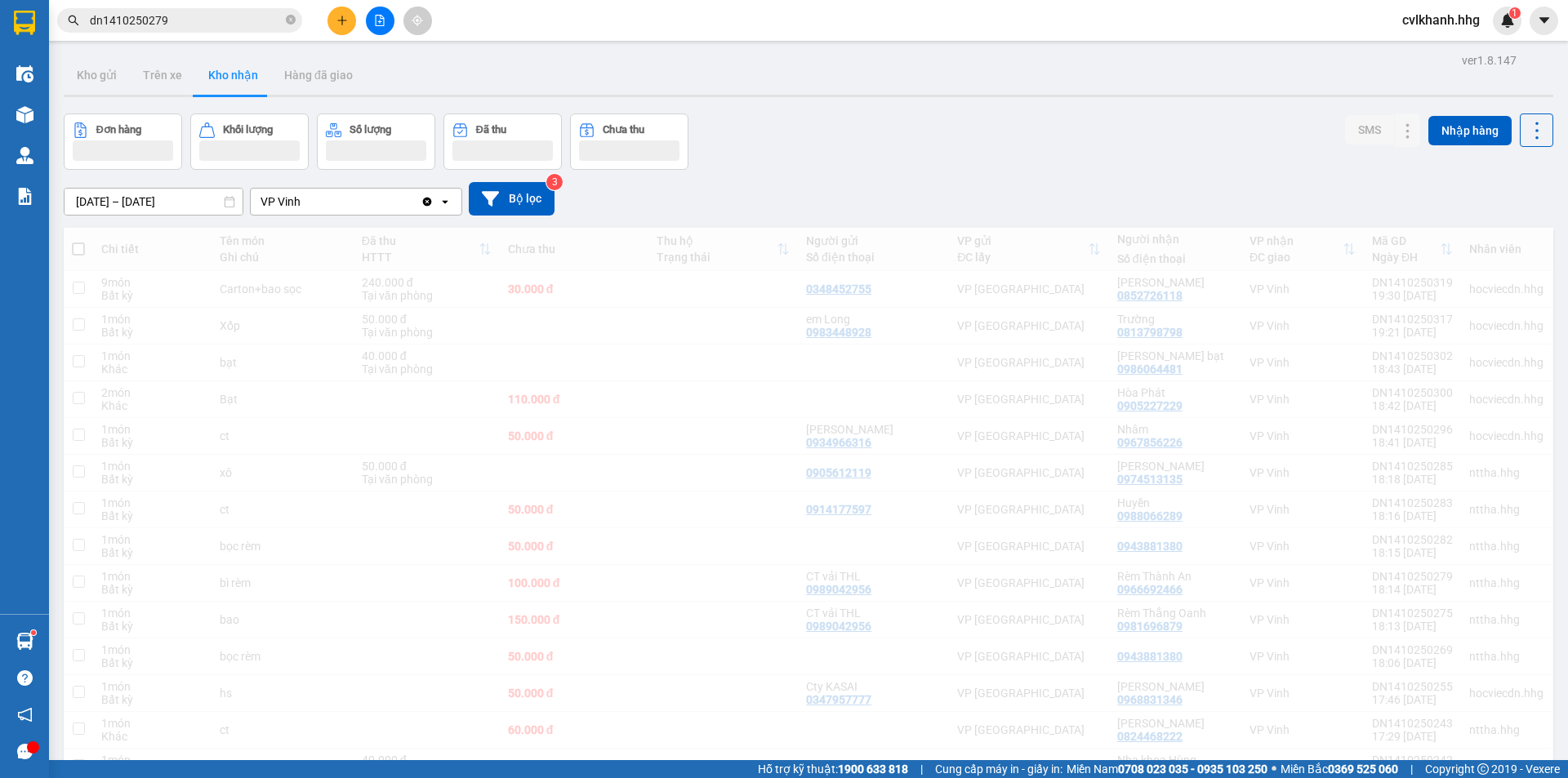
click at [168, 21] on input "dn1410250279" at bounding box center [186, 21] width 193 height 18
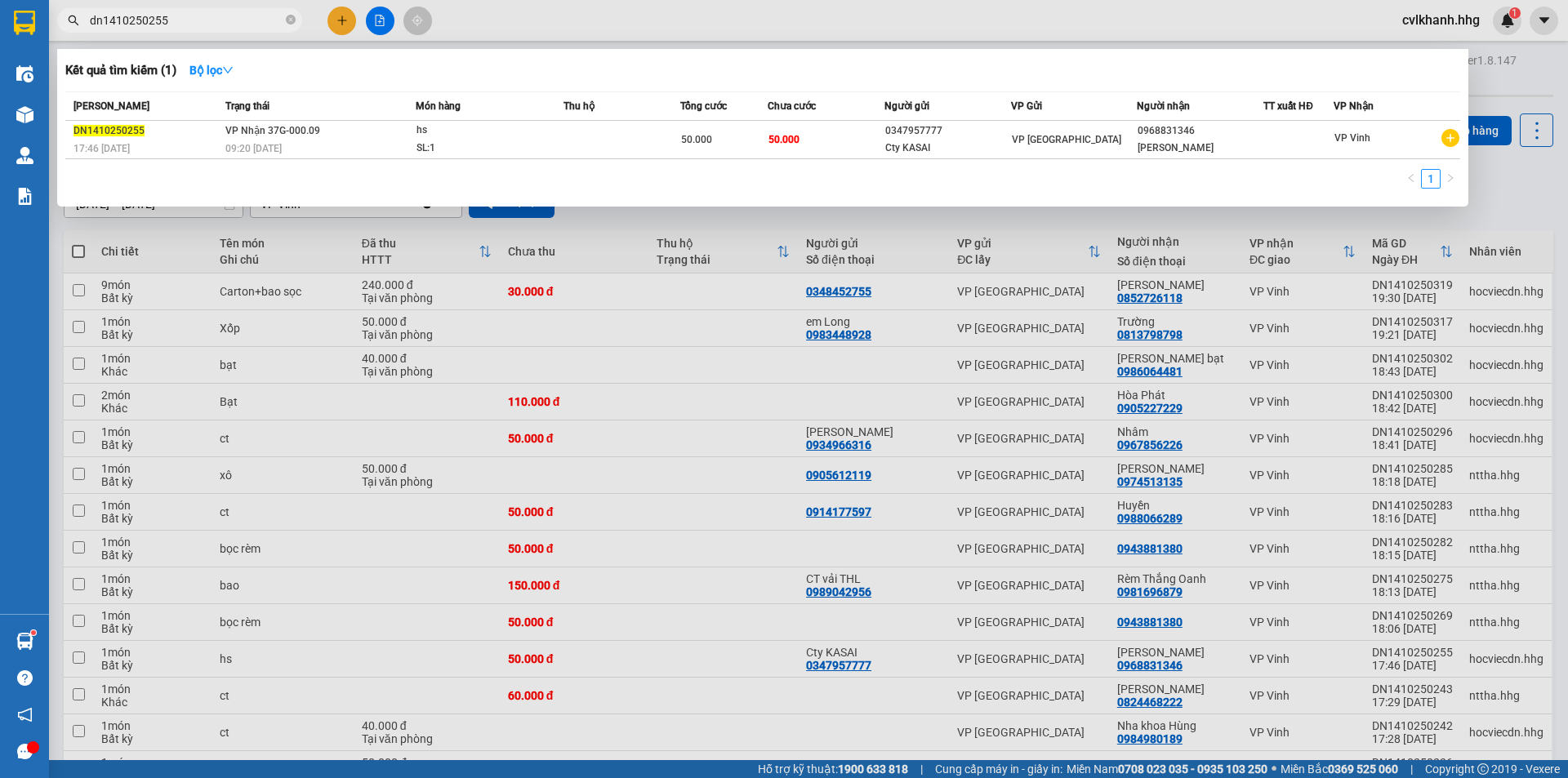
type input "dn1410250255"
click at [530, 140] on div "SL: 1" at bounding box center [477, 149] width 122 height 18
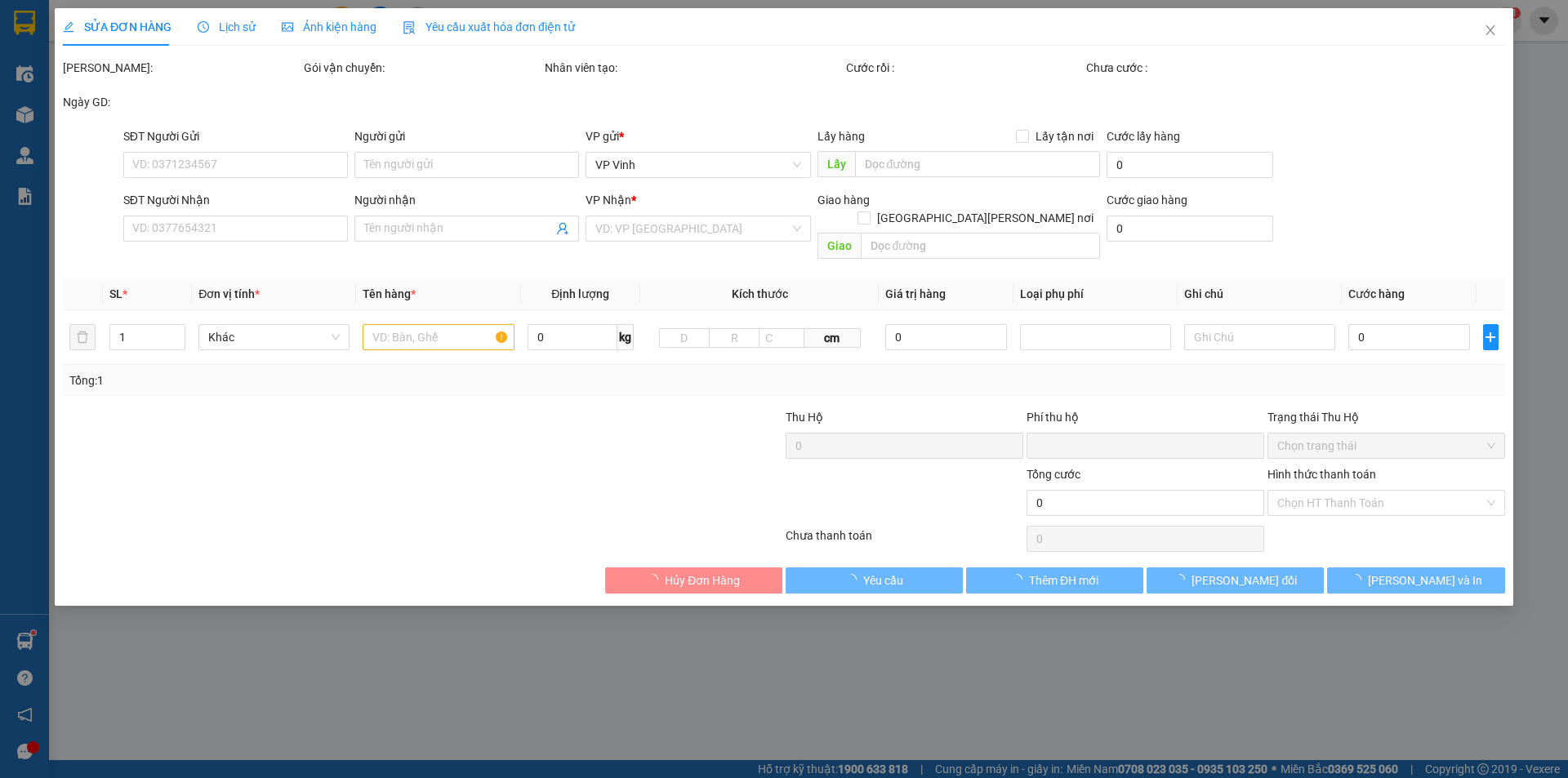
type input "0347957777"
type input "Cty KASAI"
type input "0968831346"
type input "Mr [PERSON_NAME]"
type input "0"
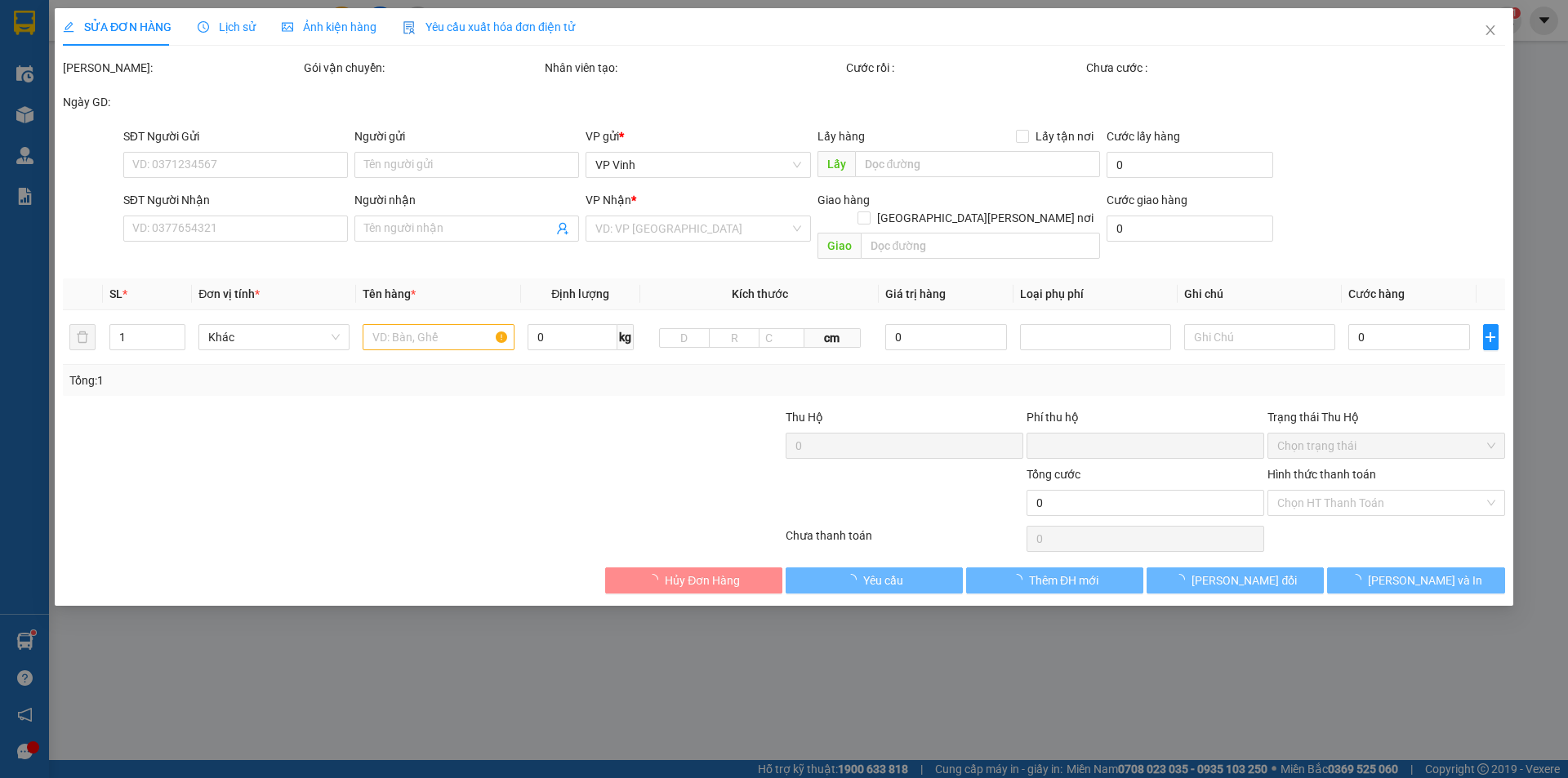
type input "50.000"
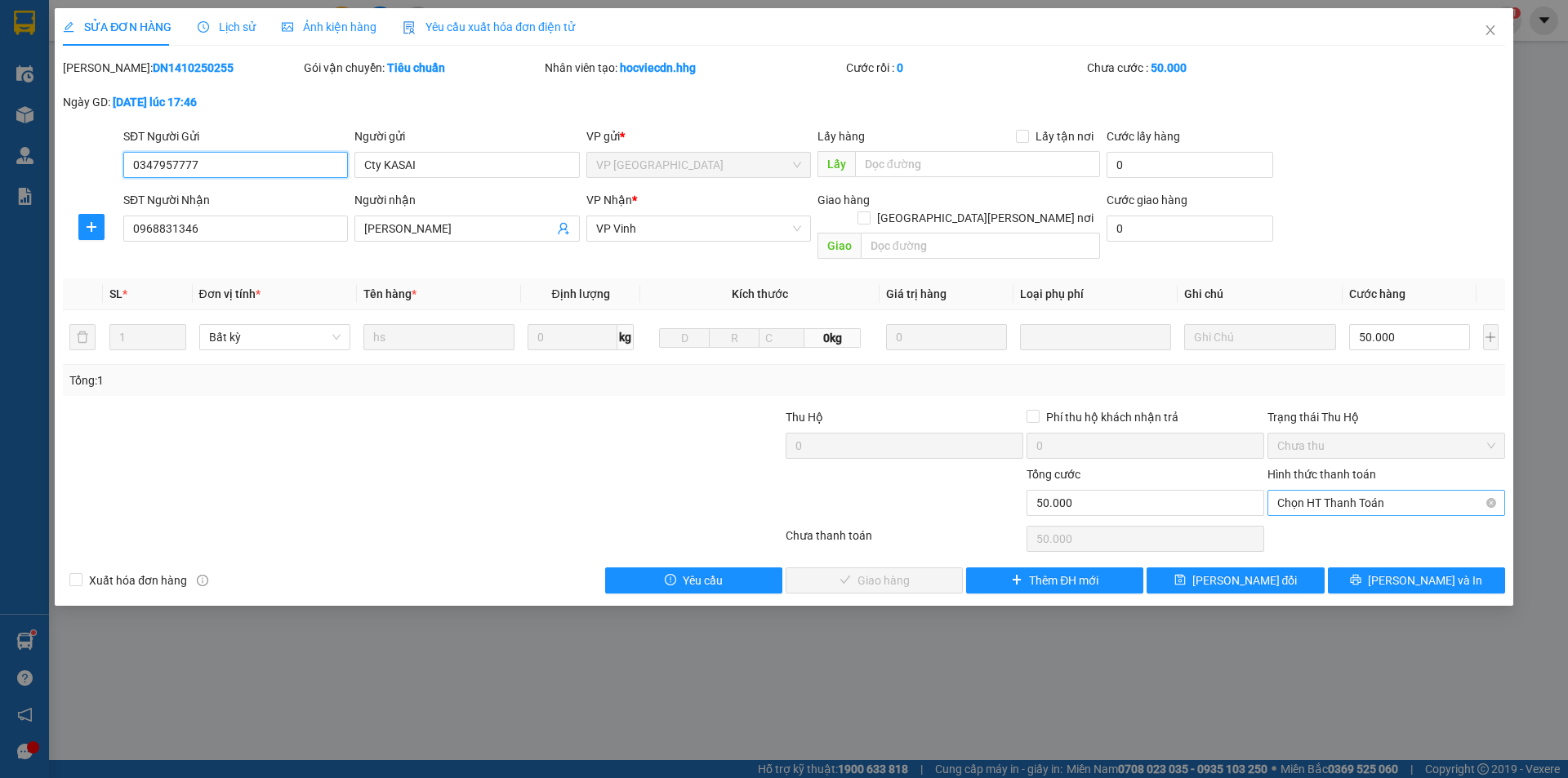
click at [1327, 491] on span "Chọn HT Thanh Toán" at bounding box center [1387, 503] width 218 height 25
click at [1324, 513] on div "Tại văn phòng" at bounding box center [1387, 518] width 218 height 18
type input "0"
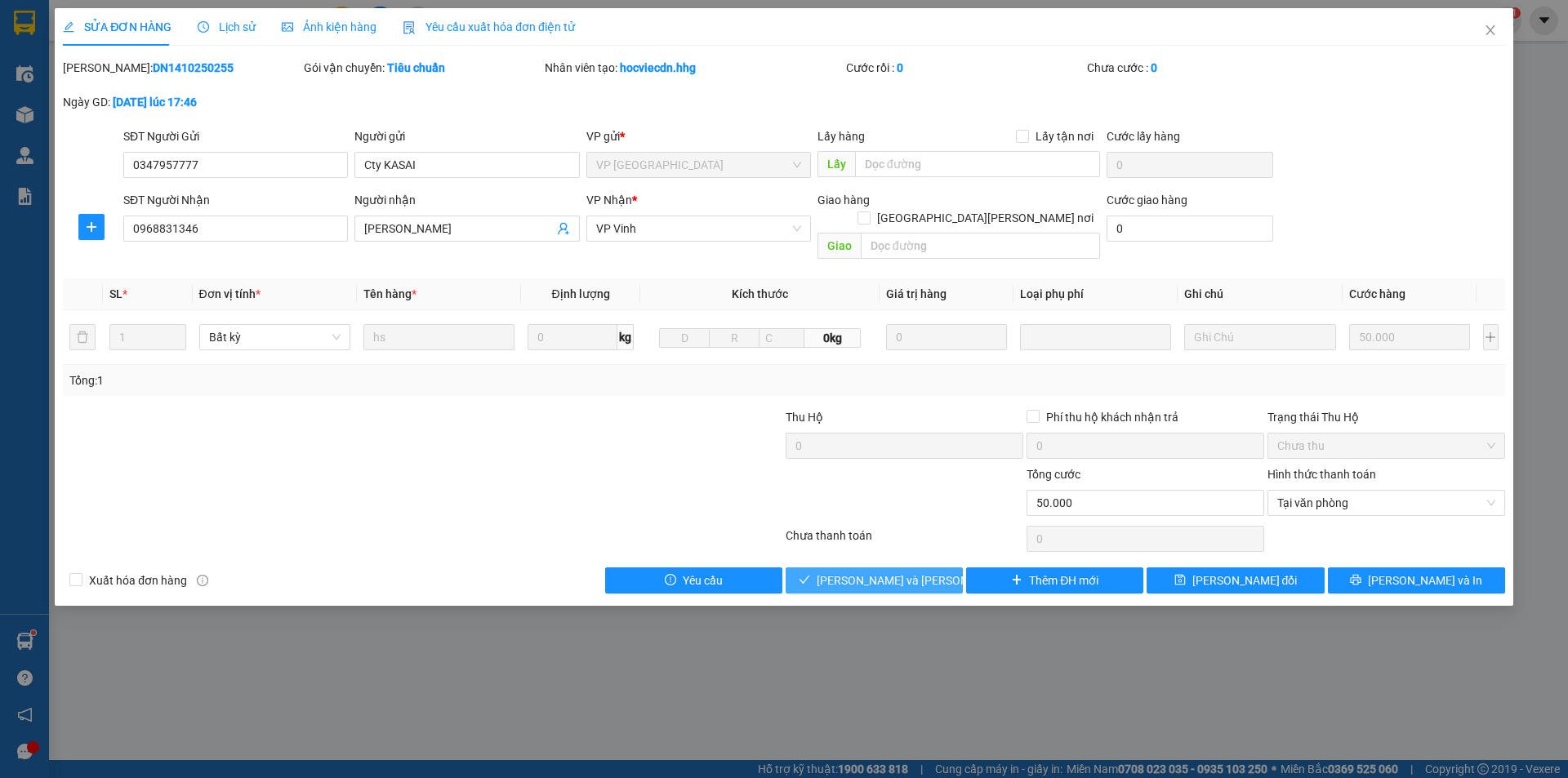
click at [872, 571] on span "[PERSON_NAME] và Giao hàng" at bounding box center [927, 580] width 221 height 18
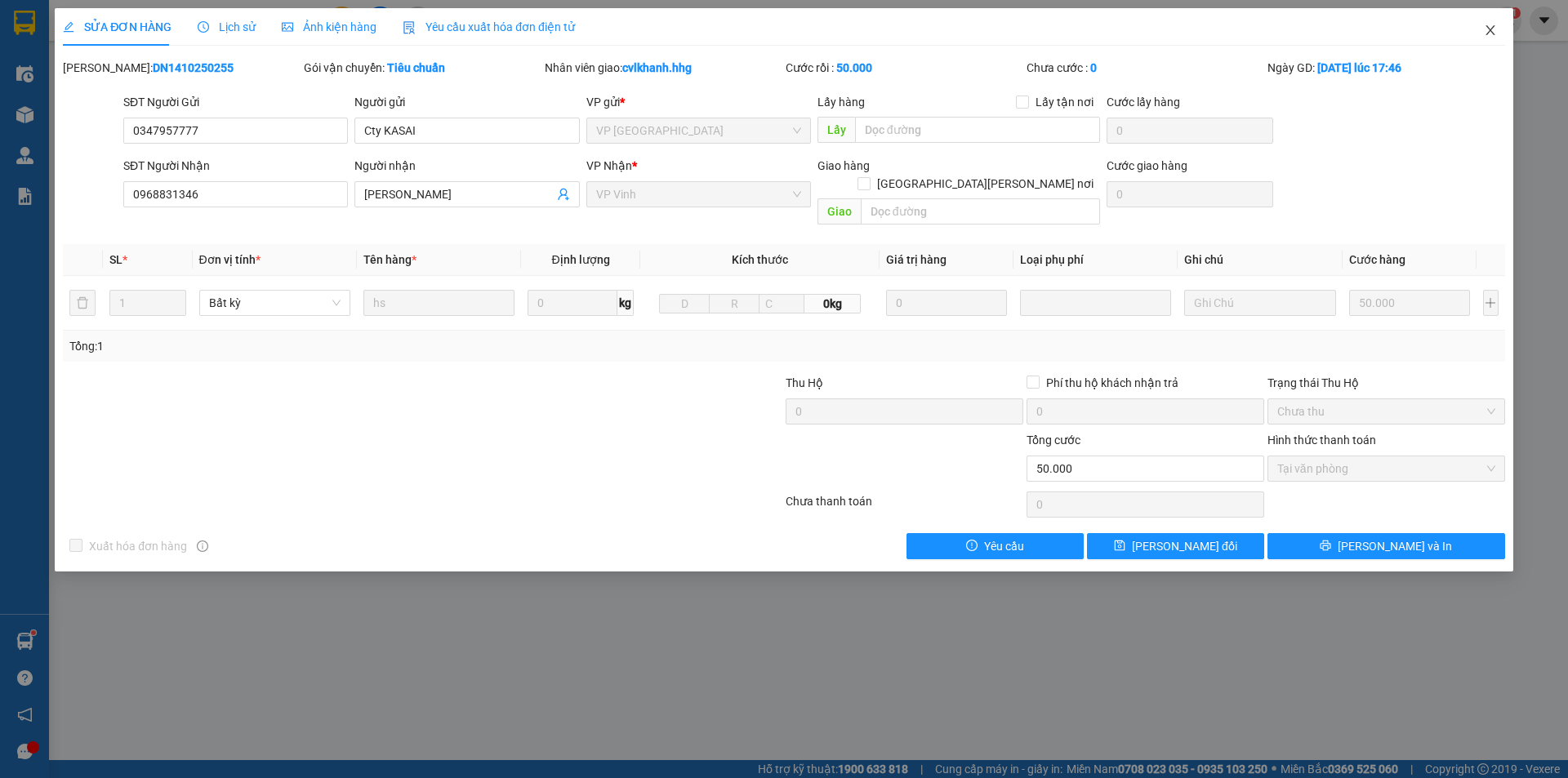
click at [1492, 30] on icon "close" at bounding box center [1490, 30] width 9 height 10
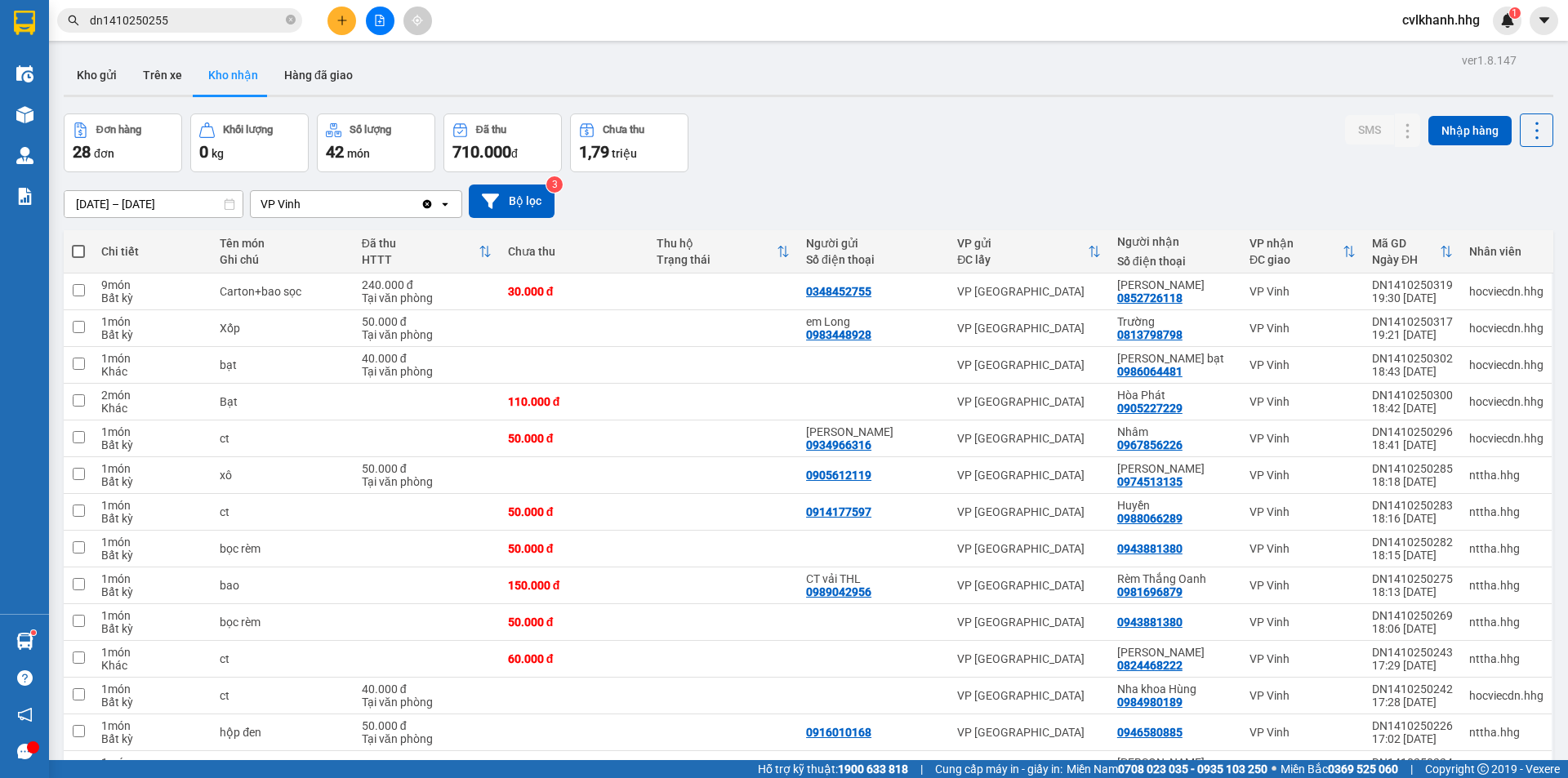
click at [207, 24] on input "dn1410250255" at bounding box center [186, 21] width 193 height 18
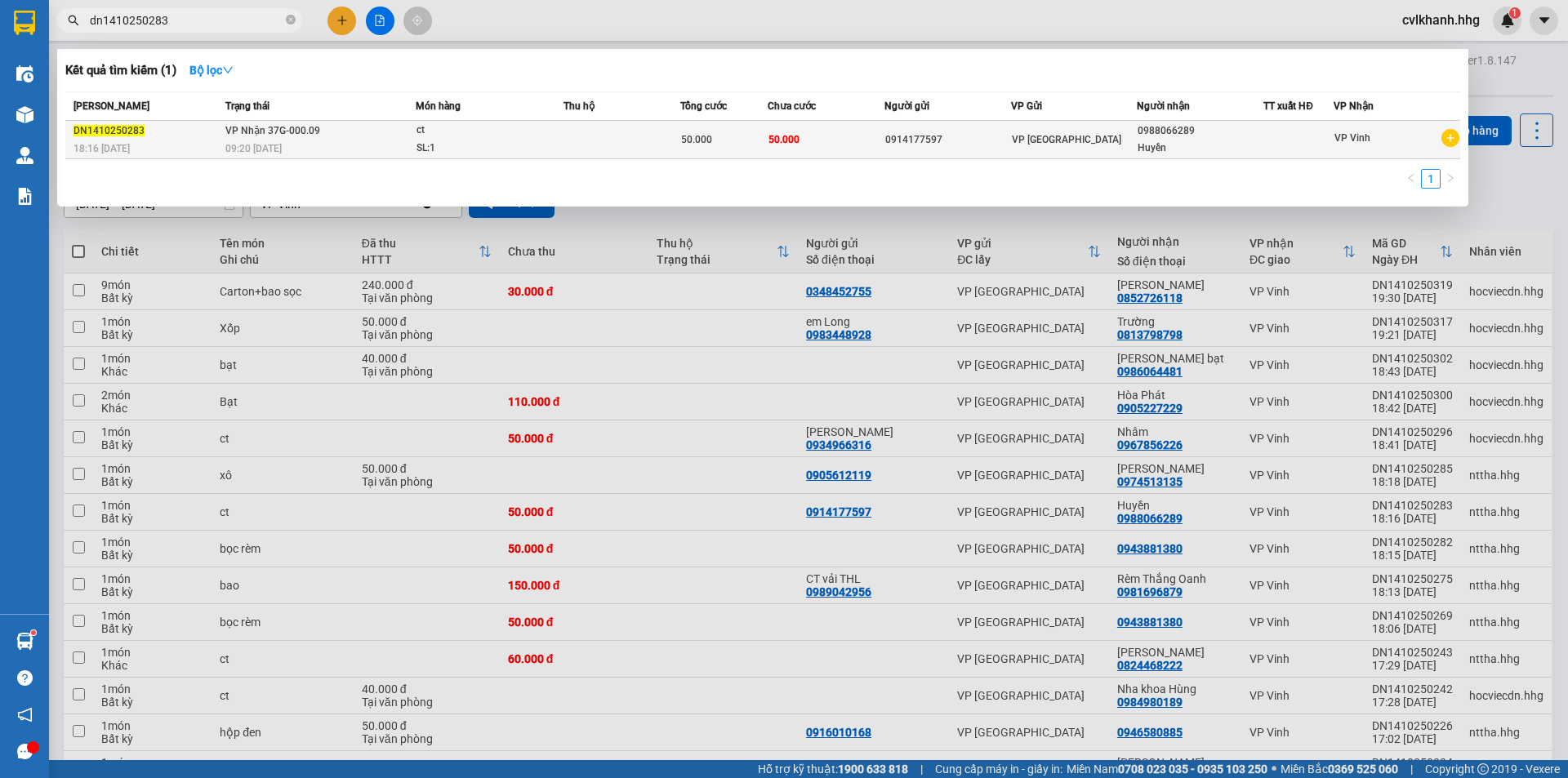
type input "dn1410250283"
click at [496, 132] on div "ct" at bounding box center [477, 130] width 122 height 18
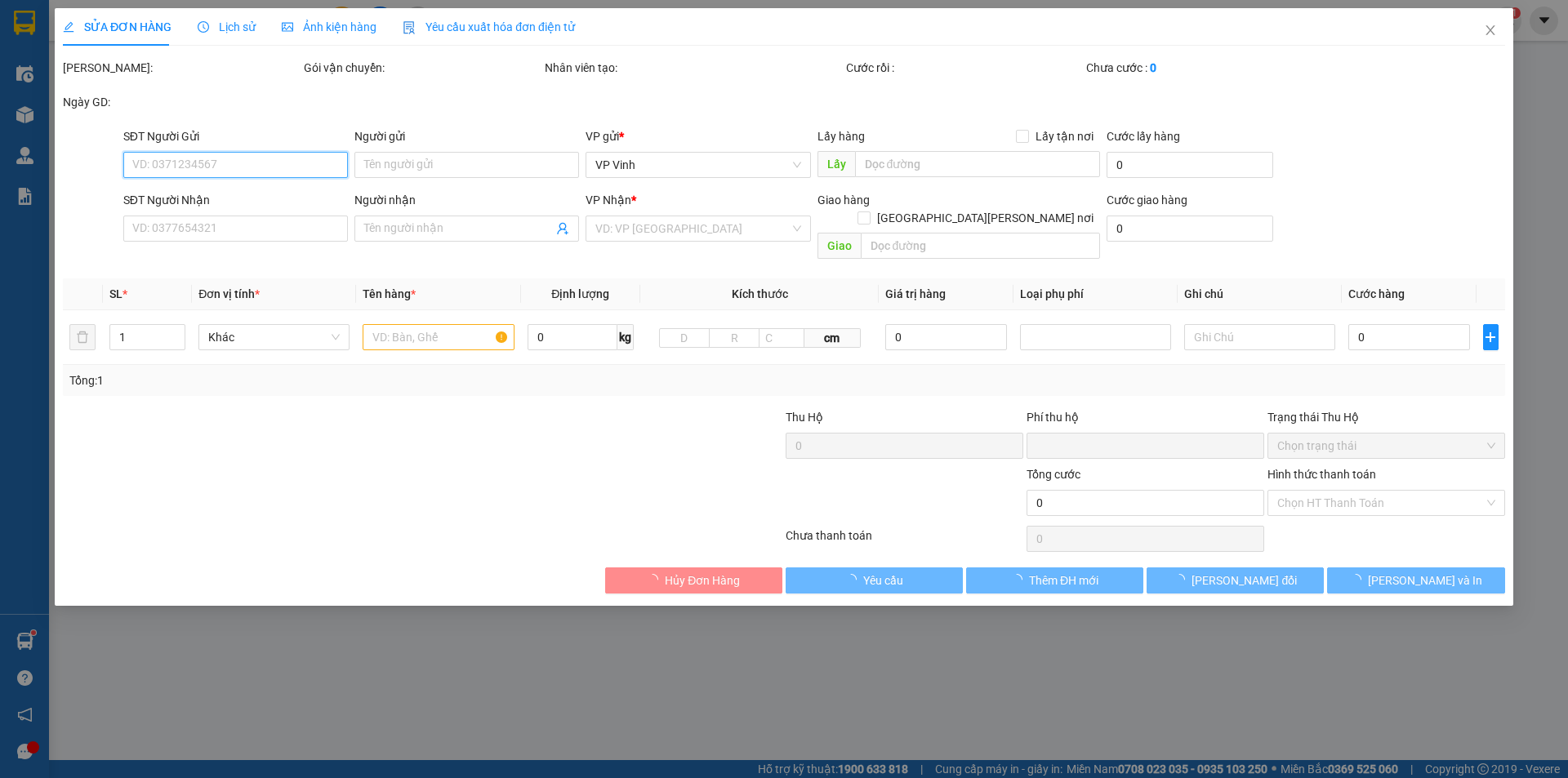
type input "0914177597"
type input "0988066289"
type input "Huyền"
type input "0"
type input "50.000"
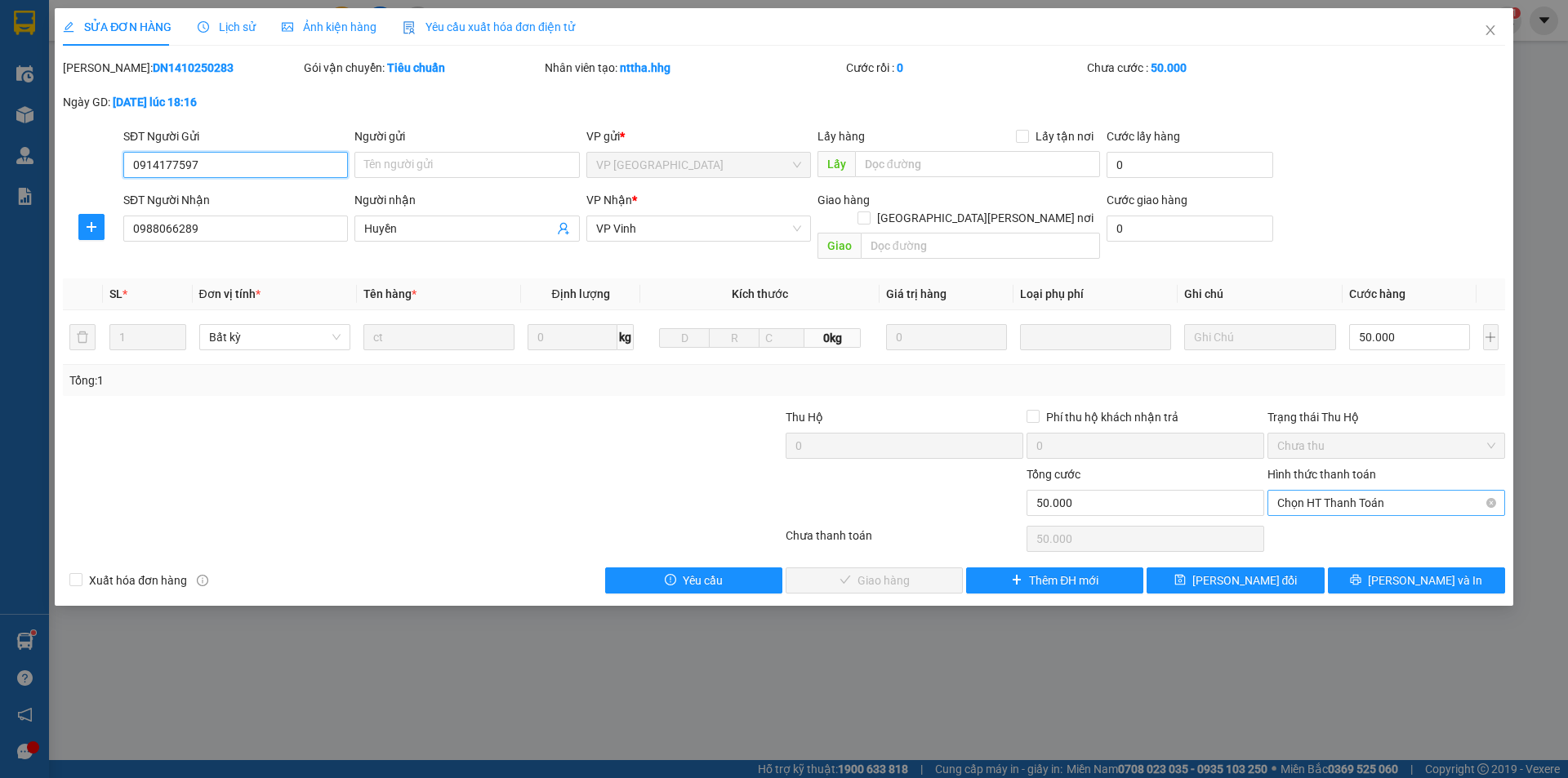
click at [1382, 491] on span "Chọn HT Thanh Toán" at bounding box center [1387, 503] width 218 height 25
click at [1342, 518] on div "Tại văn phòng" at bounding box center [1387, 518] width 218 height 18
type input "0"
click at [887, 571] on span "[PERSON_NAME] và Giao hàng" at bounding box center [927, 580] width 221 height 18
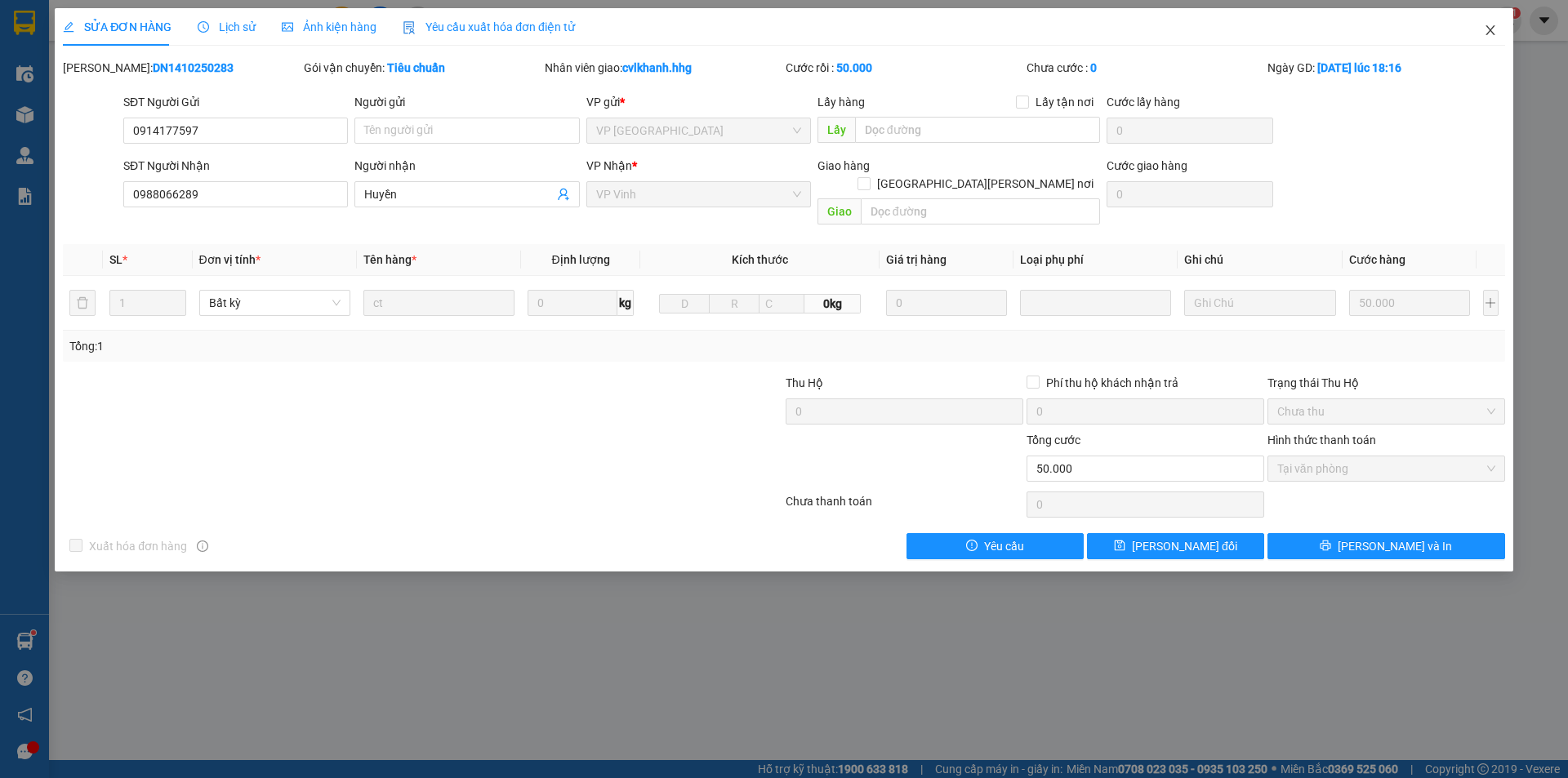
click at [1488, 35] on icon "close" at bounding box center [1490, 30] width 9 height 10
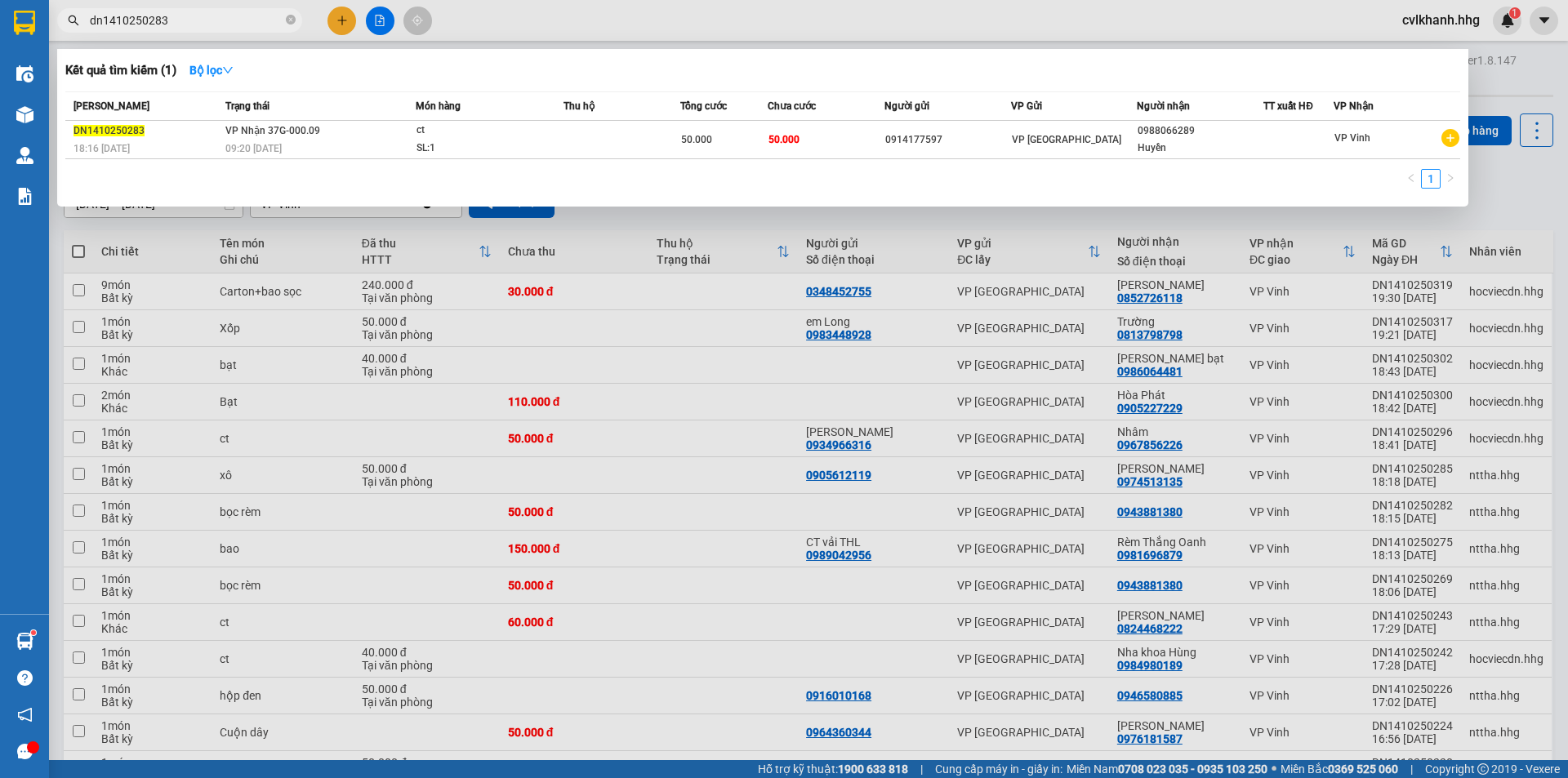
click at [218, 22] on input "dn1410250283" at bounding box center [186, 21] width 193 height 18
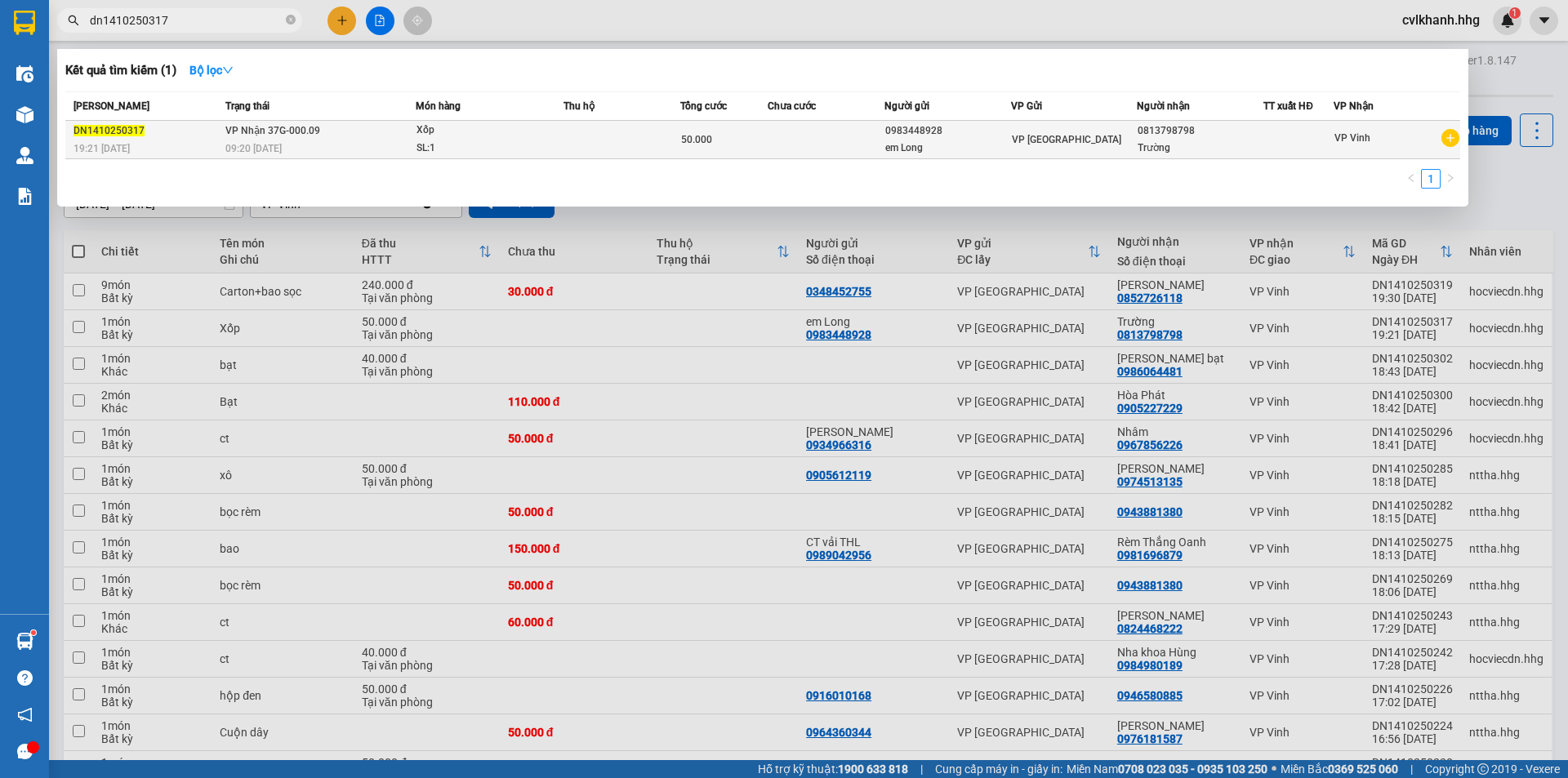
type input "dn1410250317"
click at [534, 149] on div "SL: 1" at bounding box center [477, 149] width 122 height 18
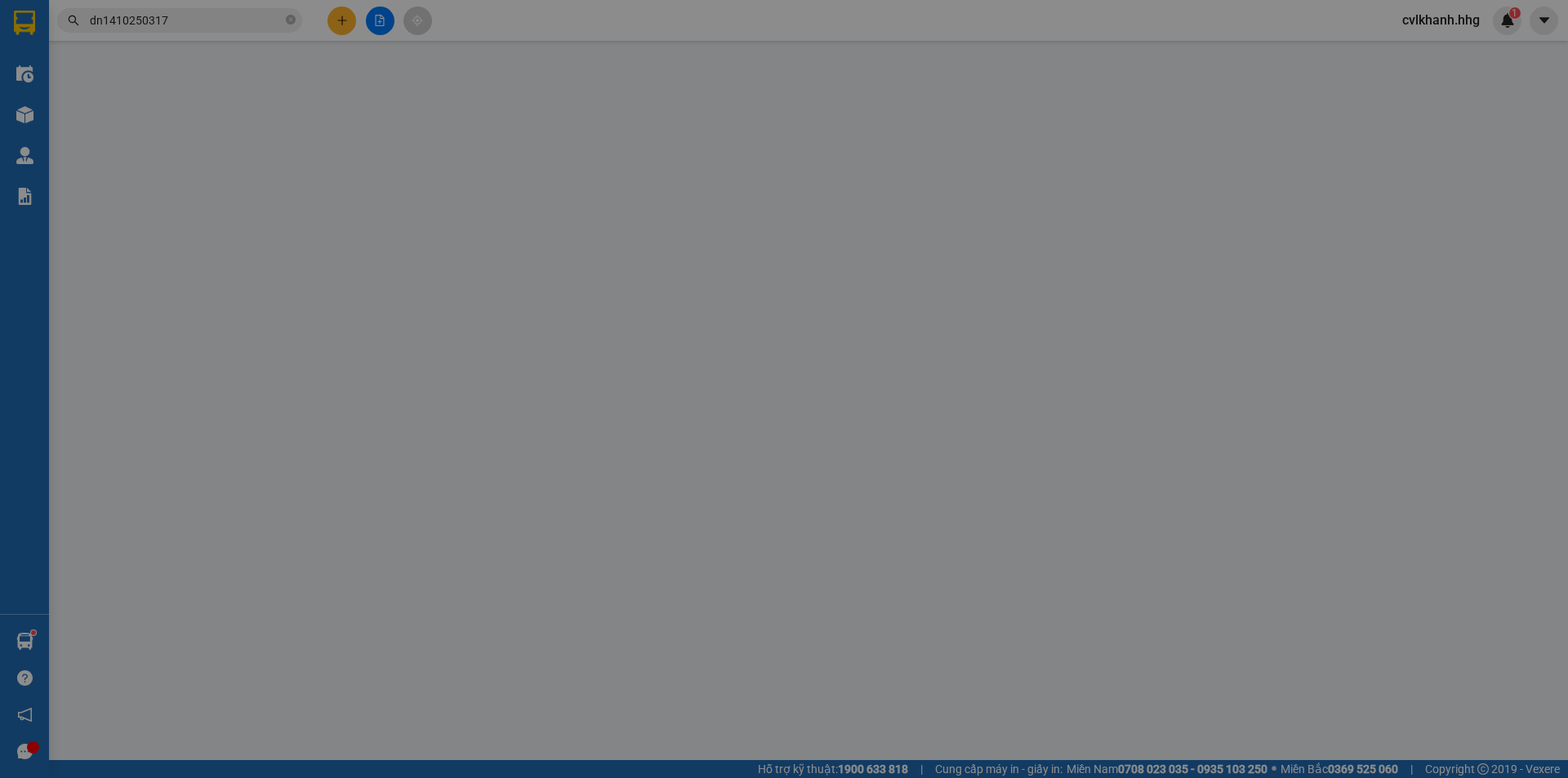
type input "0983448928"
type input "em Long"
type input "0813798798"
type input "Trường"
type input "0"
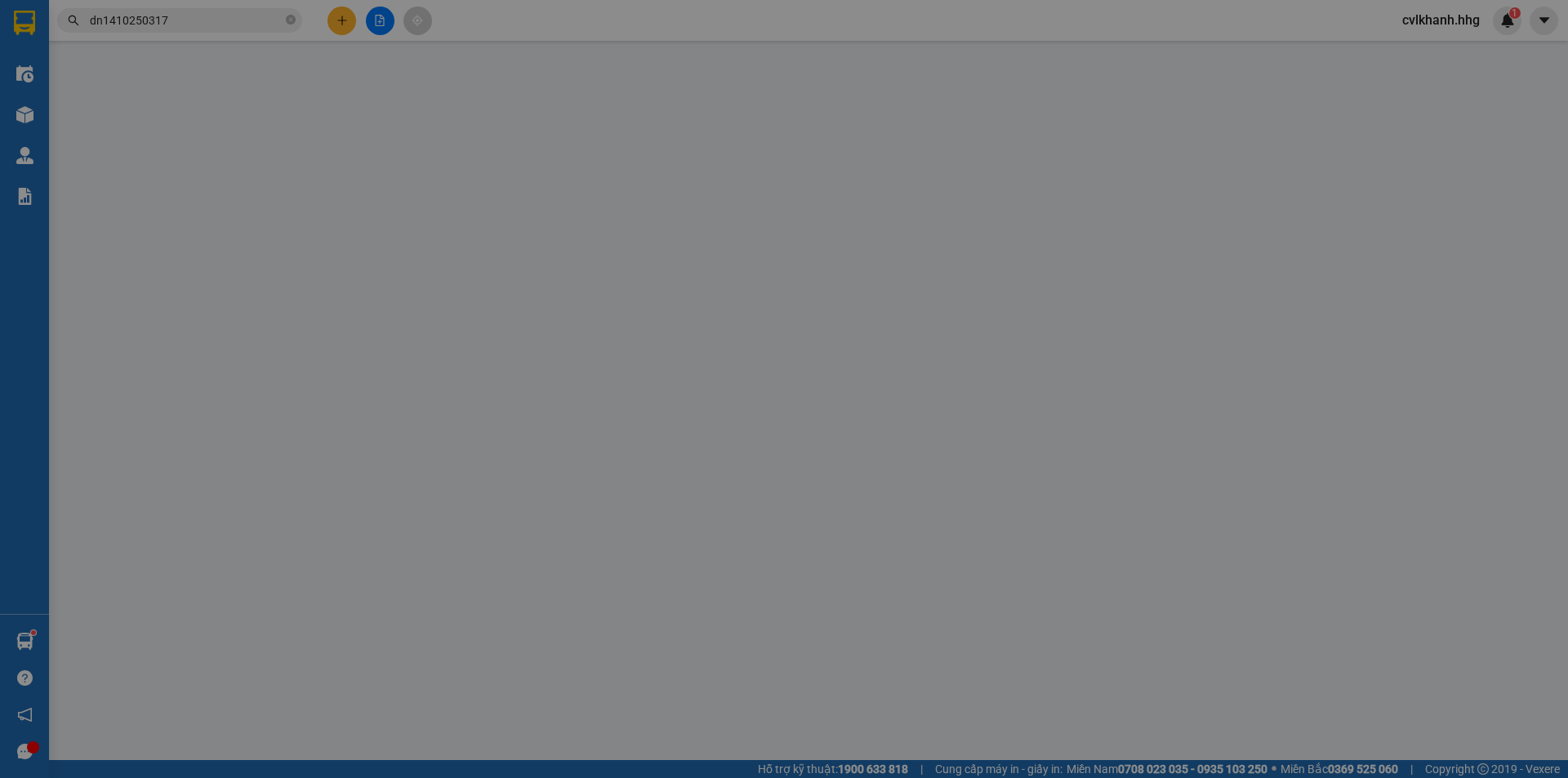
type input "50.000"
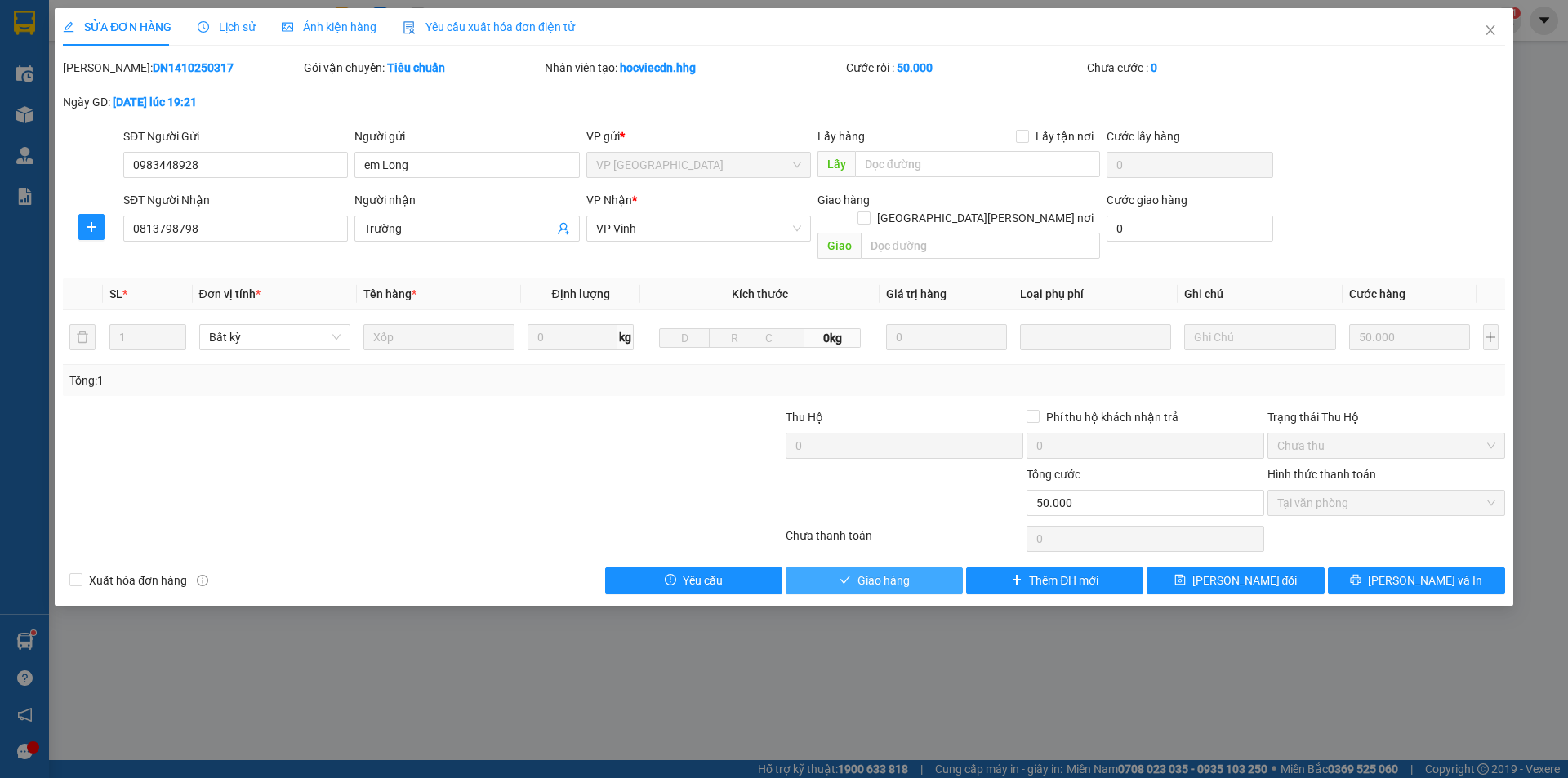
click at [864, 571] on span "Giao hàng" at bounding box center [884, 580] width 53 height 18
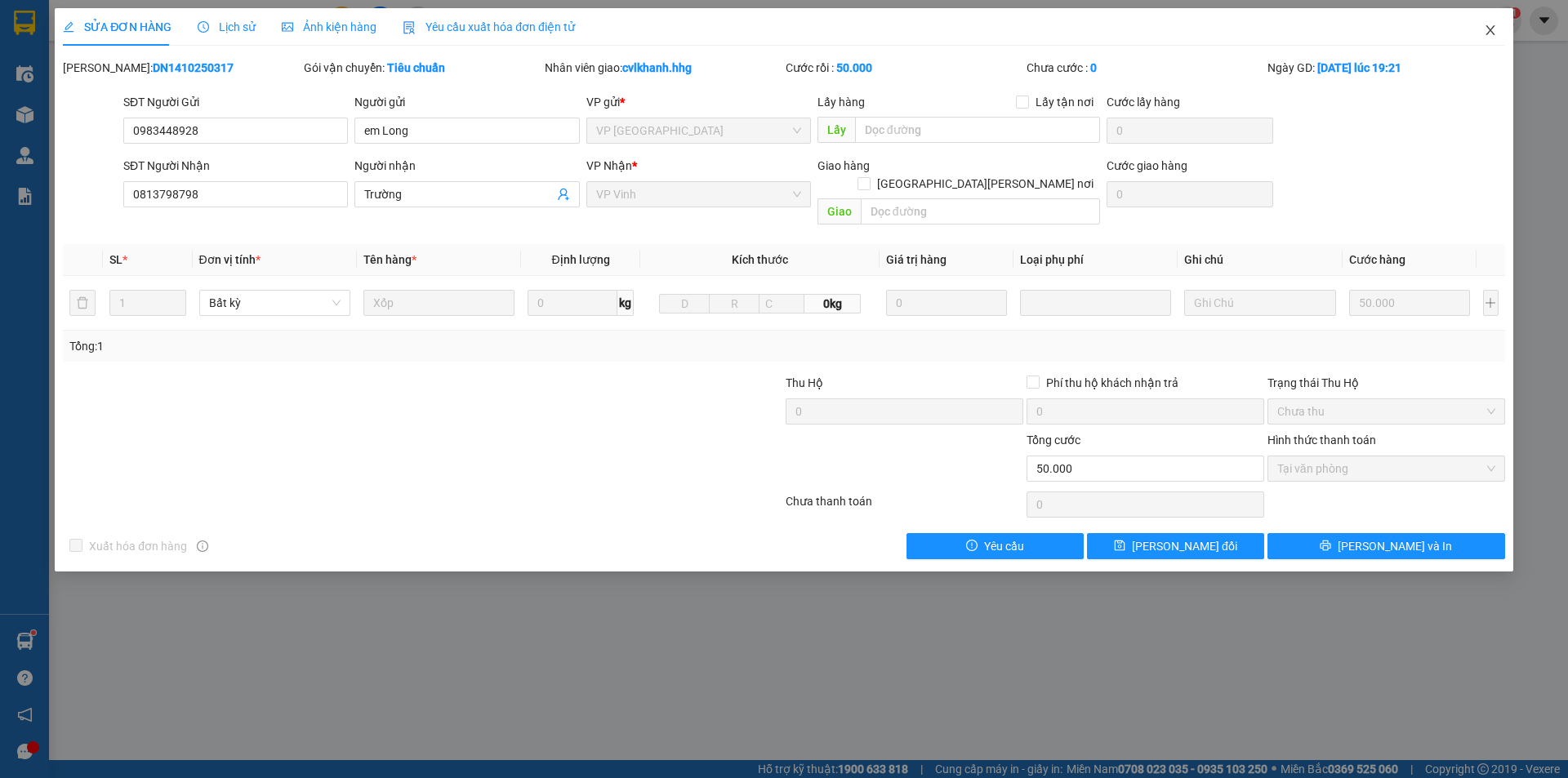
click at [1492, 34] on icon "close" at bounding box center [1491, 30] width 13 height 13
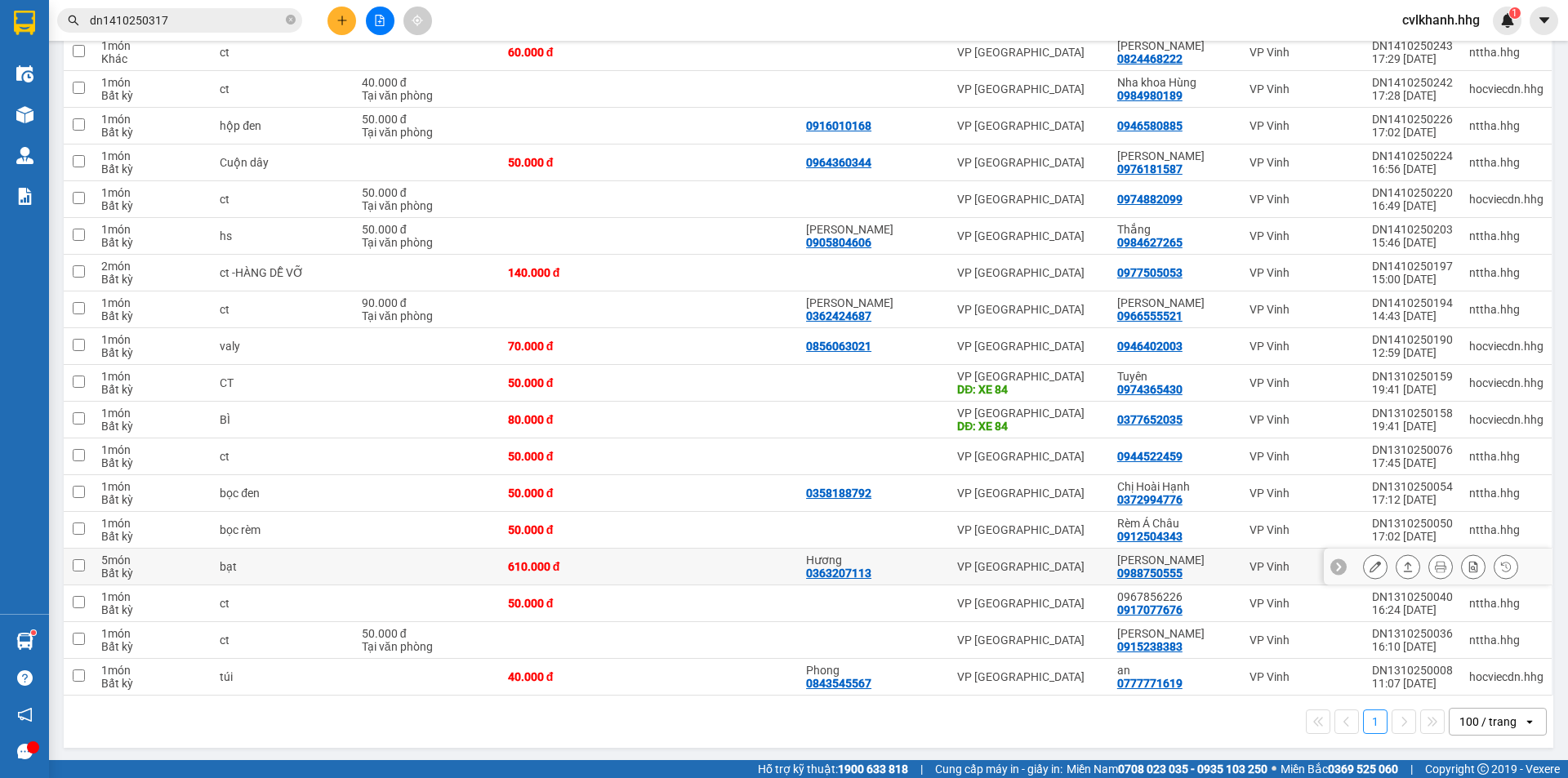
scroll to position [536, 0]
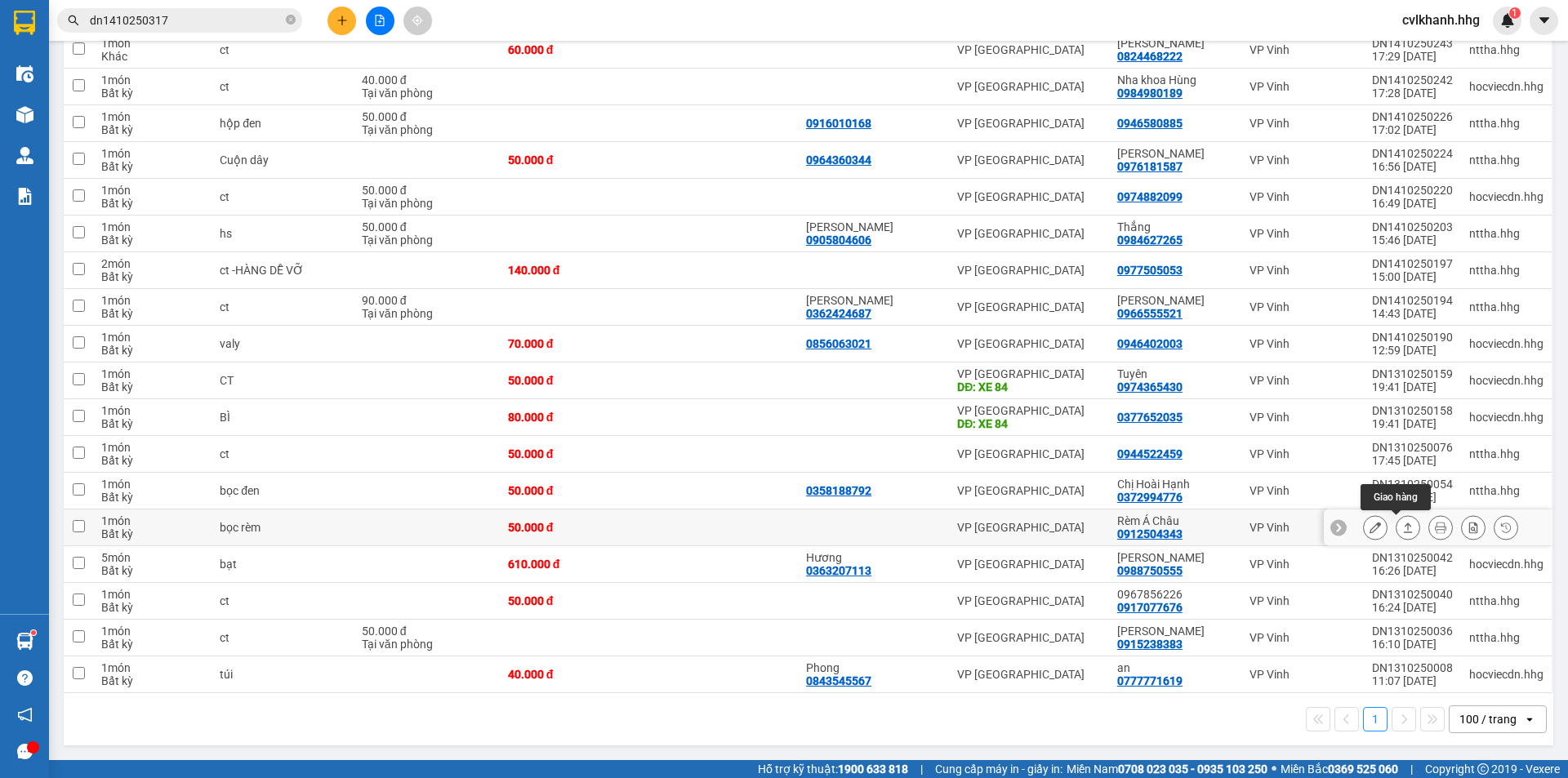
click at [1402, 531] on icon at bounding box center [1408, 528] width 11 height 11
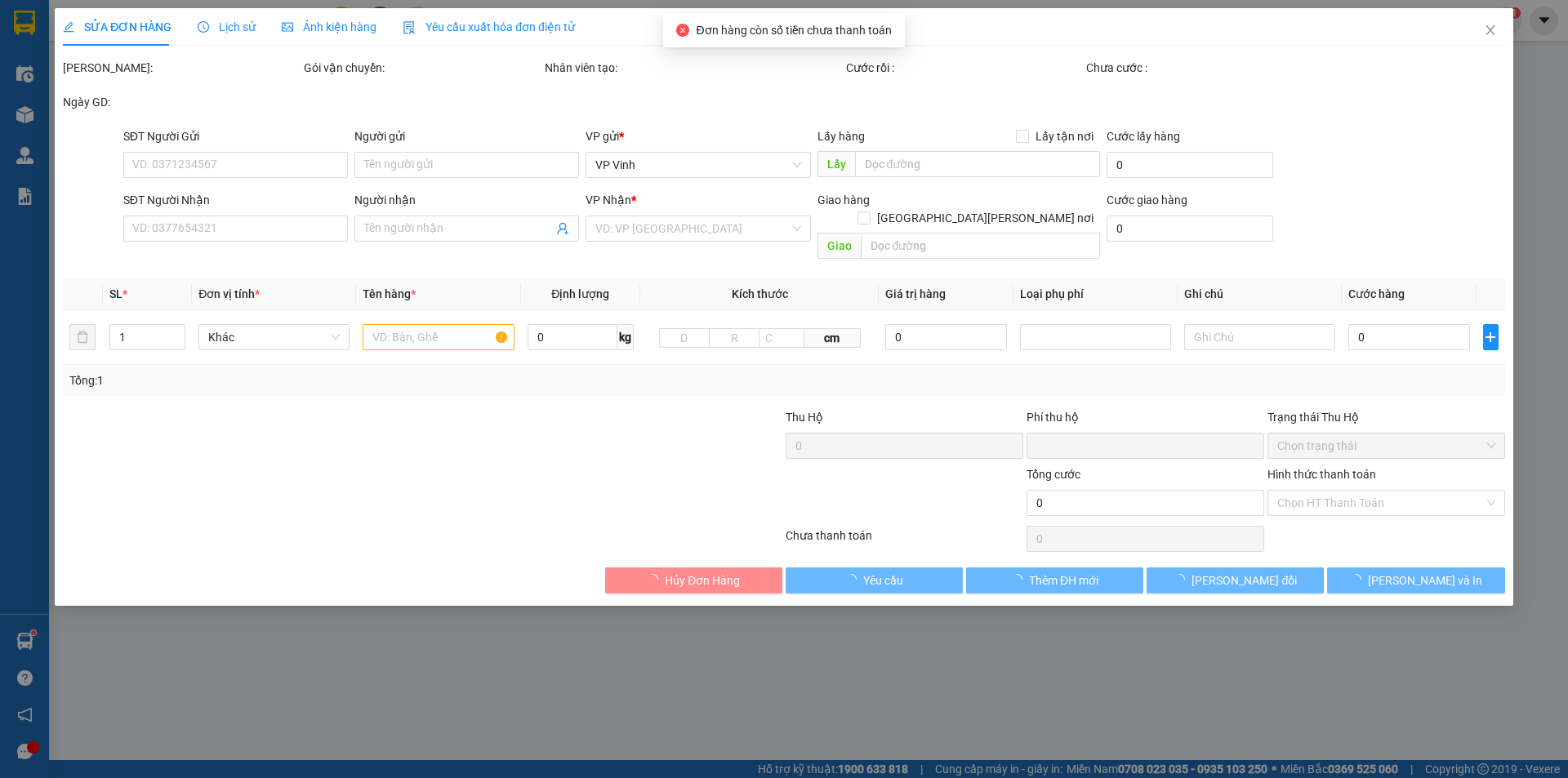
type input "0912504343"
type input "Rèm Á Châu"
type input "0"
type input "50.000"
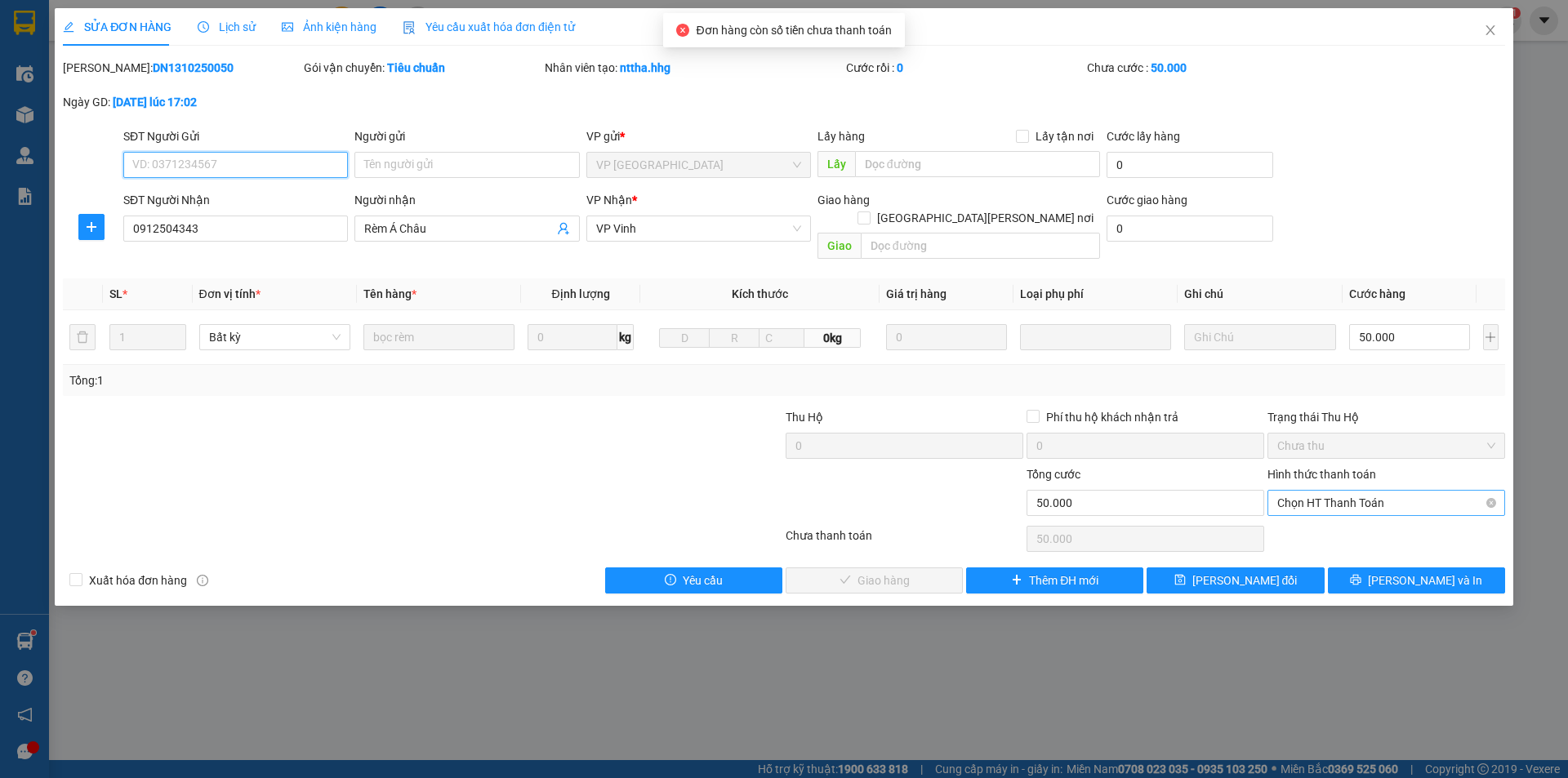
click at [1373, 491] on span "Chọn HT Thanh Toán" at bounding box center [1387, 503] width 218 height 25
click at [1355, 510] on div "Tại văn phòng" at bounding box center [1387, 518] width 218 height 18
type input "0"
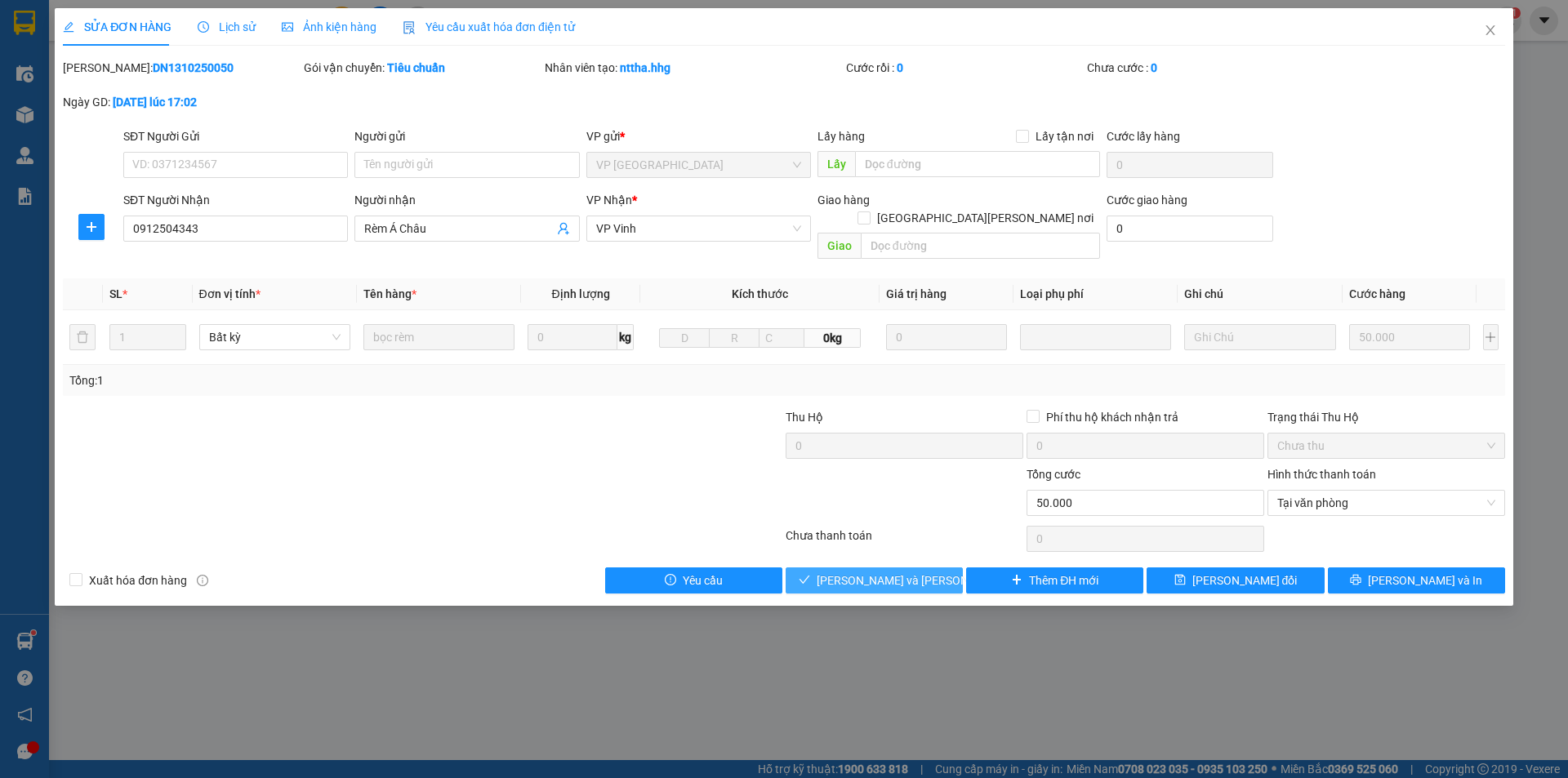
click at [887, 571] on span "[PERSON_NAME] và Giao hàng" at bounding box center [927, 580] width 221 height 18
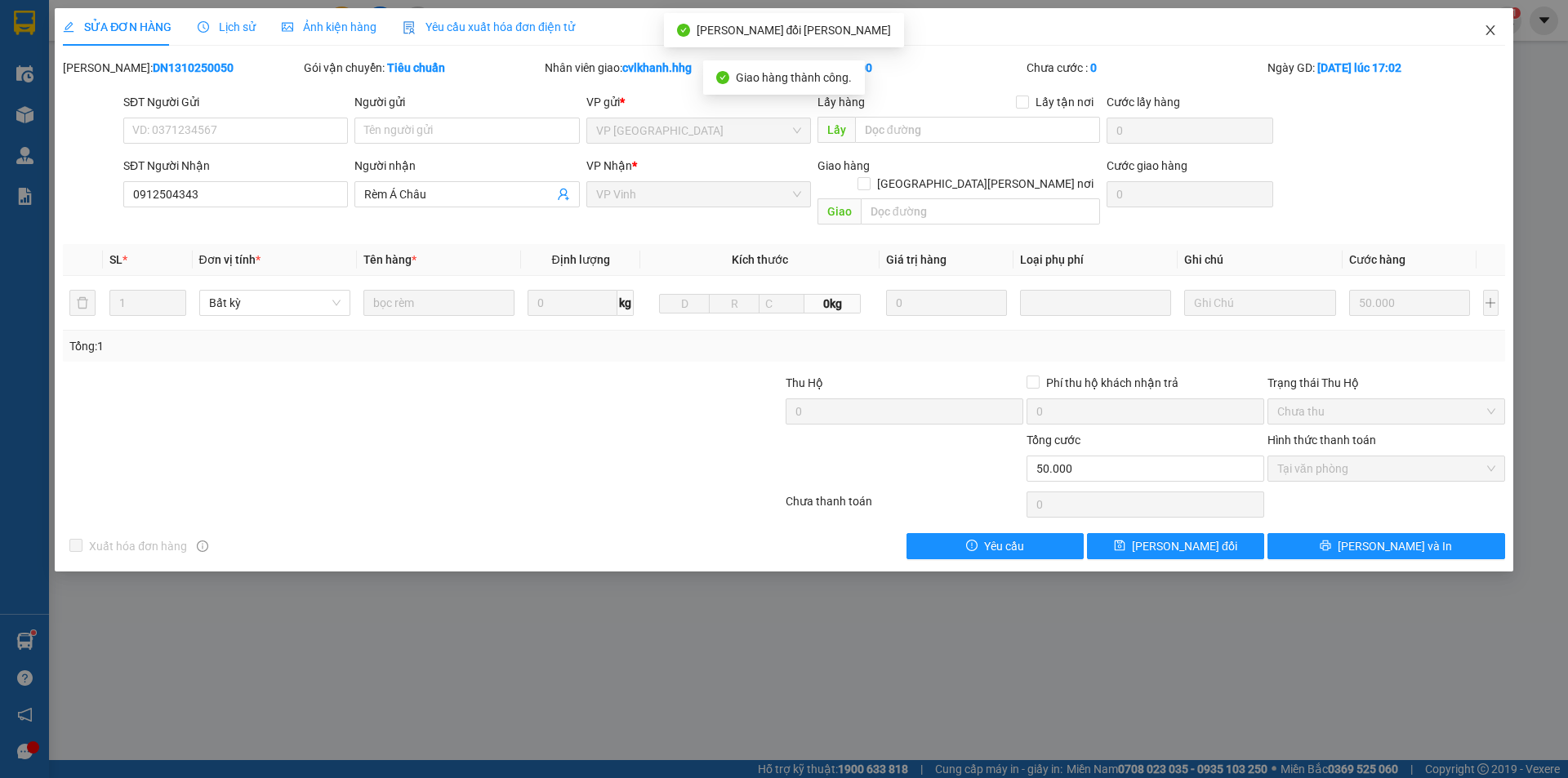
click at [1489, 34] on icon "close" at bounding box center [1490, 30] width 9 height 10
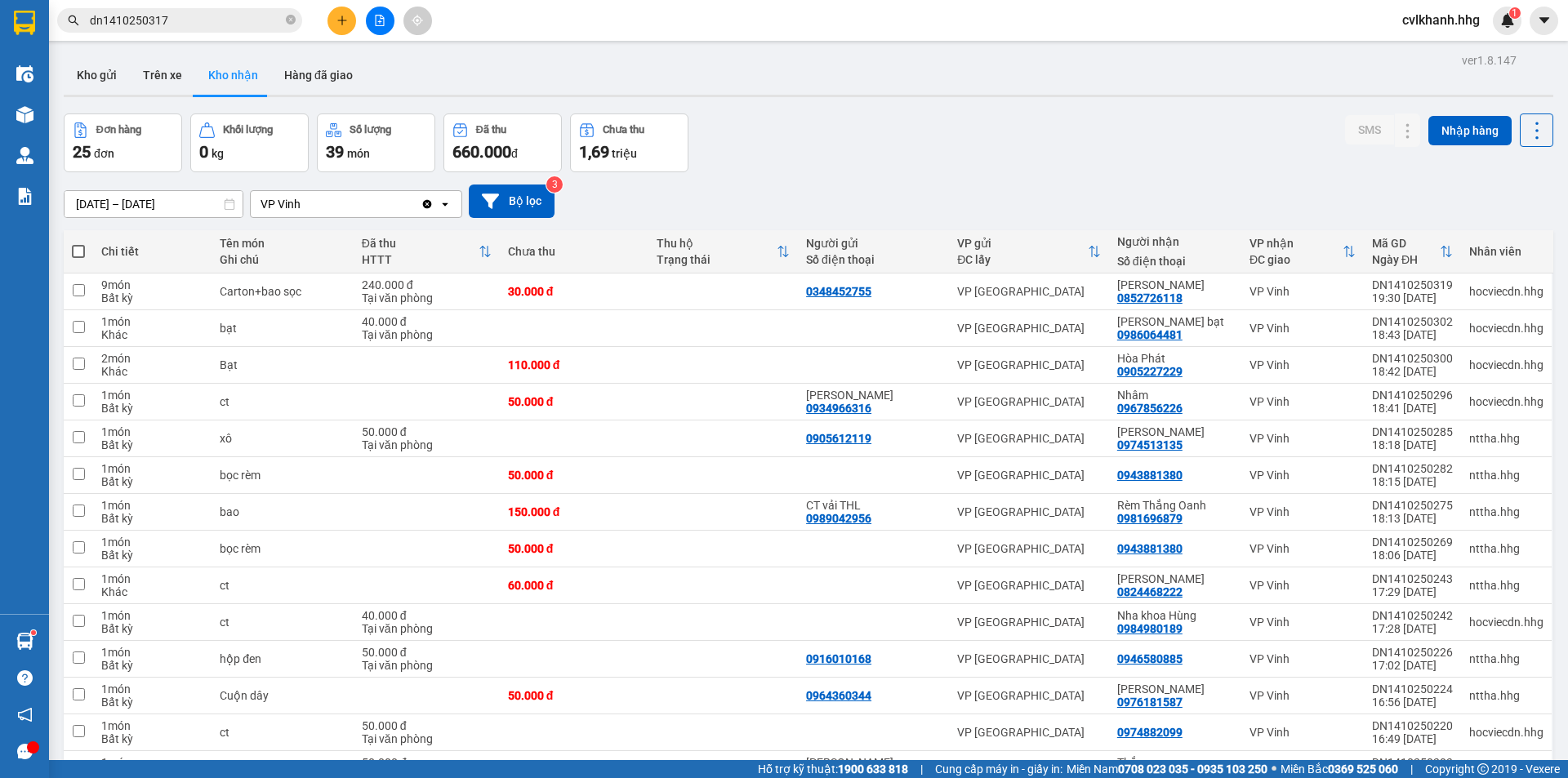
click at [210, 208] on input "[DATE] – [DATE]" at bounding box center [154, 204] width 178 height 26
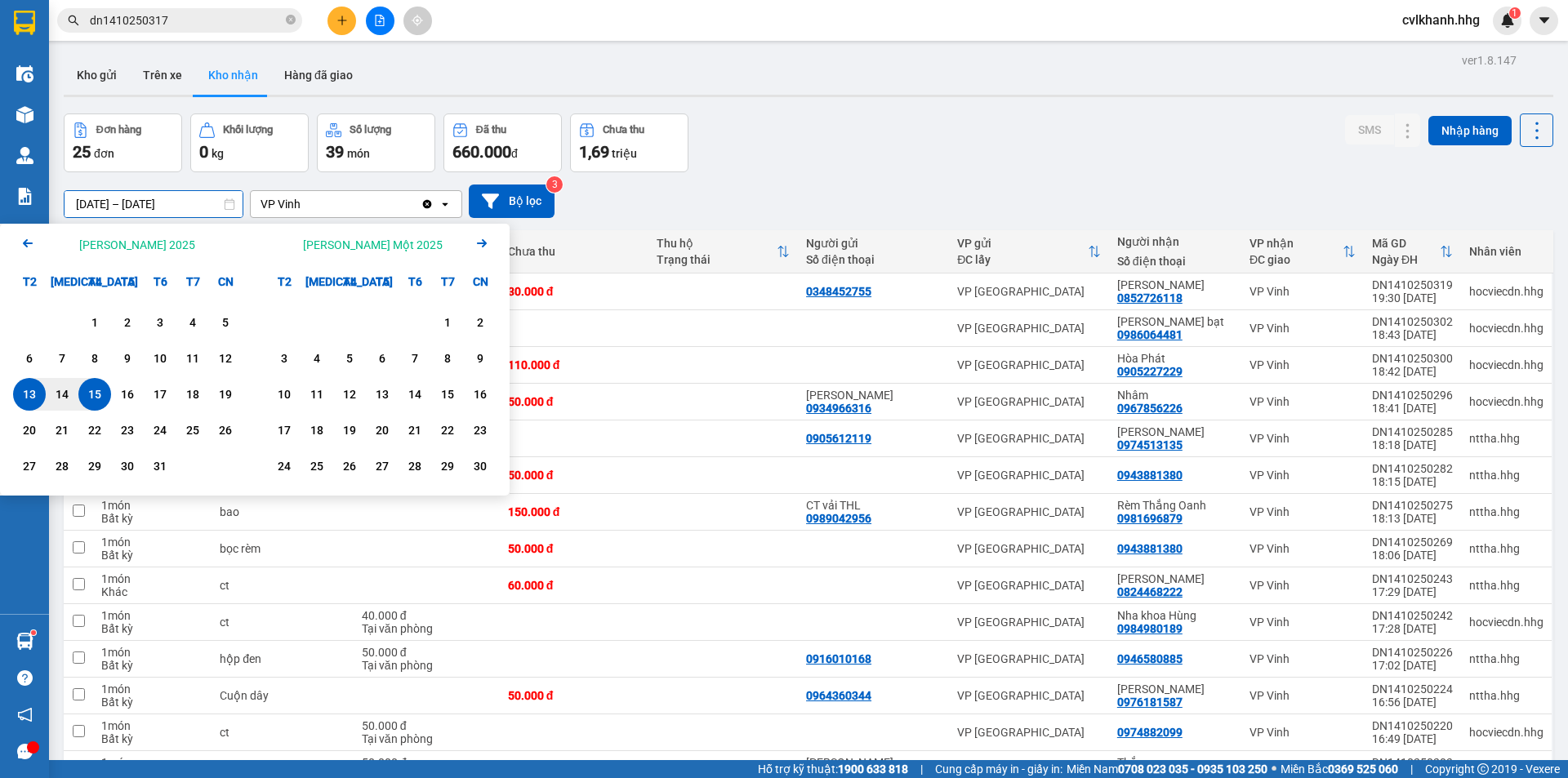
click at [20, 242] on icon "Arrow Left" at bounding box center [28, 244] width 20 height 20
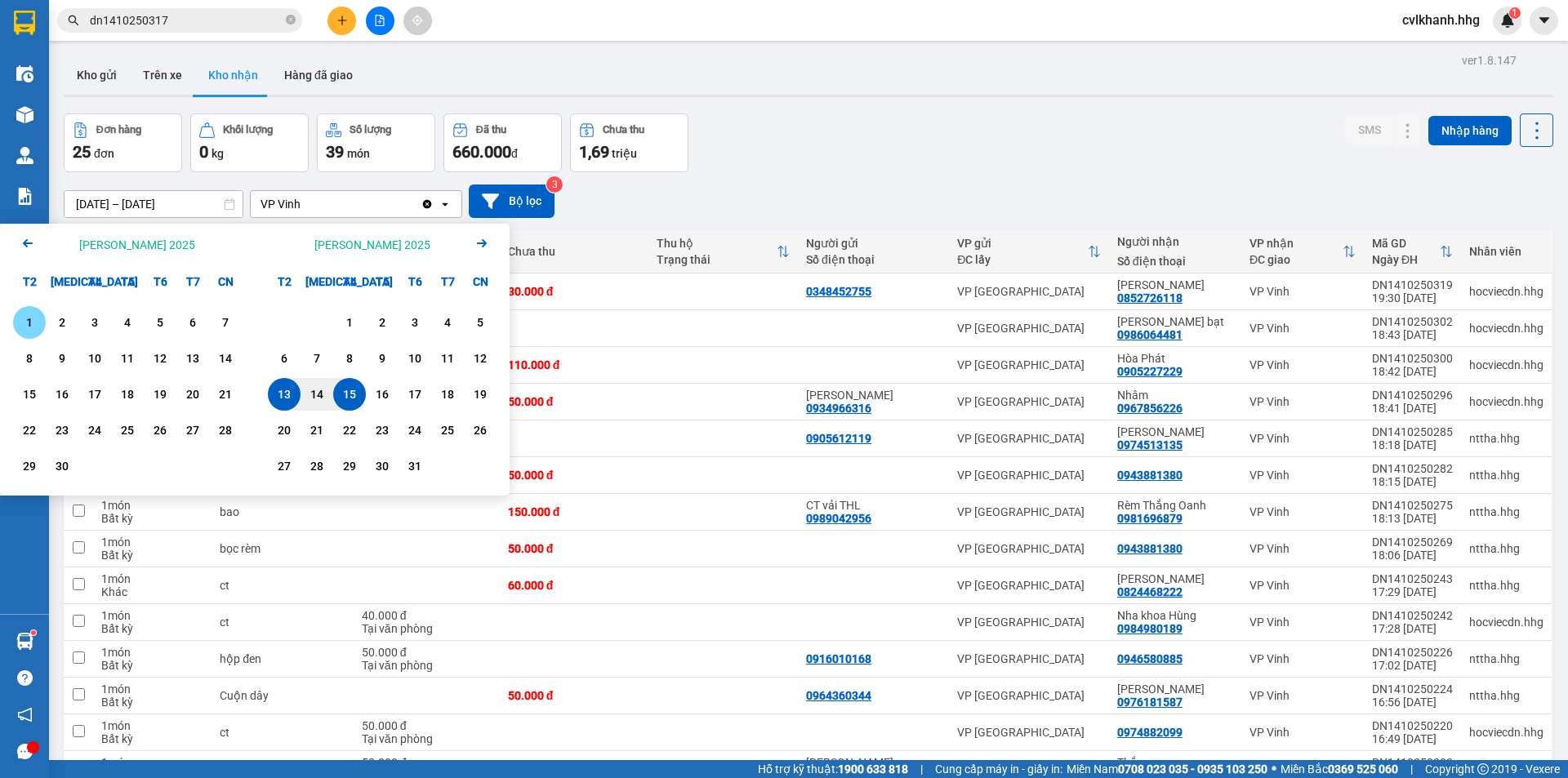
click at [20, 242] on icon "Arrow Left" at bounding box center [28, 244] width 20 height 20
click at [165, 324] on div "1" at bounding box center [160, 323] width 23 height 20
click at [488, 241] on icon "Arrow Right" at bounding box center [482, 244] width 20 height 20
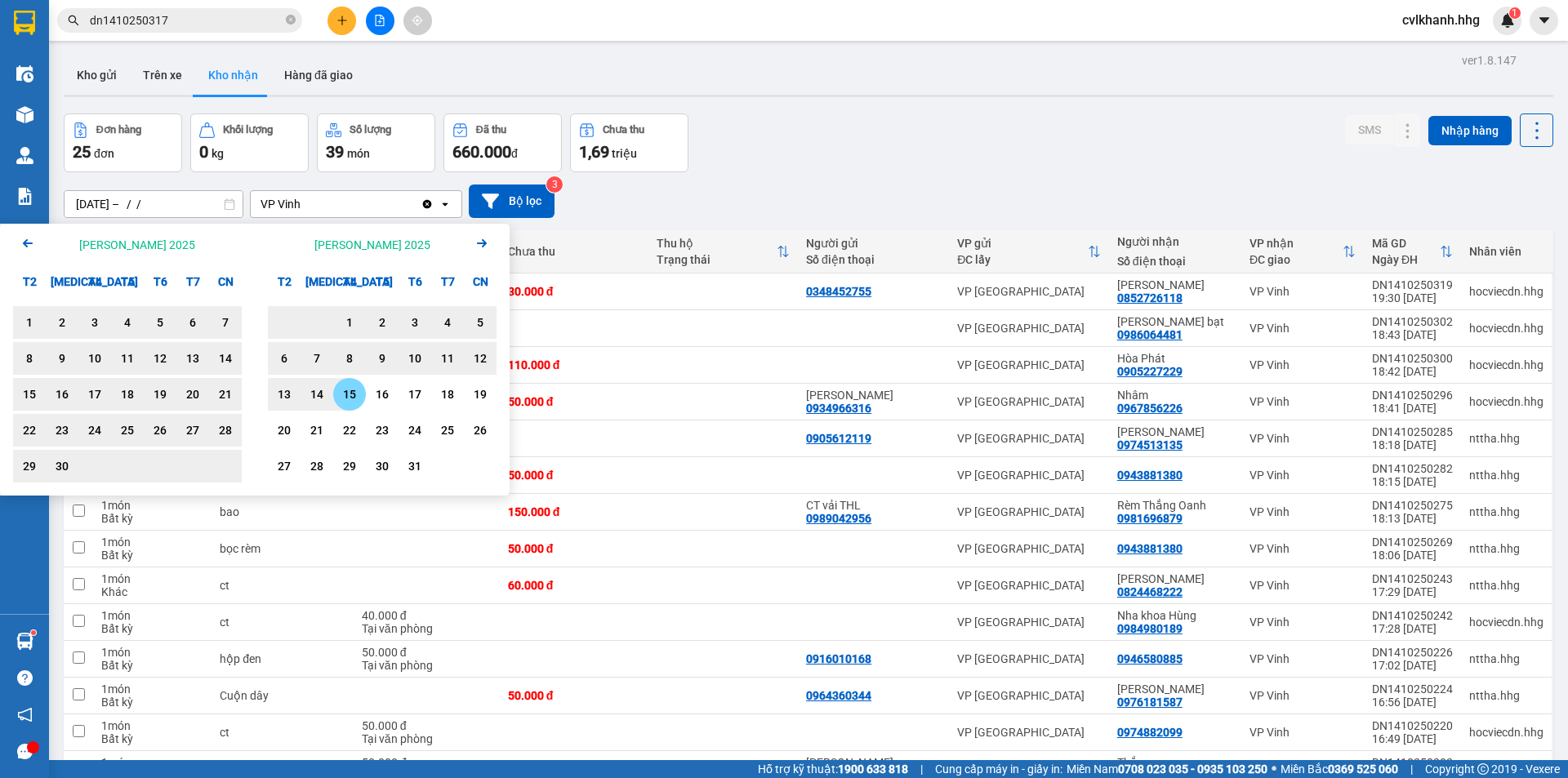
click at [364, 392] on div "15" at bounding box center [350, 395] width 33 height 33
type input "01/08/2025 – 15/10/2025"
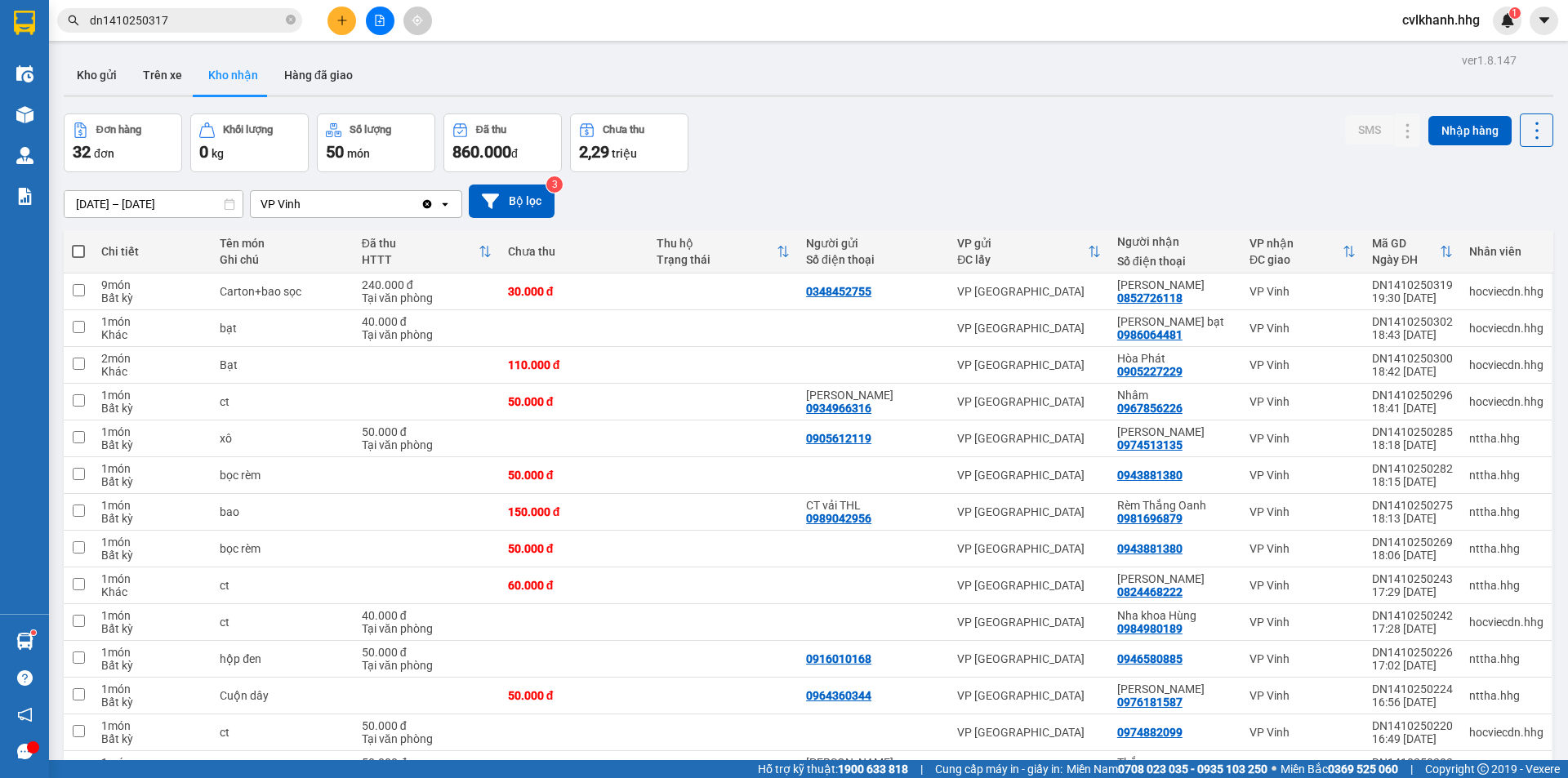
drag, startPoint x: 173, startPoint y: 20, endPoint x: 0, endPoint y: 67, distance: 179.3
click at [0, 67] on section "Kết quả tìm kiếm ( 1 ) Bộ lọc Mã ĐH Trạng thái Món hàng Thu hộ Tổng cước Chưa c…" at bounding box center [784, 389] width 1568 height 778
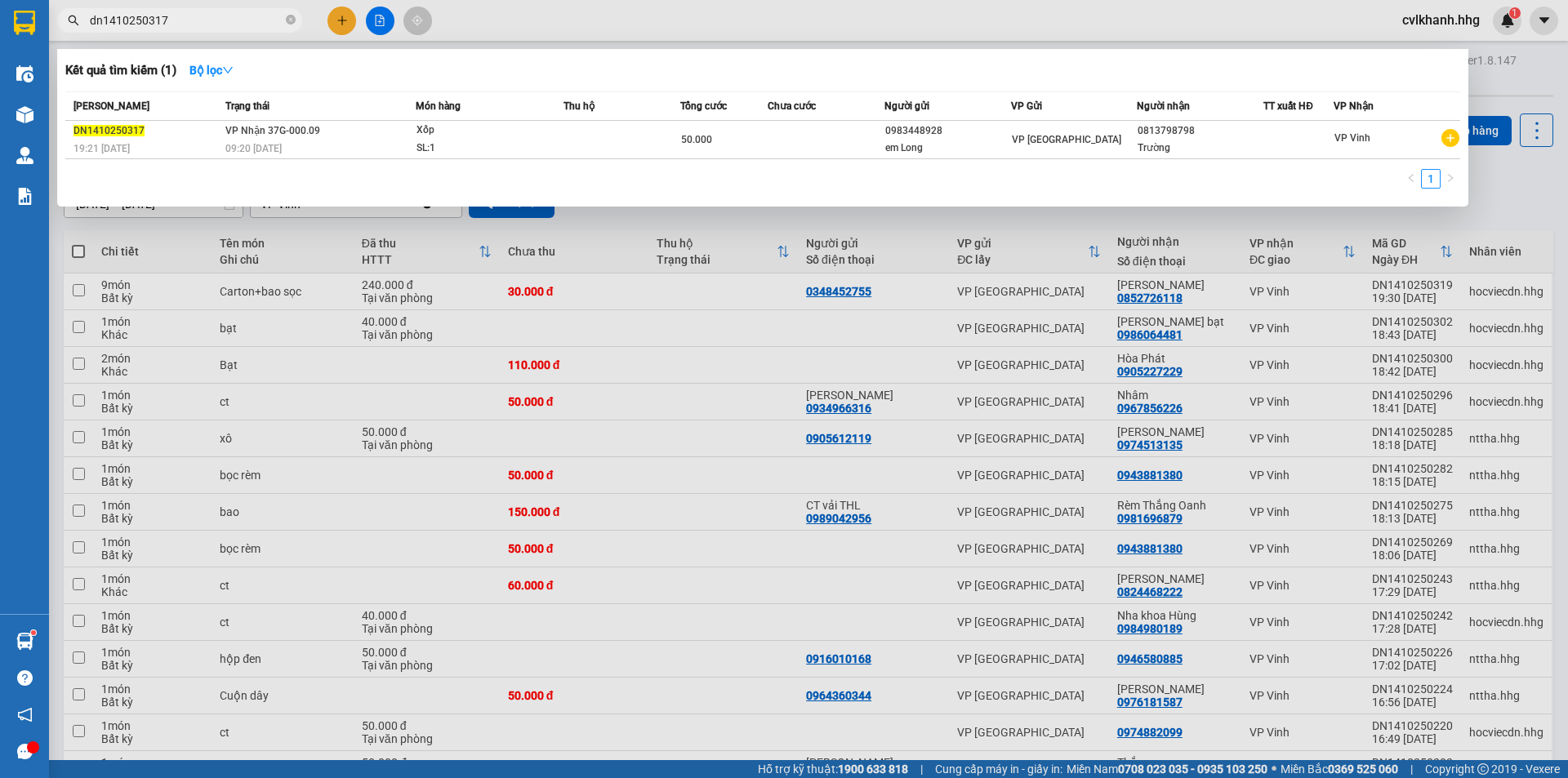
click at [211, 16] on input "dn1410250317" at bounding box center [186, 21] width 193 height 18
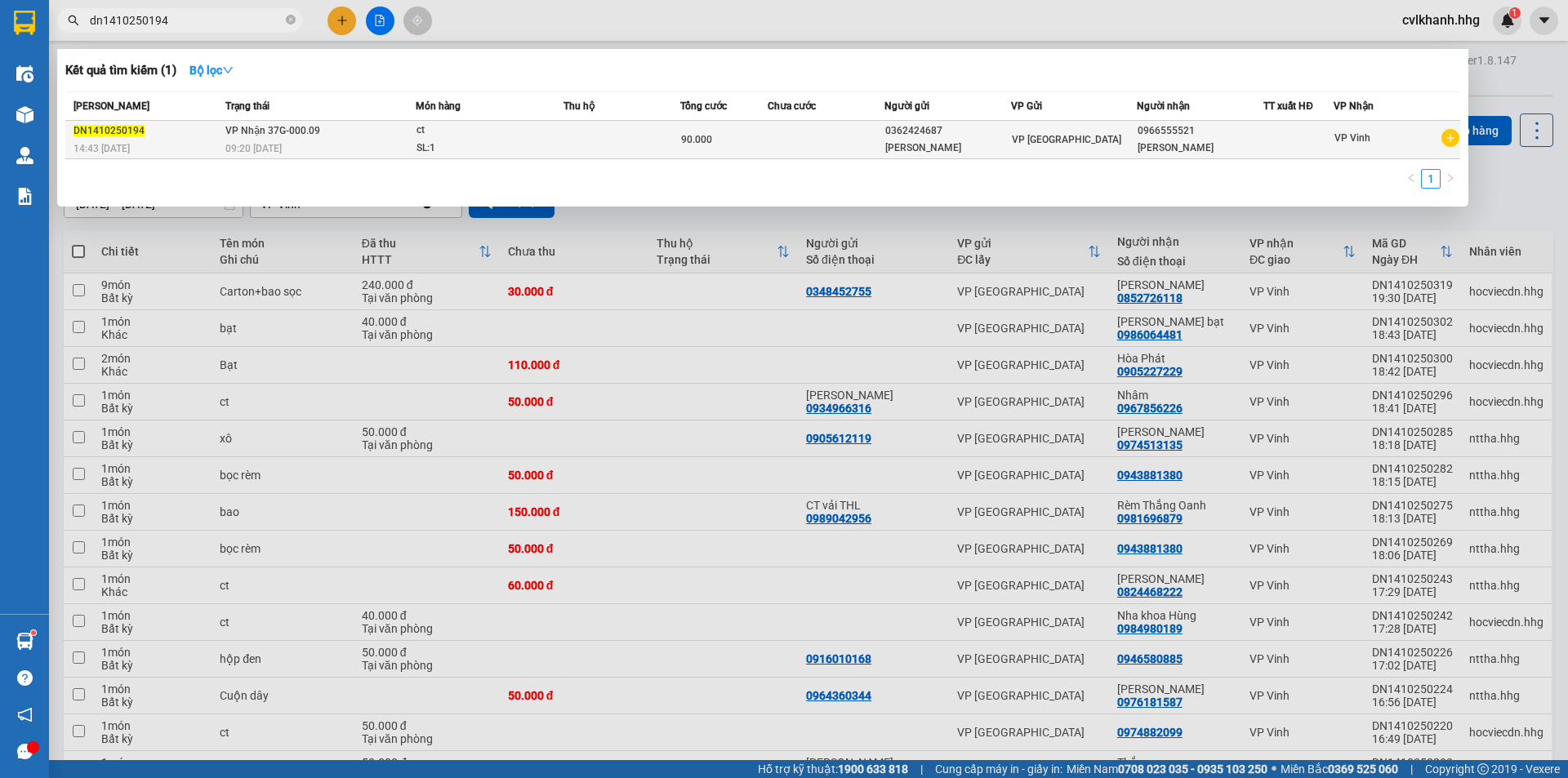
type input "dn1410250194"
click at [663, 129] on td at bounding box center [622, 140] width 117 height 39
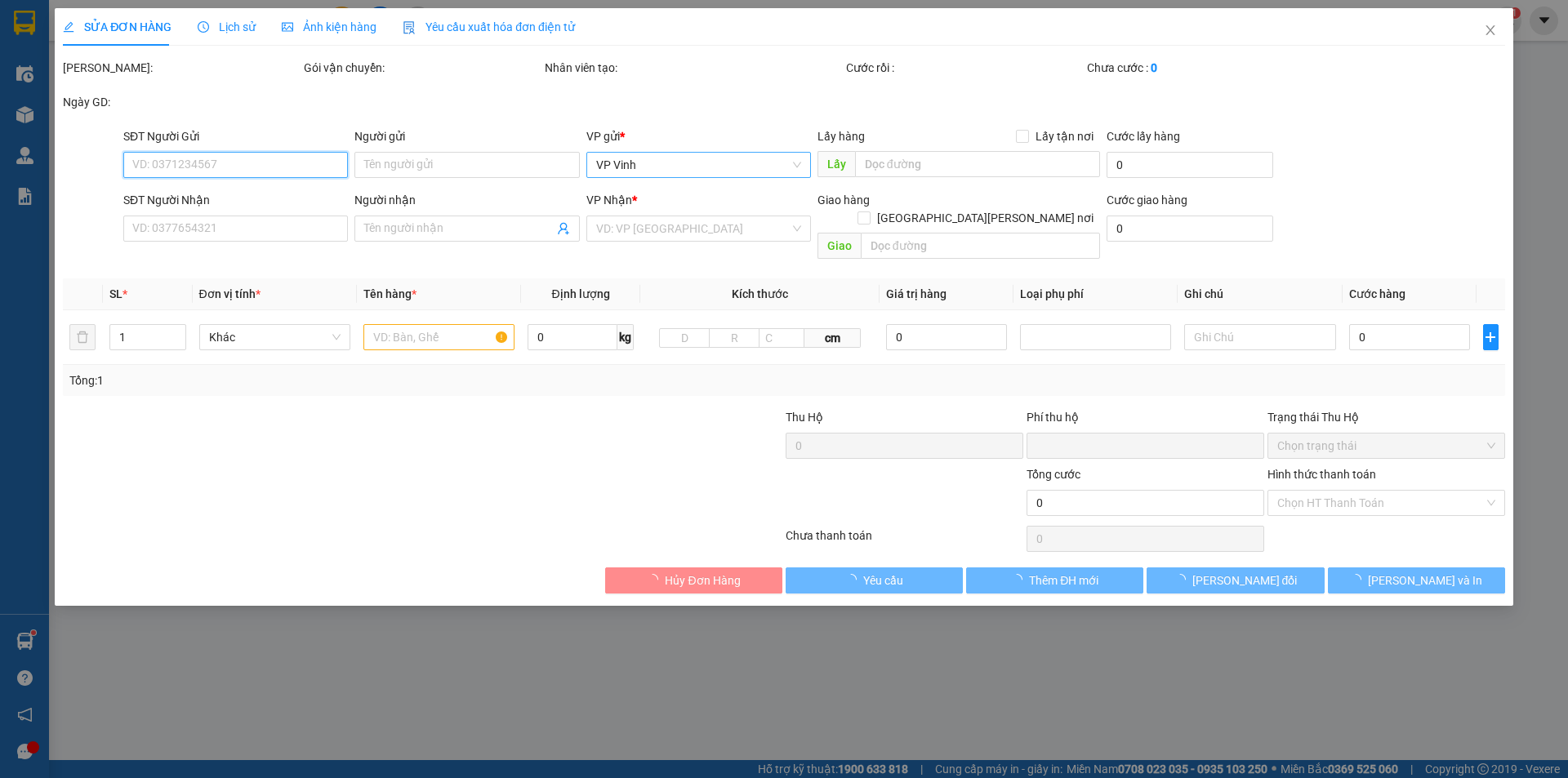
type input "0362424687"
type input "[PERSON_NAME]"
type input "0966555521"
type input "[PERSON_NAME]"
type input "0"
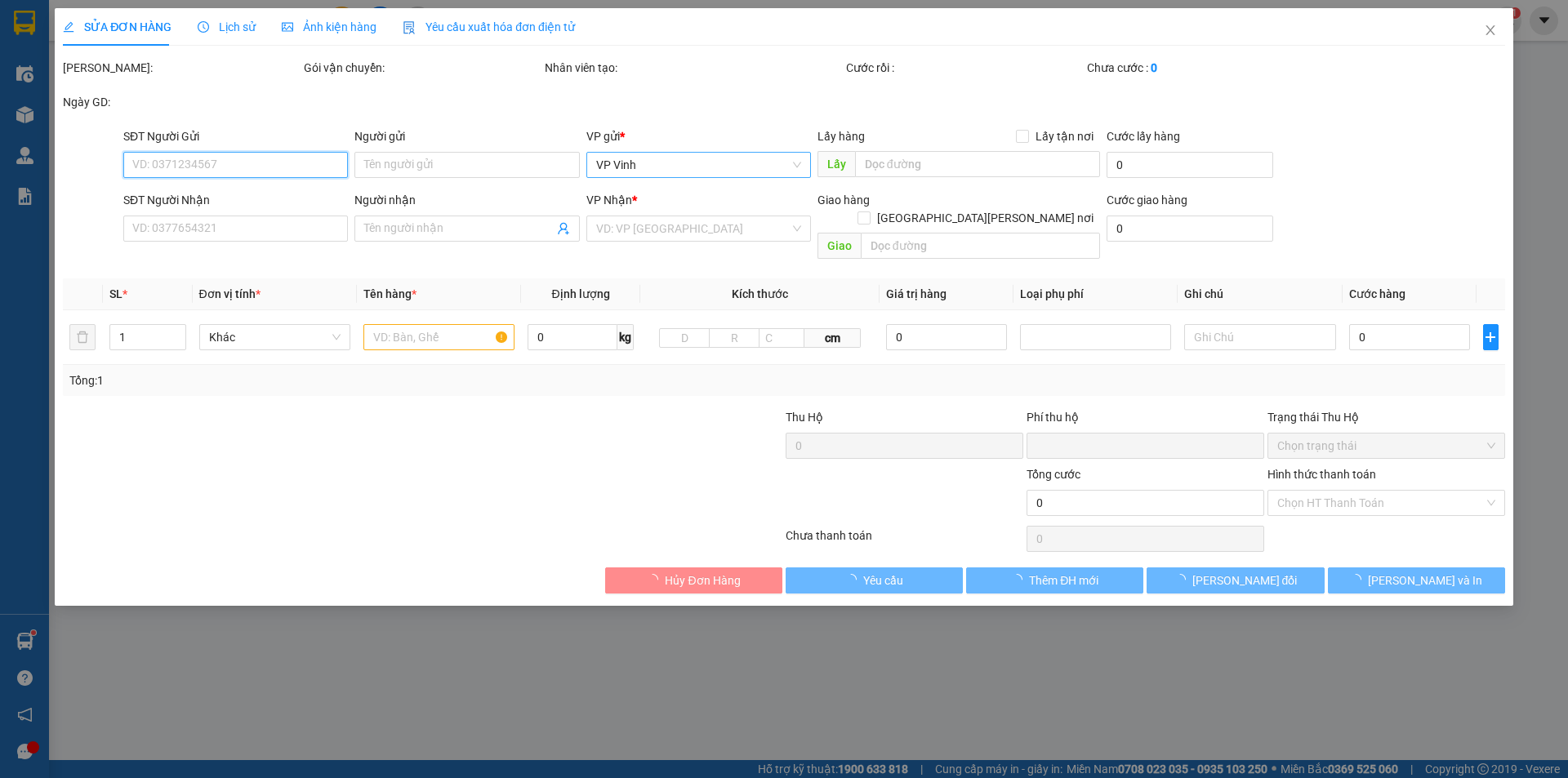
type input "90.000"
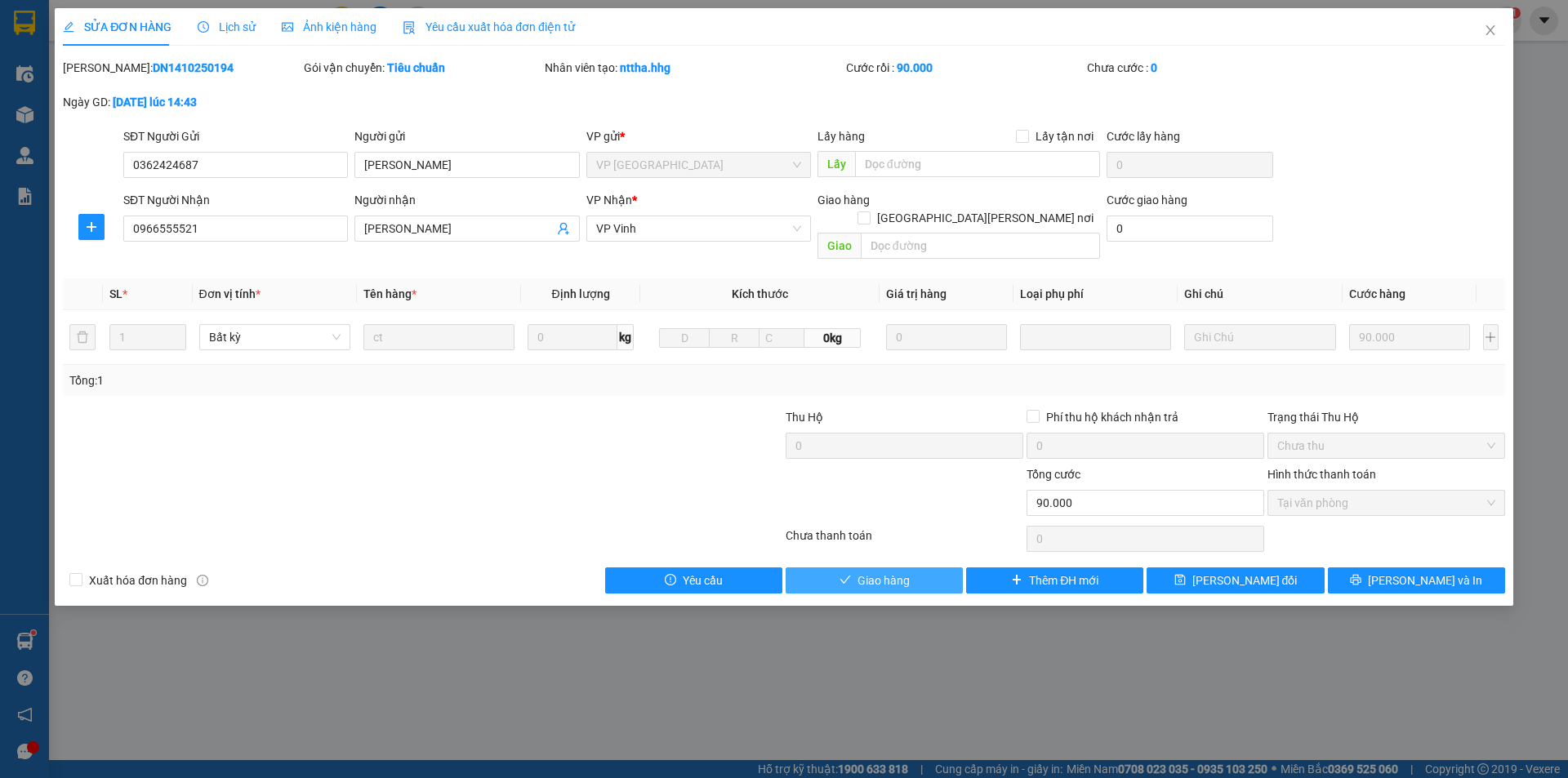
click at [887, 571] on button "Giao hàng" at bounding box center [874, 580] width 177 height 26
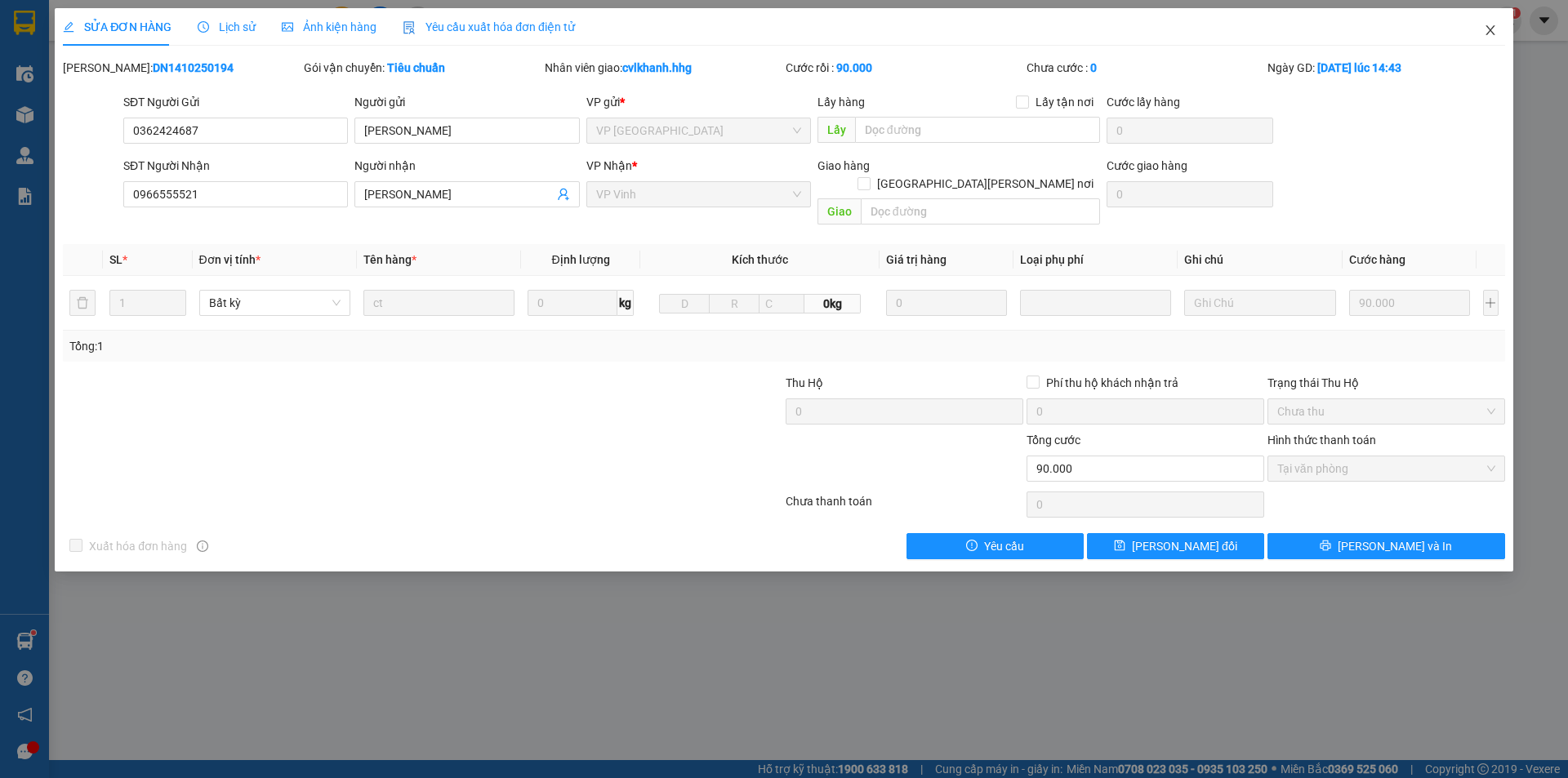
click at [1496, 34] on icon "close" at bounding box center [1491, 30] width 13 height 13
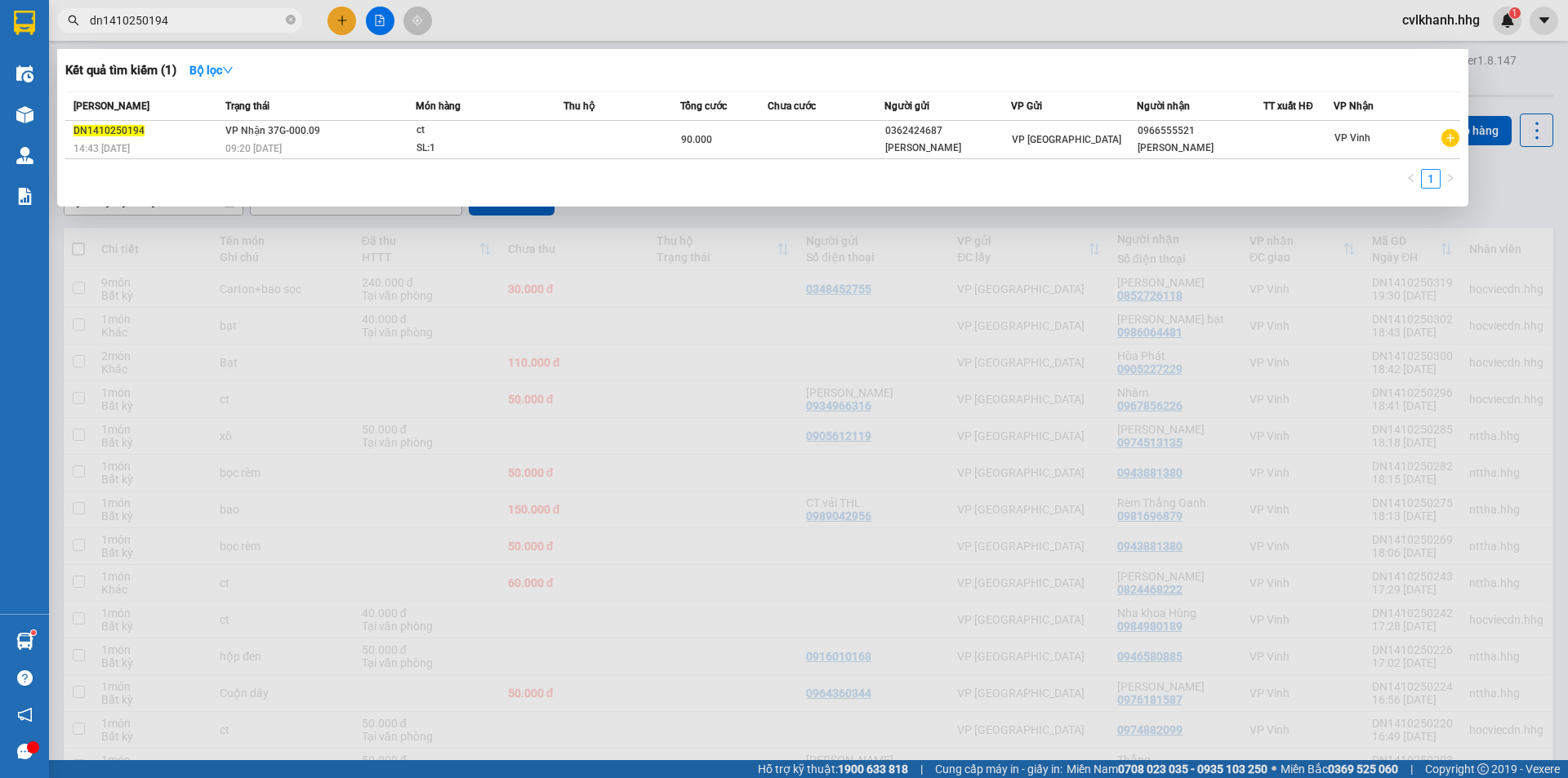
click at [186, 16] on input "dn1410250194" at bounding box center [186, 21] width 193 height 18
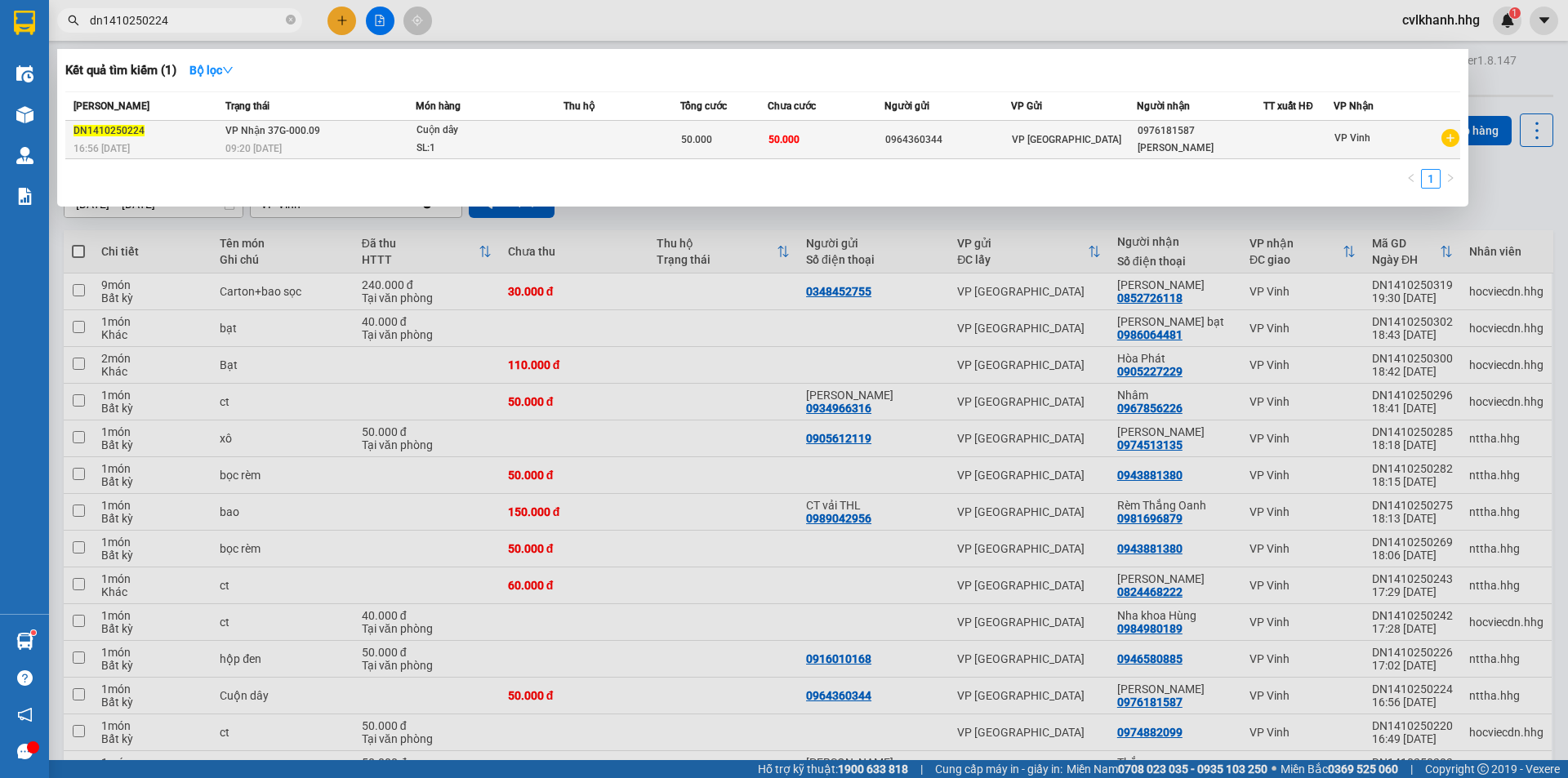
type input "dn1410250224"
click at [749, 137] on div "50.000" at bounding box center [724, 140] width 85 height 18
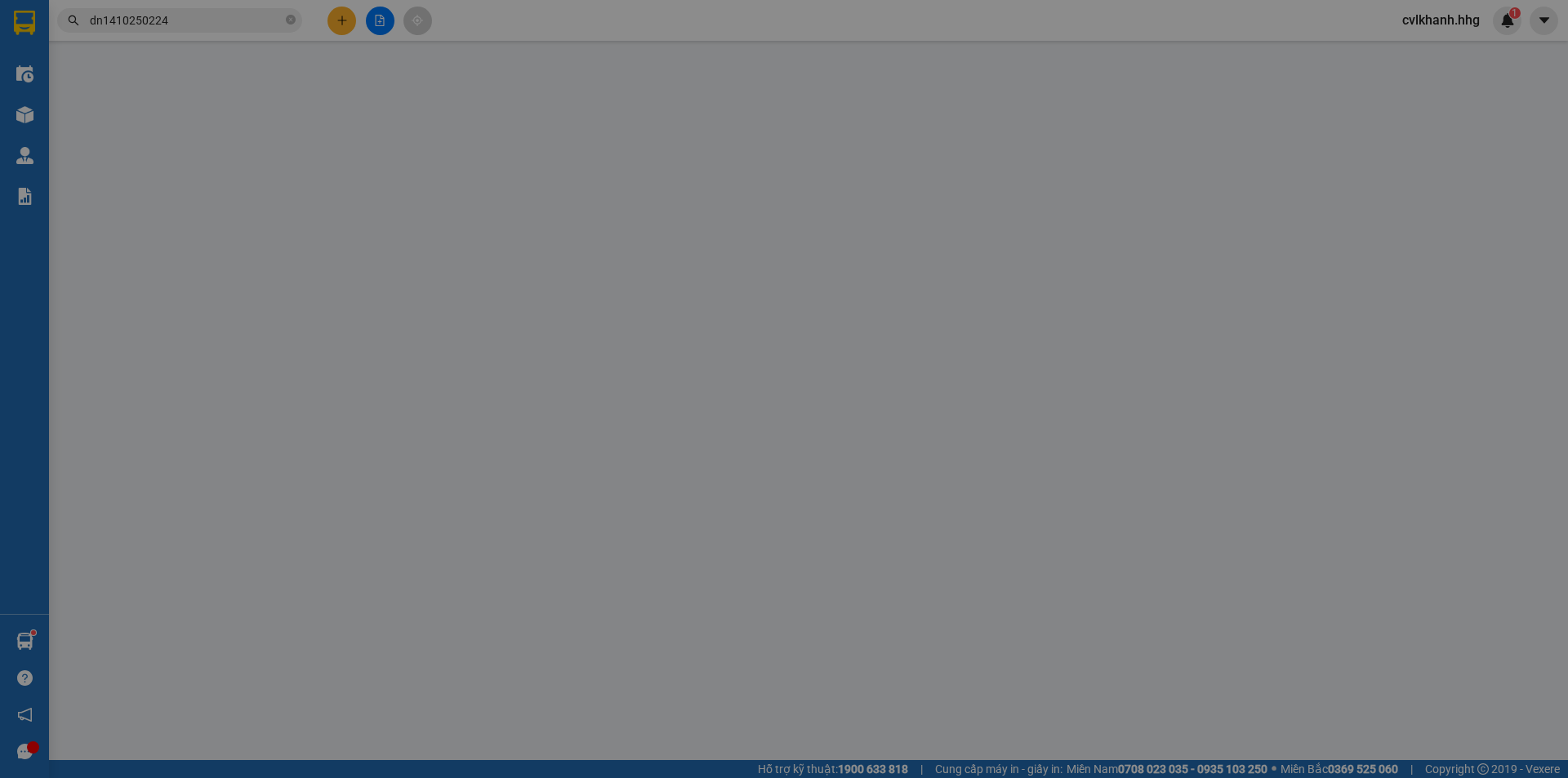
type input "0964360344"
type input "0976181587"
type input "[PERSON_NAME]"
type input "0"
type input "50.000"
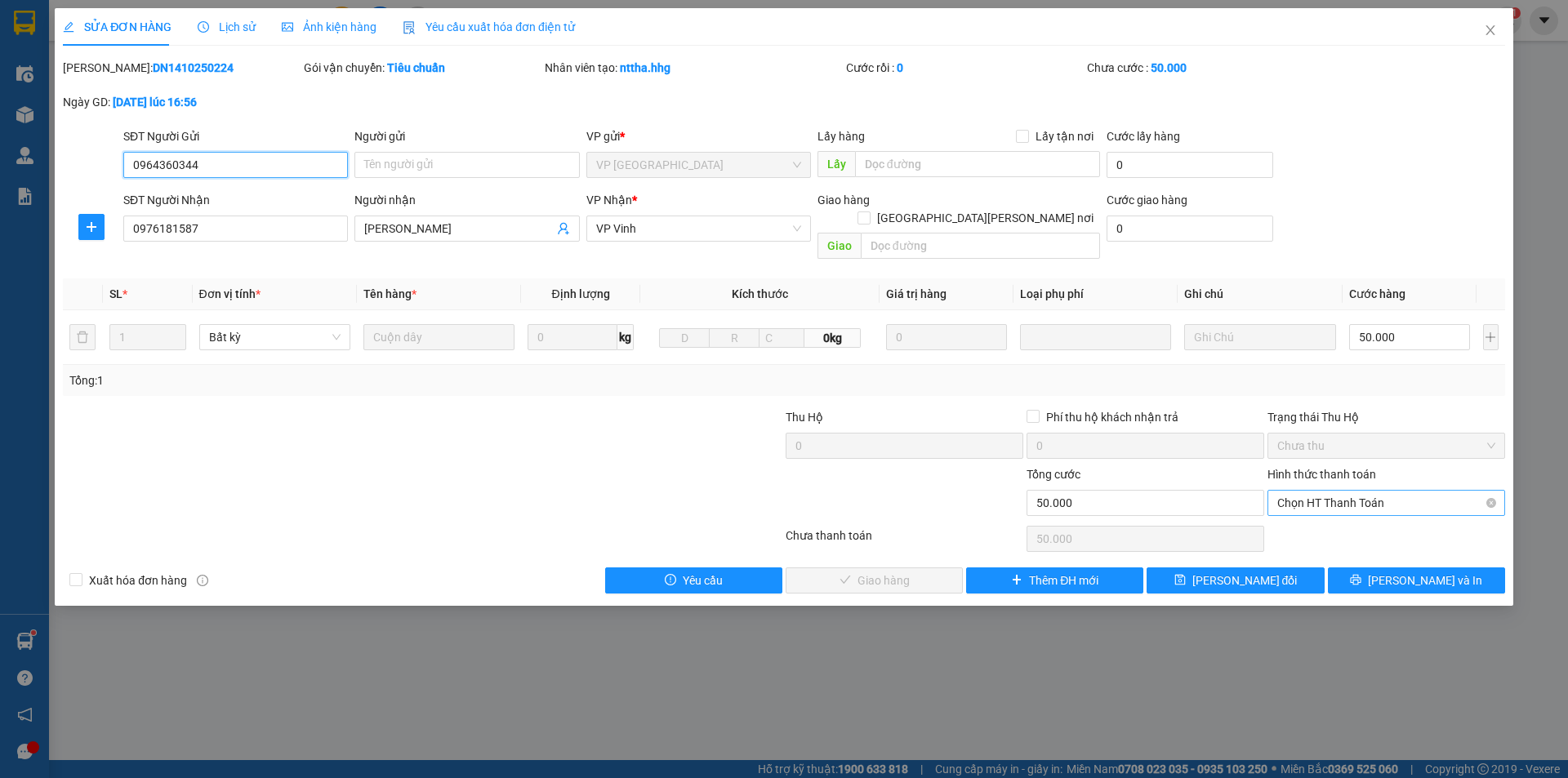
click at [1341, 491] on span "Chọn HT Thanh Toán" at bounding box center [1387, 503] width 218 height 25
click at [1291, 524] on div "Tại văn phòng" at bounding box center [1387, 518] width 218 height 18
type input "0"
click at [903, 575] on div "SỬA ĐƠN HÀNG Lịch sử Ảnh kiện hàng Yêu cầu xuất hóa đơn điện tử Total Paid Fee …" at bounding box center [784, 307] width 1459 height 597
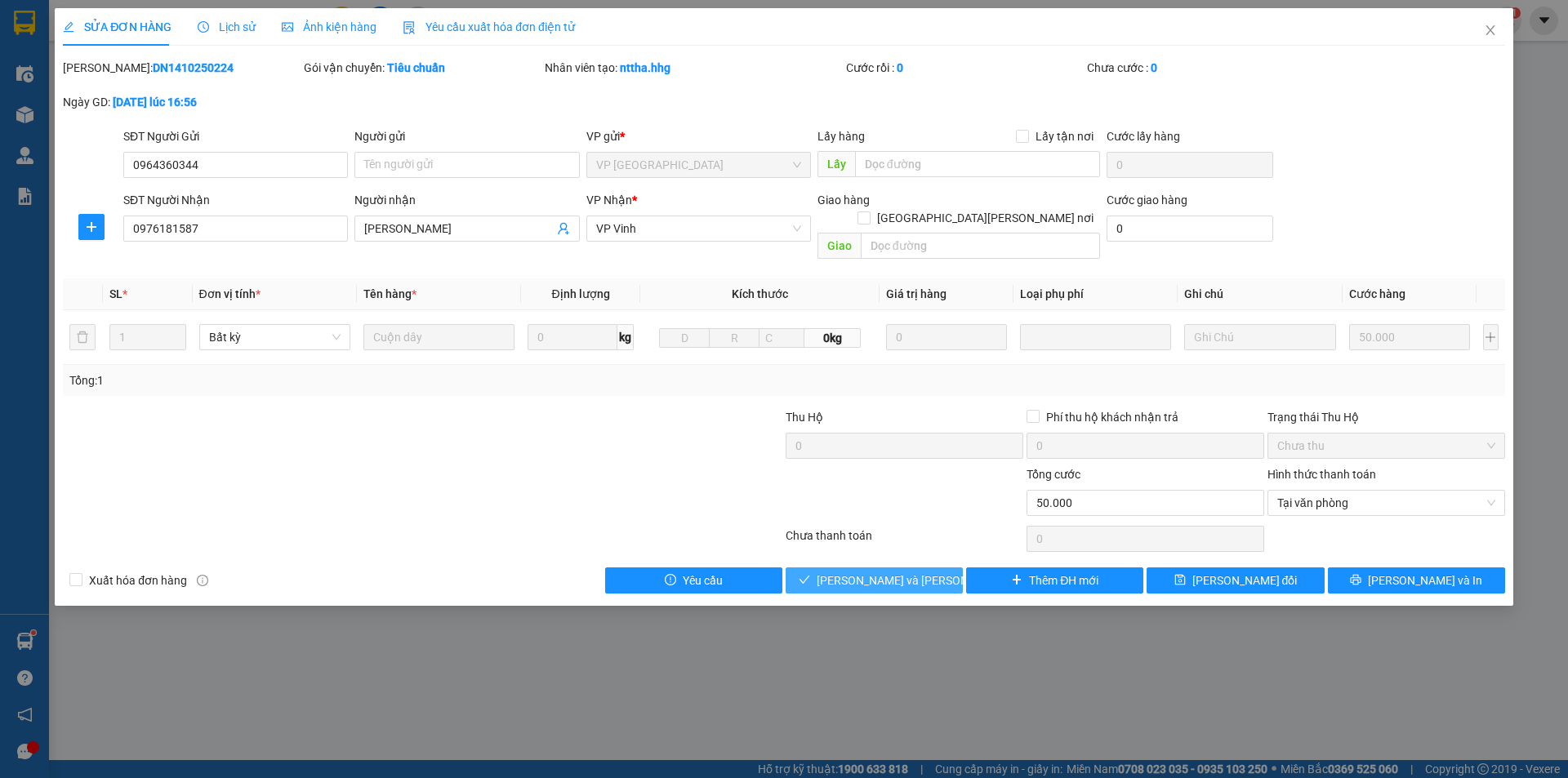
click at [902, 571] on span "[PERSON_NAME] và Giao hàng" at bounding box center [927, 580] width 221 height 18
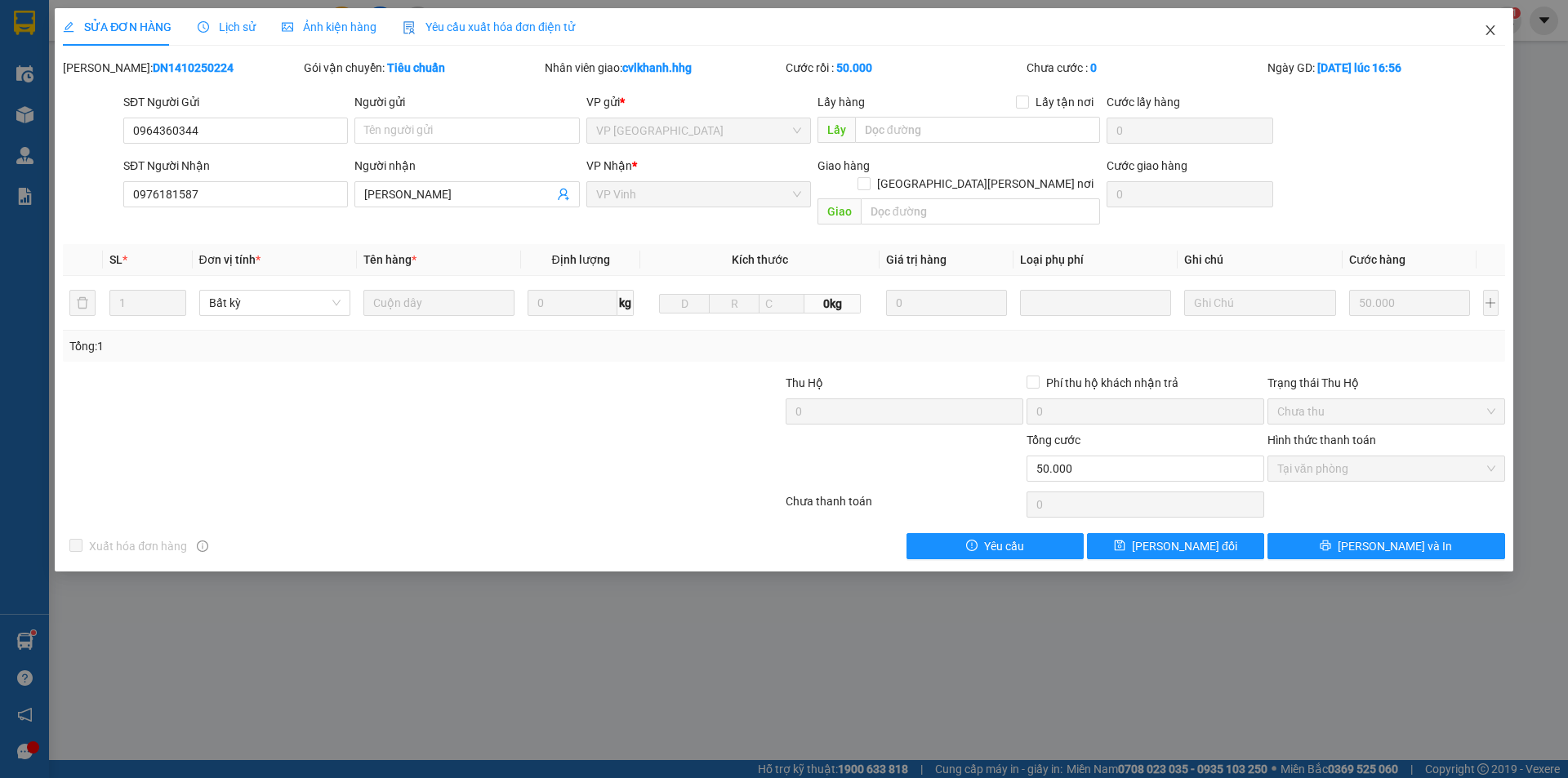
click at [1496, 30] on icon "close" at bounding box center [1491, 30] width 13 height 13
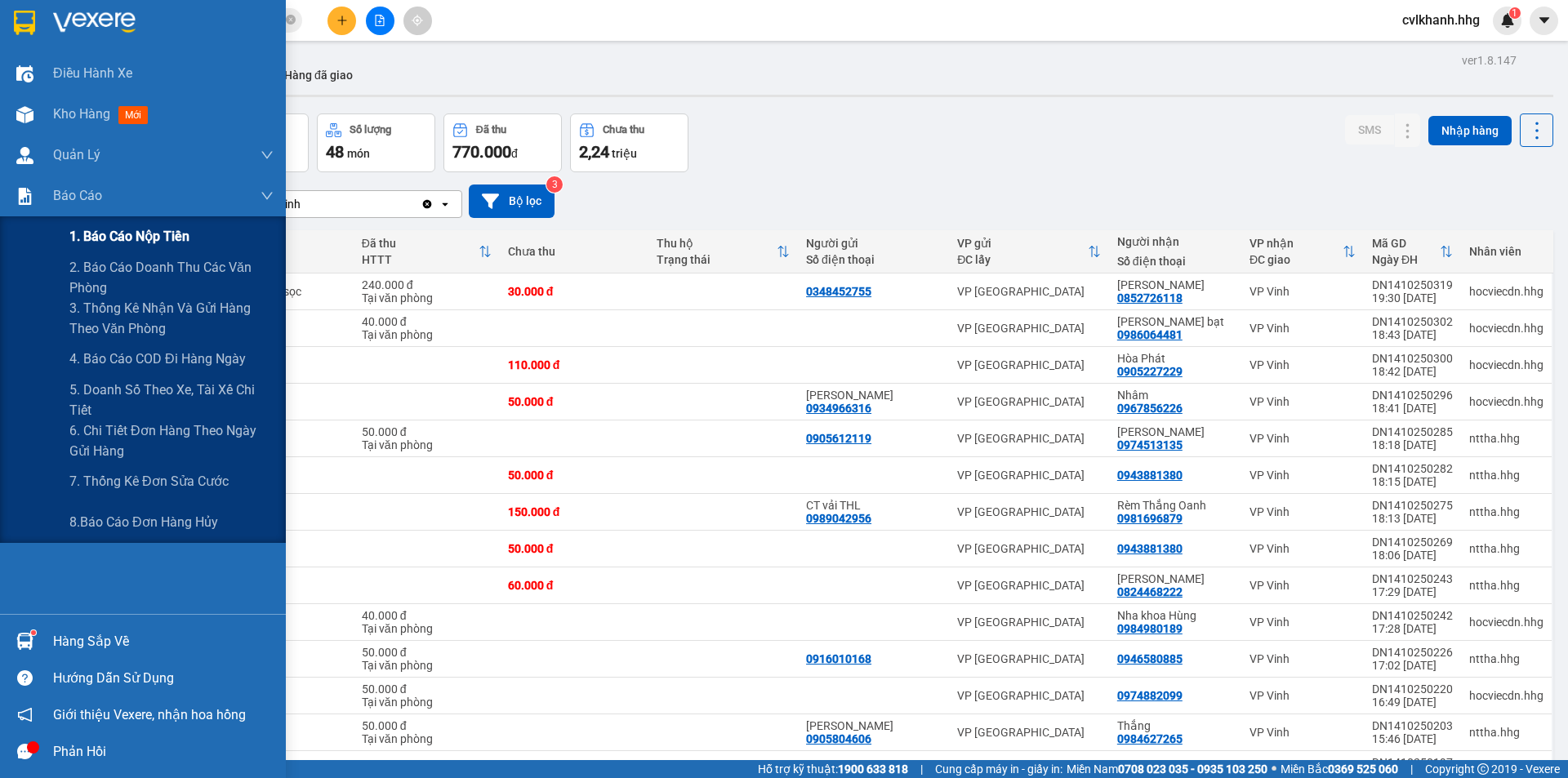
click at [76, 234] on span "1. Báo cáo nộp tiền" at bounding box center [130, 236] width 120 height 21
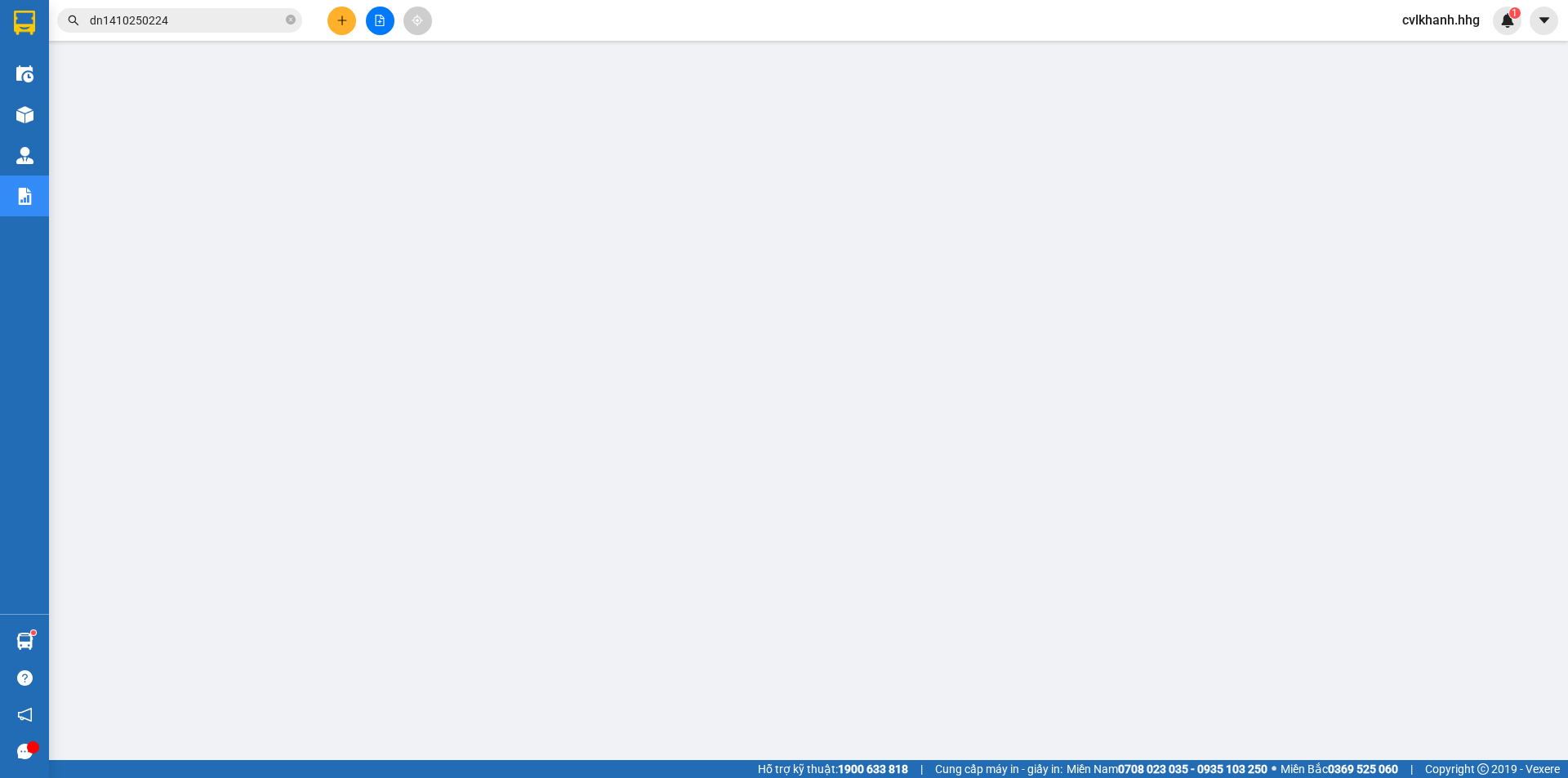
scroll to position [32, 0]
click at [1432, 31] on div "cvlkhanh.hhg 1" at bounding box center [1455, 21] width 132 height 29
click at [1435, 24] on span "cvlkhanh.hhg" at bounding box center [1441, 20] width 103 height 21
click at [1433, 56] on span "Đăng xuất" at bounding box center [1448, 51] width 70 height 18
